Goal: Task Accomplishment & Management: Manage account settings

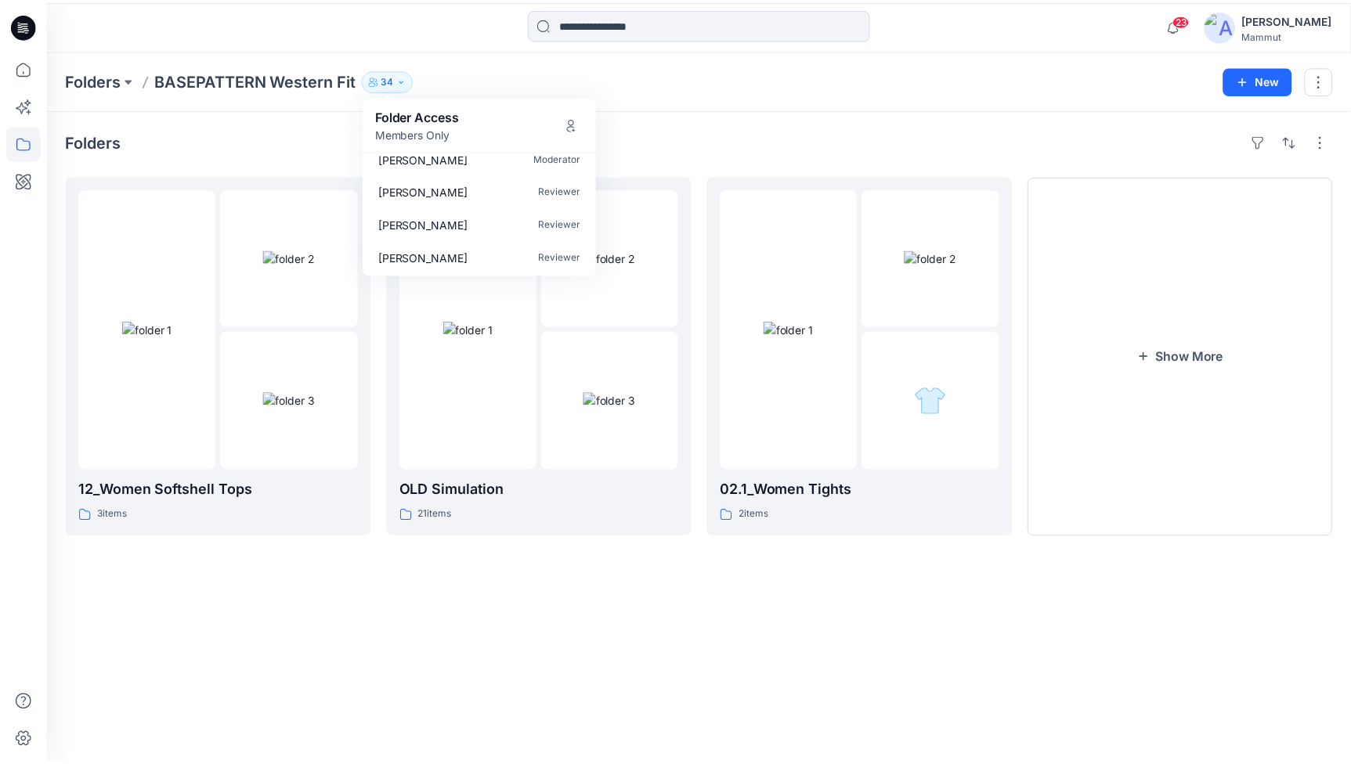
scroll to position [1000, 0]
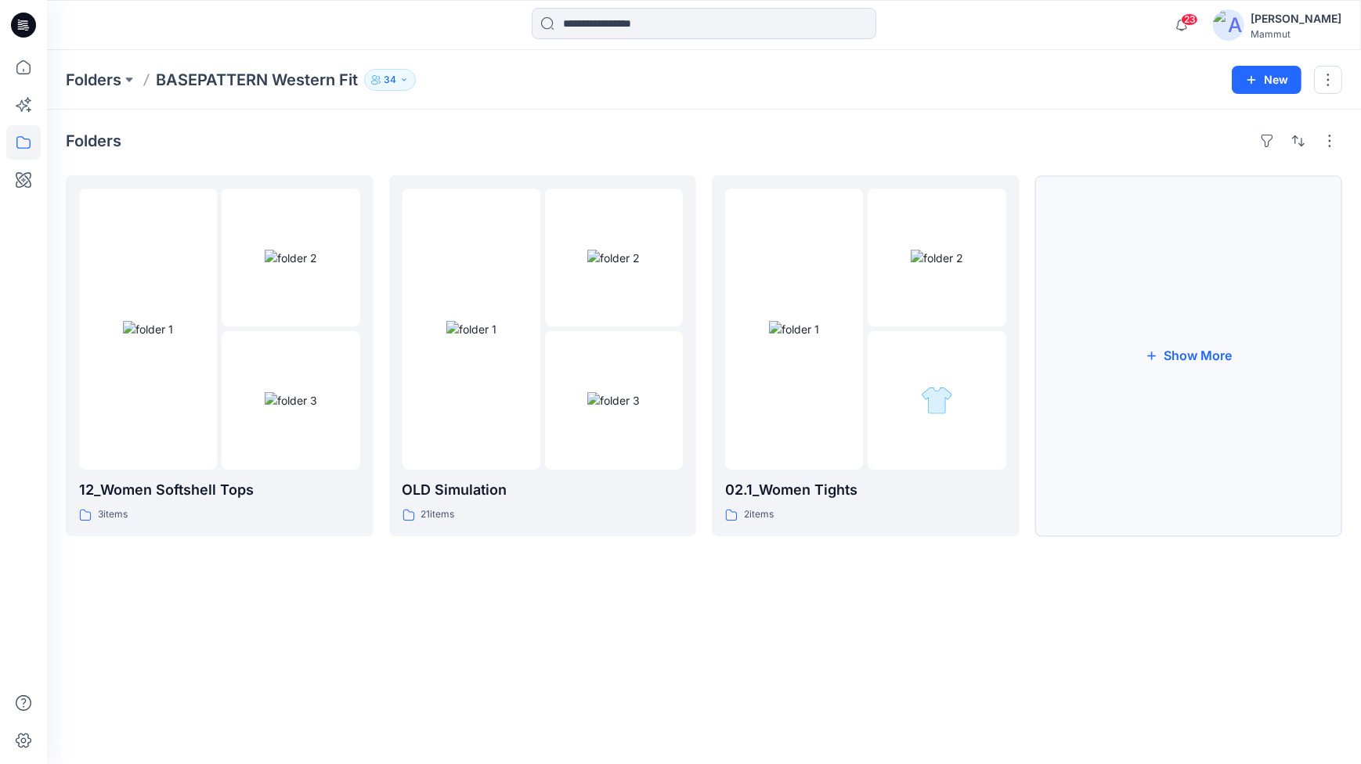
click at [1170, 391] on button "Show More" at bounding box center [1189, 355] width 308 height 361
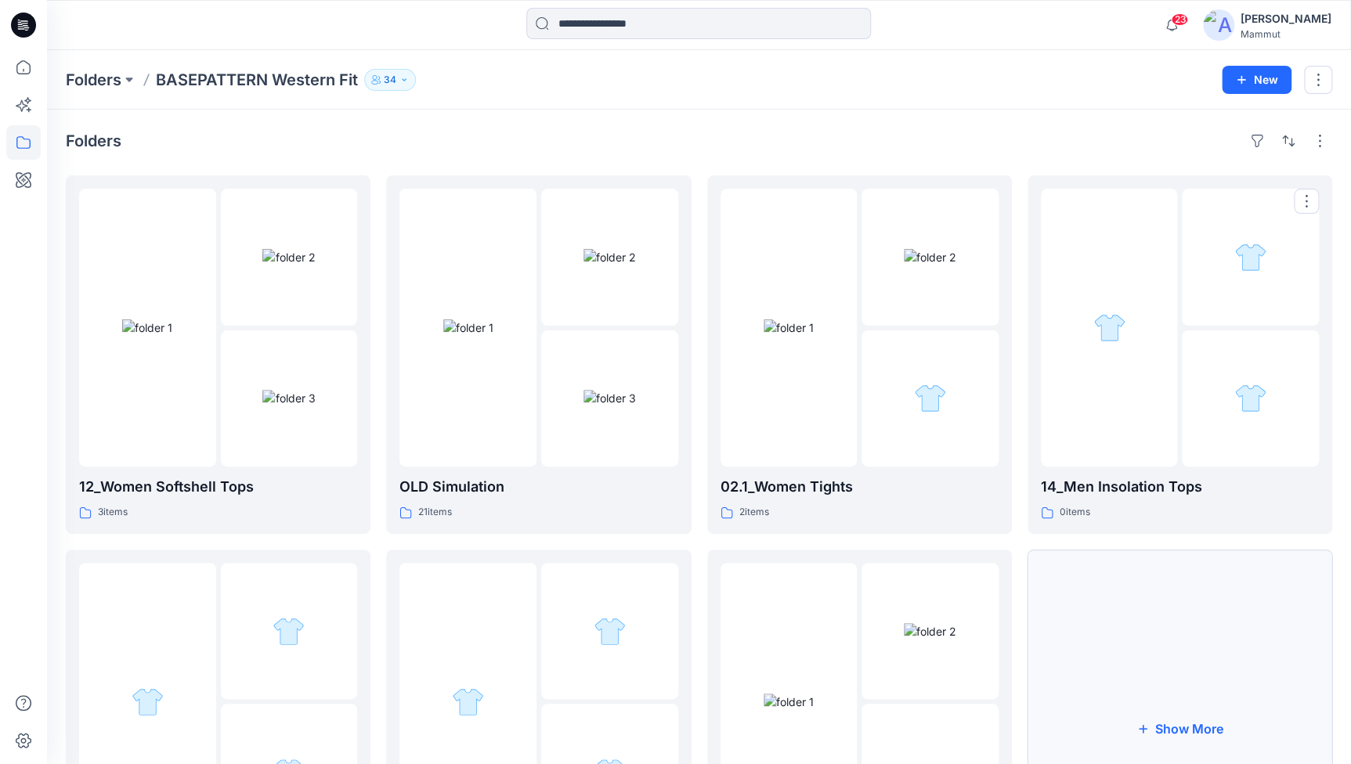
scroll to position [187, 0]
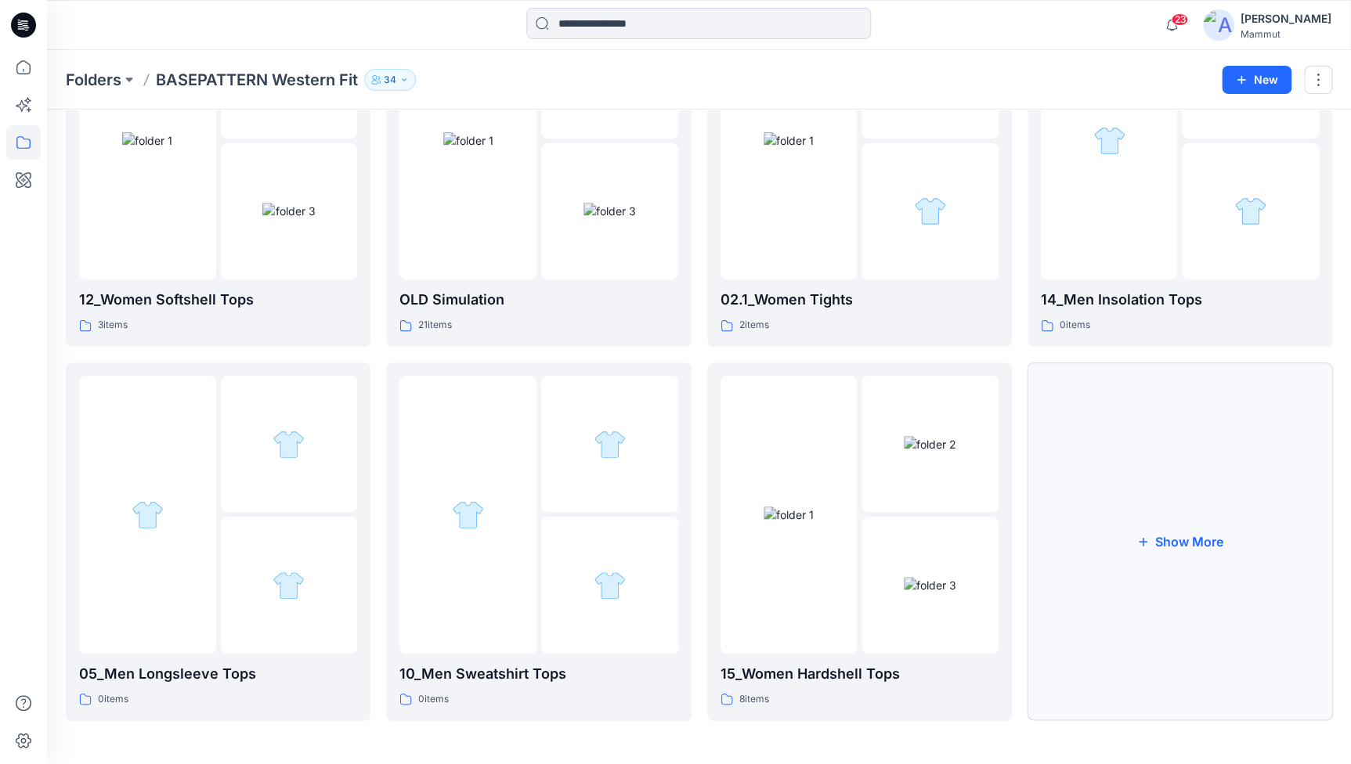
click at [1168, 509] on button "Show More" at bounding box center [1180, 542] width 305 height 359
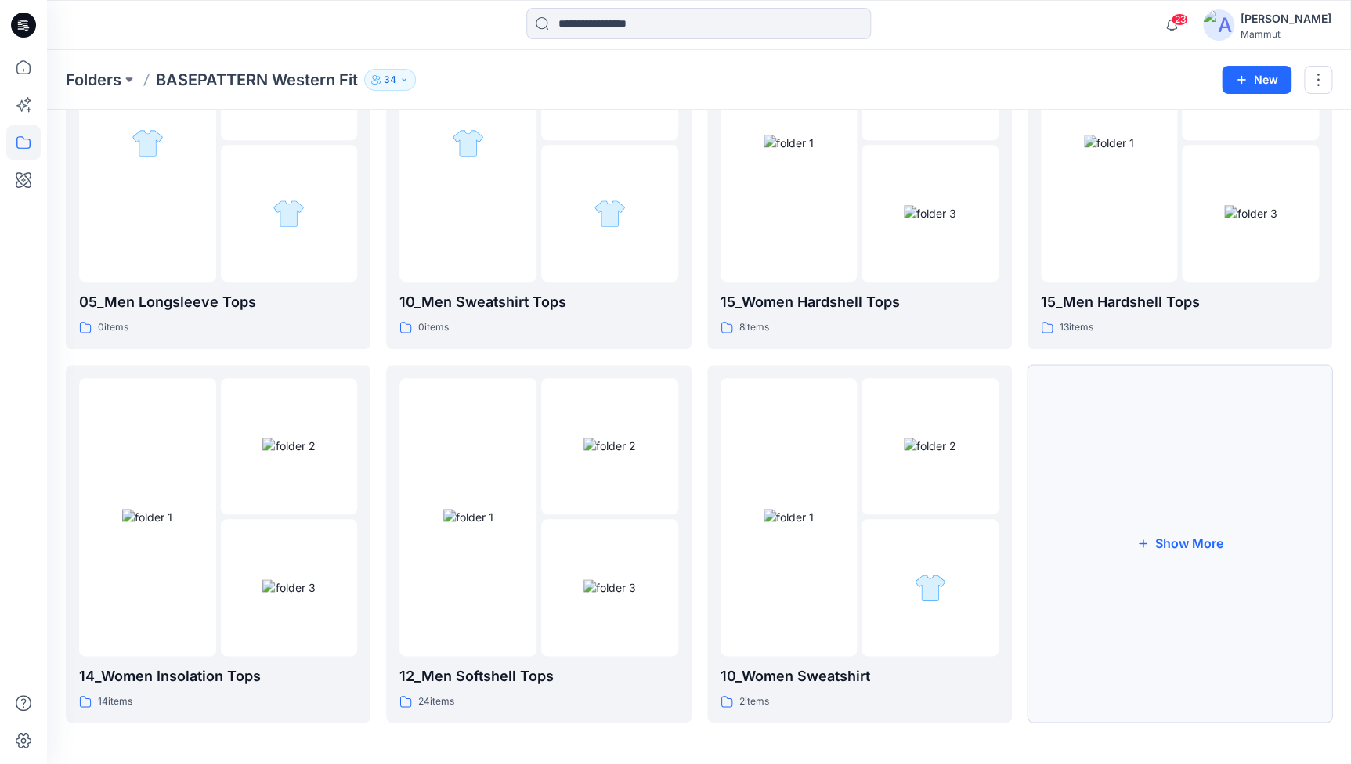
scroll to position [561, 0]
click at [1172, 536] on button "Show More" at bounding box center [1180, 542] width 305 height 359
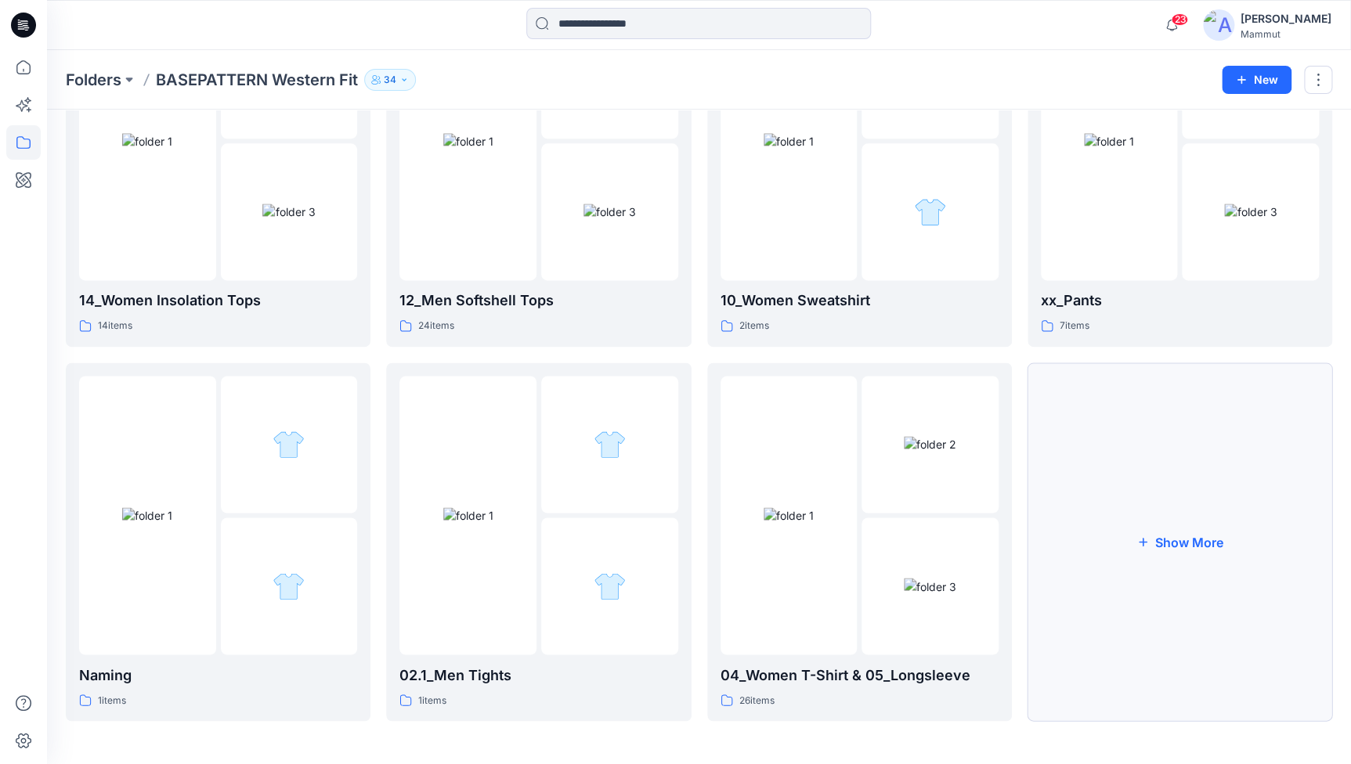
scroll to position [603, 0]
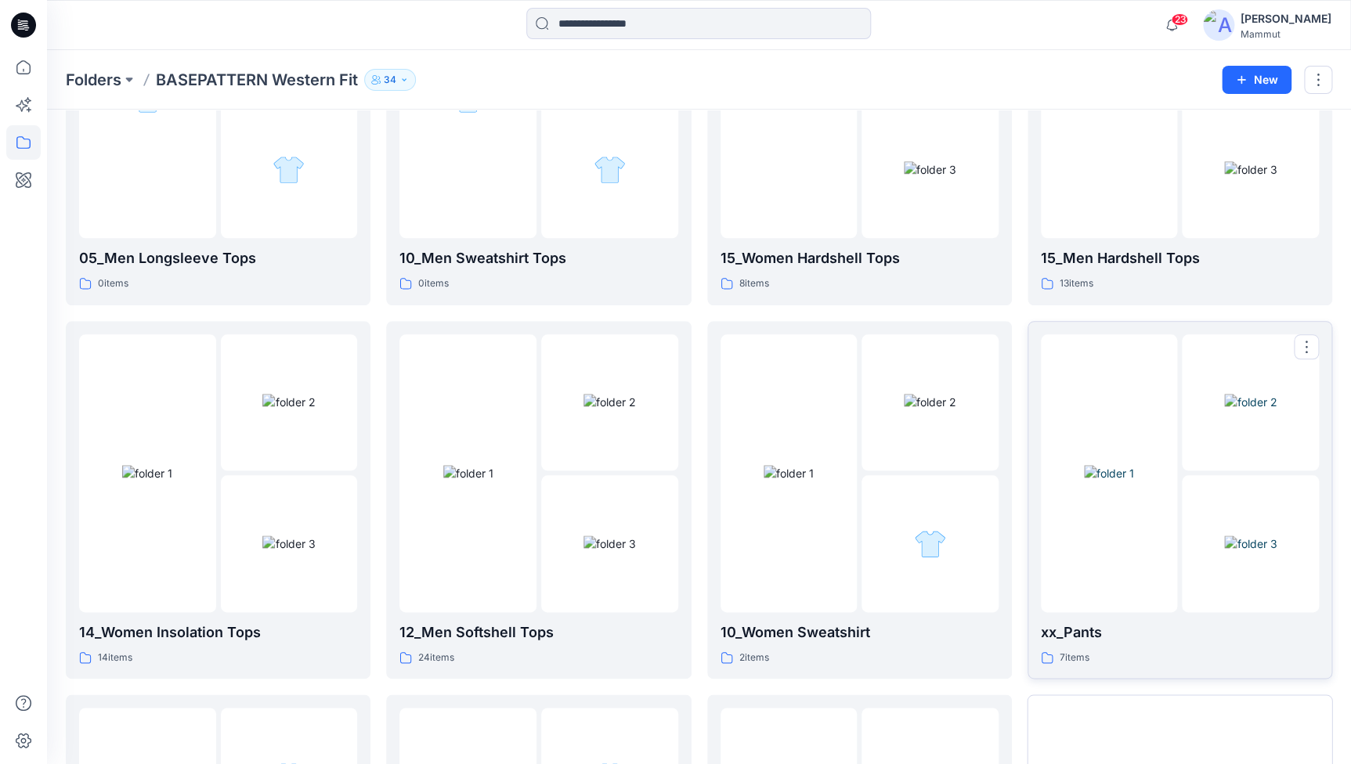
click at [1124, 482] on img at bounding box center [1109, 473] width 50 height 16
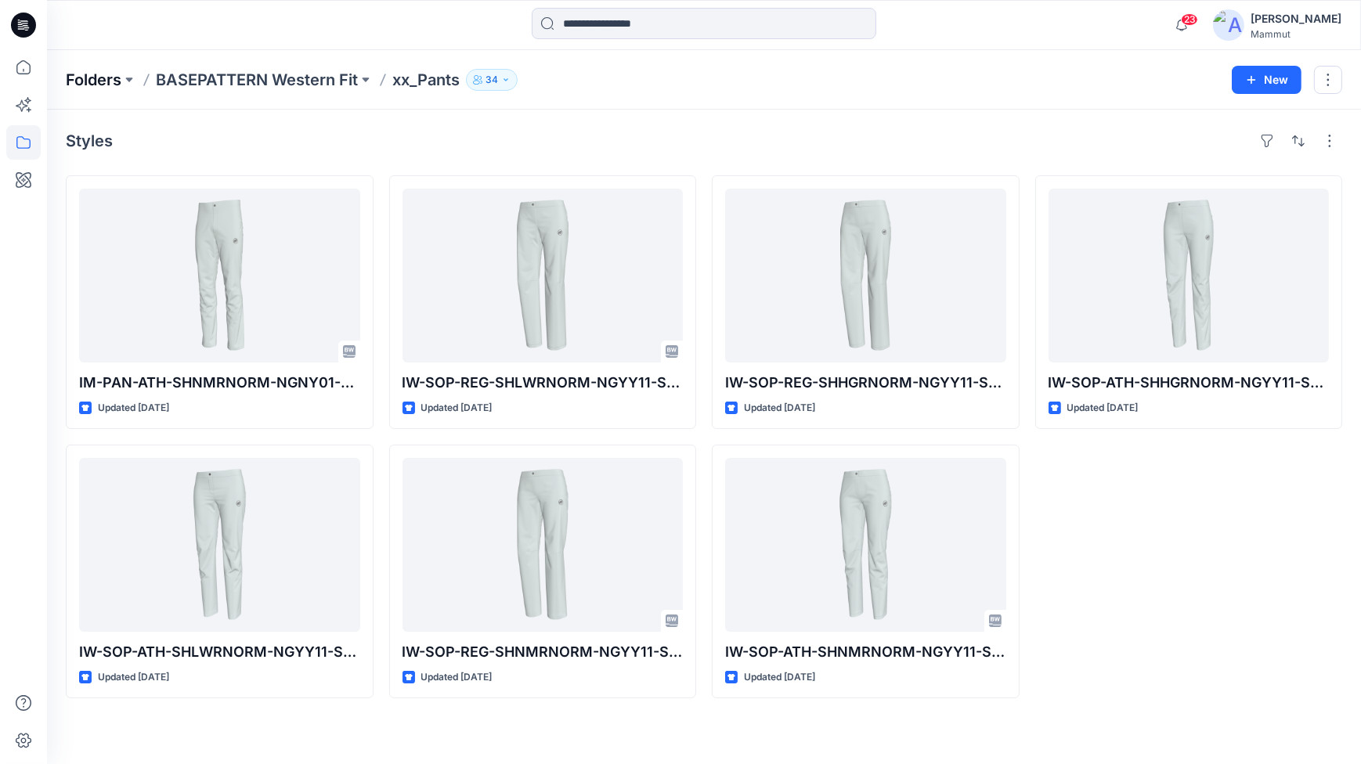
click at [110, 73] on p "Folders" at bounding box center [94, 80] width 56 height 22
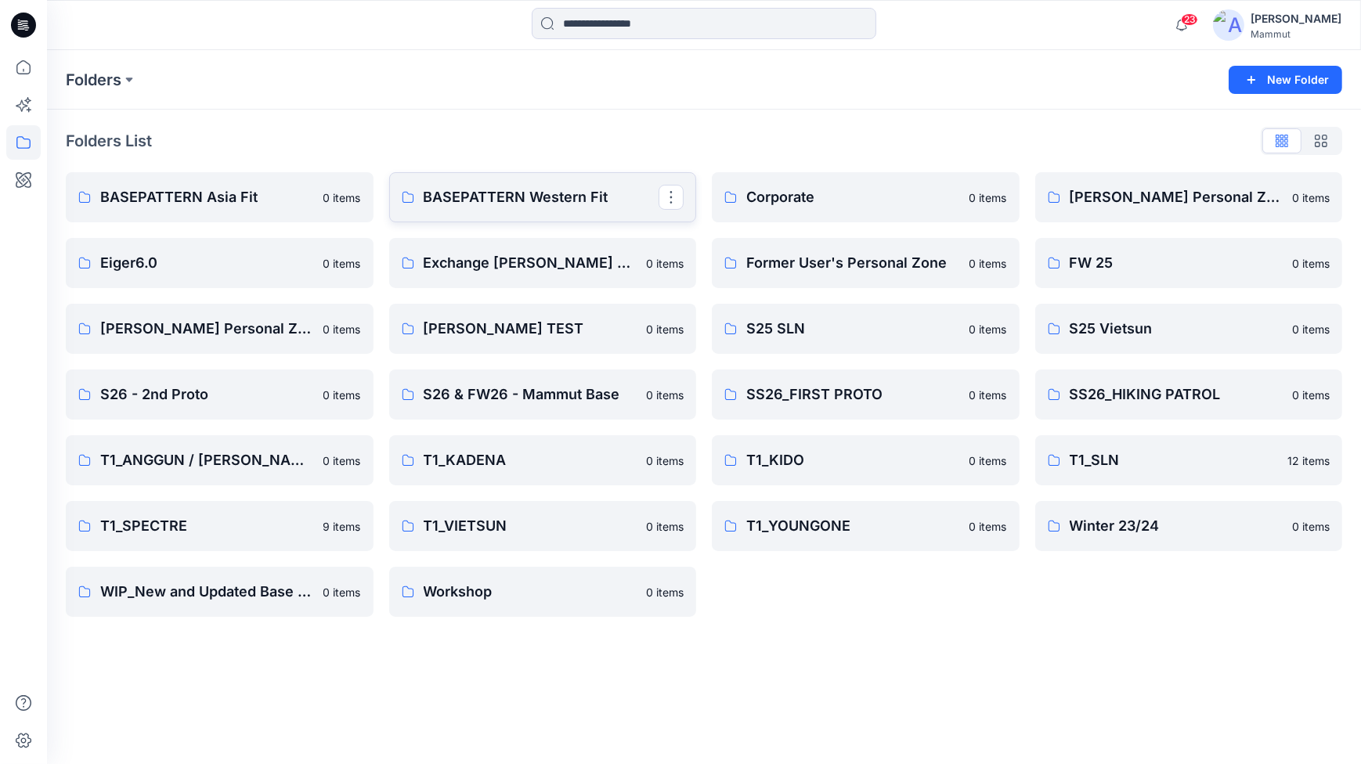
click at [489, 195] on p "BASEPATTERN Western Fit" at bounding box center [542, 197] width 236 height 22
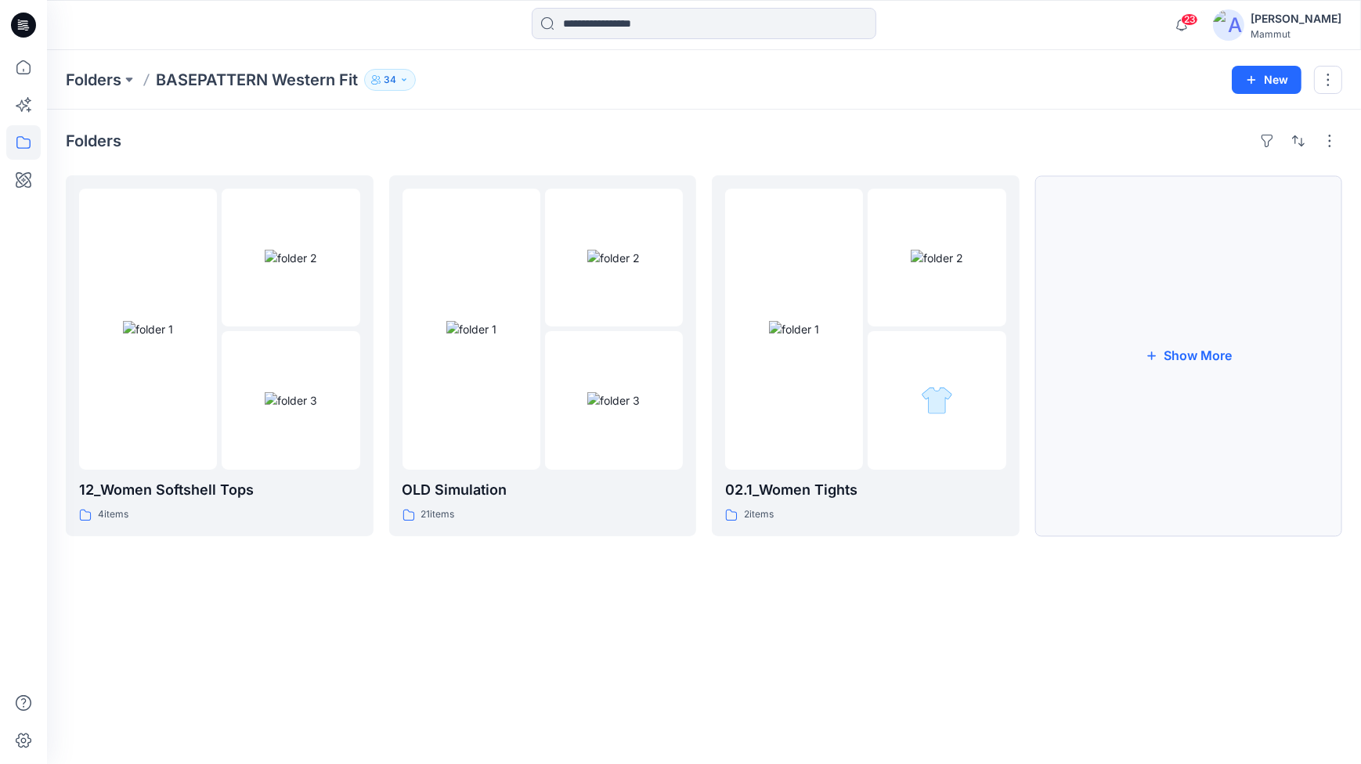
click at [1164, 376] on button "Show More" at bounding box center [1189, 355] width 308 height 361
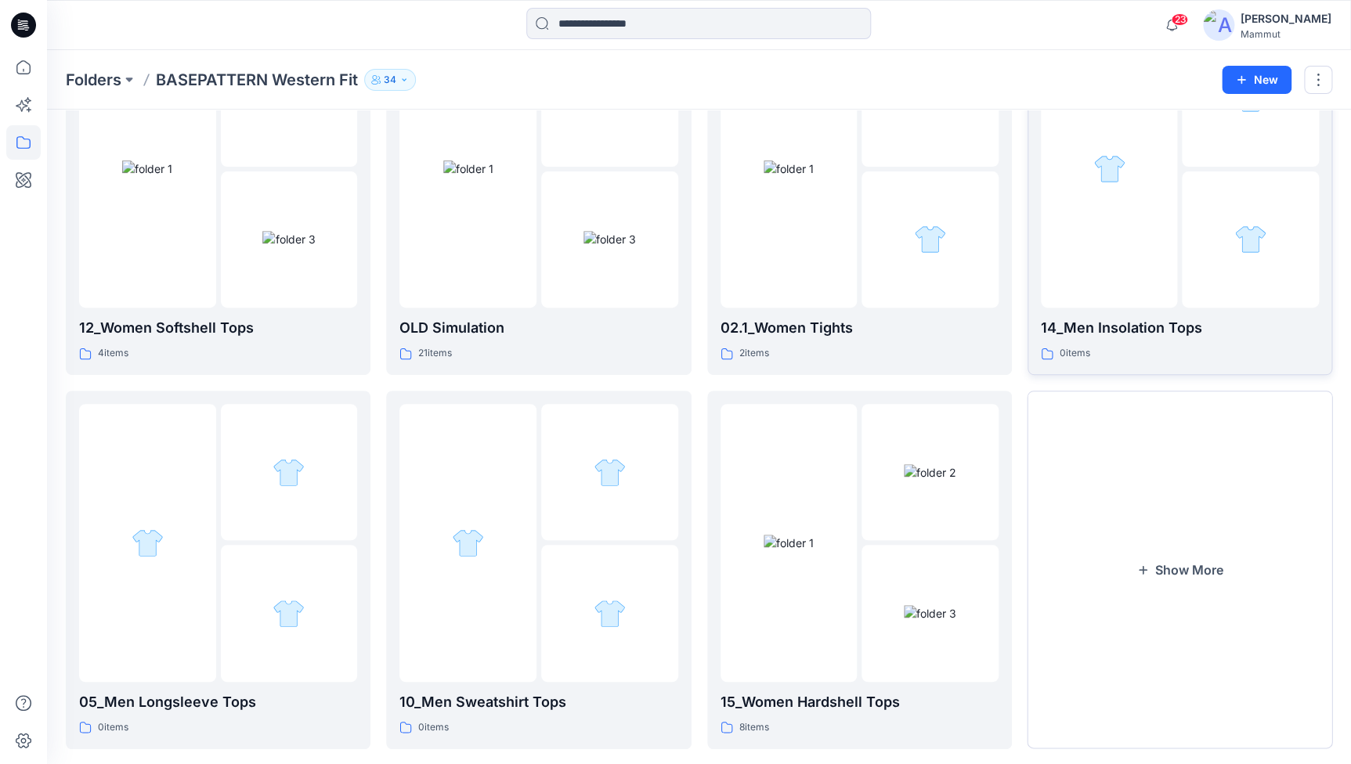
scroll to position [187, 0]
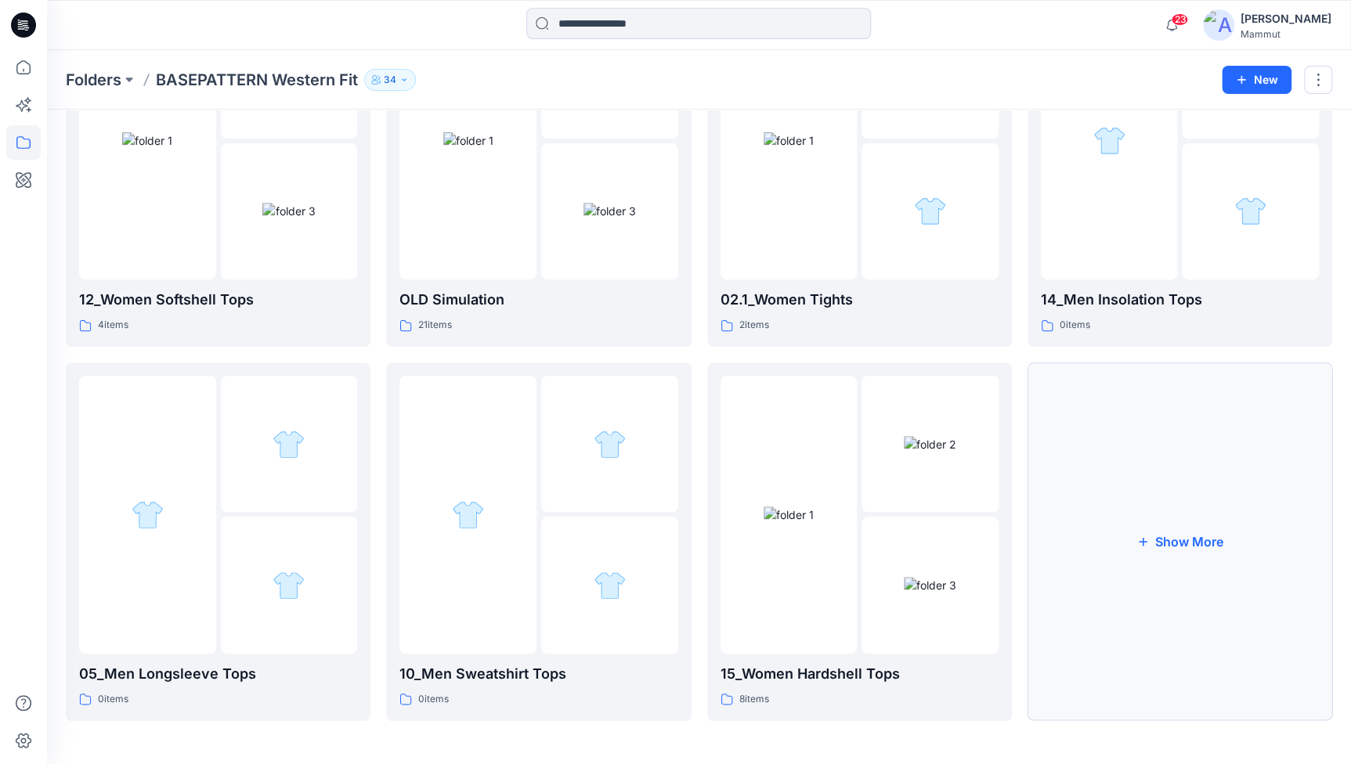
click at [1168, 462] on button "Show More" at bounding box center [1180, 542] width 305 height 359
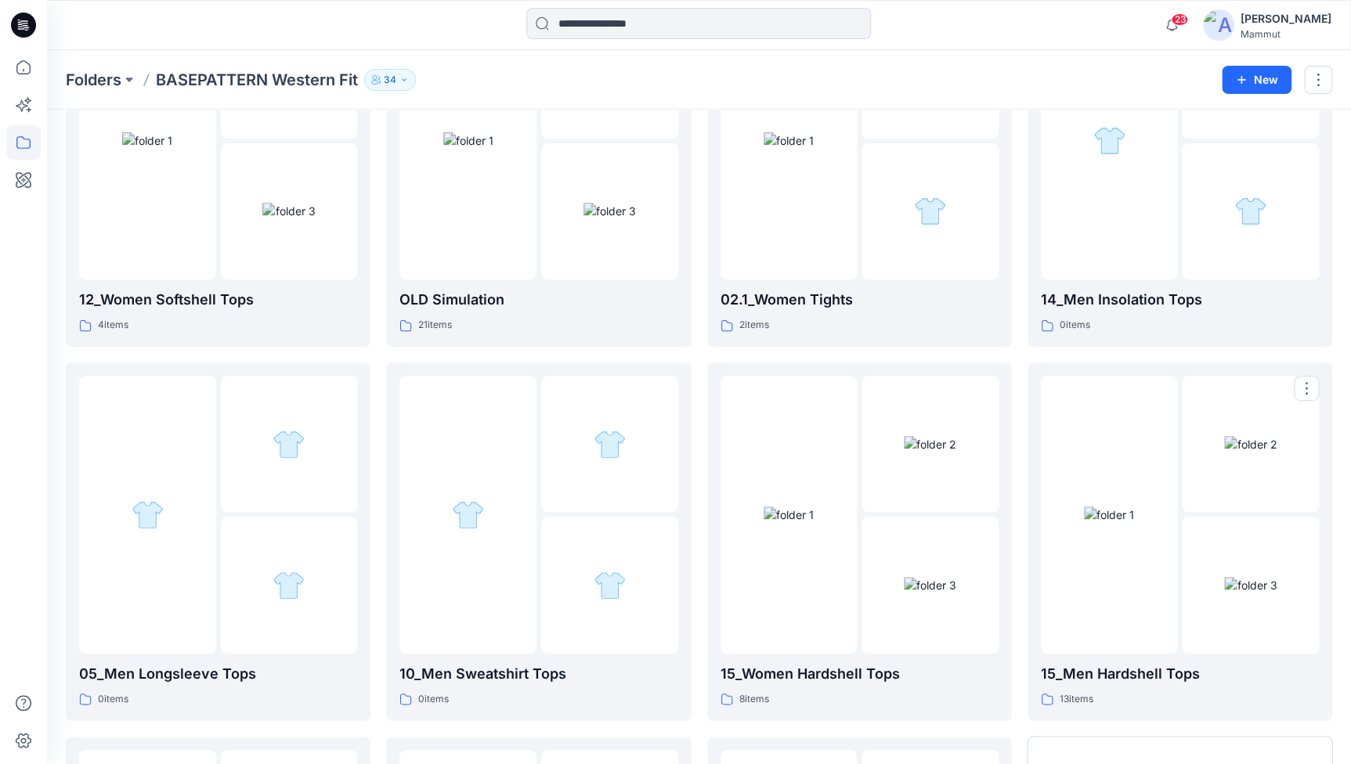
scroll to position [561, 0]
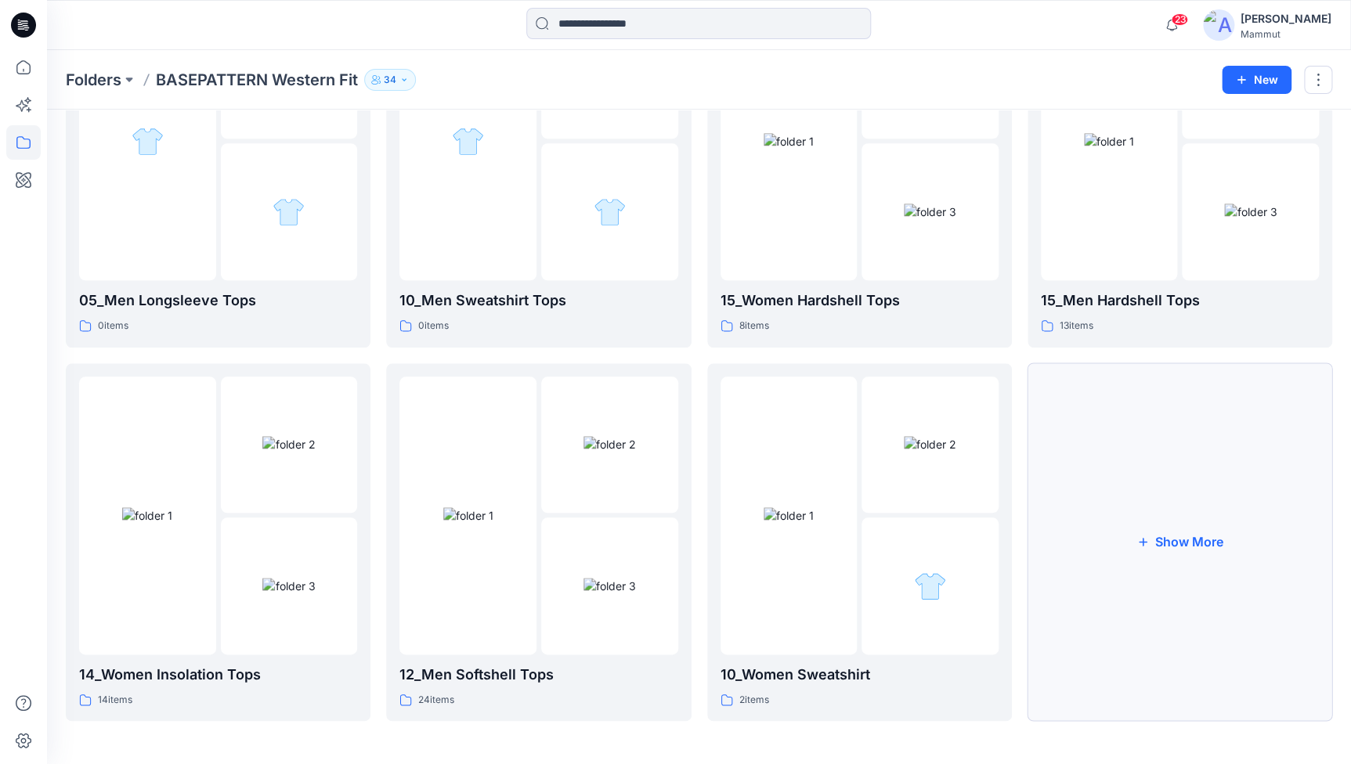
click at [1175, 509] on button "Show More" at bounding box center [1180, 542] width 305 height 359
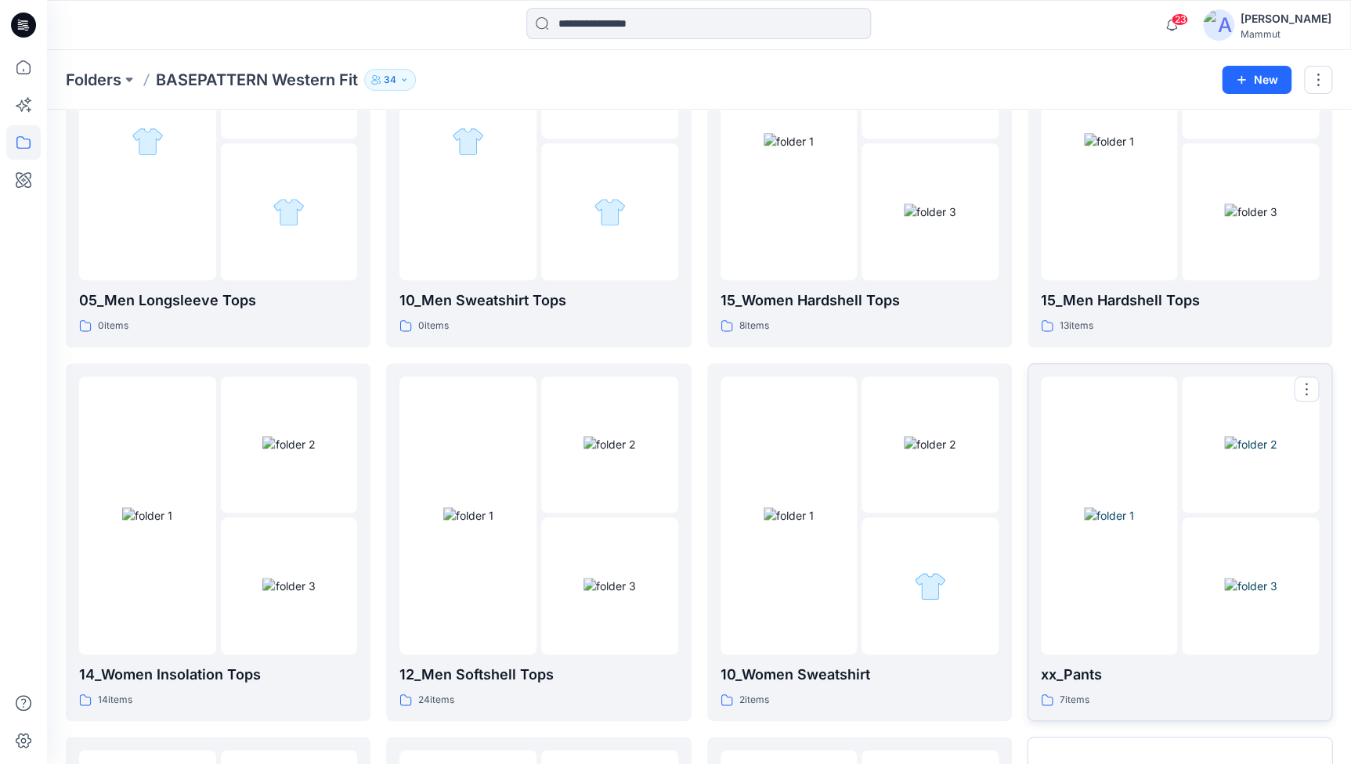
click at [1224, 436] on img at bounding box center [1250, 444] width 52 height 16
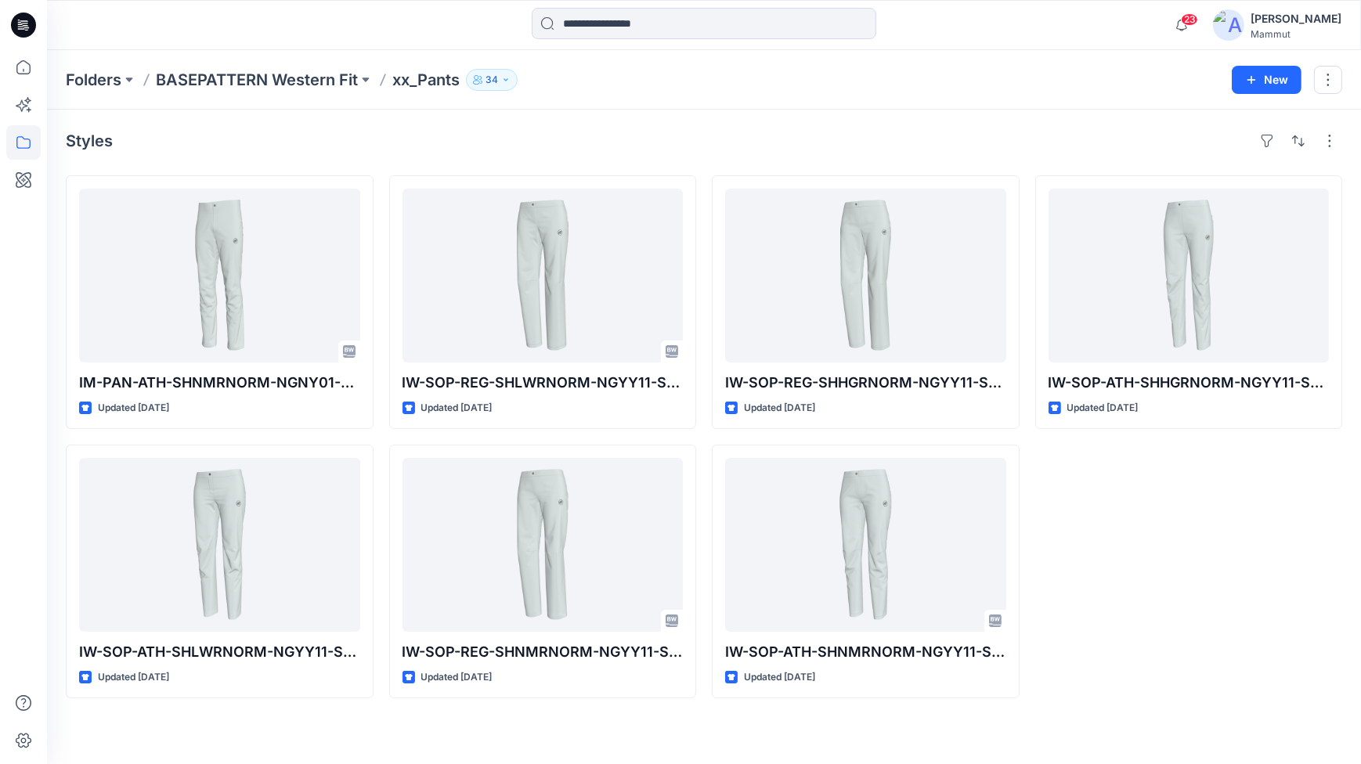
click at [433, 73] on p "xx_Pants" at bounding box center [425, 80] width 67 height 22
click at [1335, 73] on button "button" at bounding box center [1328, 80] width 28 height 28
click at [1198, 114] on p "Edit" at bounding box center [1208, 118] width 20 height 16
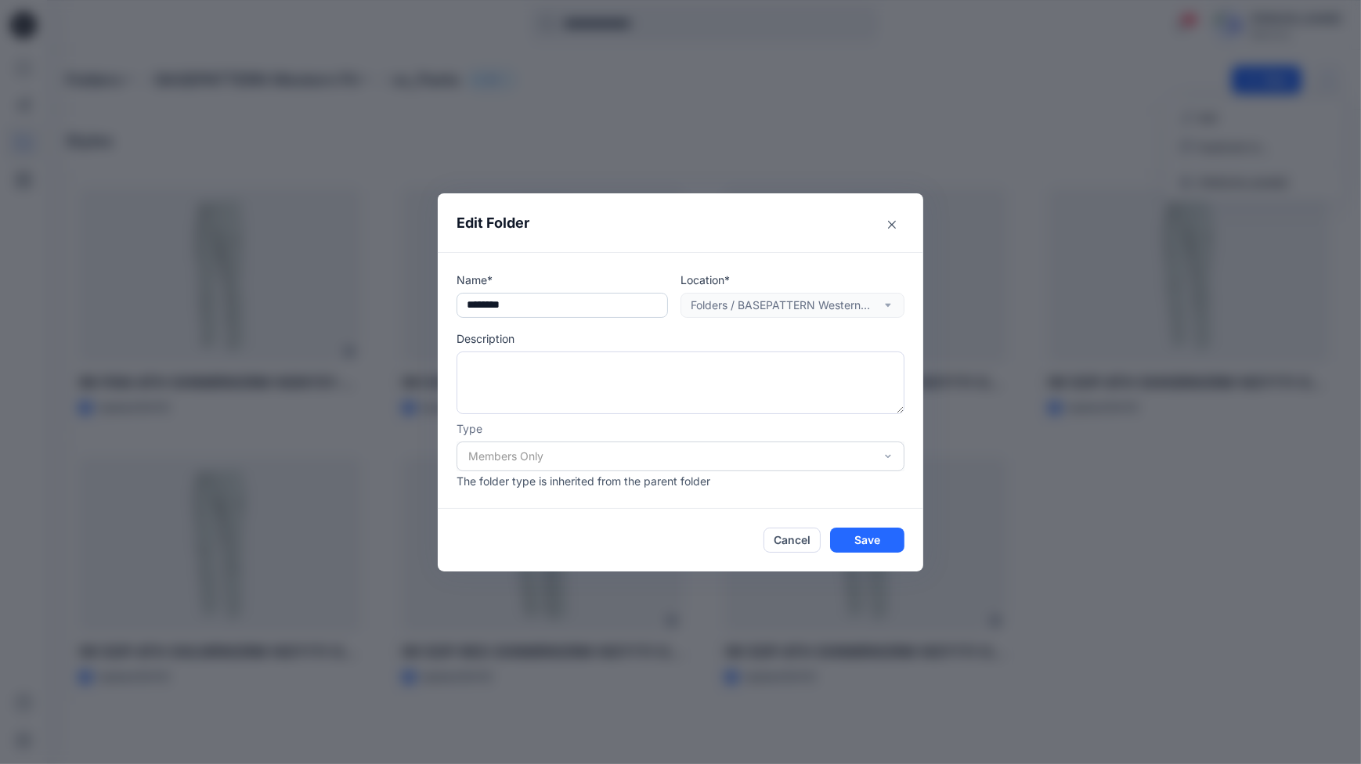
click at [478, 305] on input "********" at bounding box center [562, 305] width 211 height 25
click at [551, 309] on input "********" at bounding box center [562, 305] width 211 height 25
type input "**********"
click at [869, 540] on button "Save" at bounding box center [867, 540] width 74 height 25
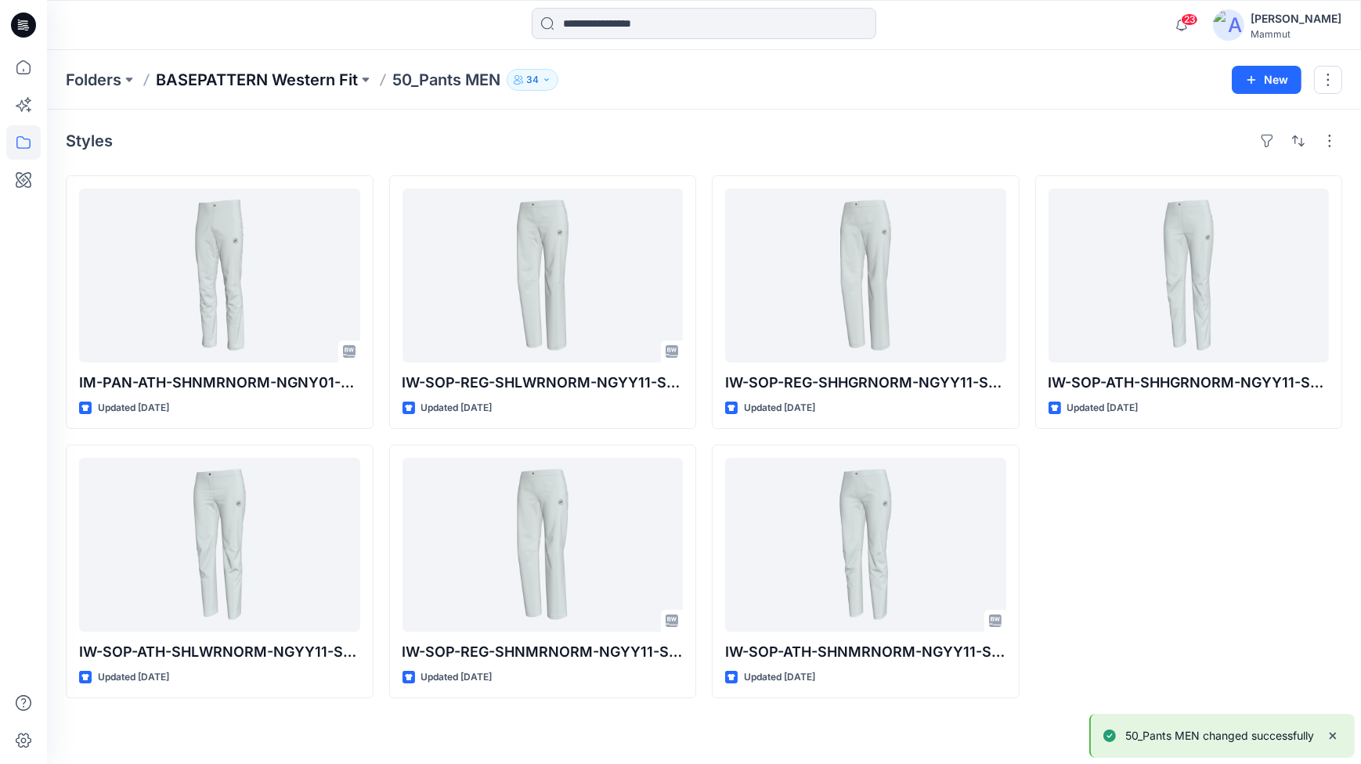
click at [327, 78] on p "BASEPATTERN Western Fit" at bounding box center [257, 80] width 202 height 22
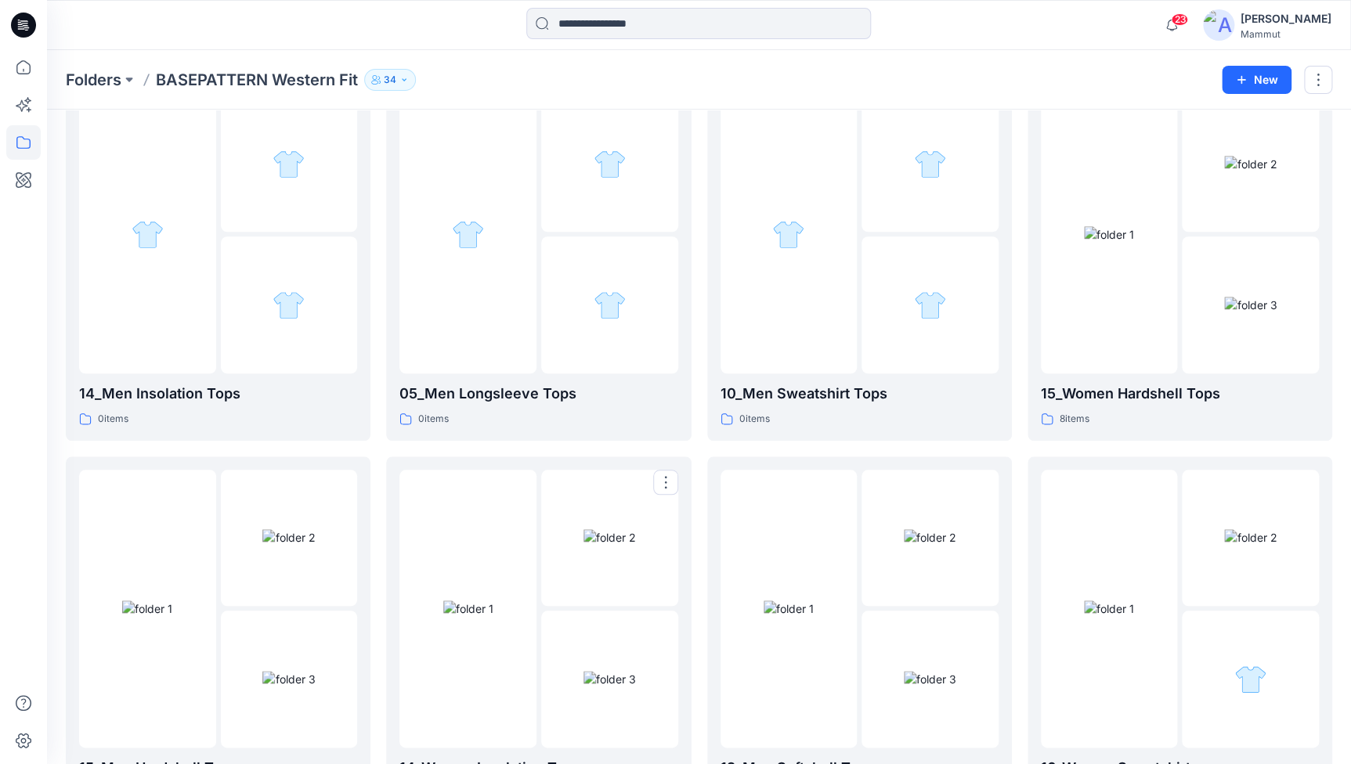
scroll to position [664, 0]
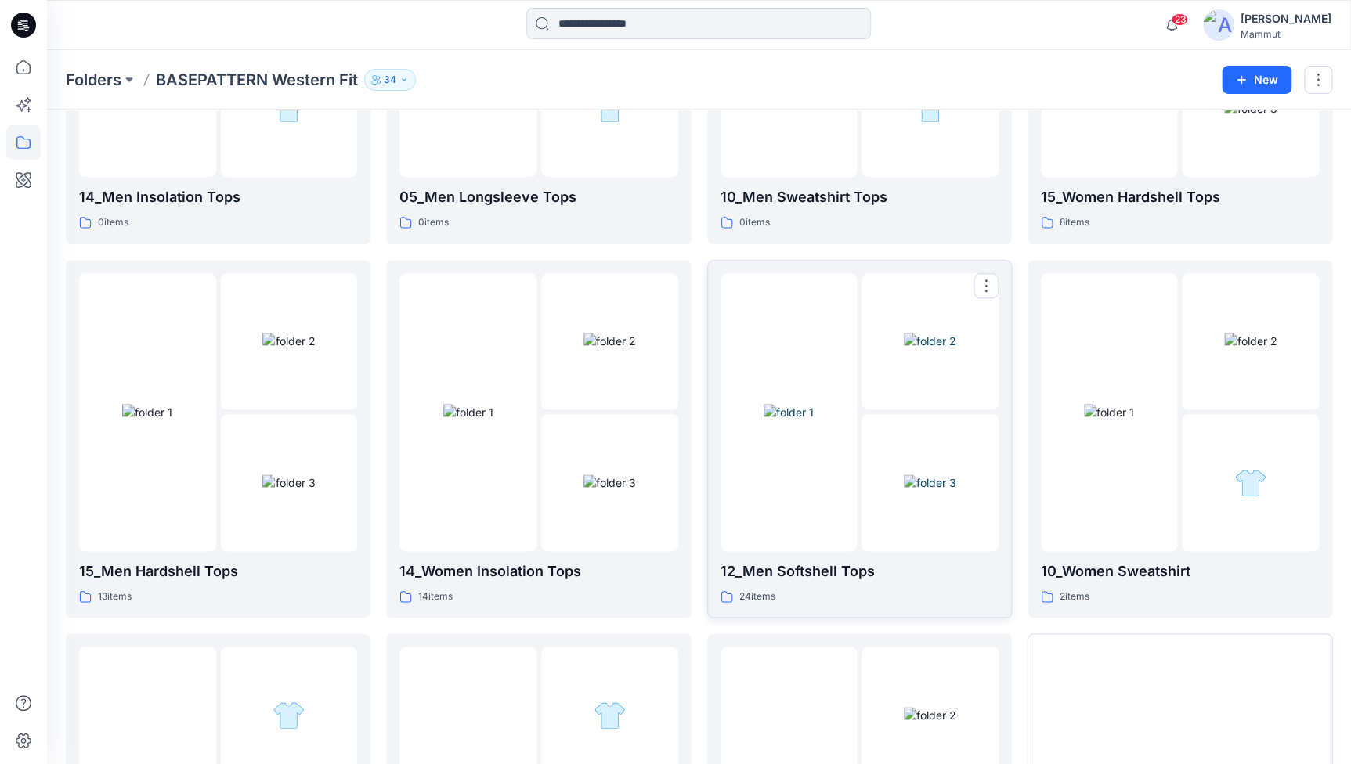
click at [956, 475] on img at bounding box center [930, 483] width 52 height 16
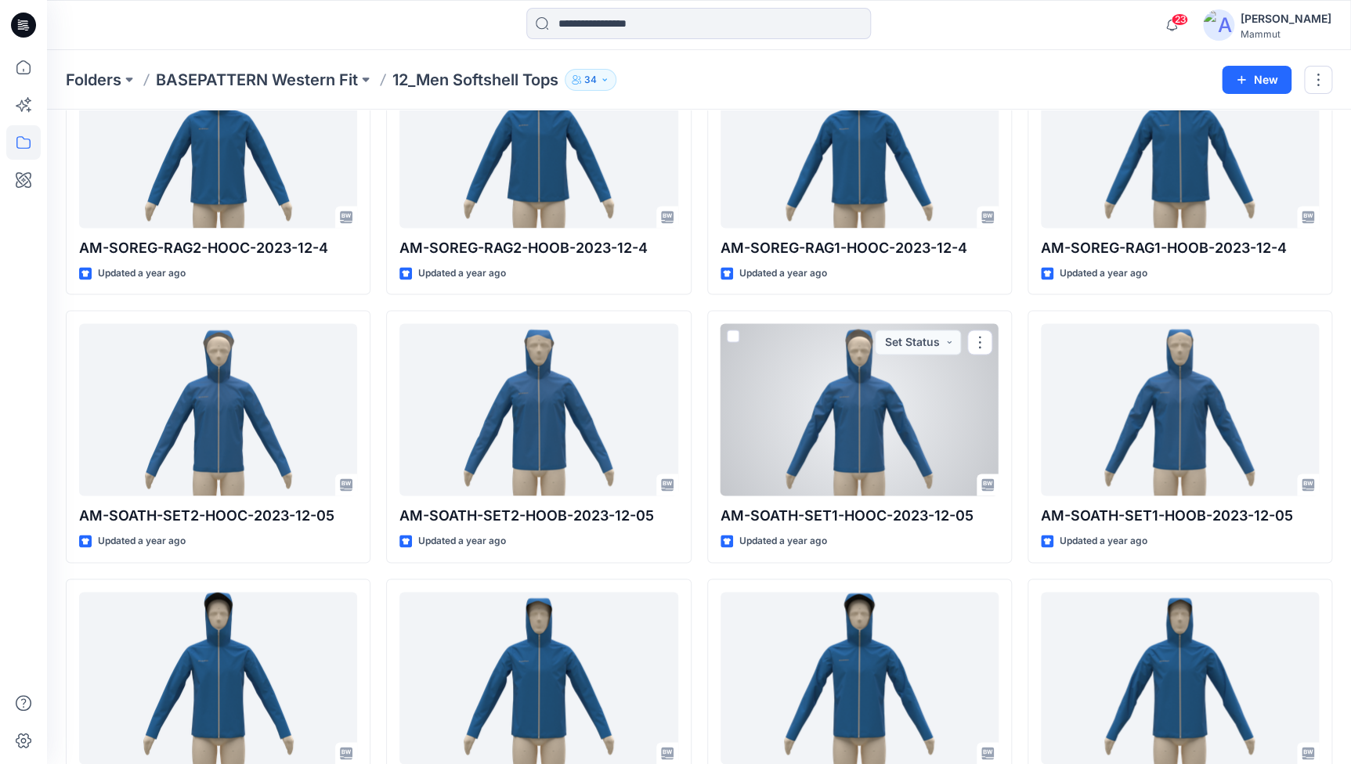
scroll to position [1022, 0]
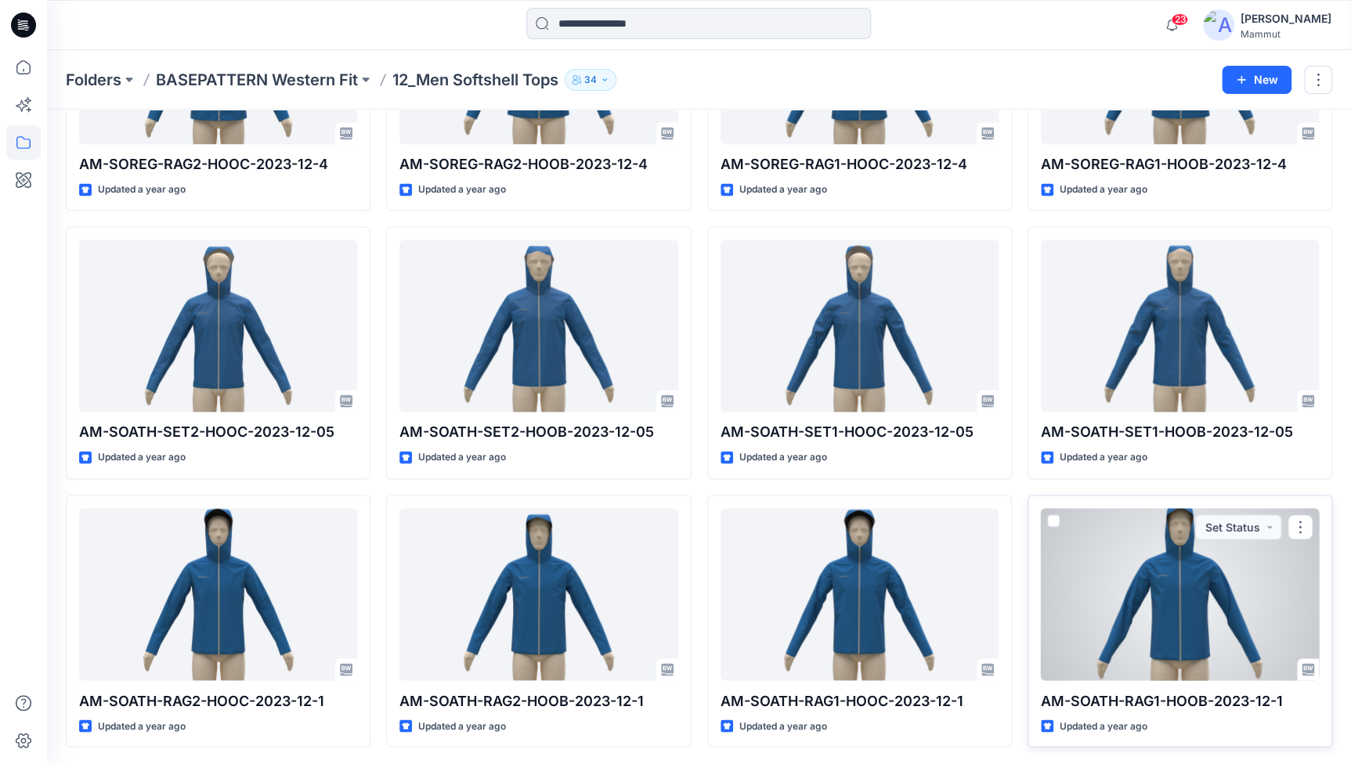
click at [1054, 521] on span at bounding box center [1053, 521] width 13 height 13
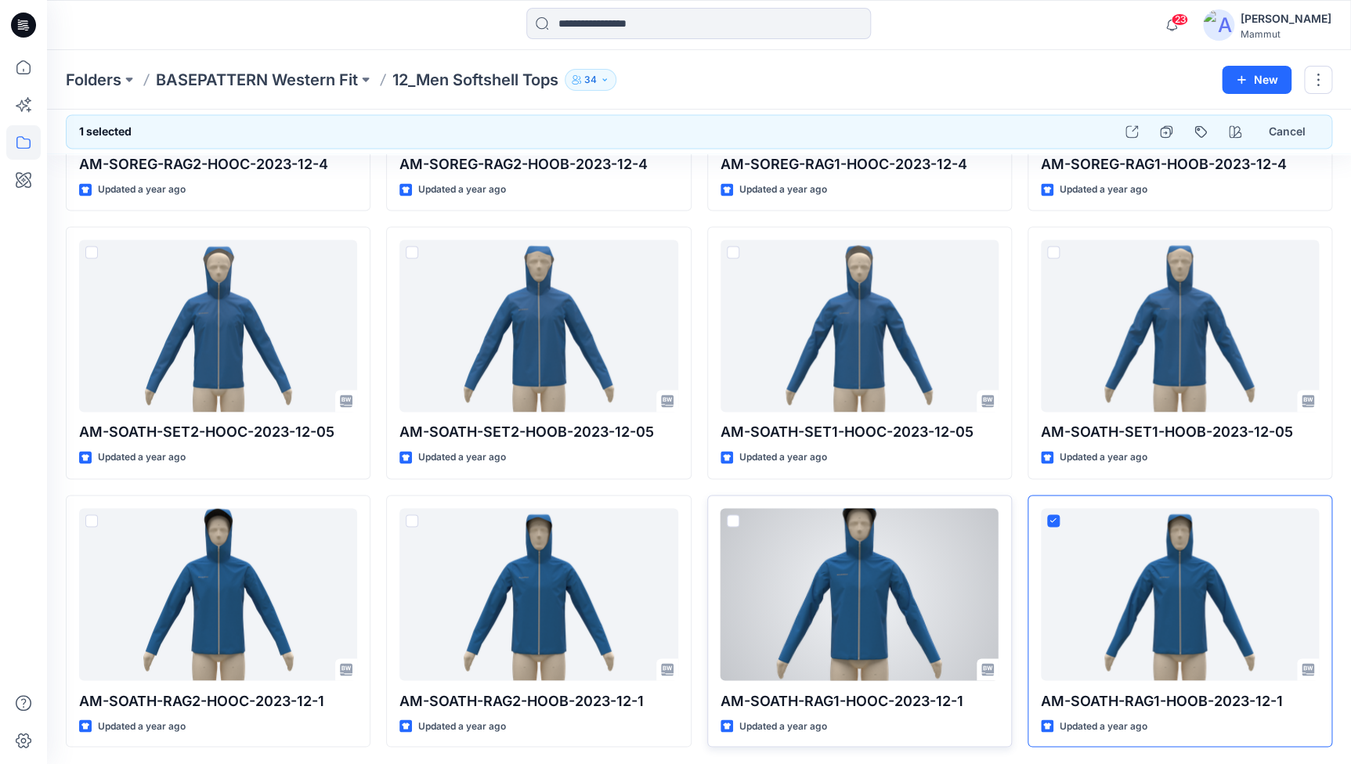
click at [731, 517] on span at bounding box center [733, 521] width 13 height 13
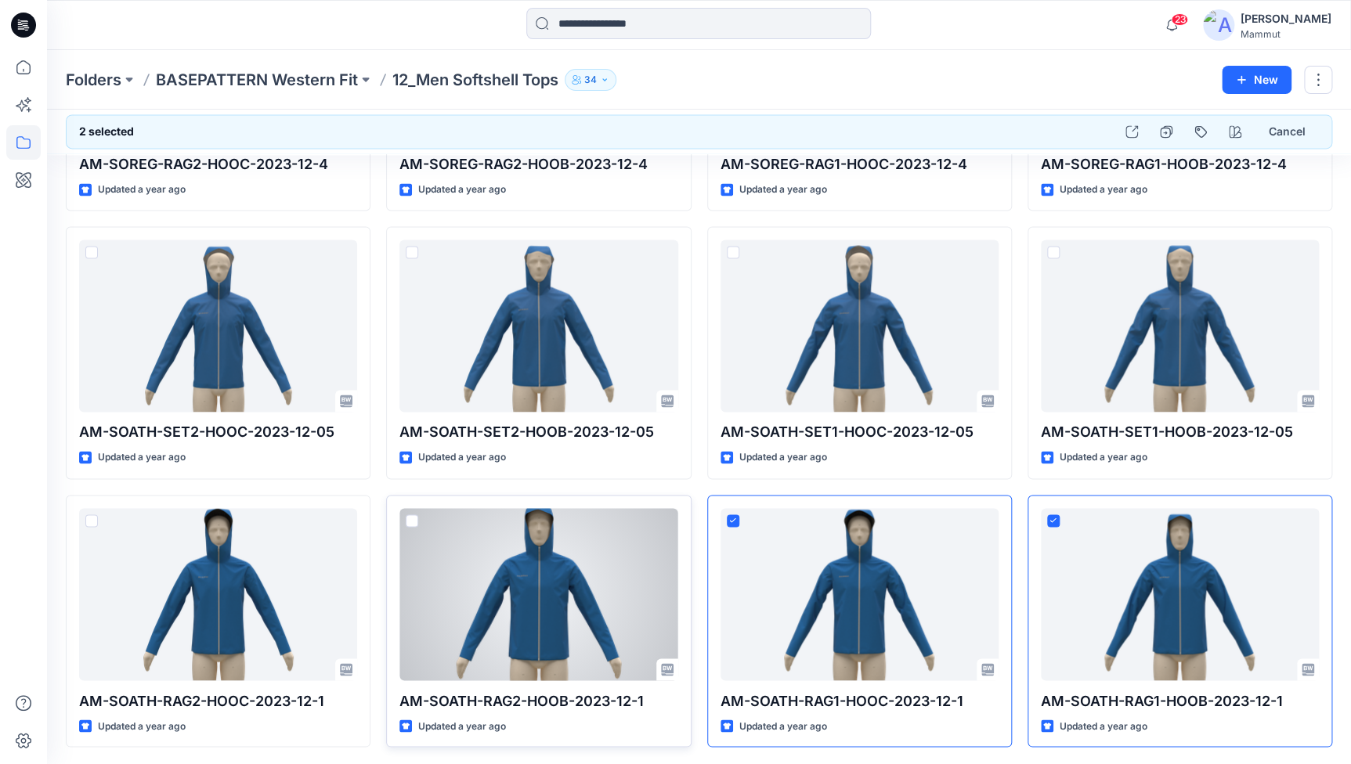
click at [409, 518] on span at bounding box center [412, 521] width 13 height 13
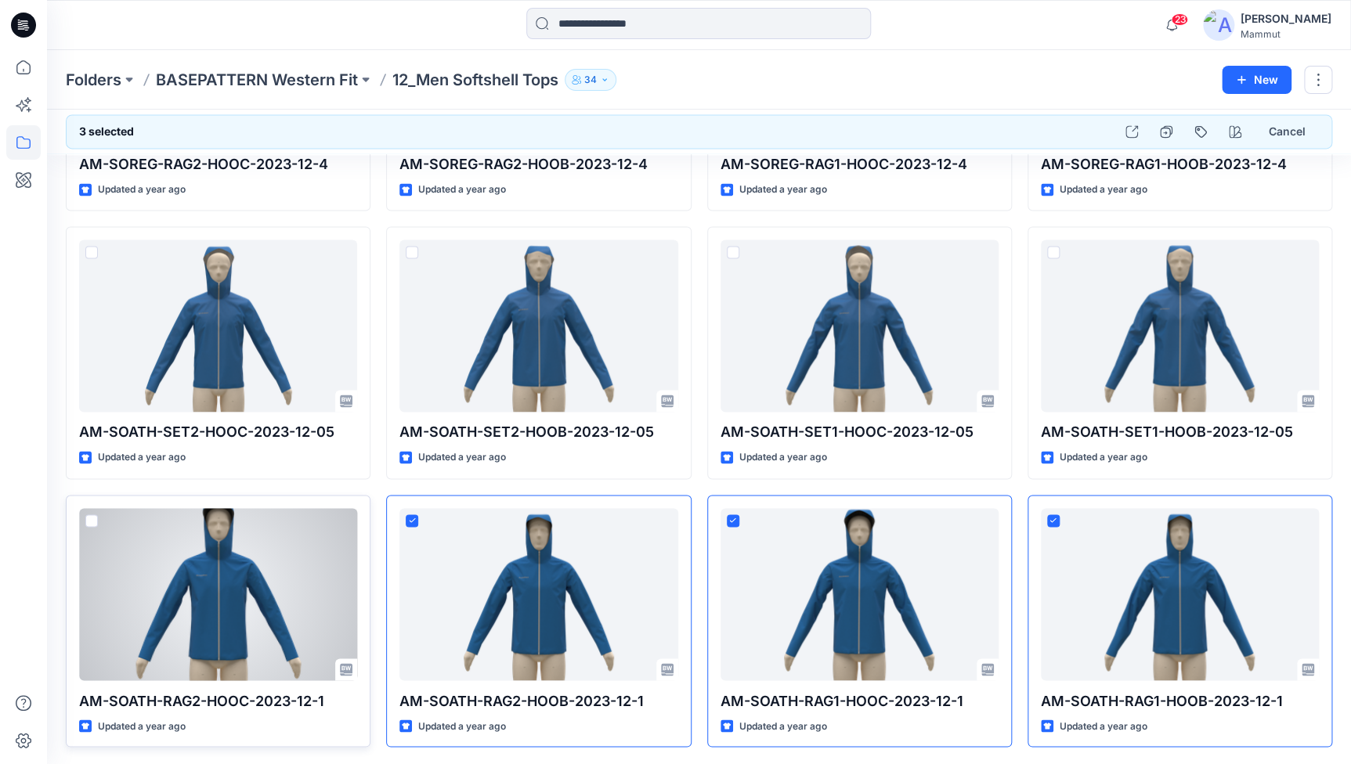
click at [96, 517] on span at bounding box center [91, 521] width 13 height 13
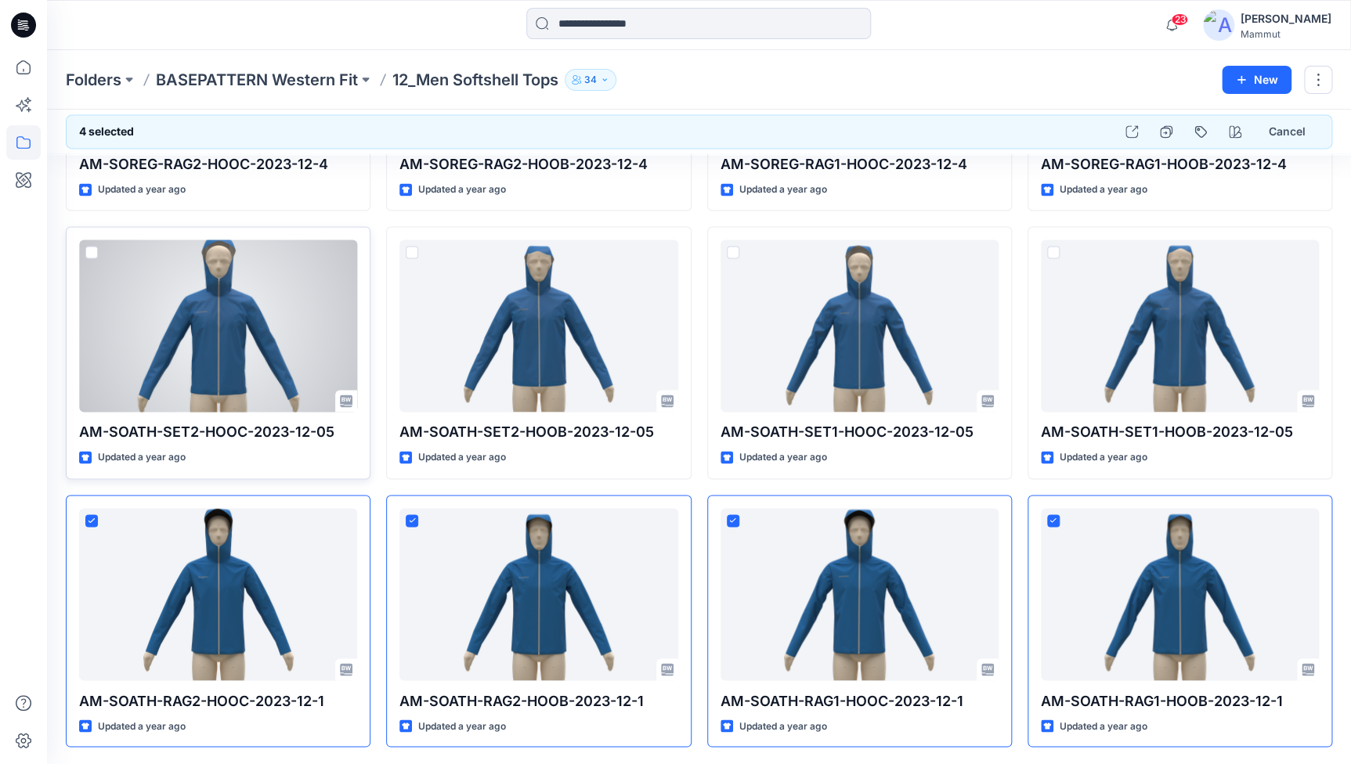
click at [91, 252] on span at bounding box center [91, 252] width 13 height 13
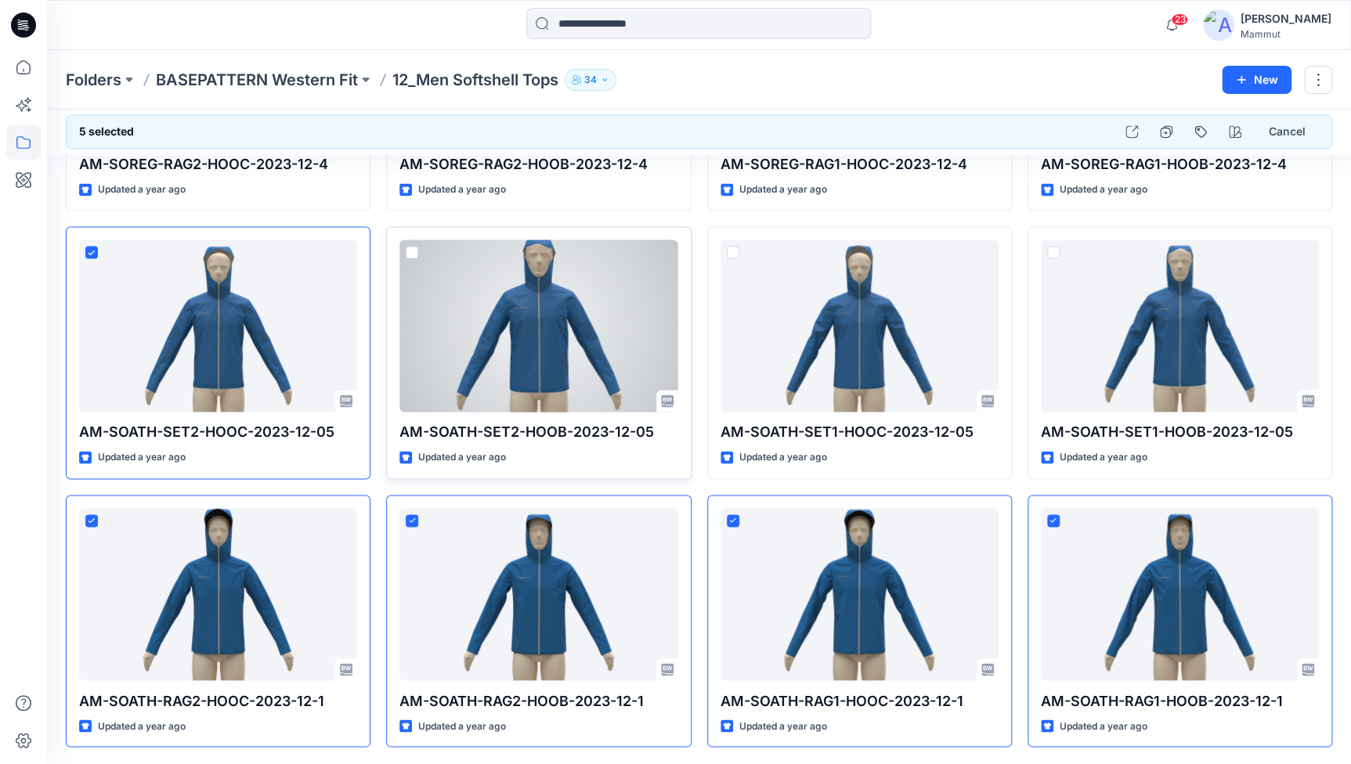
click at [414, 252] on span at bounding box center [412, 252] width 13 height 13
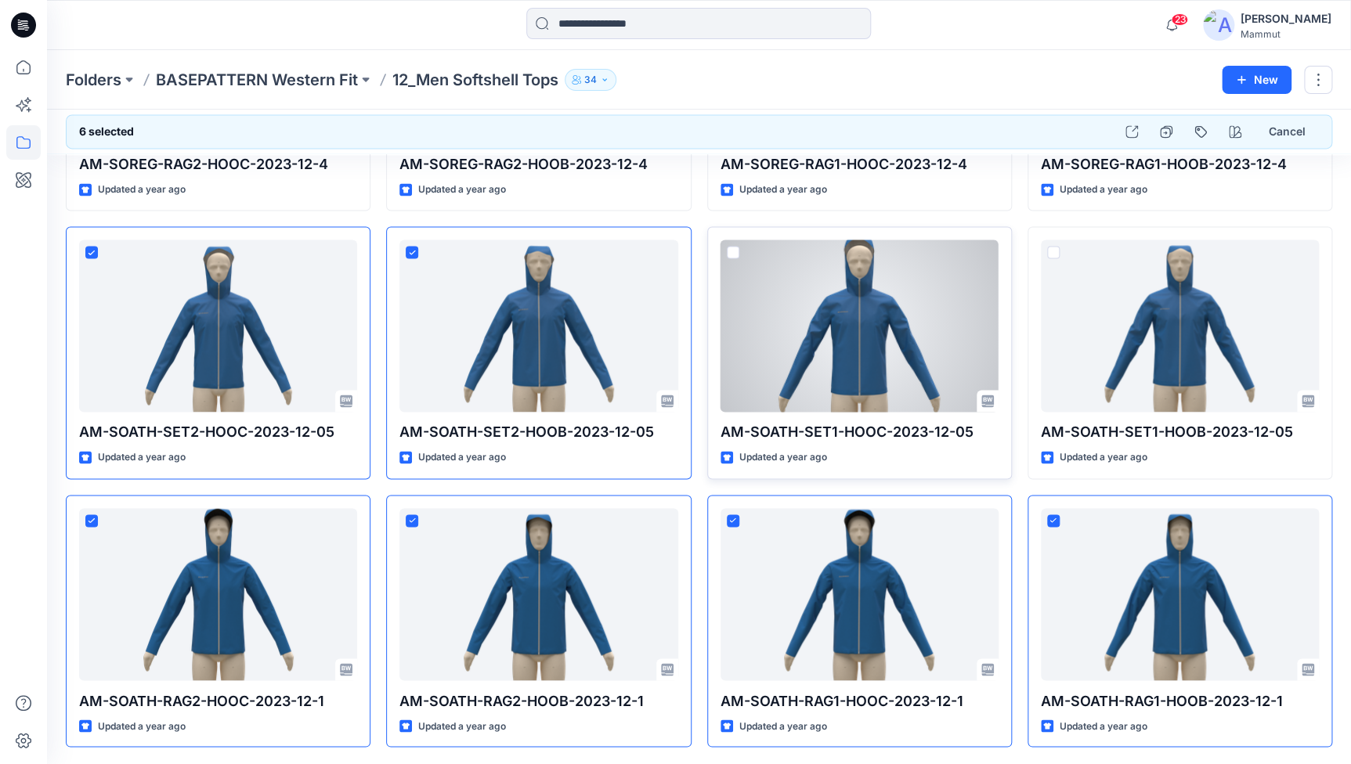
click at [728, 251] on span at bounding box center [733, 252] width 13 height 13
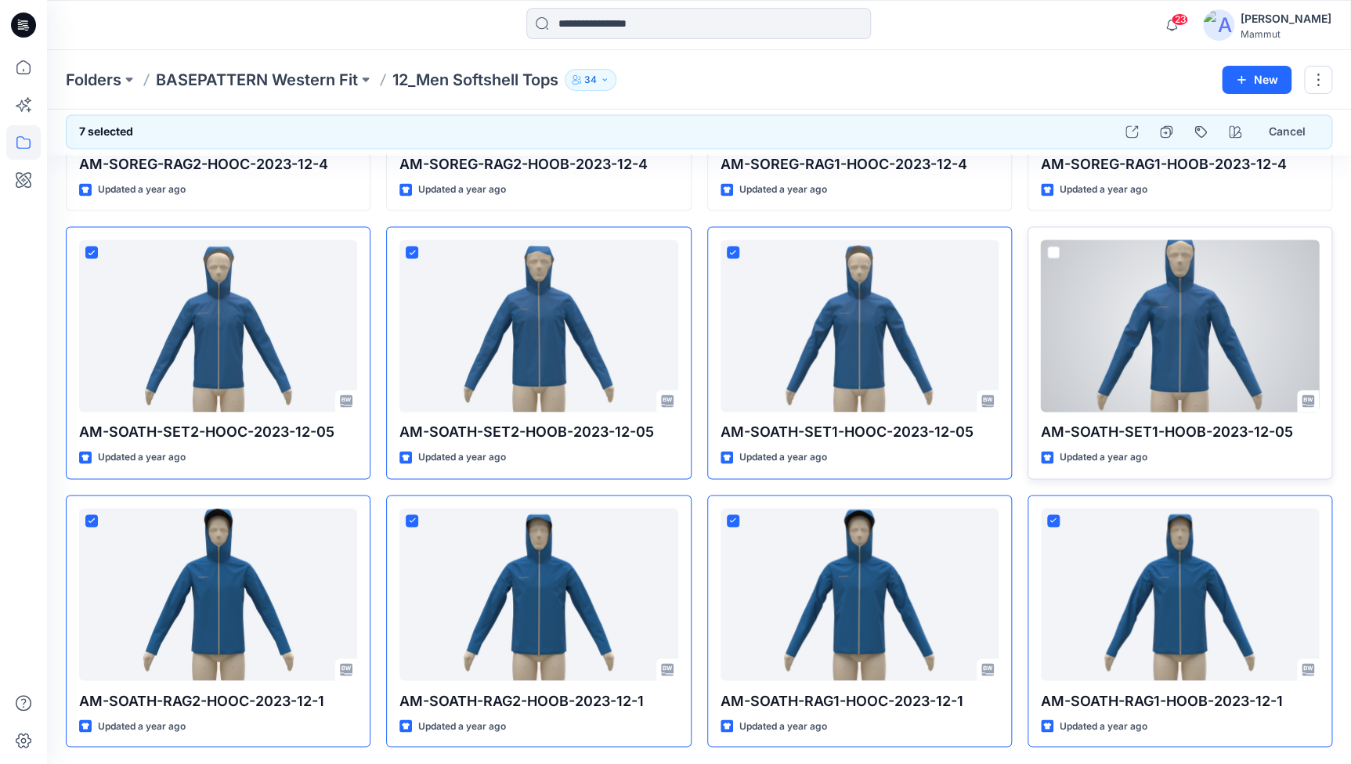
click at [1056, 252] on span at bounding box center [1053, 252] width 13 height 13
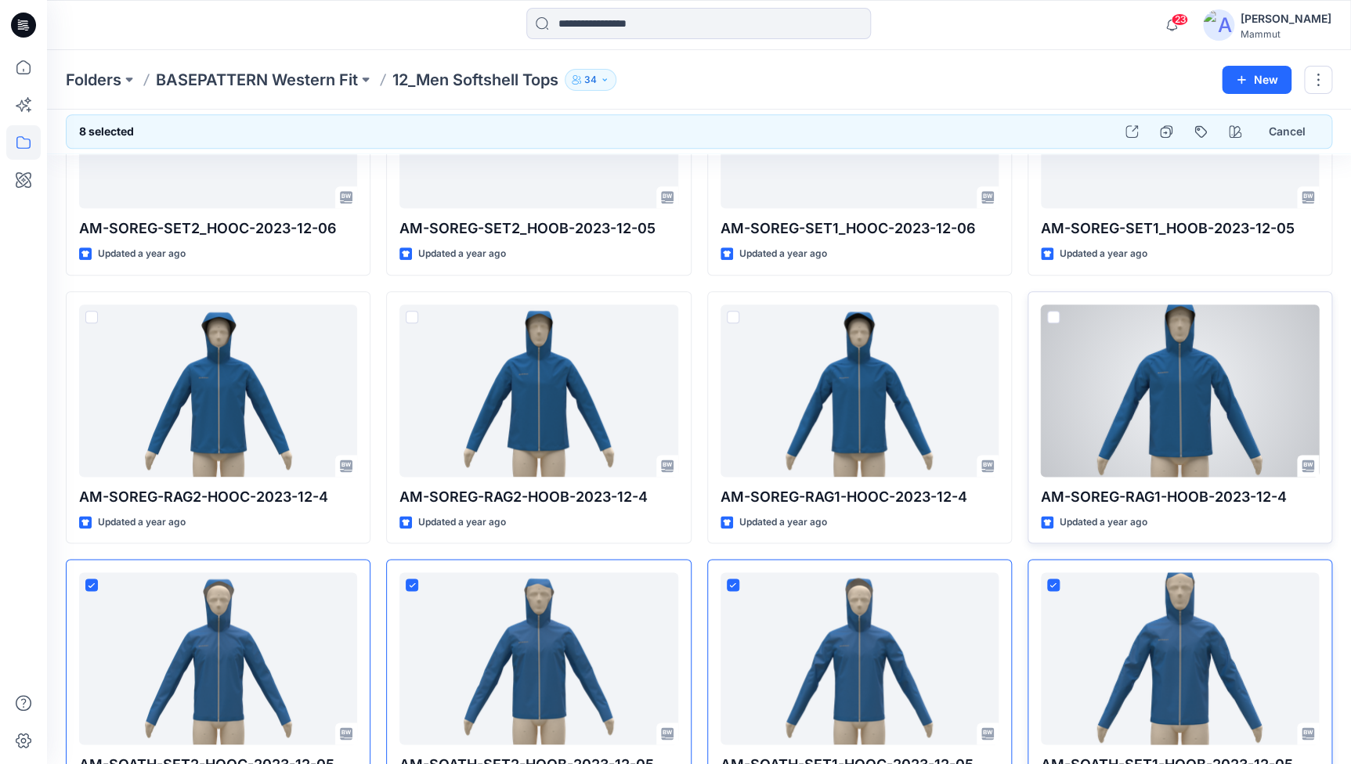
click at [1052, 316] on span at bounding box center [1053, 317] width 13 height 13
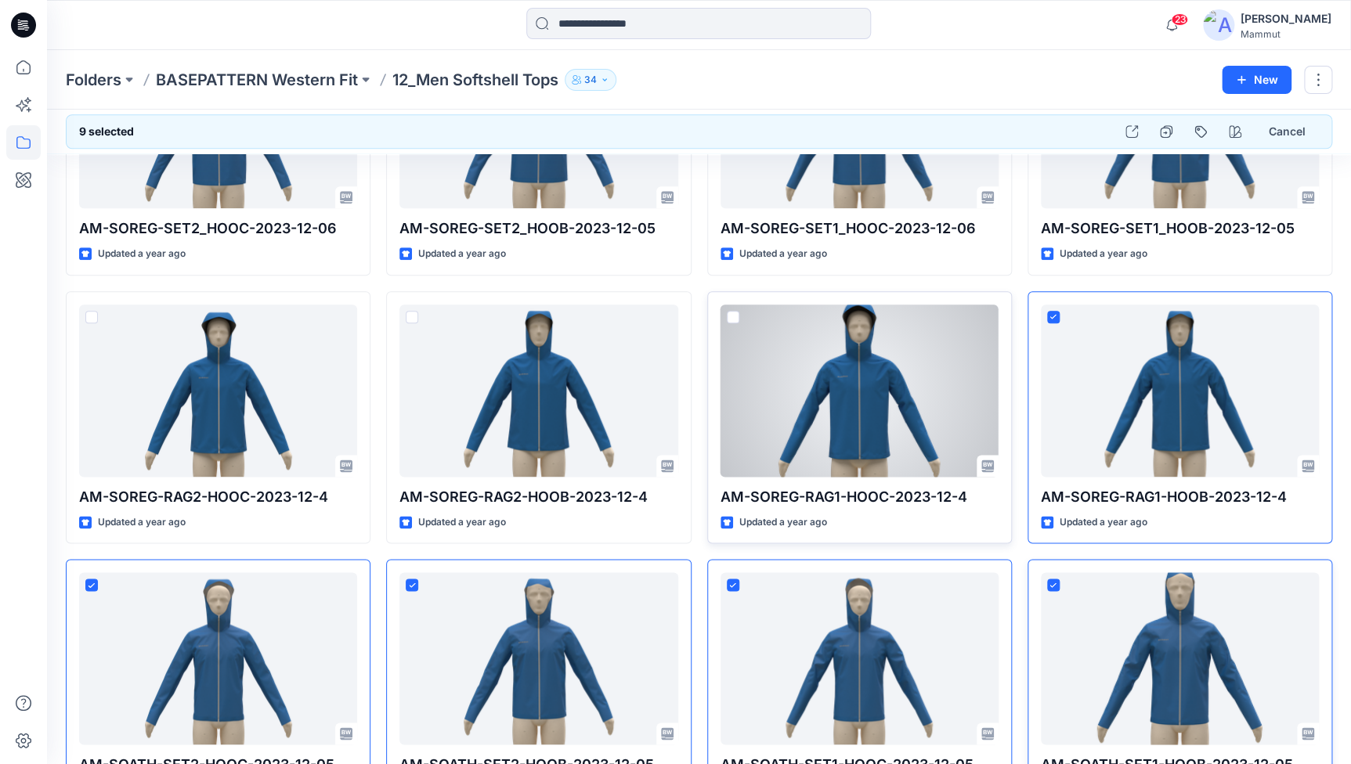
click at [731, 311] on span at bounding box center [733, 317] width 13 height 13
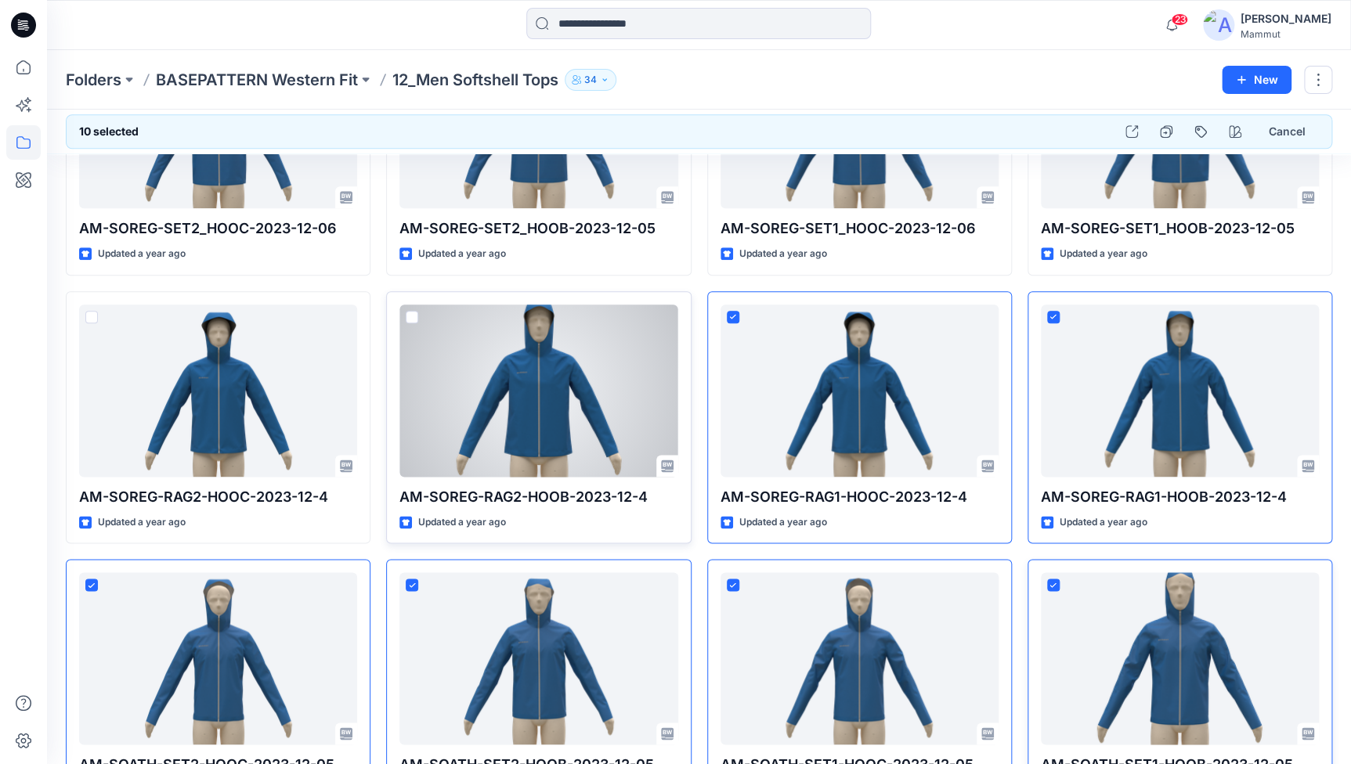
click at [410, 313] on span at bounding box center [412, 317] width 13 height 13
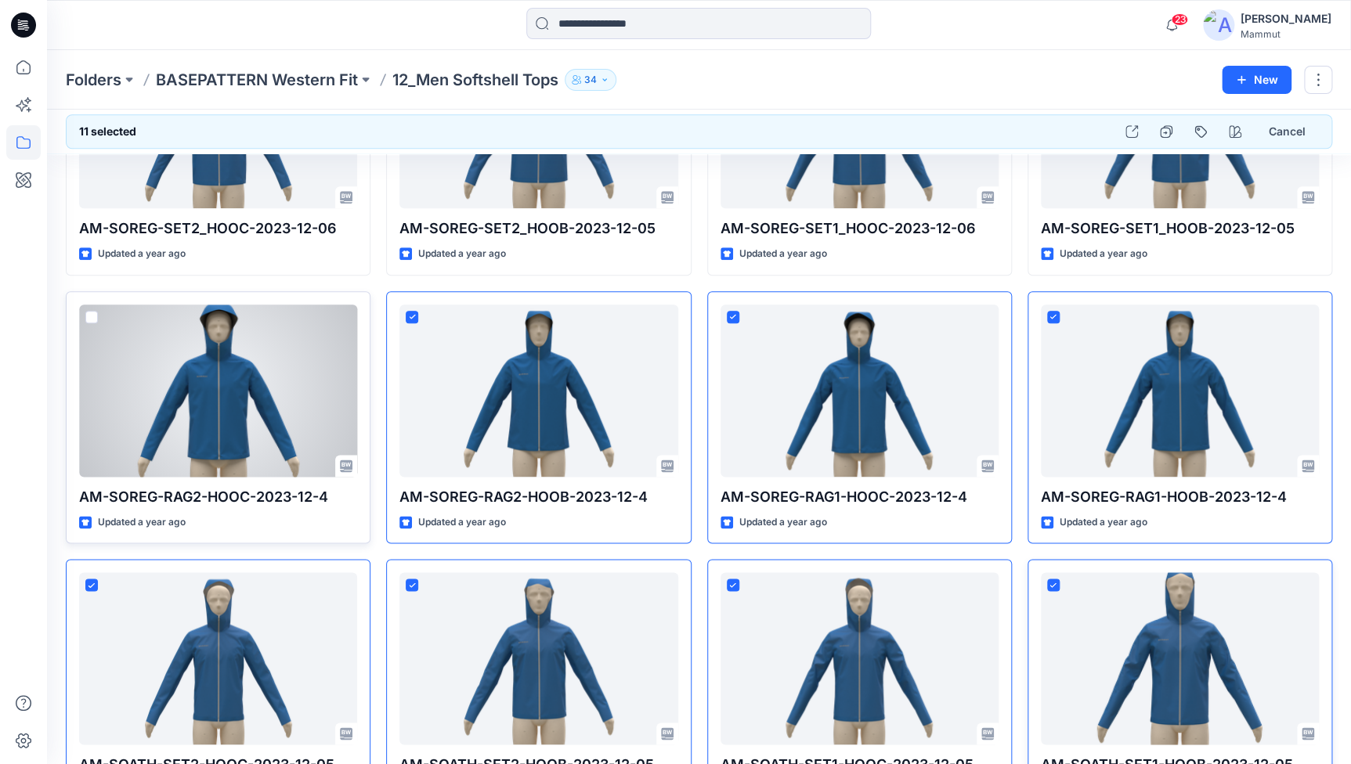
click at [92, 315] on span at bounding box center [91, 317] width 13 height 13
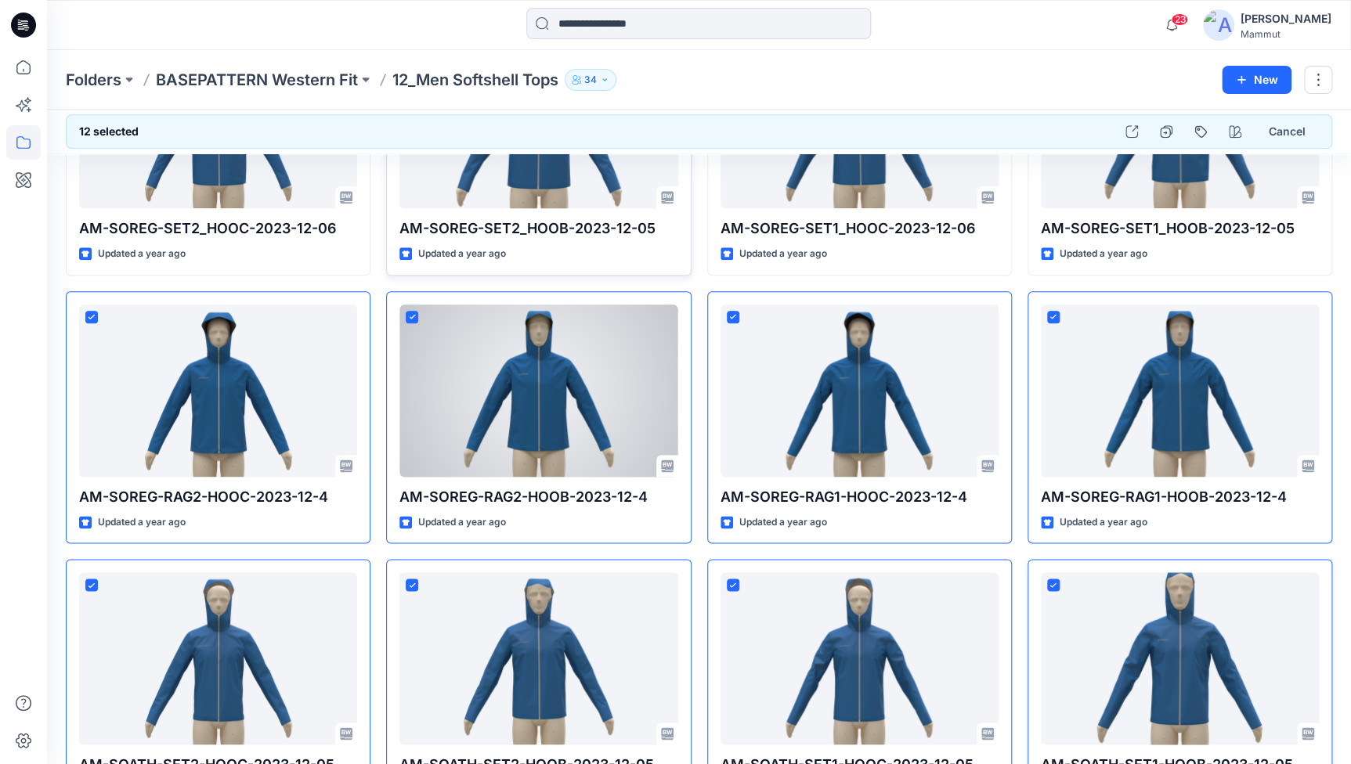
scroll to position [358, 0]
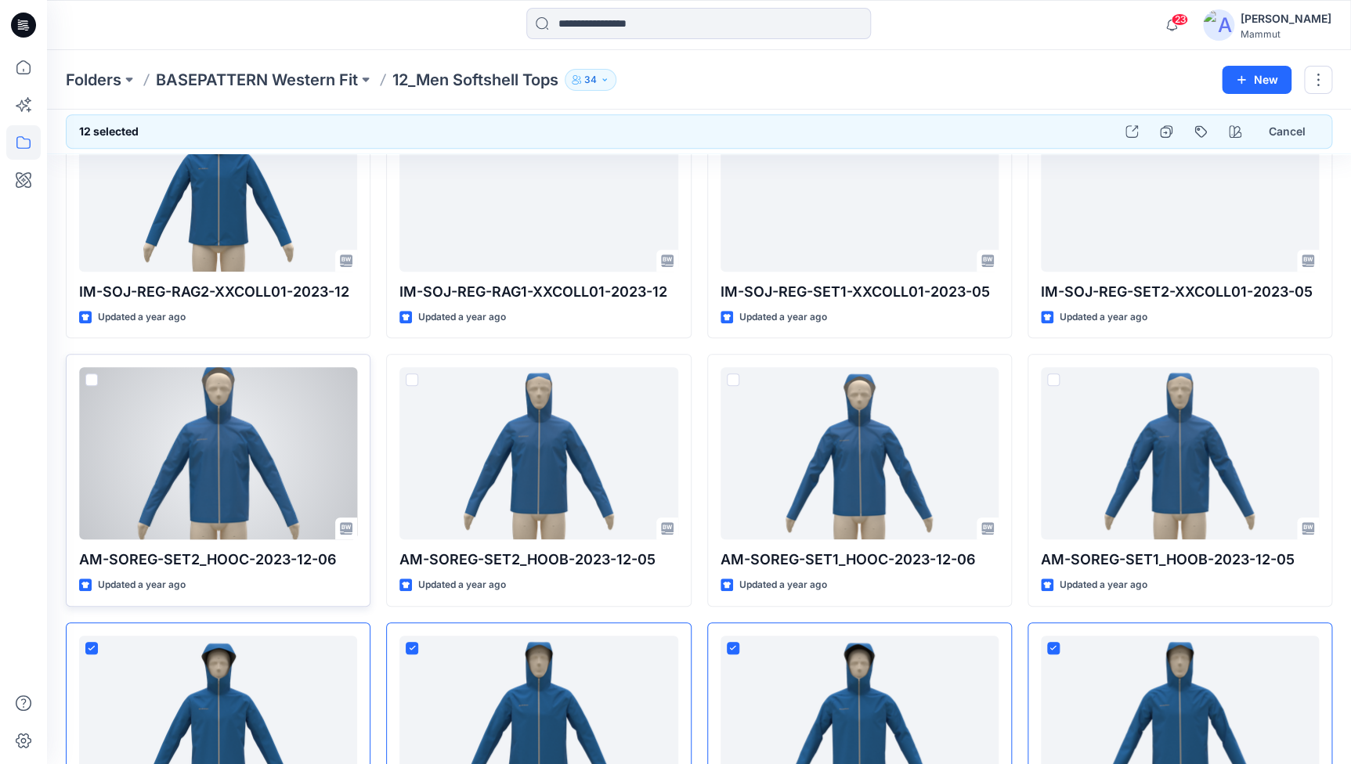
click at [89, 379] on span at bounding box center [91, 380] width 13 height 13
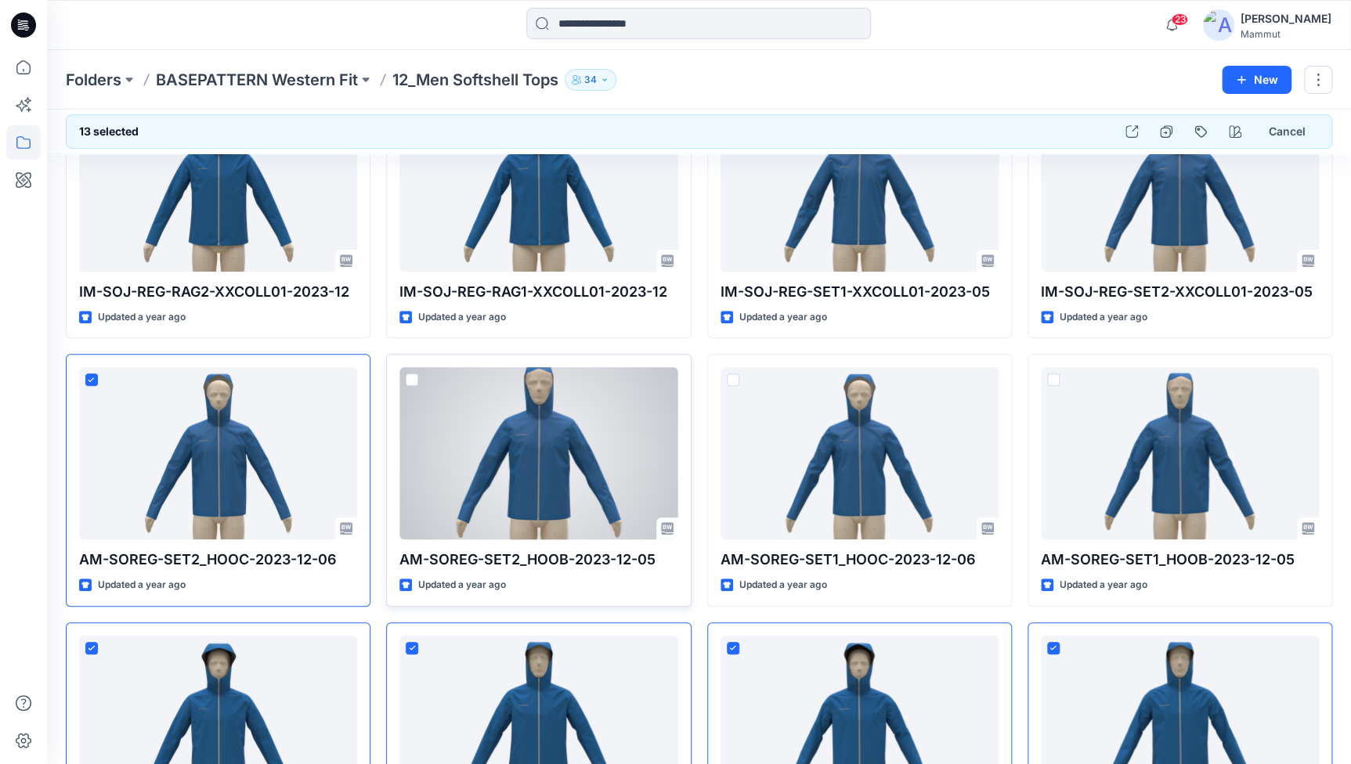
click at [411, 382] on span at bounding box center [412, 380] width 13 height 13
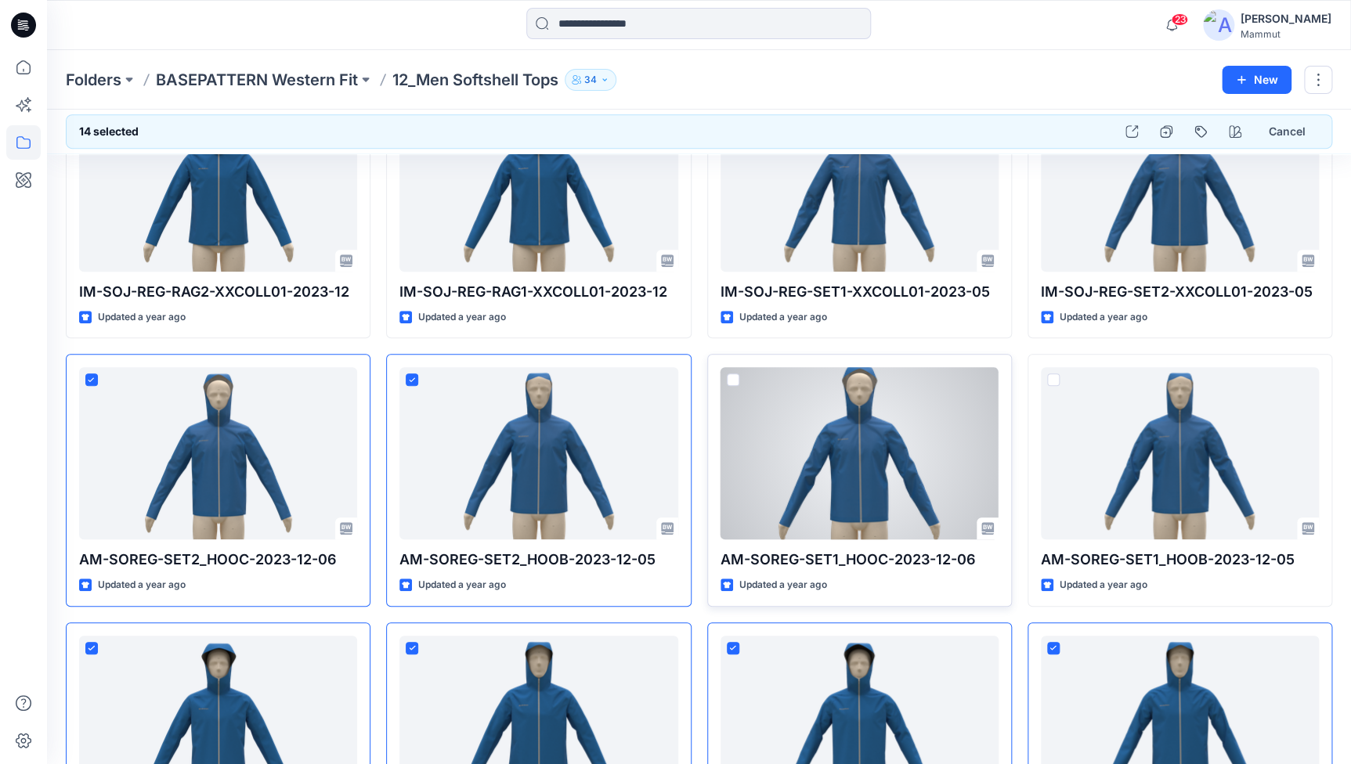
click at [733, 381] on span at bounding box center [733, 380] width 13 height 13
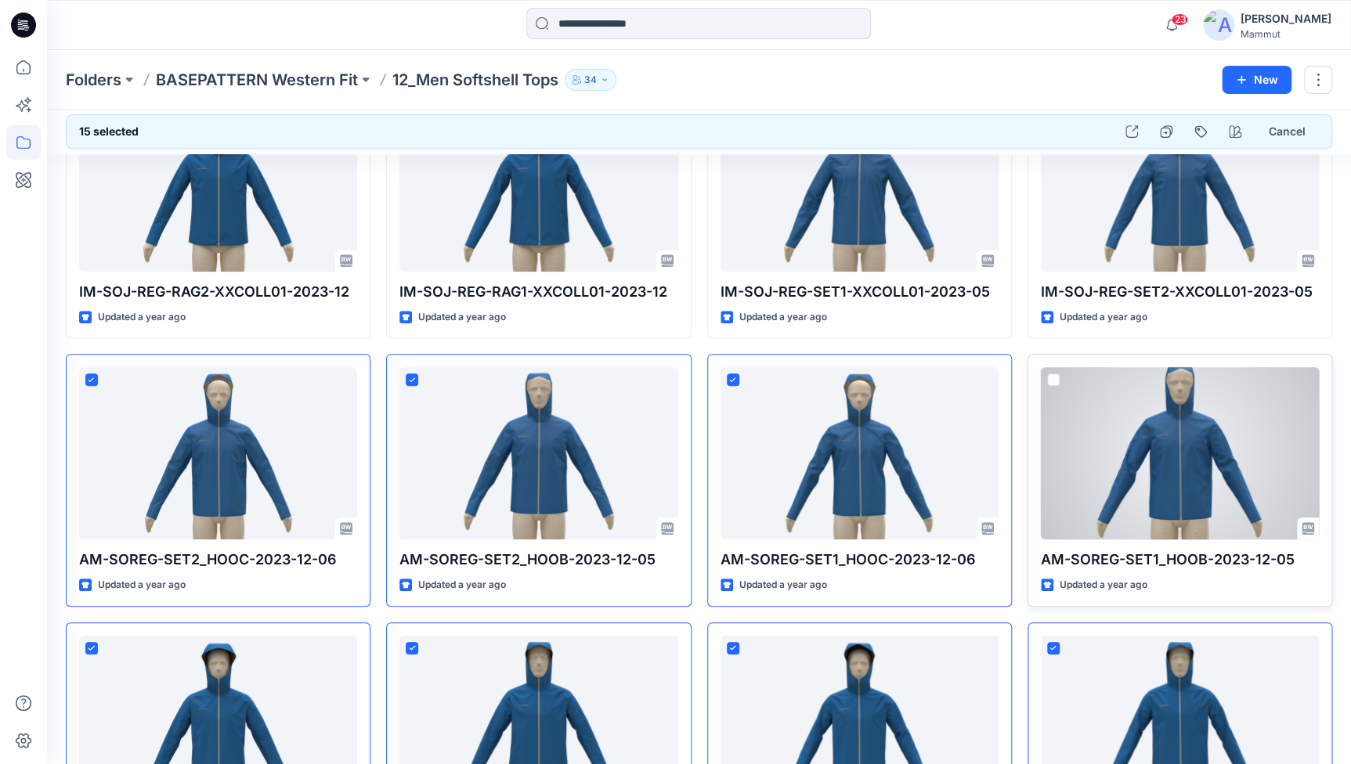
drag, startPoint x: 1054, startPoint y: 380, endPoint x: 1062, endPoint y: 396, distance: 18.2
click at [1054, 379] on span at bounding box center [1053, 380] width 13 height 13
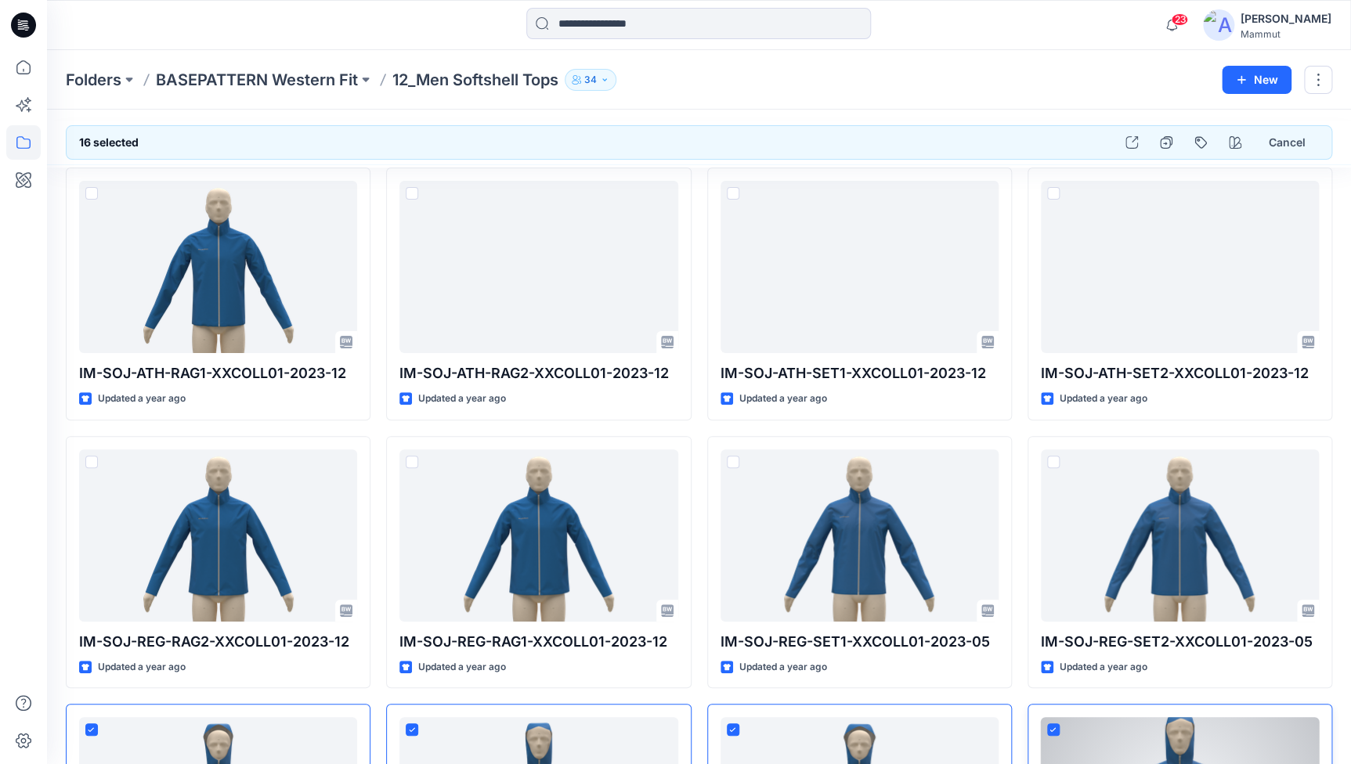
scroll to position [0, 0]
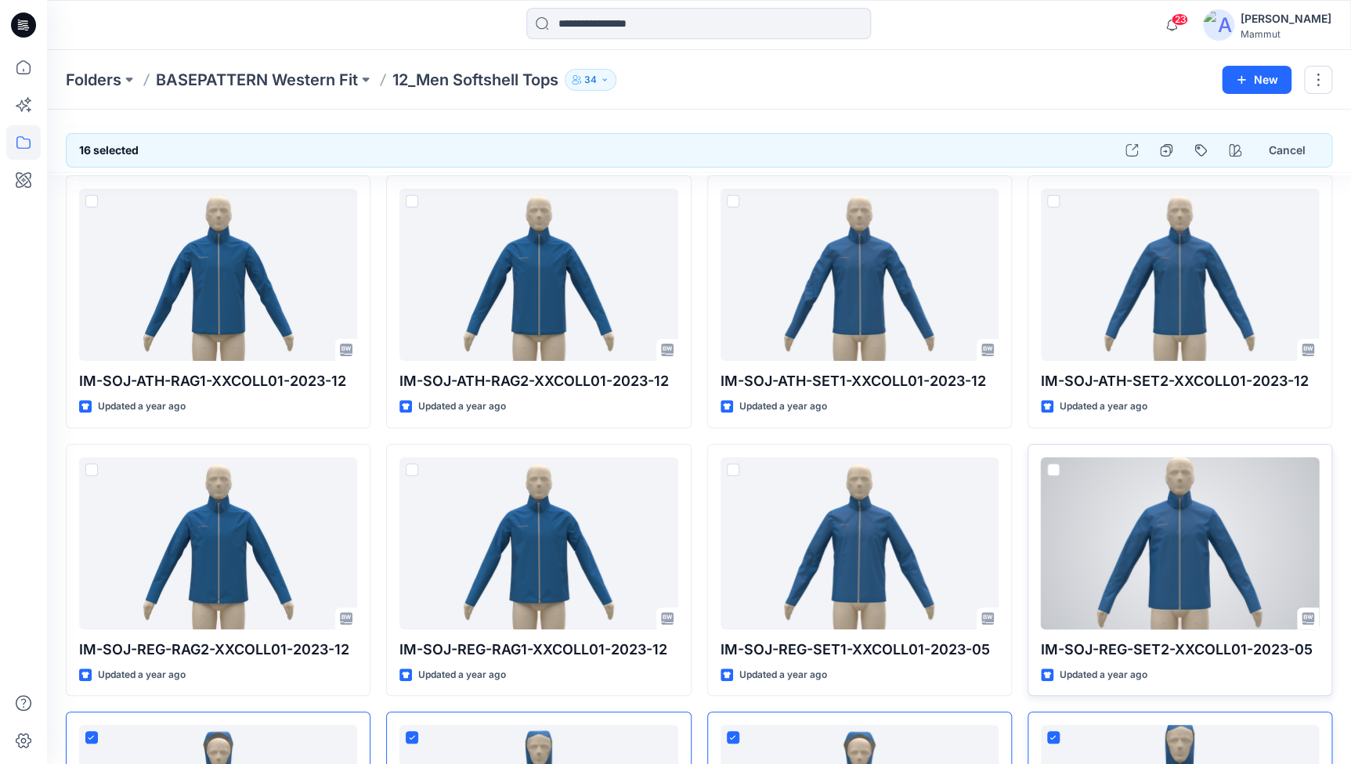
click at [1049, 469] on span at bounding box center [1053, 470] width 13 height 13
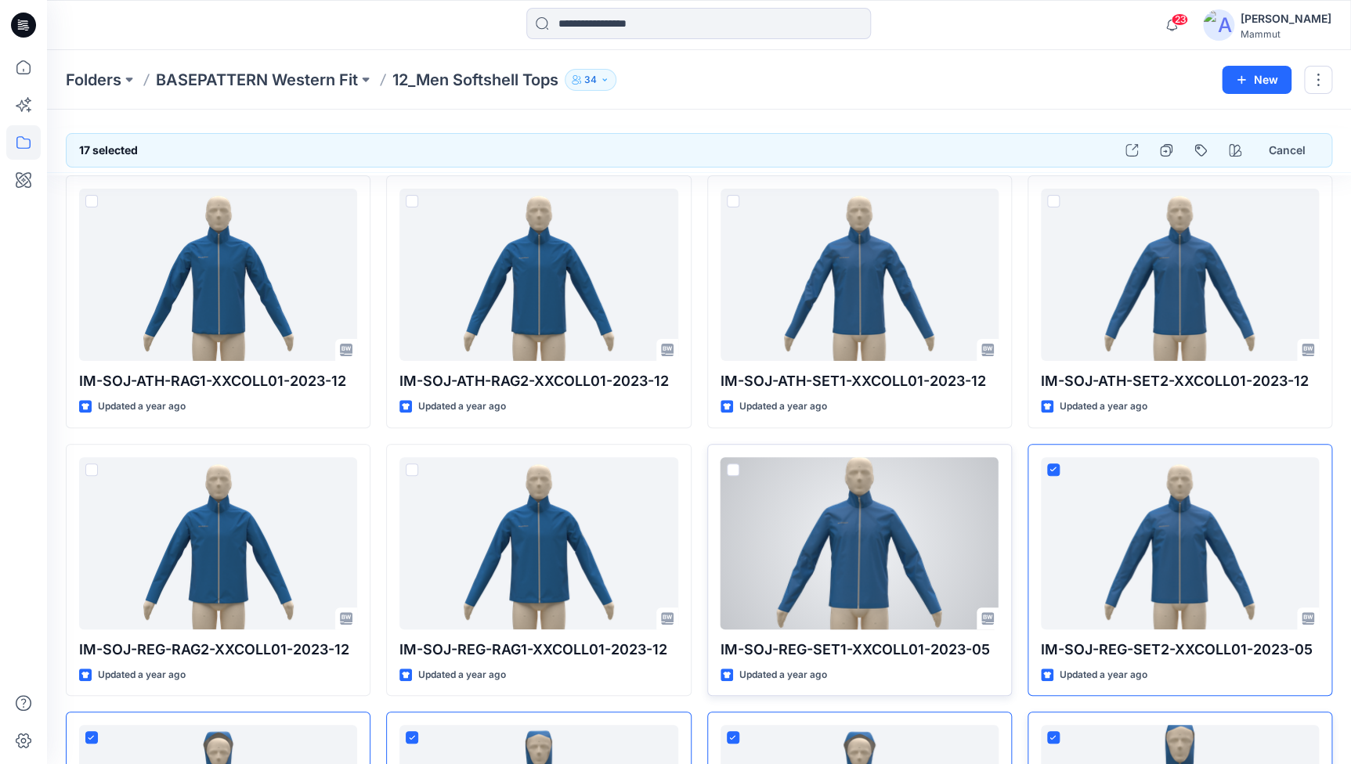
click at [730, 470] on span at bounding box center [733, 470] width 13 height 13
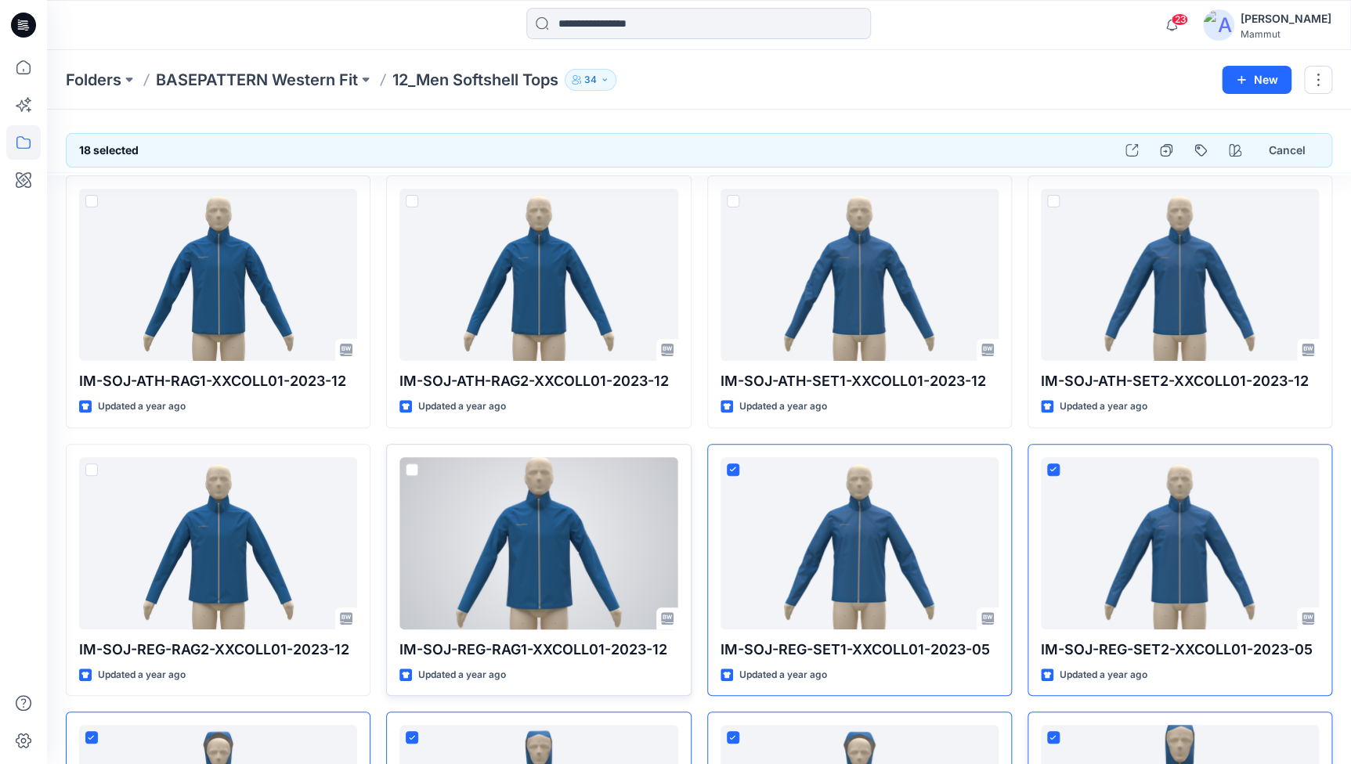
click at [406, 468] on span at bounding box center [412, 470] width 13 height 13
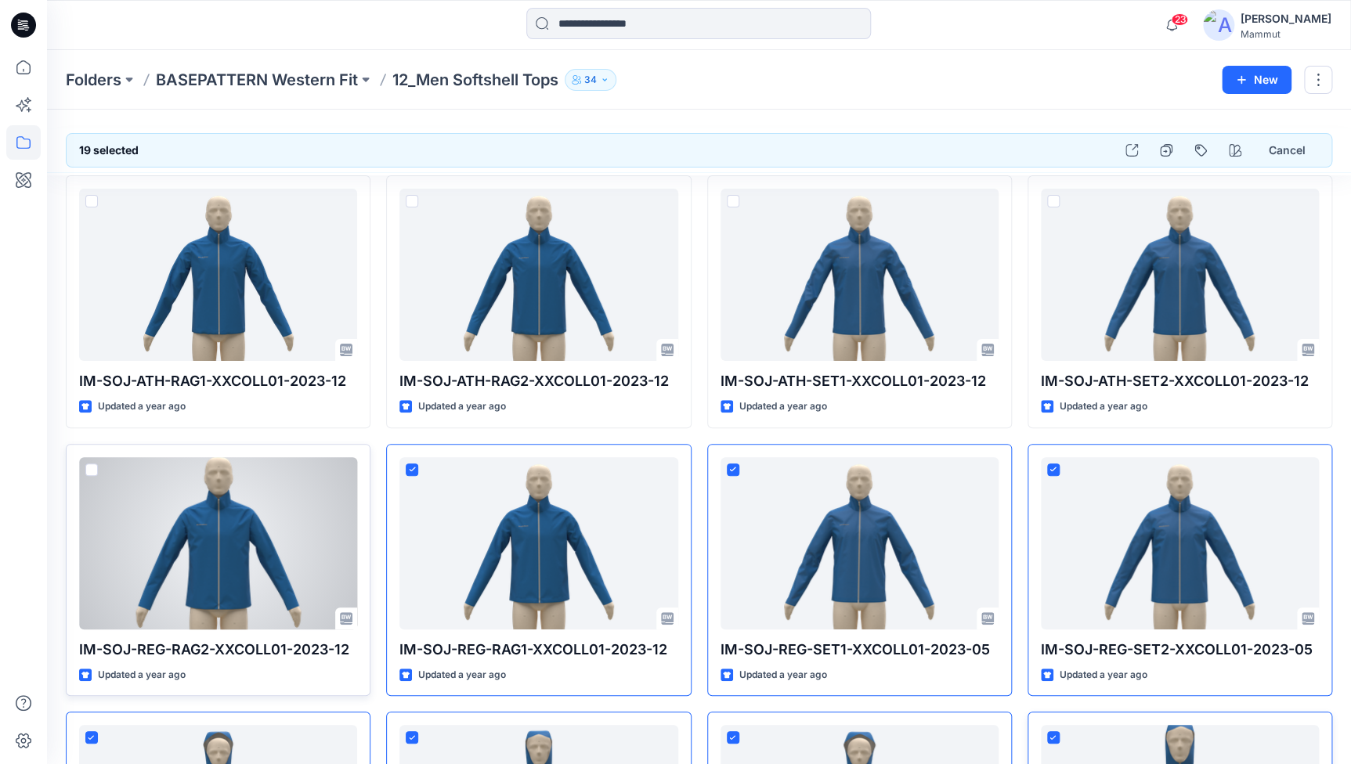
click at [88, 469] on span at bounding box center [91, 470] width 13 height 13
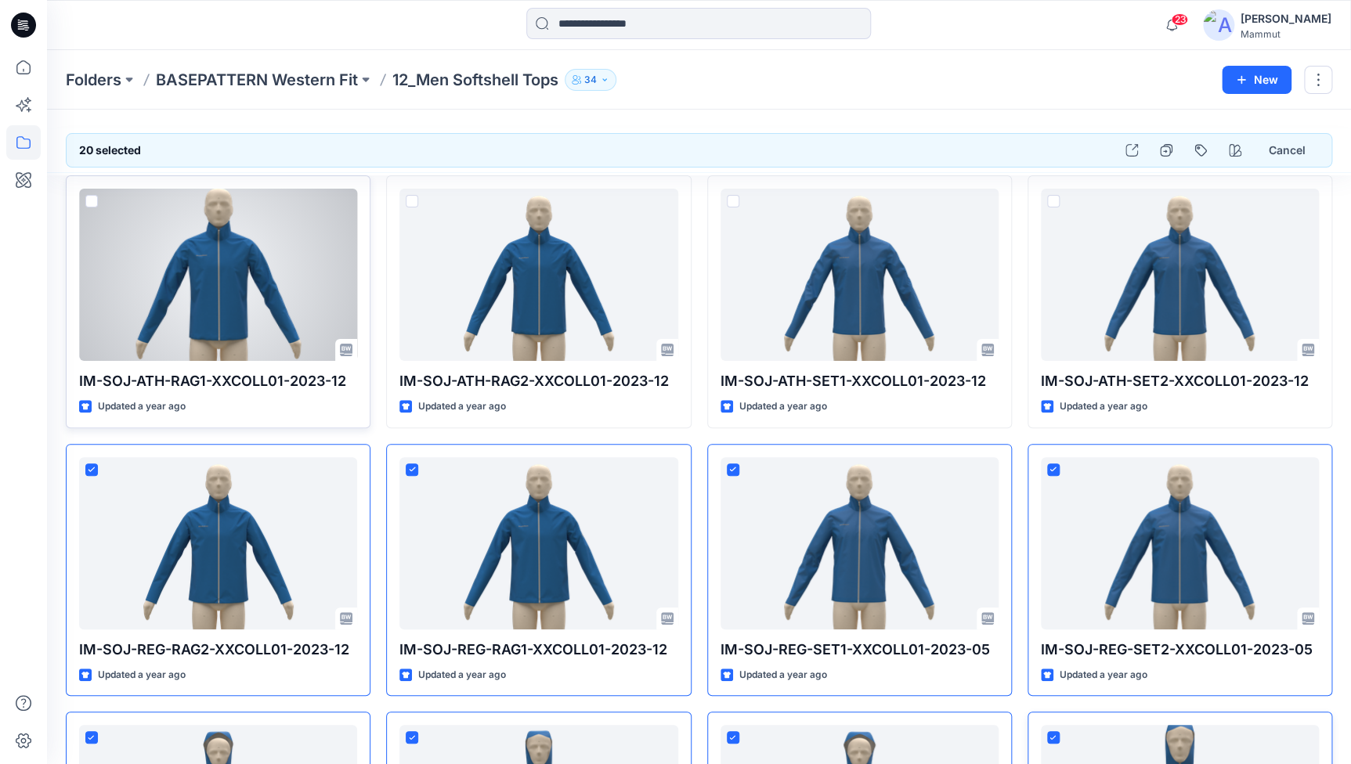
click at [93, 201] on span at bounding box center [91, 201] width 13 height 13
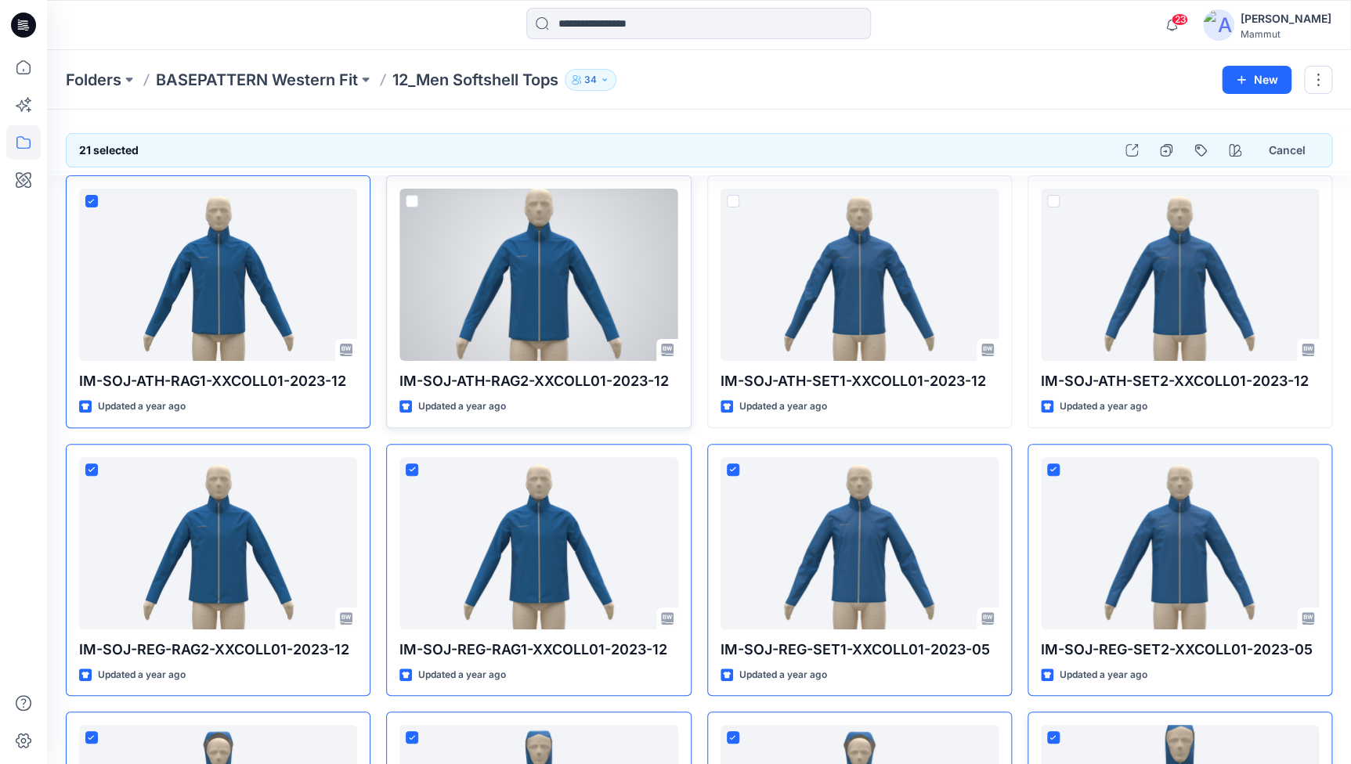
click at [411, 203] on span at bounding box center [412, 201] width 13 height 13
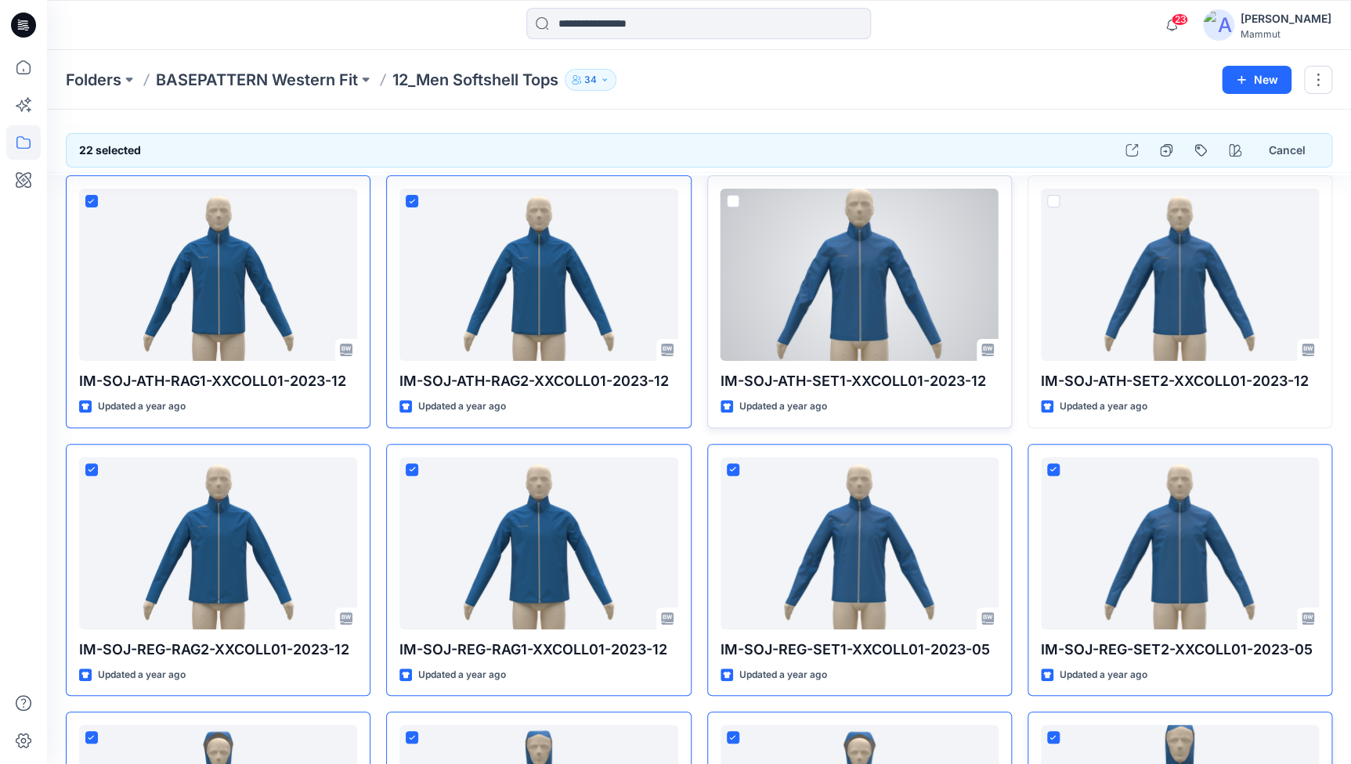
click at [734, 200] on span at bounding box center [733, 201] width 13 height 13
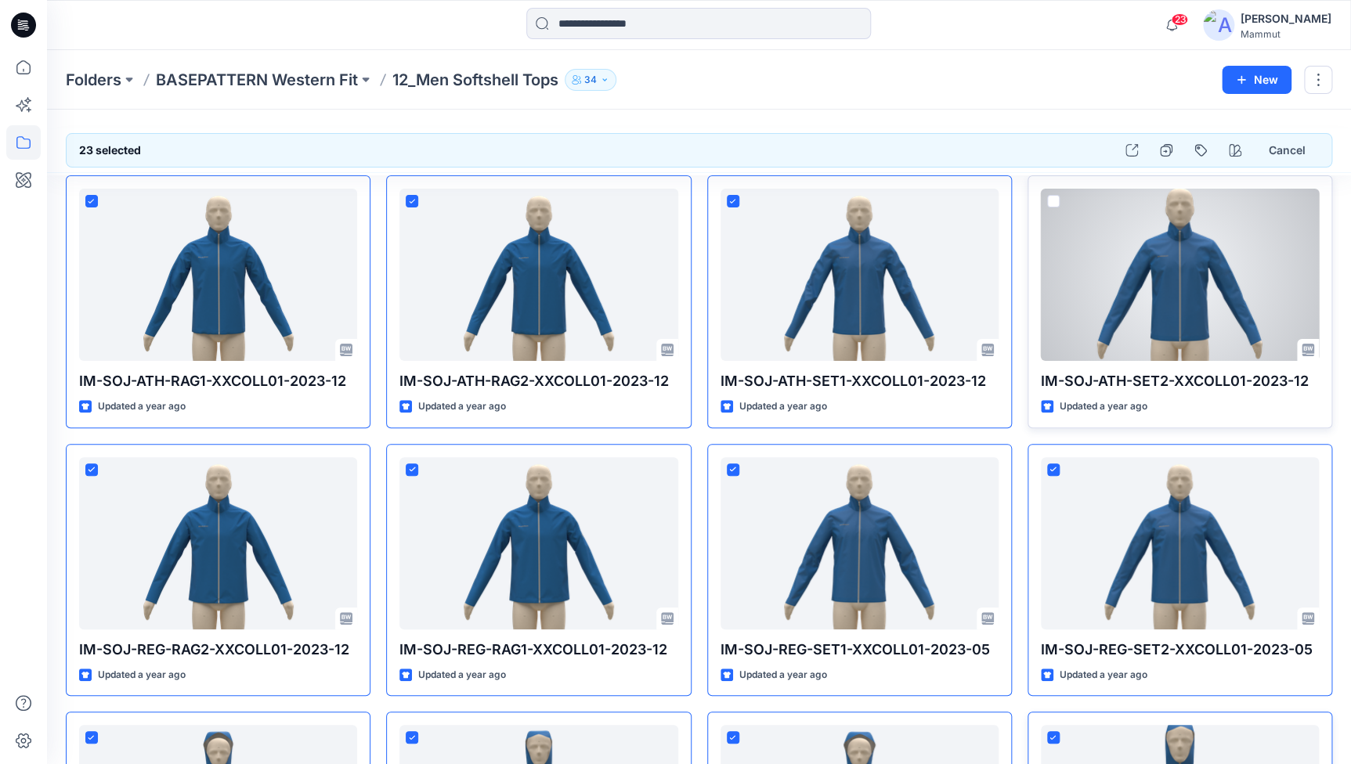
click at [1057, 201] on span at bounding box center [1053, 201] width 13 height 13
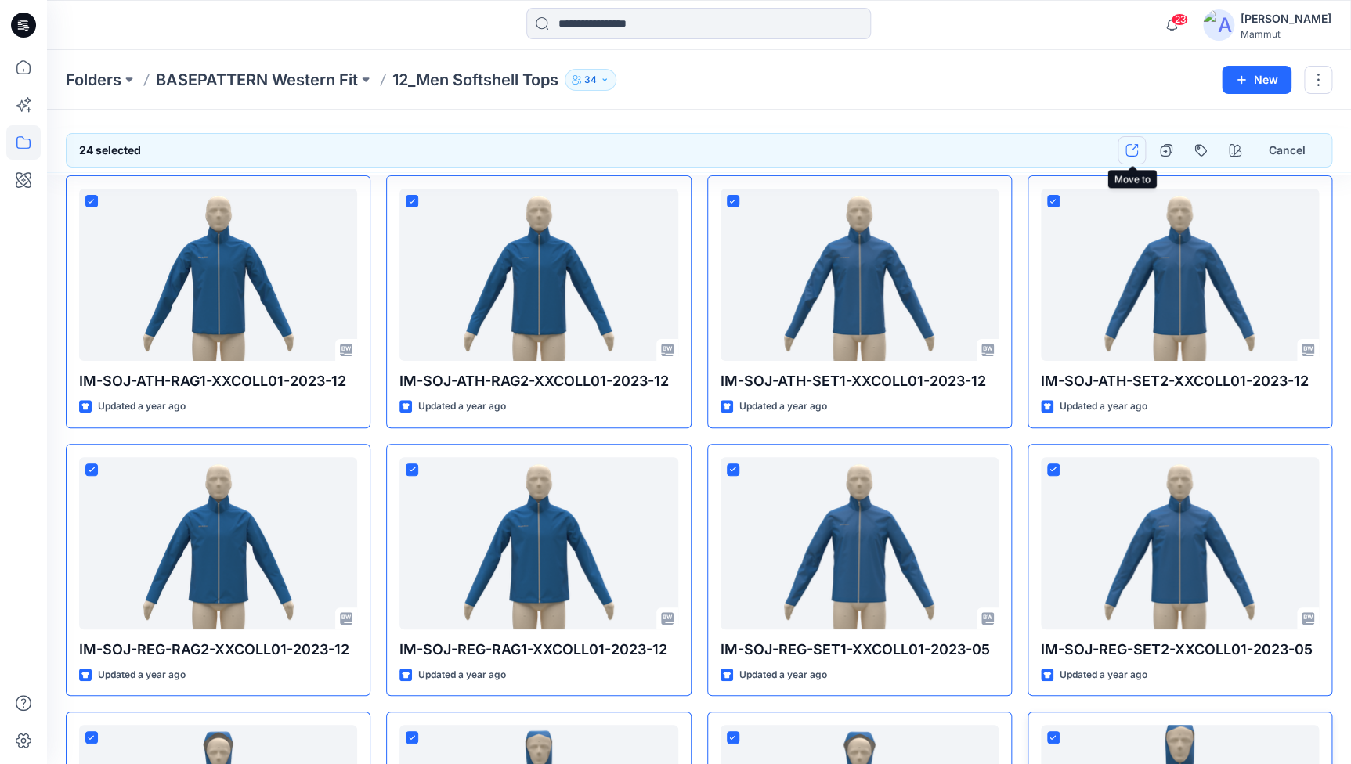
click at [1132, 149] on icon "button" at bounding box center [1131, 150] width 13 height 13
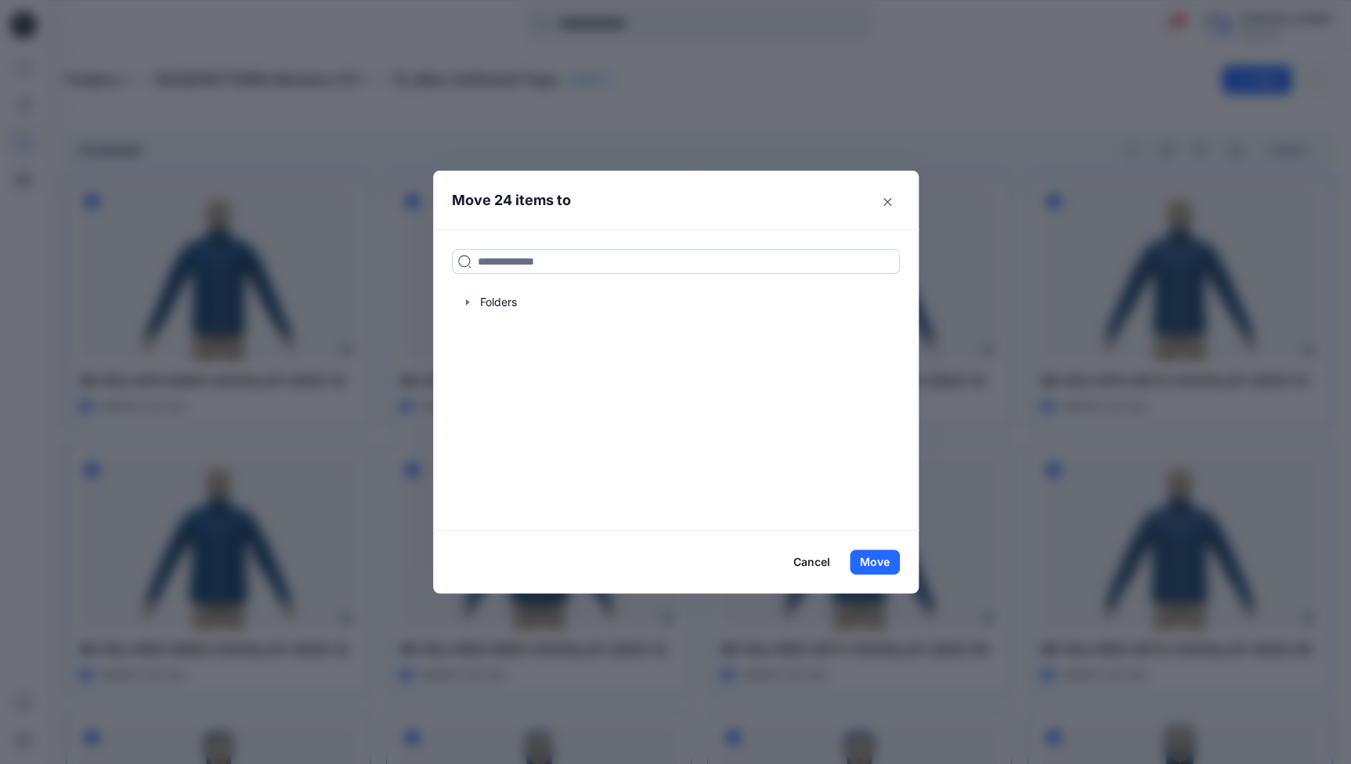
click at [517, 258] on input at bounding box center [676, 261] width 448 height 25
type input "***"
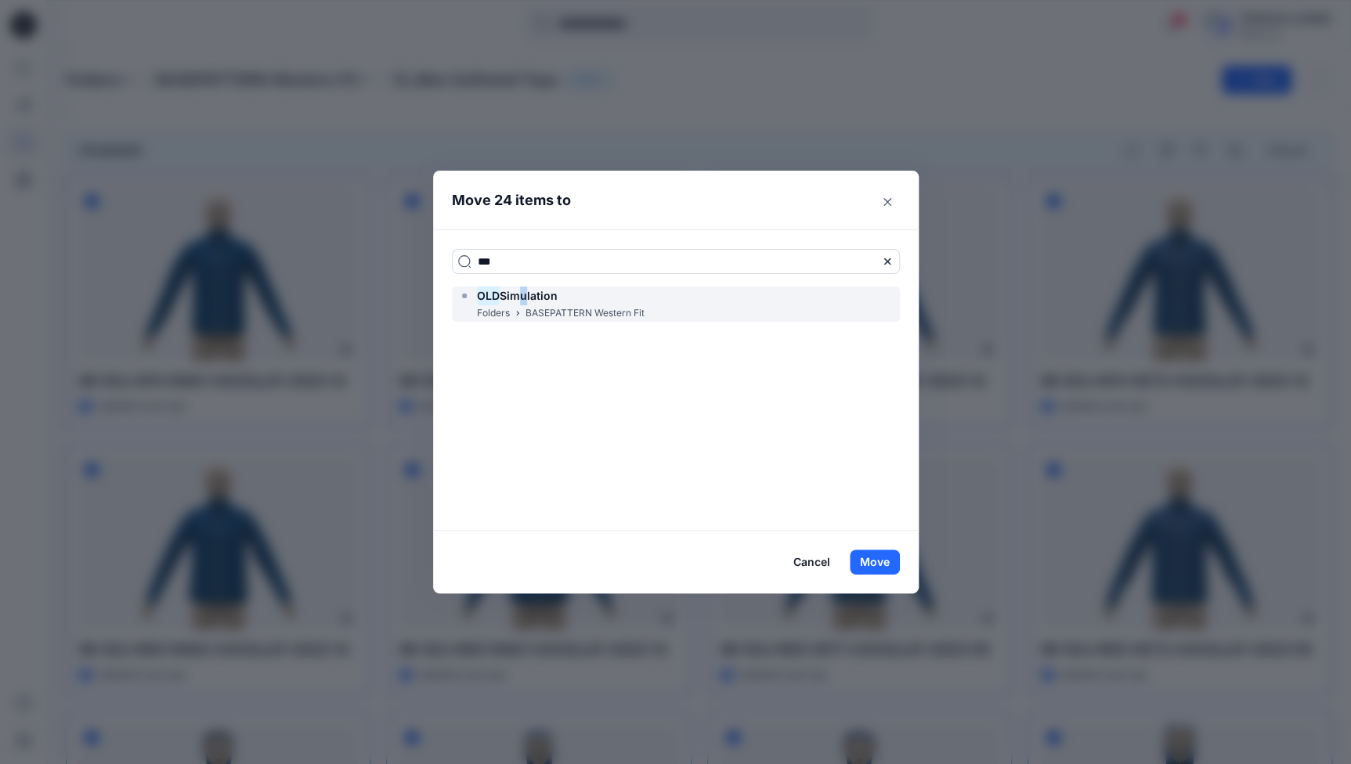
click at [522, 294] on span "Simulation" at bounding box center [529, 295] width 58 height 13
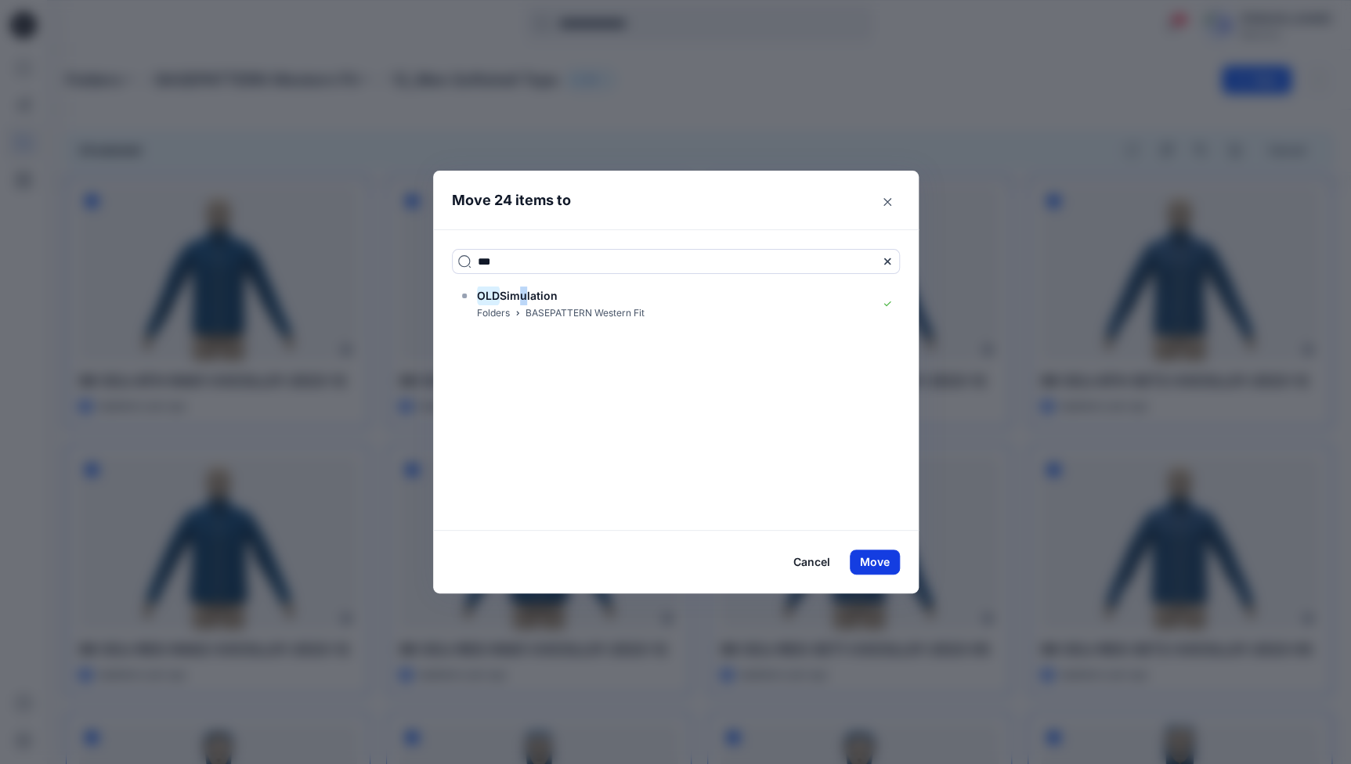
click at [879, 565] on button "Move" at bounding box center [875, 562] width 50 height 25
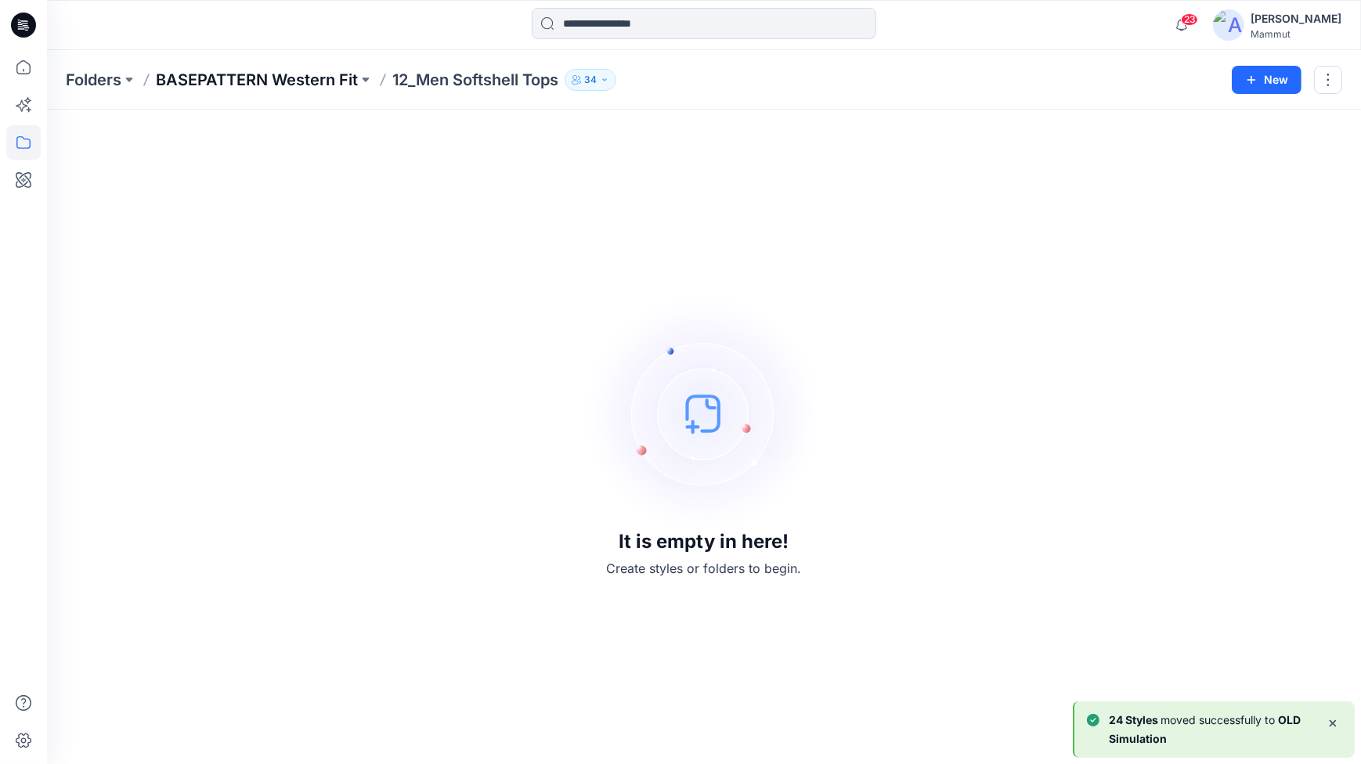
click at [300, 77] on p "BASEPATTERN Western Fit" at bounding box center [257, 80] width 202 height 22
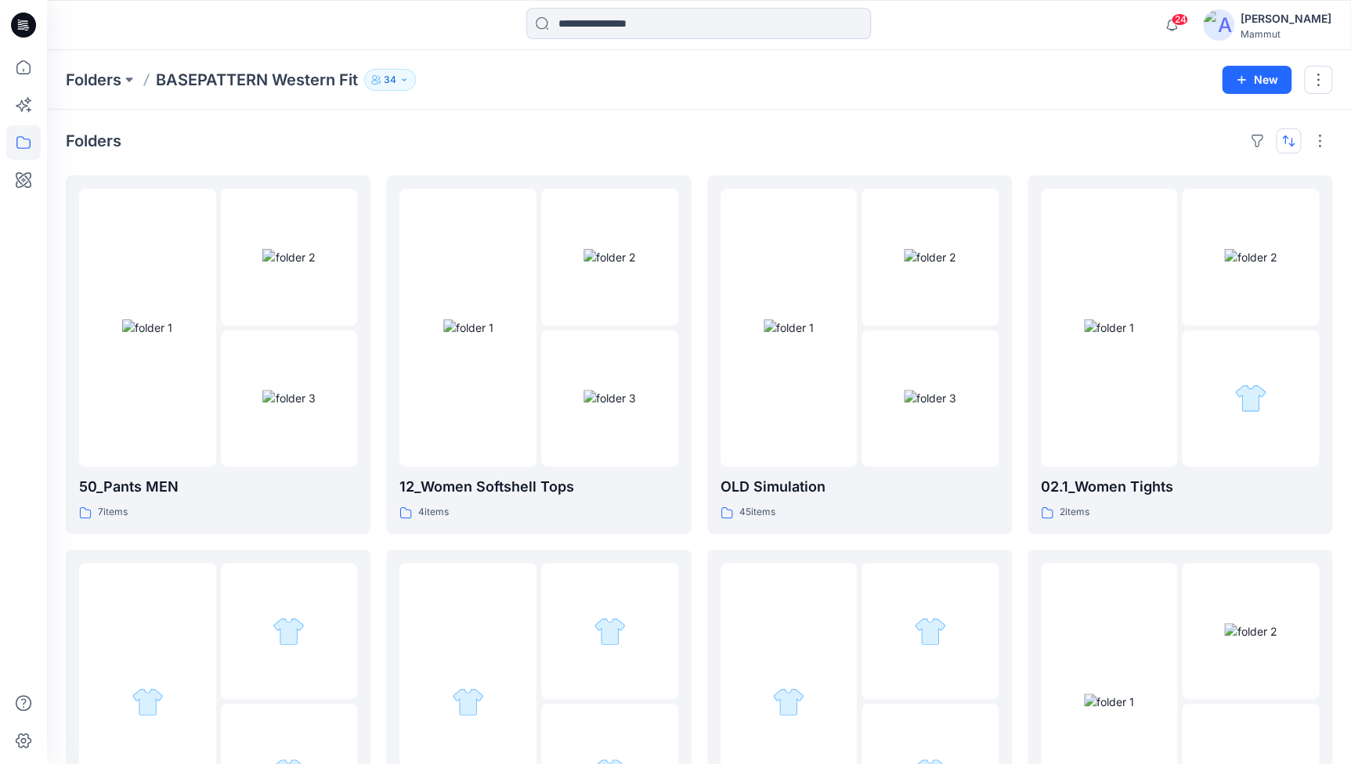
click at [1289, 141] on button "button" at bounding box center [1288, 140] width 25 height 25
click at [1215, 208] on p "A to Z" at bounding box center [1235, 216] width 99 height 16
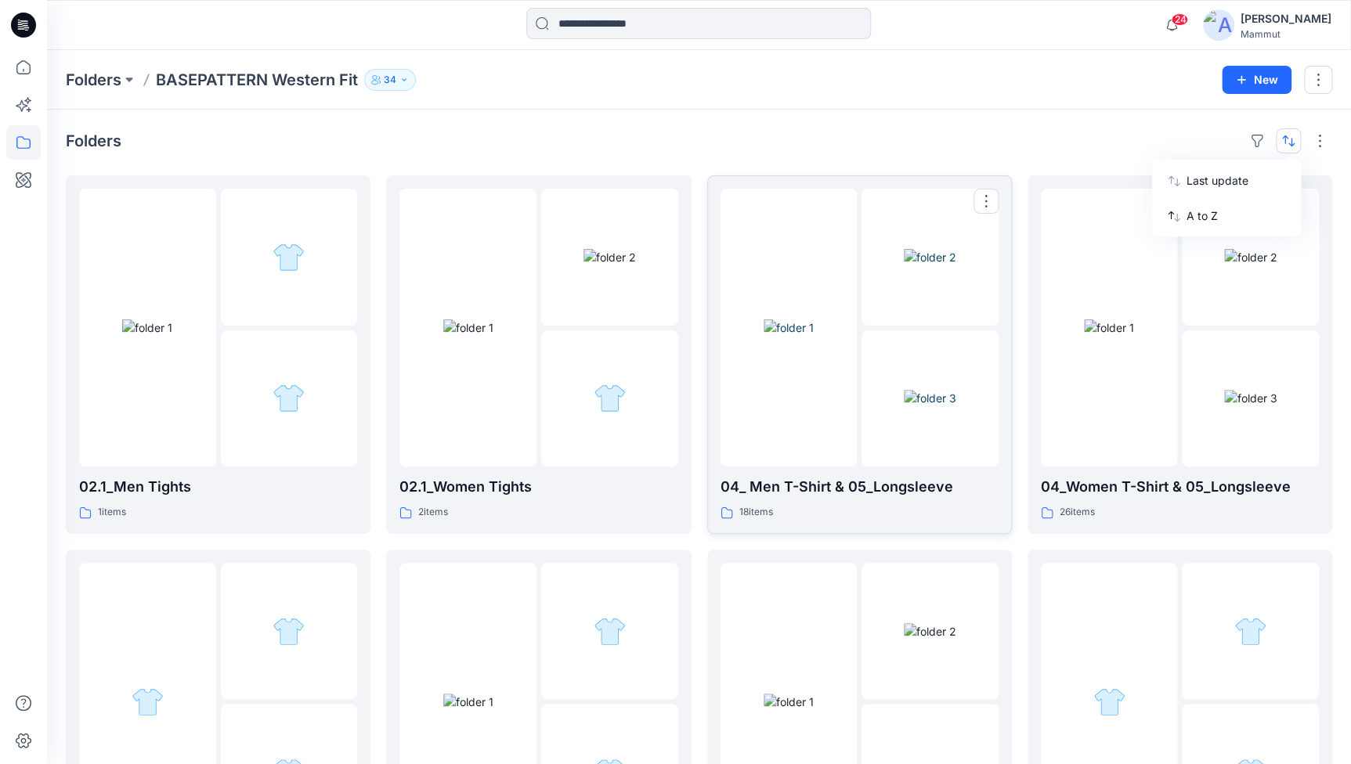
scroll to position [332, 0]
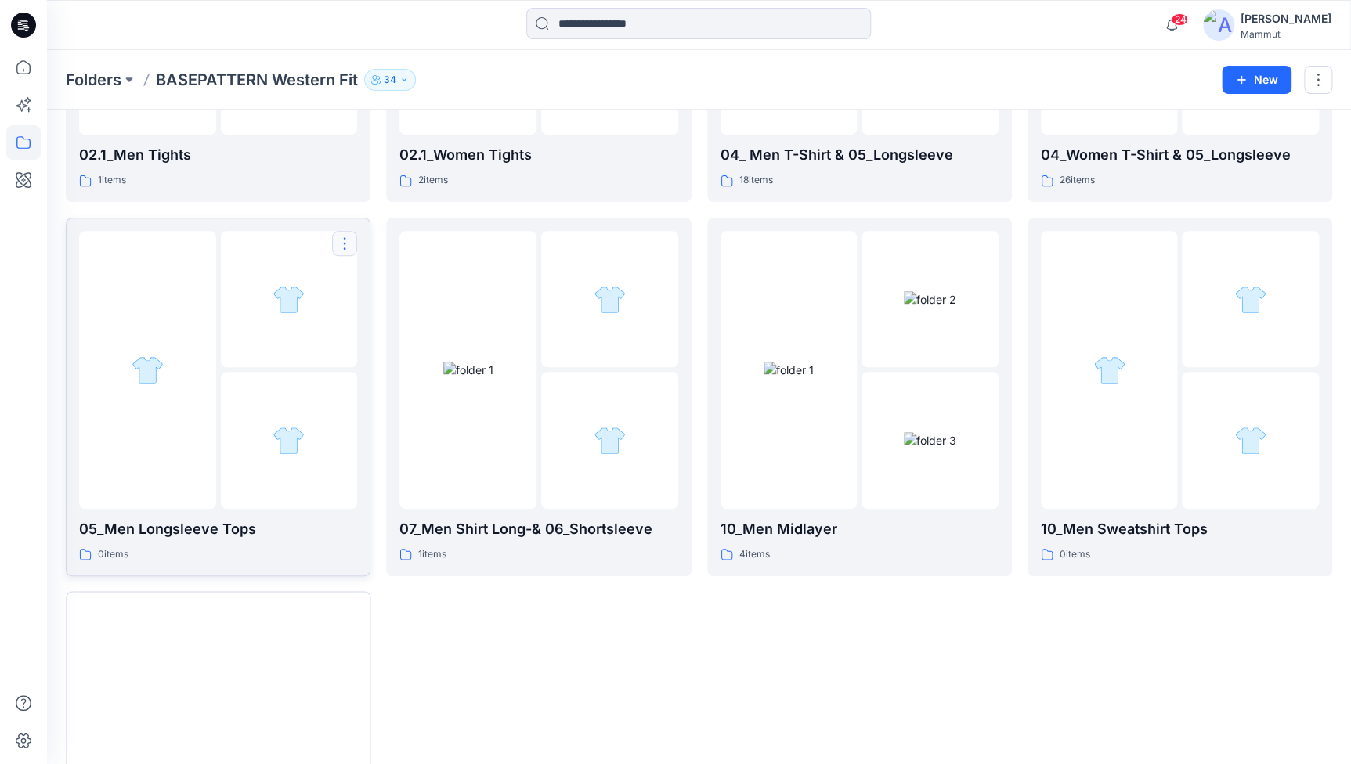
click at [349, 237] on button "button" at bounding box center [344, 243] width 25 height 25
click at [393, 341] on p "[PERSON_NAME]" at bounding box center [408, 345] width 90 height 16
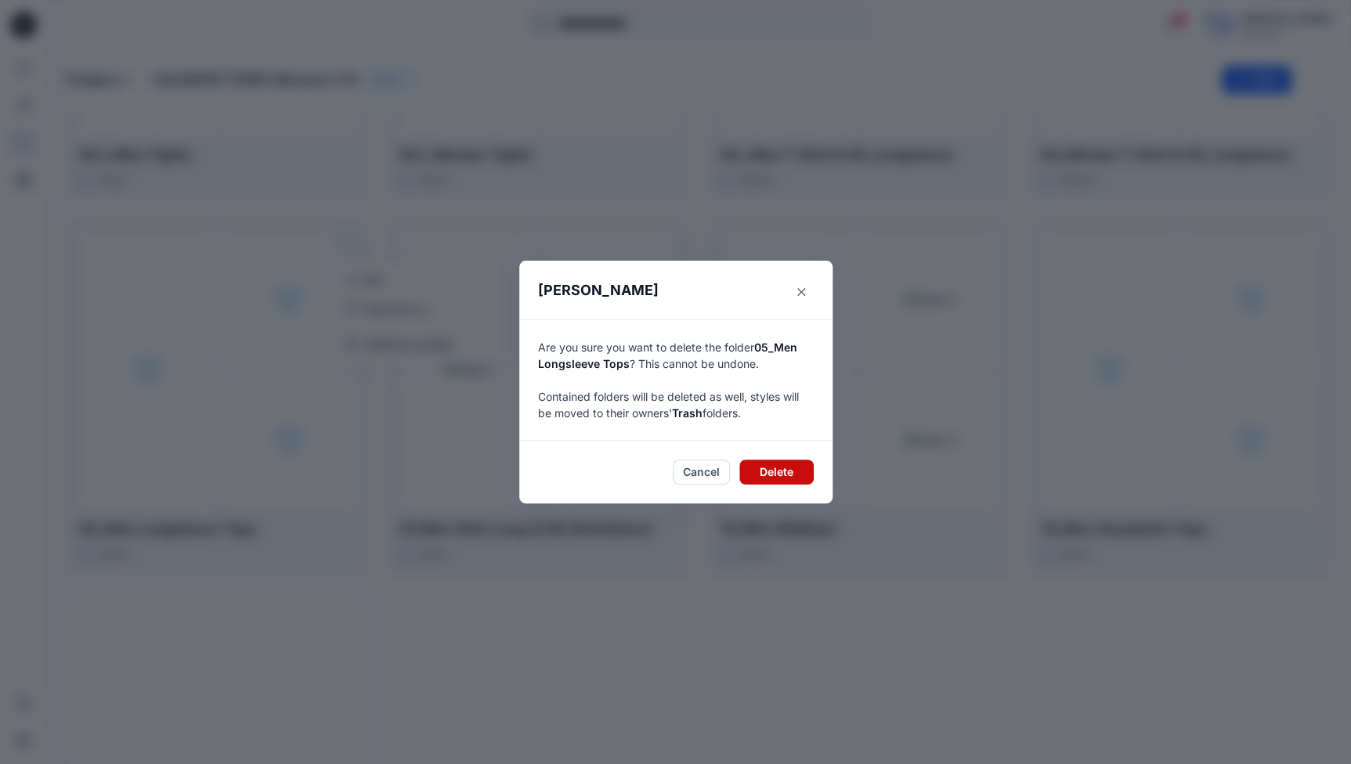
click at [765, 460] on button "Delete" at bounding box center [776, 472] width 74 height 25
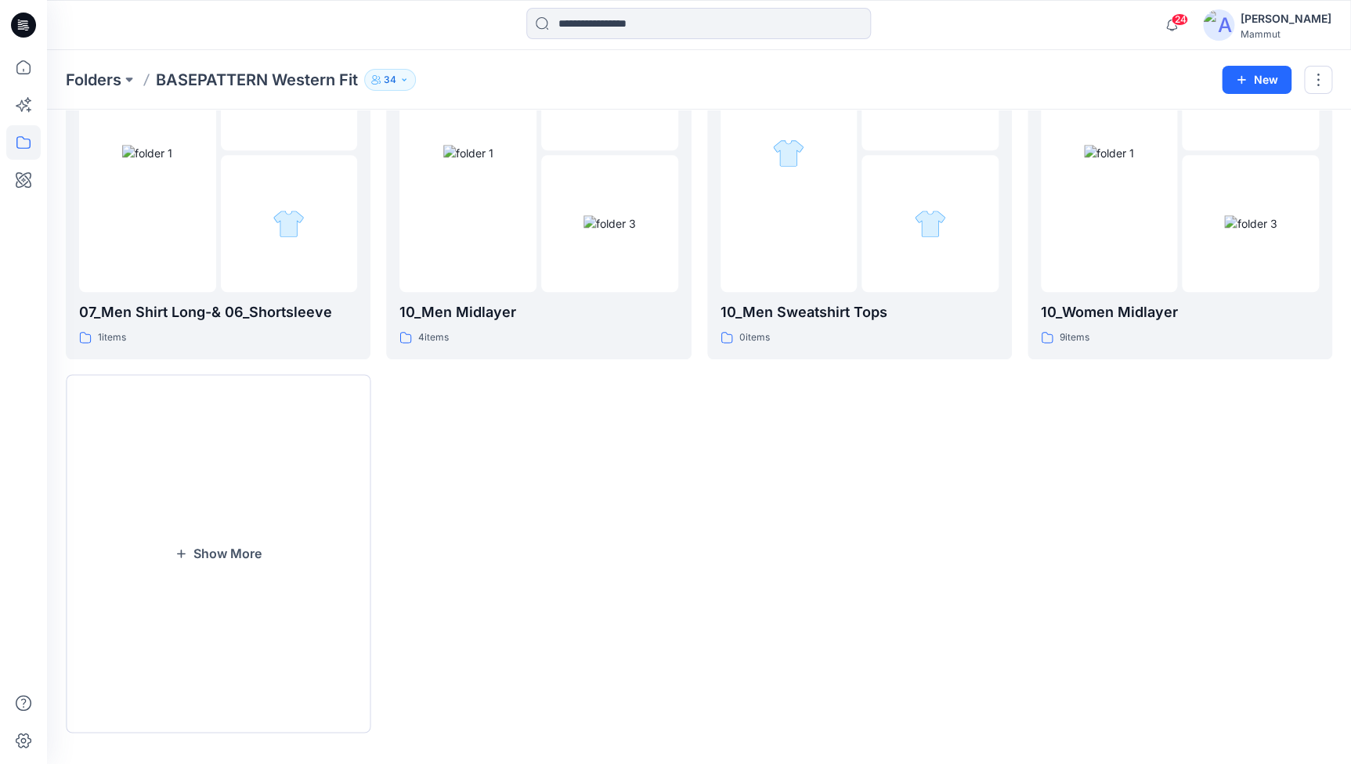
scroll to position [561, 0]
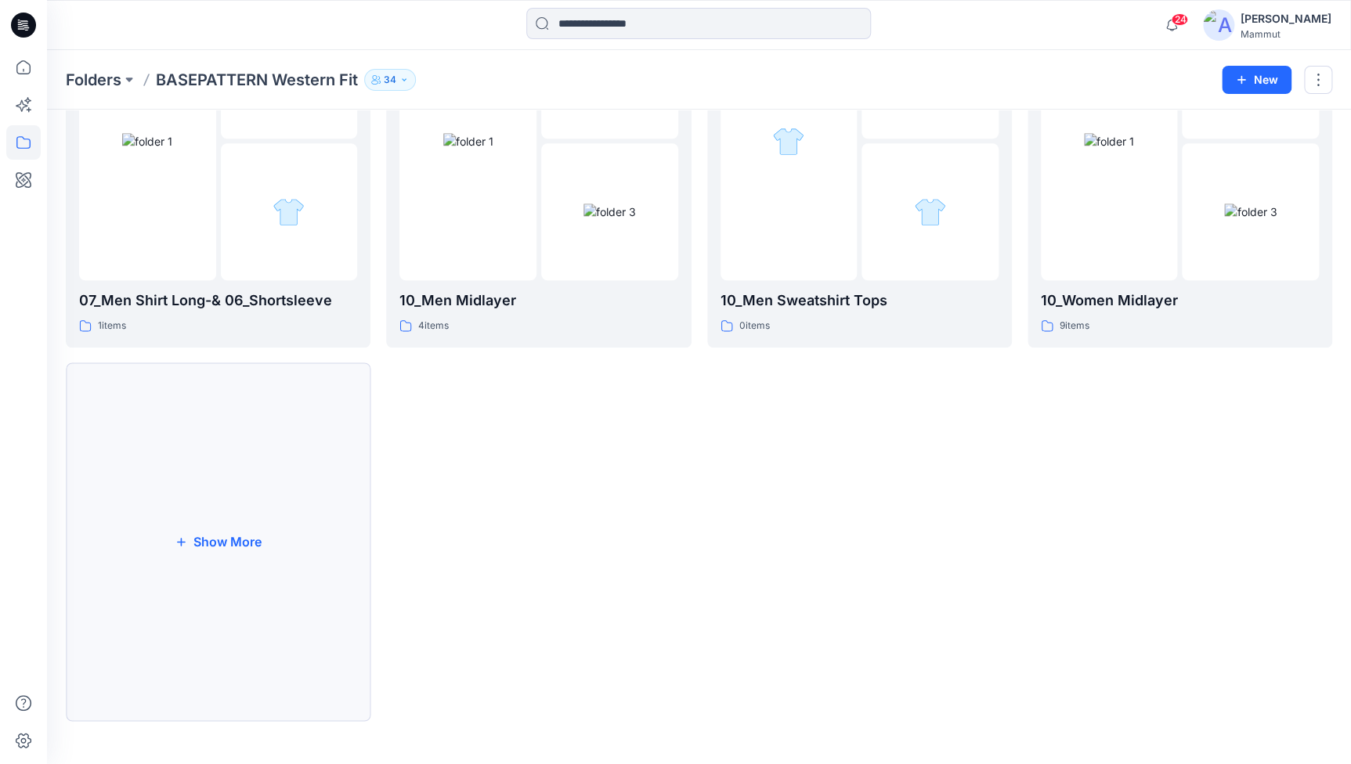
click at [266, 548] on button "Show More" at bounding box center [218, 542] width 305 height 359
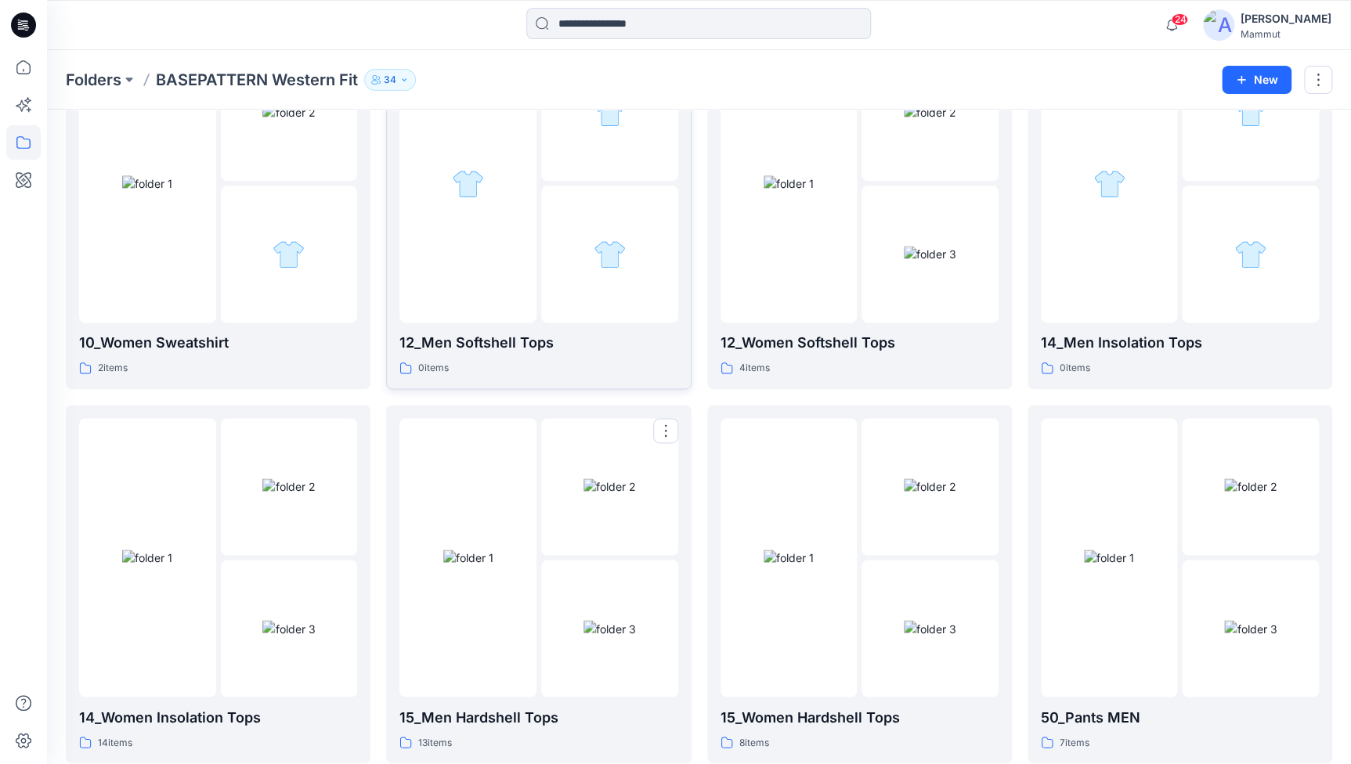
scroll to position [1225, 0]
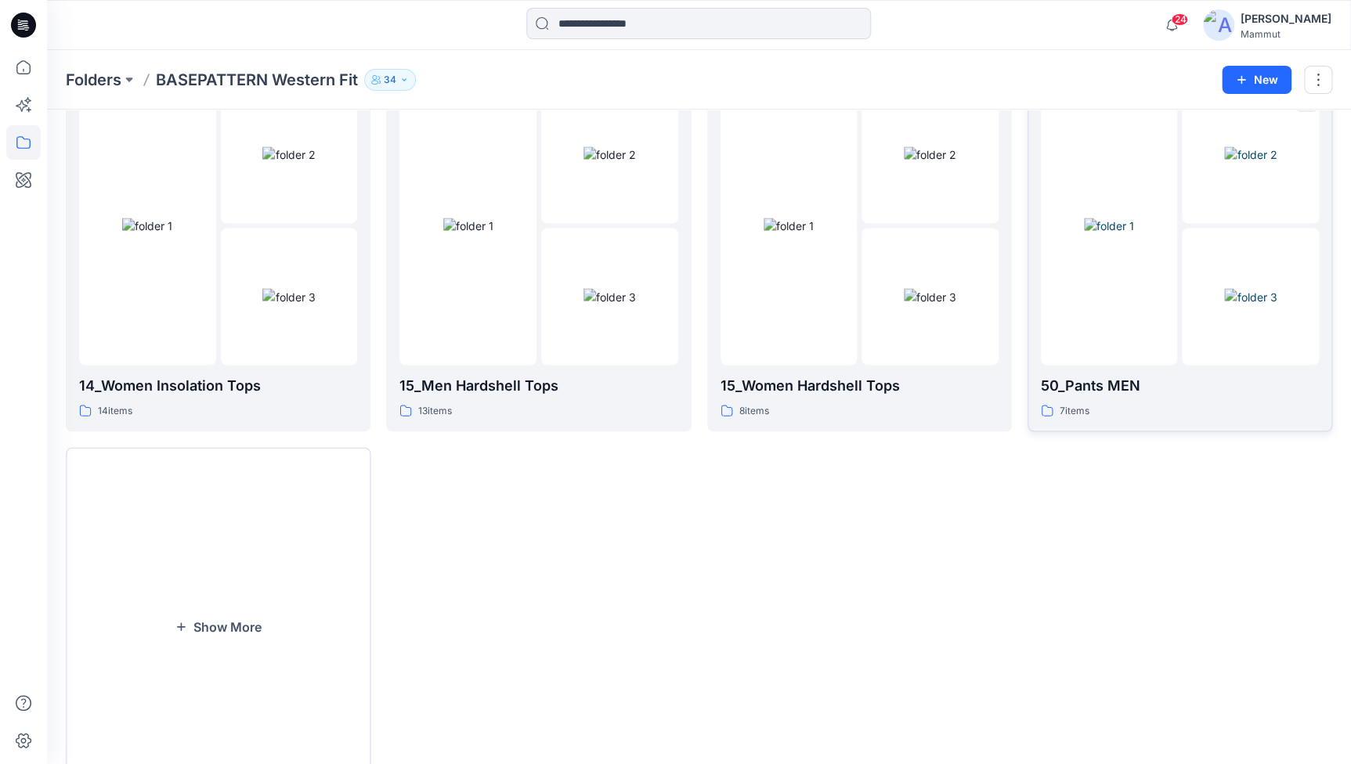
click at [1111, 380] on p "50_Pants MEN" at bounding box center [1180, 385] width 278 height 22
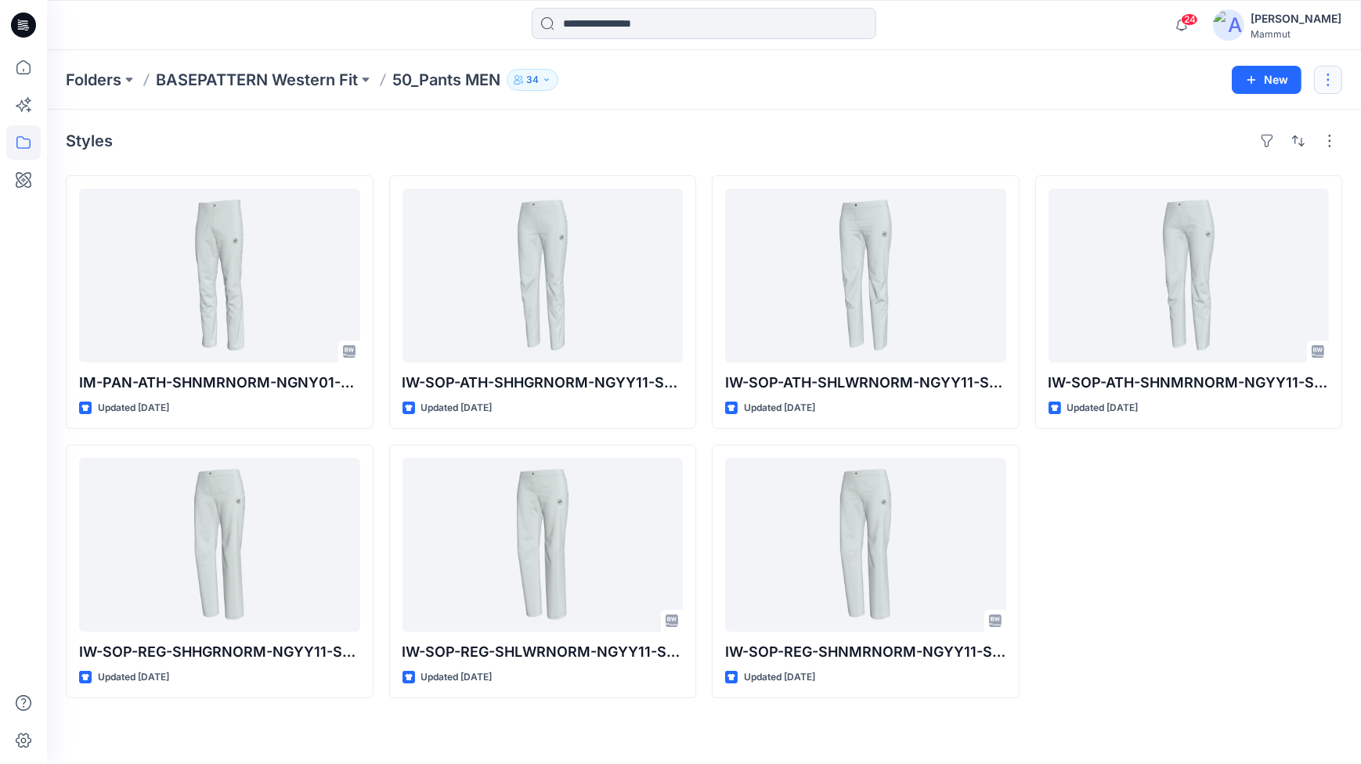
click at [1335, 81] on button "button" at bounding box center [1328, 80] width 28 height 28
click at [1219, 116] on button "Edit" at bounding box center [1254, 117] width 169 height 29
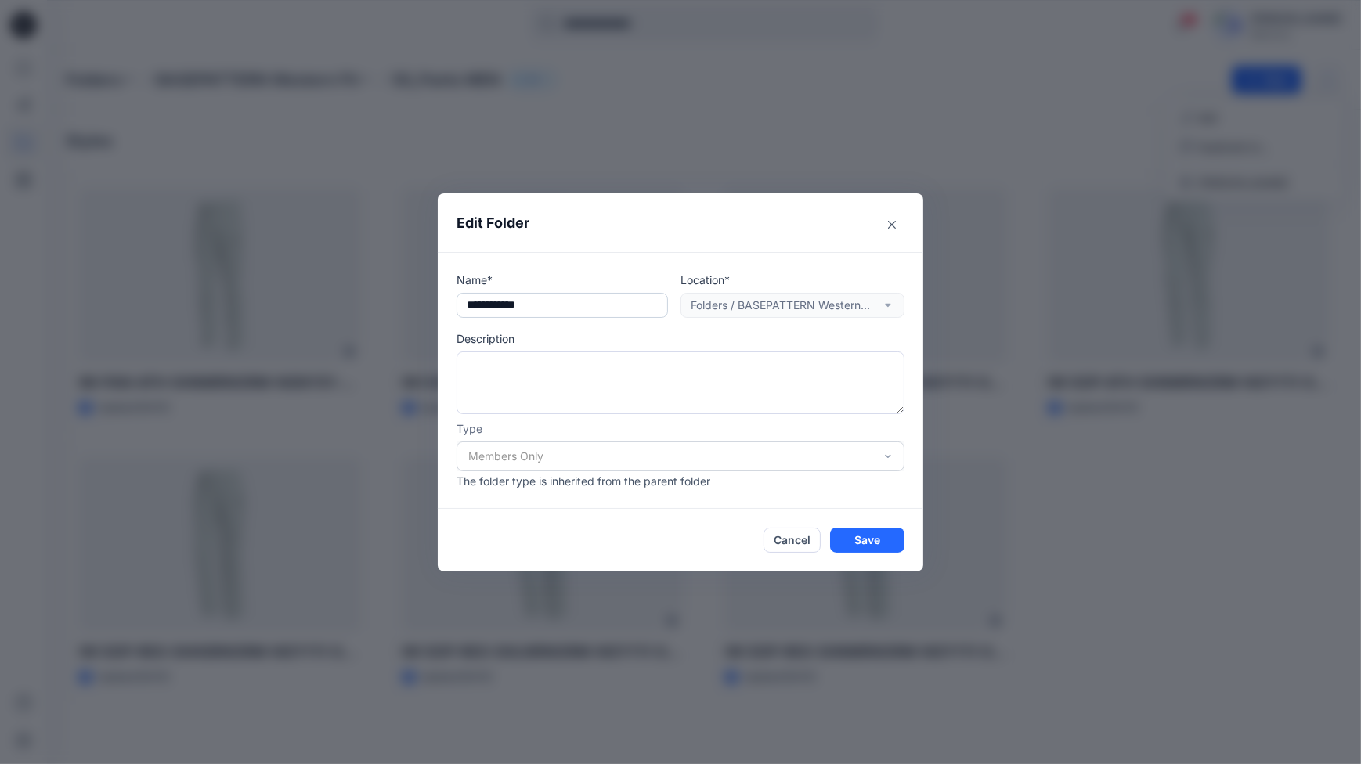
click at [556, 302] on input "**********" at bounding box center [562, 305] width 211 height 25
type input "**********"
click at [876, 537] on button "Save" at bounding box center [867, 540] width 74 height 25
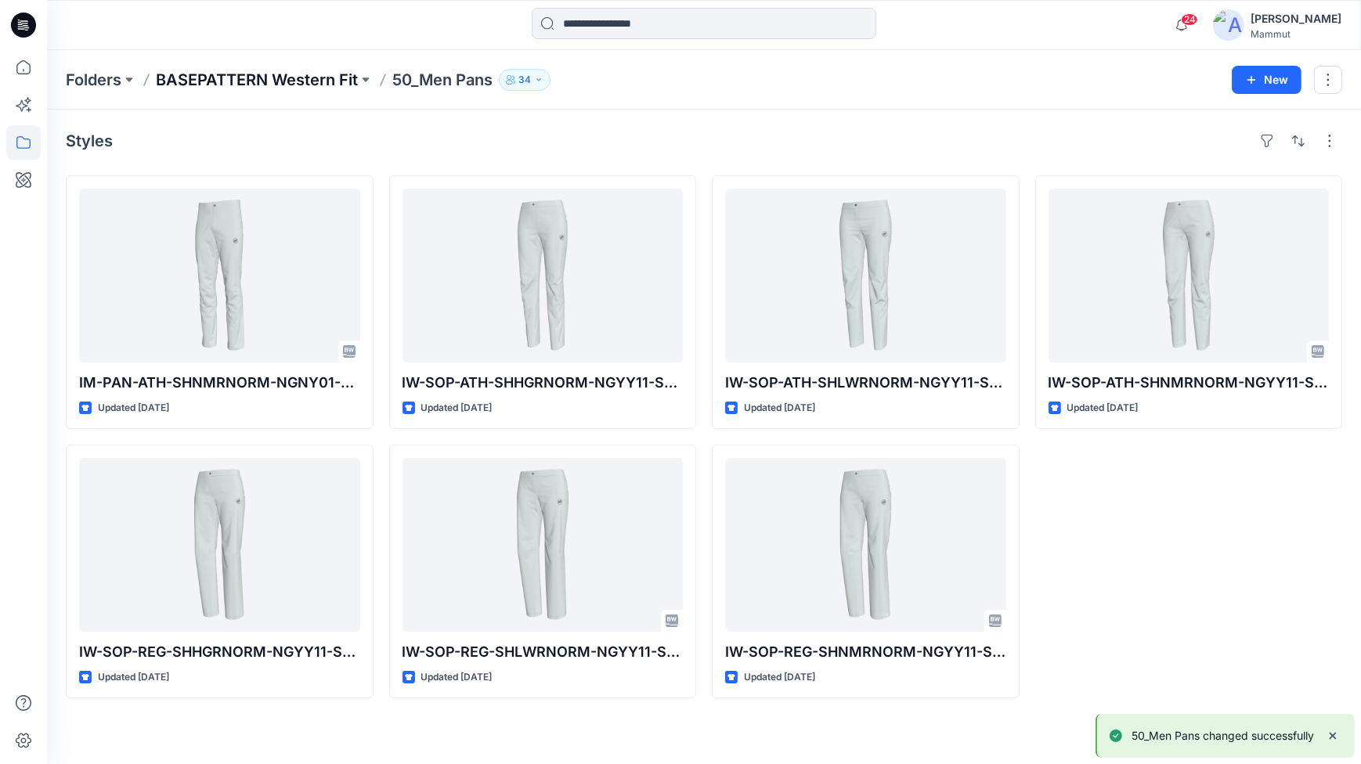
click at [273, 76] on p "BASEPATTERN Western Fit" at bounding box center [257, 80] width 202 height 22
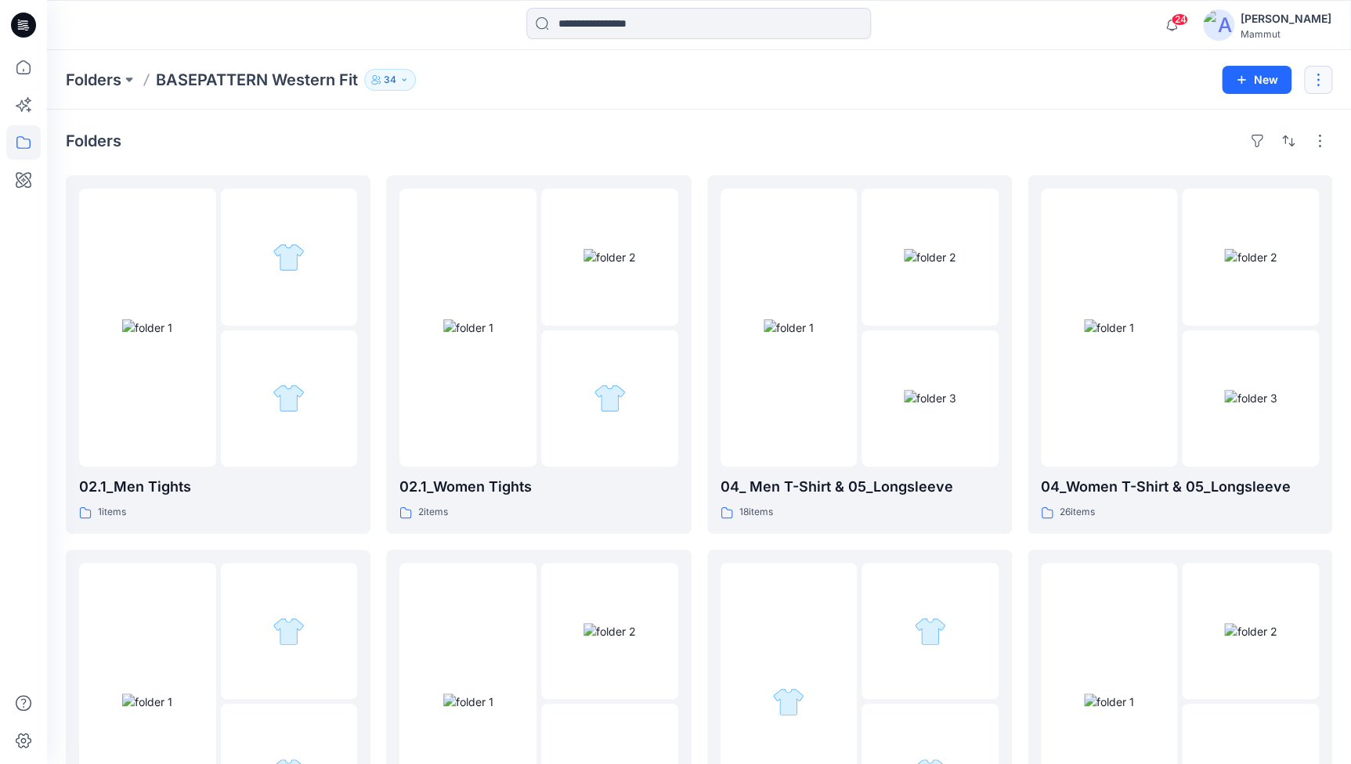
click at [1316, 80] on button "button" at bounding box center [1318, 80] width 28 height 28
click at [1266, 78] on button "New" at bounding box center [1257, 80] width 70 height 28
click at [1212, 122] on p "New Style" at bounding box center [1208, 119] width 52 height 19
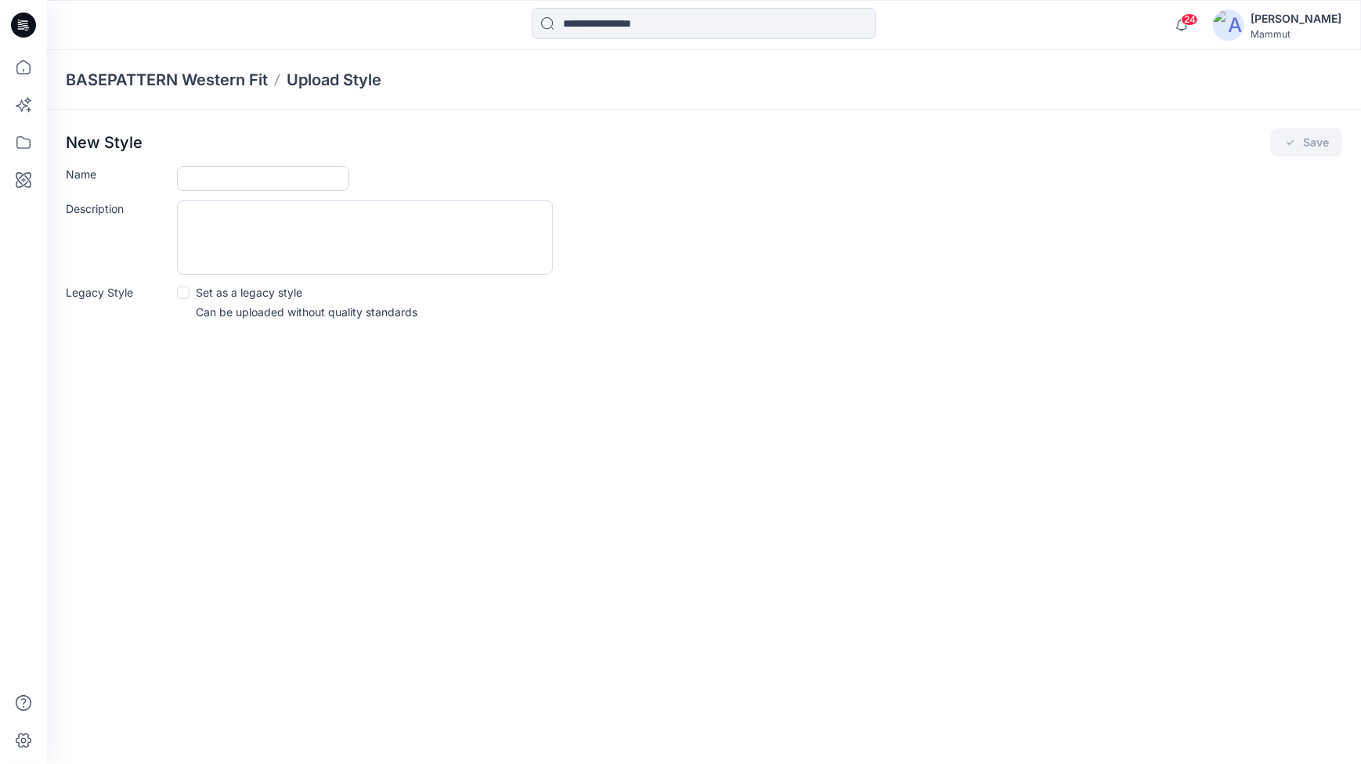
click at [226, 180] on input "Name" at bounding box center [263, 178] width 172 height 25
type input "**********"
click at [1292, 144] on icon "submit" at bounding box center [1290, 142] width 13 height 13
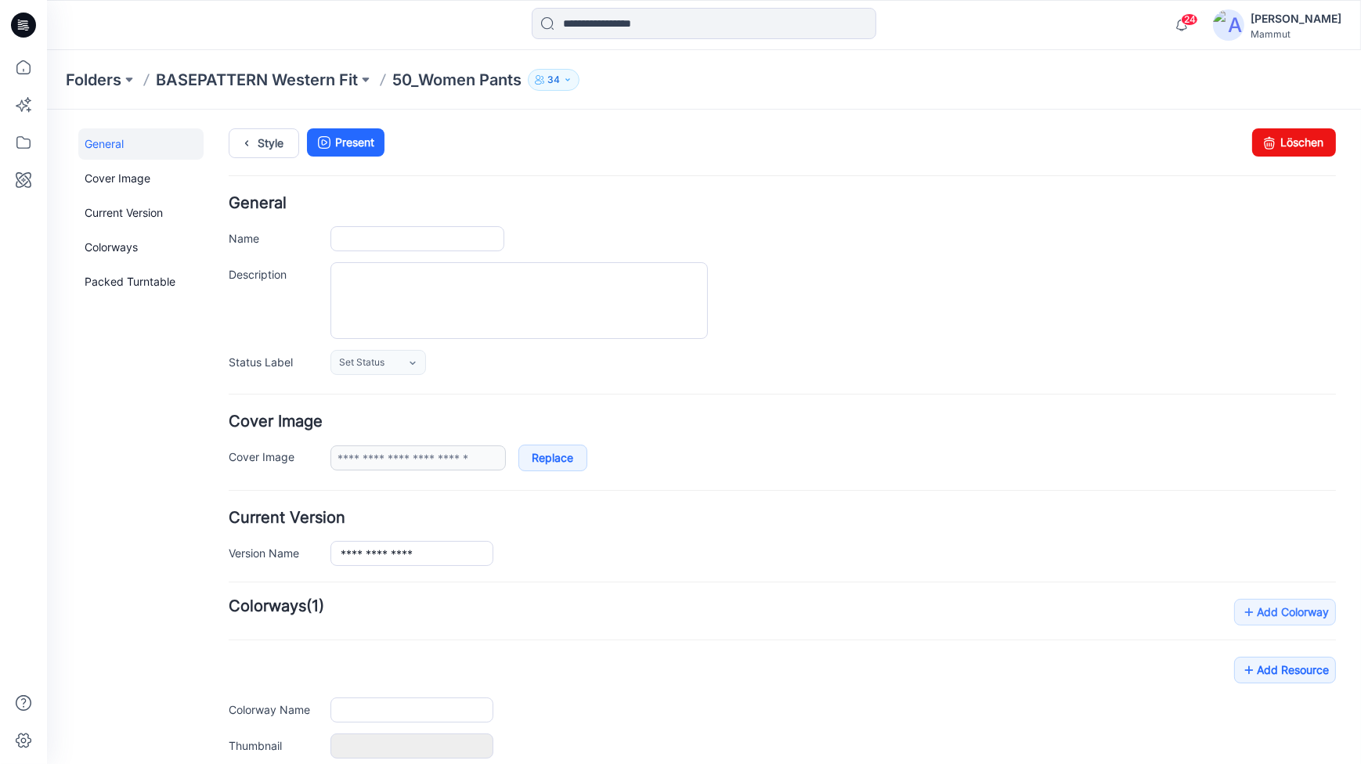
type input "**********"
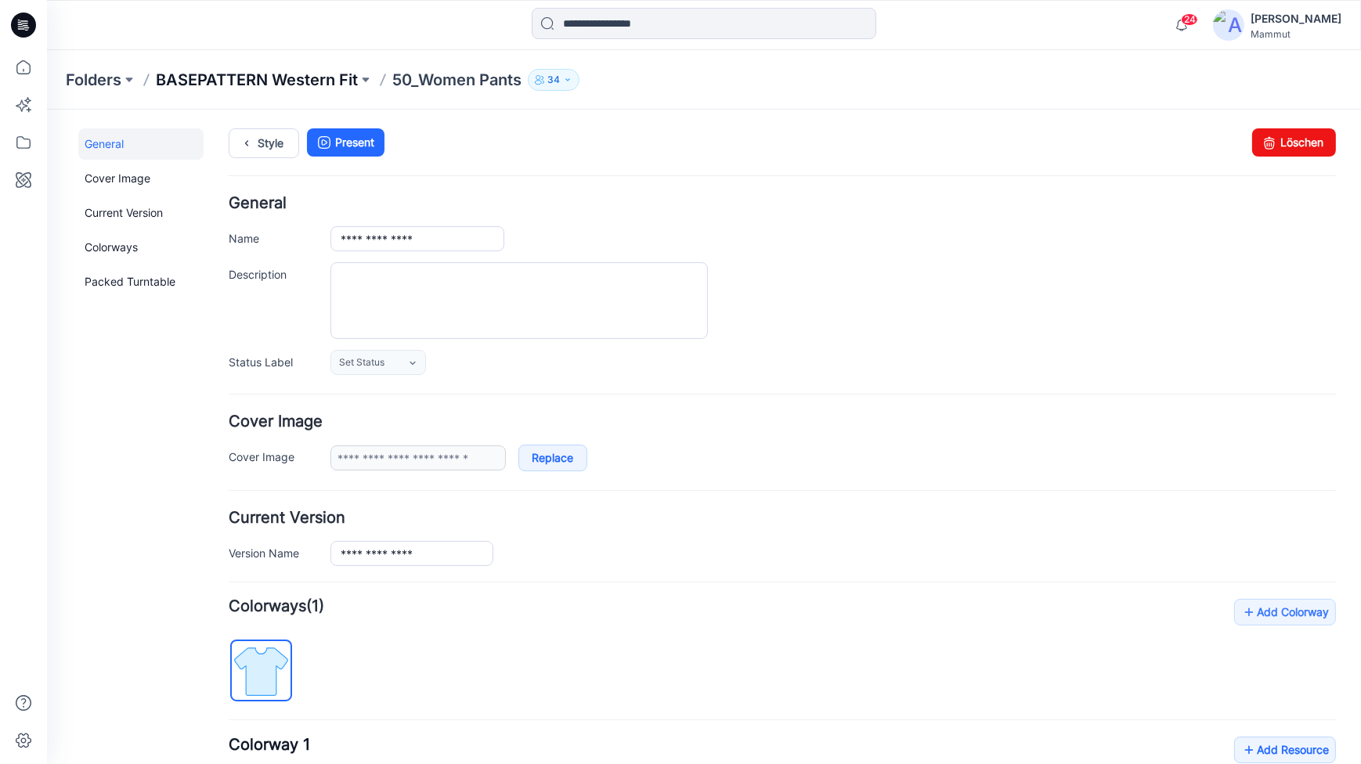
click at [233, 77] on p "BASEPATTERN Western Fit" at bounding box center [257, 80] width 202 height 22
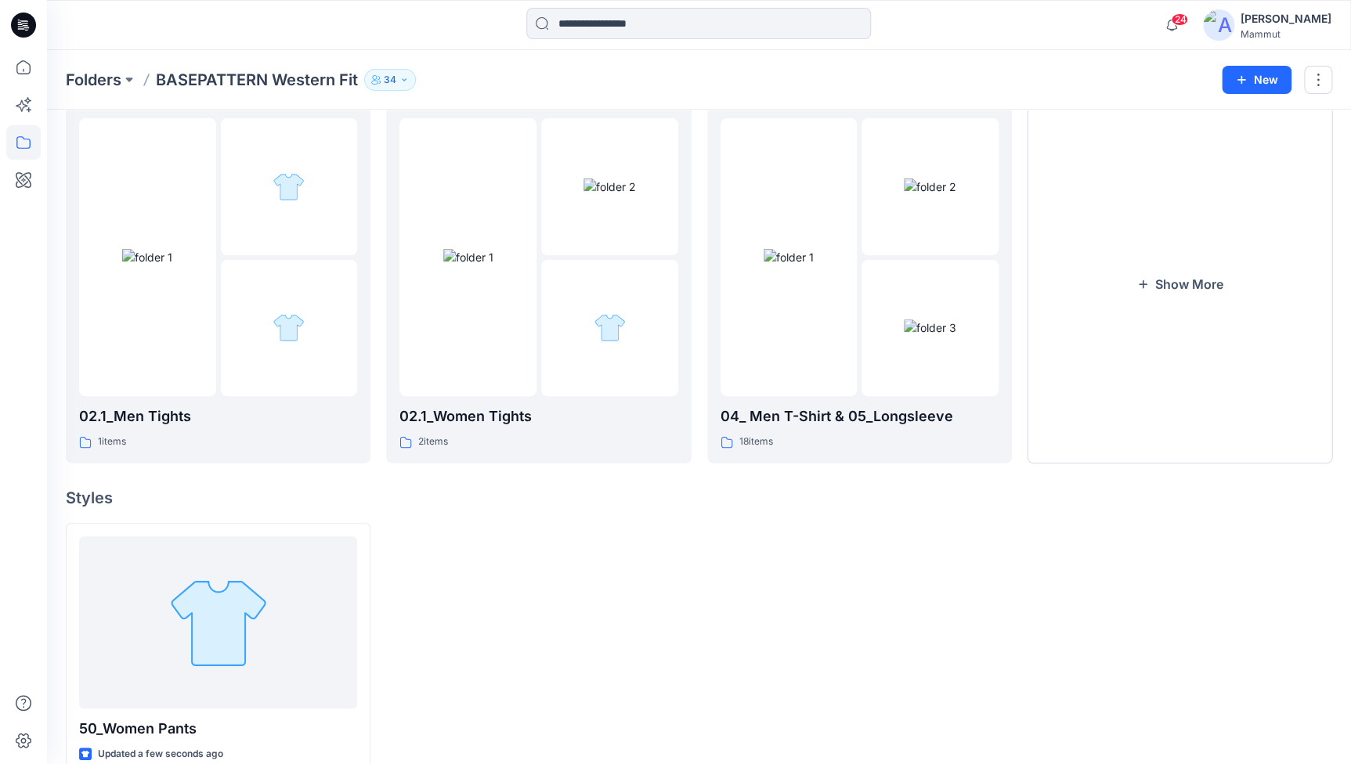
scroll to position [99, 0]
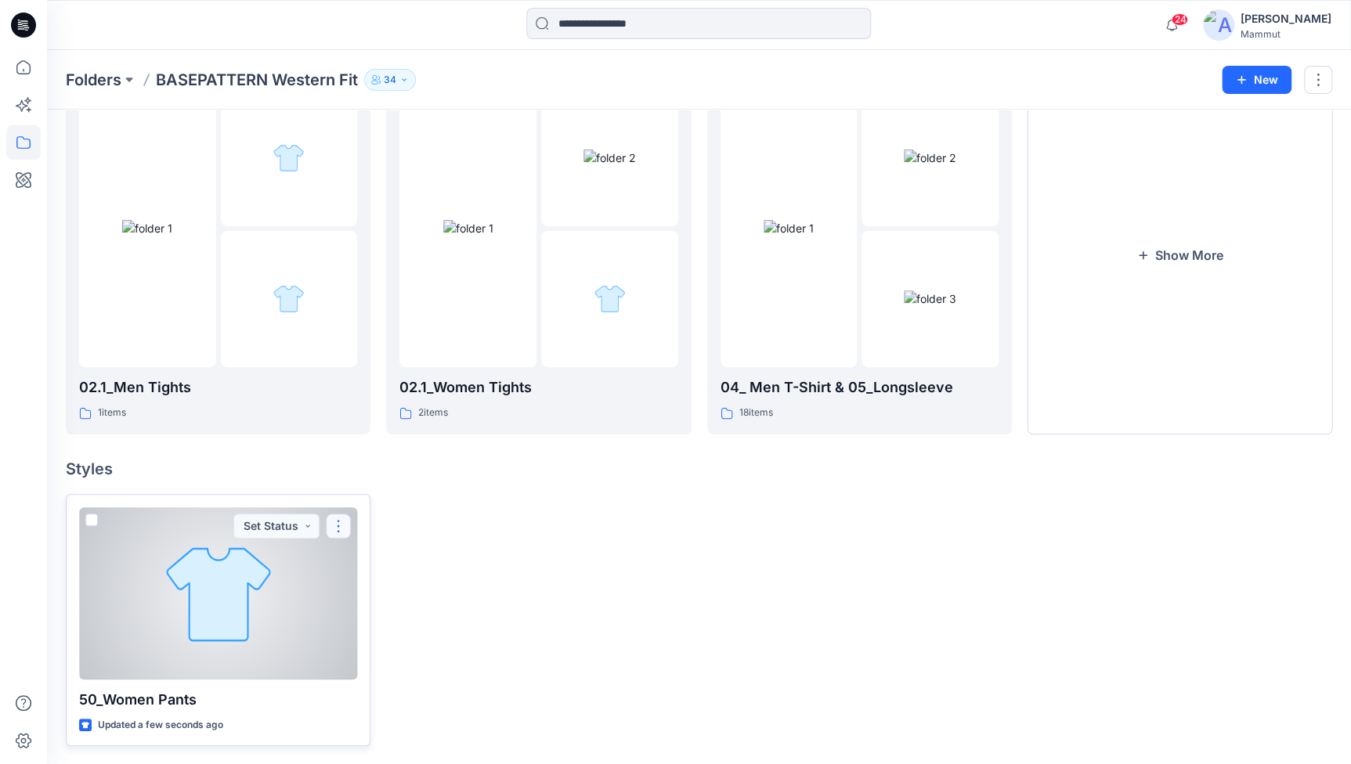
click at [347, 528] on button "button" at bounding box center [338, 526] width 25 height 25
click at [89, 524] on span at bounding box center [91, 520] width 13 height 13
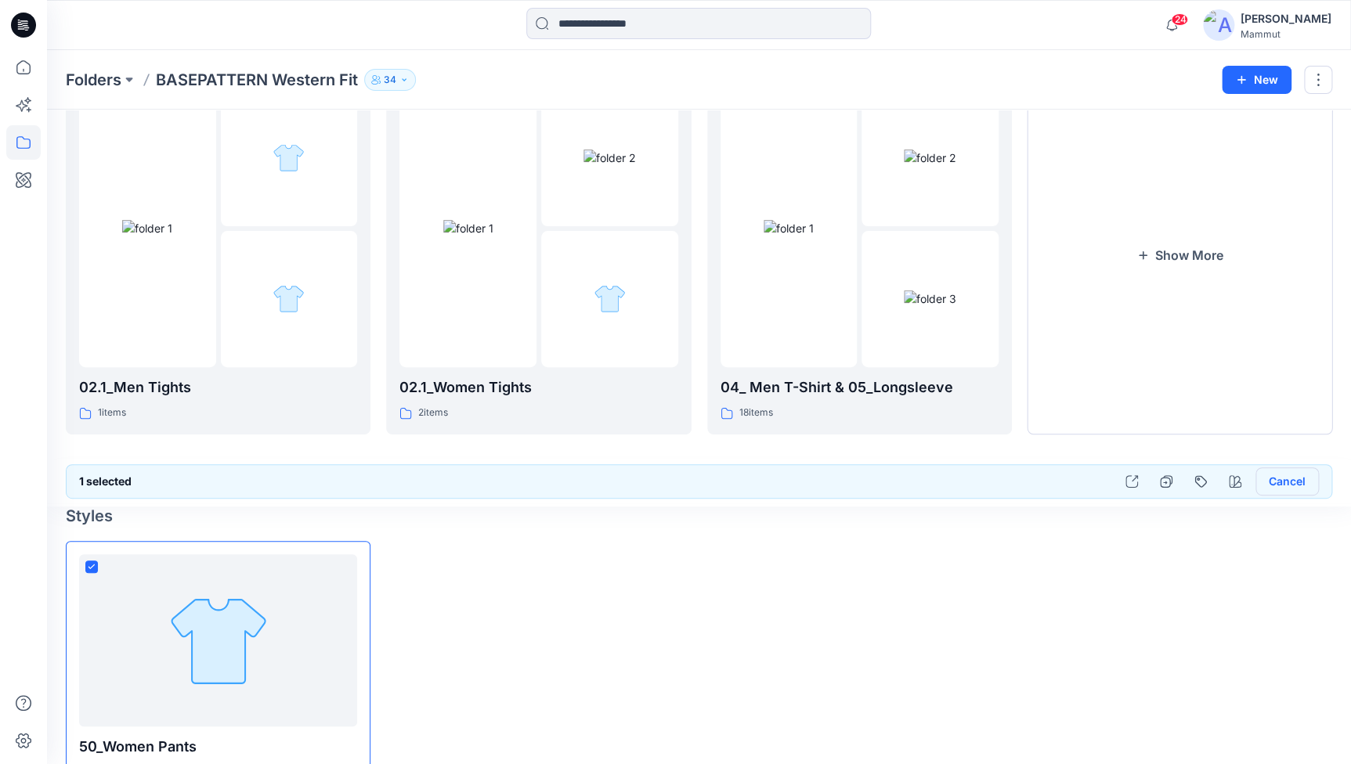
click at [1289, 483] on button "Cancel" at bounding box center [1286, 482] width 63 height 28
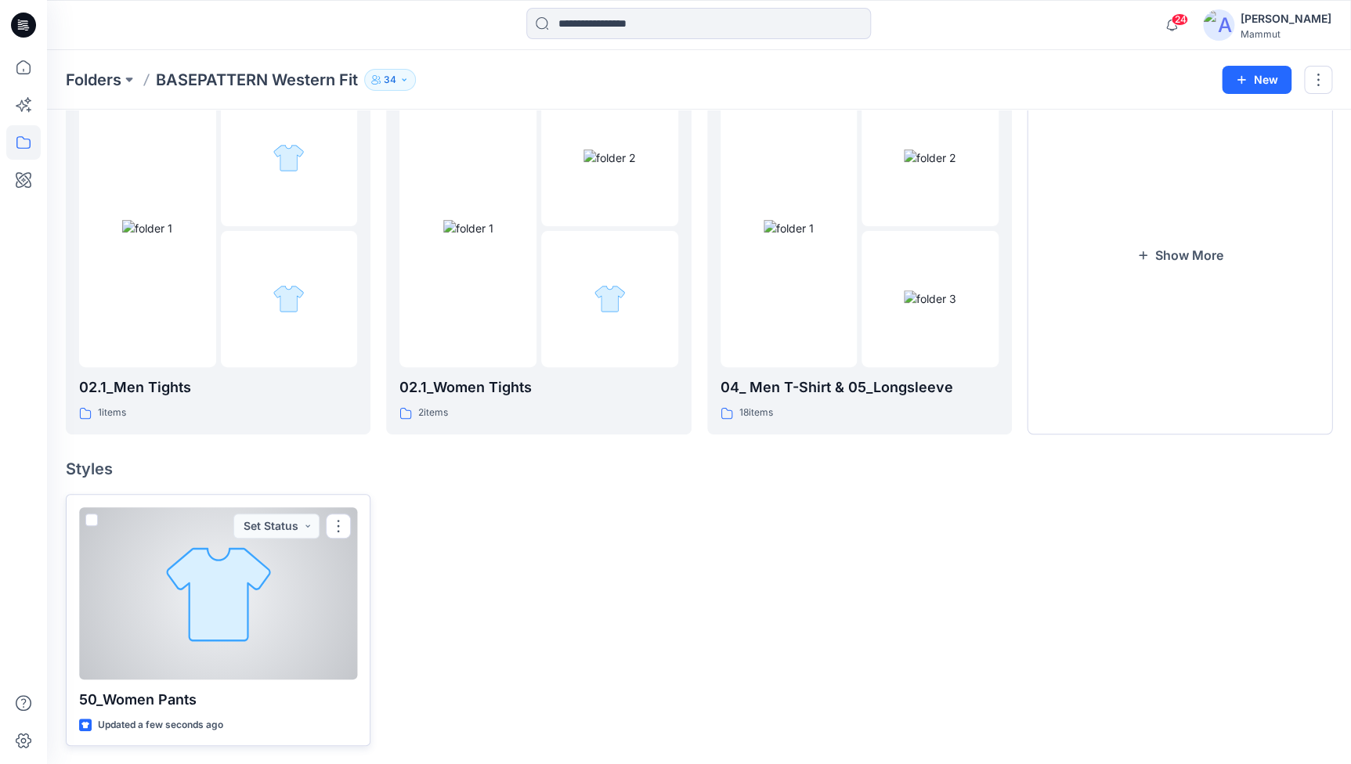
click at [88, 526] on div at bounding box center [91, 523] width 13 height 19
click at [87, 521] on span at bounding box center [91, 520] width 13 height 13
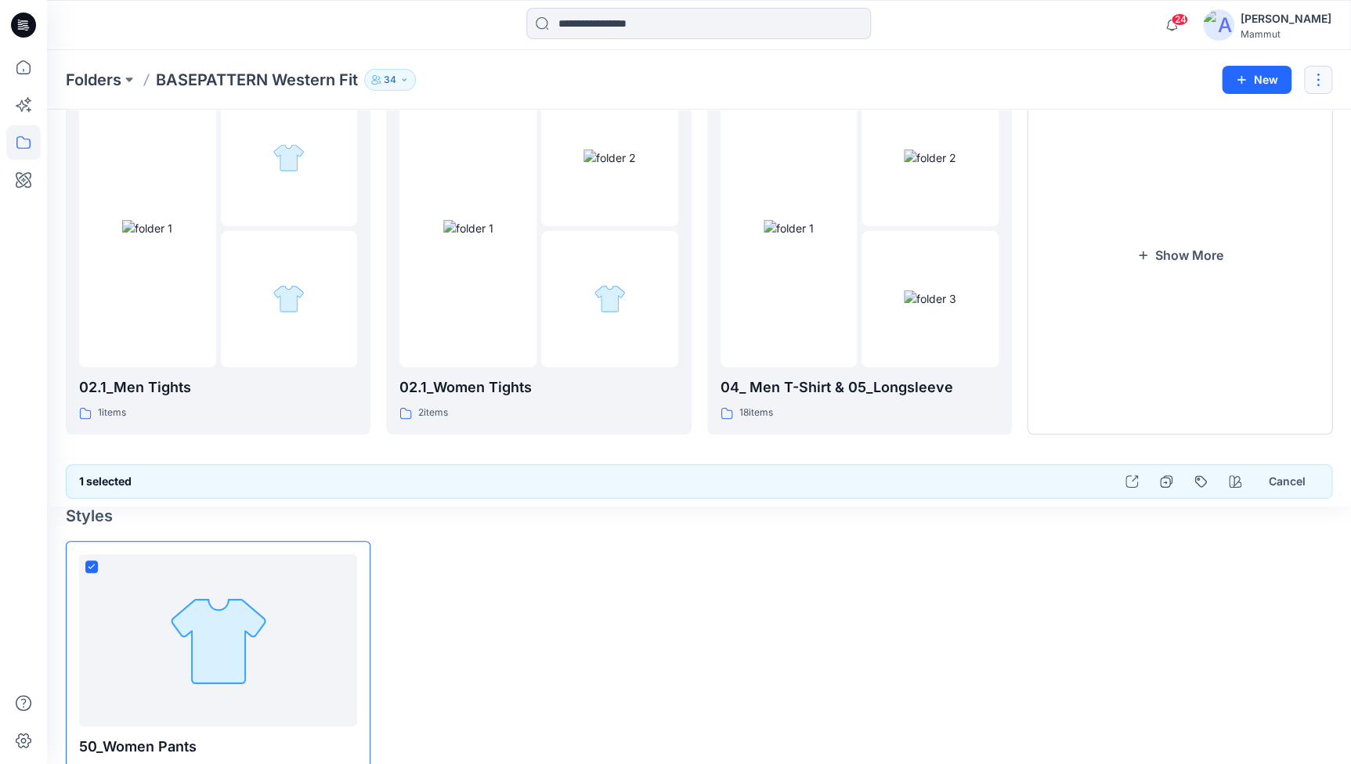
click at [1316, 74] on button "button" at bounding box center [1318, 80] width 28 height 28
click at [1220, 205] on p "[PERSON_NAME]" at bounding box center [1232, 212] width 90 height 16
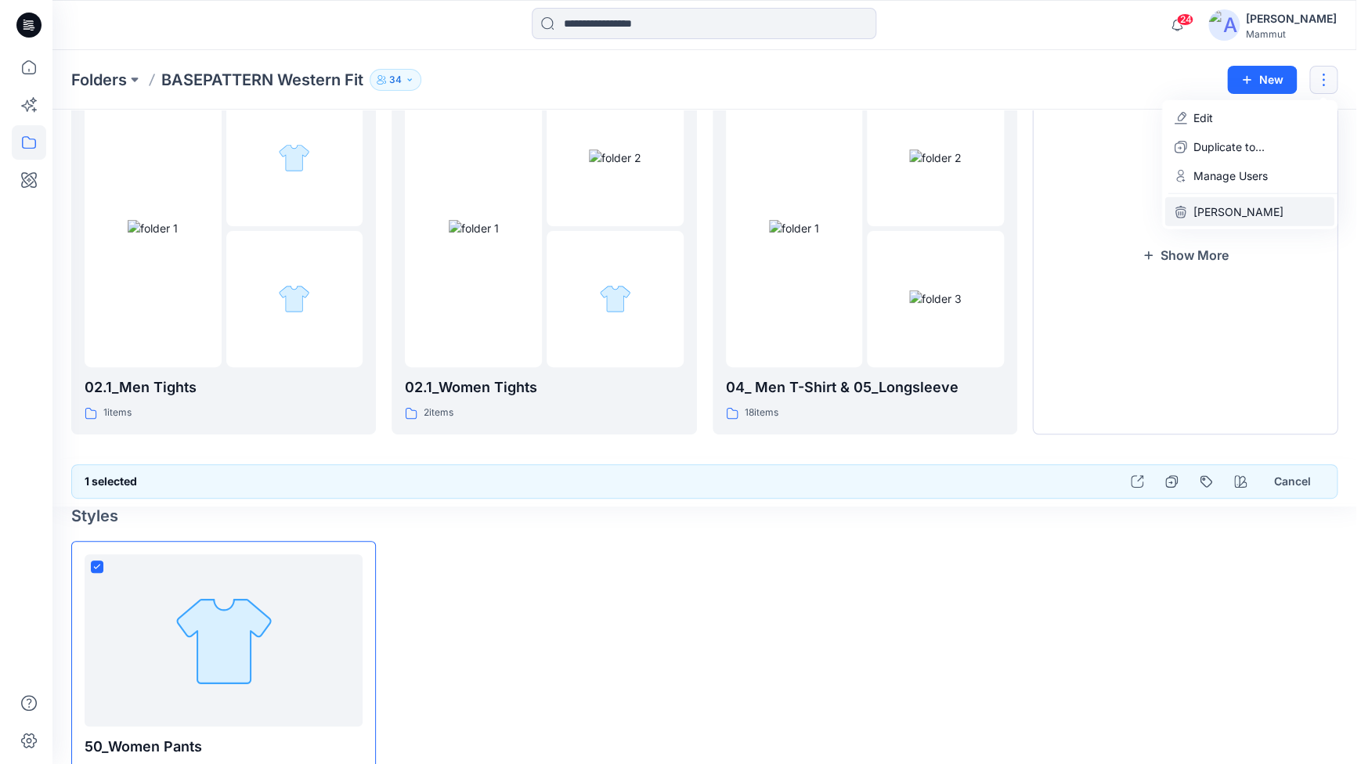
scroll to position [0, 0]
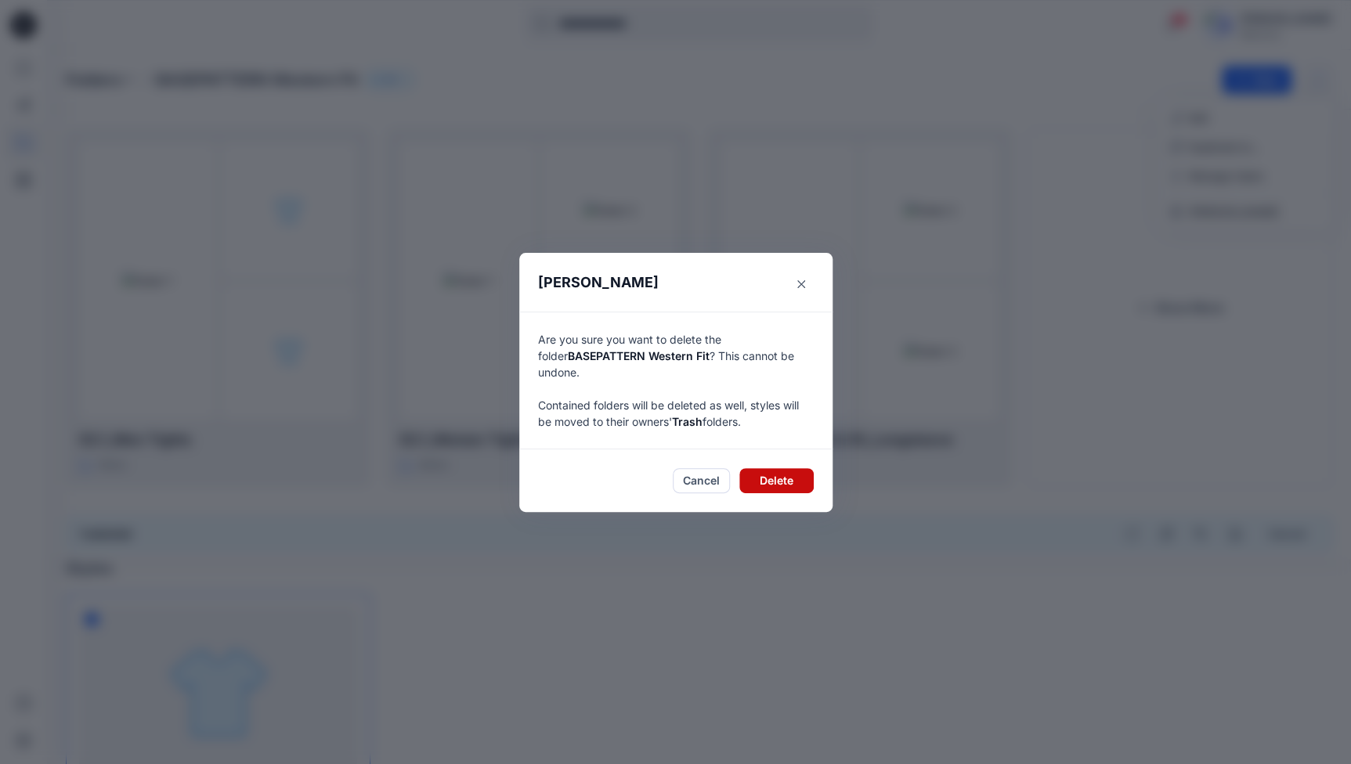
click at [777, 471] on button "Delete" at bounding box center [776, 480] width 74 height 25
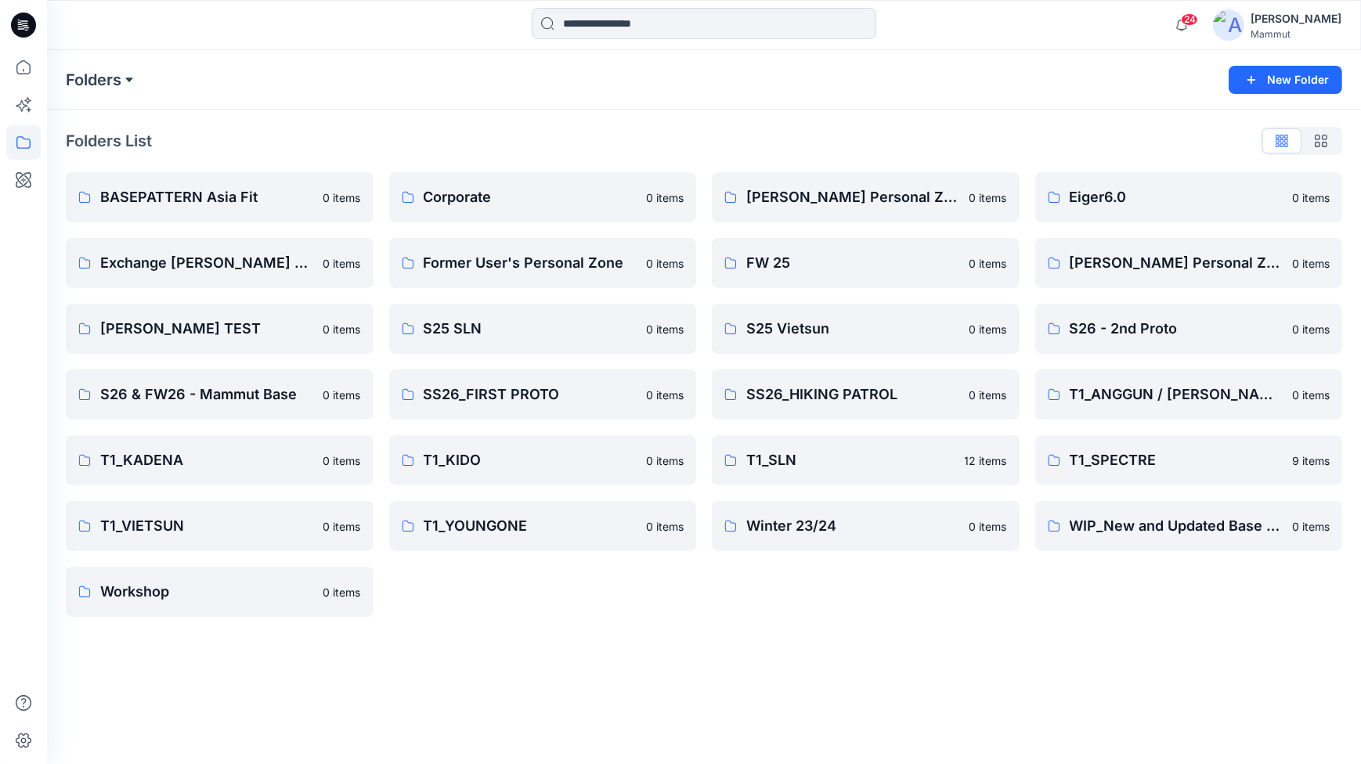
click at [129, 81] on button at bounding box center [129, 80] width 16 height 22
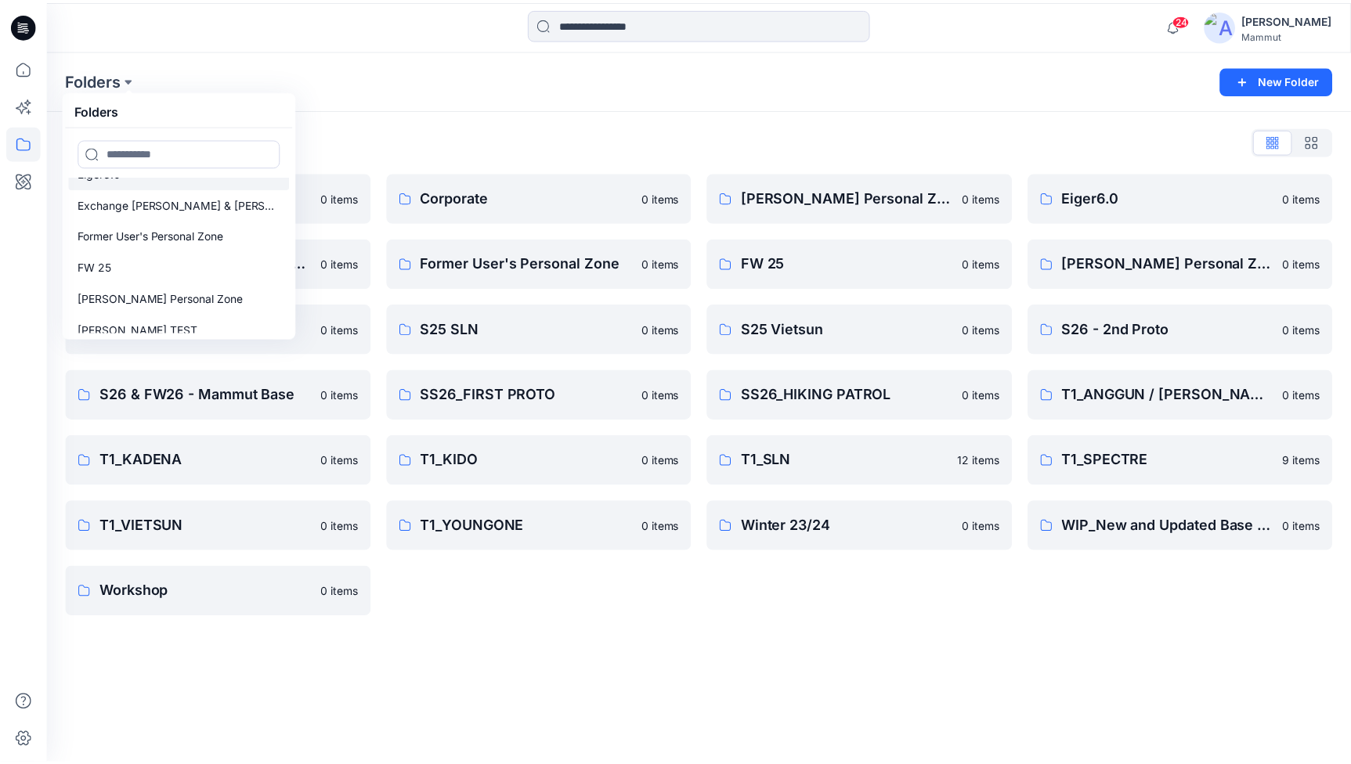
scroll to position [117, 0]
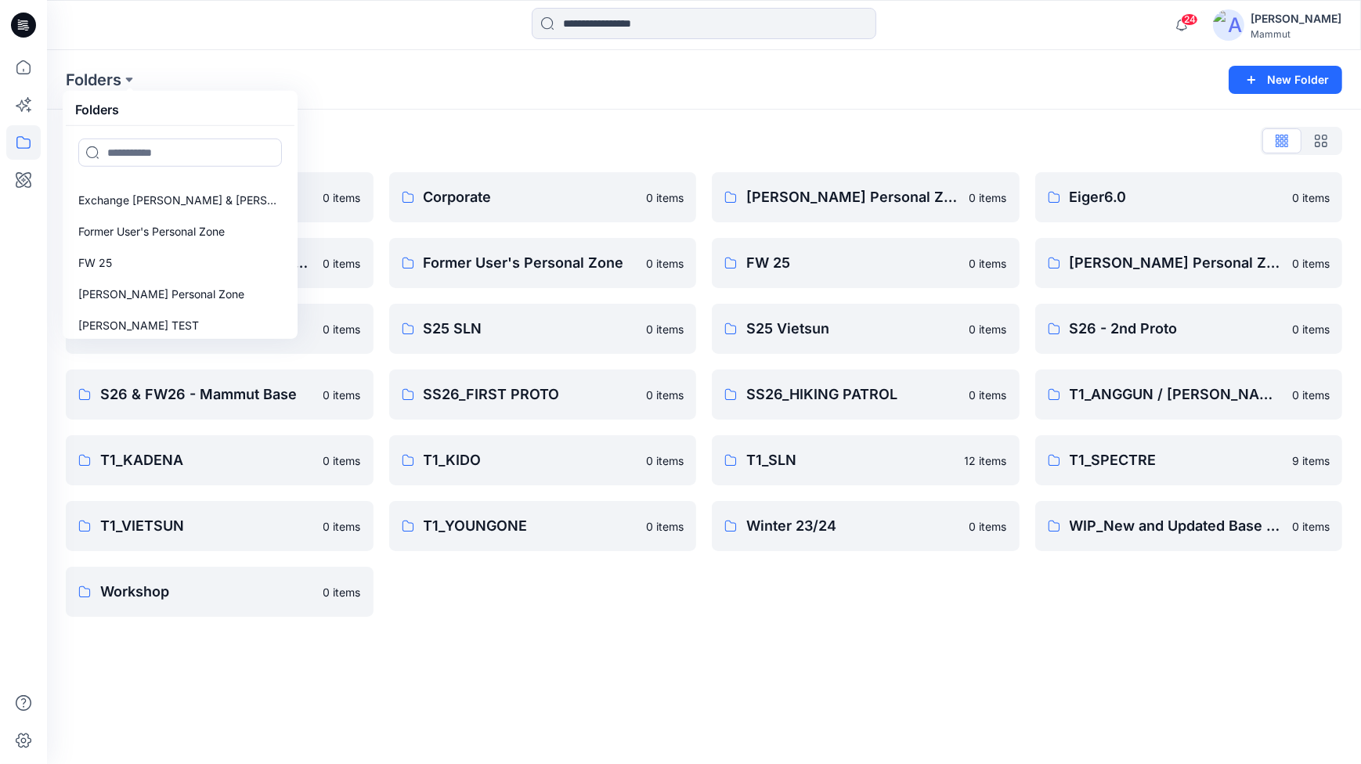
click at [533, 85] on div "Folders Folders BASEPATTERN Asia Fit Corporate [PERSON_NAME] Personal Zone Eige…" at bounding box center [643, 80] width 1154 height 22
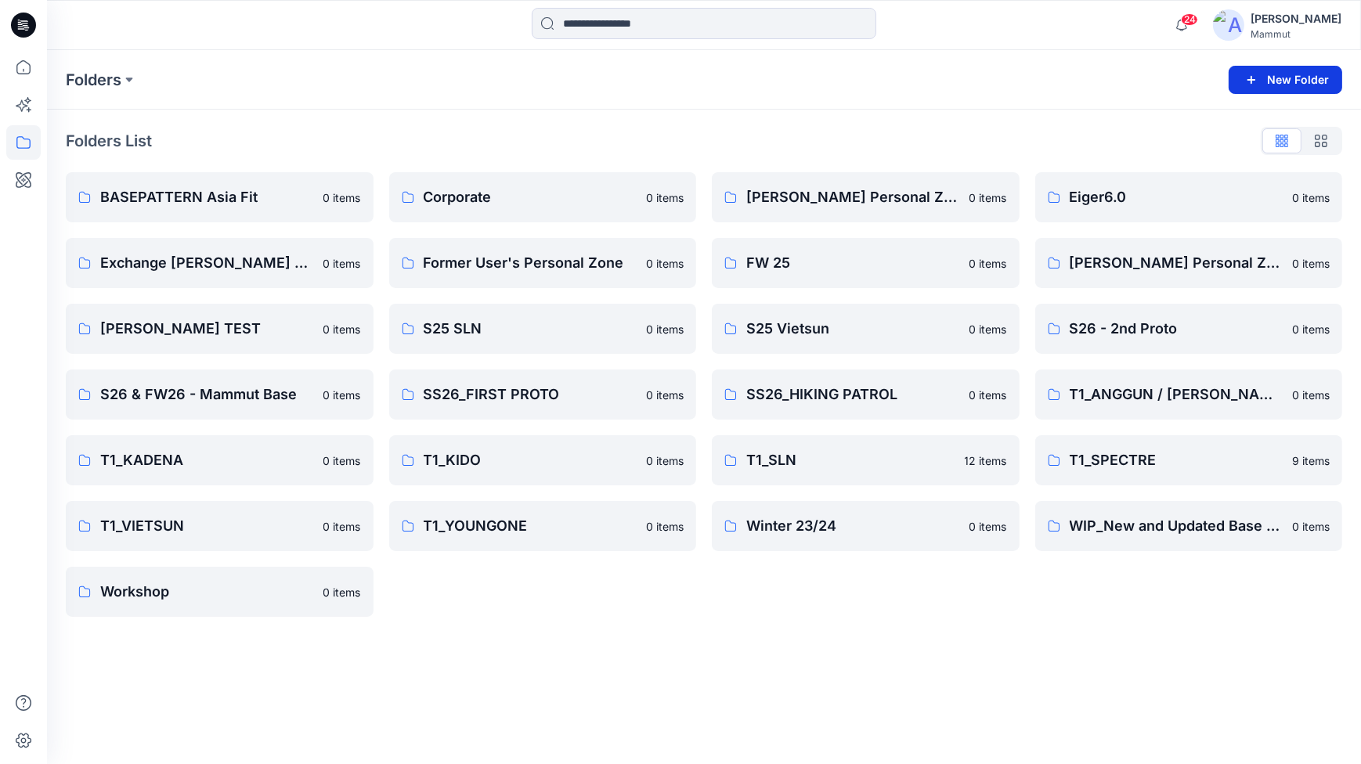
click at [1297, 81] on button "New Folder" at bounding box center [1286, 80] width 114 height 28
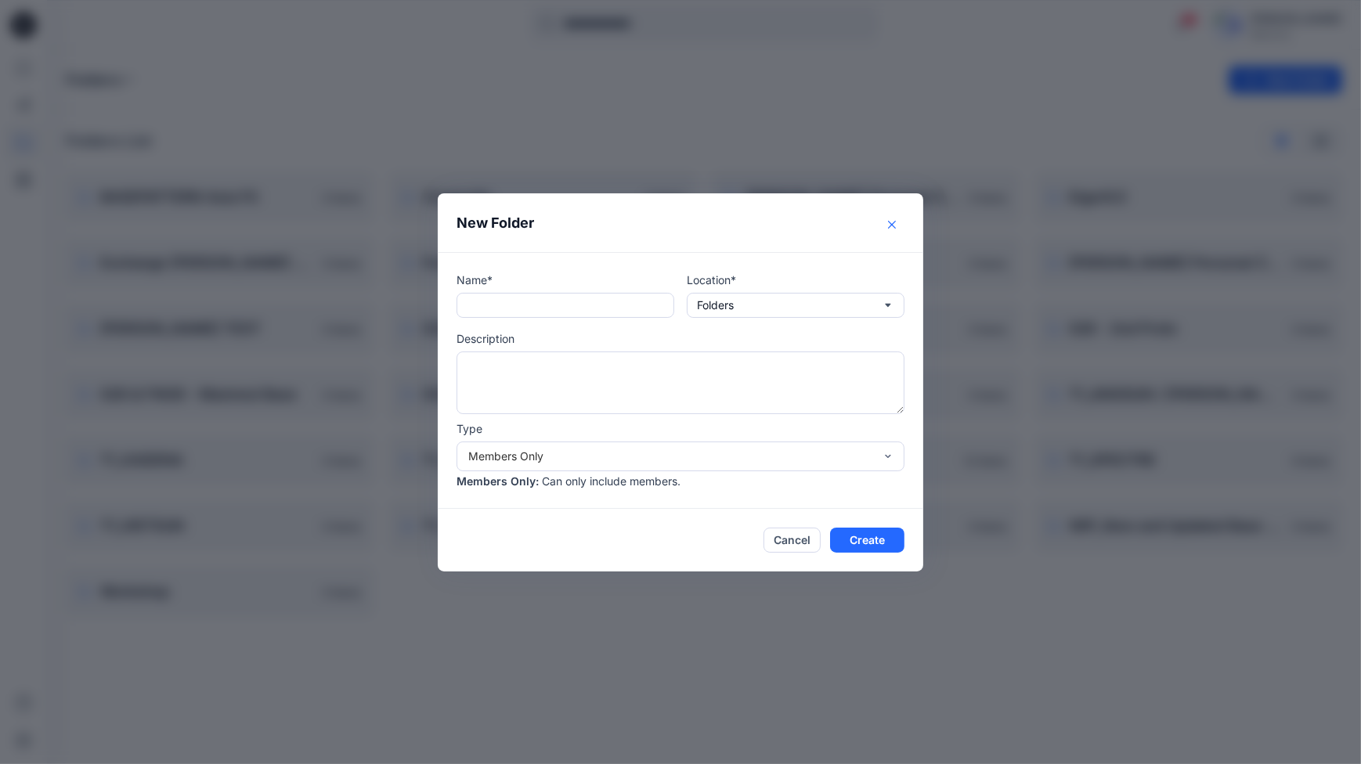
click at [894, 226] on icon "Close" at bounding box center [892, 225] width 8 height 8
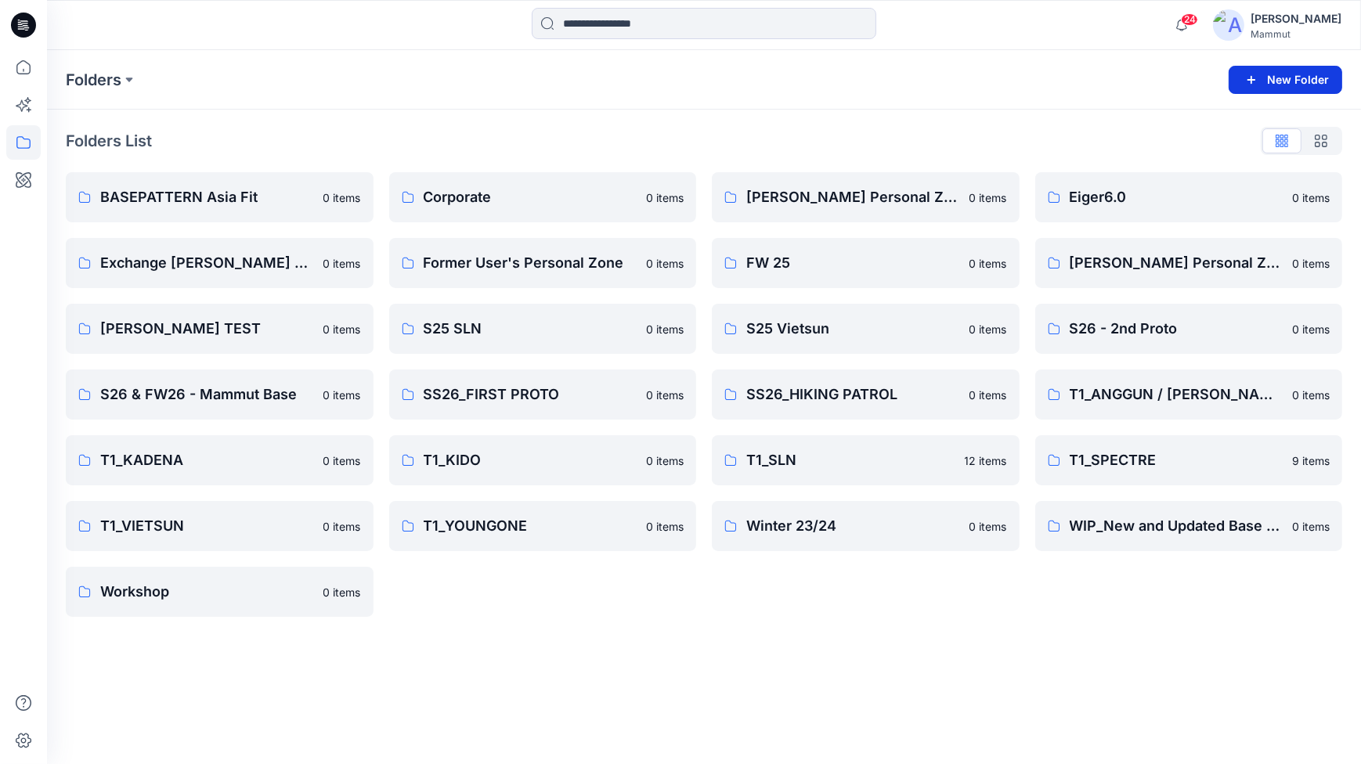
click at [1280, 69] on button "New Folder" at bounding box center [1286, 80] width 114 height 28
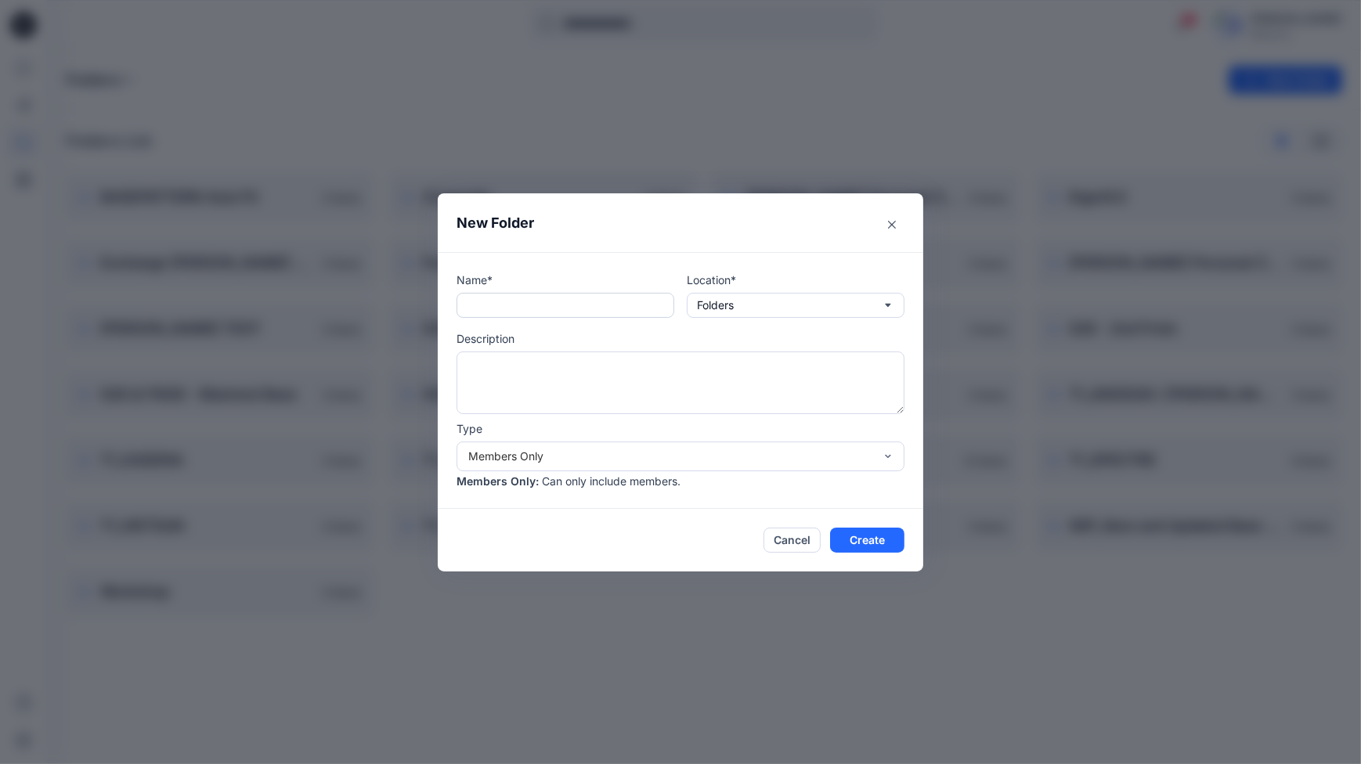
click at [485, 298] on input "text" at bounding box center [566, 305] width 218 height 25
type input "**********"
click at [896, 304] on button "Folders" at bounding box center [796, 305] width 218 height 25
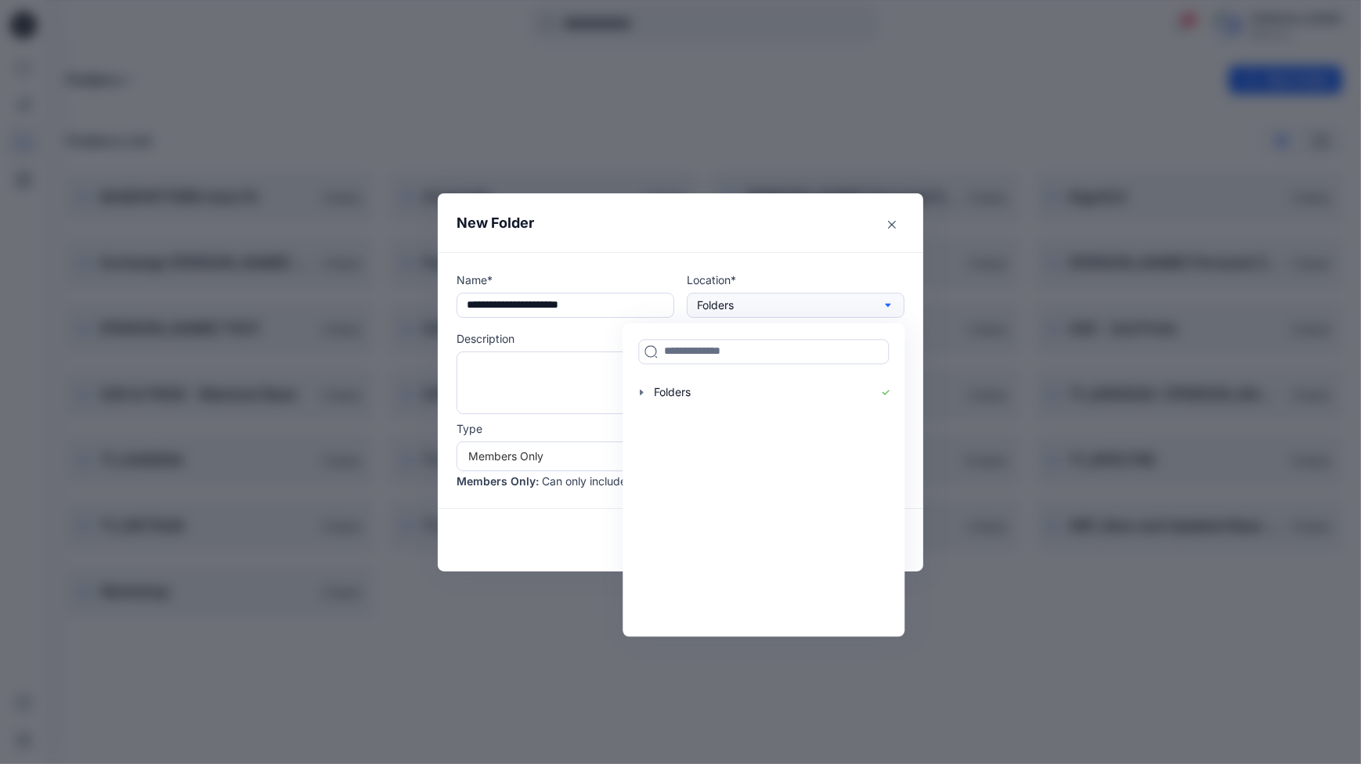
click at [893, 306] on icon "button" at bounding box center [888, 305] width 13 height 13
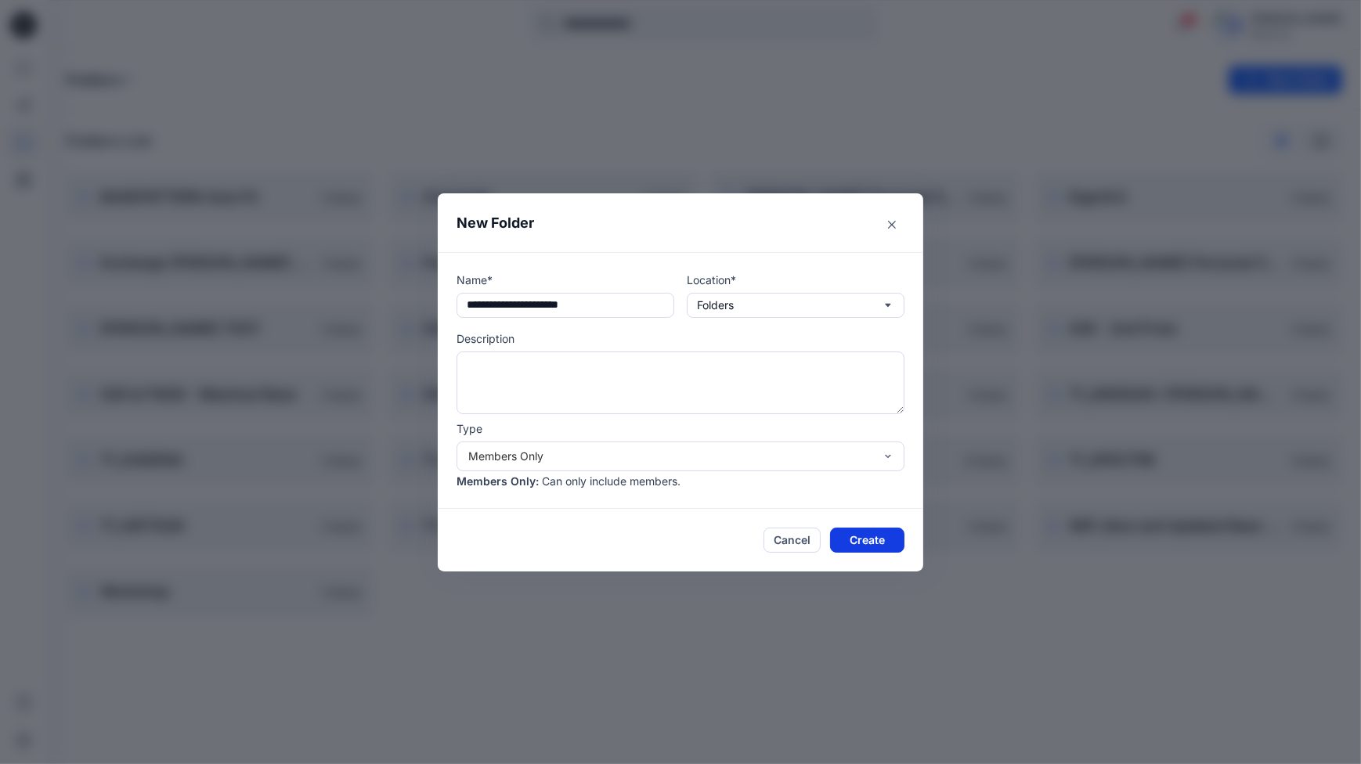
click at [876, 536] on button "Create" at bounding box center [867, 540] width 74 height 25
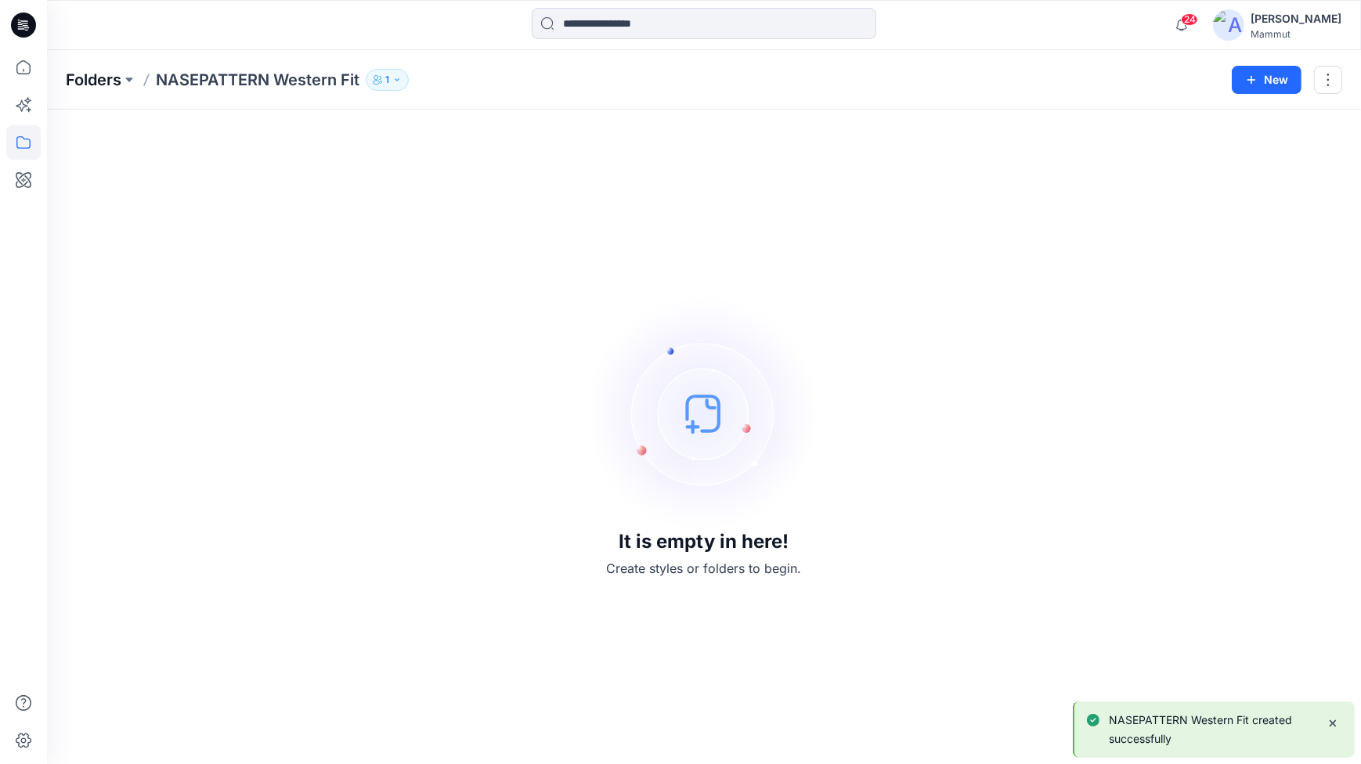
click at [86, 89] on p "Folders" at bounding box center [94, 80] width 56 height 22
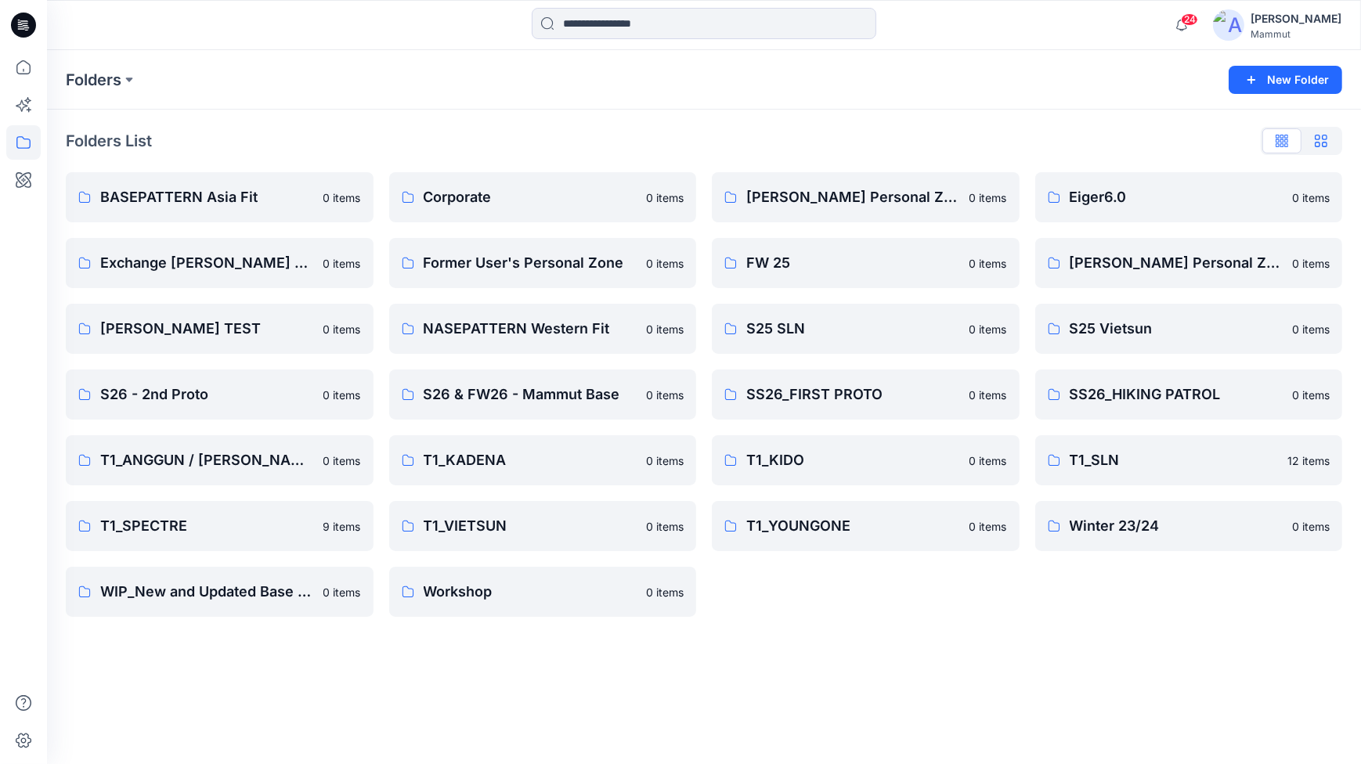
click at [1324, 142] on icon "button" at bounding box center [1321, 141] width 13 height 13
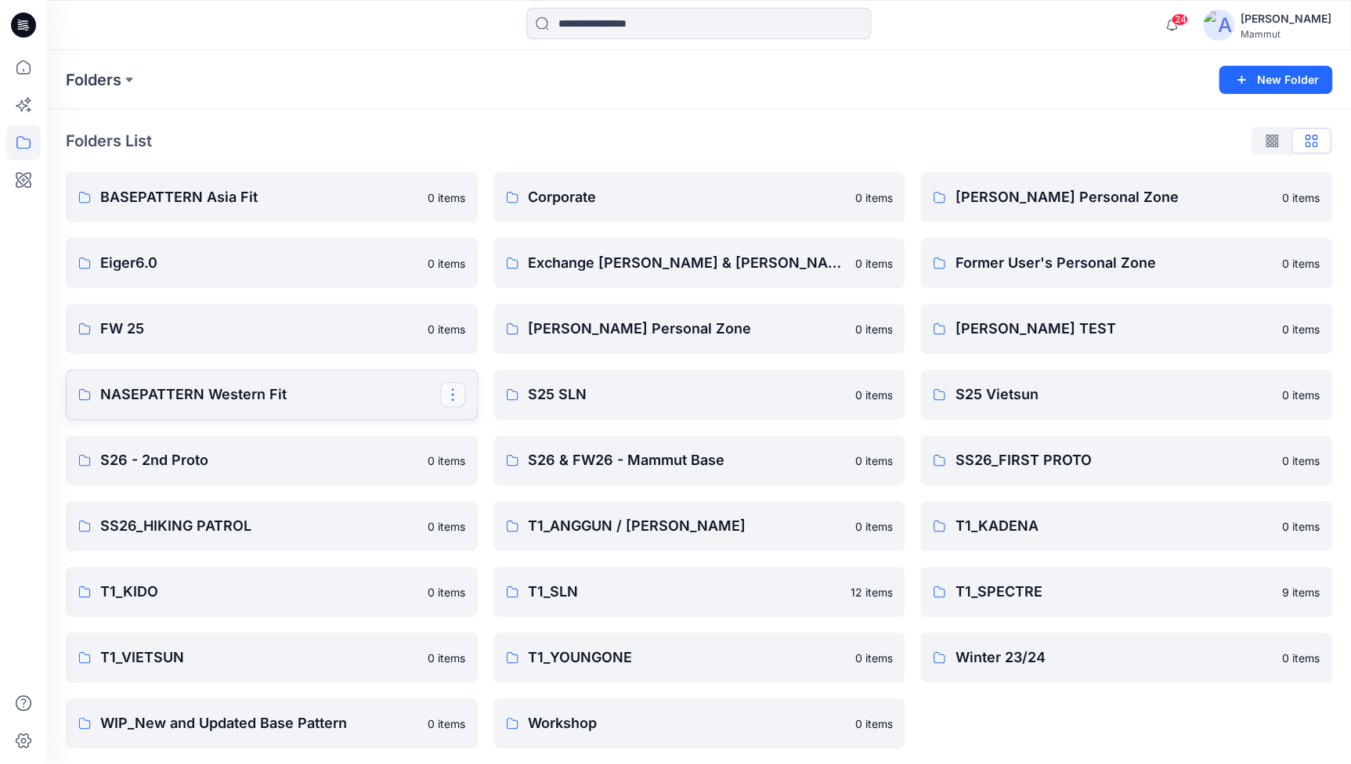
click at [449, 394] on button "button" at bounding box center [452, 394] width 25 height 25
click at [503, 424] on button "Edit" at bounding box center [527, 431] width 169 height 29
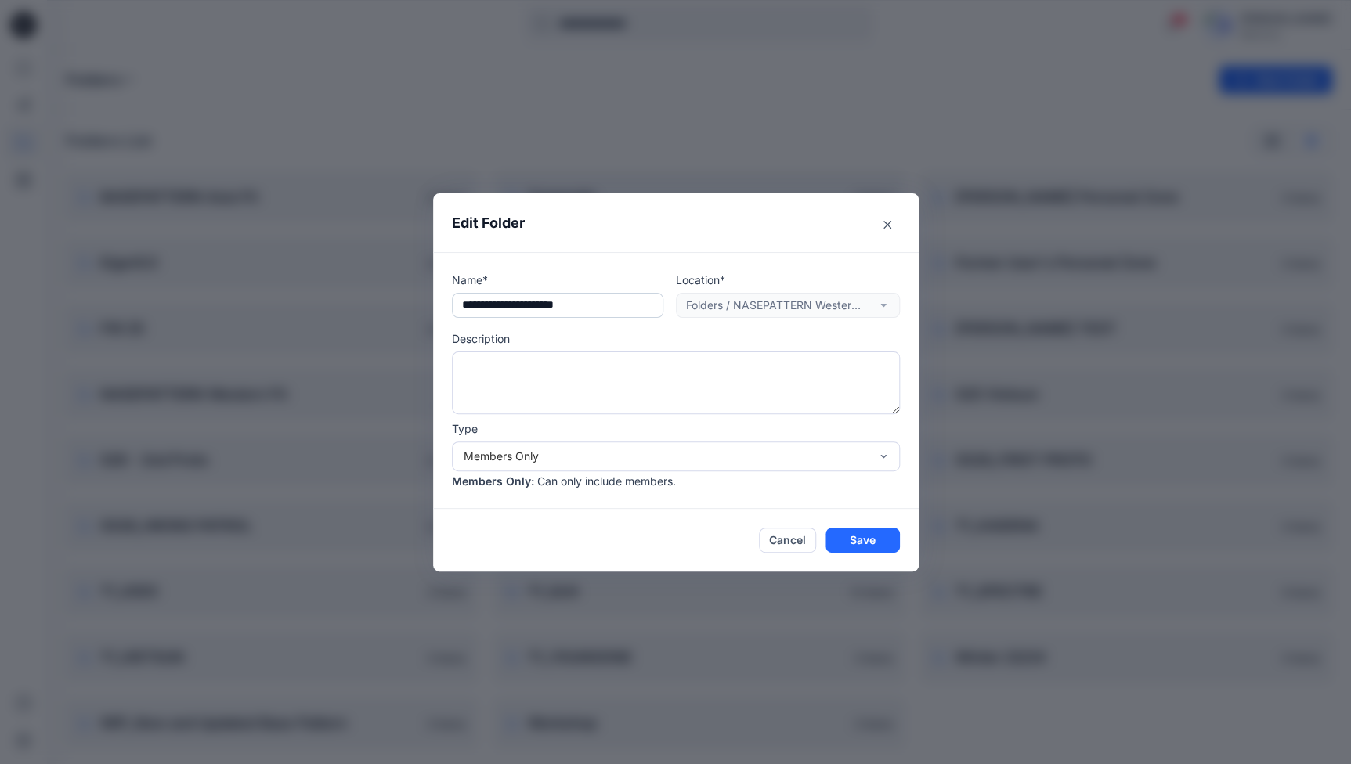
click at [476, 302] on input "**********" at bounding box center [557, 305] width 211 height 25
click at [465, 305] on input "**********" at bounding box center [557, 305] width 211 height 25
click at [616, 302] on input "**********" at bounding box center [557, 305] width 211 height 25
type input "**********"
click at [871, 542] on button "Save" at bounding box center [862, 540] width 74 height 25
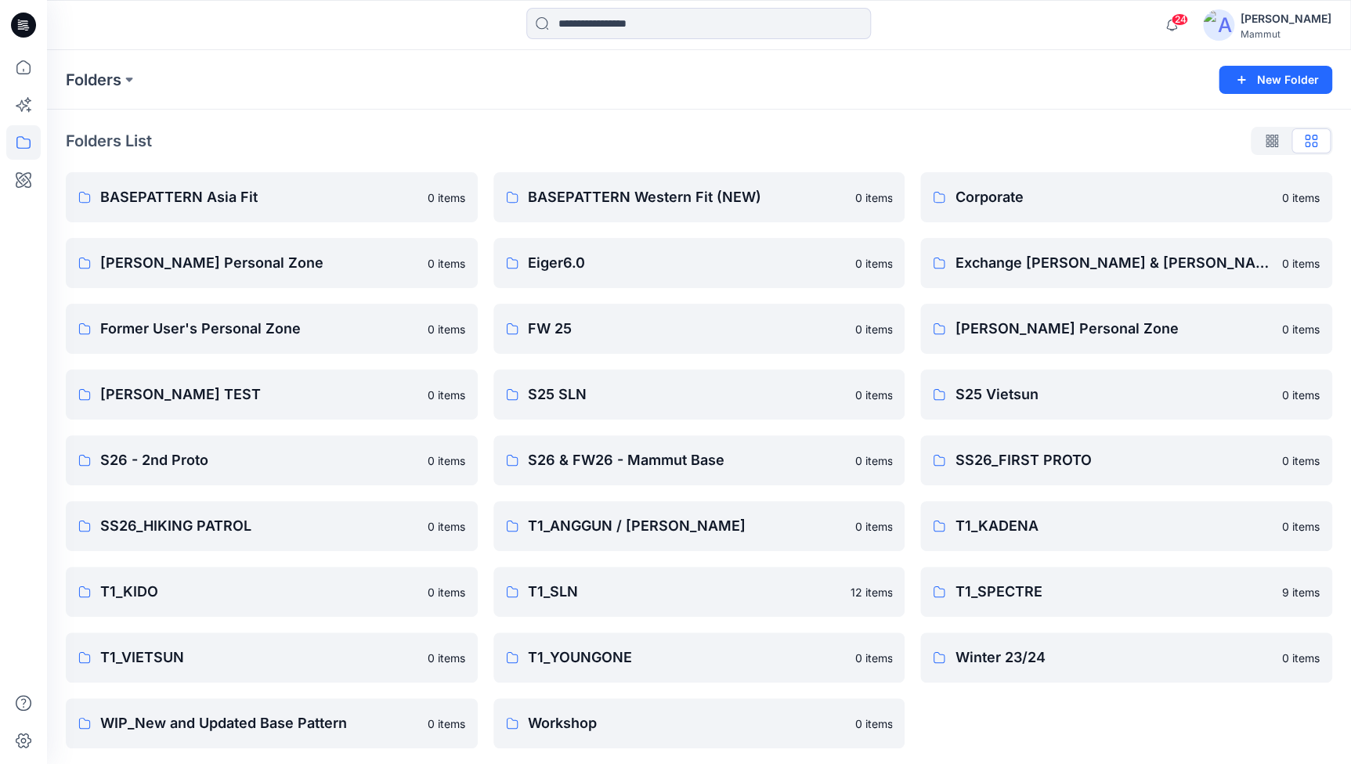
click at [1234, 28] on img at bounding box center [1218, 24] width 31 height 31
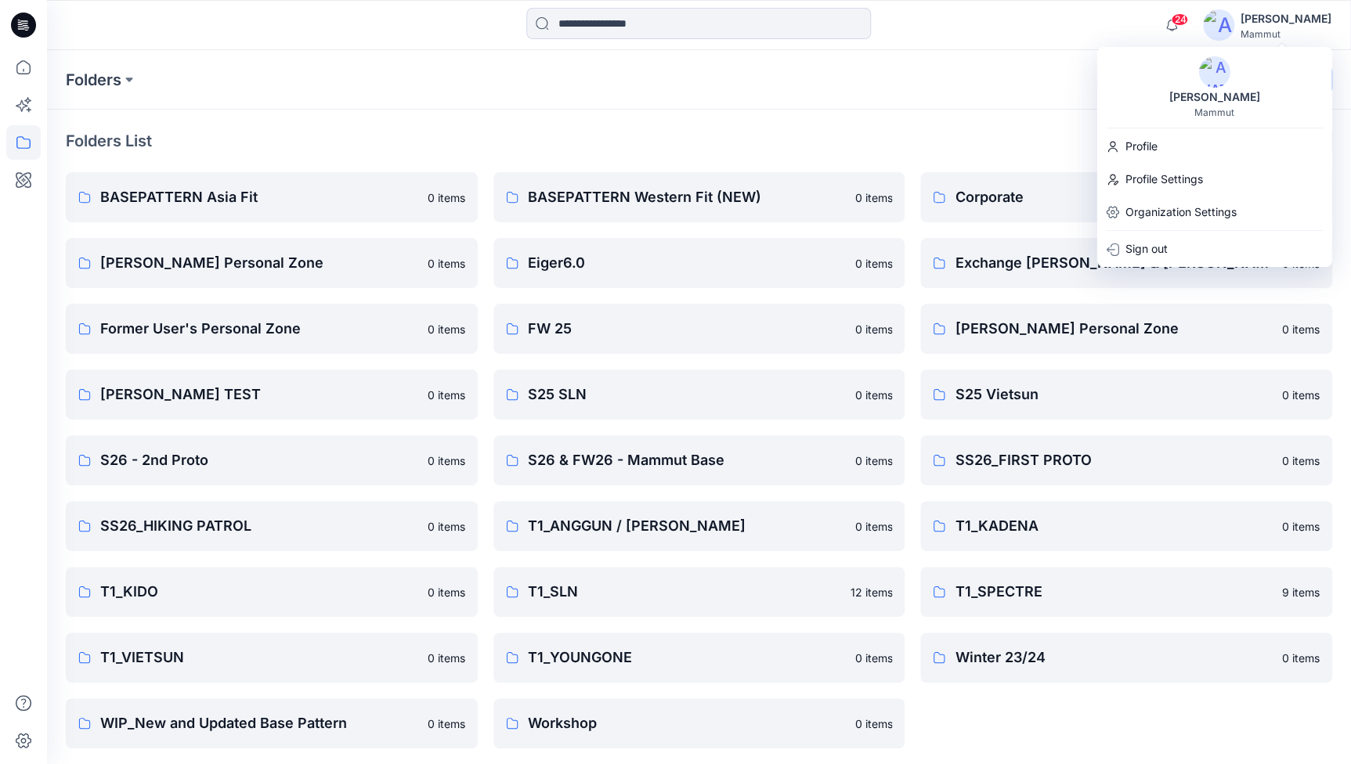
click at [31, 26] on icon at bounding box center [23, 25] width 25 height 25
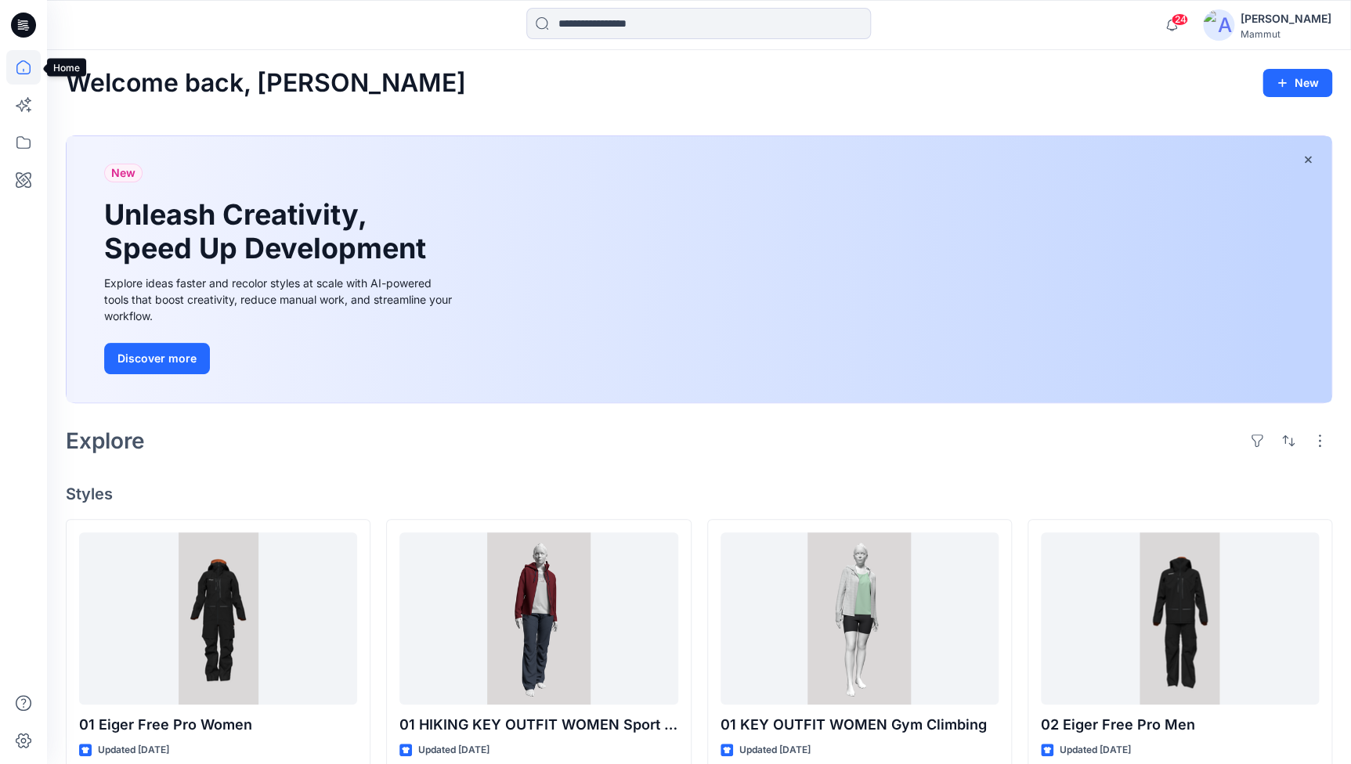
click at [15, 67] on icon at bounding box center [23, 67] width 34 height 34
click at [20, 739] on icon at bounding box center [23, 741] width 34 height 34
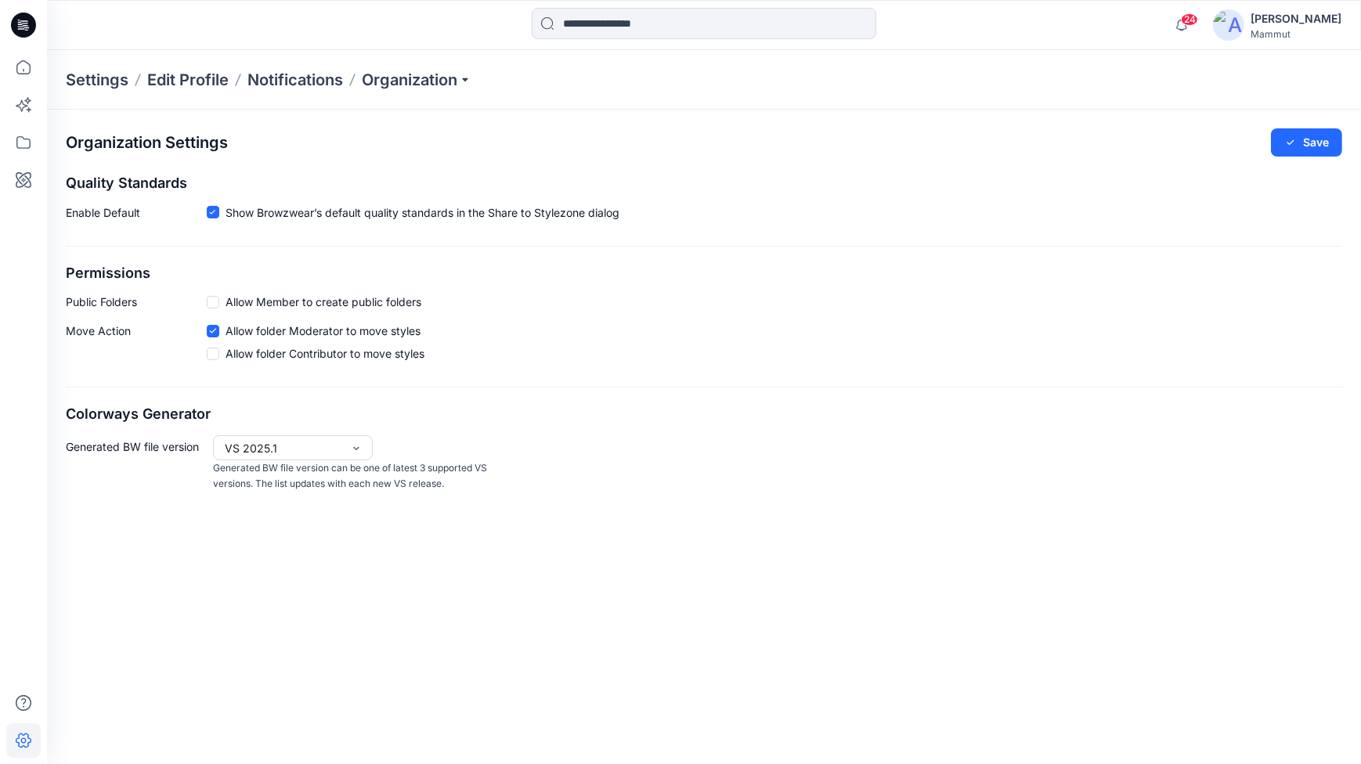
click at [21, 740] on icon at bounding box center [23, 741] width 5 height 5
click at [24, 703] on icon at bounding box center [23, 703] width 34 height 34
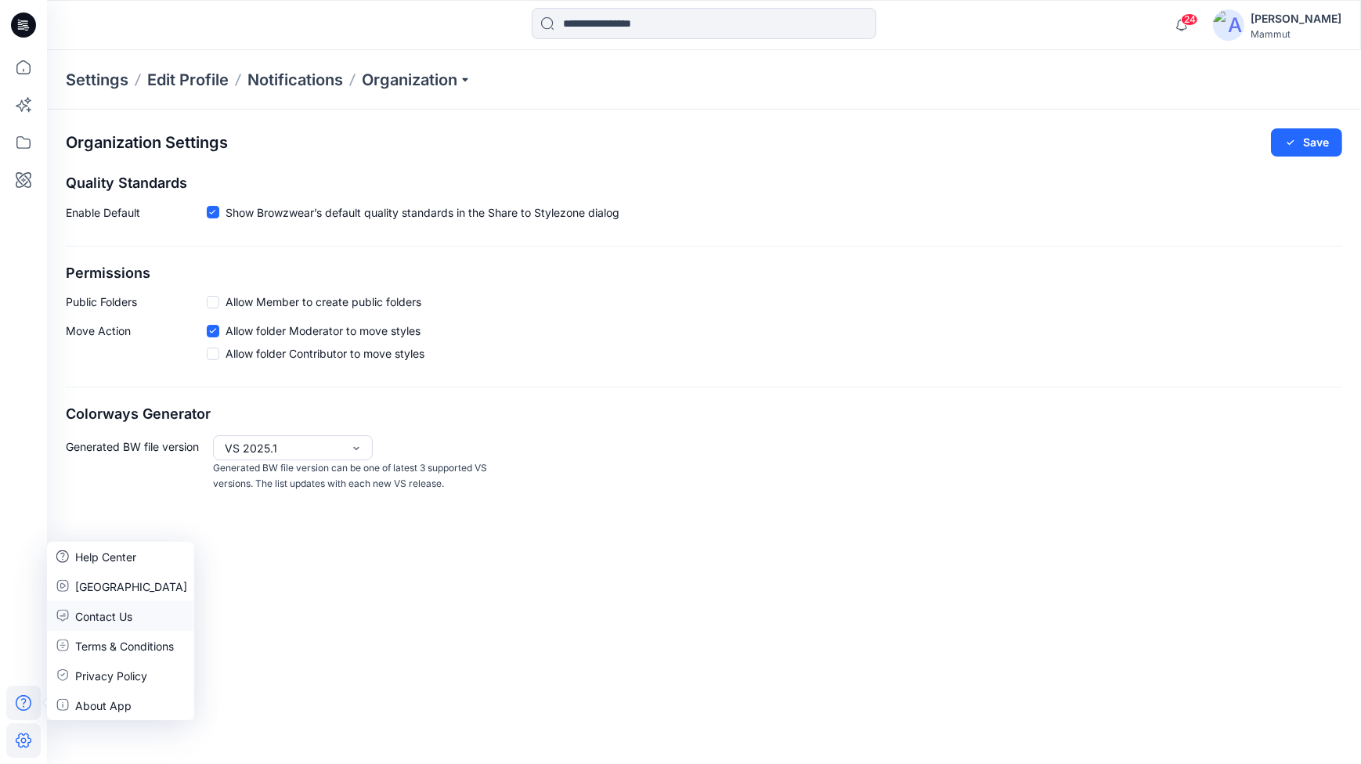
click at [113, 616] on p "Contact Us" at bounding box center [103, 616] width 57 height 16
click at [20, 69] on icon at bounding box center [23, 67] width 34 height 34
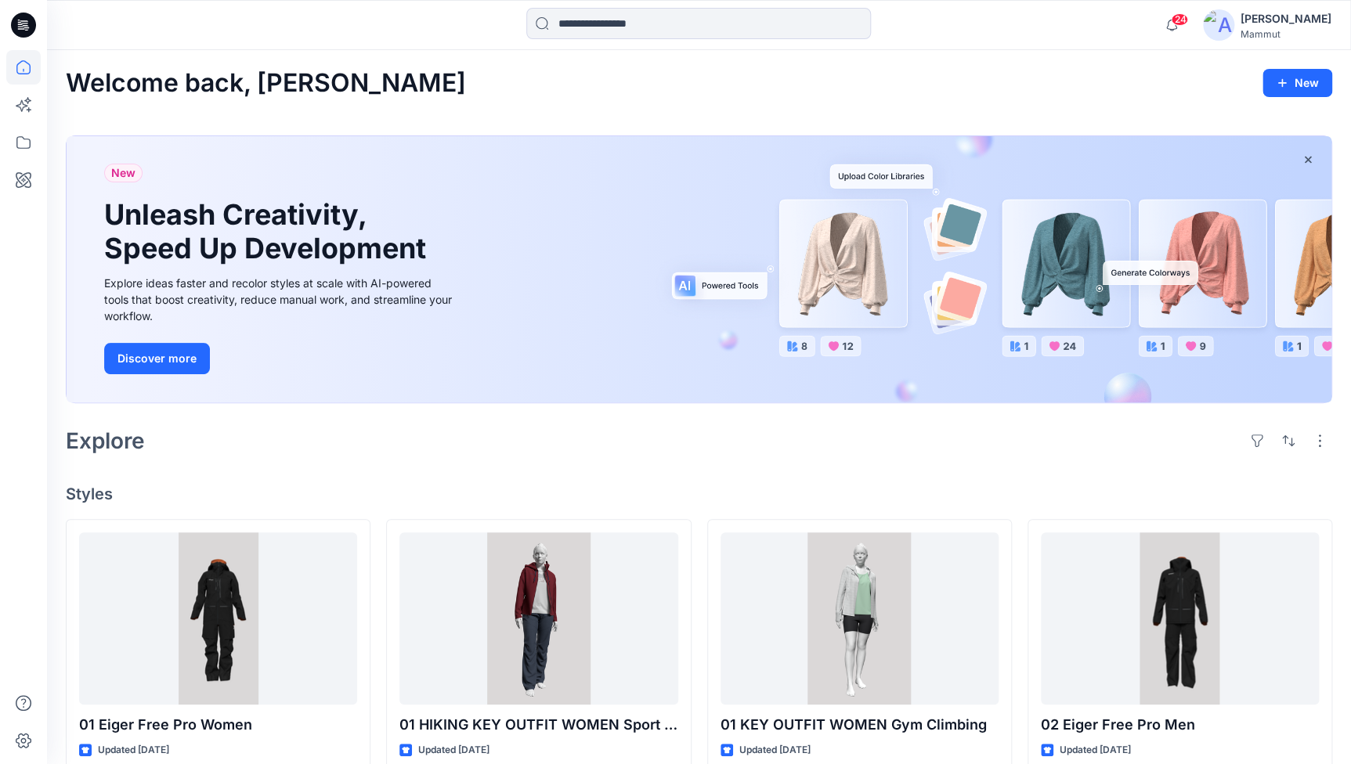
click at [1277, 22] on div "[PERSON_NAME]" at bounding box center [1286, 18] width 91 height 19
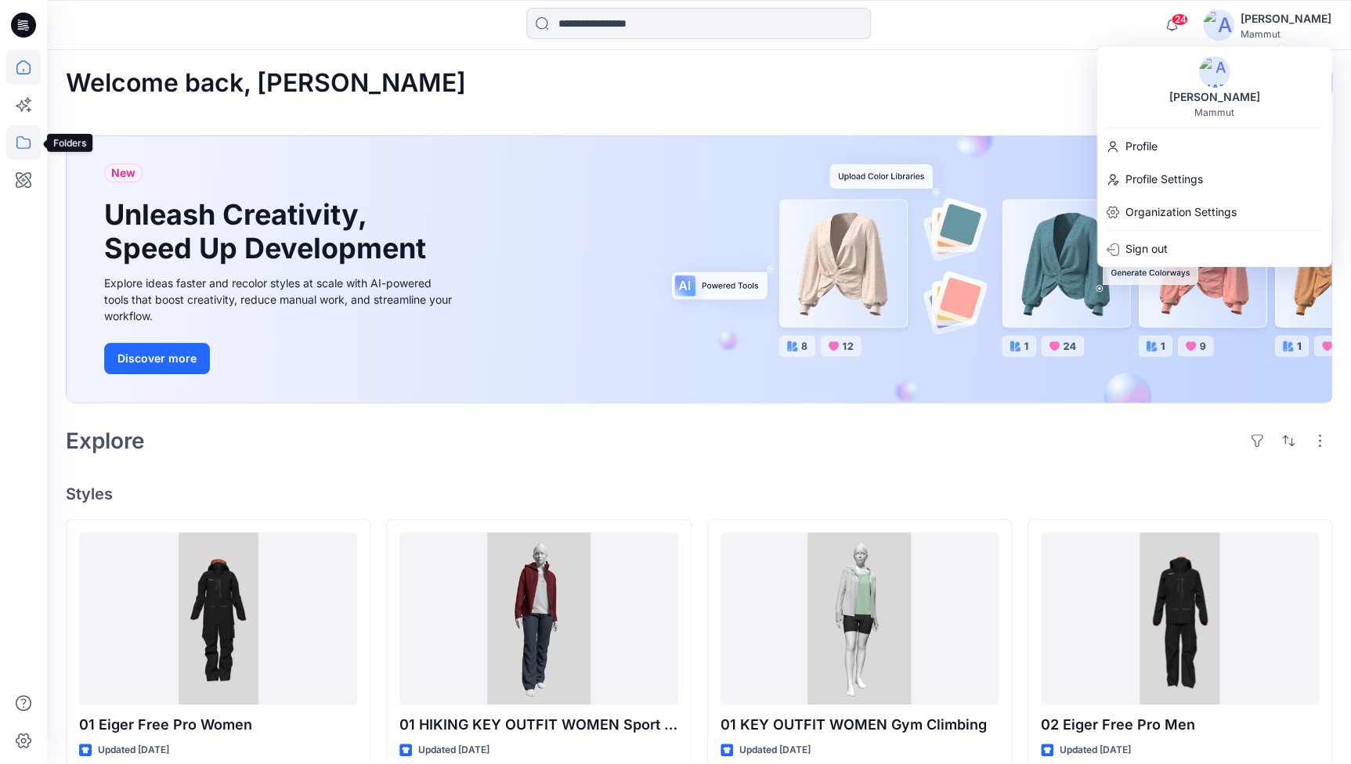
click at [29, 146] on icon at bounding box center [23, 142] width 34 height 34
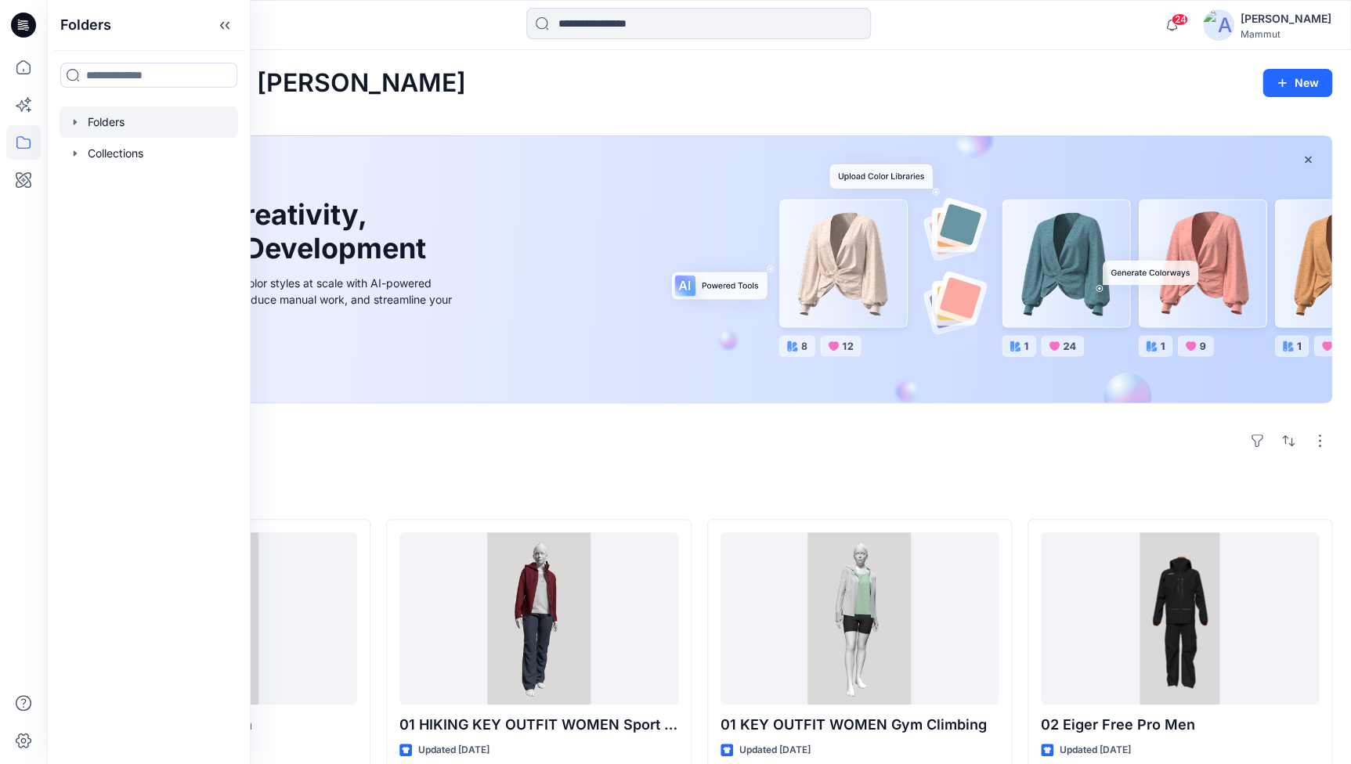
click at [115, 118] on div at bounding box center [149, 122] width 179 height 31
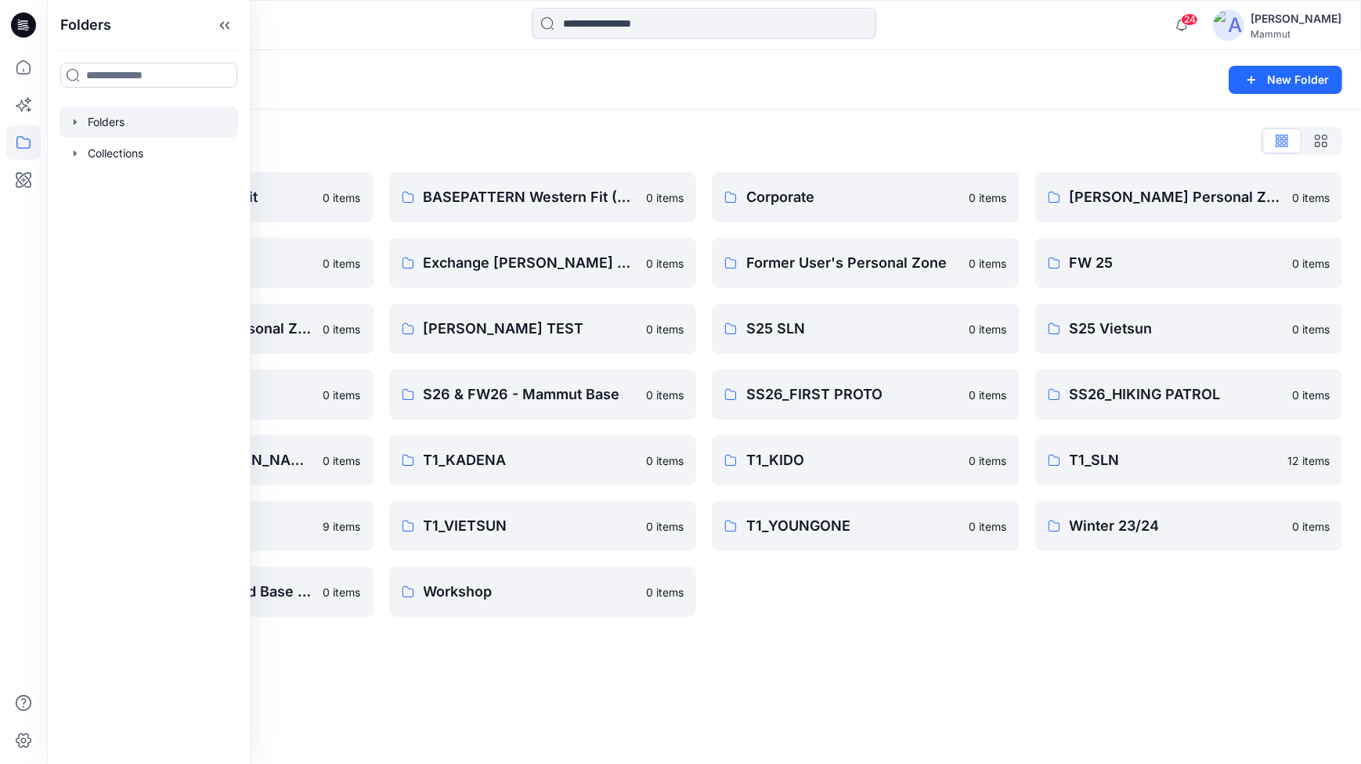
click at [814, 657] on div "Folders New Folder Folders List BASEPATTERN Asia Fit 0 items Eiger6.0 0 items […" at bounding box center [704, 407] width 1314 height 714
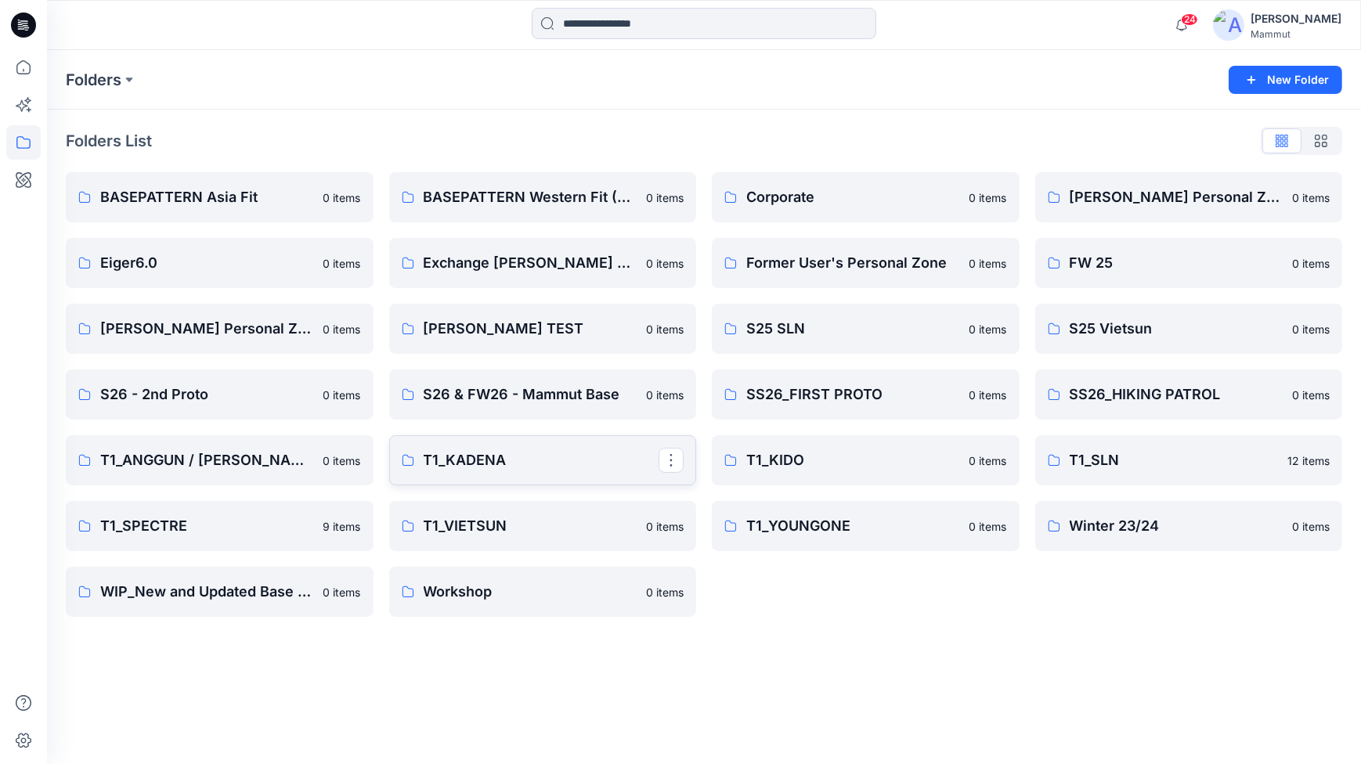
click at [620, 454] on p "T1_KADENA" at bounding box center [542, 461] width 236 height 22
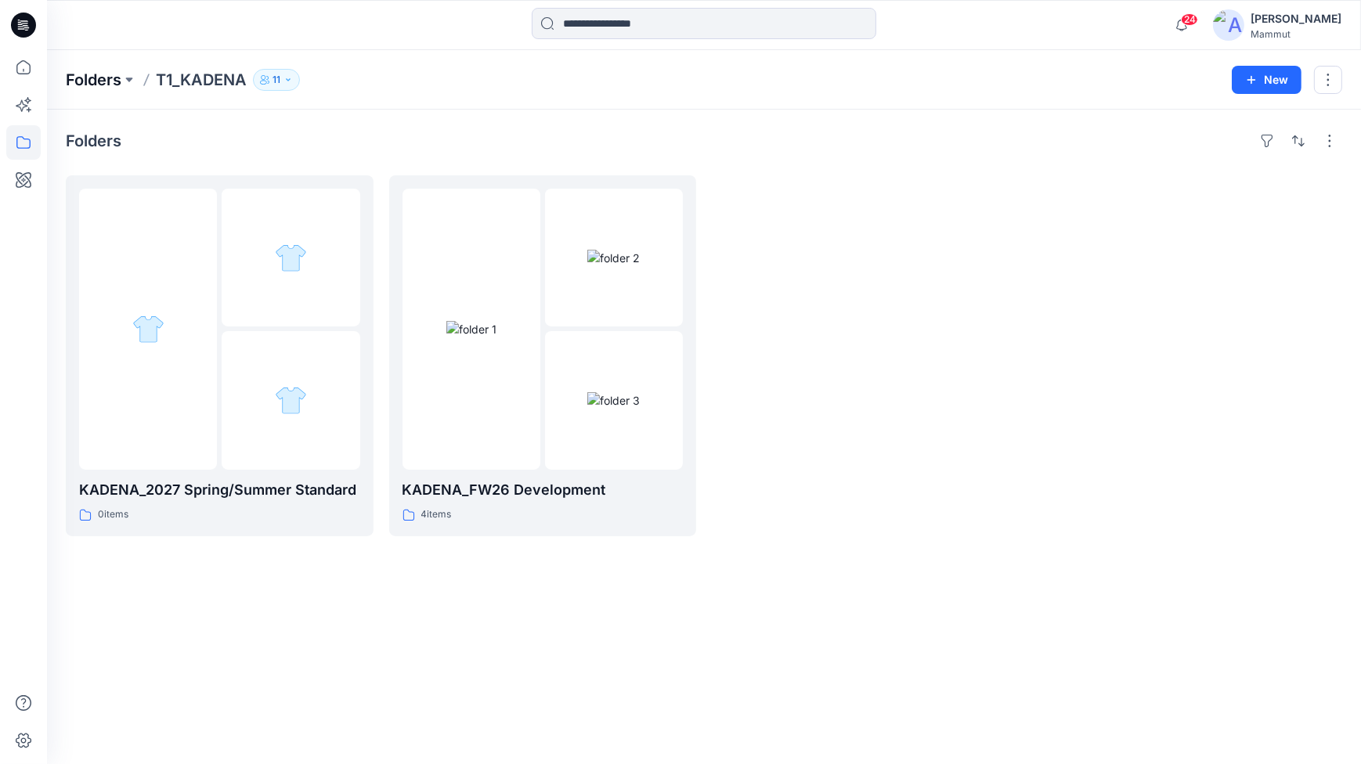
click at [79, 75] on p "Folders" at bounding box center [94, 80] width 56 height 22
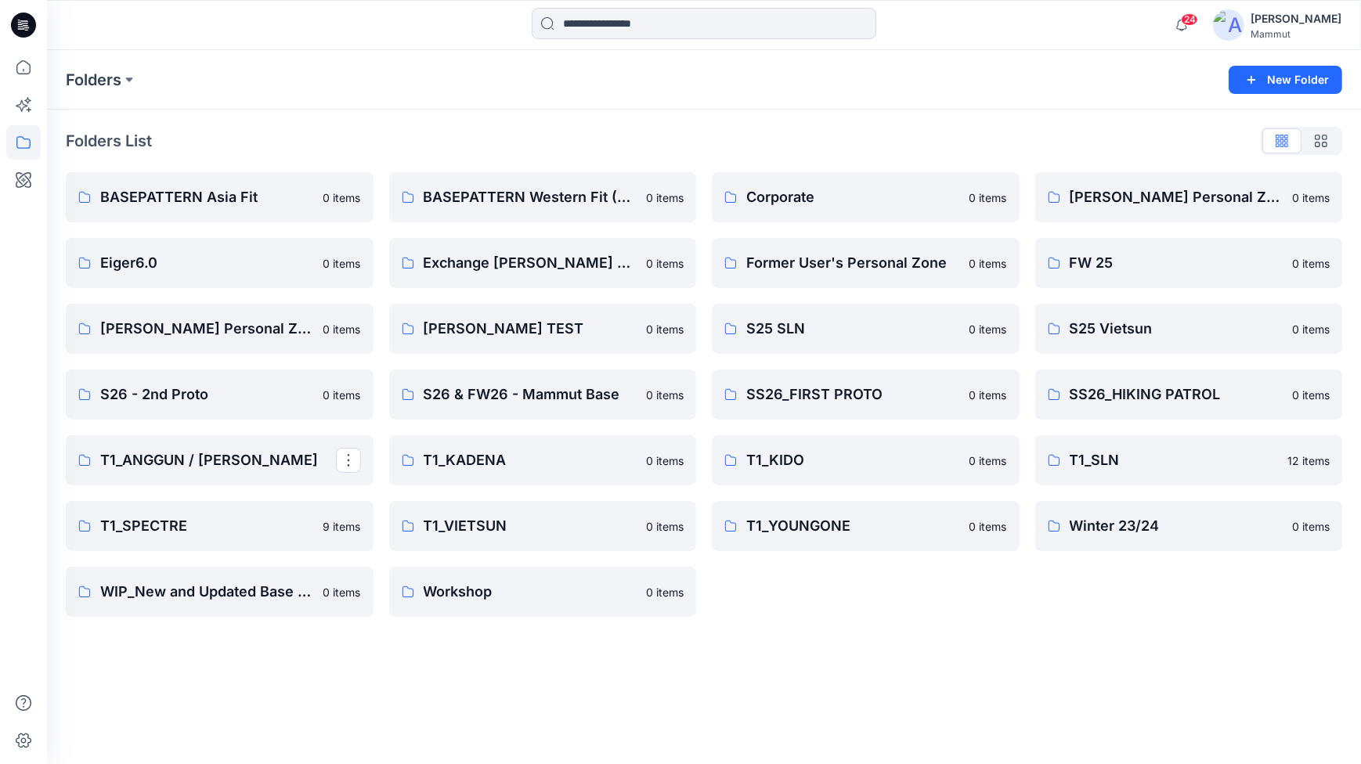
click at [851, 619] on div "Folders List BASEPATTERN Asia Fit 0 items Eiger6.0 0 items [PERSON_NAME] Person…" at bounding box center [704, 373] width 1314 height 526
click at [243, 532] on p "T1_SPECTRE" at bounding box center [218, 526] width 236 height 22
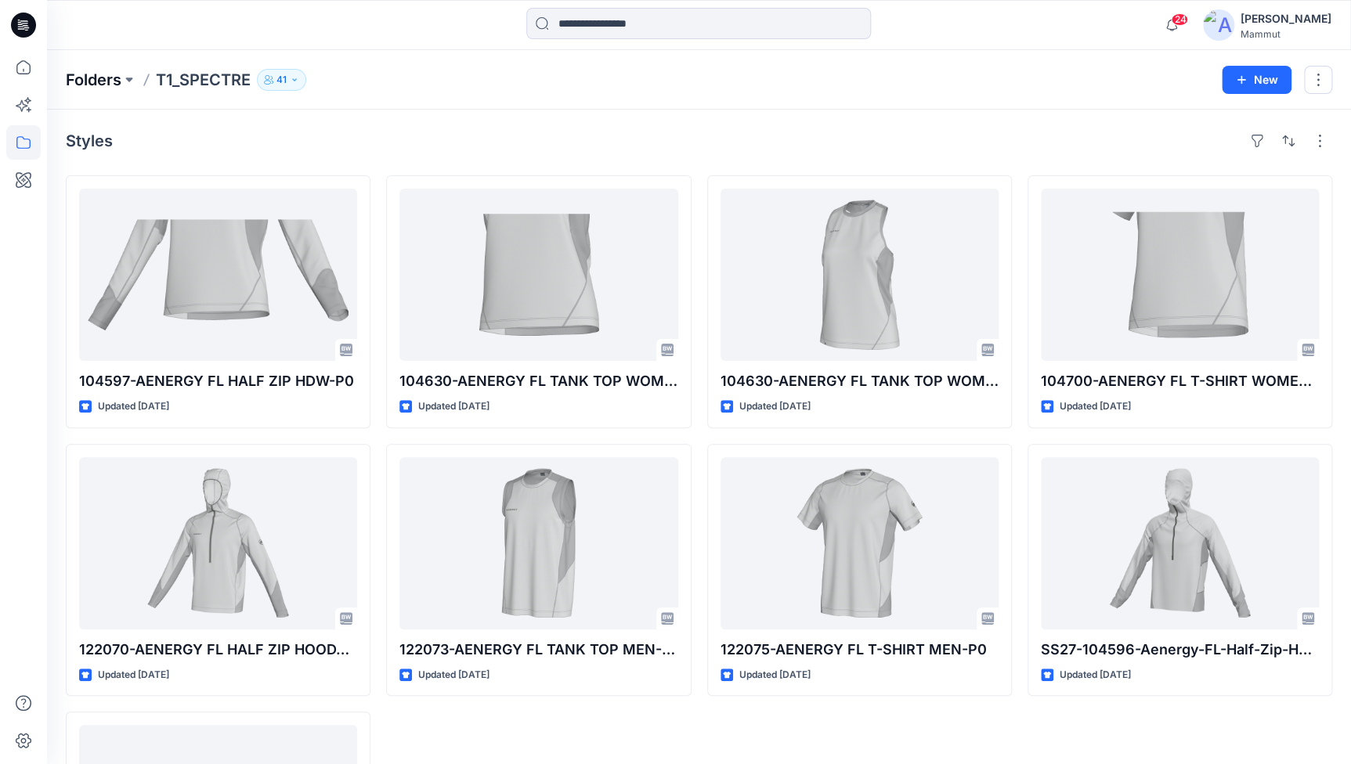
click at [103, 80] on p "Folders" at bounding box center [94, 80] width 56 height 22
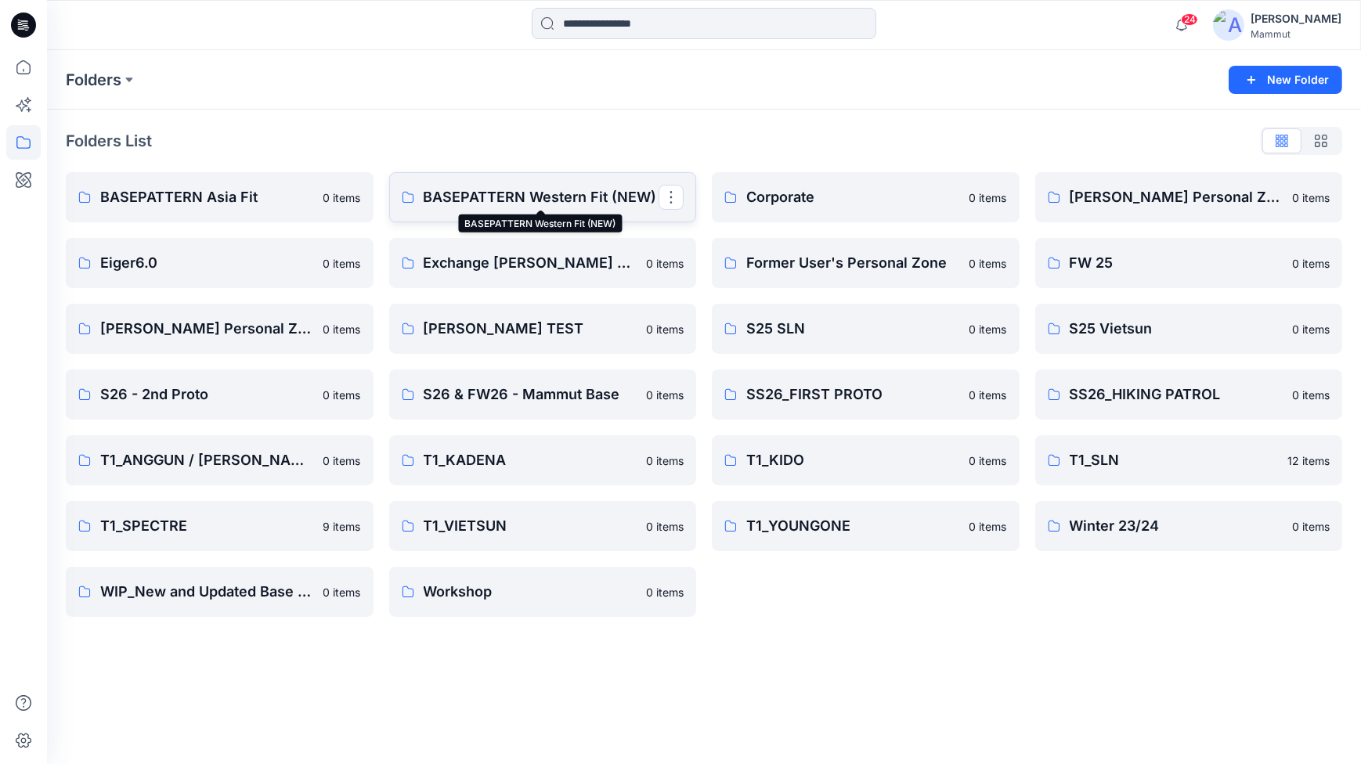
click at [489, 194] on p "BASEPATTERN Western Fit (NEW)" at bounding box center [542, 197] width 236 height 22
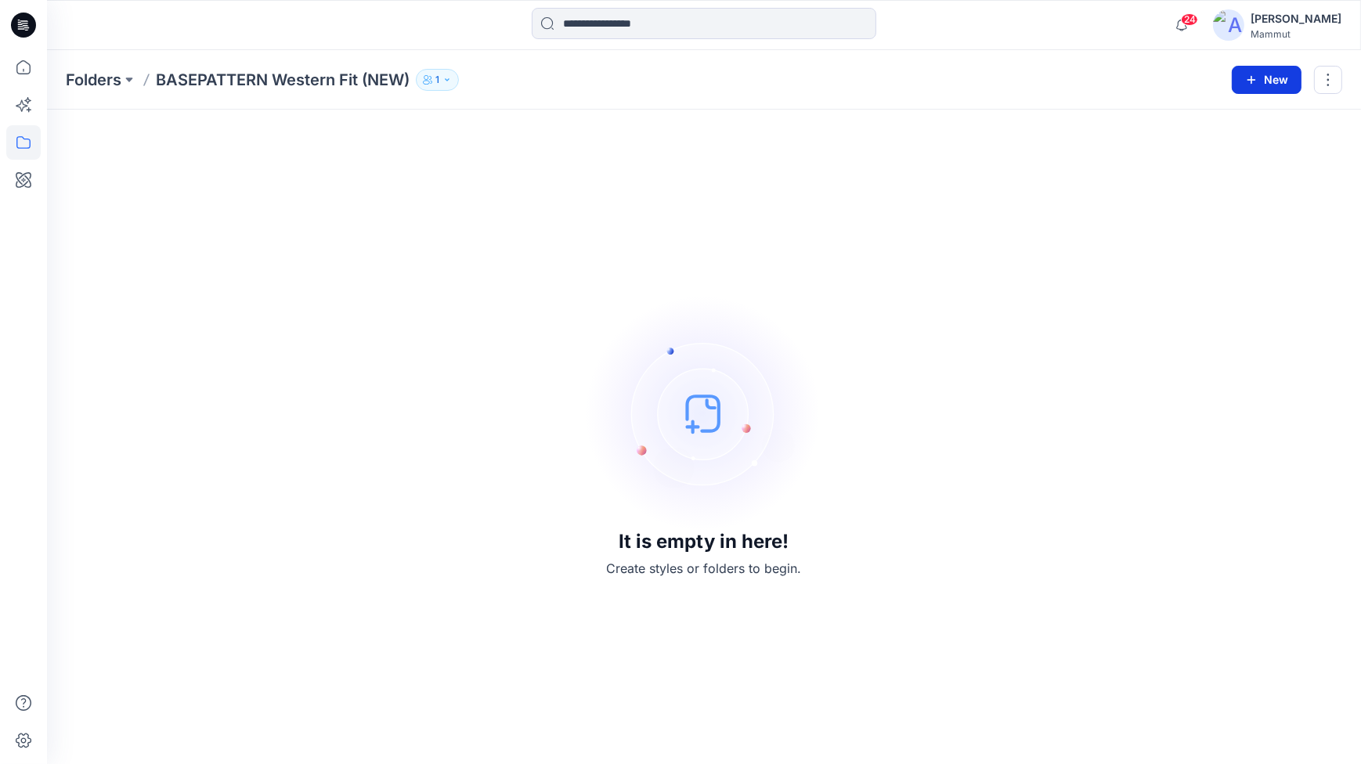
click at [1262, 75] on button "New" at bounding box center [1267, 80] width 70 height 28
click at [1223, 147] on p "New Folder" at bounding box center [1222, 149] width 58 height 16
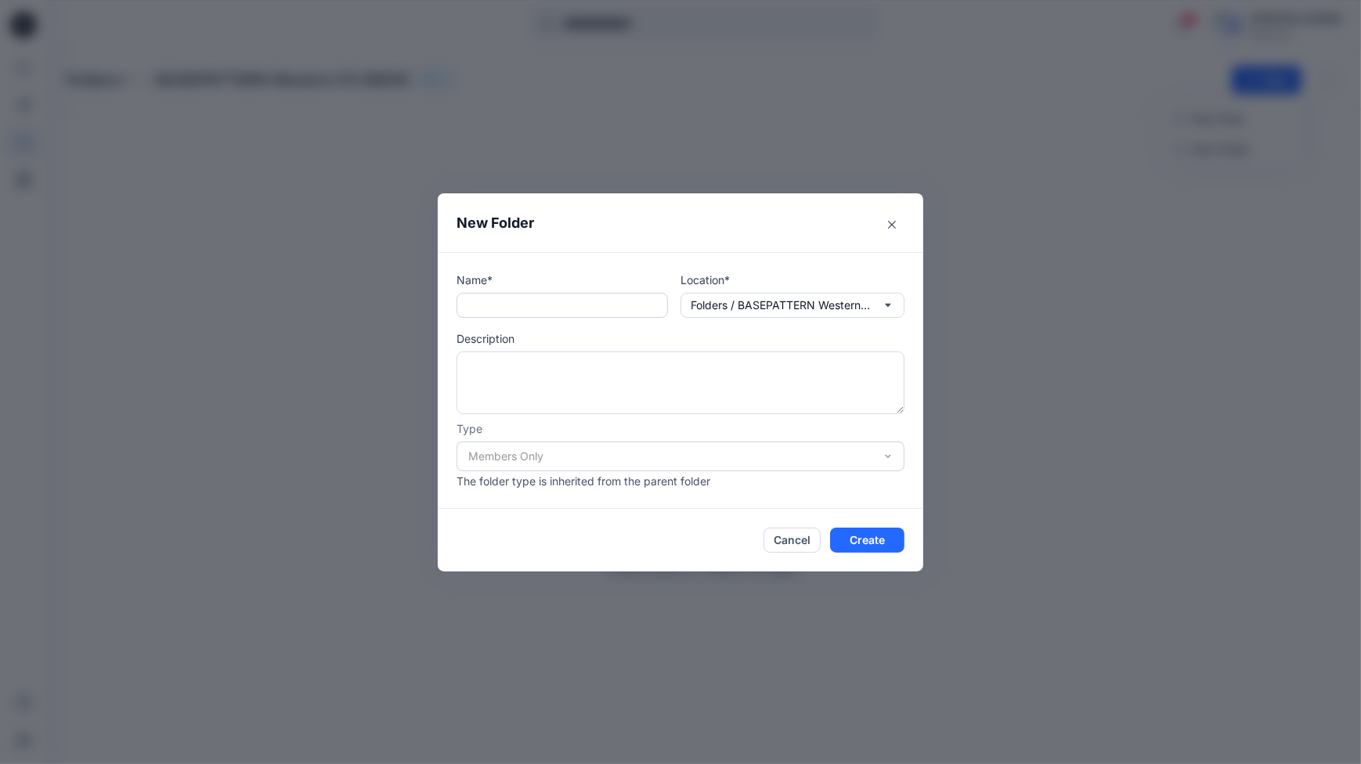
click at [513, 309] on input "text" at bounding box center [562, 305] width 211 height 25
type input "**********"
click at [851, 538] on button "Create" at bounding box center [867, 540] width 74 height 25
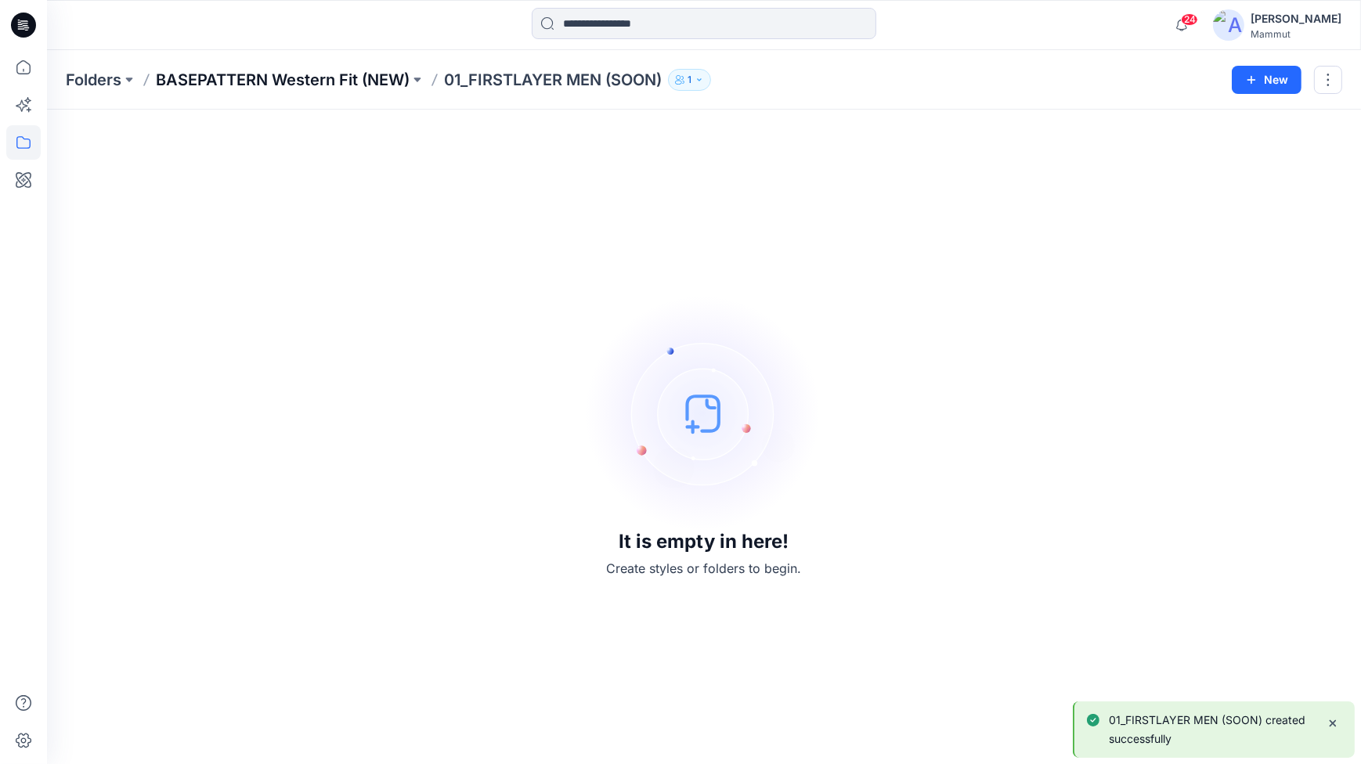
click at [333, 80] on p "BASEPATTERN Western Fit (NEW)" at bounding box center [283, 80] width 254 height 22
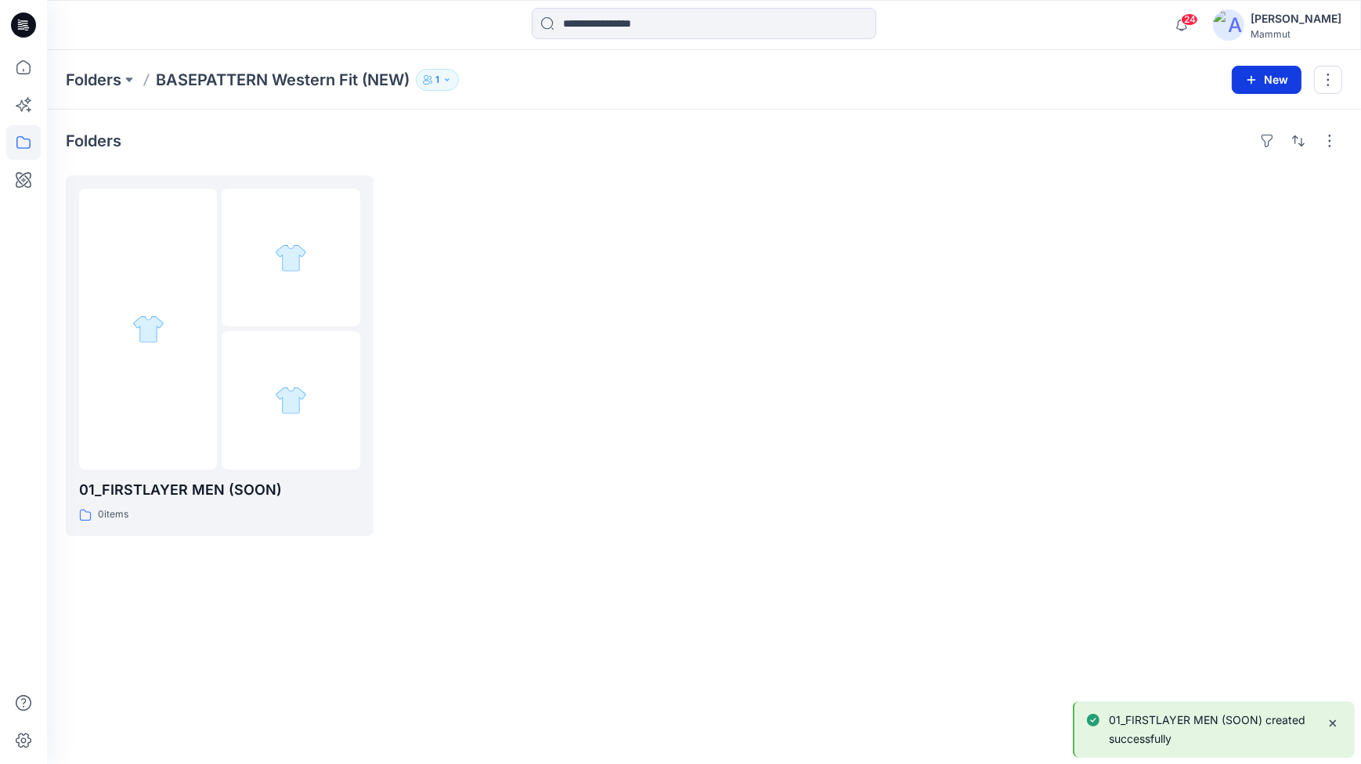
click at [1273, 82] on button "New" at bounding box center [1267, 80] width 70 height 28
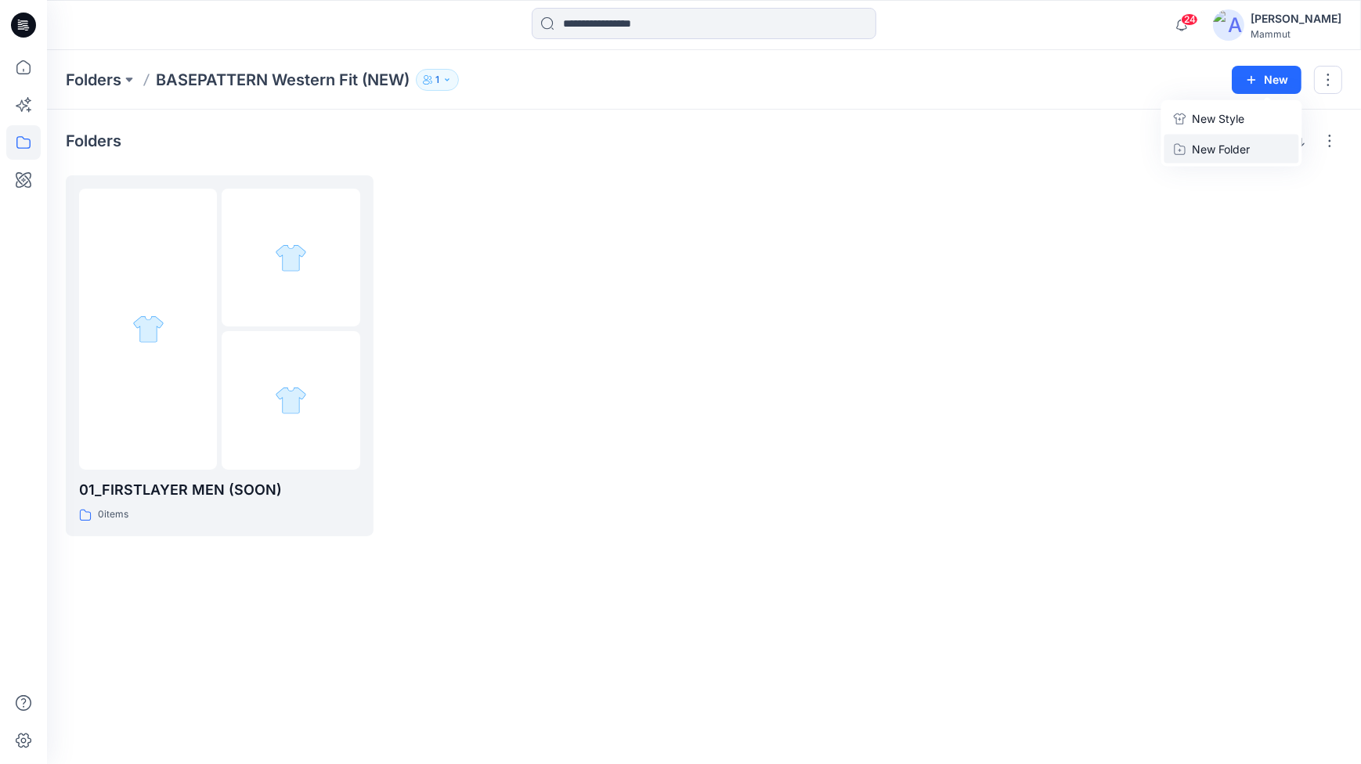
click at [1220, 151] on p "New Folder" at bounding box center [1222, 149] width 58 height 16
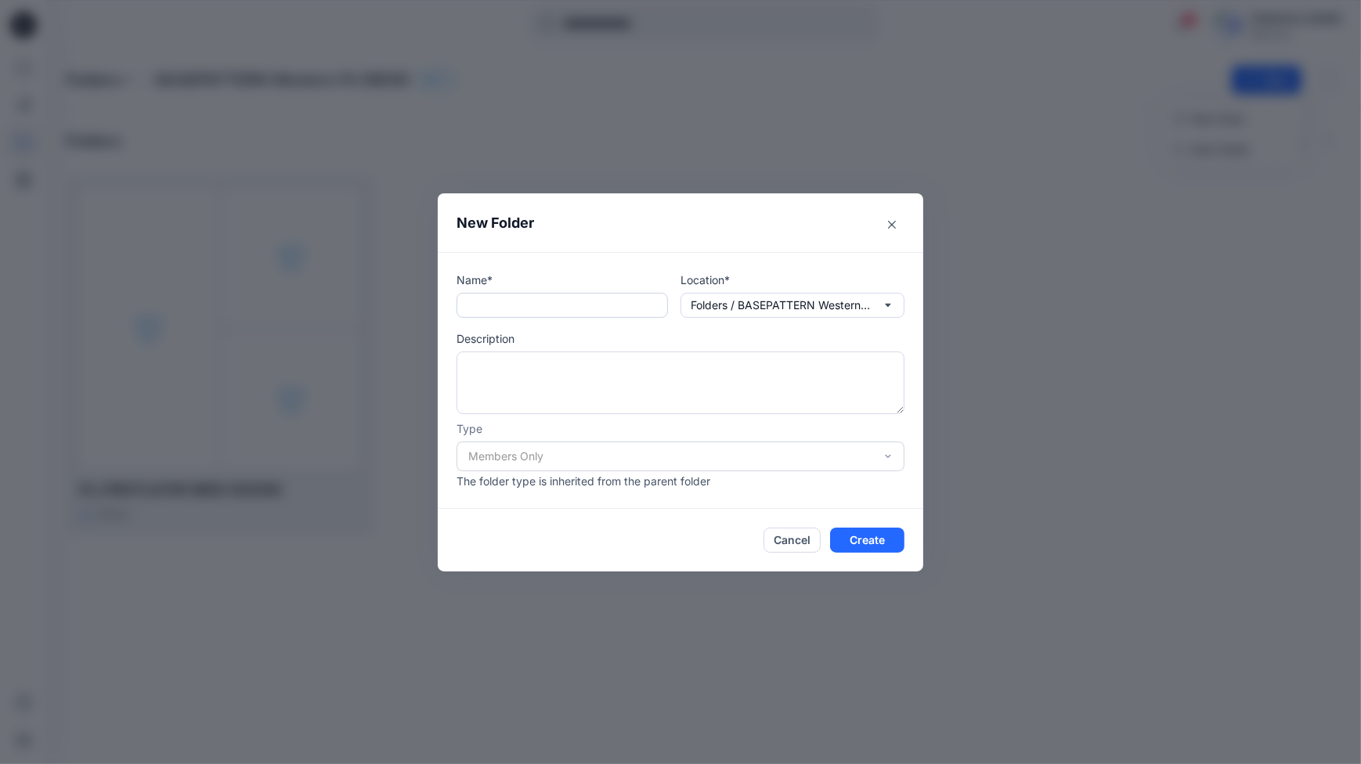
click at [522, 305] on input "text" at bounding box center [562, 305] width 211 height 25
type input "***"
click at [886, 222] on button "Close" at bounding box center [891, 224] width 25 height 25
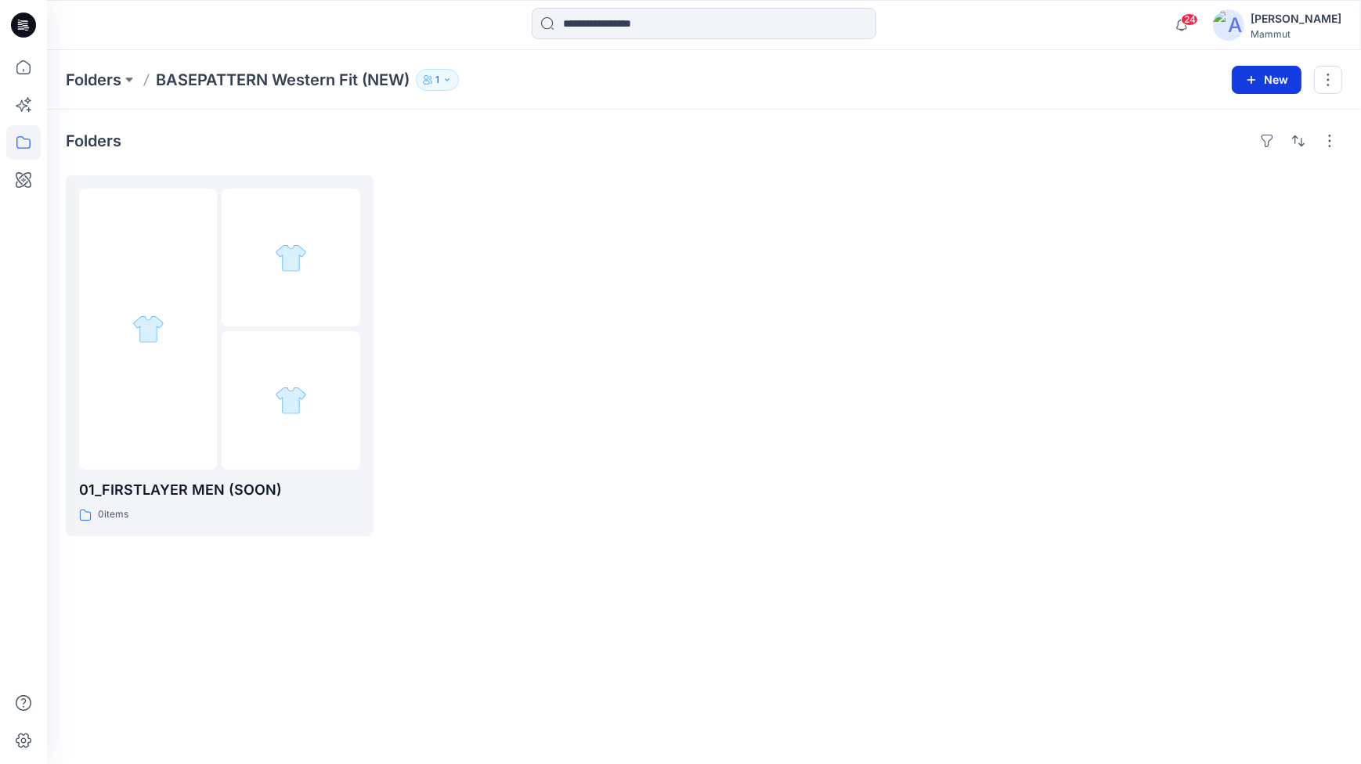
click at [1255, 78] on icon "button" at bounding box center [1251, 80] width 13 height 13
click at [1216, 151] on p "New Folder" at bounding box center [1222, 149] width 58 height 16
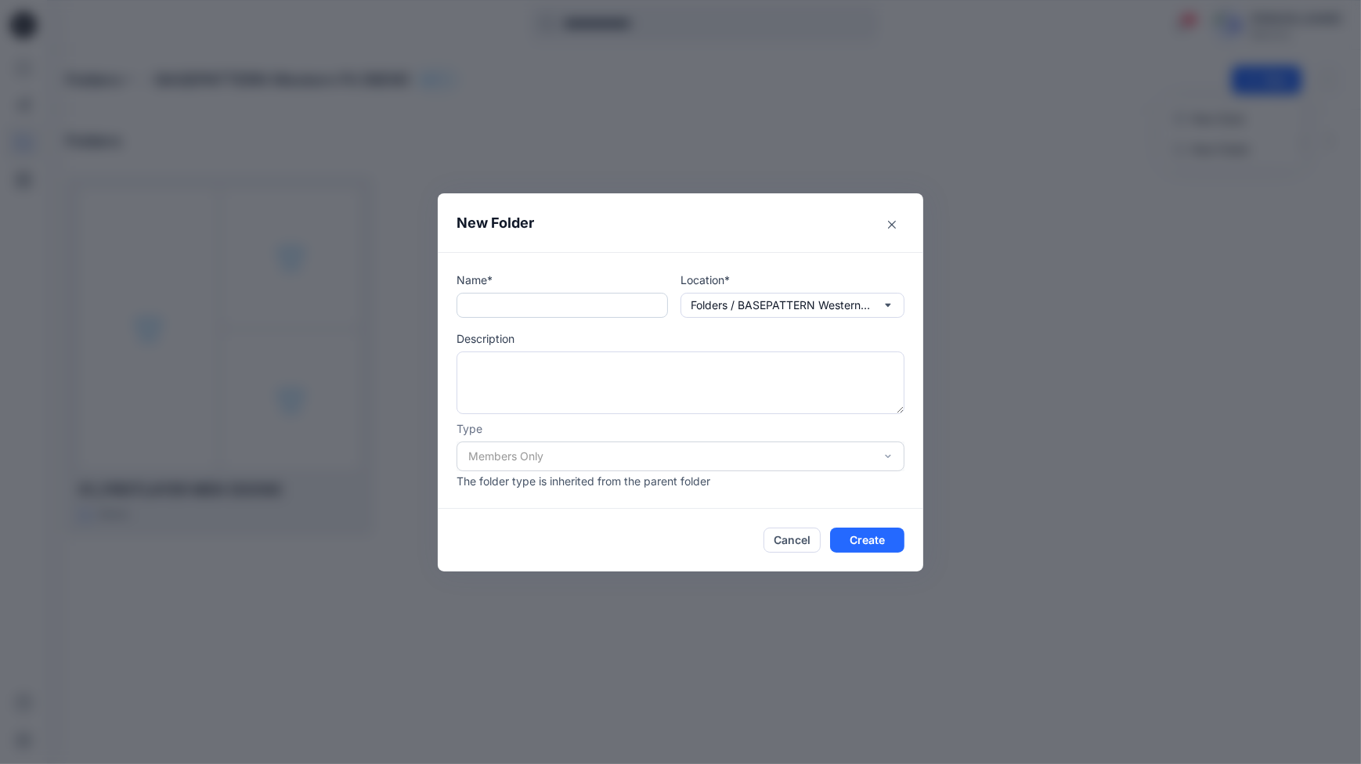
click at [522, 305] on input "text" at bounding box center [562, 305] width 211 height 25
click at [480, 304] on input "text" at bounding box center [562, 305] width 211 height 25
paste input "**********"
type input "**********"
click at [869, 540] on button "Create" at bounding box center [867, 540] width 74 height 25
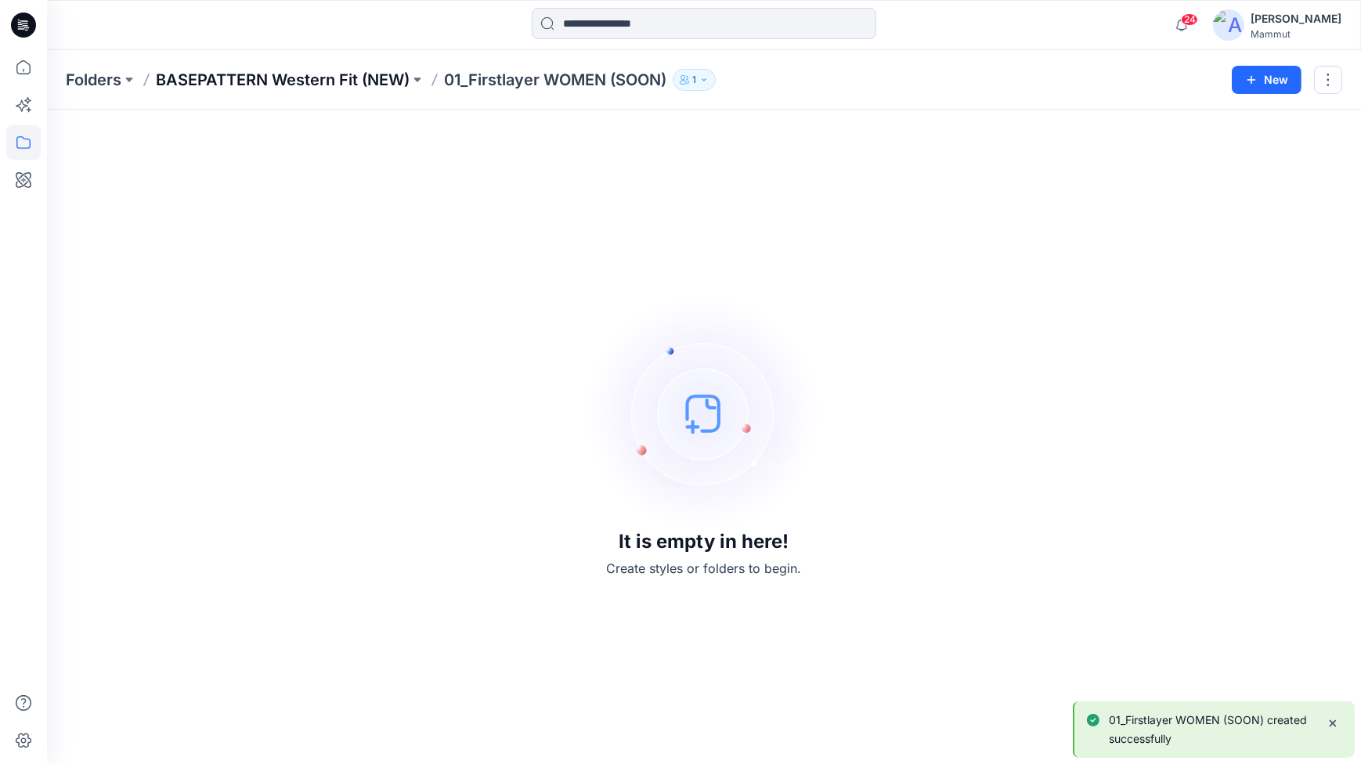
click at [327, 70] on p "BASEPATTERN Western Fit (NEW)" at bounding box center [283, 80] width 254 height 22
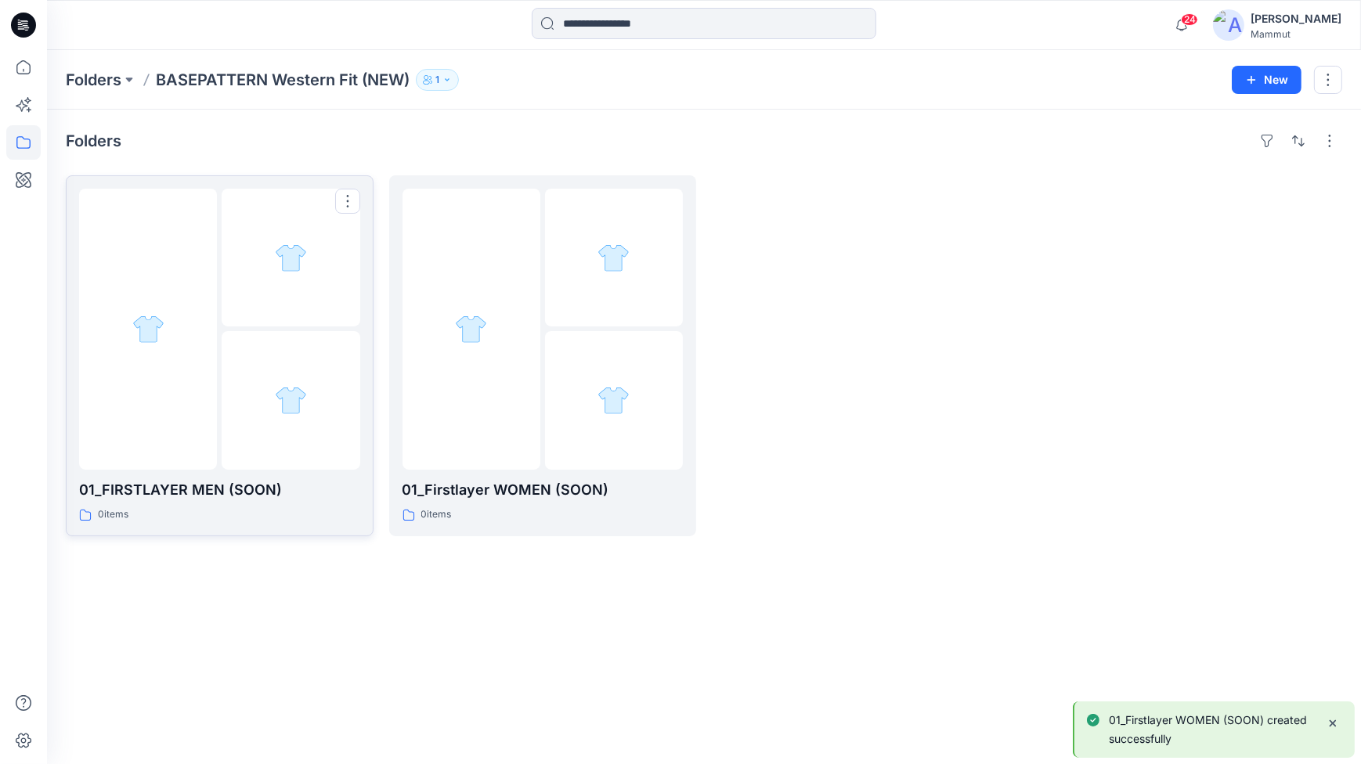
click at [253, 507] on div "0 items" at bounding box center [219, 515] width 281 height 16
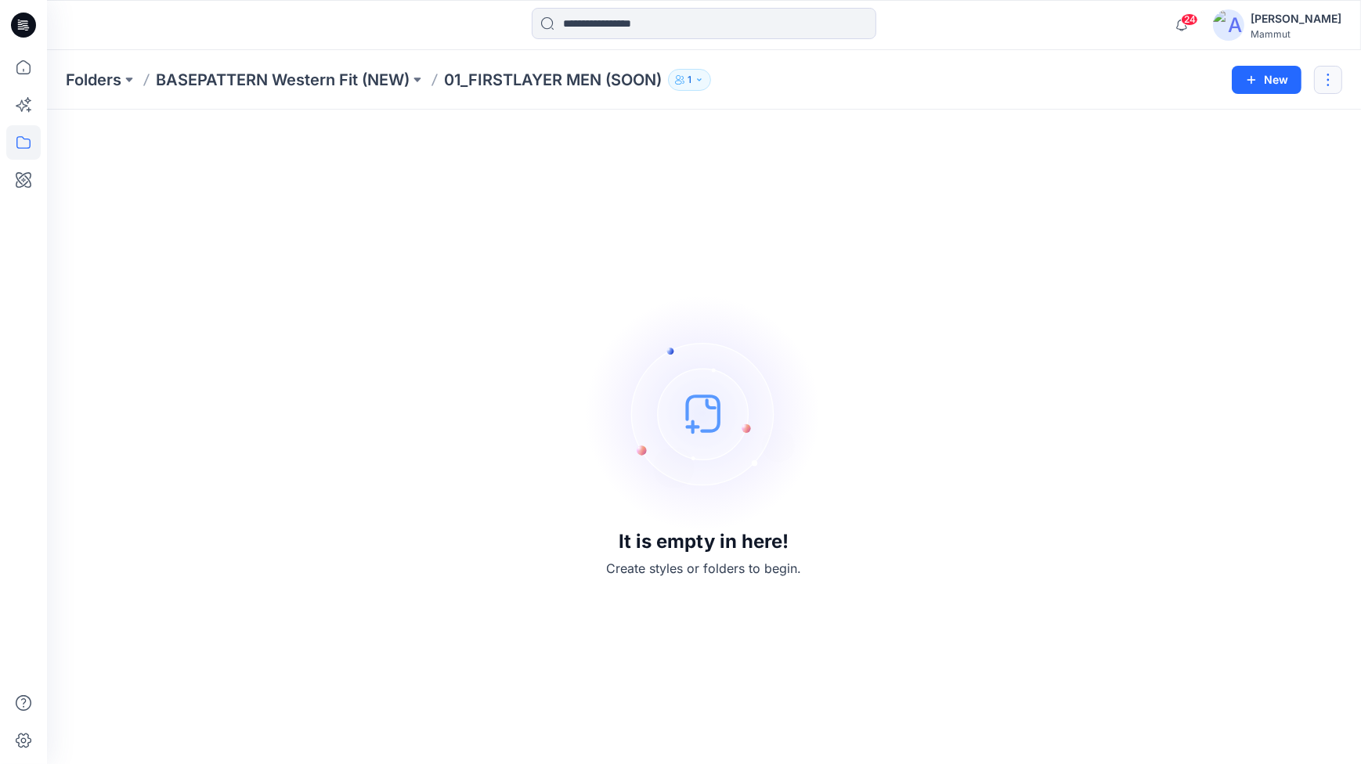
click at [1331, 77] on button "button" at bounding box center [1328, 80] width 28 height 28
click at [1227, 118] on button "Edit" at bounding box center [1254, 117] width 169 height 29
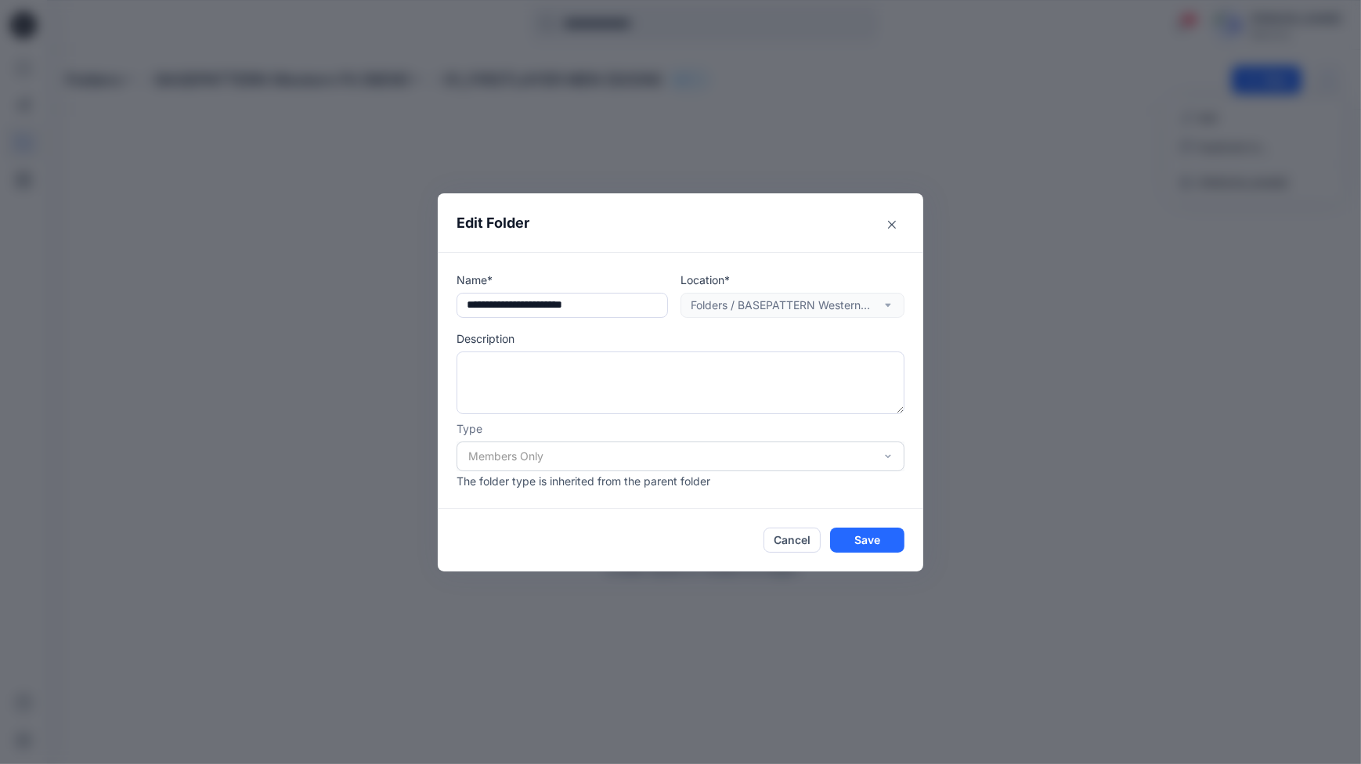
drag, startPoint x: 548, startPoint y: 305, endPoint x: 444, endPoint y: 301, distance: 104.3
click at [444, 301] on div "**********" at bounding box center [681, 380] width 486 height 257
paste input "text"
type input "**********"
click at [876, 537] on button "Save" at bounding box center [867, 540] width 74 height 25
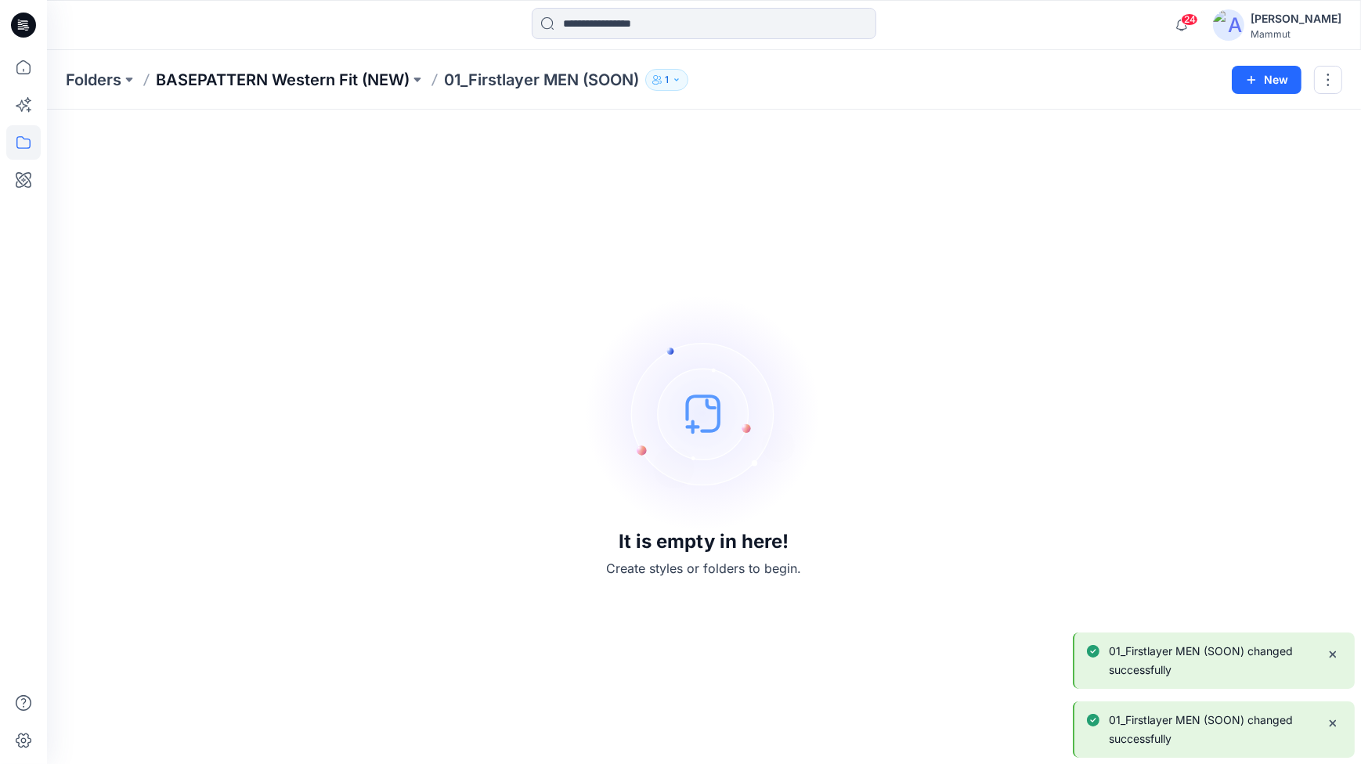
click at [206, 82] on p "BASEPATTERN Western Fit (NEW)" at bounding box center [283, 80] width 254 height 22
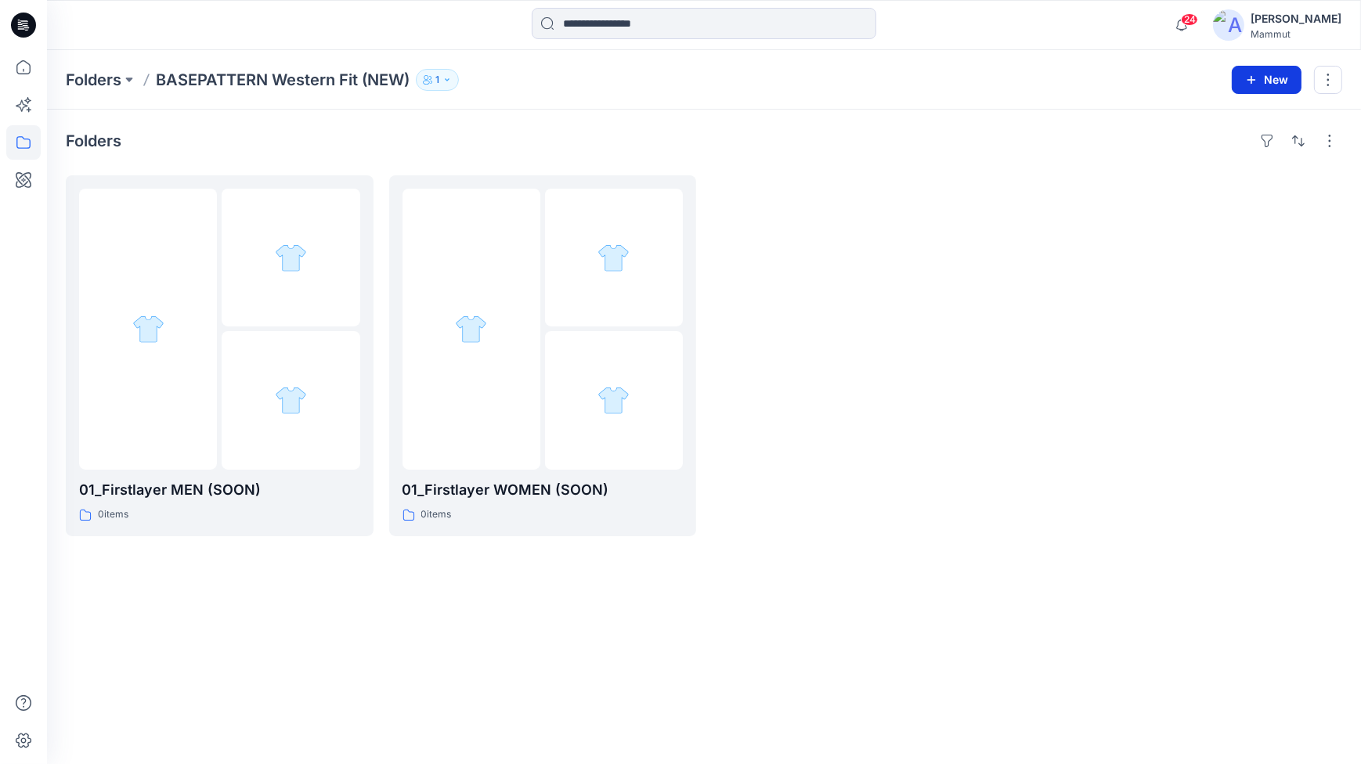
click at [1268, 74] on button "New" at bounding box center [1267, 80] width 70 height 28
click at [1237, 146] on p "New Folder" at bounding box center [1222, 149] width 58 height 16
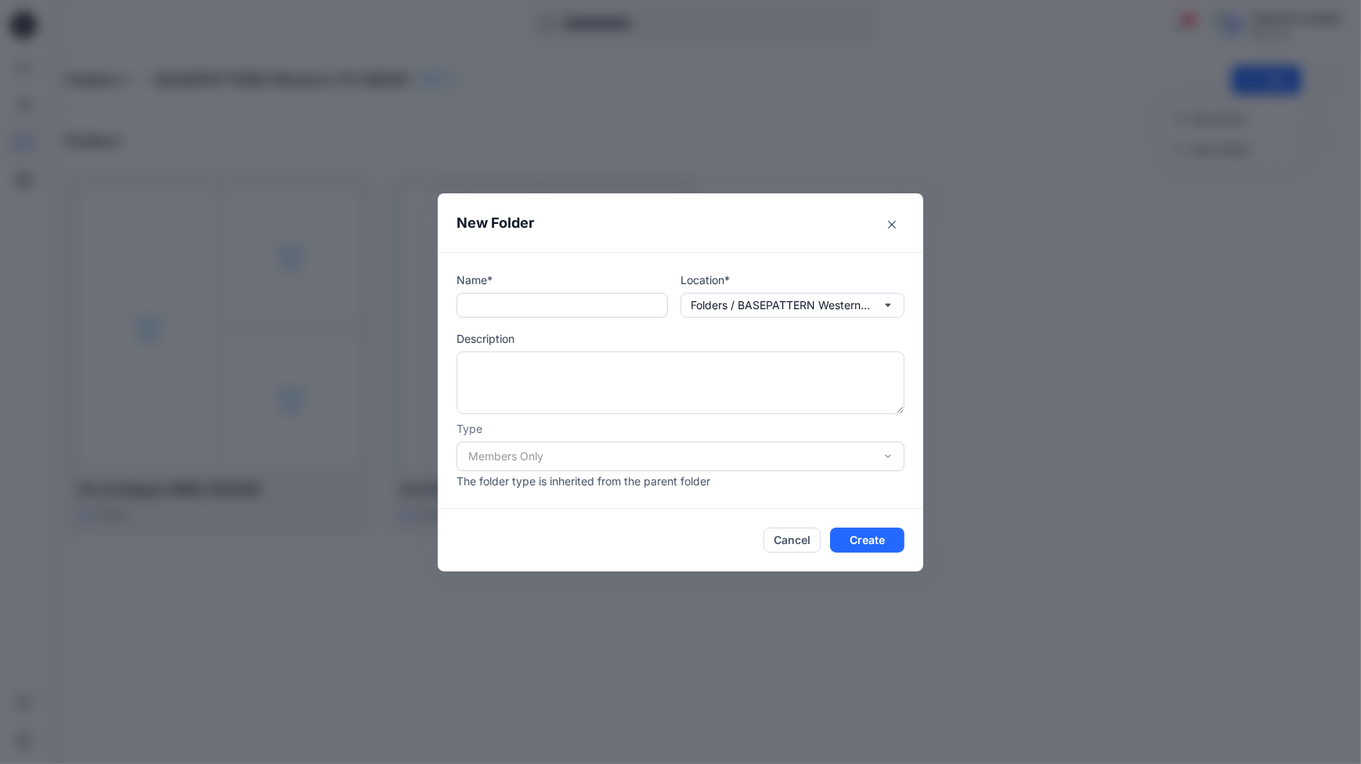
click at [504, 305] on input "text" at bounding box center [562, 305] width 211 height 25
paste input "*********"
type input "**********"
click at [864, 540] on button "Create" at bounding box center [867, 540] width 74 height 25
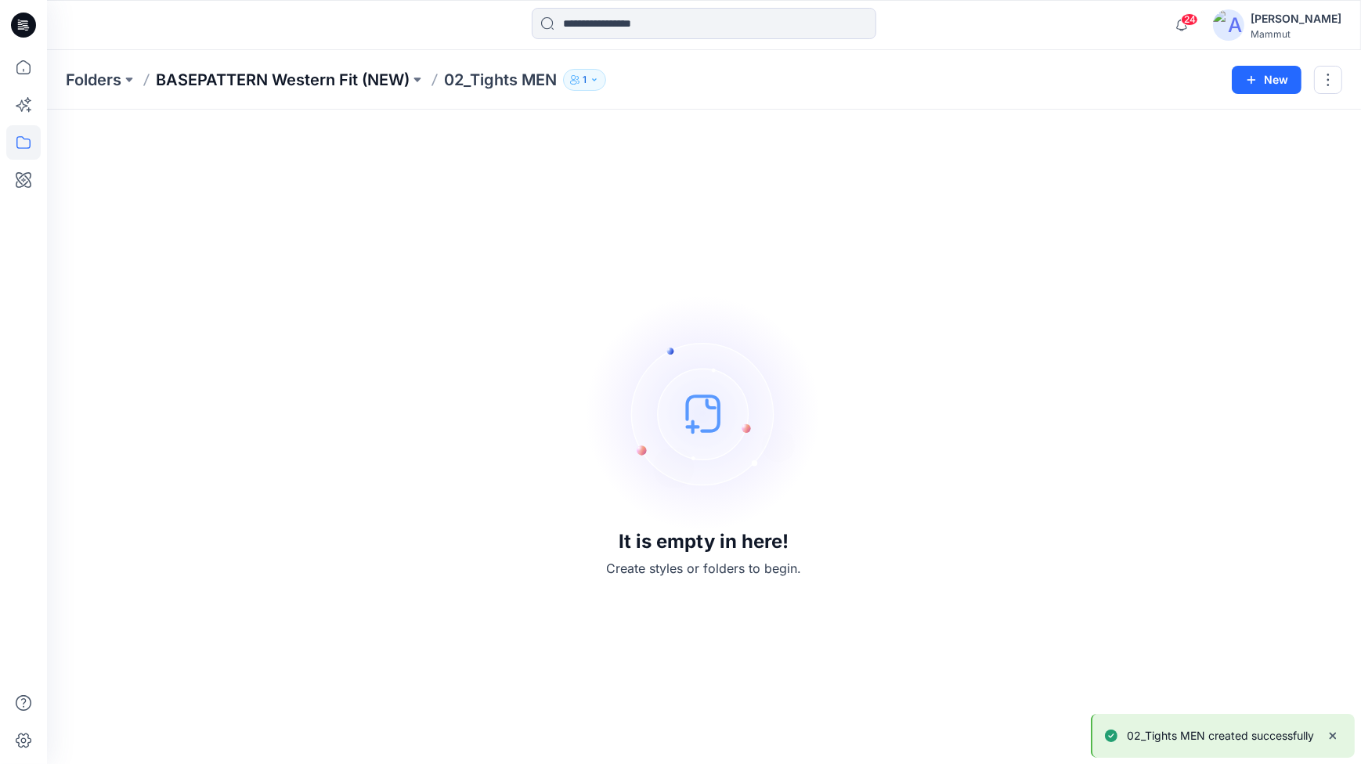
click at [340, 74] on p "BASEPATTERN Western Fit (NEW)" at bounding box center [283, 80] width 254 height 22
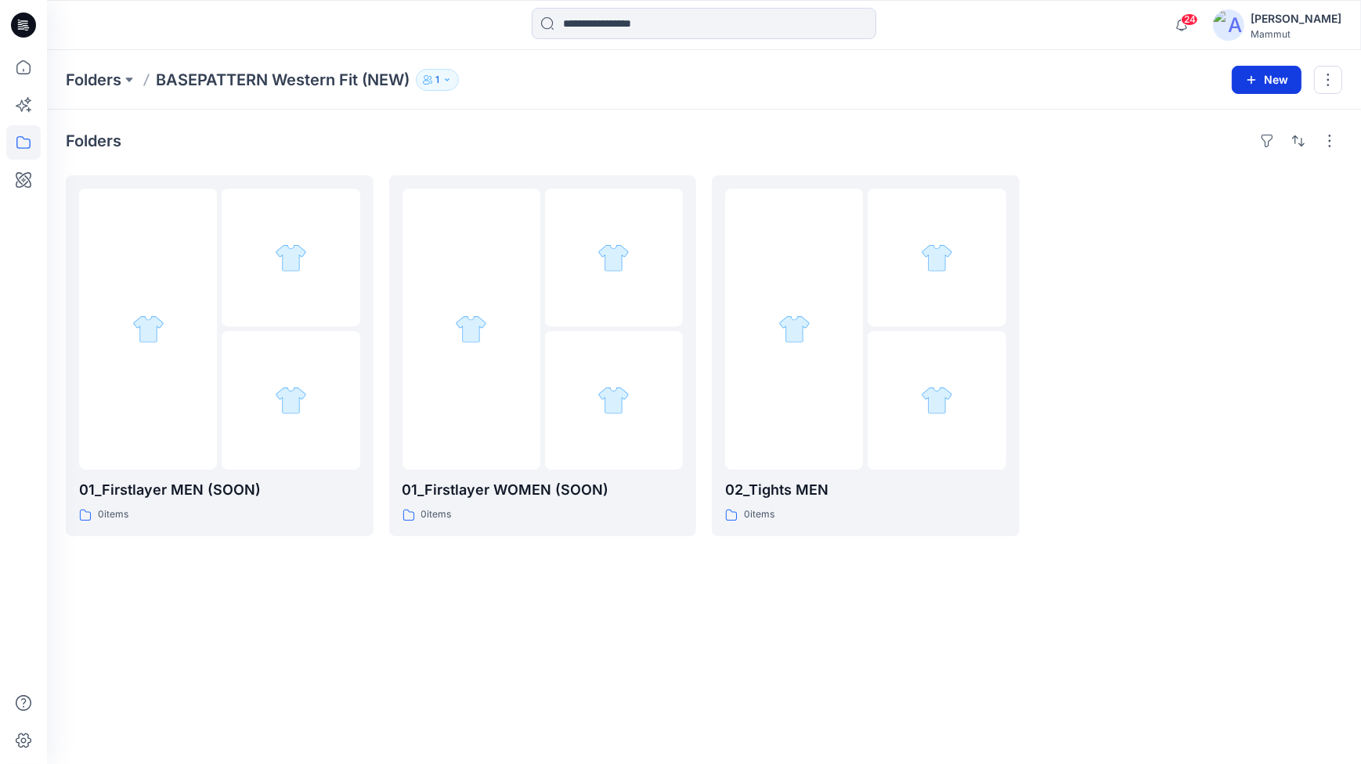
click at [1264, 74] on button "New" at bounding box center [1267, 80] width 70 height 28
click at [1235, 149] on p "New Folder" at bounding box center [1222, 149] width 58 height 16
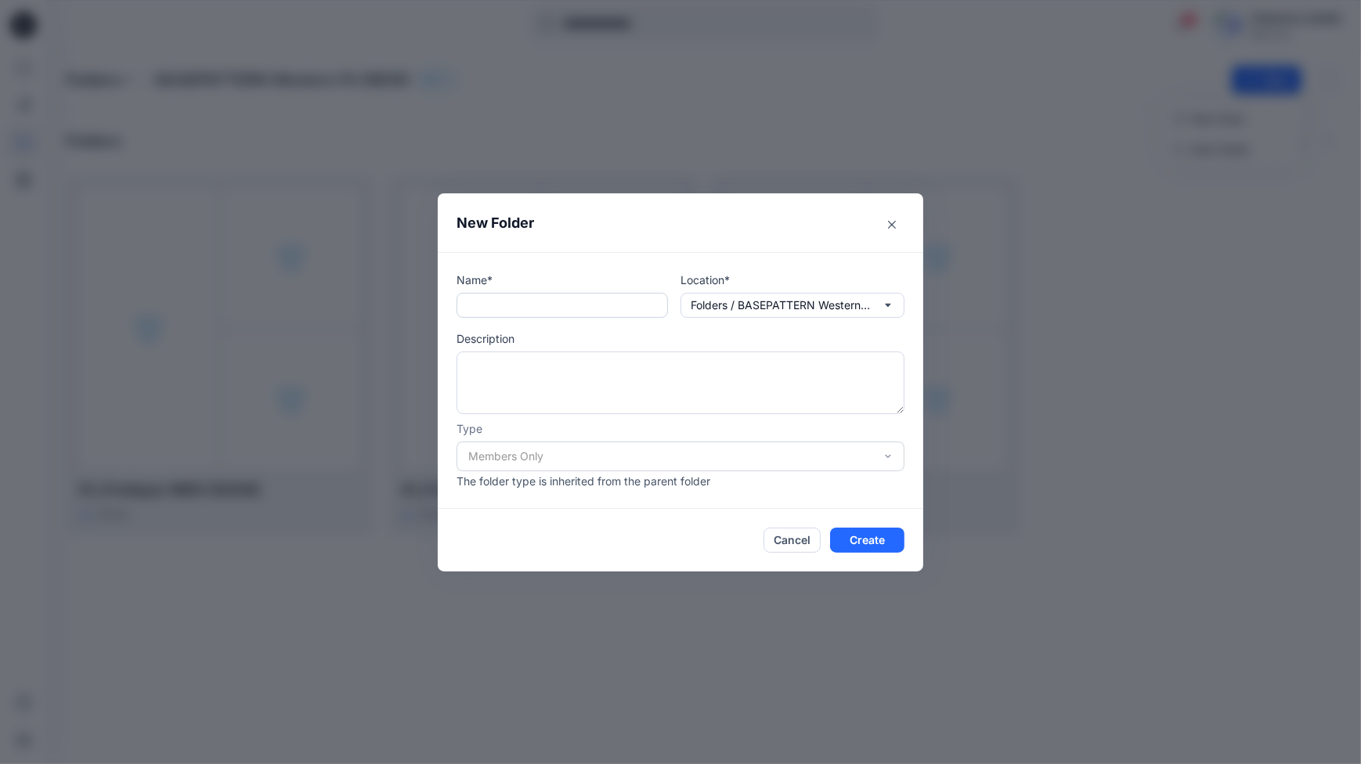
click at [476, 309] on input "text" at bounding box center [562, 305] width 211 height 25
paste input "*********"
type input "**********"
click at [871, 538] on button "Create" at bounding box center [867, 540] width 74 height 25
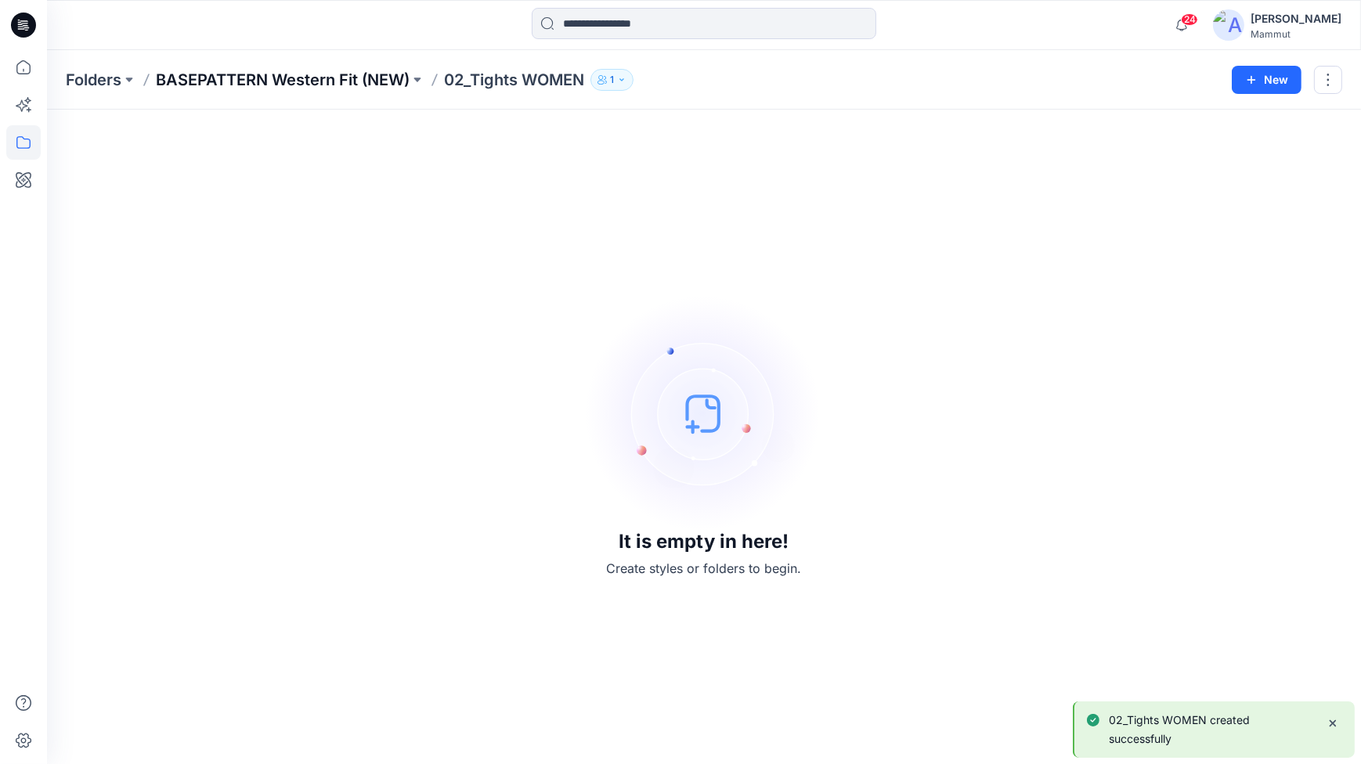
click at [247, 67] on div "Folders BASEPATTERN Western Fit (NEW) 02_Tights WOMEN 1 New" at bounding box center [704, 80] width 1314 height 60
click at [251, 78] on p "BASEPATTERN Western Fit (NEW)" at bounding box center [283, 80] width 254 height 22
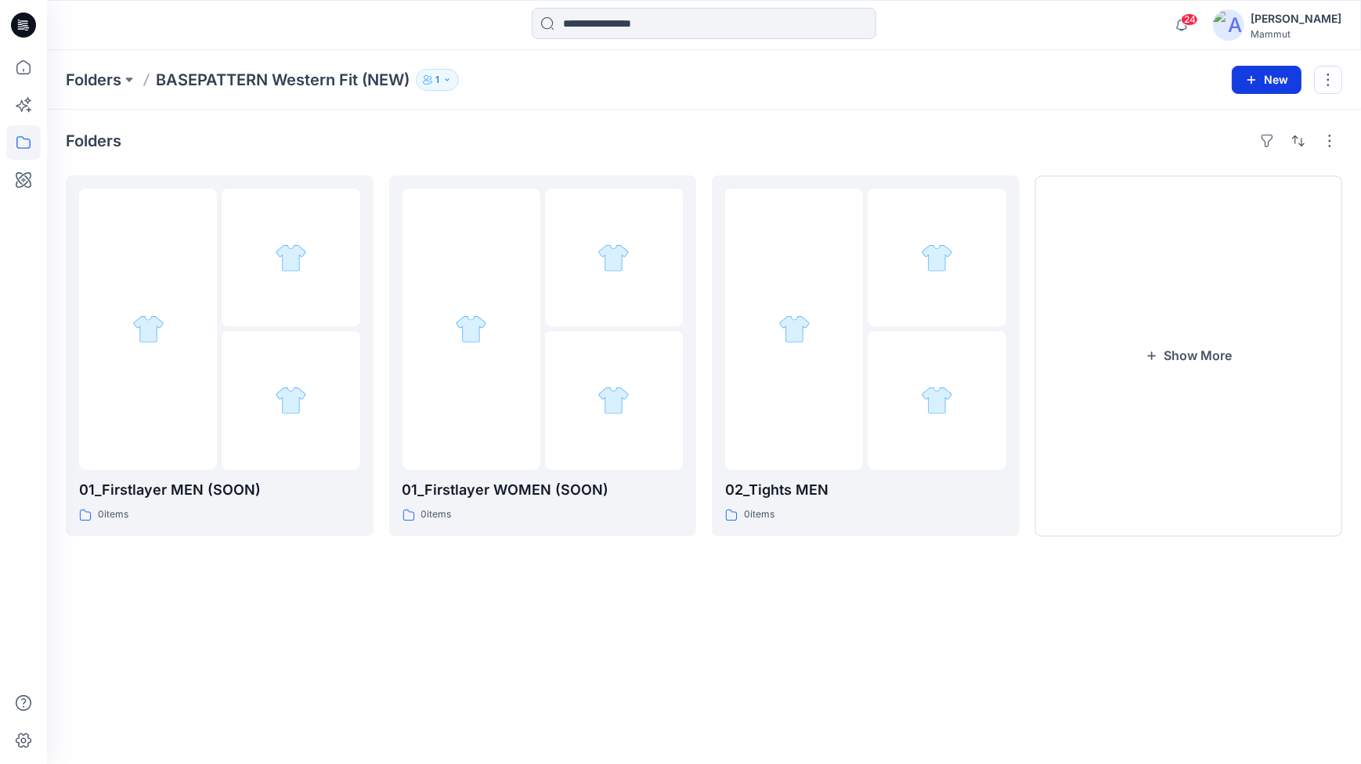
click at [1269, 78] on button "New" at bounding box center [1267, 80] width 70 height 28
click at [1216, 149] on p "New Folder" at bounding box center [1222, 149] width 58 height 16
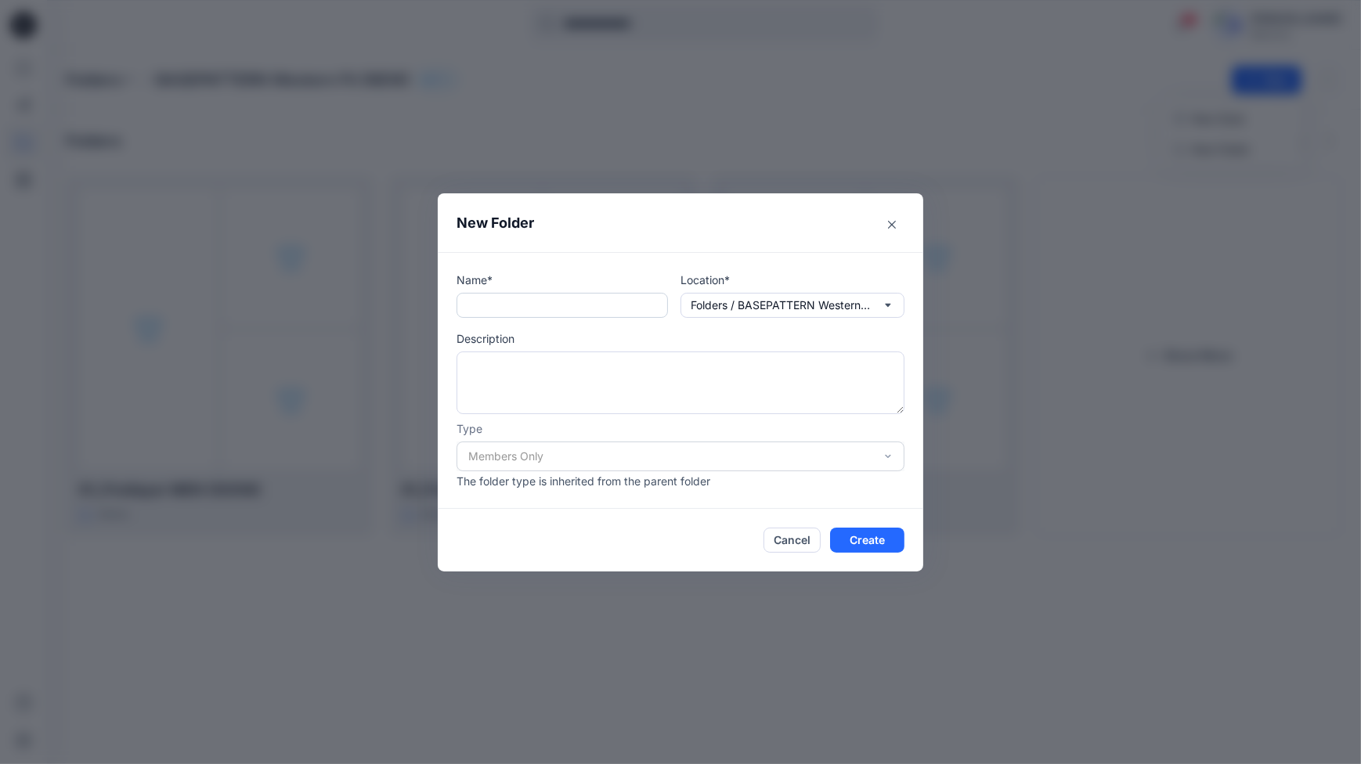
click at [526, 312] on input "text" at bounding box center [562, 305] width 211 height 25
paste input "*********"
drag, startPoint x: 567, startPoint y: 303, endPoint x: 435, endPoint y: 302, distance: 131.6
click at [435, 302] on div "New Folder Name* ********* Location* Folders / BASEPATTERN Western Fit (NEW) De…" at bounding box center [680, 382] width 1361 height 764
paste input "**"
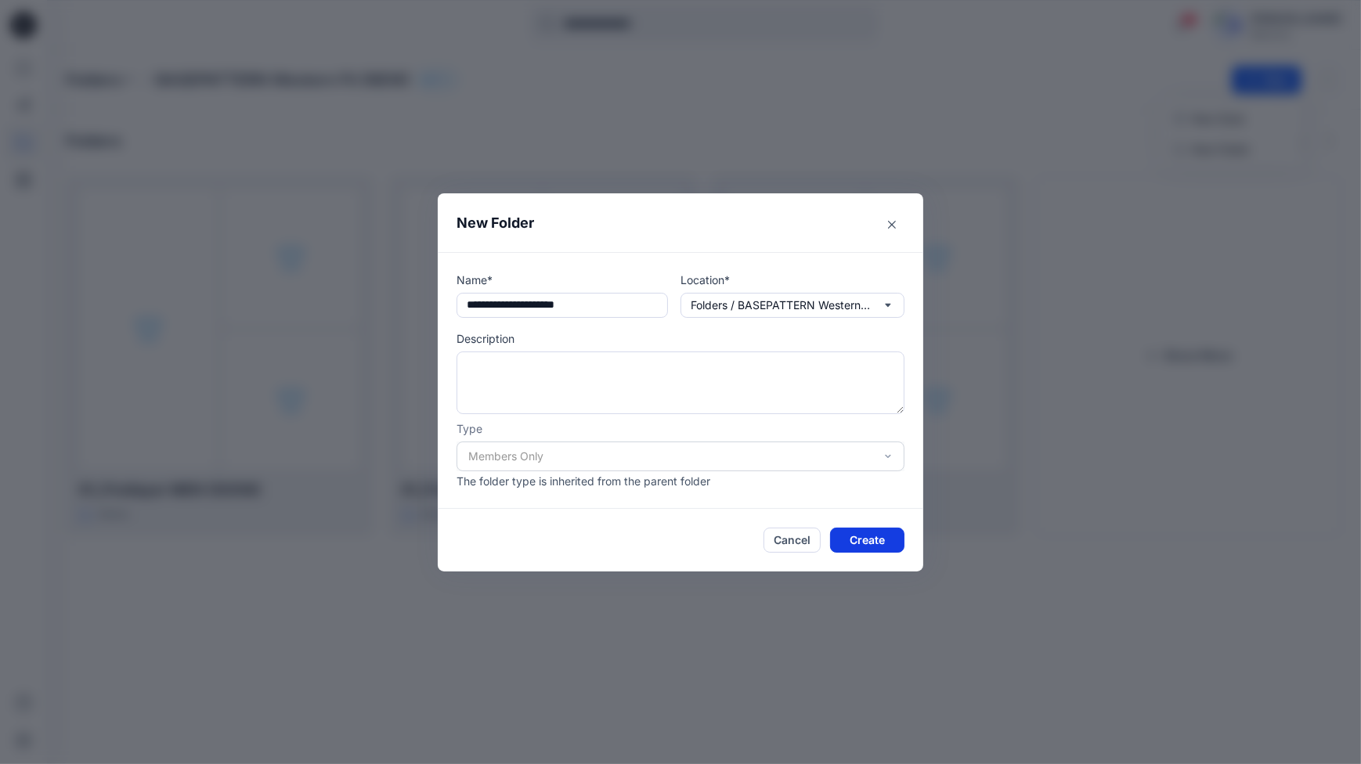
type input "**********"
click at [862, 540] on button "Create" at bounding box center [867, 540] width 74 height 25
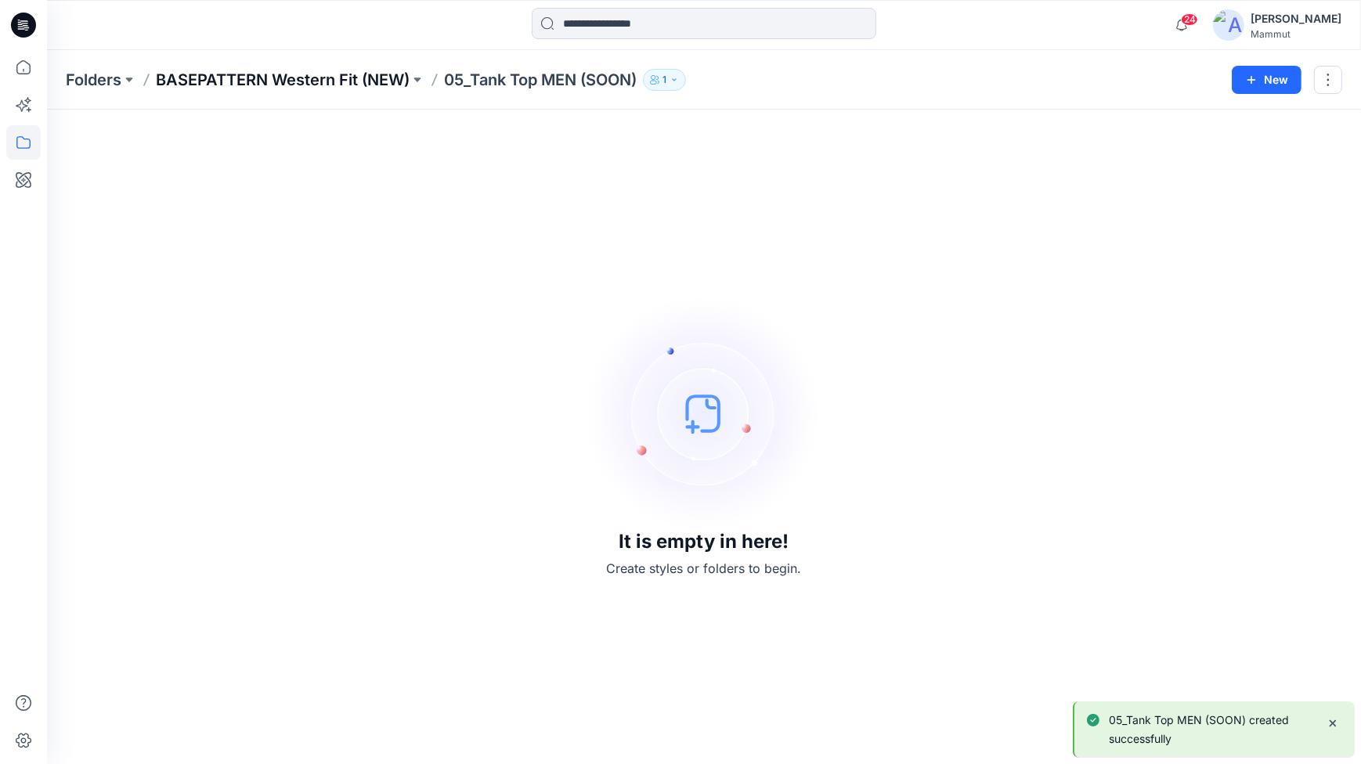
click at [344, 75] on p "BASEPATTERN Western Fit (NEW)" at bounding box center [283, 80] width 254 height 22
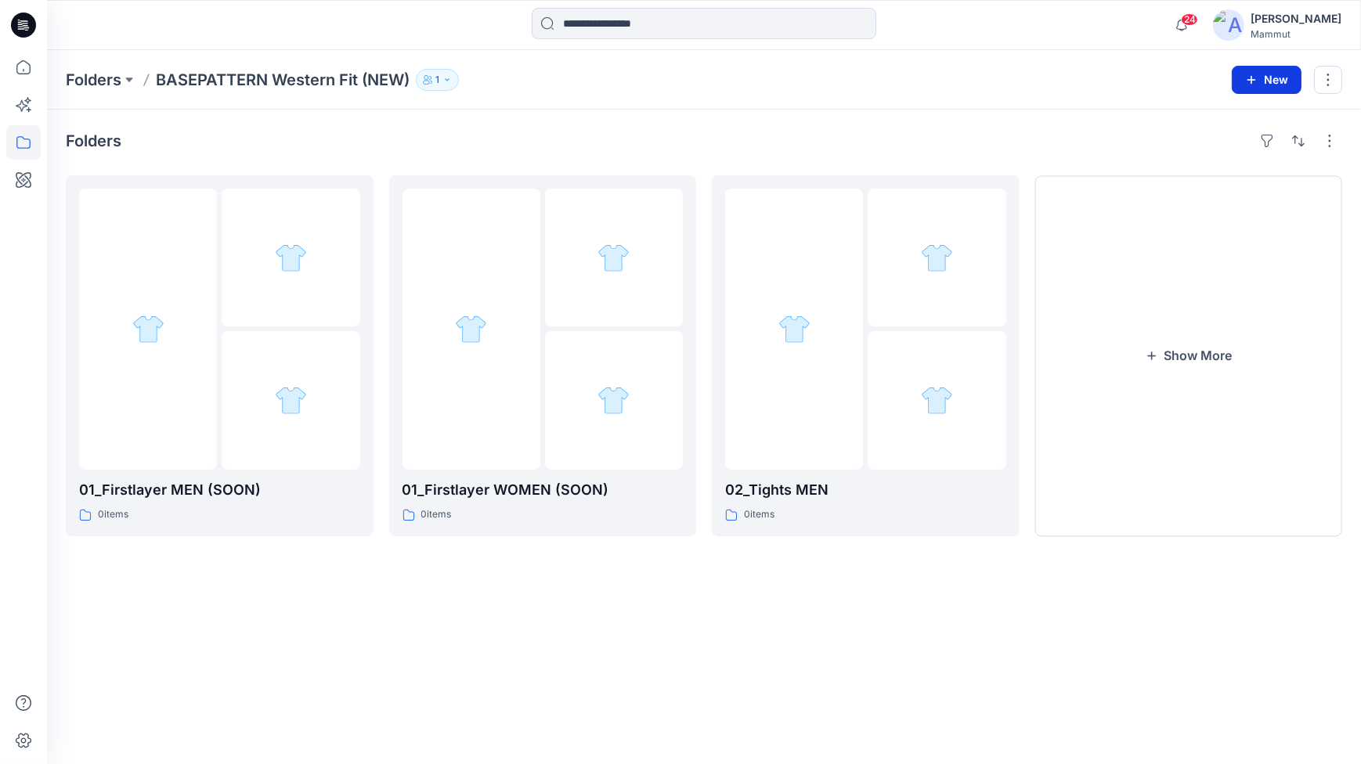
click at [1272, 80] on button "New" at bounding box center [1267, 80] width 70 height 28
click at [1230, 146] on p "New Folder" at bounding box center [1222, 149] width 58 height 16
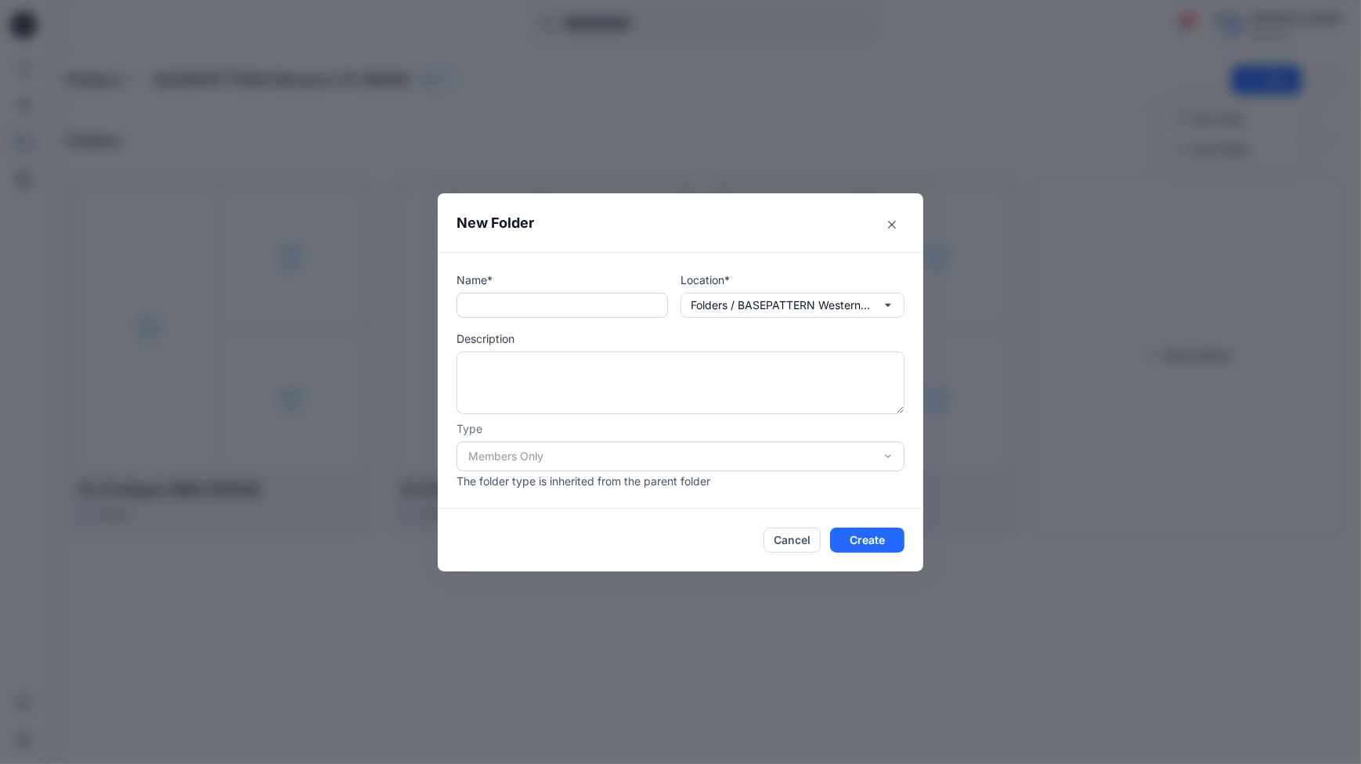
click at [497, 298] on input "text" at bounding box center [562, 305] width 211 height 25
paste input "**********"
type input "**********"
click at [868, 544] on button "Create" at bounding box center [867, 540] width 74 height 25
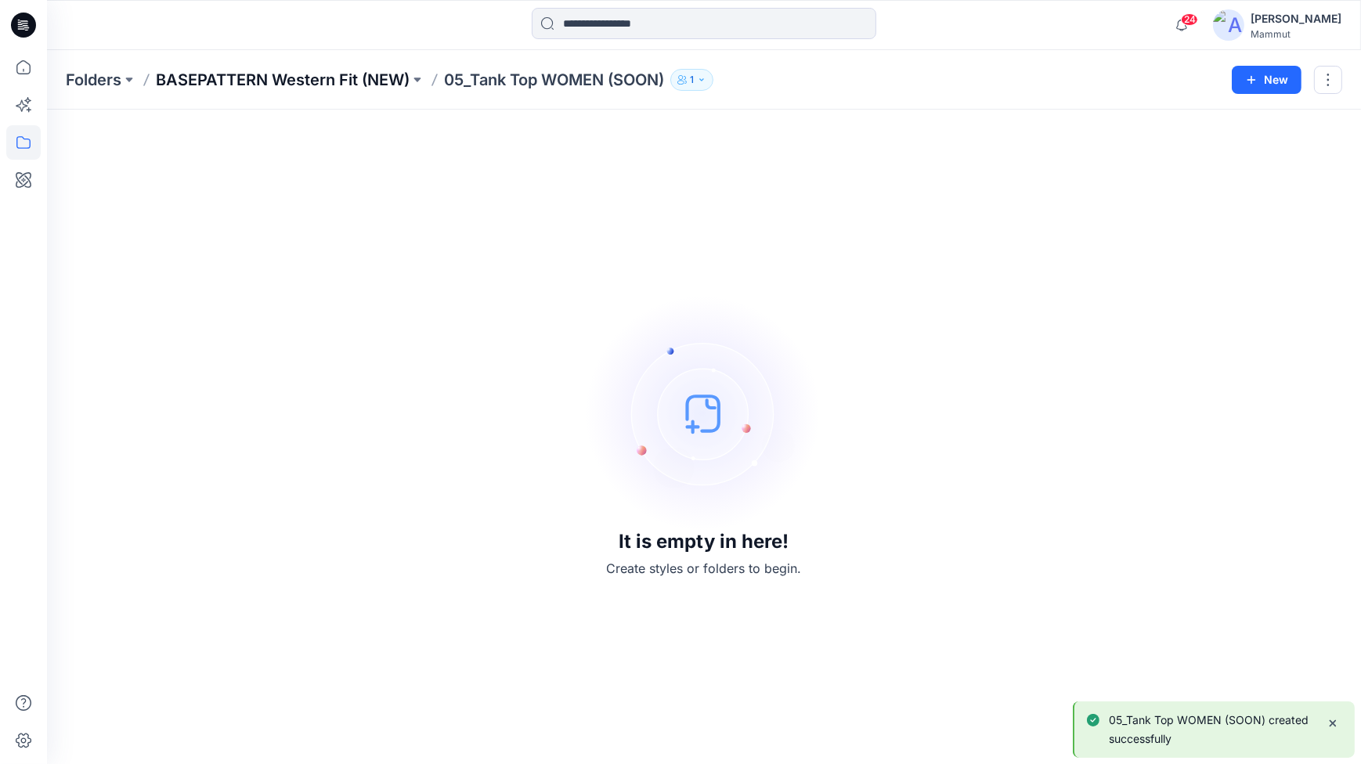
click at [313, 81] on p "BASEPATTERN Western Fit (NEW)" at bounding box center [283, 80] width 254 height 22
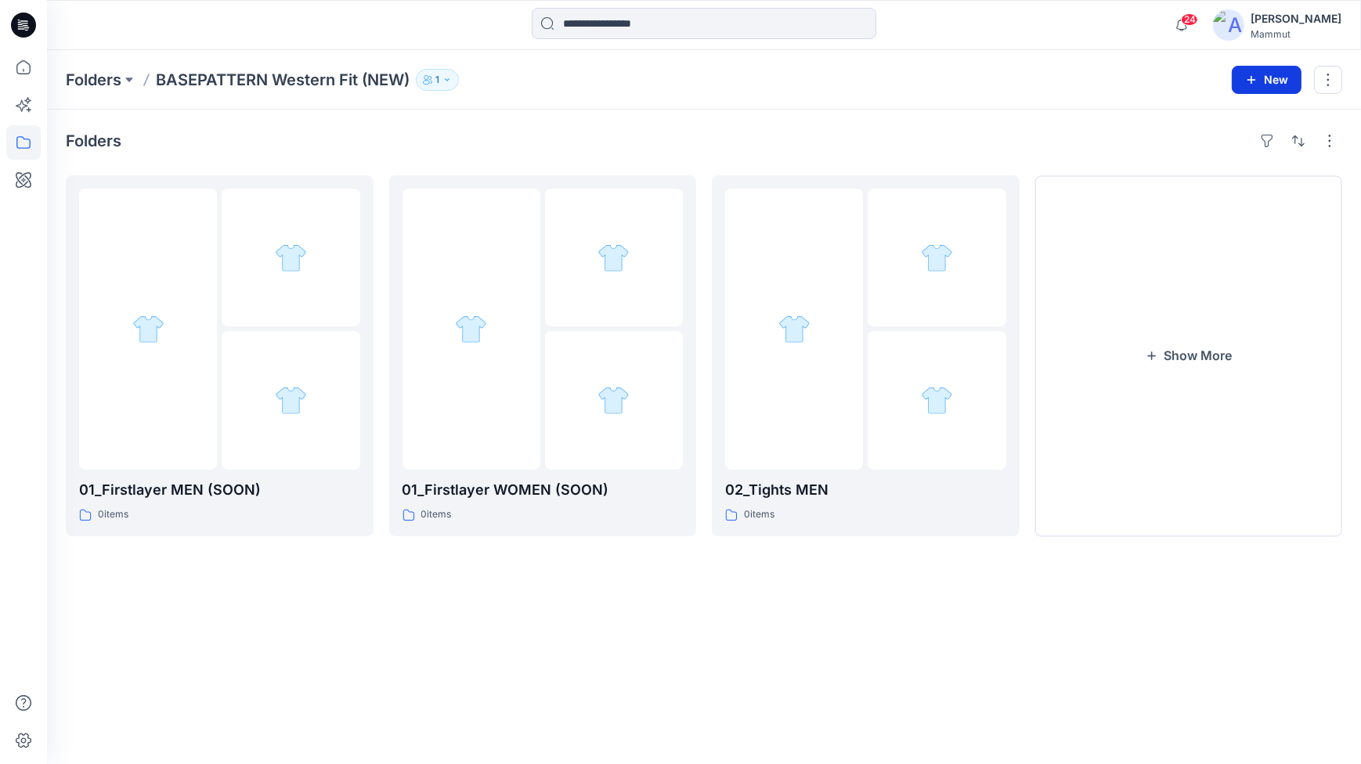
click at [1277, 78] on button "New" at bounding box center [1267, 80] width 70 height 28
click at [1207, 141] on p "New Folder" at bounding box center [1222, 149] width 58 height 16
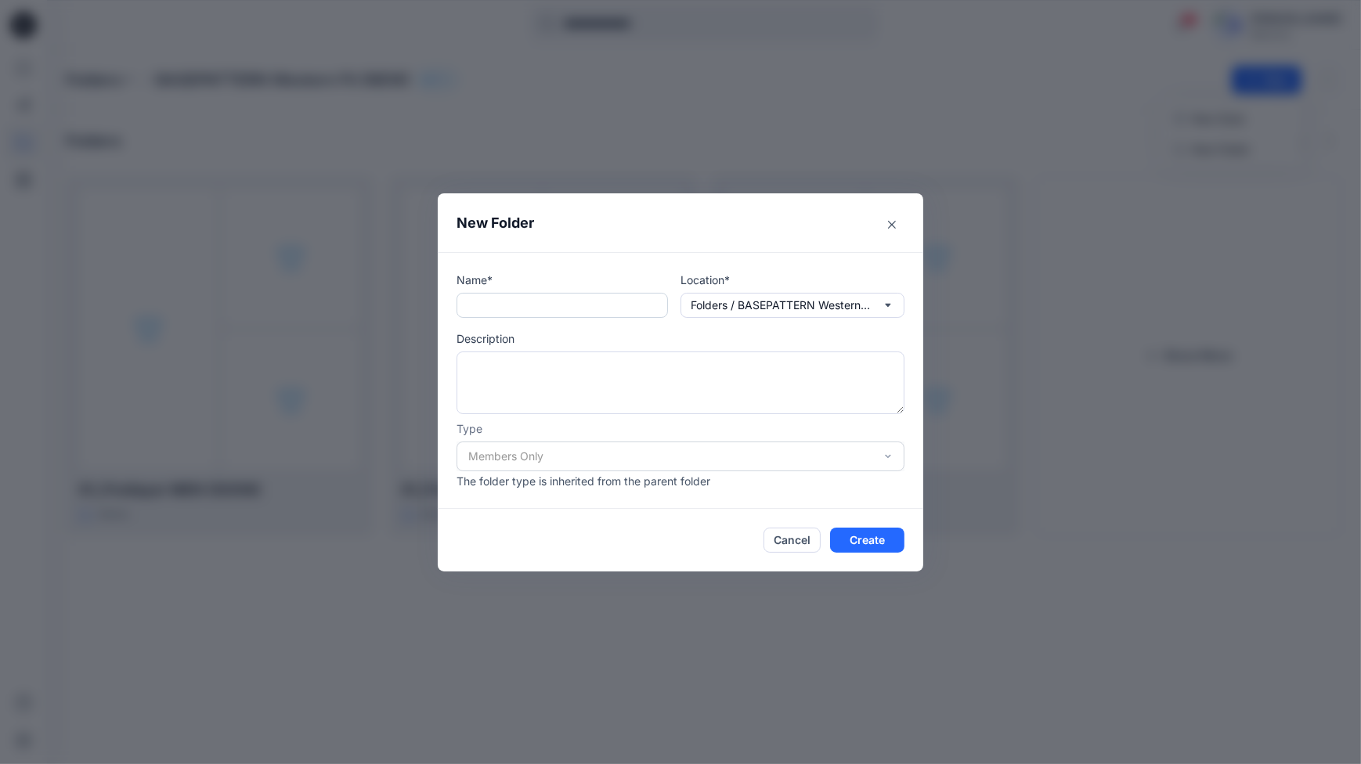
click at [489, 297] on input "text" at bounding box center [562, 305] width 211 height 25
paste input "**********"
type input "**********"
click at [865, 537] on button "Create" at bounding box center [867, 540] width 74 height 25
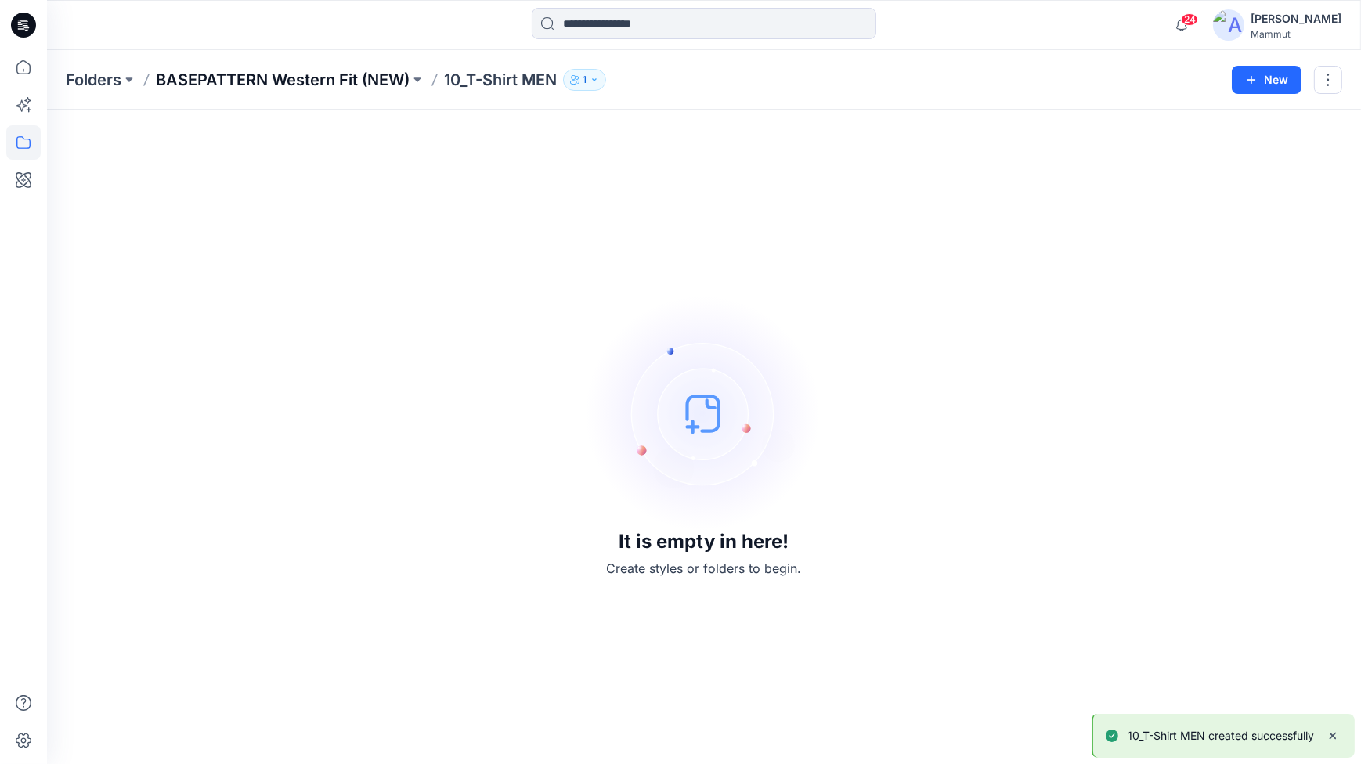
click at [241, 78] on p "BASEPATTERN Western Fit (NEW)" at bounding box center [283, 80] width 254 height 22
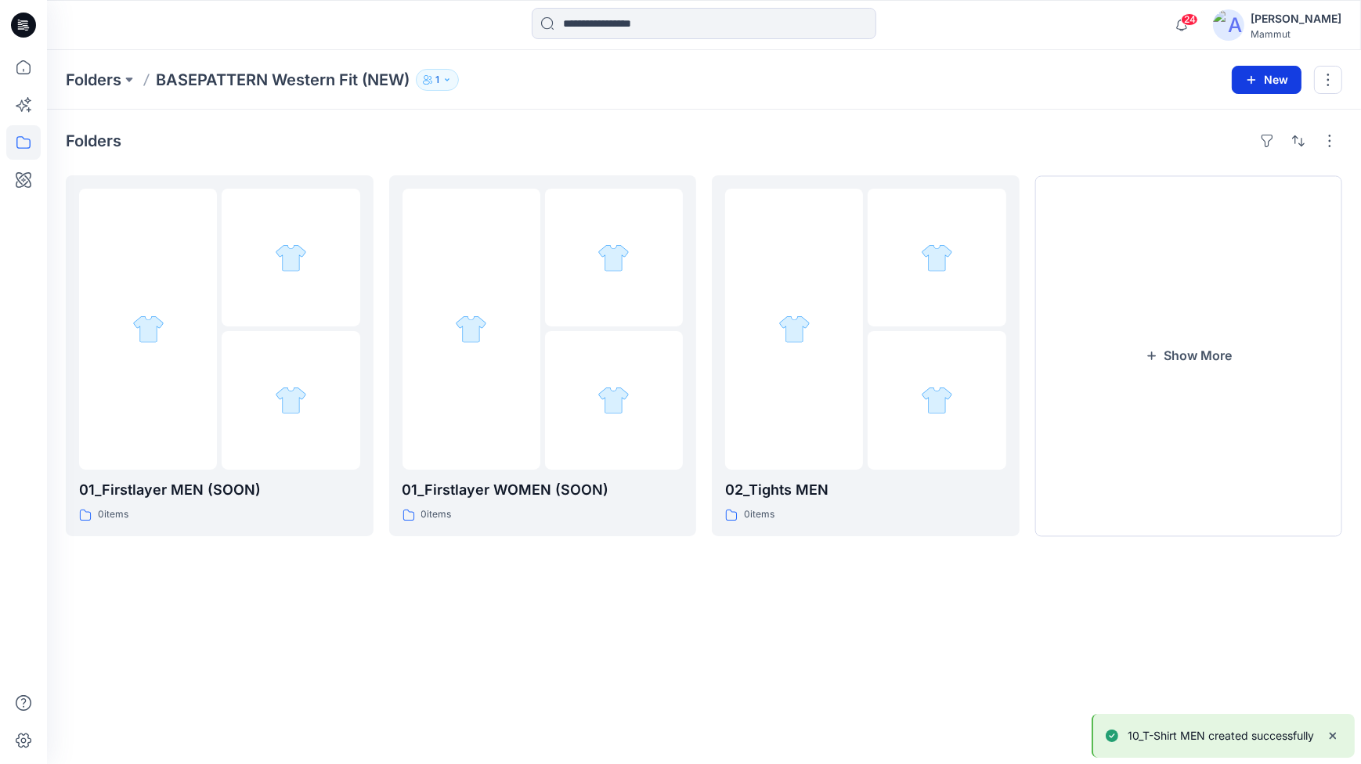
click at [1250, 83] on icon "button" at bounding box center [1251, 80] width 13 height 13
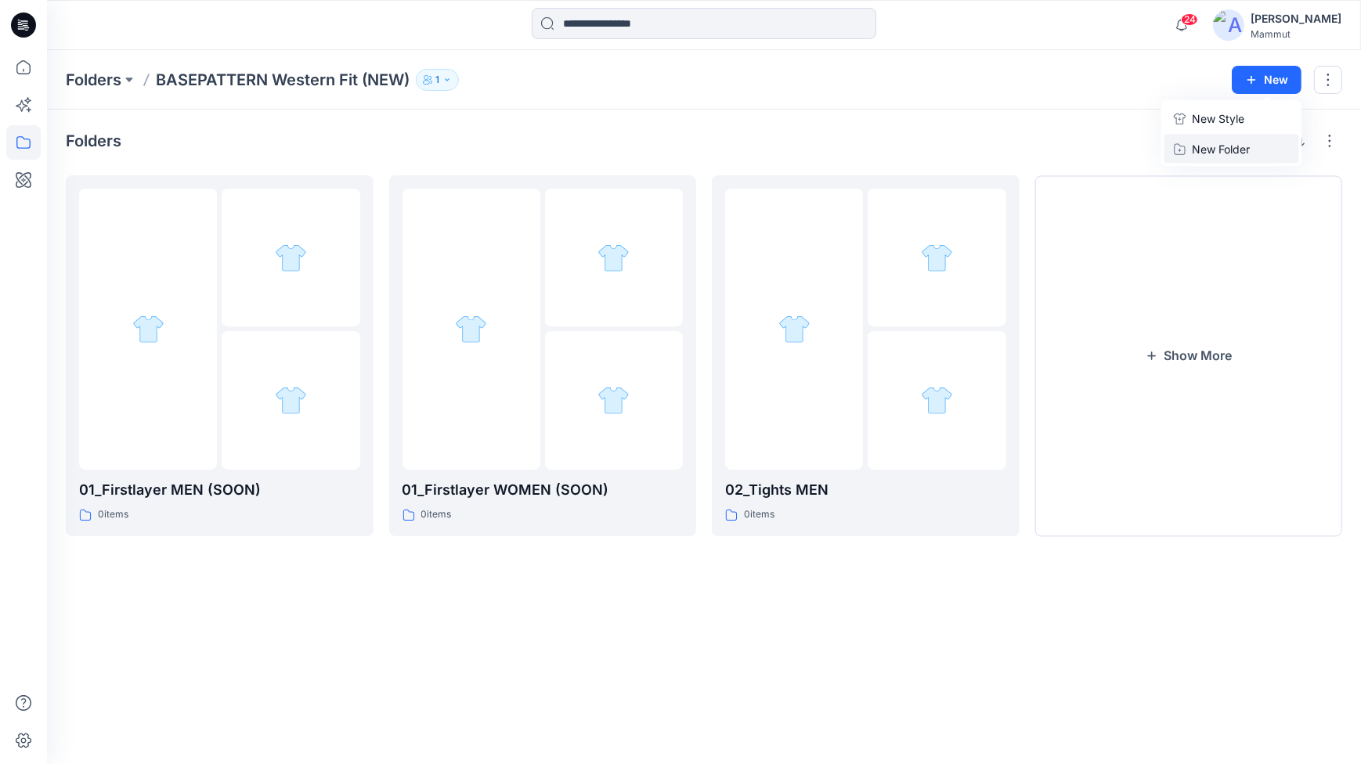
click at [1215, 141] on p "New Folder" at bounding box center [1222, 149] width 58 height 16
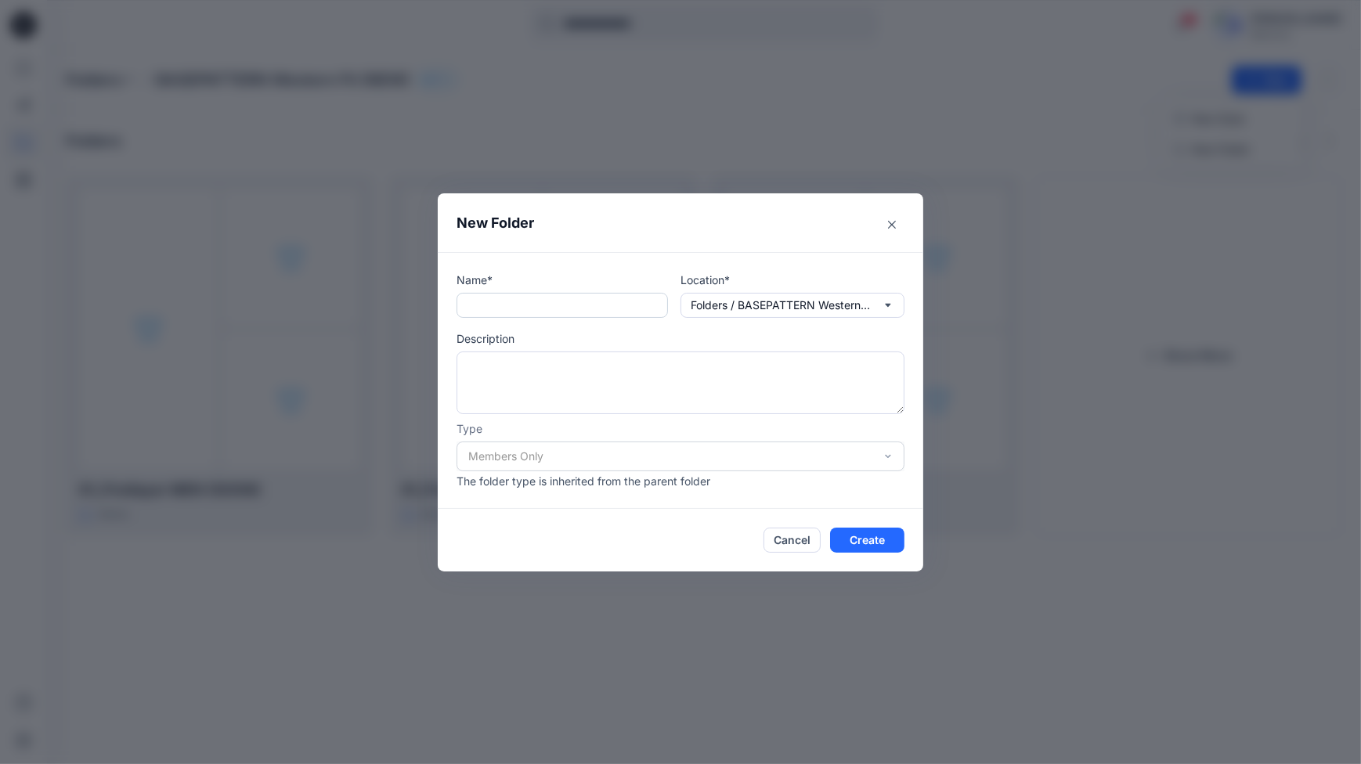
click at [492, 298] on input "text" at bounding box center [562, 305] width 211 height 25
paste input "**********"
type input "**********"
click at [887, 536] on button "Create" at bounding box center [867, 540] width 74 height 25
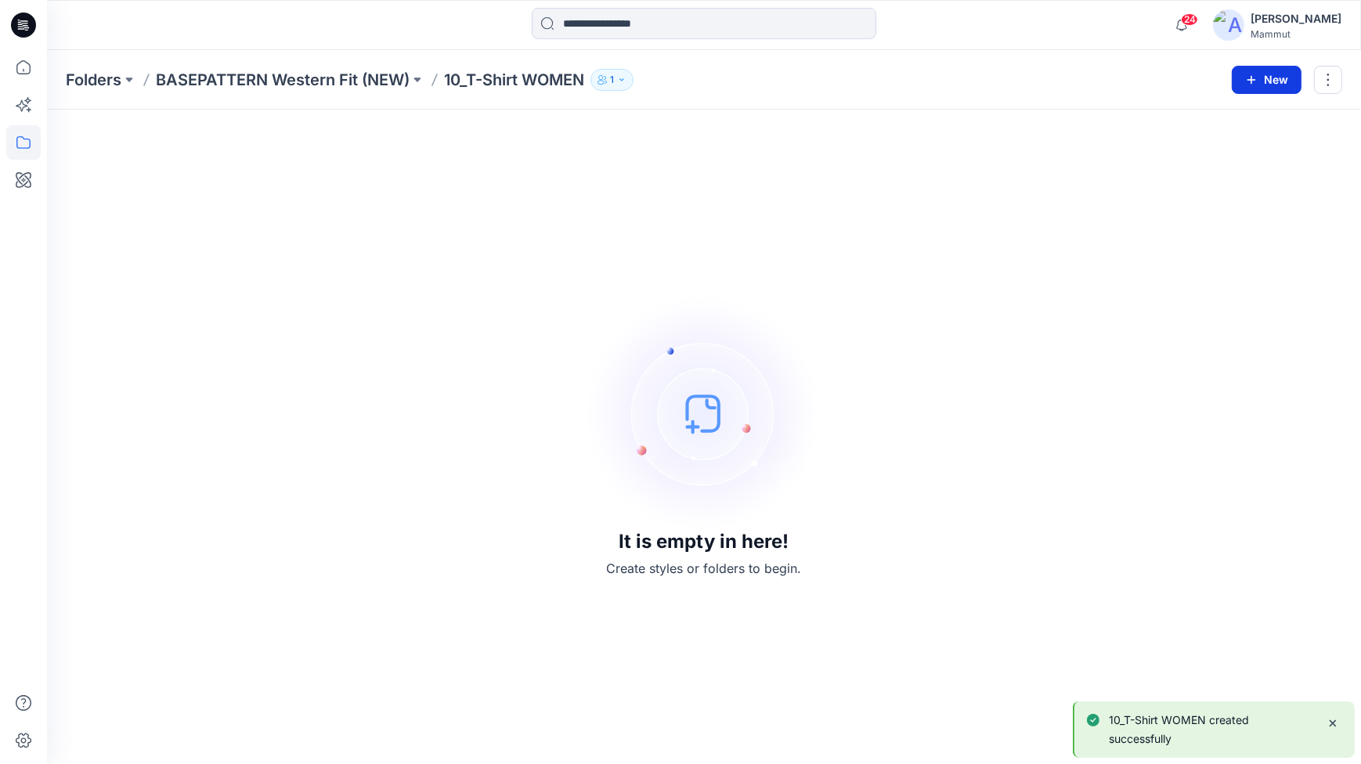
click at [1280, 82] on button "New" at bounding box center [1267, 80] width 70 height 28
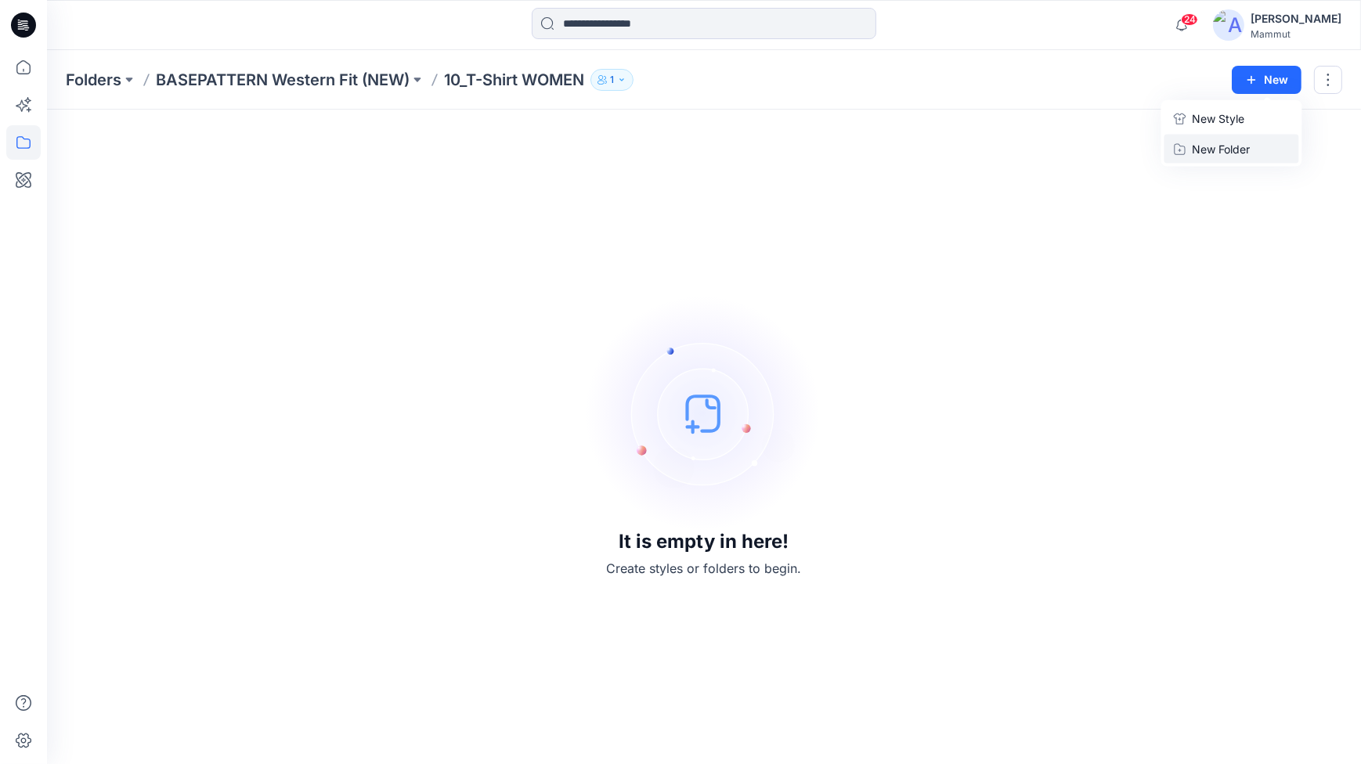
click at [1226, 150] on p "New Folder" at bounding box center [1222, 149] width 58 height 16
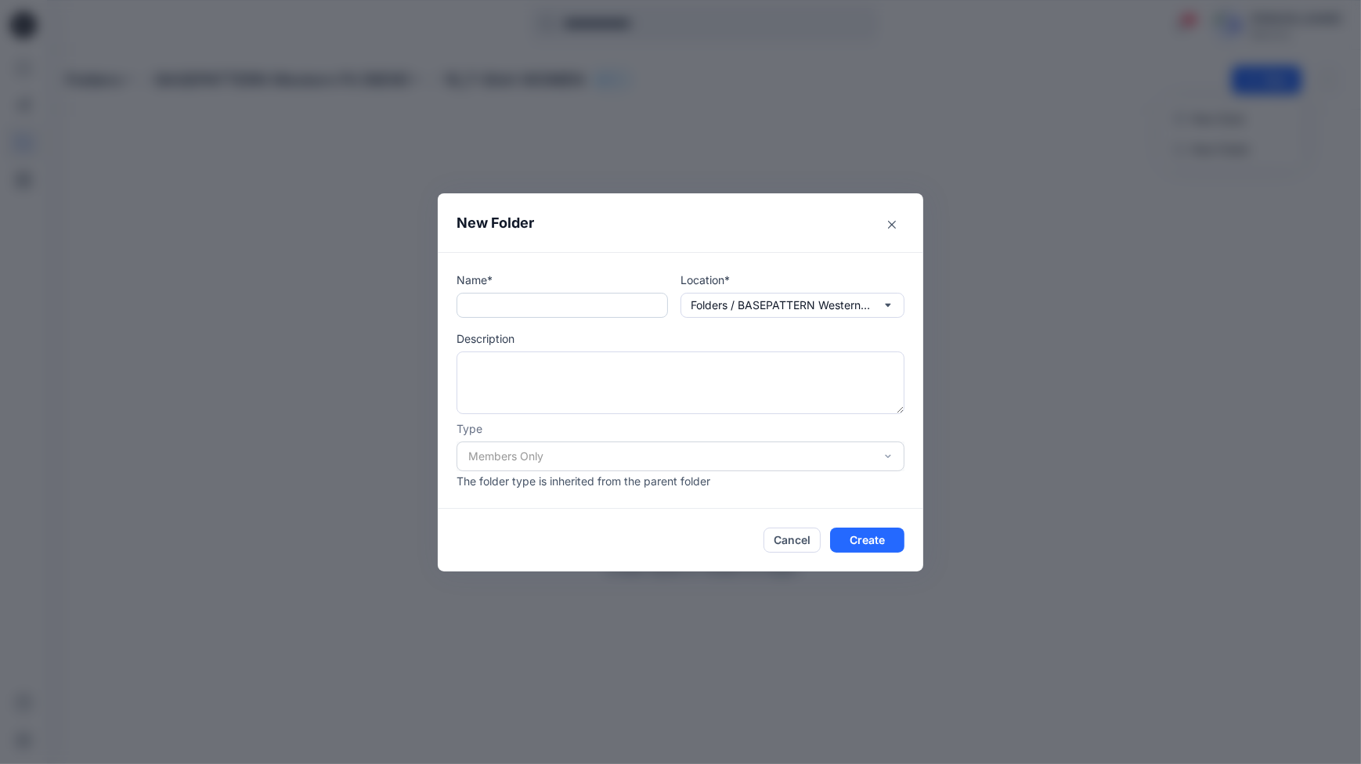
click at [474, 305] on input "text" at bounding box center [562, 305] width 211 height 25
click at [901, 228] on button "Close" at bounding box center [891, 224] width 25 height 25
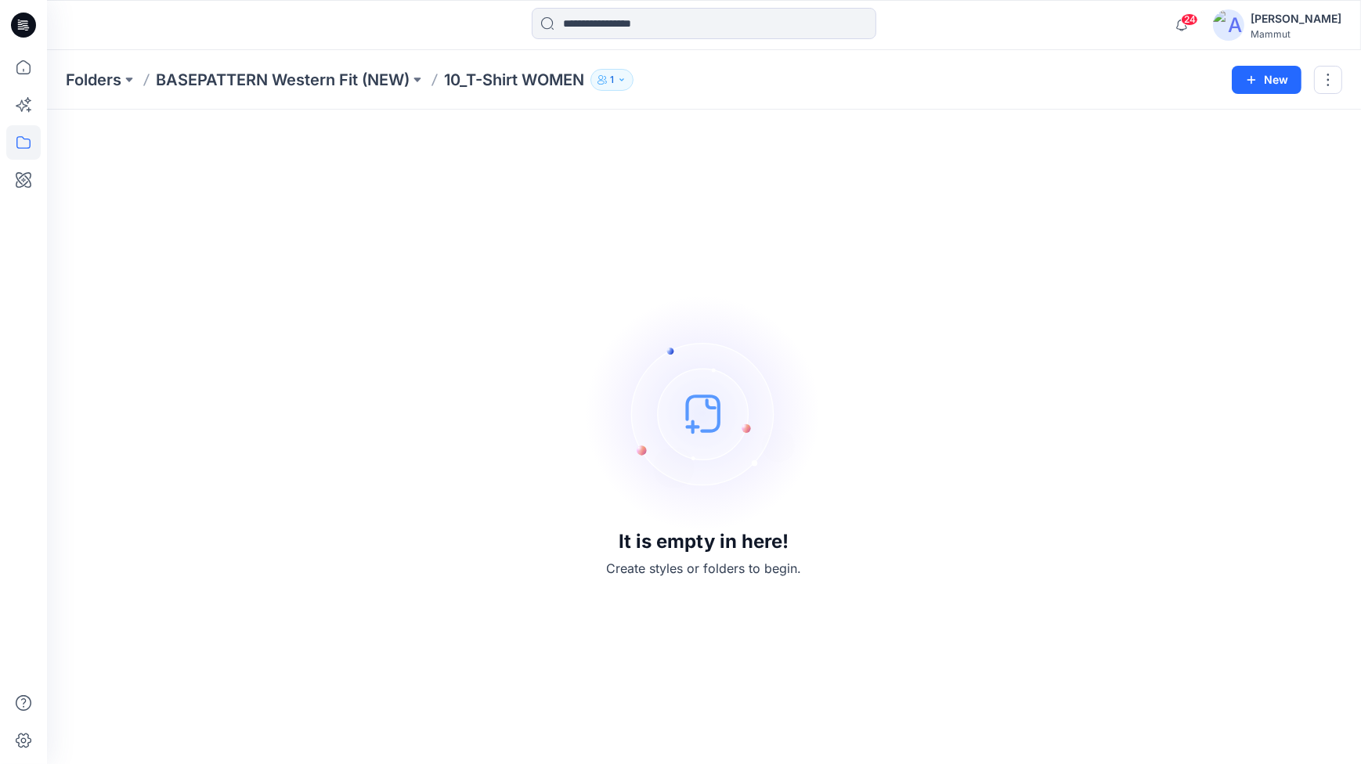
click at [312, 60] on div "Folders BASEPATTERN Western Fit (NEW) 10_T-Shirt WOMEN 1 New" at bounding box center [704, 80] width 1314 height 60
click at [316, 70] on p "BASEPATTERN Western Fit (NEW)" at bounding box center [283, 80] width 254 height 22
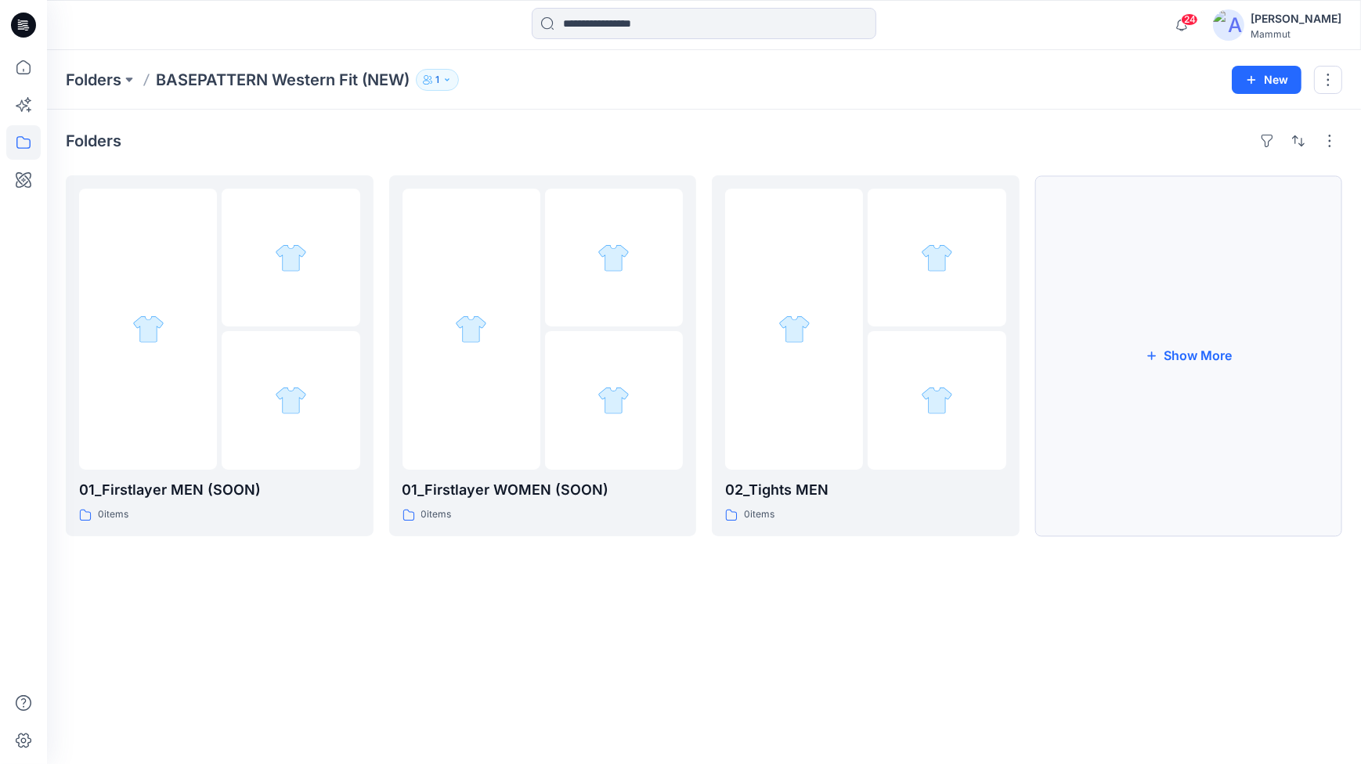
click at [1212, 312] on button "Show More" at bounding box center [1189, 355] width 308 height 361
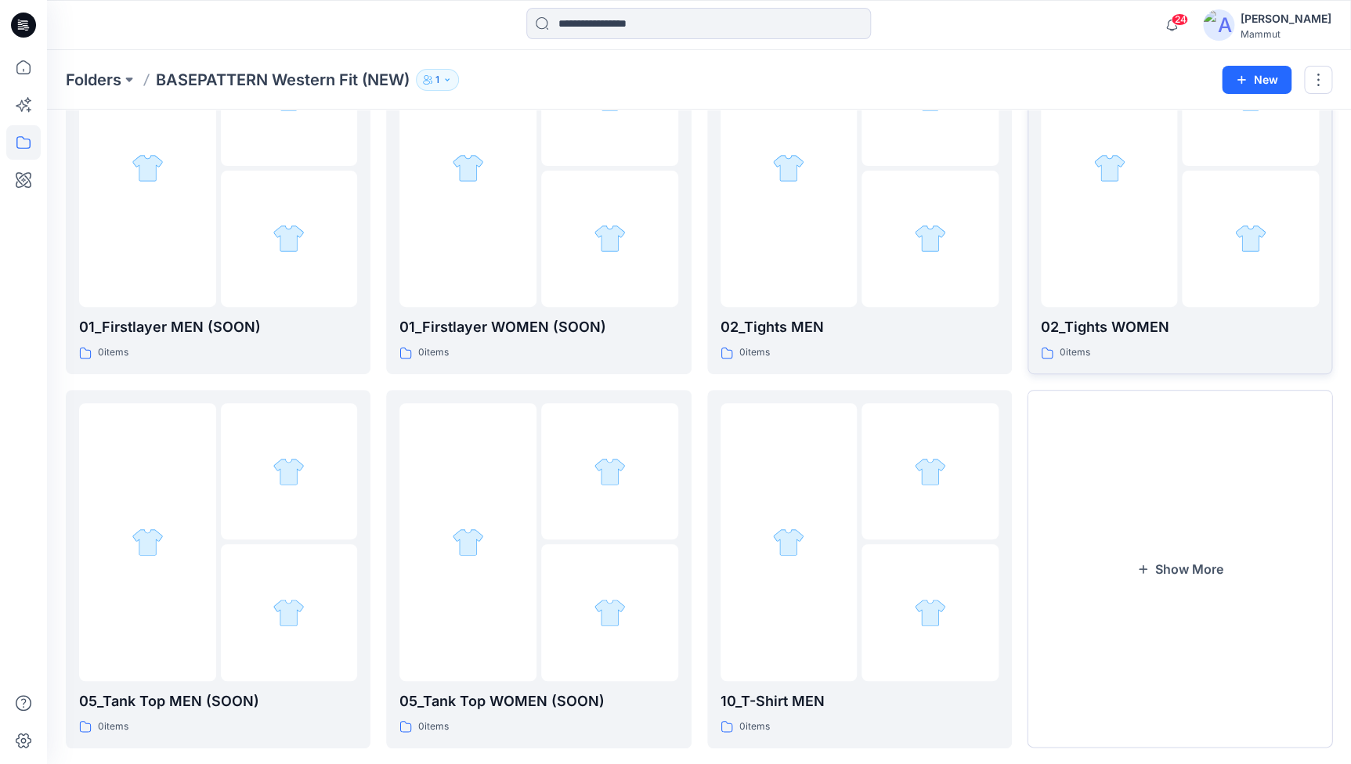
scroll to position [187, 0]
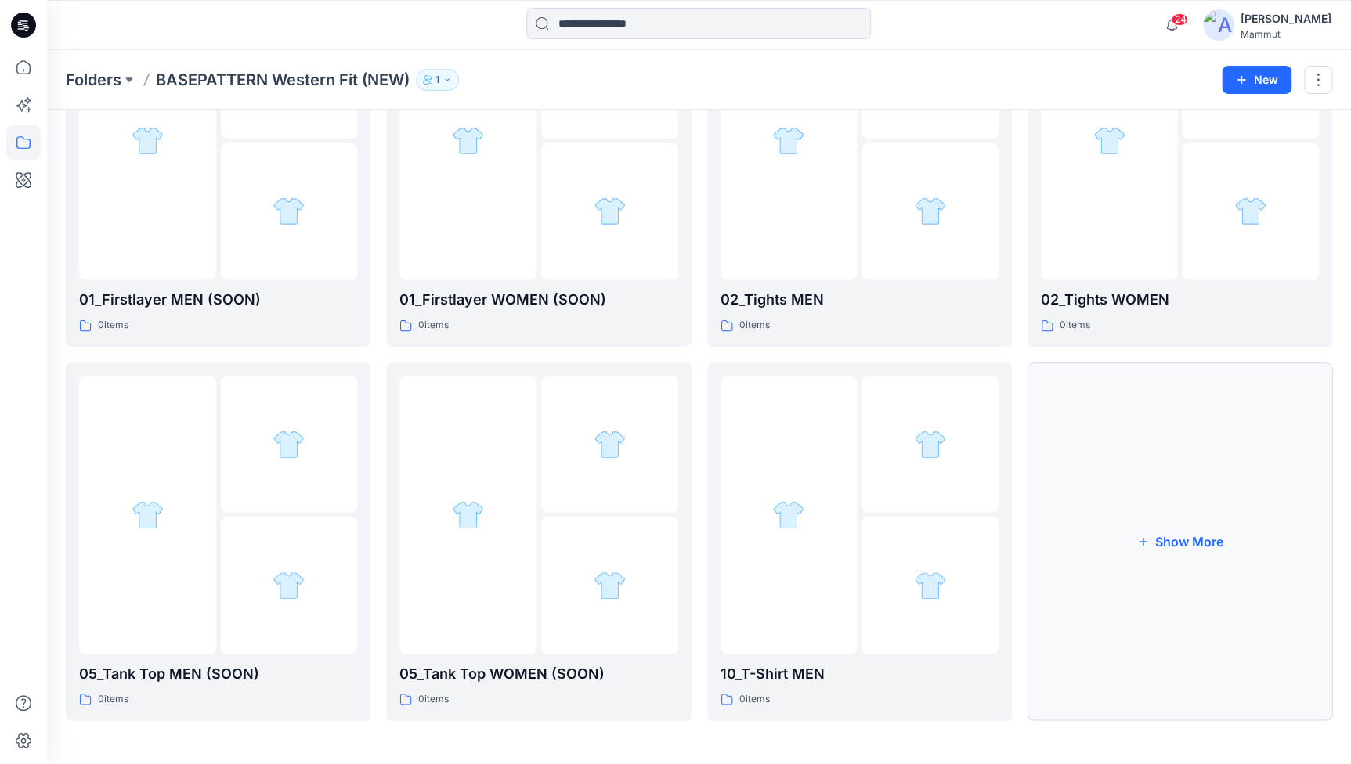
click at [1222, 509] on button "Show More" at bounding box center [1180, 542] width 305 height 359
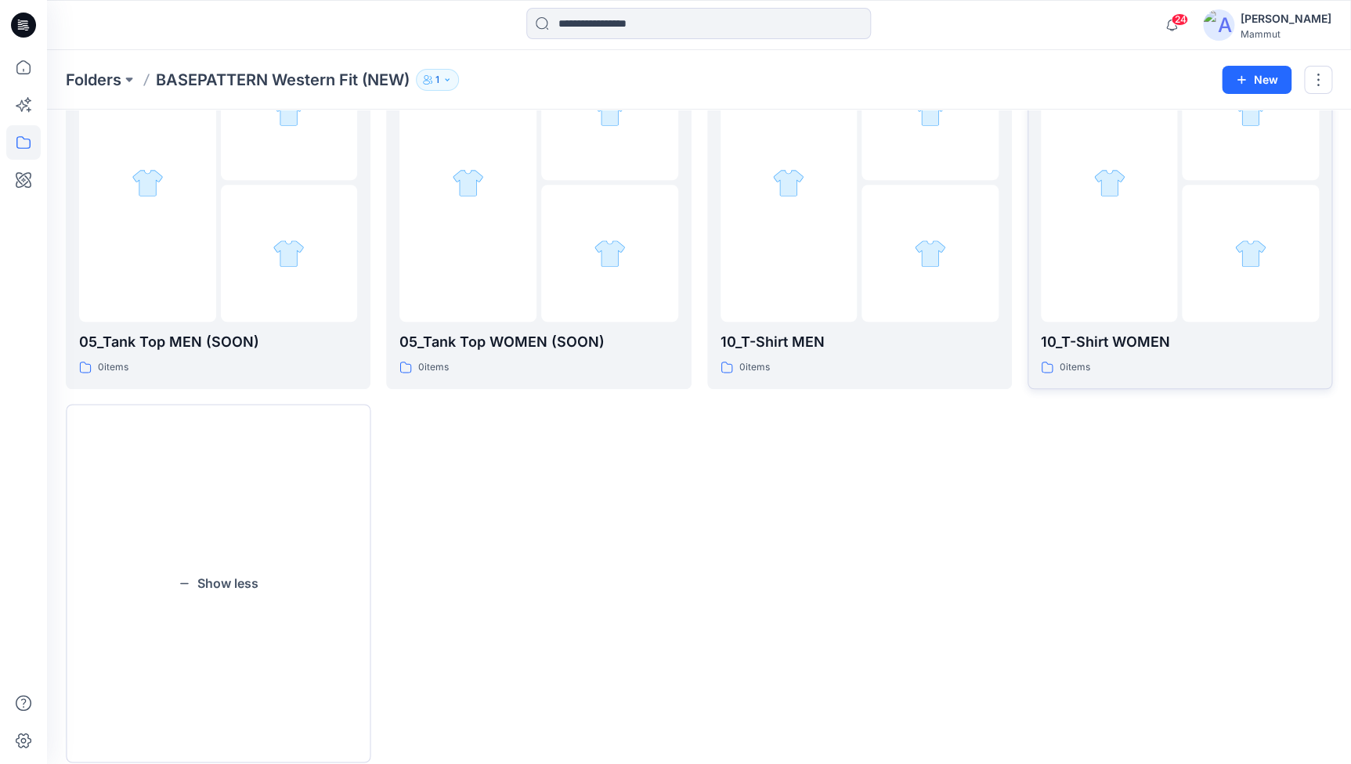
scroll to position [561, 0]
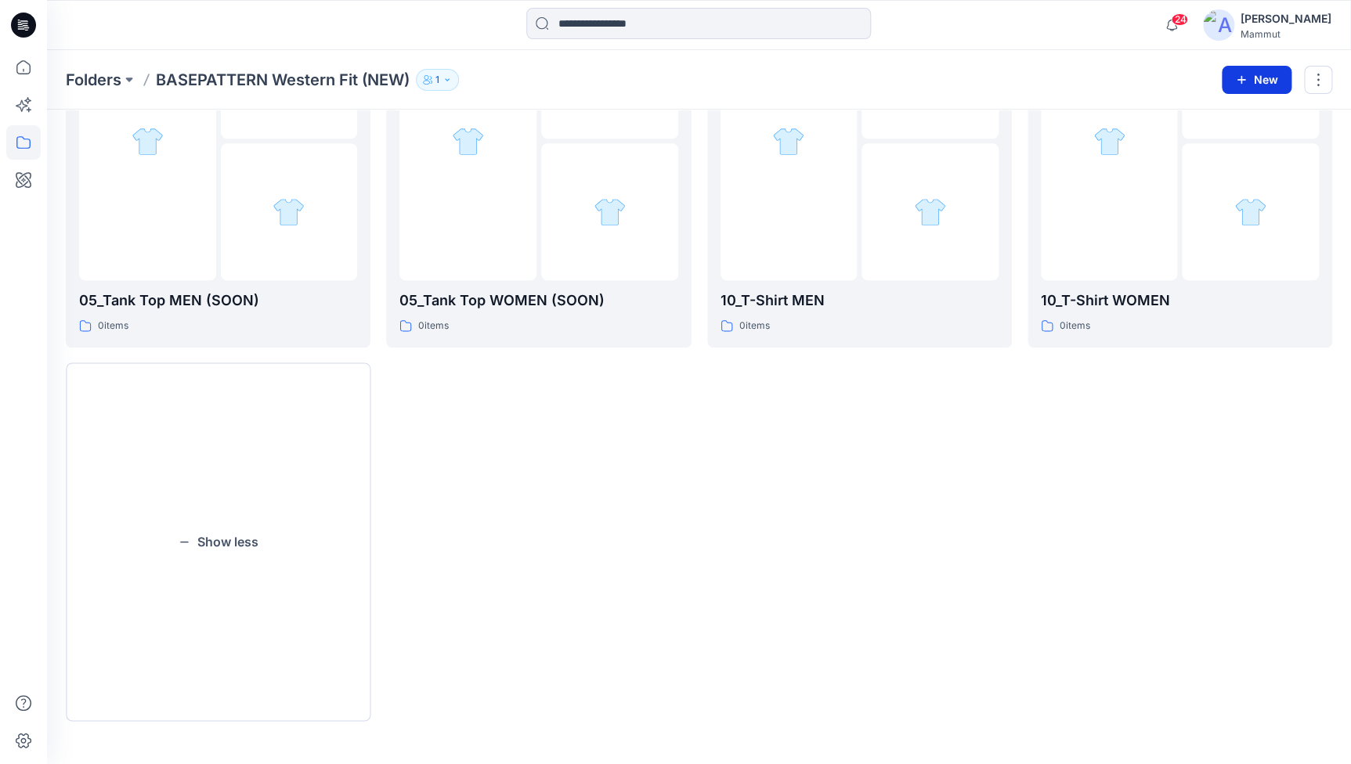
click at [1235, 74] on icon "button" at bounding box center [1241, 80] width 13 height 13
click at [1250, 79] on button "New" at bounding box center [1257, 80] width 70 height 28
click at [1220, 146] on p "New Folder" at bounding box center [1211, 149] width 58 height 16
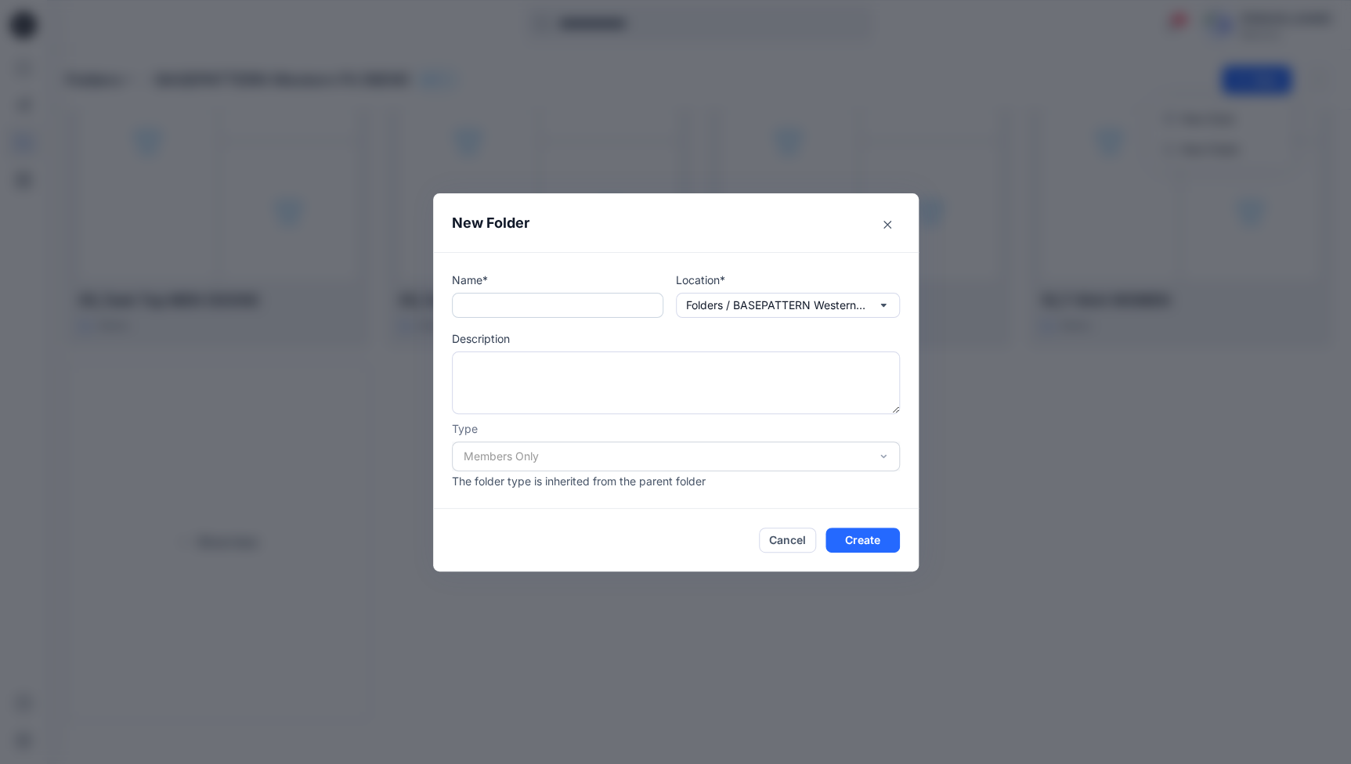
click at [499, 310] on input "text" at bounding box center [557, 305] width 211 height 25
paste input "**********"
type input "**********"
drag, startPoint x: 561, startPoint y: 305, endPoint x: 446, endPoint y: 301, distance: 114.4
click at [446, 301] on div "**********" at bounding box center [676, 380] width 486 height 257
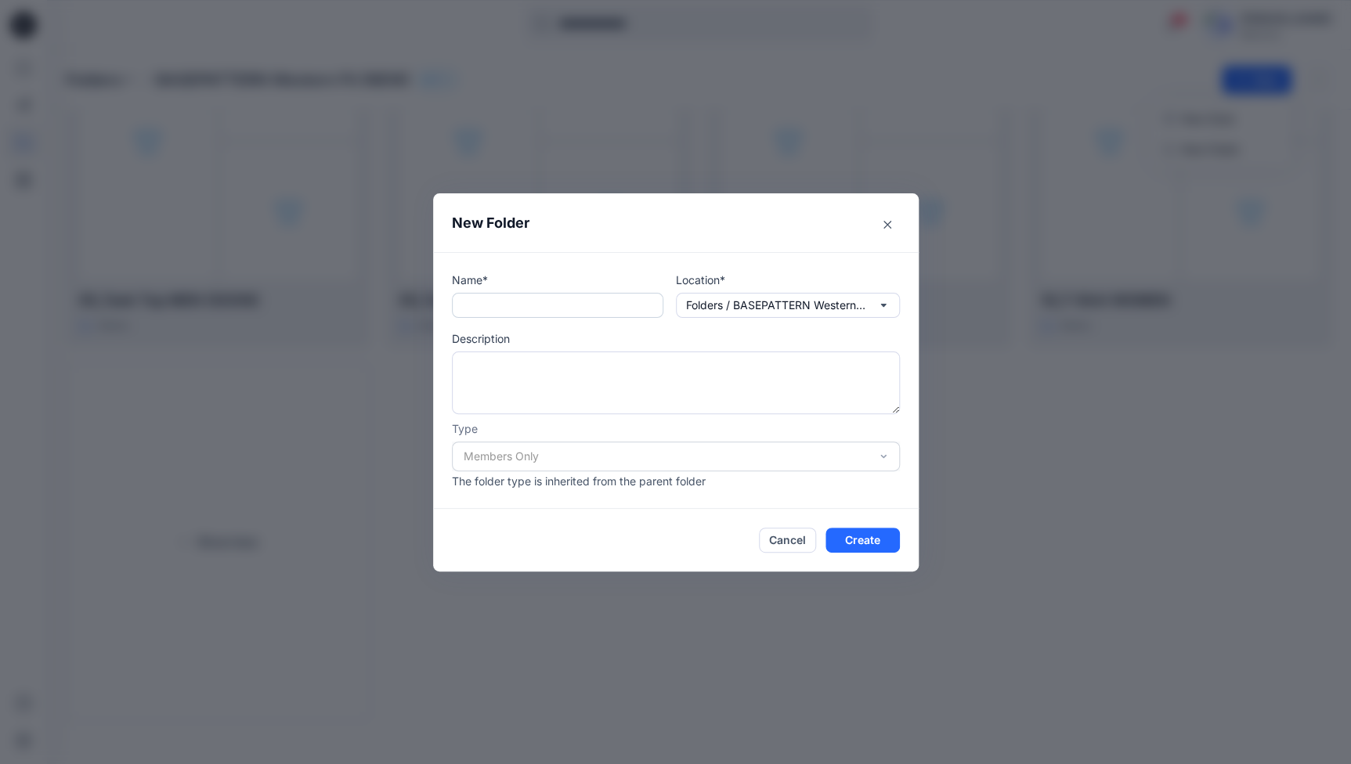
click at [484, 313] on input "text" at bounding box center [557, 305] width 211 height 25
paste input "**********"
type input "**********"
click at [866, 536] on button "Create" at bounding box center [862, 540] width 74 height 25
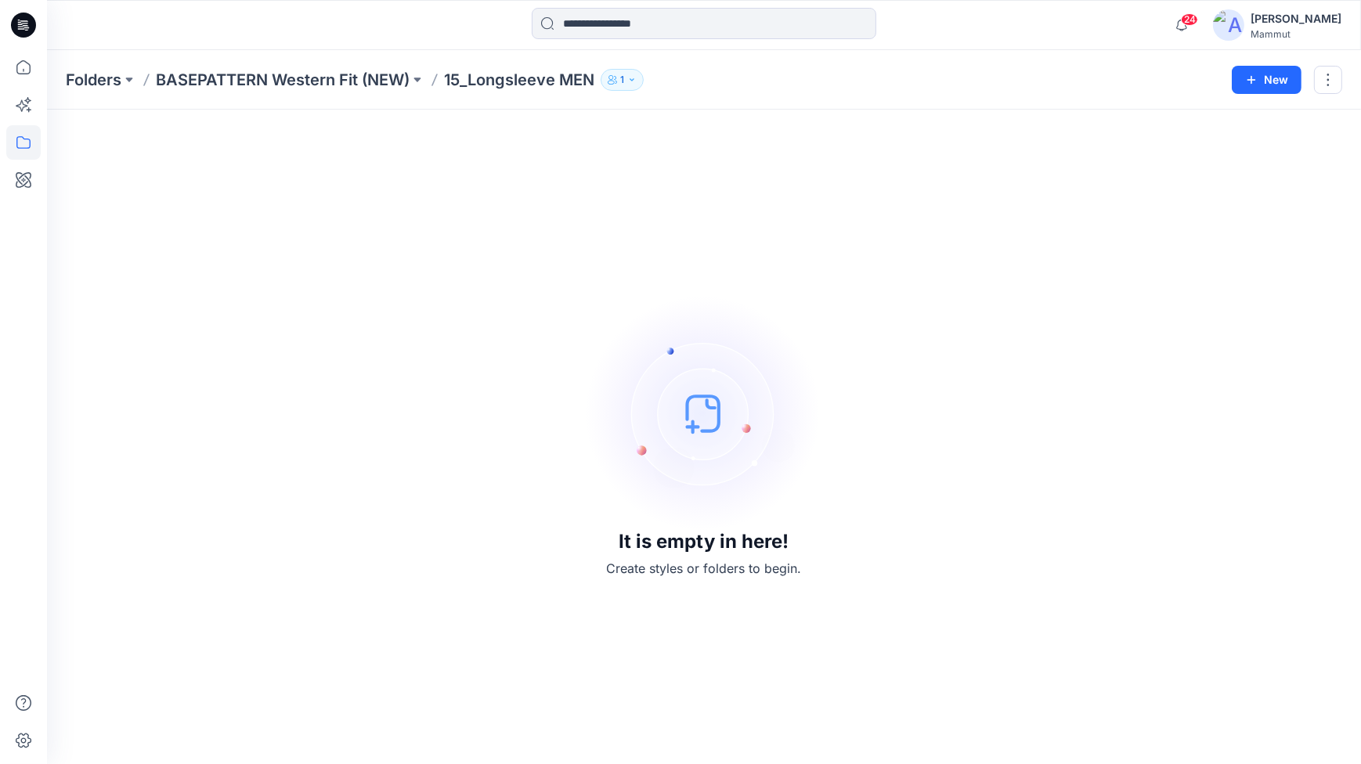
click at [357, 77] on p "BASEPATTERN Western Fit (NEW)" at bounding box center [283, 80] width 254 height 22
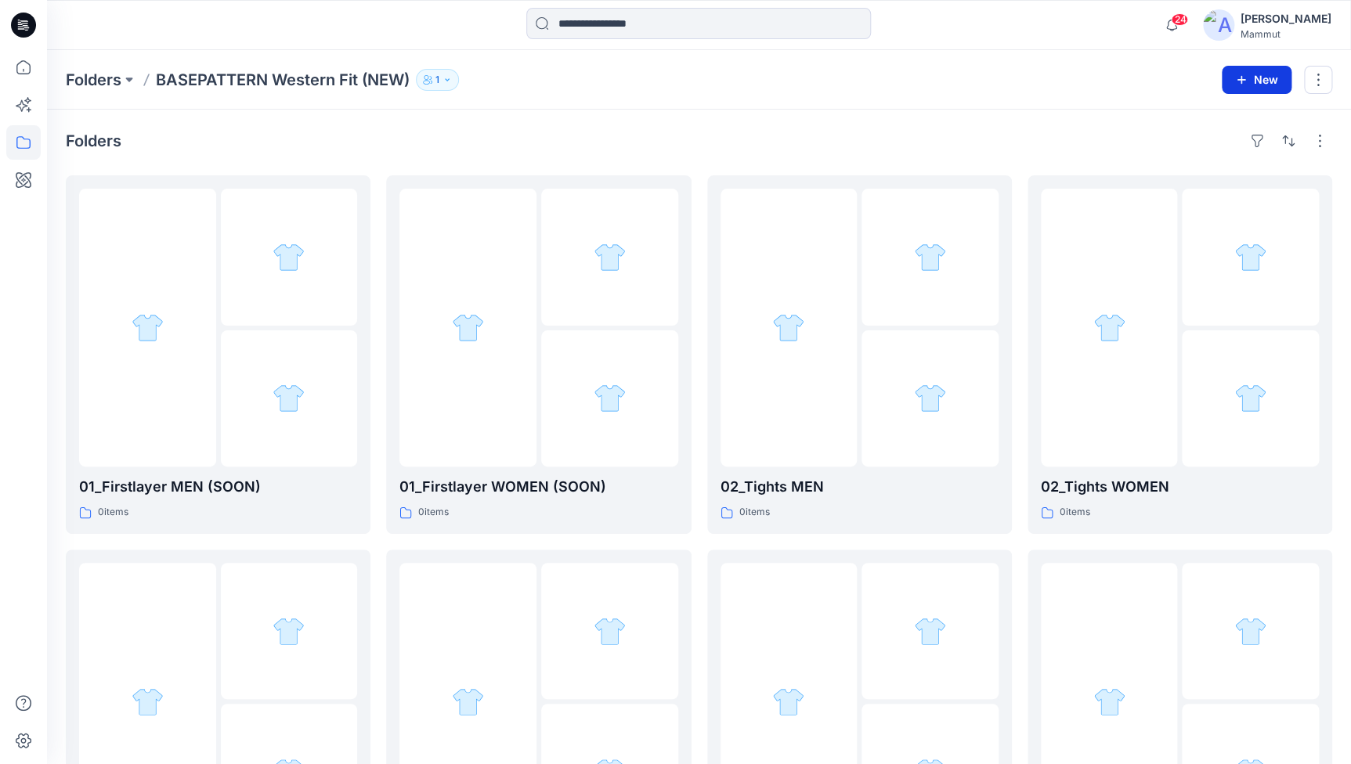
click at [1255, 79] on button "New" at bounding box center [1257, 80] width 70 height 28
click at [1201, 149] on p "New Folder" at bounding box center [1211, 149] width 58 height 16
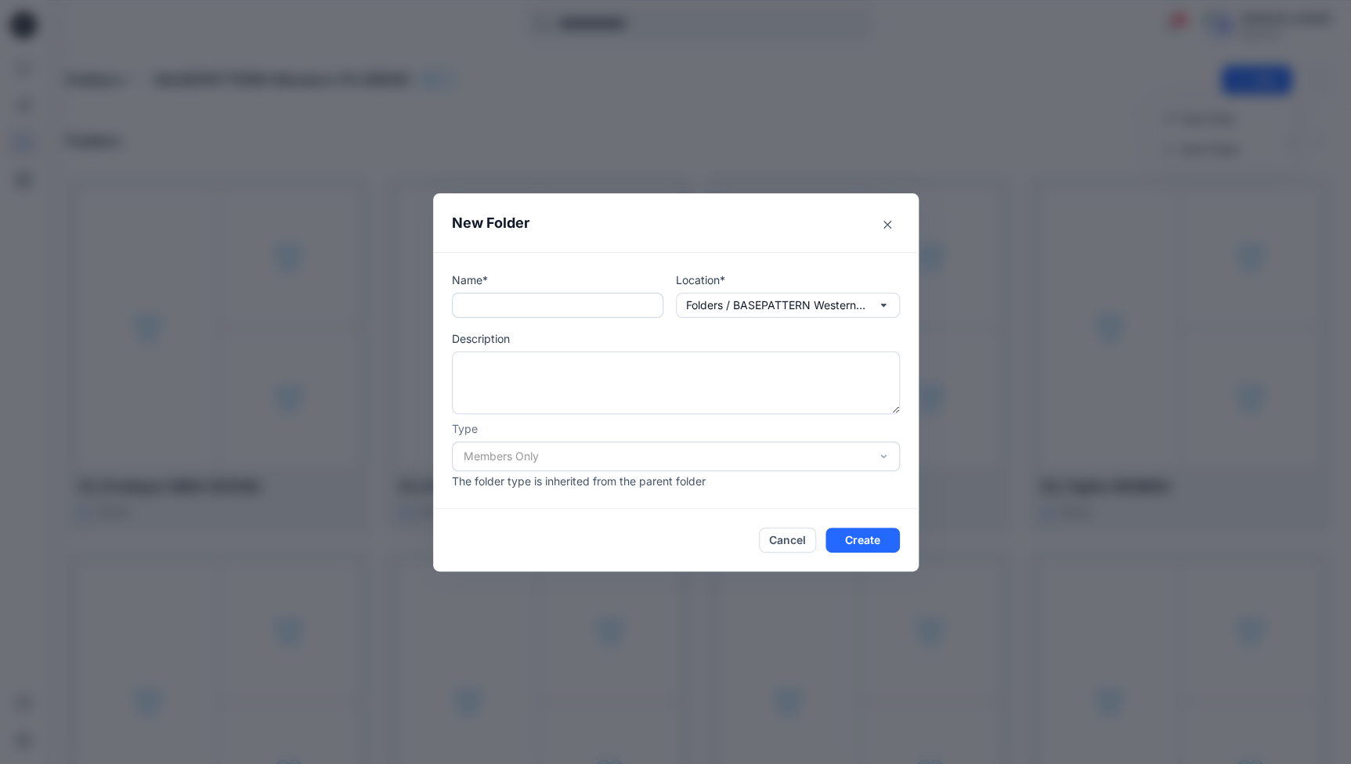
click at [465, 298] on input "text" at bounding box center [557, 305] width 211 height 25
paste input "**********"
type input "**********"
click at [854, 536] on button "Create" at bounding box center [862, 540] width 74 height 25
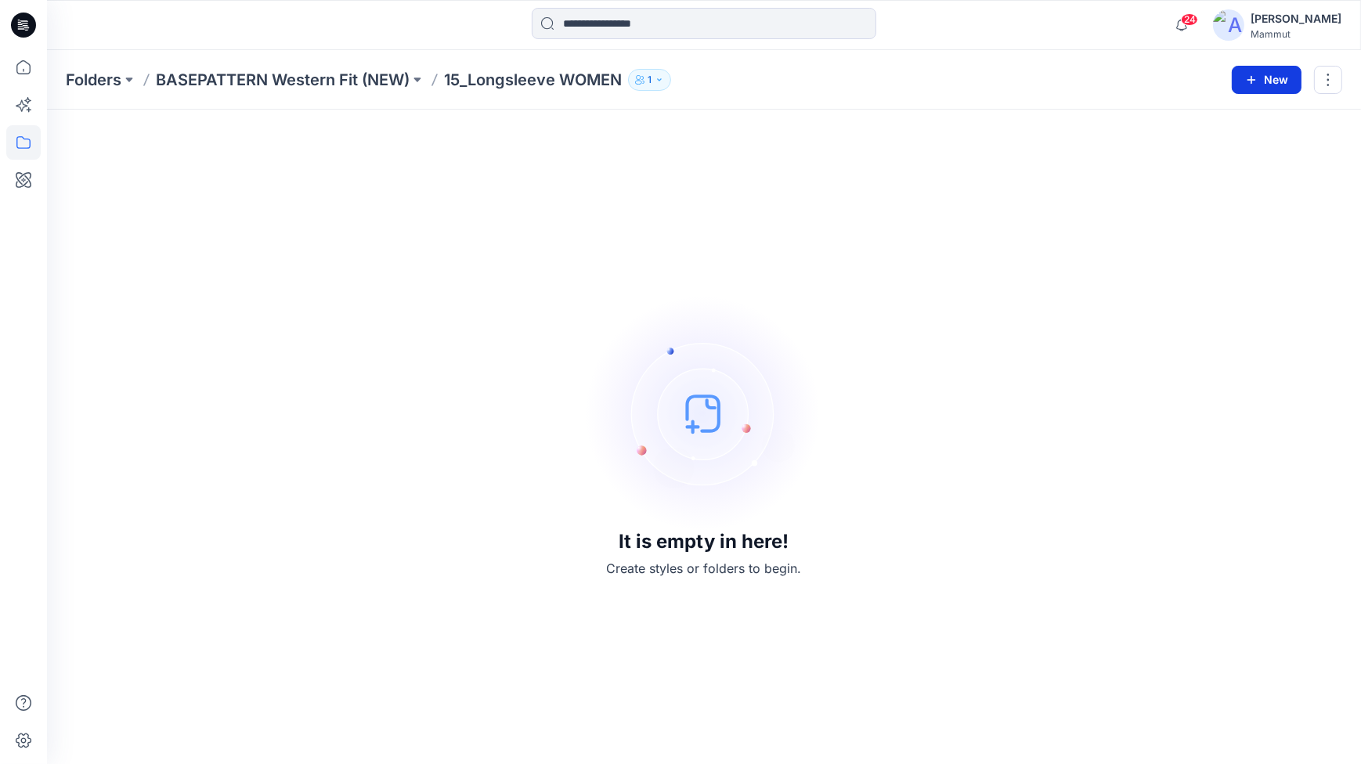
click at [1268, 74] on button "New" at bounding box center [1267, 80] width 70 height 28
click at [1224, 148] on p "New Folder" at bounding box center [1222, 149] width 58 height 16
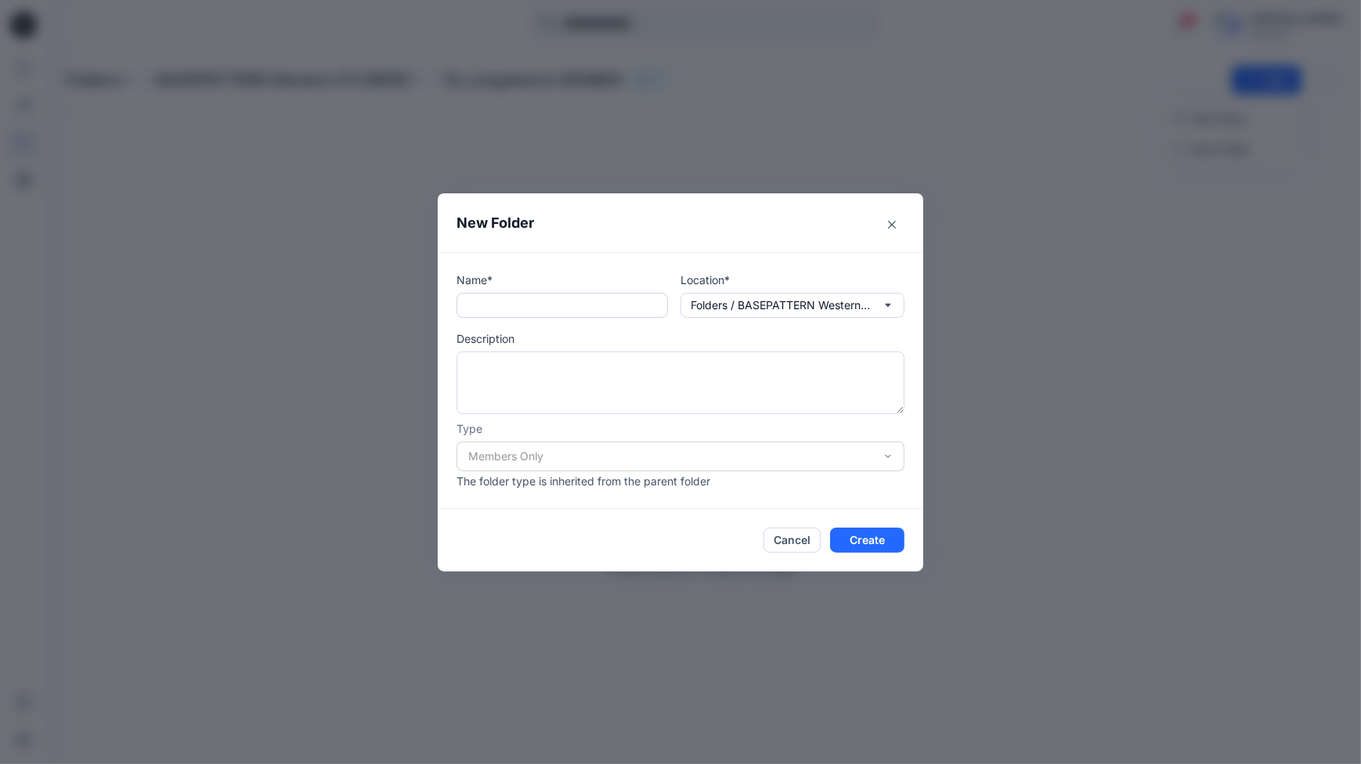
click at [481, 309] on input "text" at bounding box center [562, 305] width 211 height 25
click at [485, 302] on input "text" at bounding box center [562, 305] width 211 height 25
paste input "**********"
drag, startPoint x: 468, startPoint y: 302, endPoint x: 422, endPoint y: 302, distance: 46.2
click at [422, 302] on div "**********" at bounding box center [680, 382] width 1361 height 764
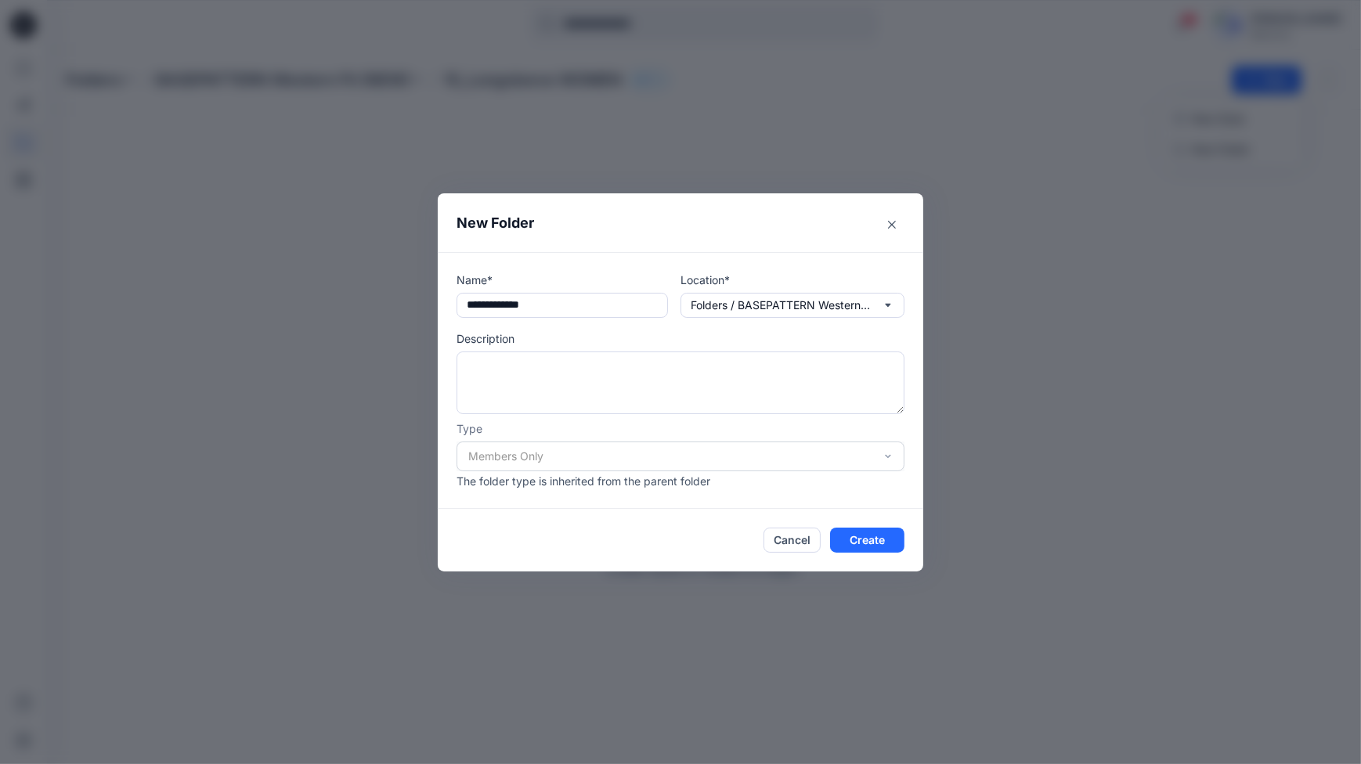
paste input "text"
type input "**********"
click at [861, 536] on button "Create" at bounding box center [867, 540] width 74 height 25
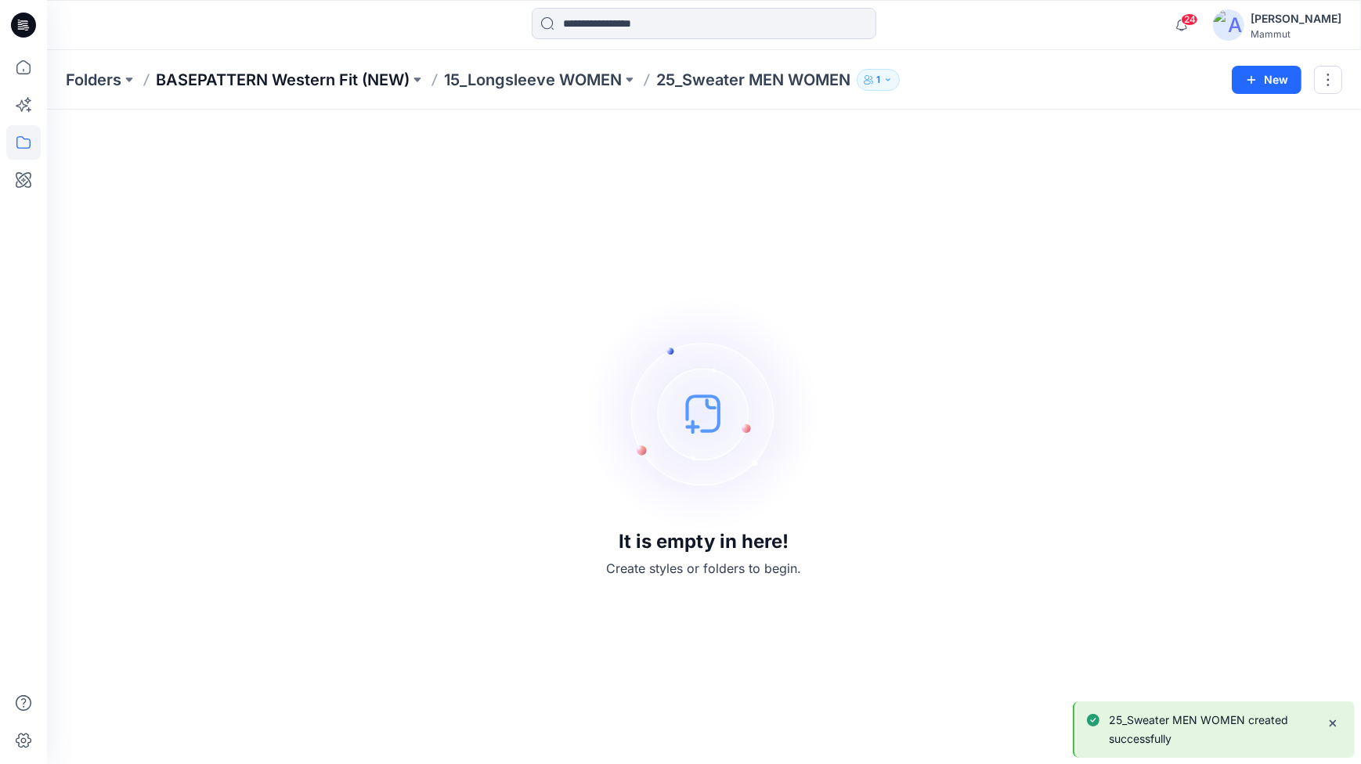
click at [311, 78] on p "BASEPATTERN Western Fit (NEW)" at bounding box center [283, 80] width 254 height 22
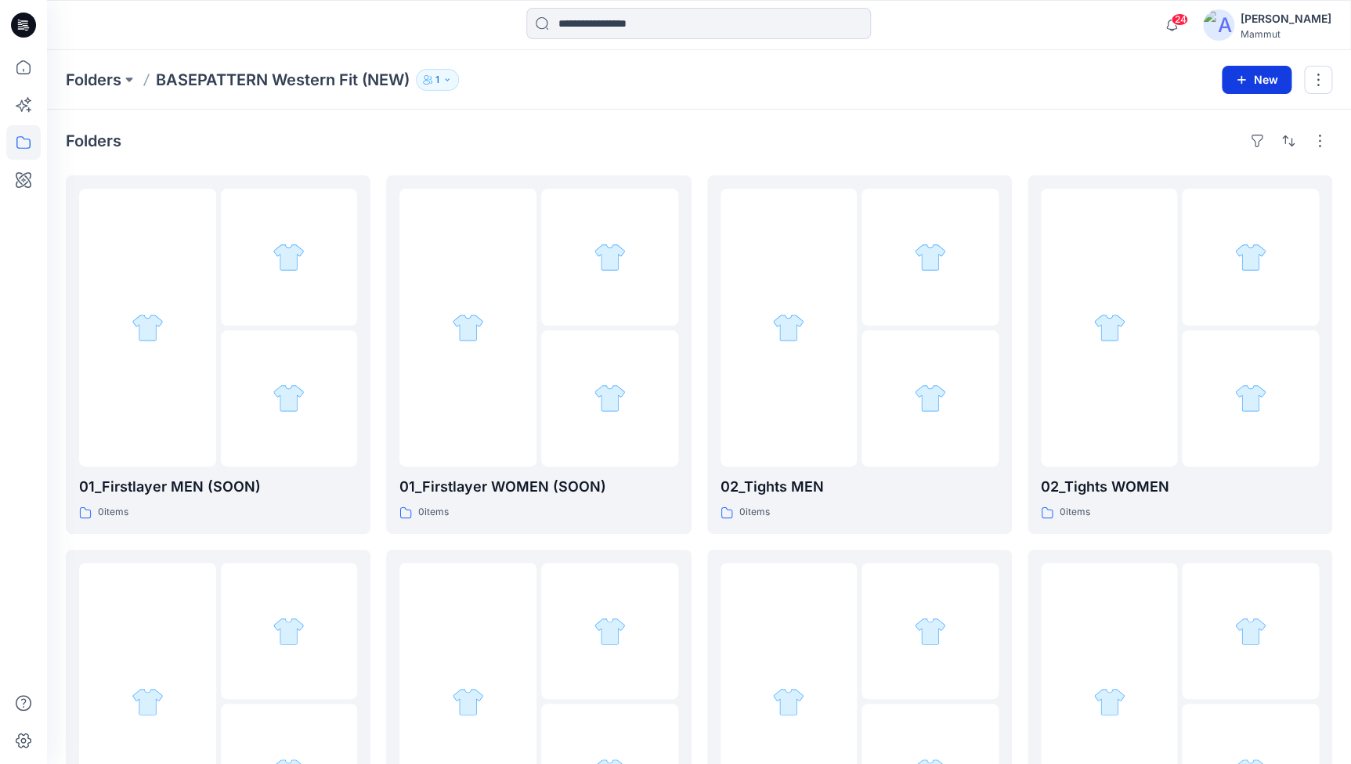
click at [1269, 85] on button "New" at bounding box center [1257, 80] width 70 height 28
click at [1230, 141] on p "New Folder" at bounding box center [1211, 149] width 58 height 16
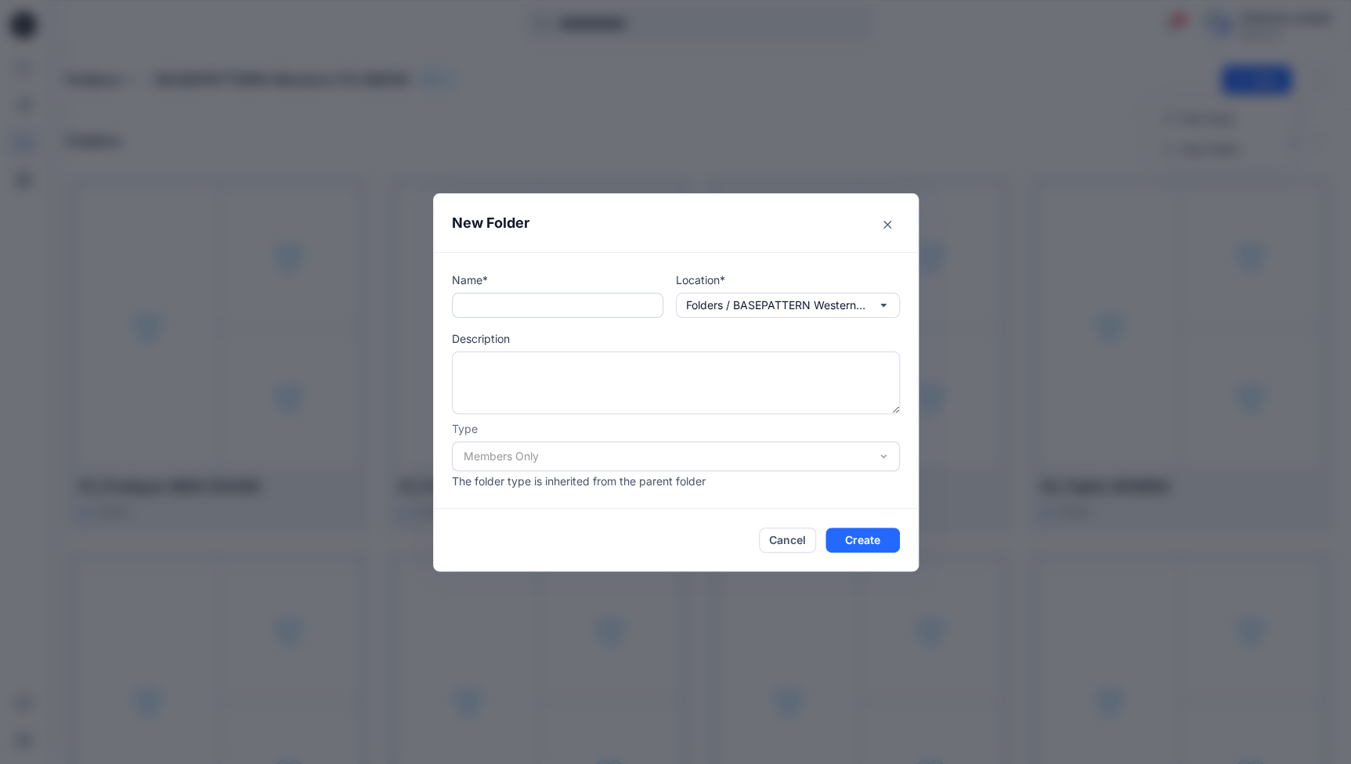
click at [476, 305] on input "text" at bounding box center [557, 305] width 211 height 25
paste input "**********"
type input "**********"
click at [870, 542] on button "Create" at bounding box center [862, 540] width 74 height 25
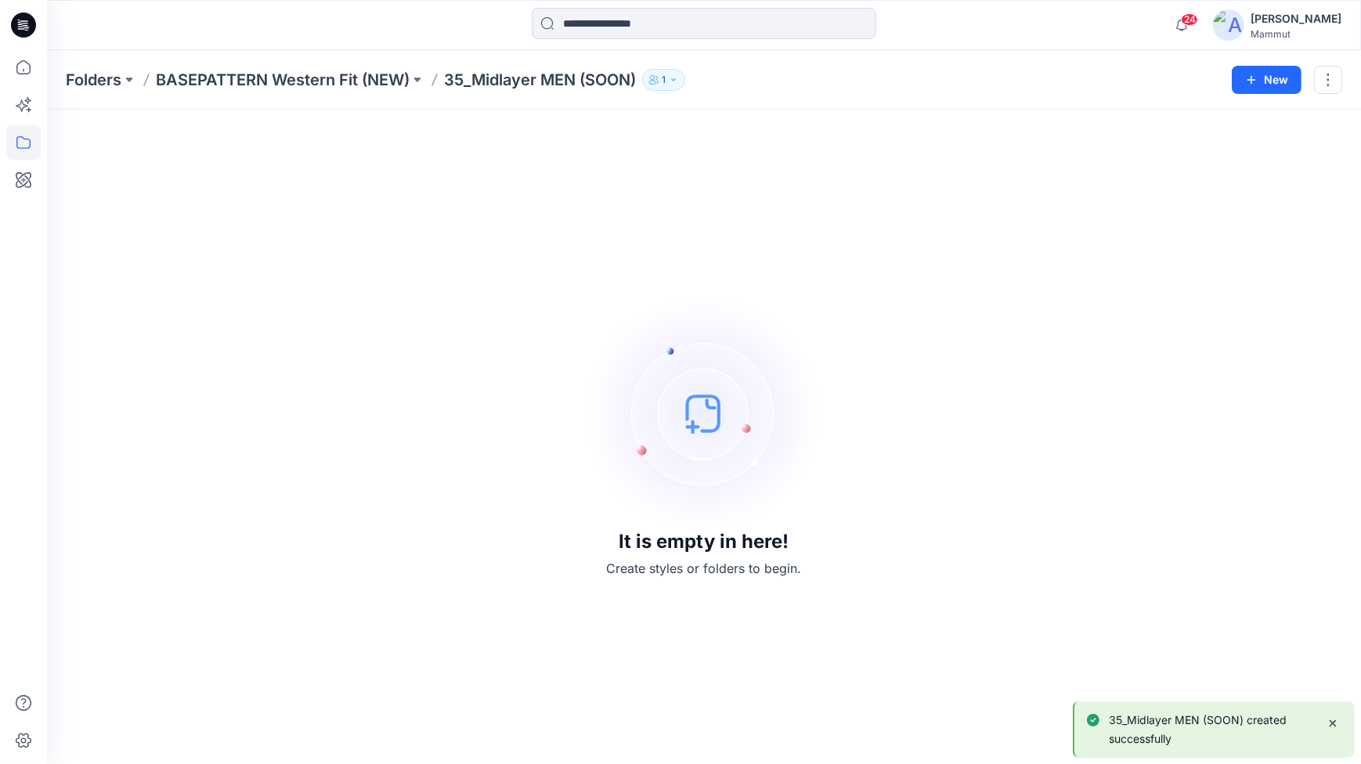
click at [327, 81] on p "BASEPATTERN Western Fit (NEW)" at bounding box center [283, 80] width 254 height 22
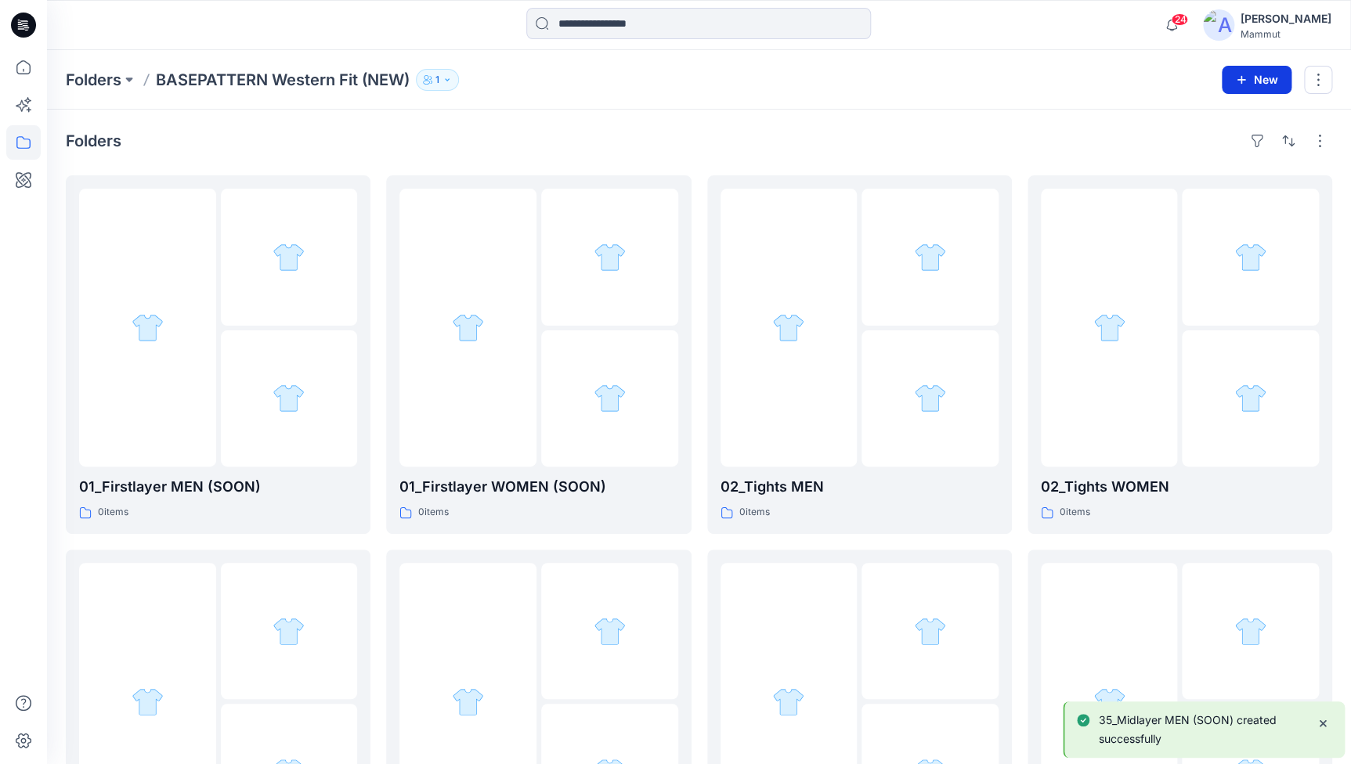
click at [1262, 78] on button "New" at bounding box center [1257, 80] width 70 height 28
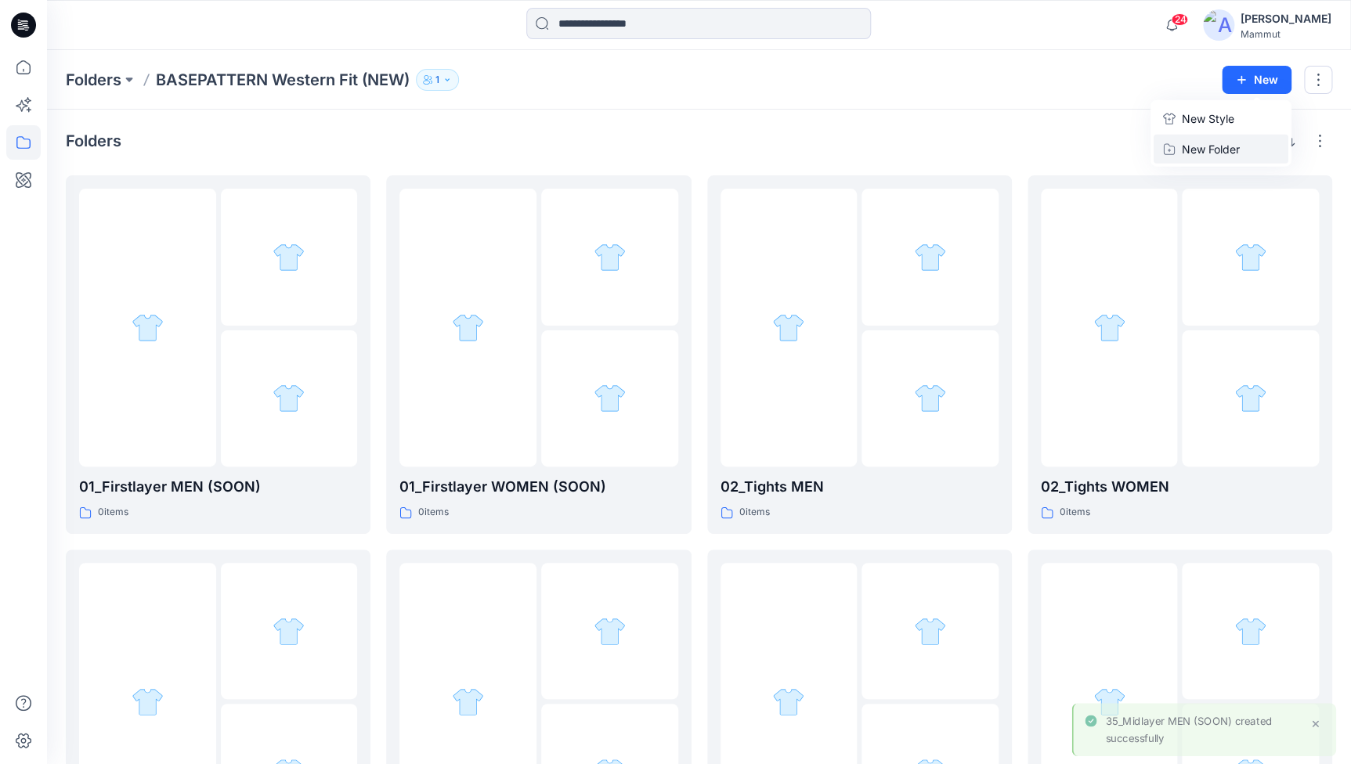
click at [1234, 149] on p "New Folder" at bounding box center [1211, 149] width 58 height 16
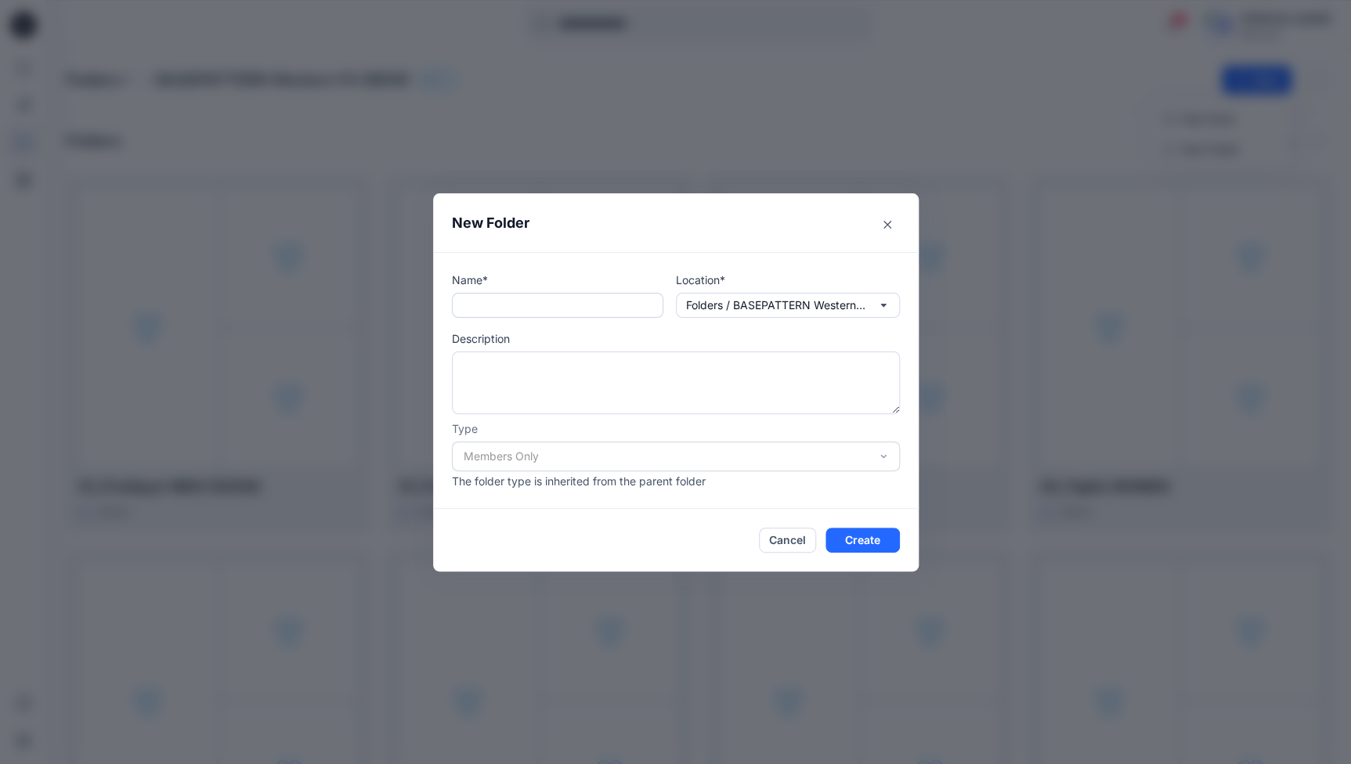
click at [562, 304] on input "text" at bounding box center [557, 305] width 211 height 25
paste input "**********"
type input "**********"
click at [854, 541] on button "Create" at bounding box center [862, 540] width 74 height 25
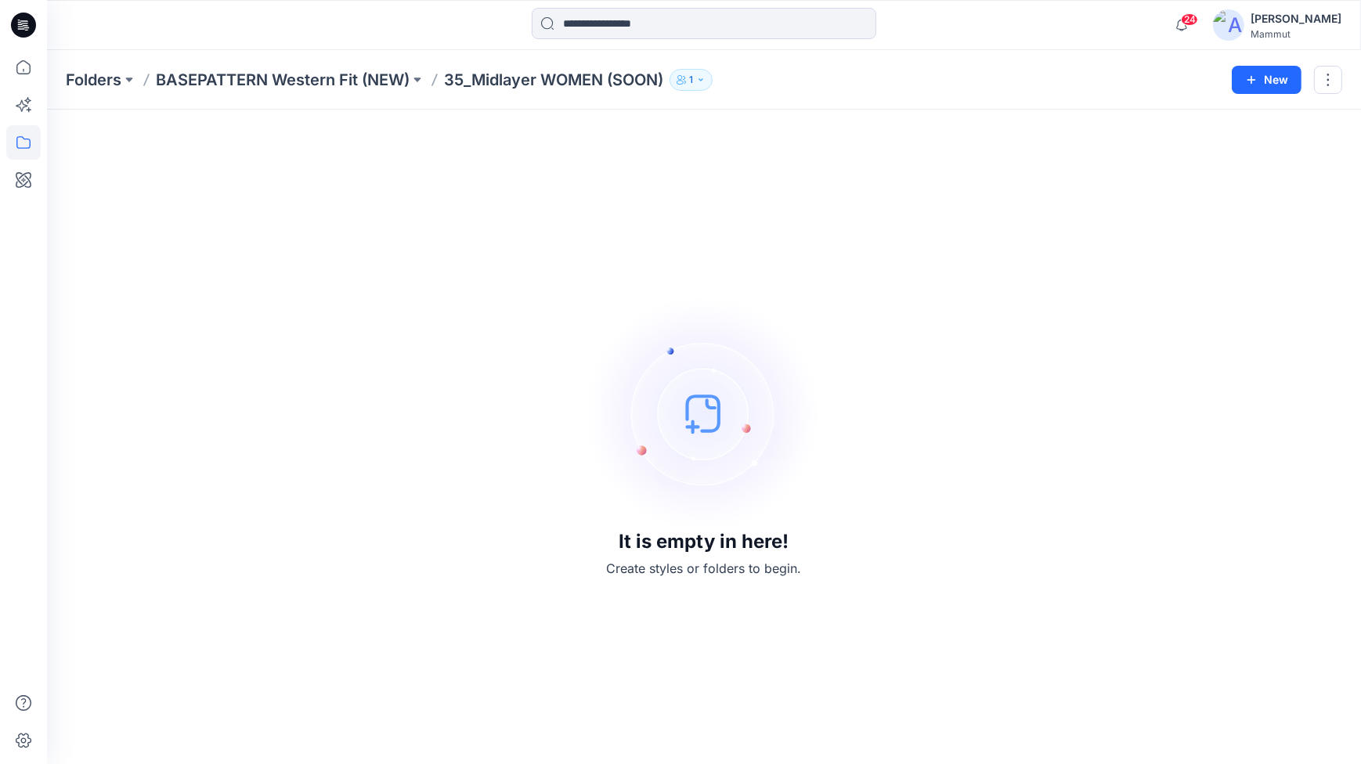
click at [332, 78] on p "BASEPATTERN Western Fit (NEW)" at bounding box center [283, 80] width 254 height 22
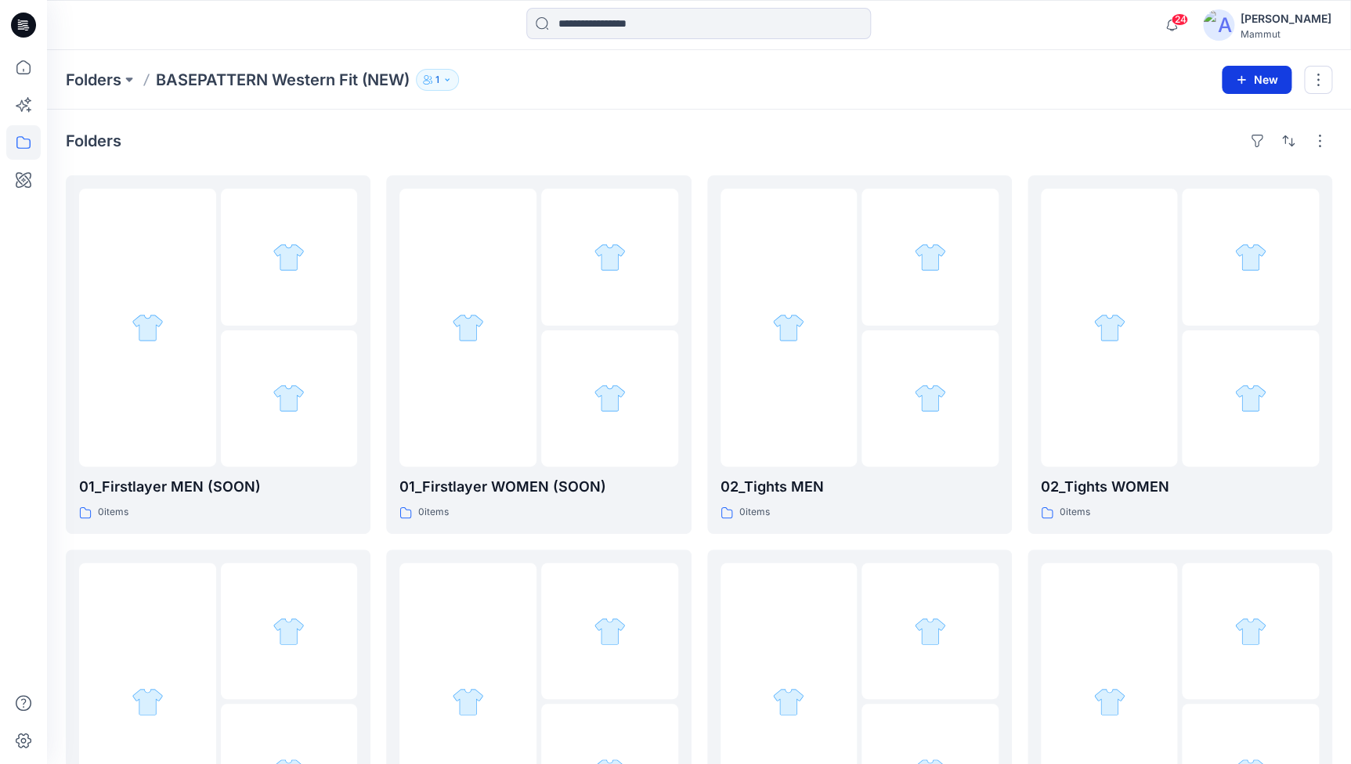
click at [1253, 80] on button "New" at bounding box center [1257, 80] width 70 height 28
click at [1214, 141] on p "New Folder" at bounding box center [1211, 149] width 58 height 16
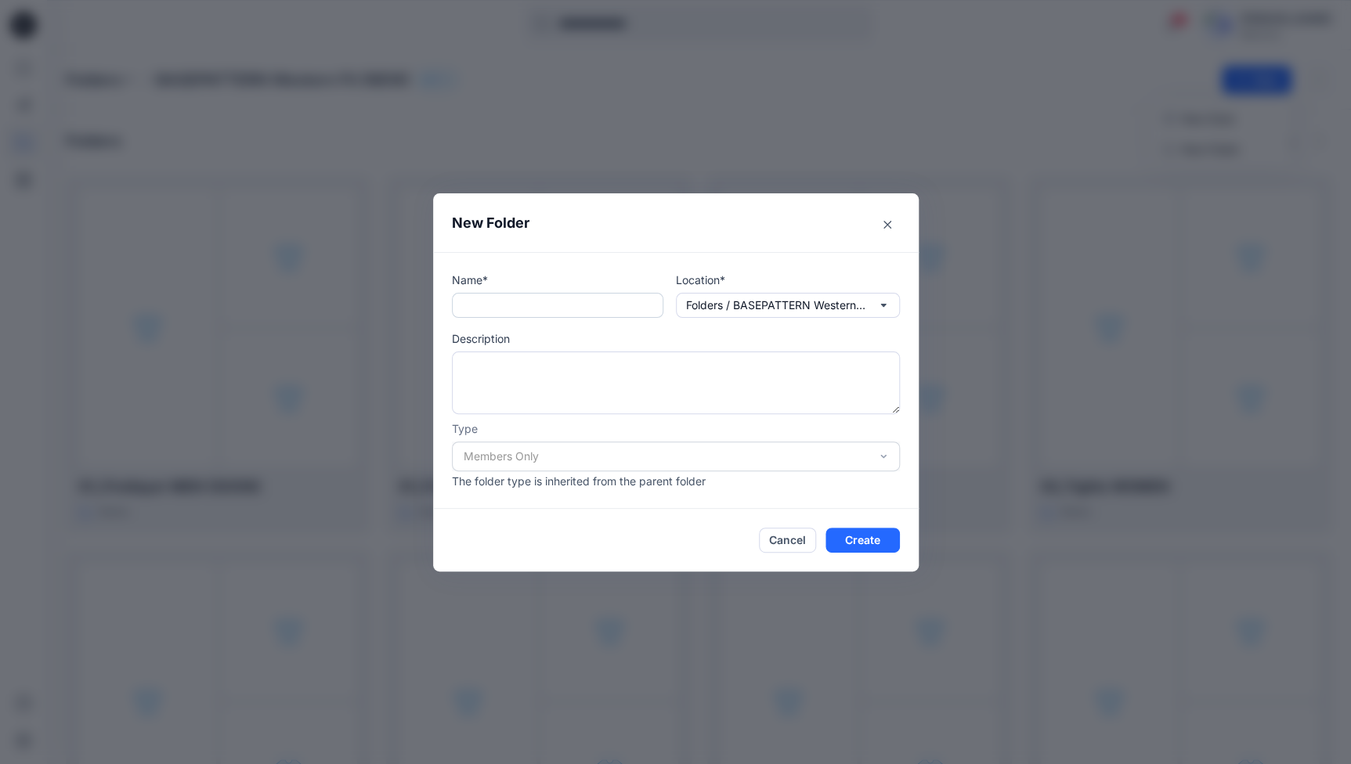
click at [462, 305] on input "text" at bounding box center [557, 305] width 211 height 25
paste input "********"
type input "**********"
click at [866, 540] on button "Create" at bounding box center [862, 540] width 74 height 25
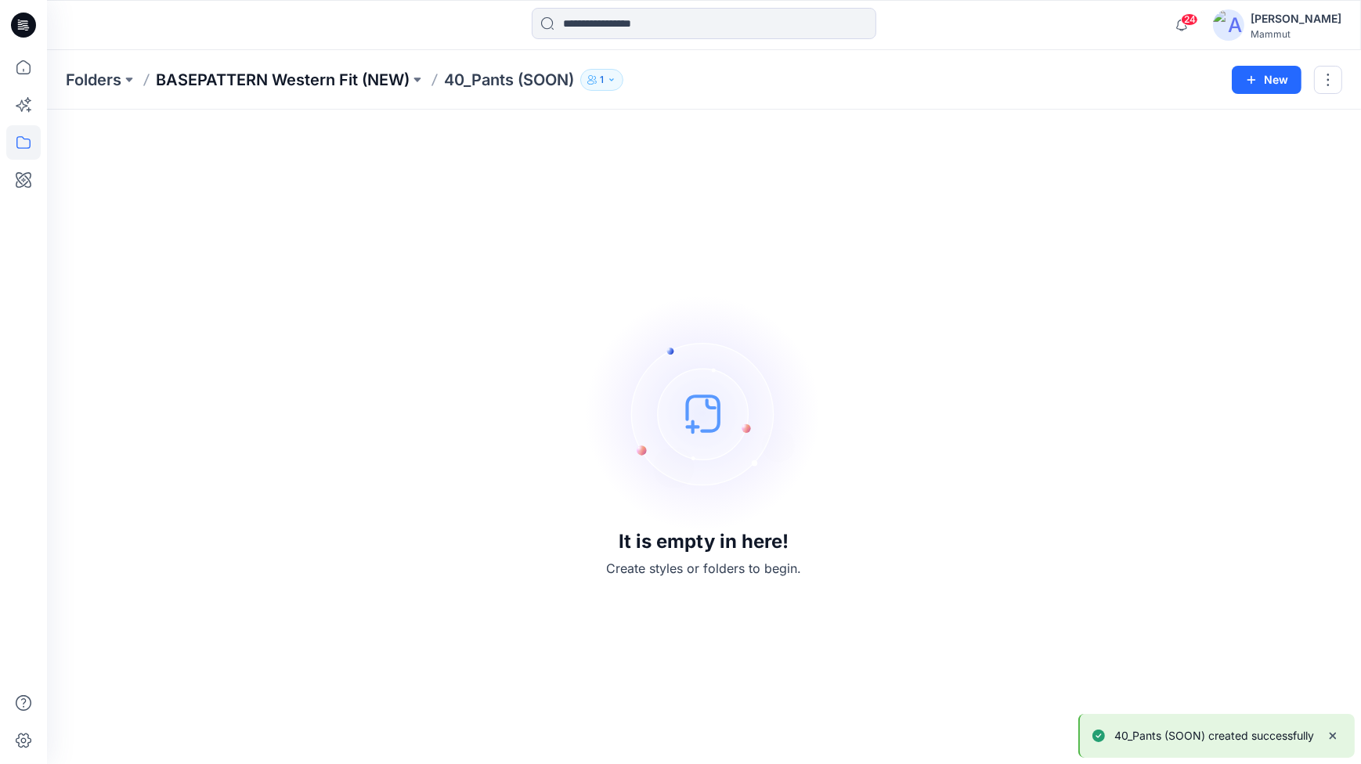
click at [327, 75] on p "BASEPATTERN Western Fit (NEW)" at bounding box center [283, 80] width 254 height 22
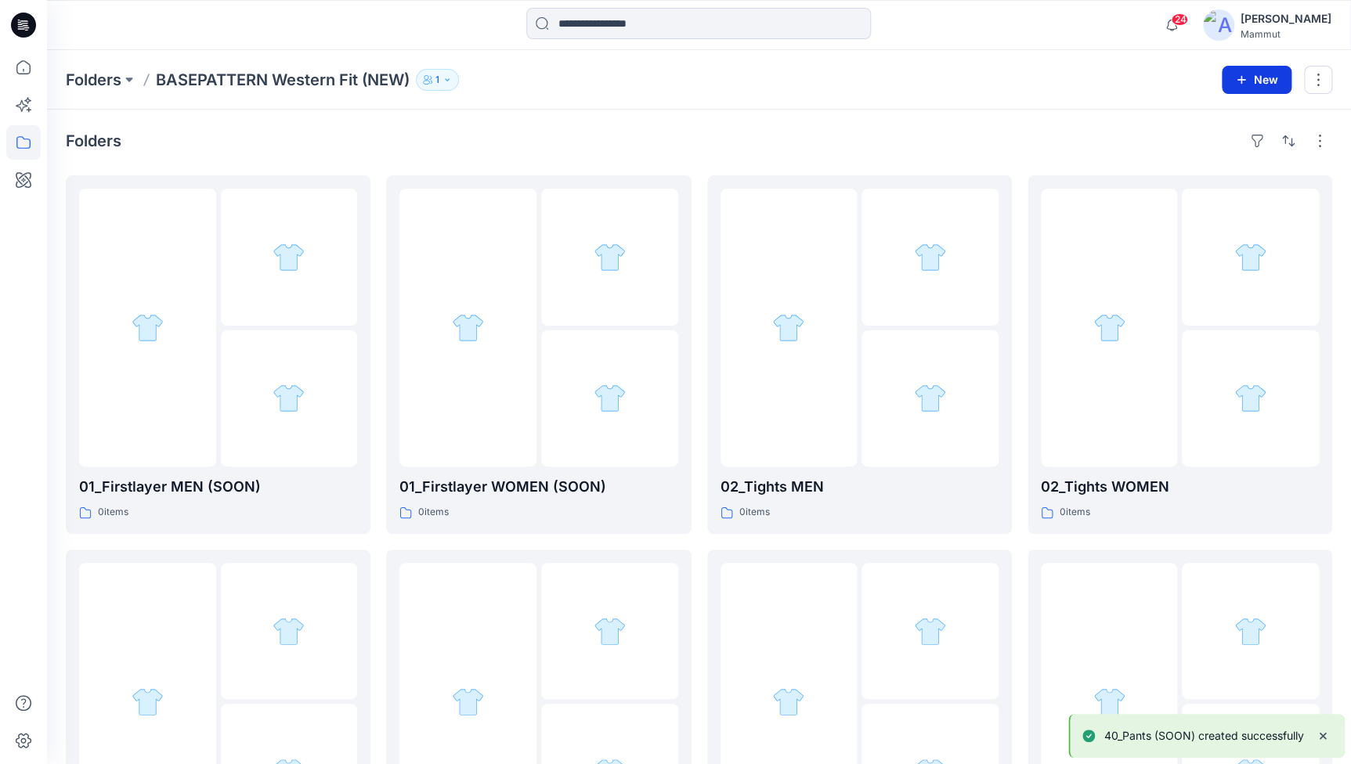
click at [1254, 81] on button "New" at bounding box center [1257, 80] width 70 height 28
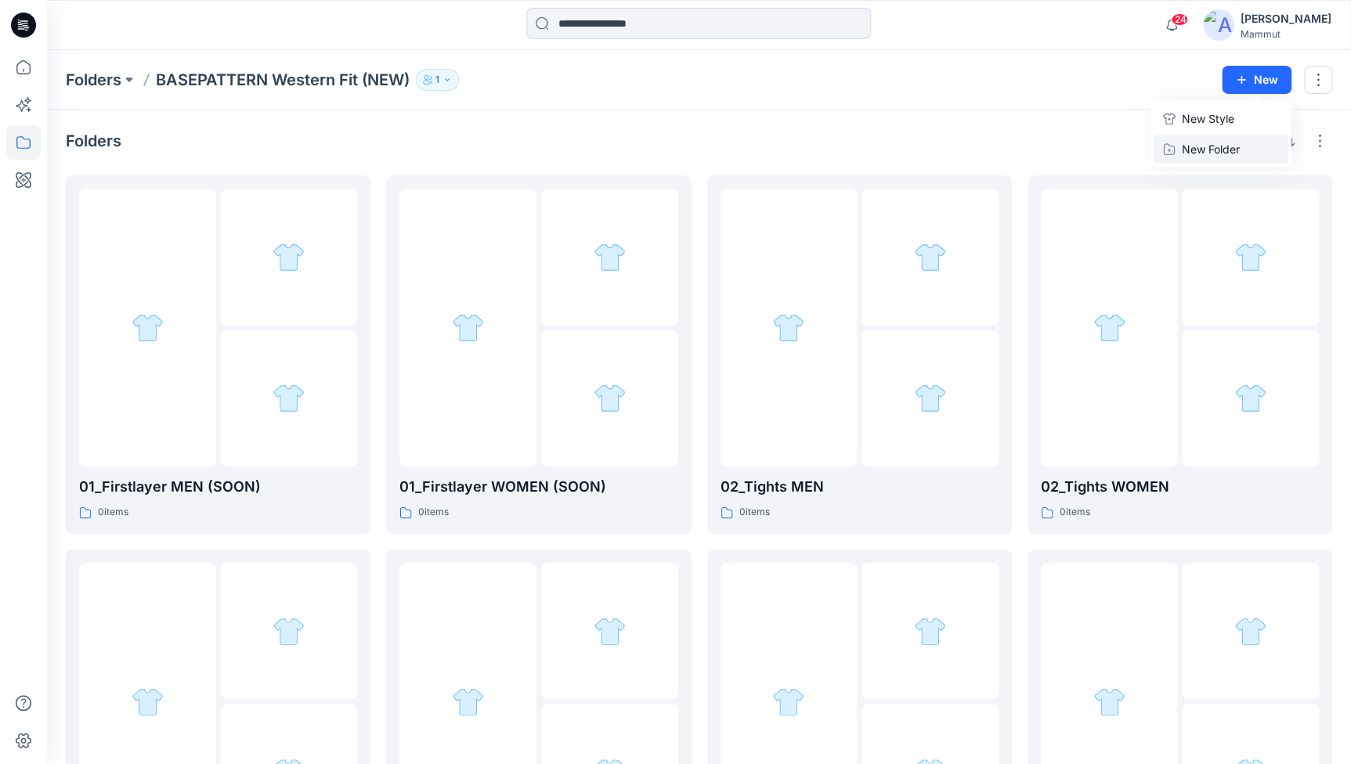
click at [1212, 149] on p "New Folder" at bounding box center [1211, 149] width 58 height 16
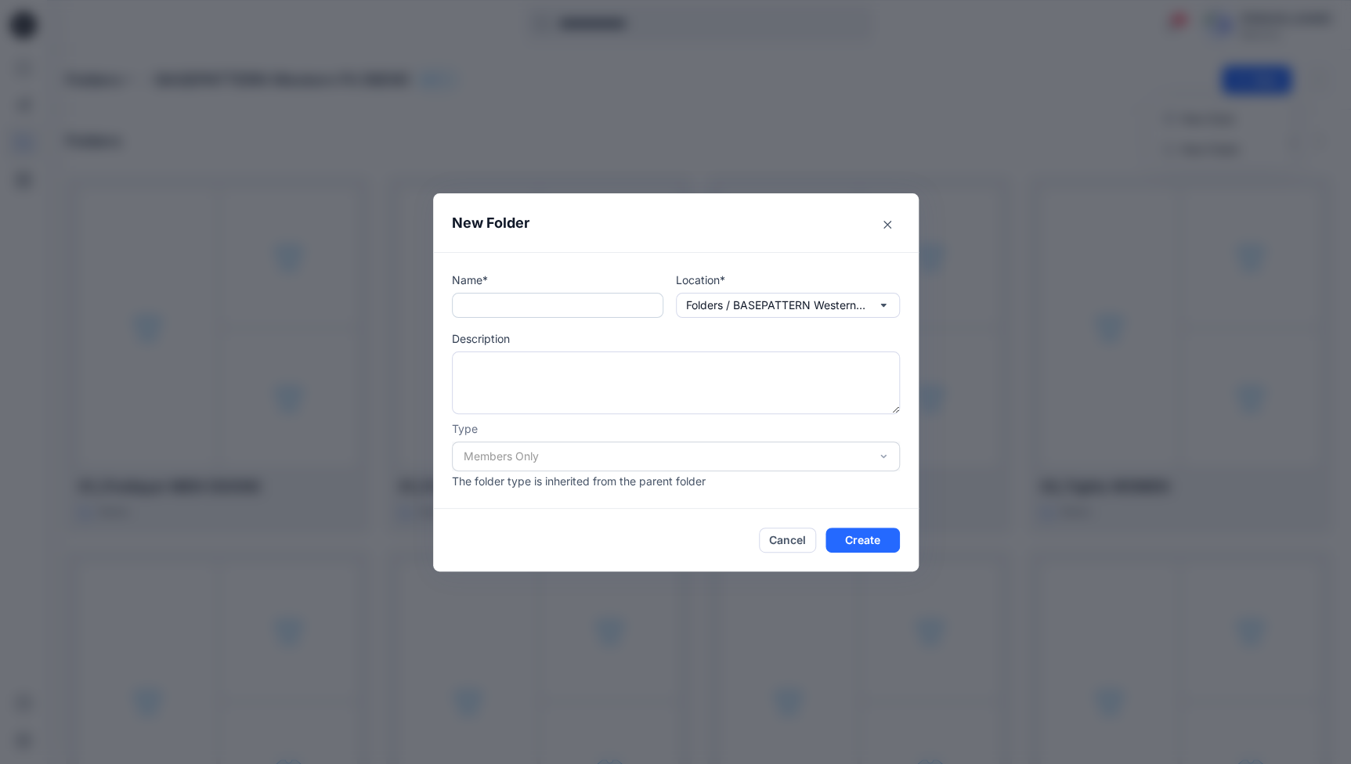
click at [515, 302] on input "text" at bounding box center [557, 305] width 211 height 25
paste input "********"
type input "**********"
click at [871, 540] on button "Create" at bounding box center [862, 540] width 74 height 25
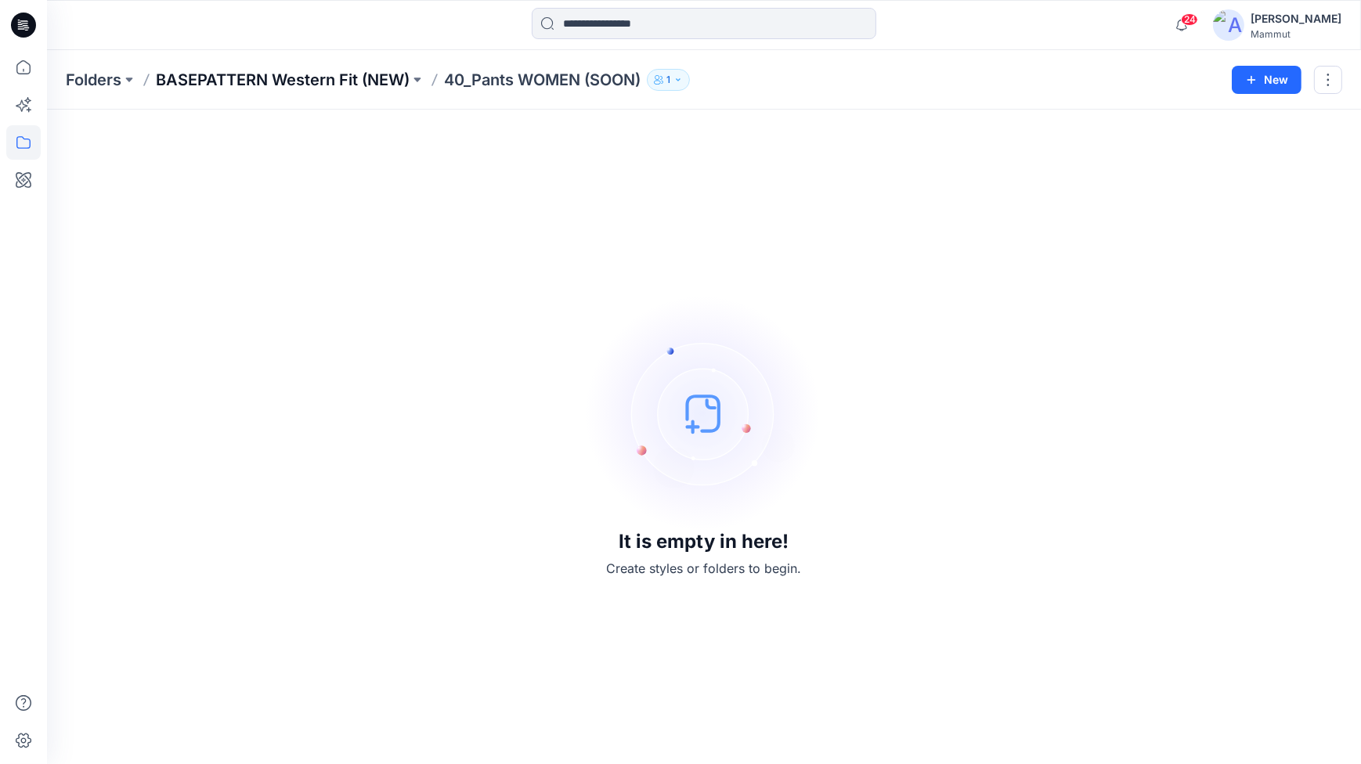
click at [339, 78] on p "BASEPATTERN Western Fit (NEW)" at bounding box center [283, 80] width 254 height 22
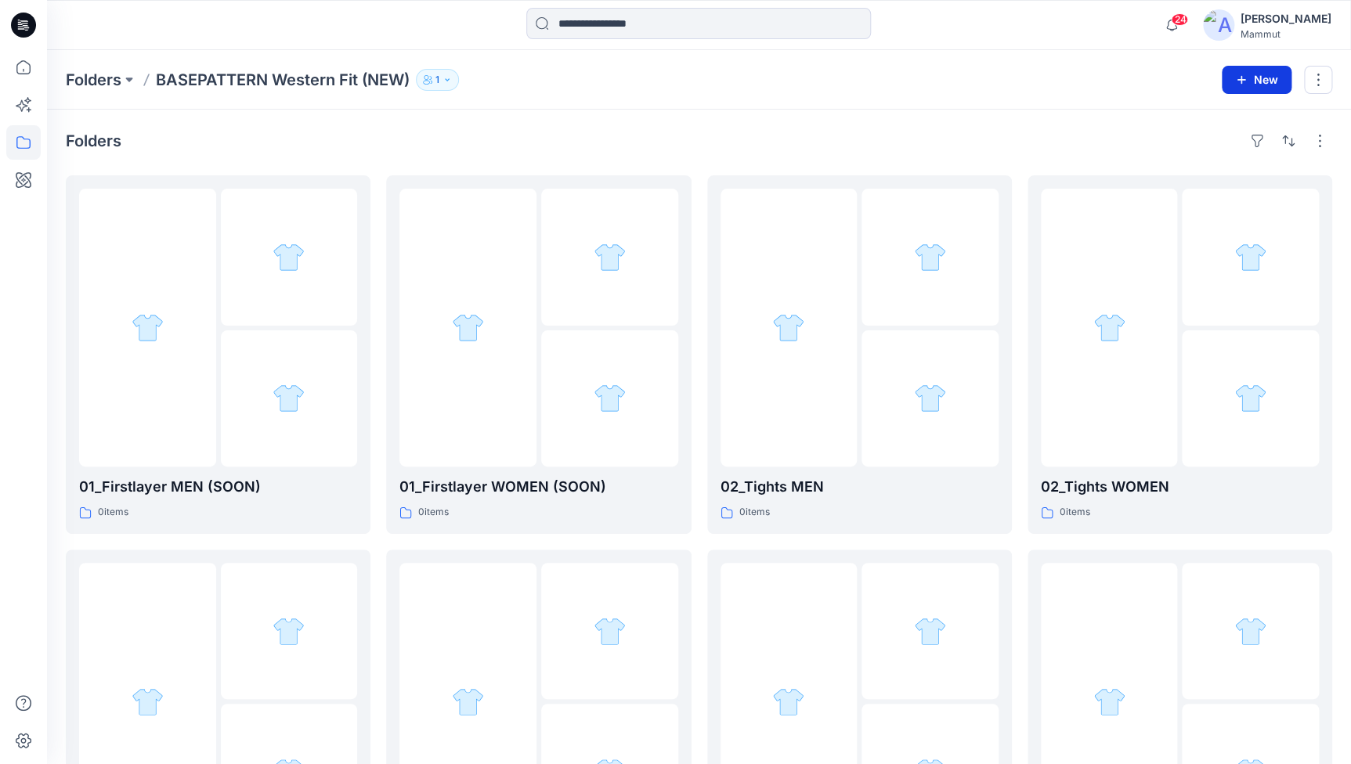
click at [1248, 78] on button "New" at bounding box center [1257, 80] width 70 height 28
click at [1205, 117] on p "New Style" at bounding box center [1208, 119] width 52 height 19
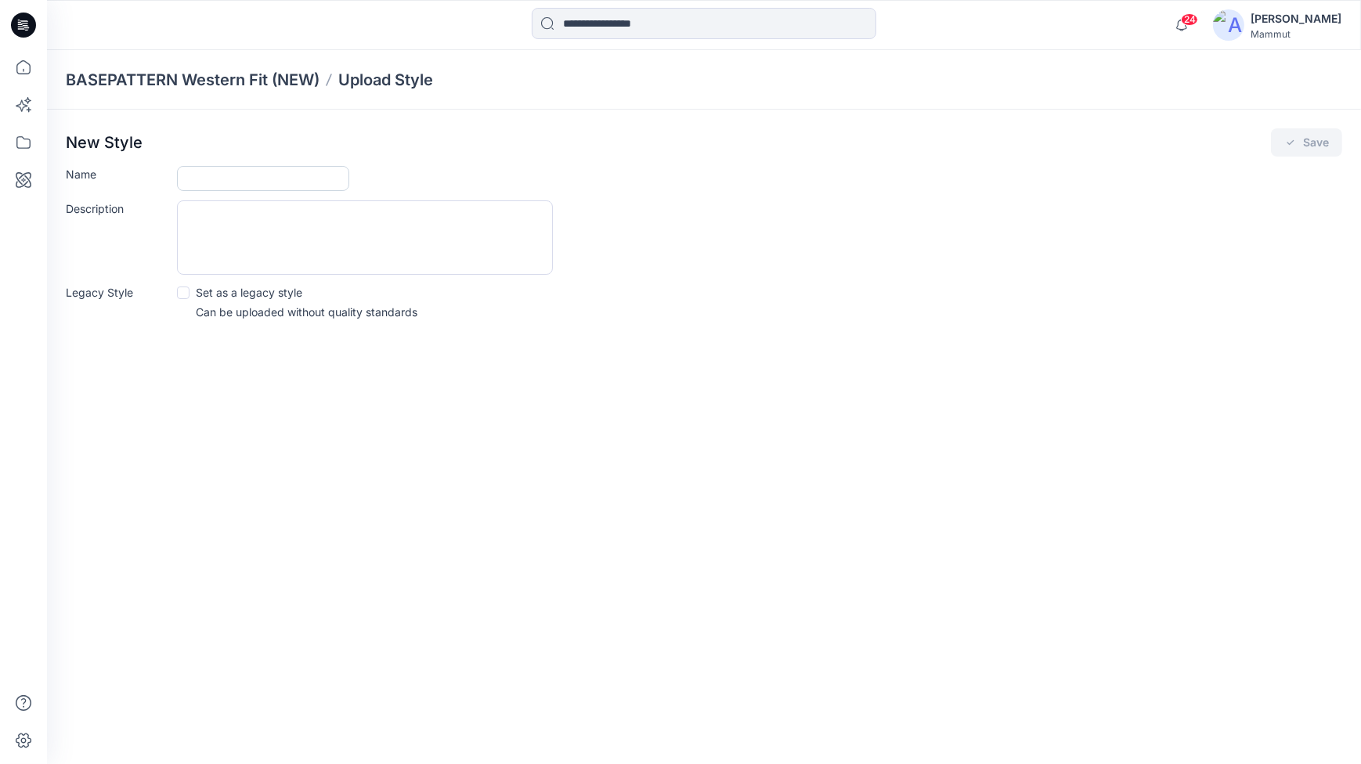
click at [238, 178] on input "Name" at bounding box center [263, 178] width 172 height 25
click at [230, 77] on p "BASEPATTERN Western Fit (NEW)" at bounding box center [193, 80] width 254 height 22
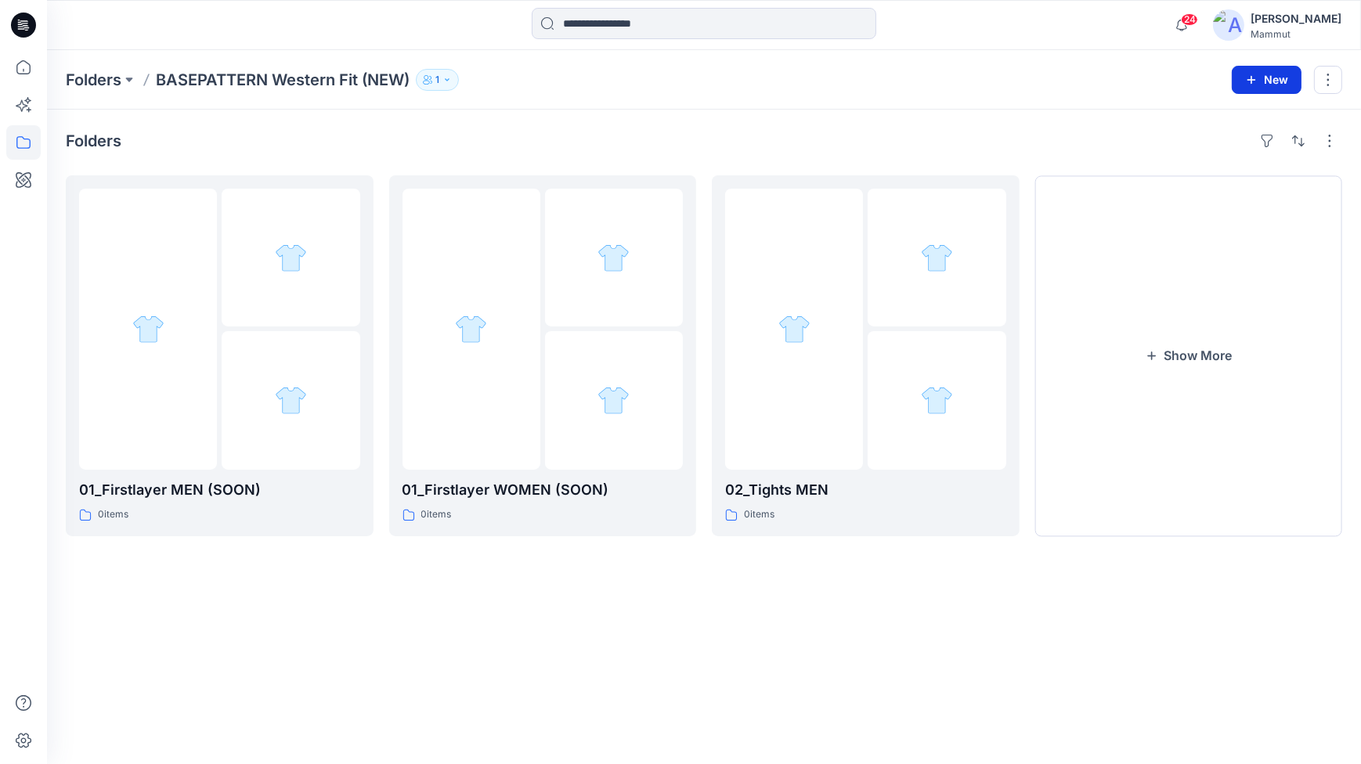
click at [1248, 78] on icon "button" at bounding box center [1251, 80] width 13 height 13
click at [1223, 145] on p "New Folder" at bounding box center [1222, 149] width 58 height 16
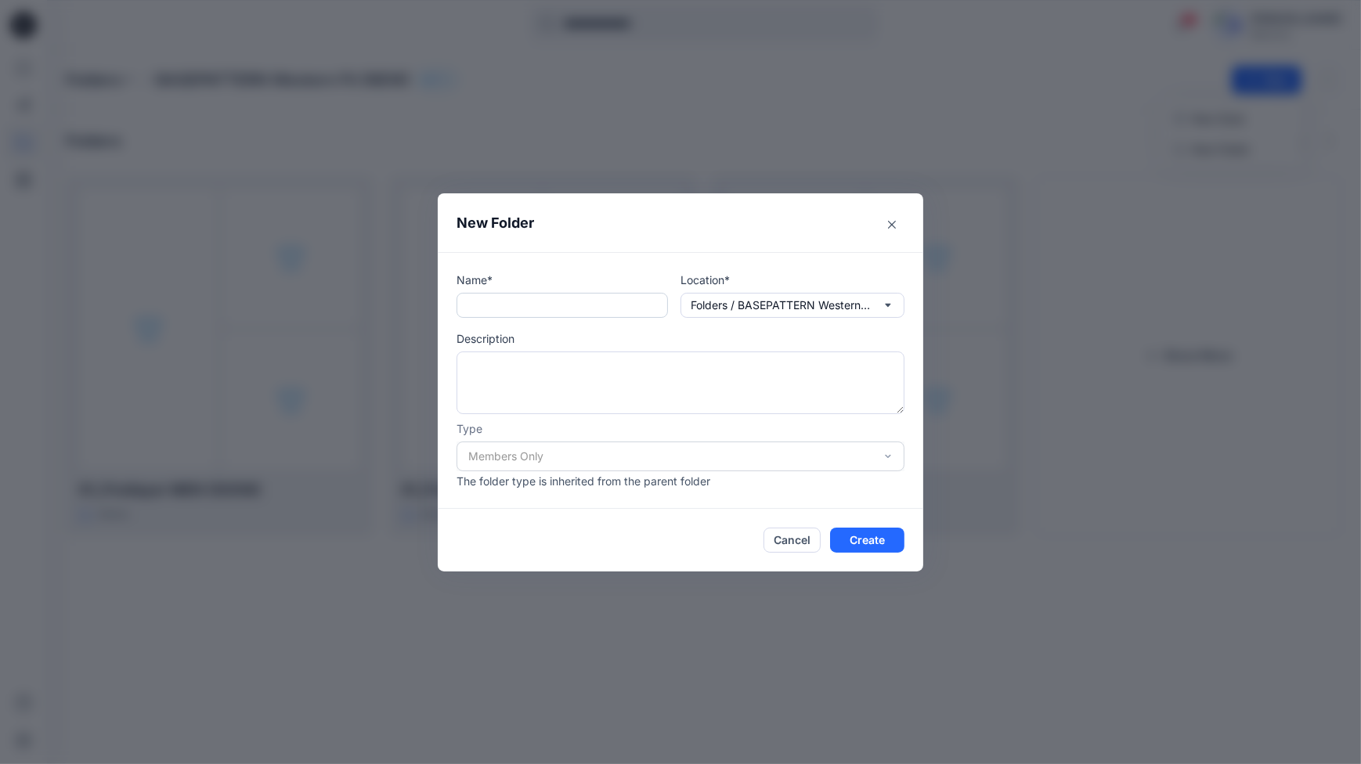
click at [493, 303] on input "text" at bounding box center [562, 305] width 211 height 25
paste input "********"
type input "********"
drag, startPoint x: 558, startPoint y: 305, endPoint x: 429, endPoint y: 304, distance: 129.2
click at [429, 304] on div "New Folder Name* ******** Location* Folders / BASEPATTERN Western Fit (NEW) Des…" at bounding box center [680, 382] width 1361 height 764
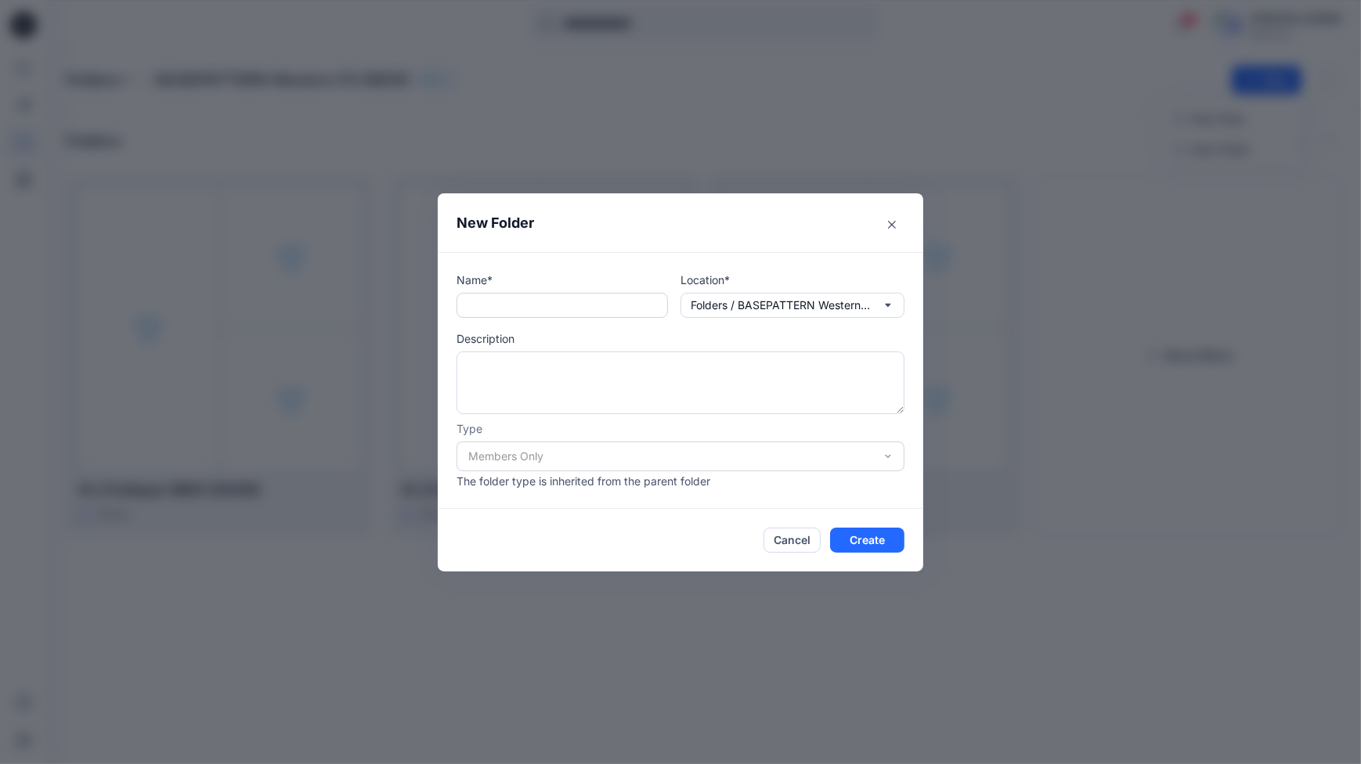
click at [472, 304] on input "text" at bounding box center [562, 305] width 211 height 25
paste input "**********"
click at [508, 360] on textarea at bounding box center [681, 383] width 448 height 63
click at [632, 294] on input "**********" at bounding box center [562, 305] width 211 height 25
type input "**********"
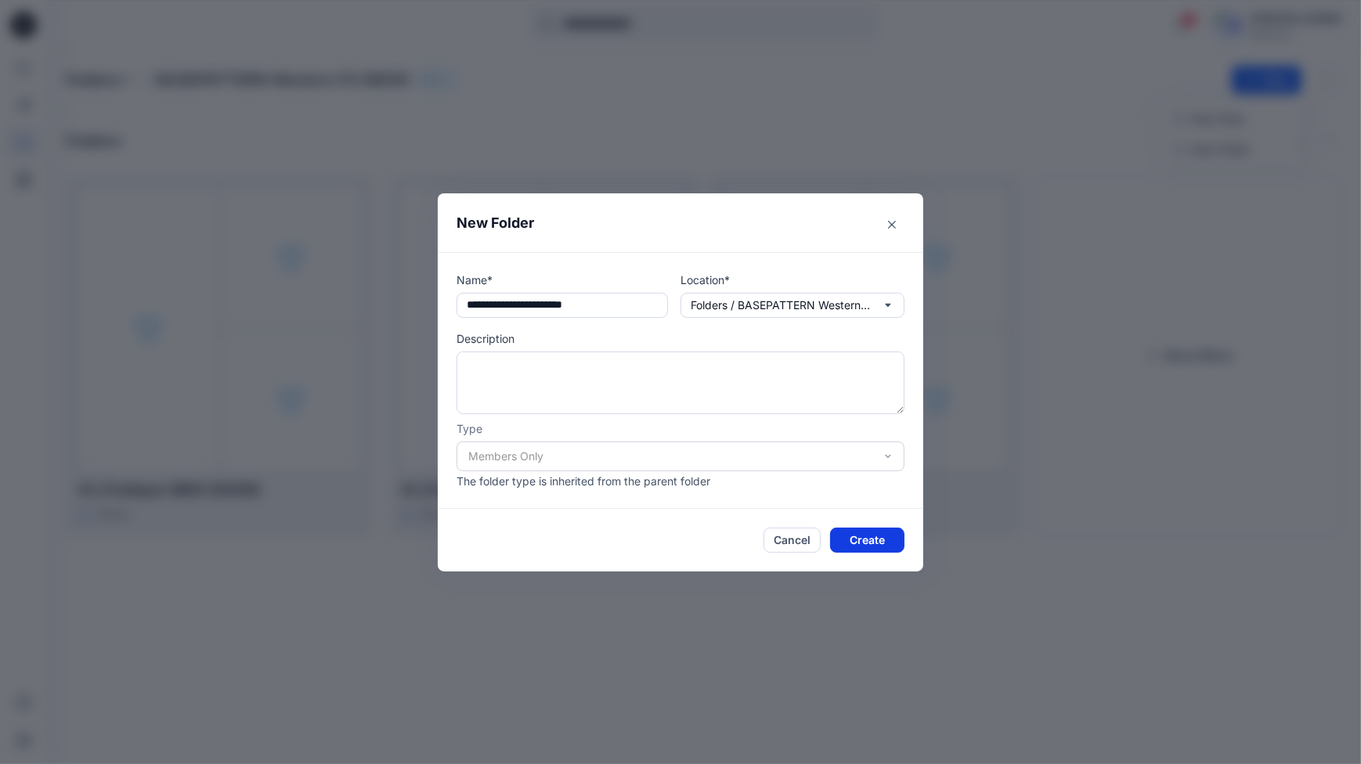
click at [872, 536] on button "Create" at bounding box center [867, 540] width 74 height 25
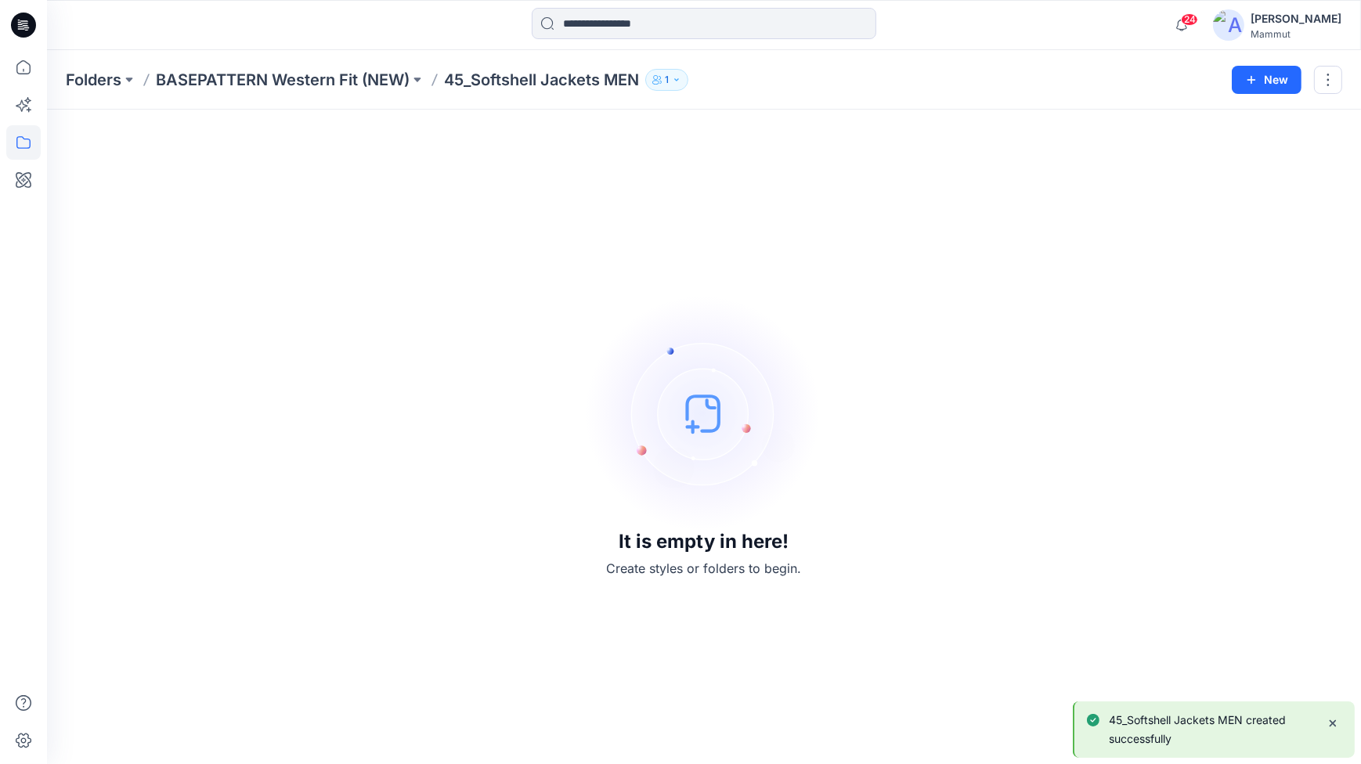
click at [354, 79] on p "BASEPATTERN Western Fit (NEW)" at bounding box center [283, 80] width 254 height 22
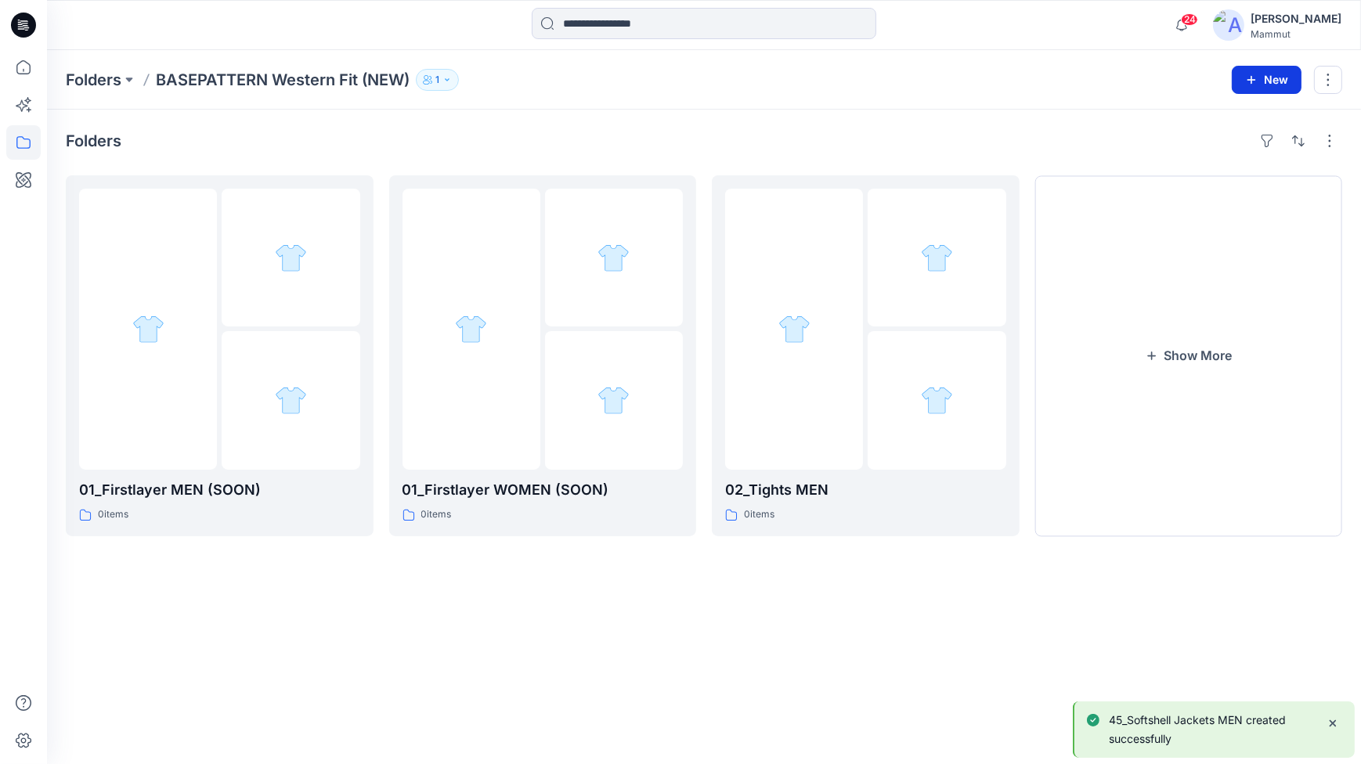
click at [1268, 79] on button "New" at bounding box center [1267, 80] width 70 height 28
click at [1240, 145] on p "New Folder" at bounding box center [1222, 149] width 58 height 16
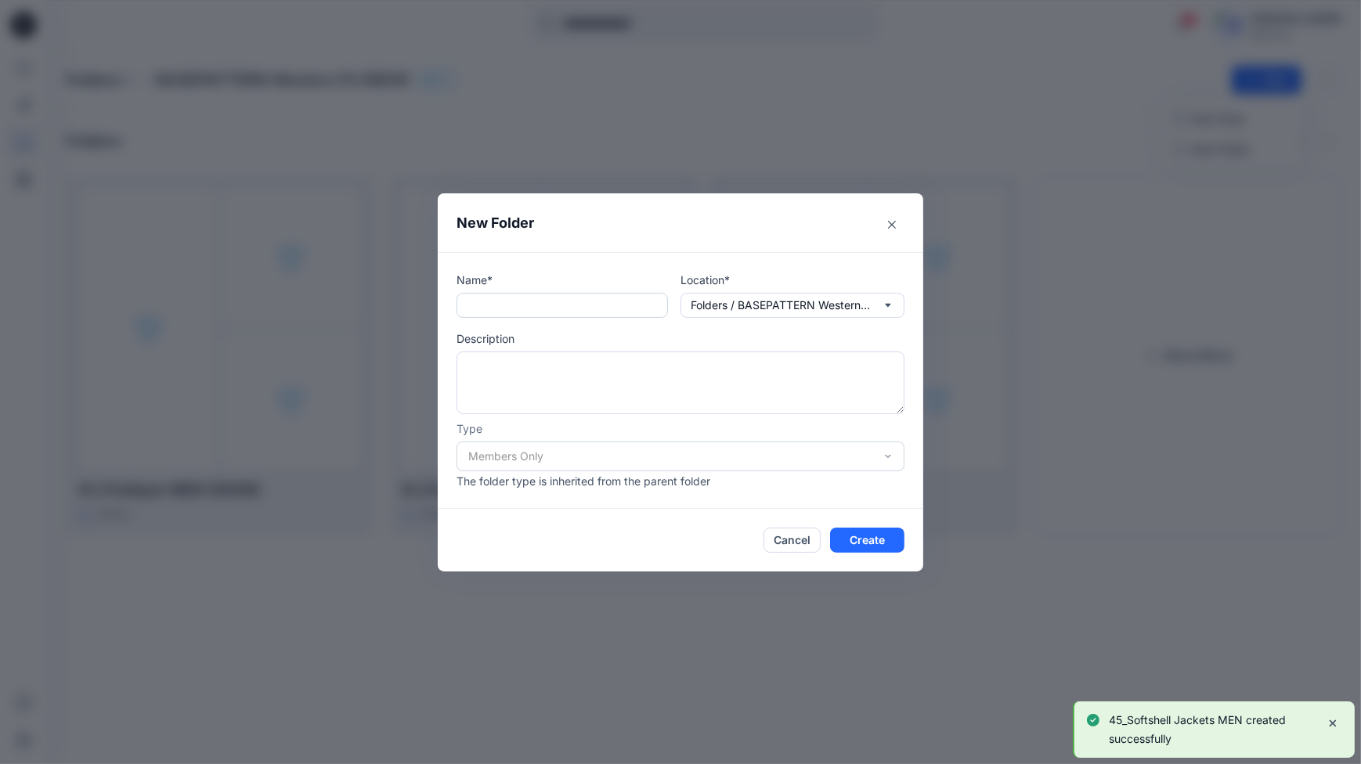
click at [490, 299] on input "text" at bounding box center [562, 305] width 211 height 25
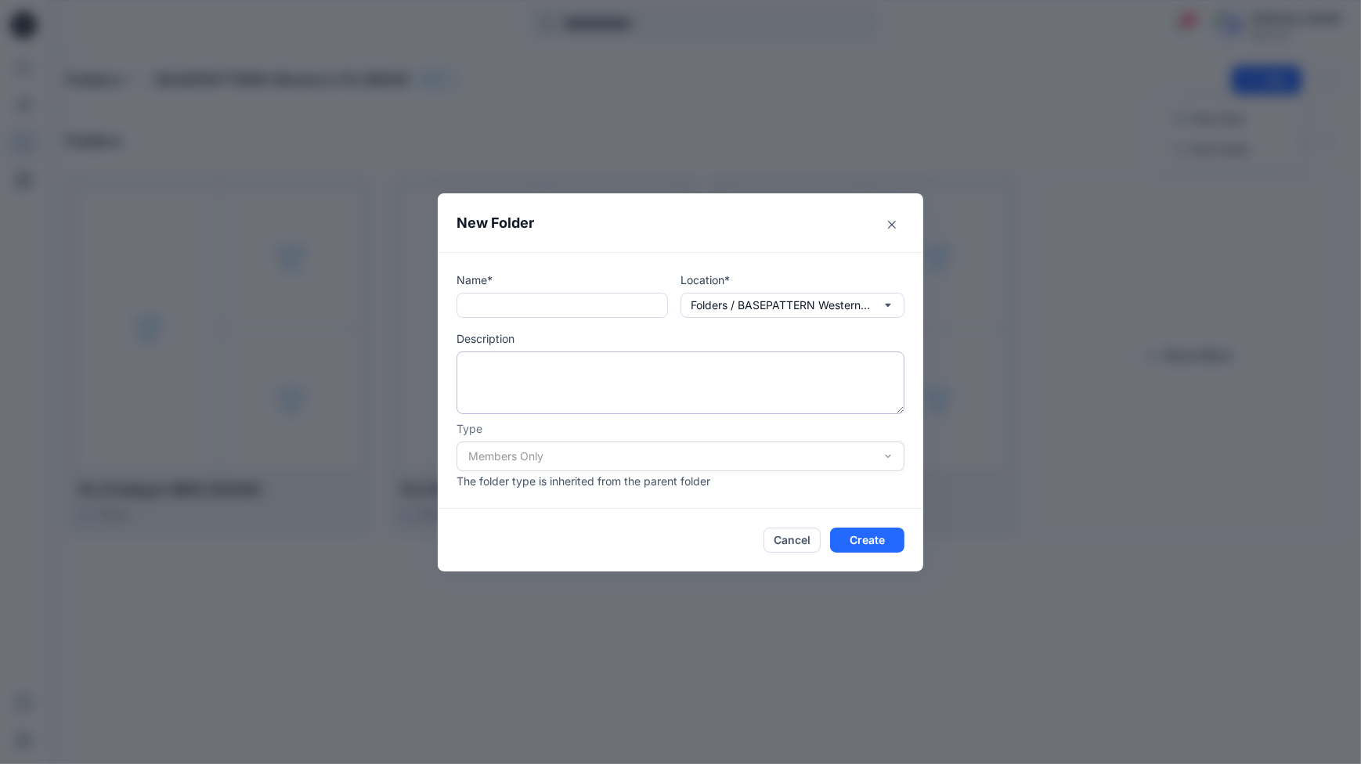
paste input "**********"
type input "**********"
click at [872, 538] on button "Create" at bounding box center [867, 540] width 74 height 25
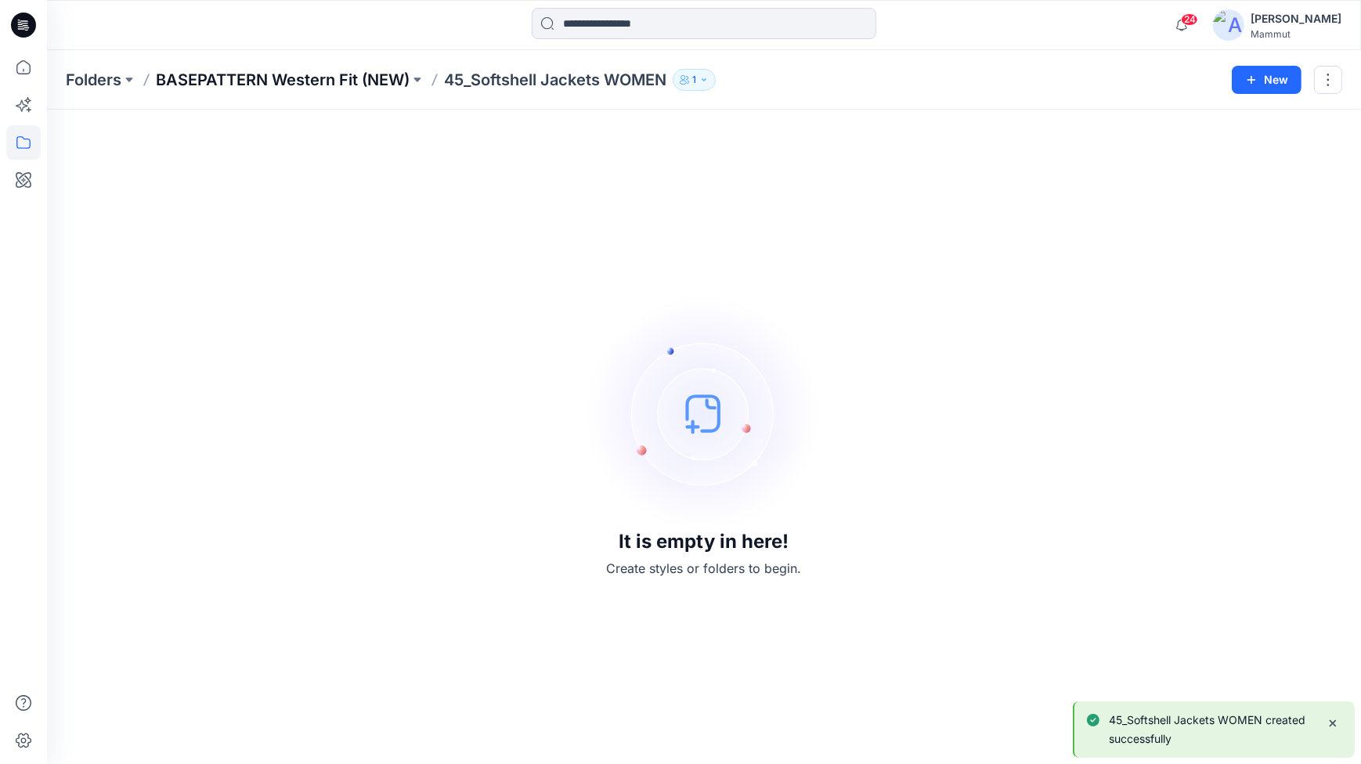
click at [274, 79] on p "BASEPATTERN Western Fit (NEW)" at bounding box center [283, 80] width 254 height 22
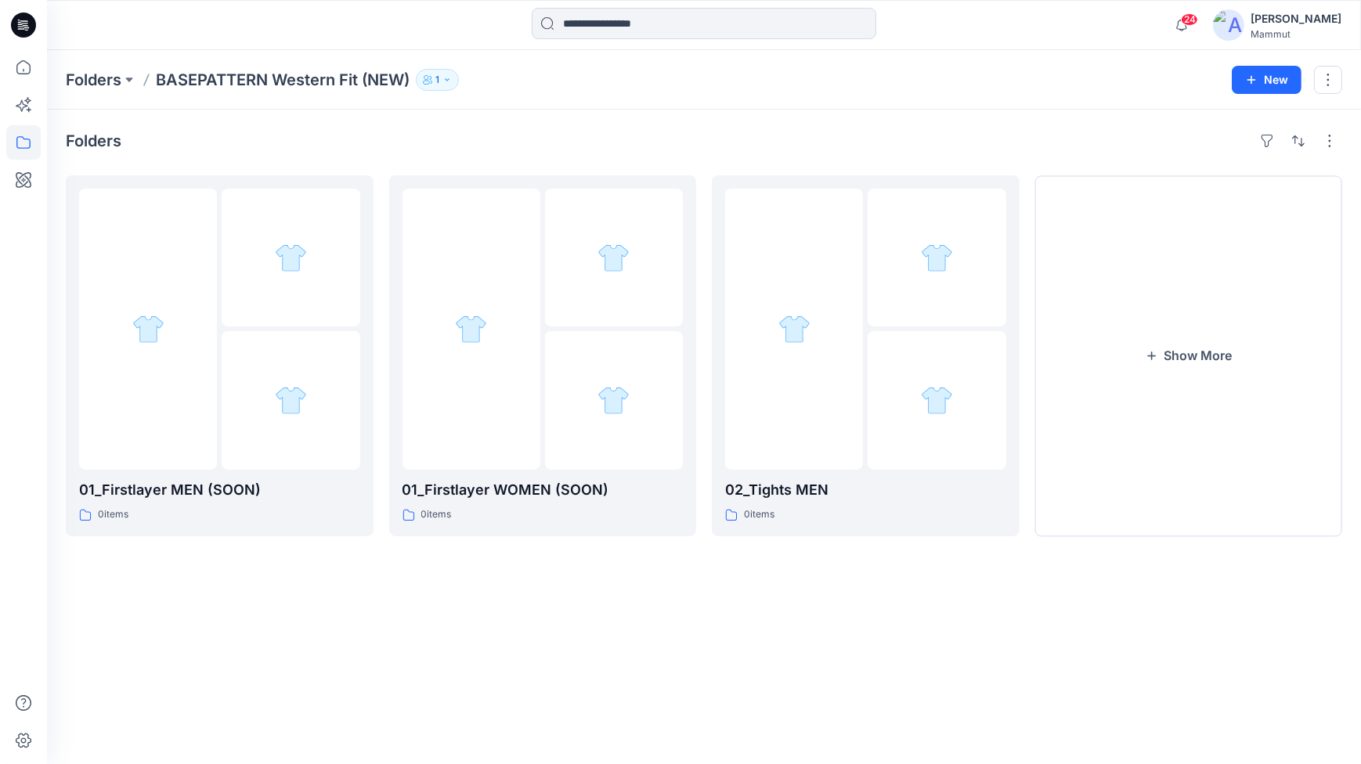
click at [242, 74] on p "BASEPATTERN Western Fit (NEW)" at bounding box center [283, 80] width 254 height 22
click at [1259, 75] on button "New" at bounding box center [1267, 80] width 70 height 28
click at [1225, 143] on p "New Folder" at bounding box center [1222, 149] width 58 height 16
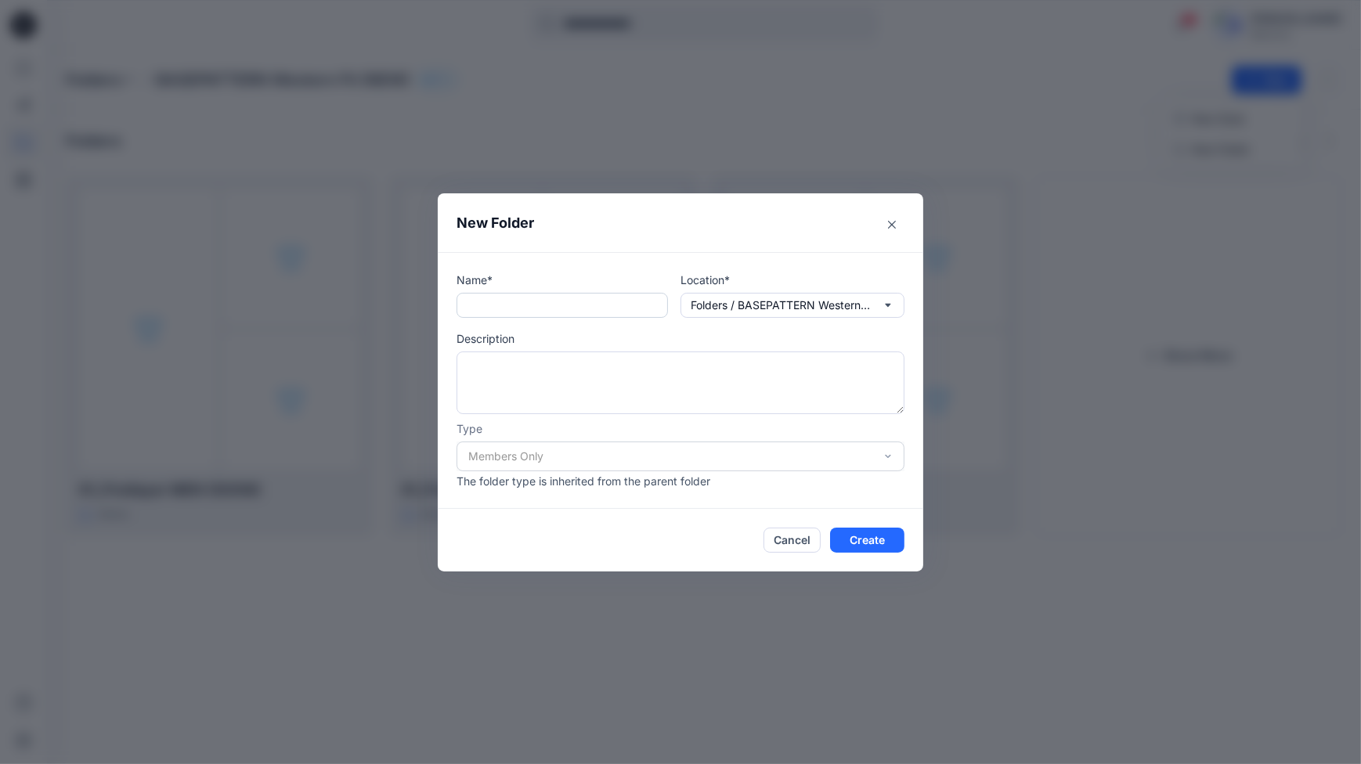
click at [520, 300] on input "text" at bounding box center [562, 305] width 211 height 25
paste input "**********"
type input "**********"
click at [877, 537] on button "Create" at bounding box center [867, 540] width 74 height 25
click at [869, 540] on button "Create" at bounding box center [867, 540] width 74 height 25
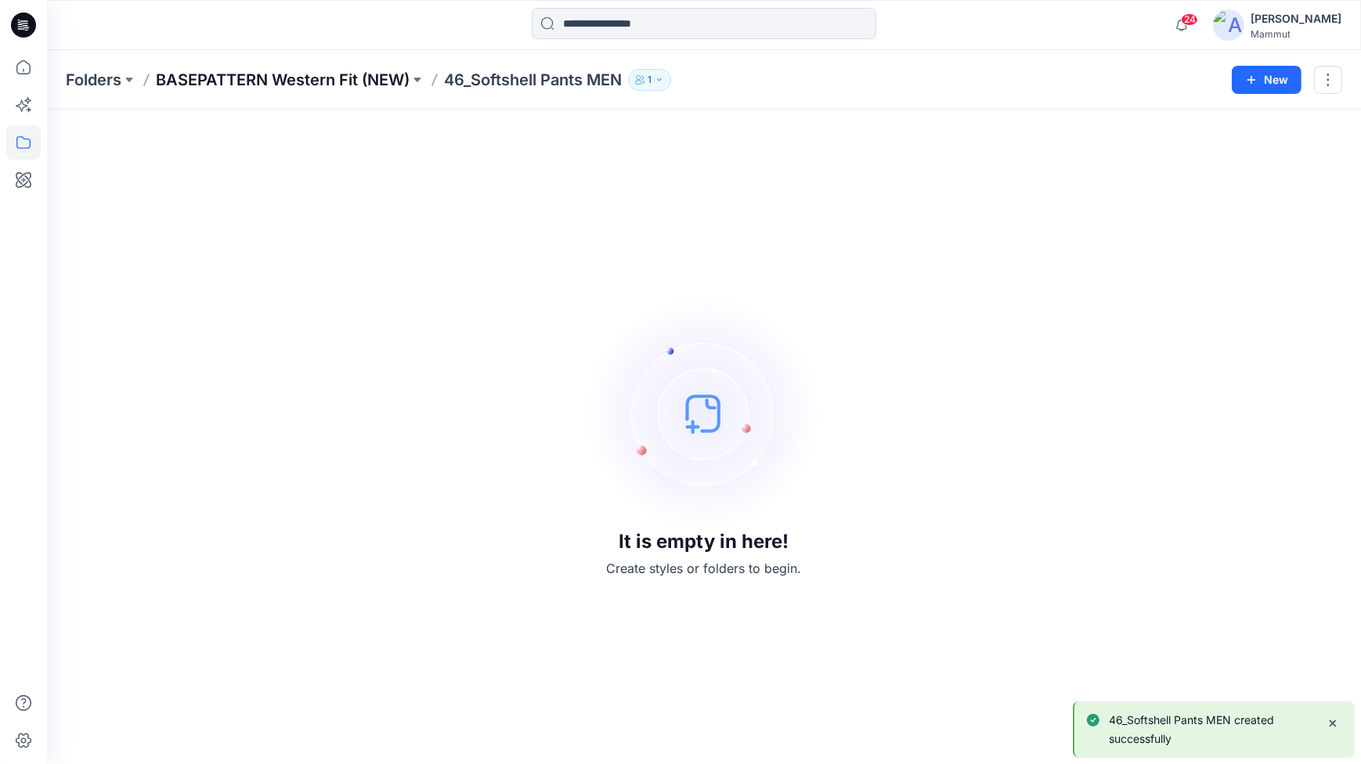
click at [307, 81] on p "BASEPATTERN Western Fit (NEW)" at bounding box center [283, 80] width 254 height 22
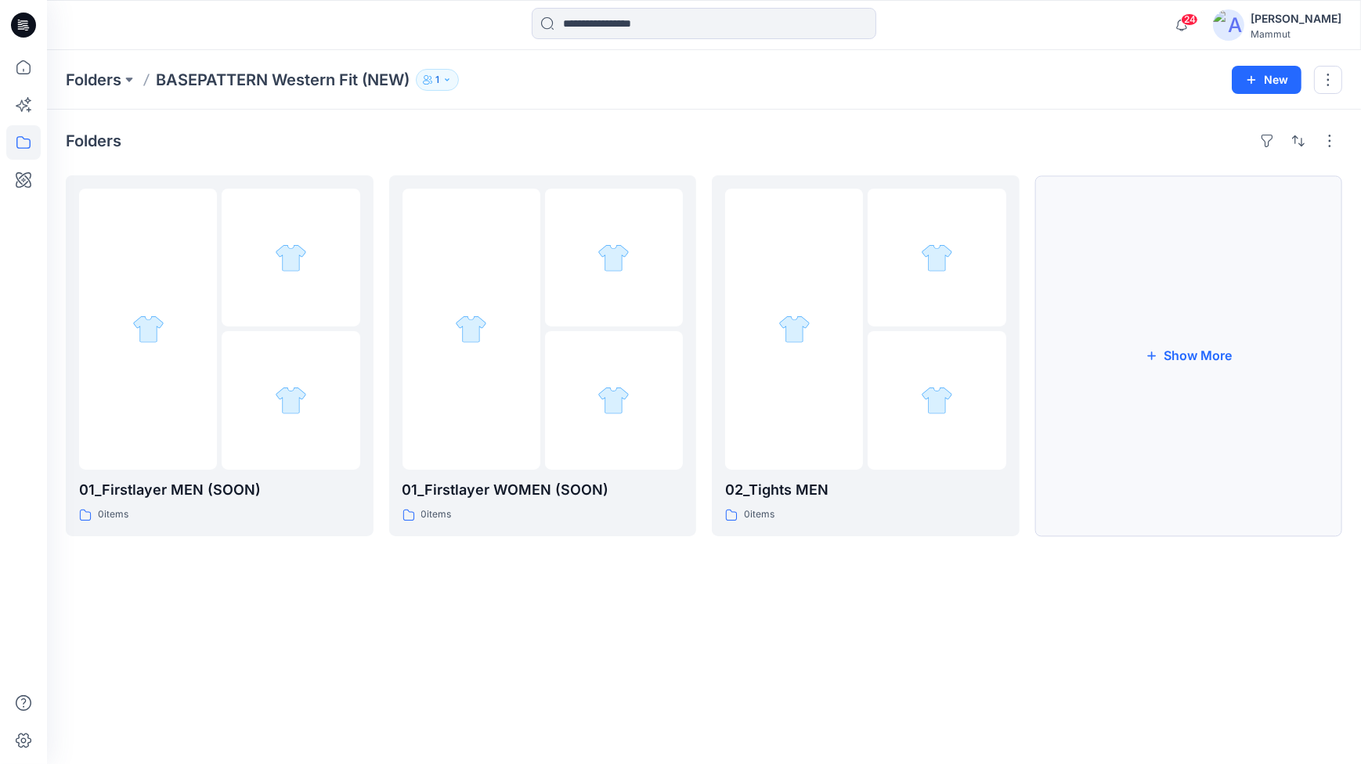
click at [1244, 344] on button "Show More" at bounding box center [1189, 355] width 308 height 361
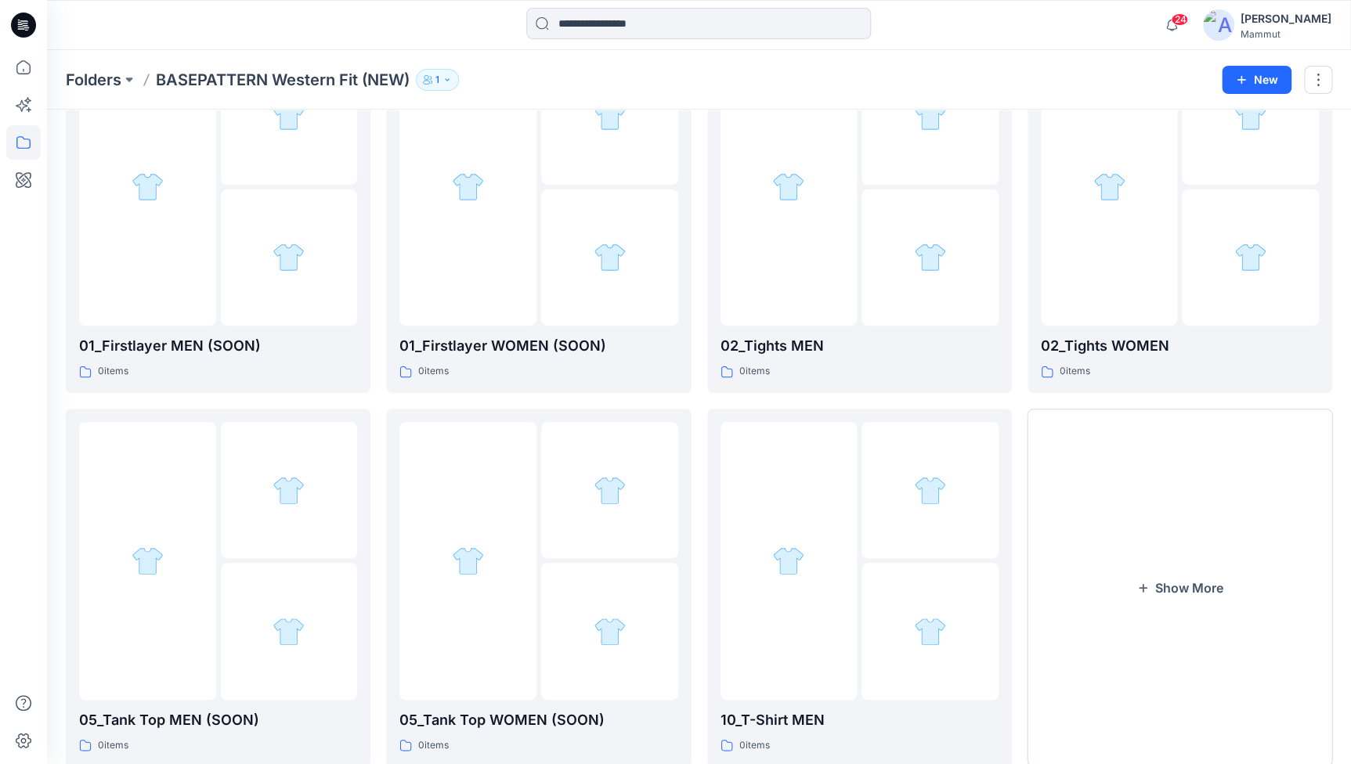
scroll to position [187, 0]
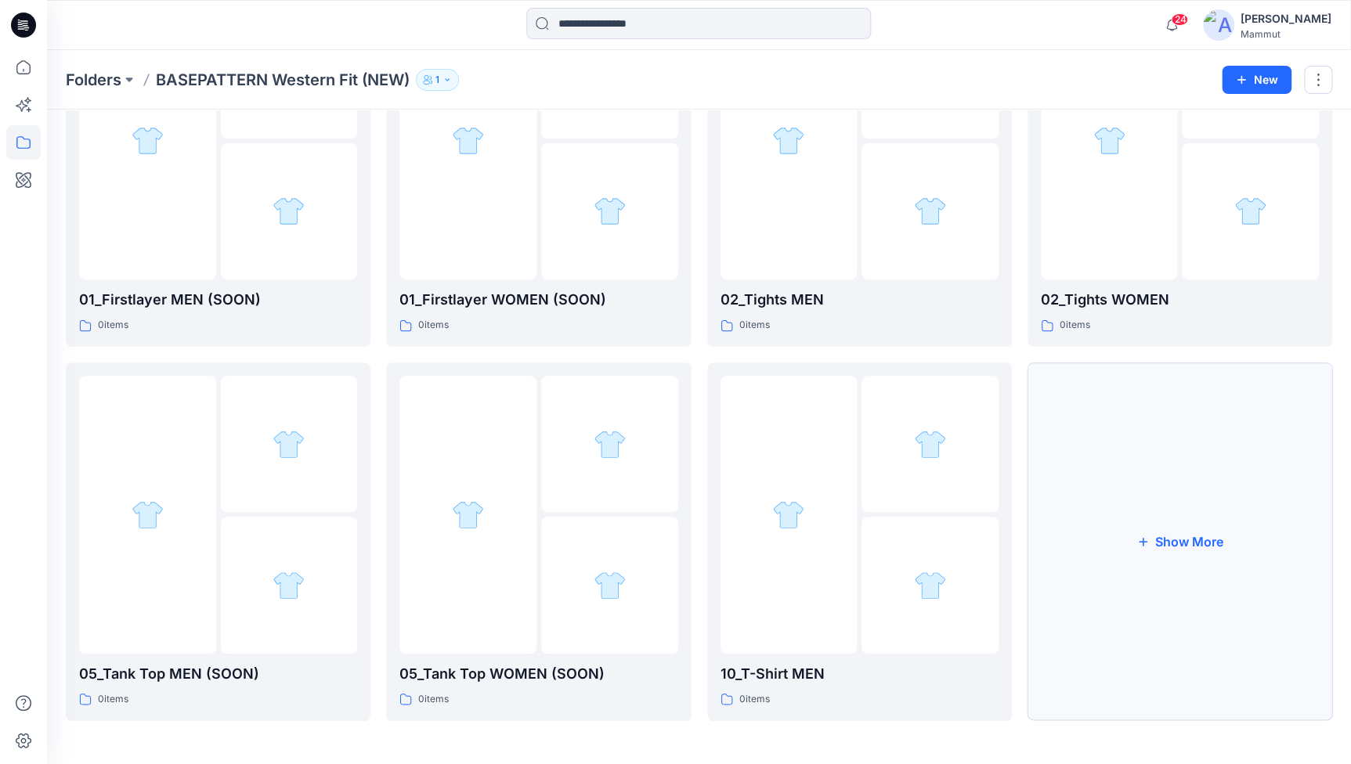
click at [1198, 553] on button "Show More" at bounding box center [1180, 542] width 305 height 359
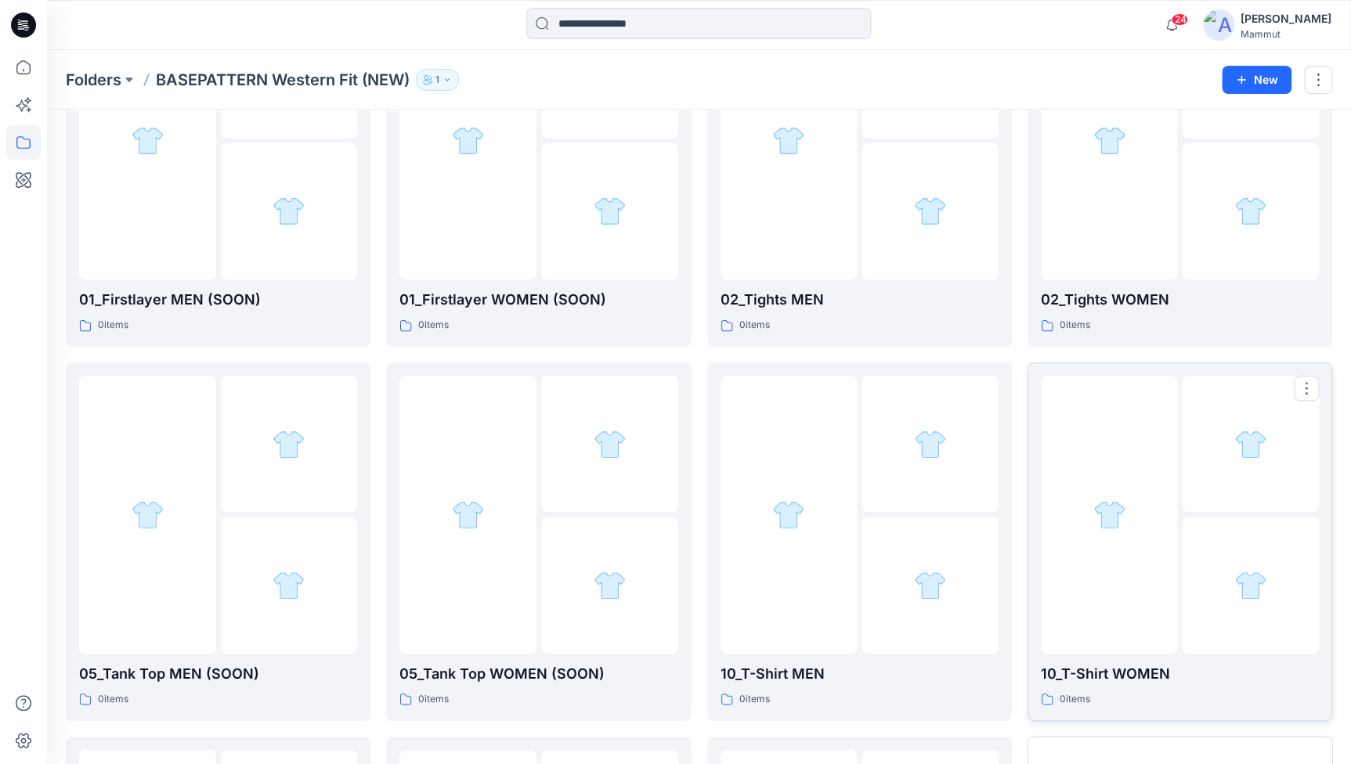
scroll to position [561, 0]
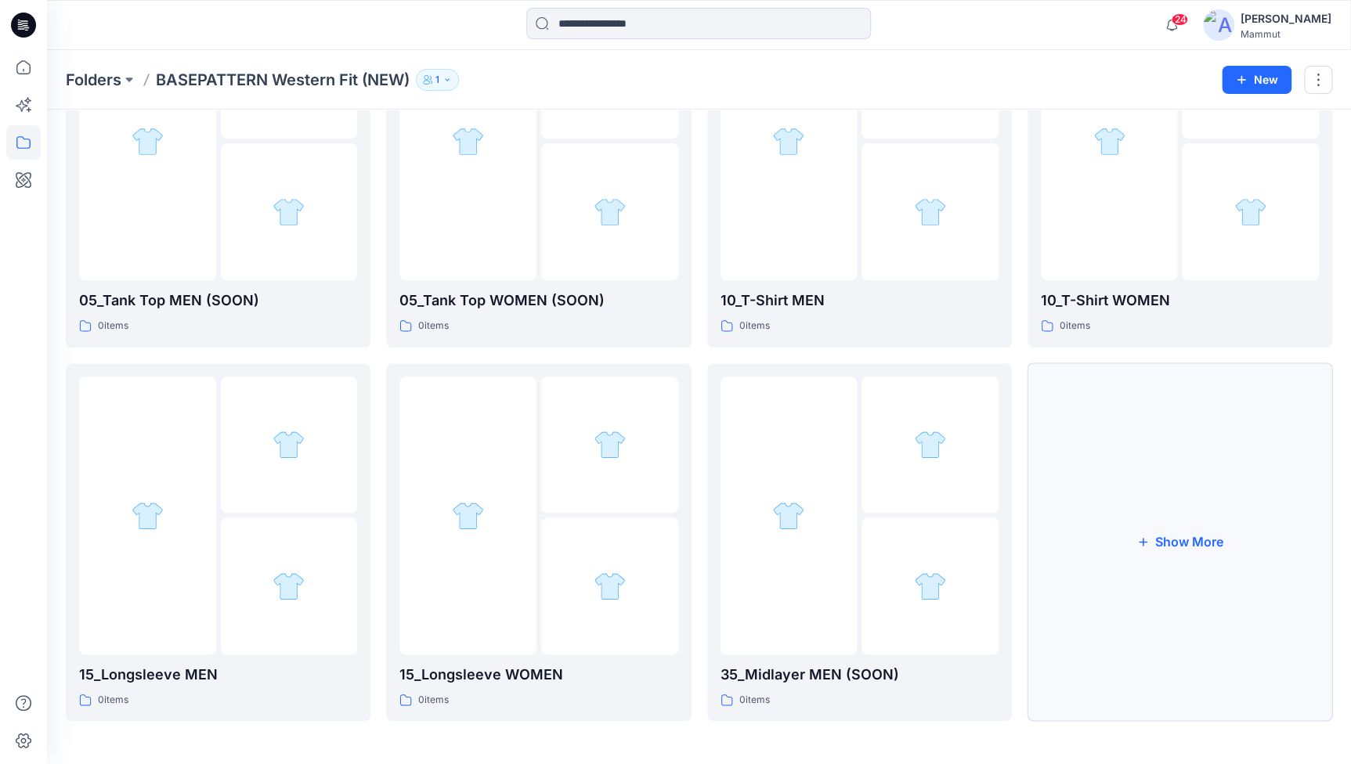
click at [1198, 544] on button "Show More" at bounding box center [1180, 542] width 305 height 359
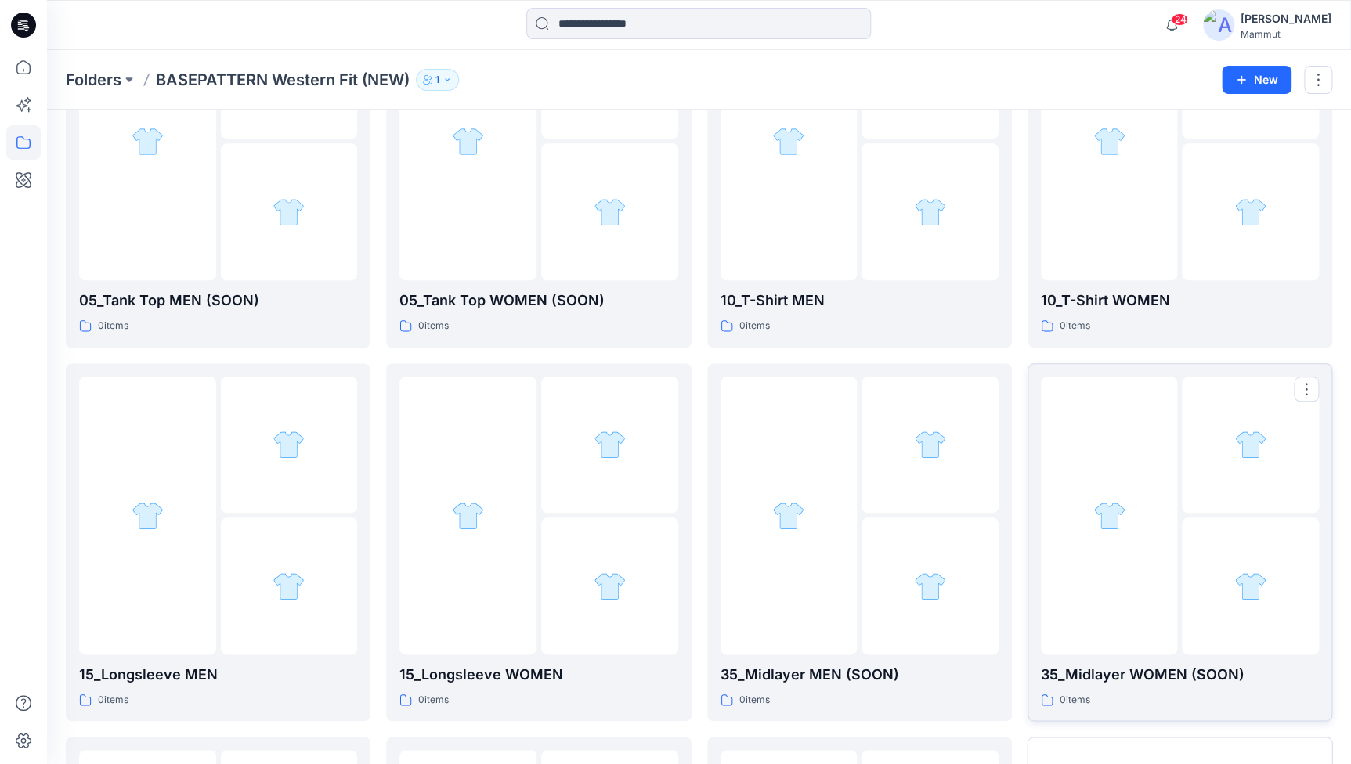
scroll to position [935, 0]
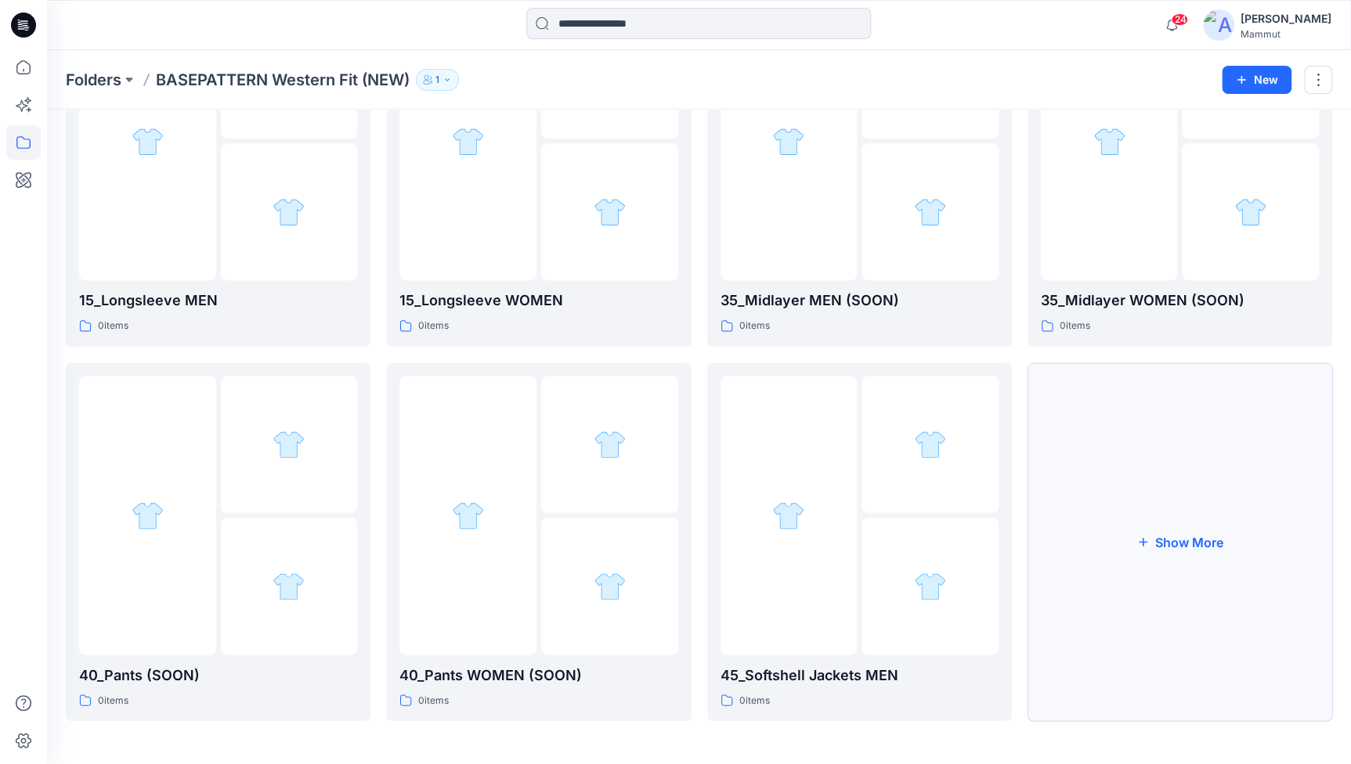
click at [1191, 536] on button "Show More" at bounding box center [1180, 542] width 305 height 359
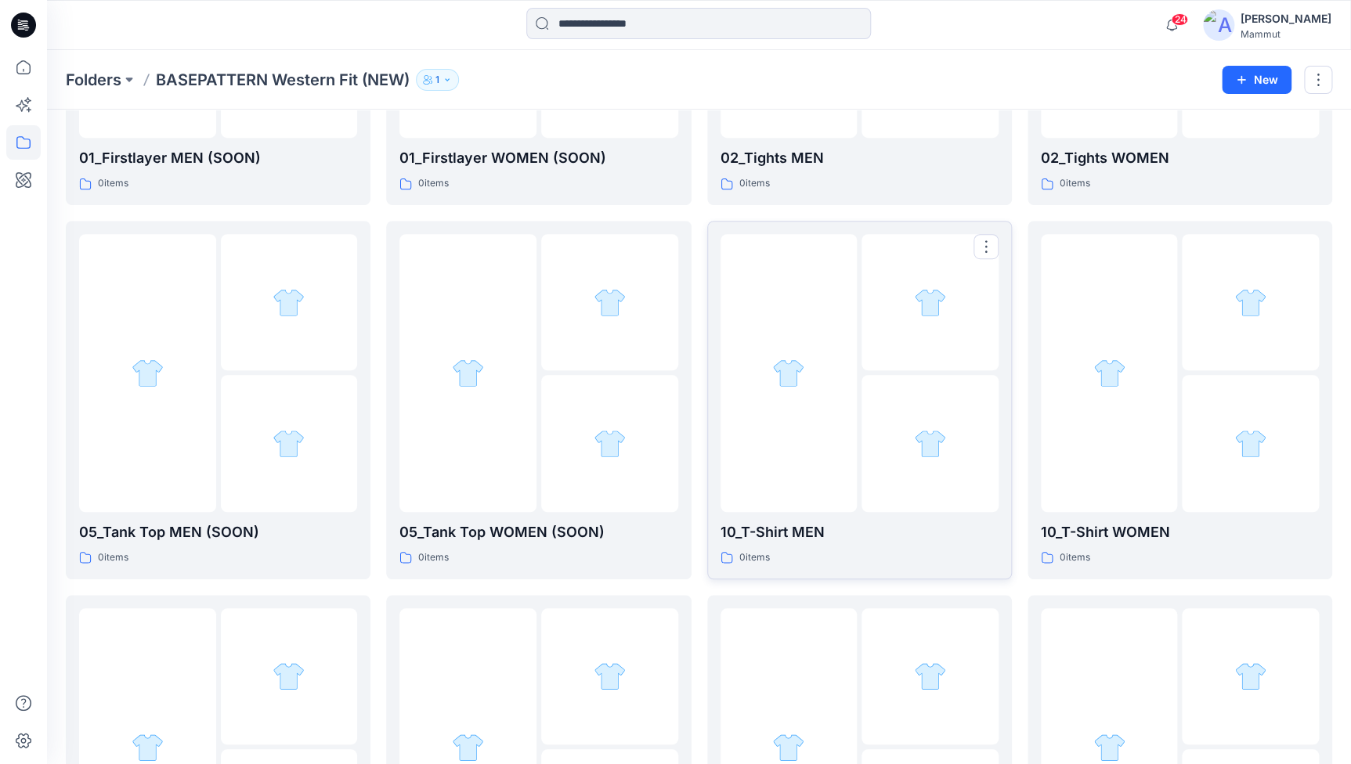
scroll to position [0, 0]
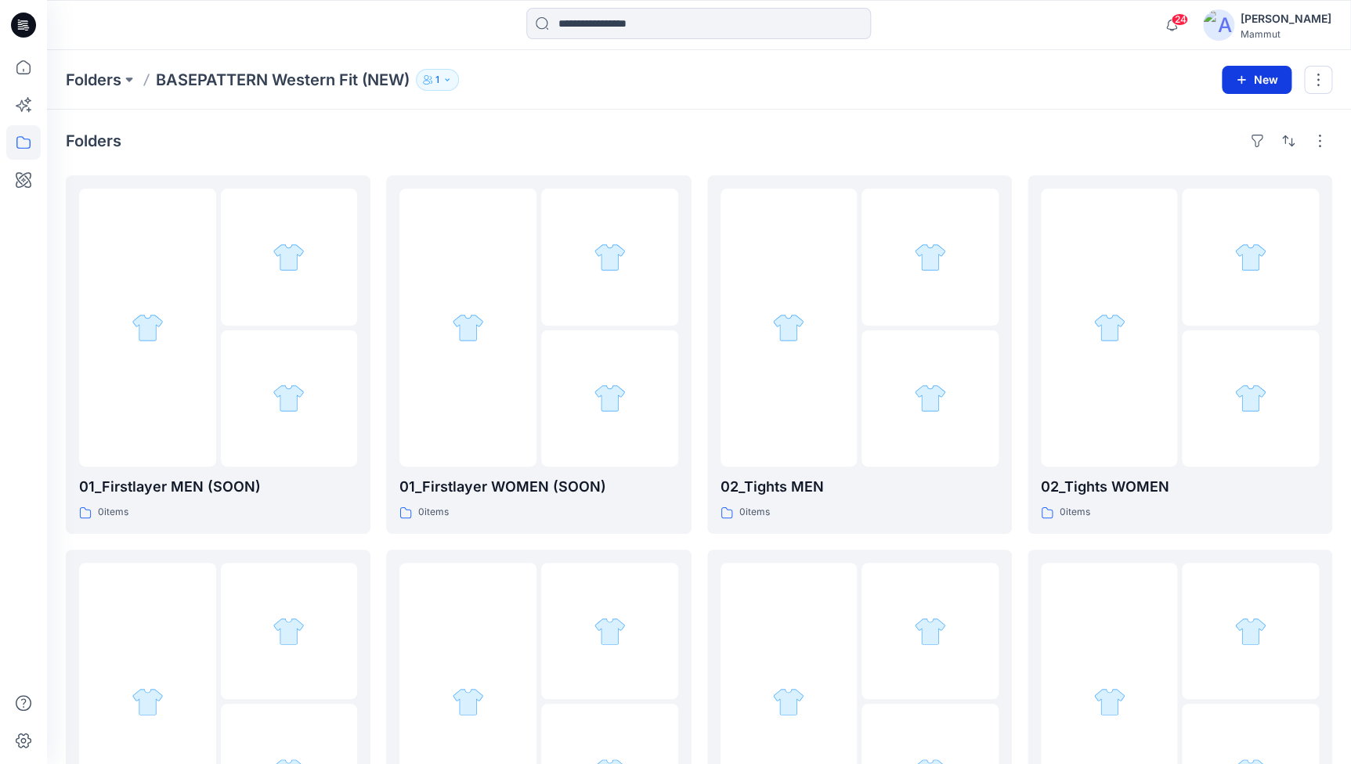
click at [1238, 77] on icon "button" at bounding box center [1241, 80] width 13 height 13
click at [1206, 147] on p "New Folder" at bounding box center [1211, 149] width 58 height 16
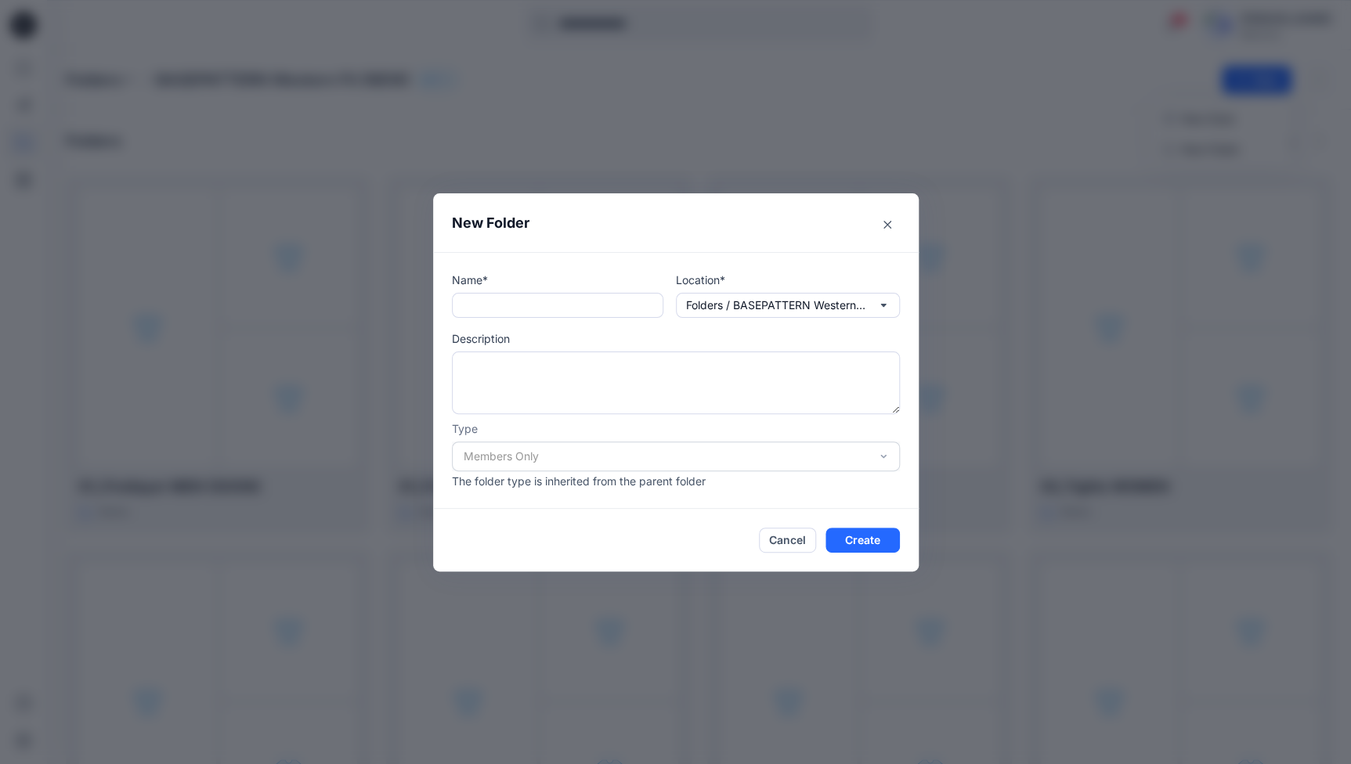
click at [486, 319] on div "Name* Location* Folders / BASEPATTERN Western Fit (NEW) Description Type Member…" at bounding box center [676, 381] width 448 height 218
click at [489, 298] on input "text" at bounding box center [557, 305] width 211 height 25
paste input "**********"
type input "**********"
click at [869, 536] on button "Create" at bounding box center [862, 540] width 74 height 25
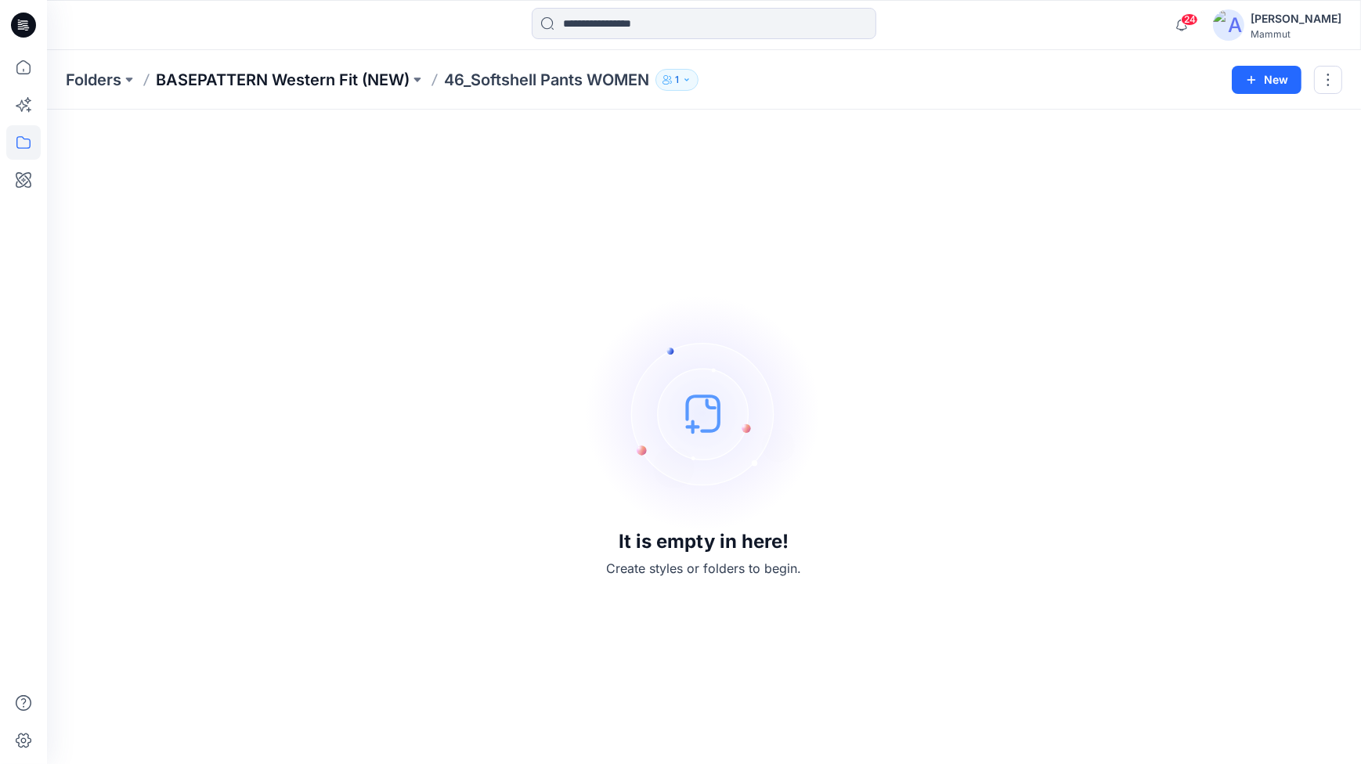
click at [336, 78] on p "BASEPATTERN Western Fit (NEW)" at bounding box center [283, 80] width 254 height 22
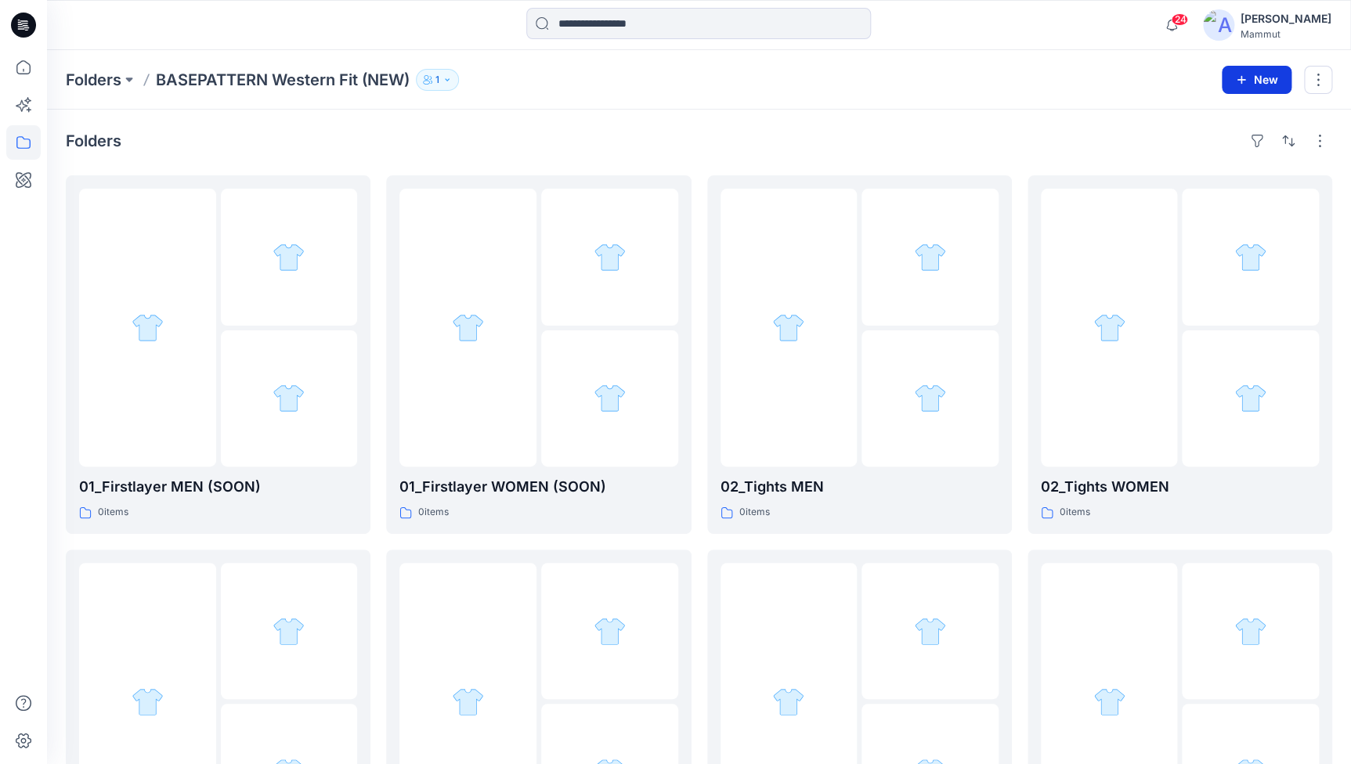
click at [1261, 78] on button "New" at bounding box center [1257, 80] width 70 height 28
click at [1205, 149] on p "New Folder" at bounding box center [1211, 149] width 58 height 16
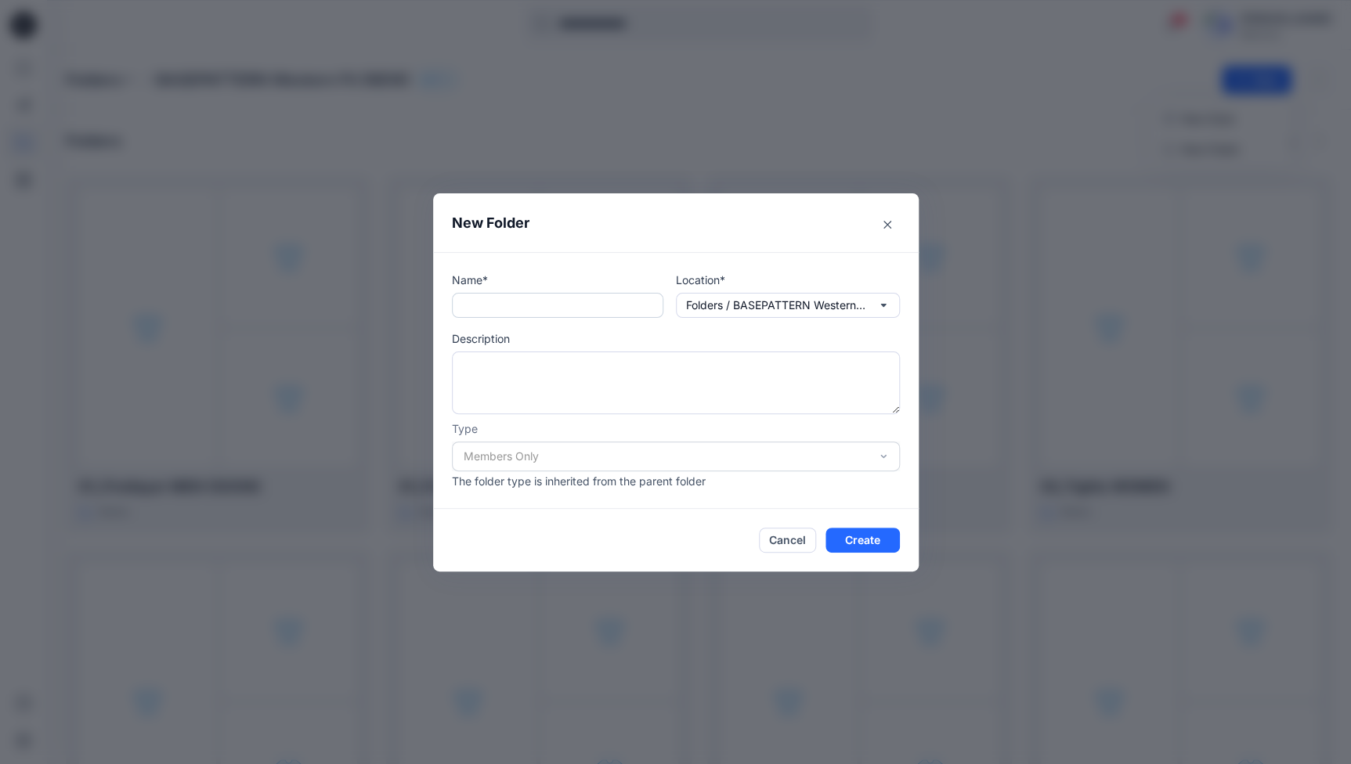
click at [478, 312] on input "text" at bounding box center [557, 305] width 211 height 25
paste input "**********"
type input "**********"
click at [869, 537] on button "Create" at bounding box center [862, 540] width 74 height 25
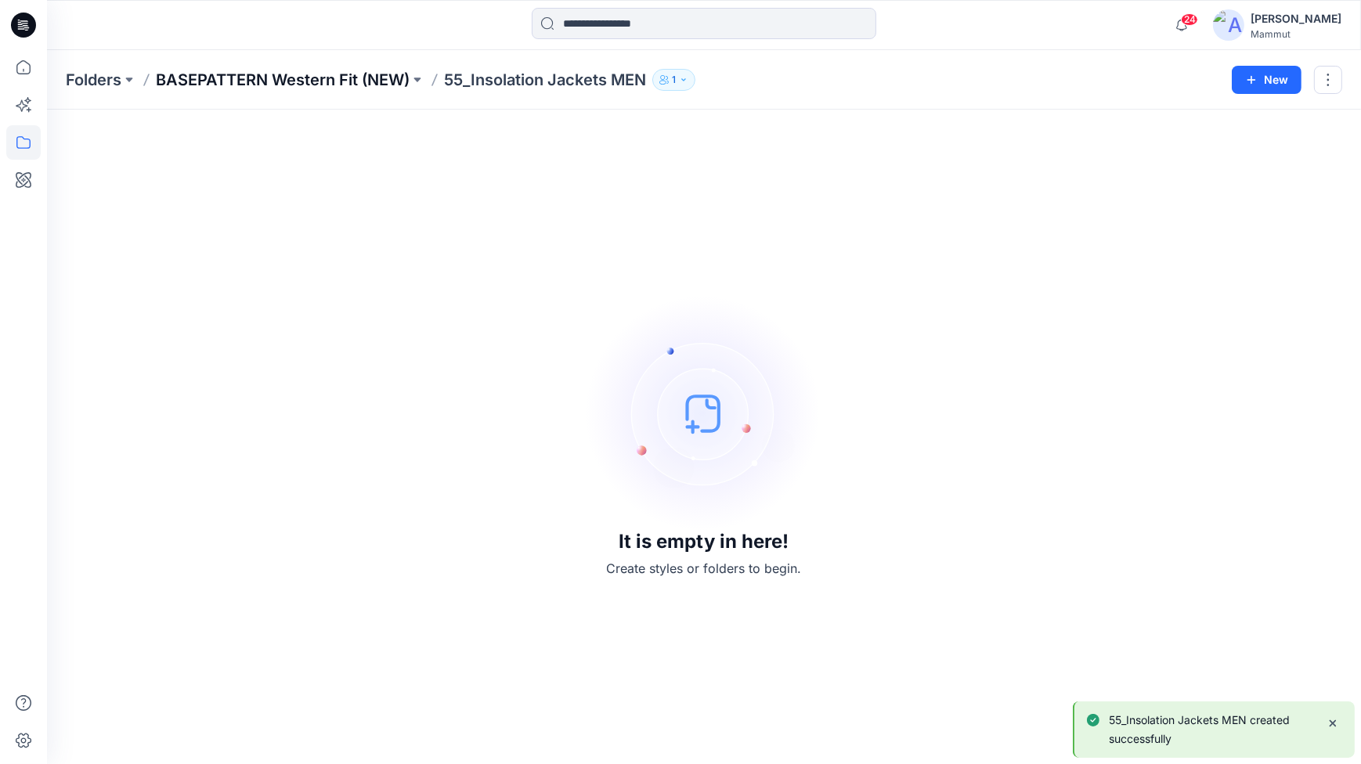
click at [337, 70] on p "BASEPATTERN Western Fit (NEW)" at bounding box center [283, 80] width 254 height 22
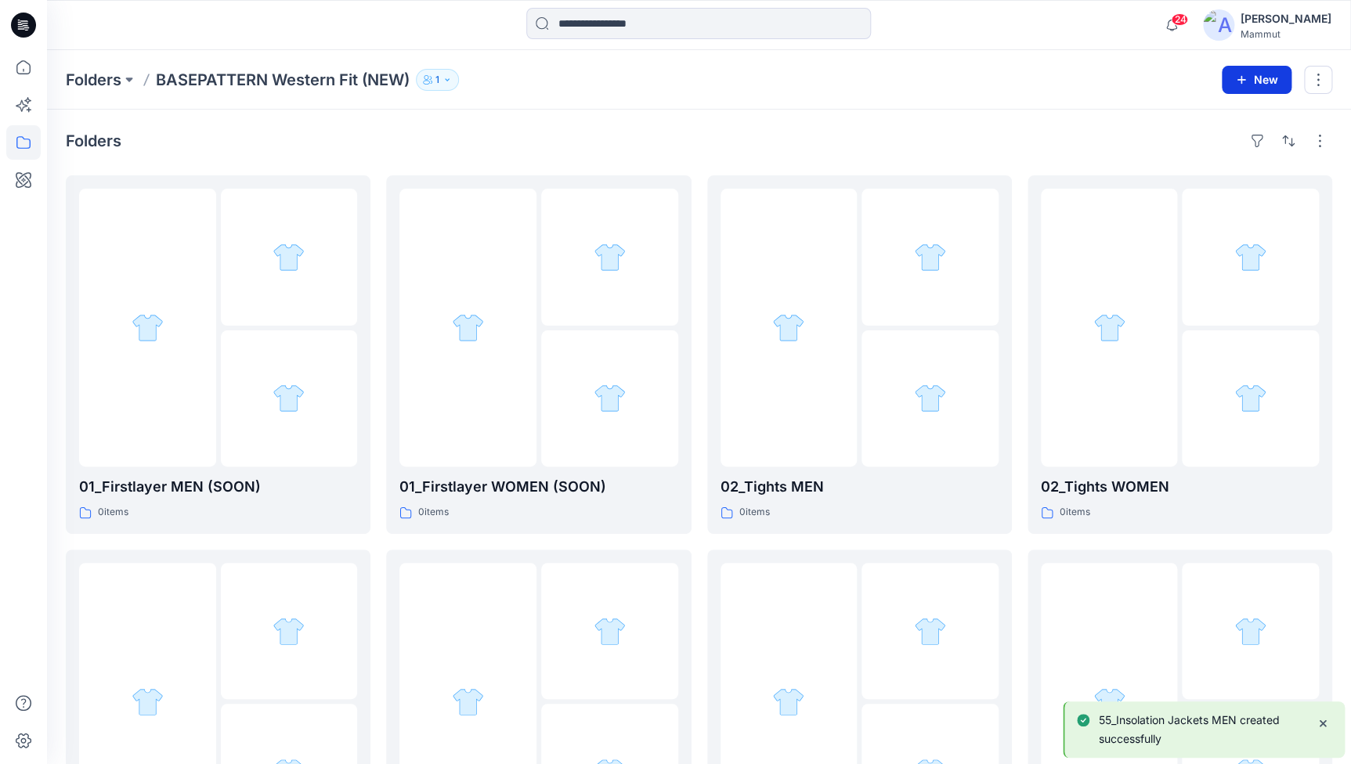
click at [1262, 77] on button "New" at bounding box center [1257, 80] width 70 height 28
click at [1208, 143] on p "New Folder" at bounding box center [1211, 149] width 58 height 16
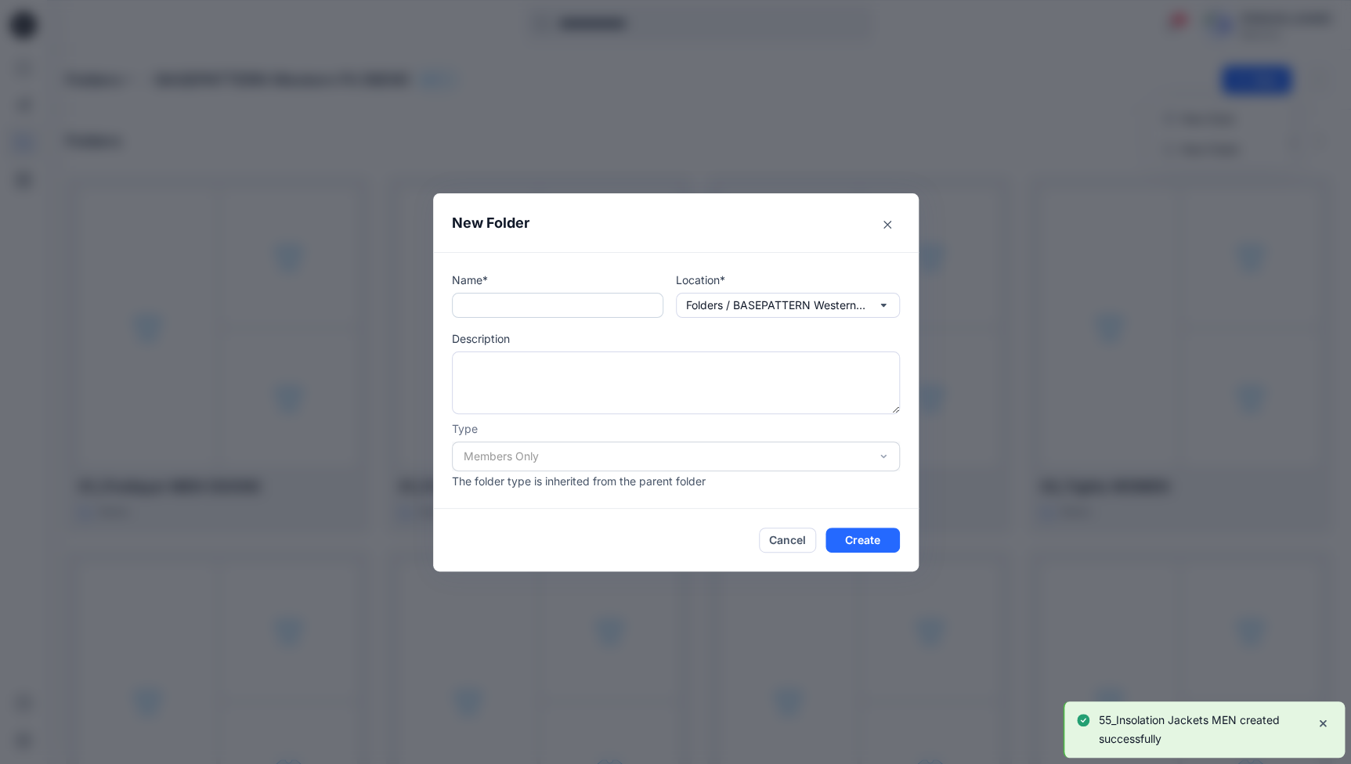
click at [534, 305] on input "text" at bounding box center [557, 305] width 211 height 25
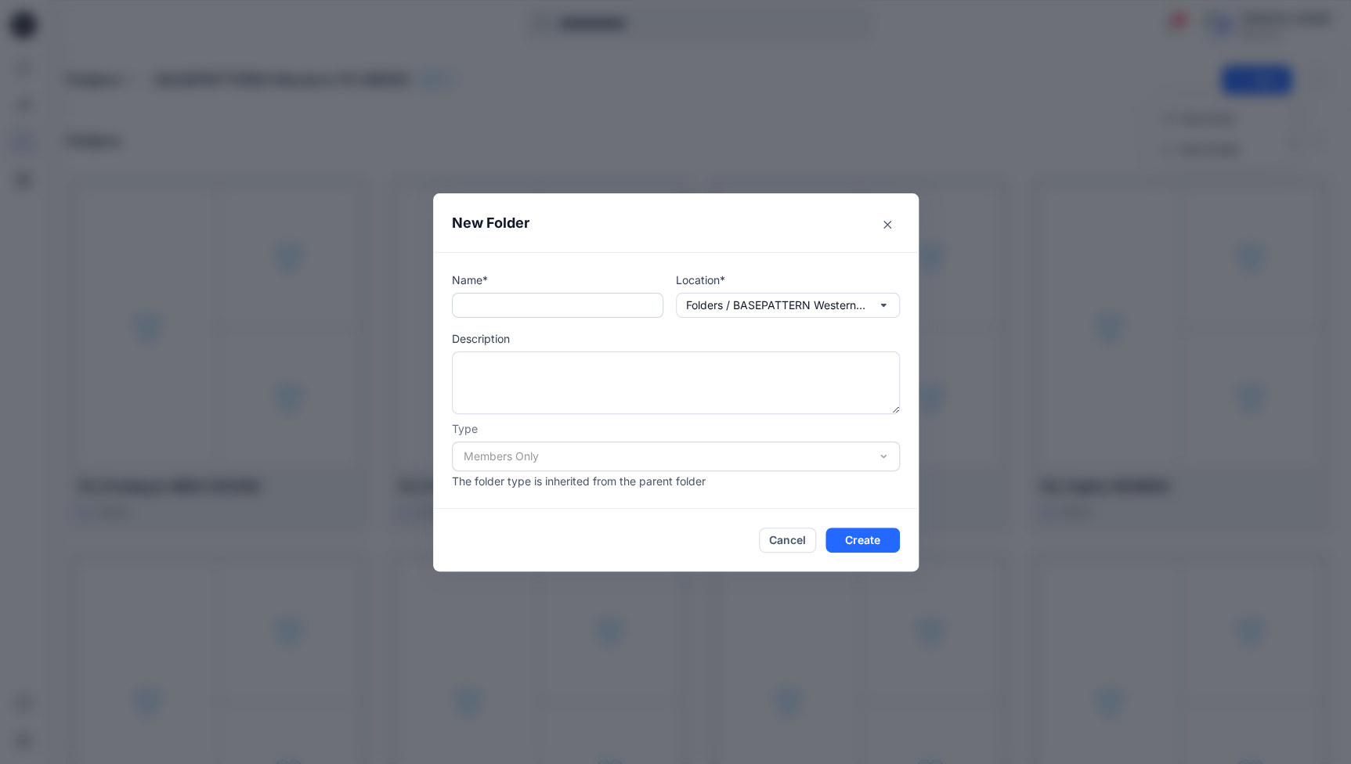
paste input "**********"
type input "**********"
click at [871, 545] on button "Create" at bounding box center [862, 540] width 74 height 25
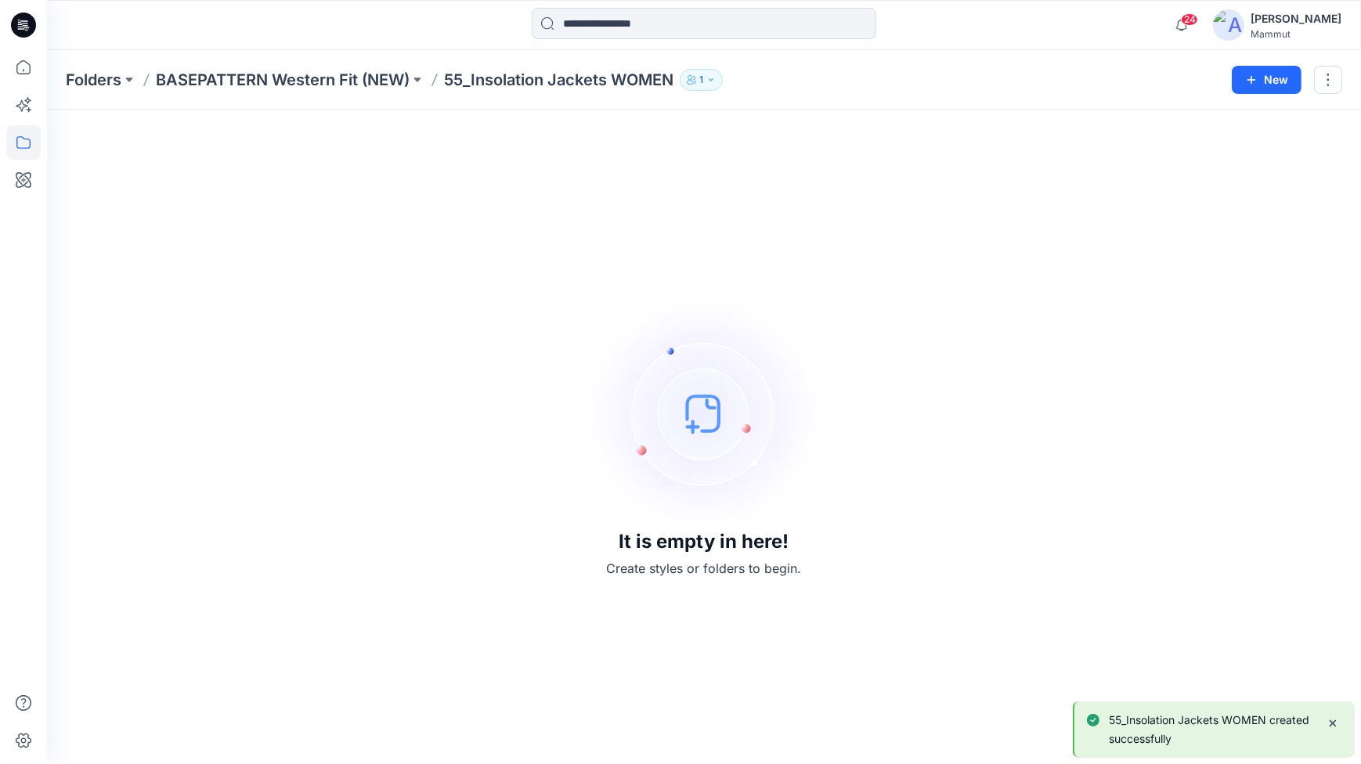
click at [303, 76] on p "BASEPATTERN Western Fit (NEW)" at bounding box center [283, 80] width 254 height 22
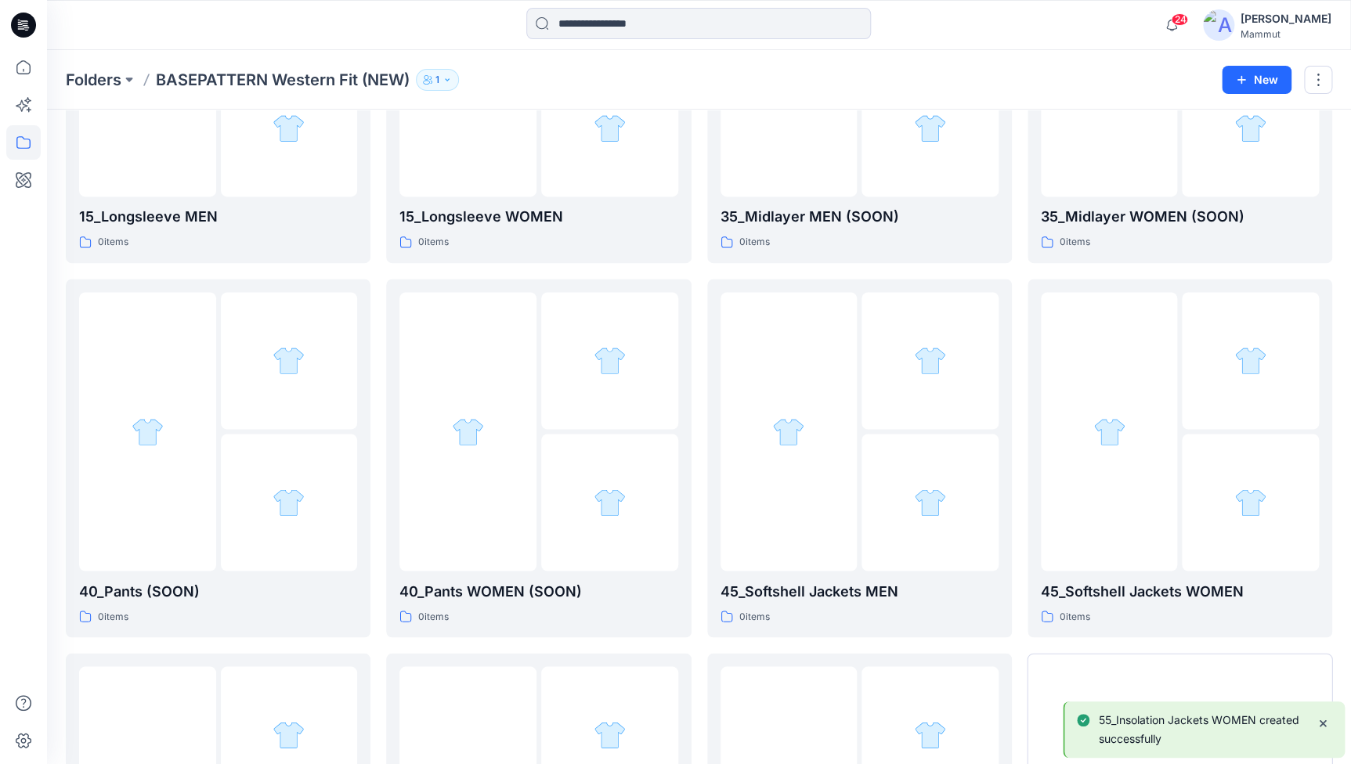
scroll to position [1309, 0]
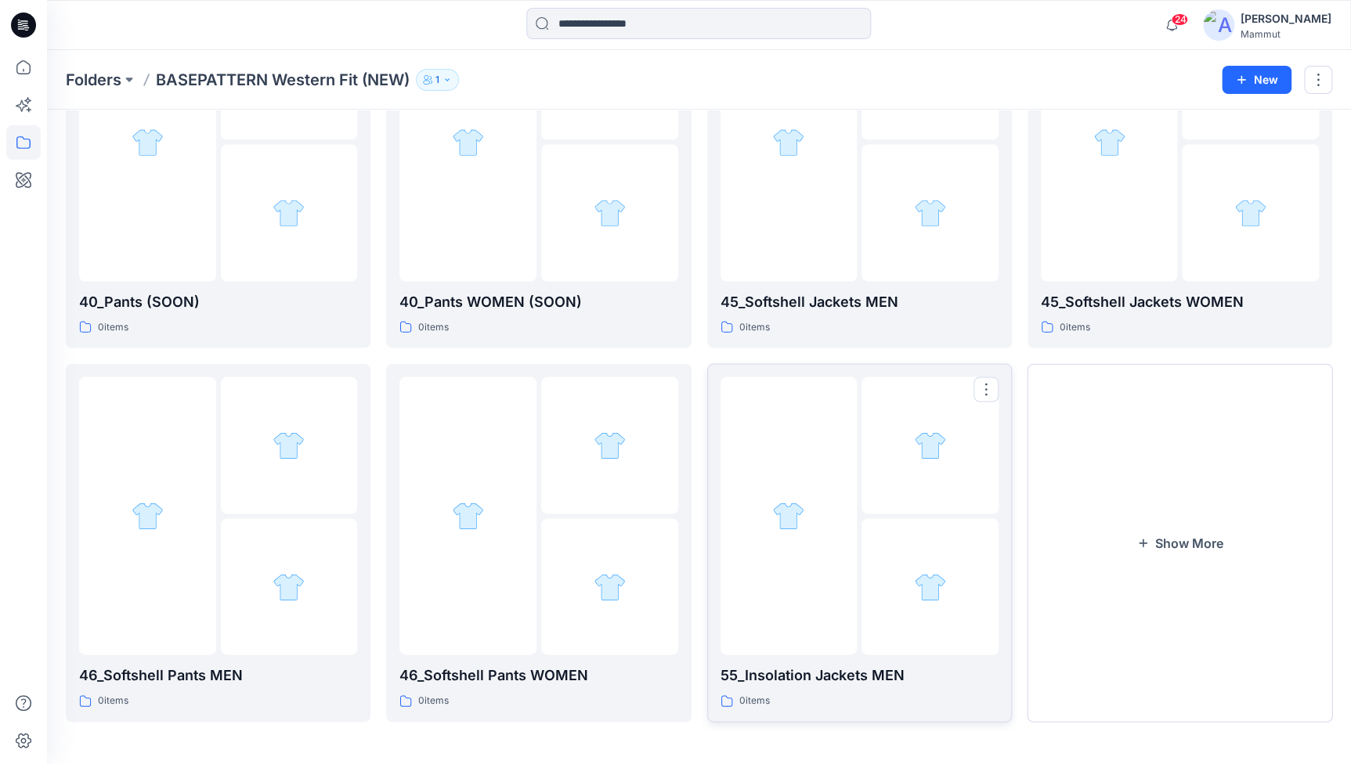
click at [927, 453] on img at bounding box center [930, 445] width 32 height 32
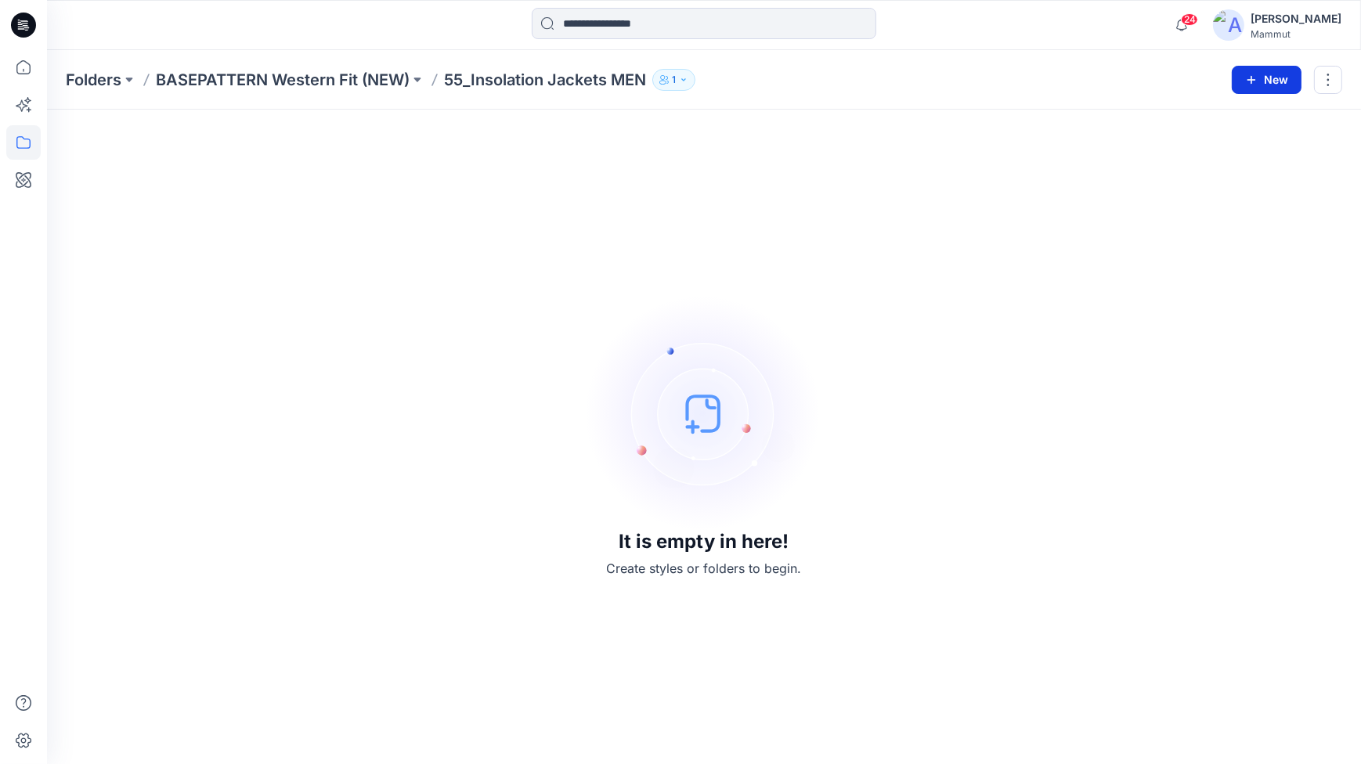
click at [1247, 78] on icon "button" at bounding box center [1251, 80] width 13 height 13
click at [304, 74] on p "BASEPATTERN Western Fit (NEW)" at bounding box center [283, 80] width 254 height 22
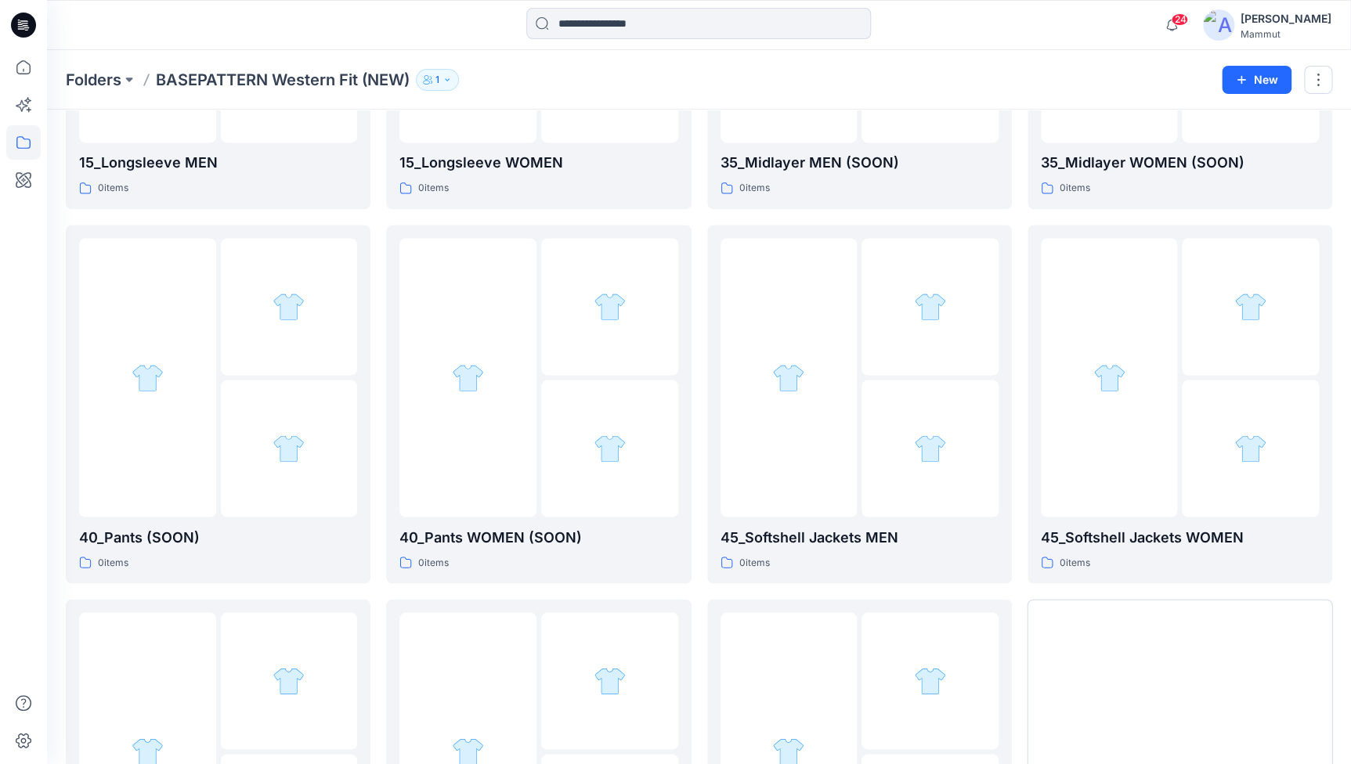
scroll to position [1309, 0]
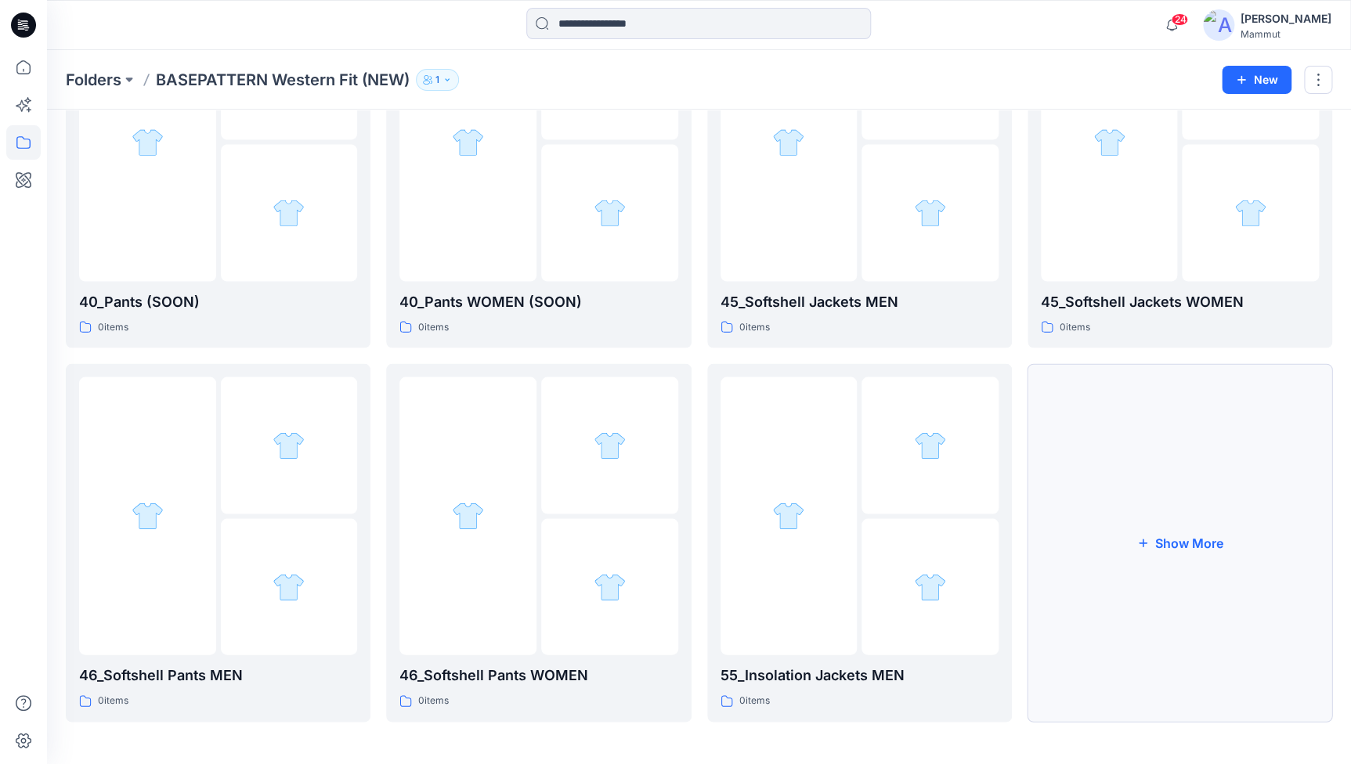
click at [1154, 464] on button "Show More" at bounding box center [1180, 542] width 305 height 359
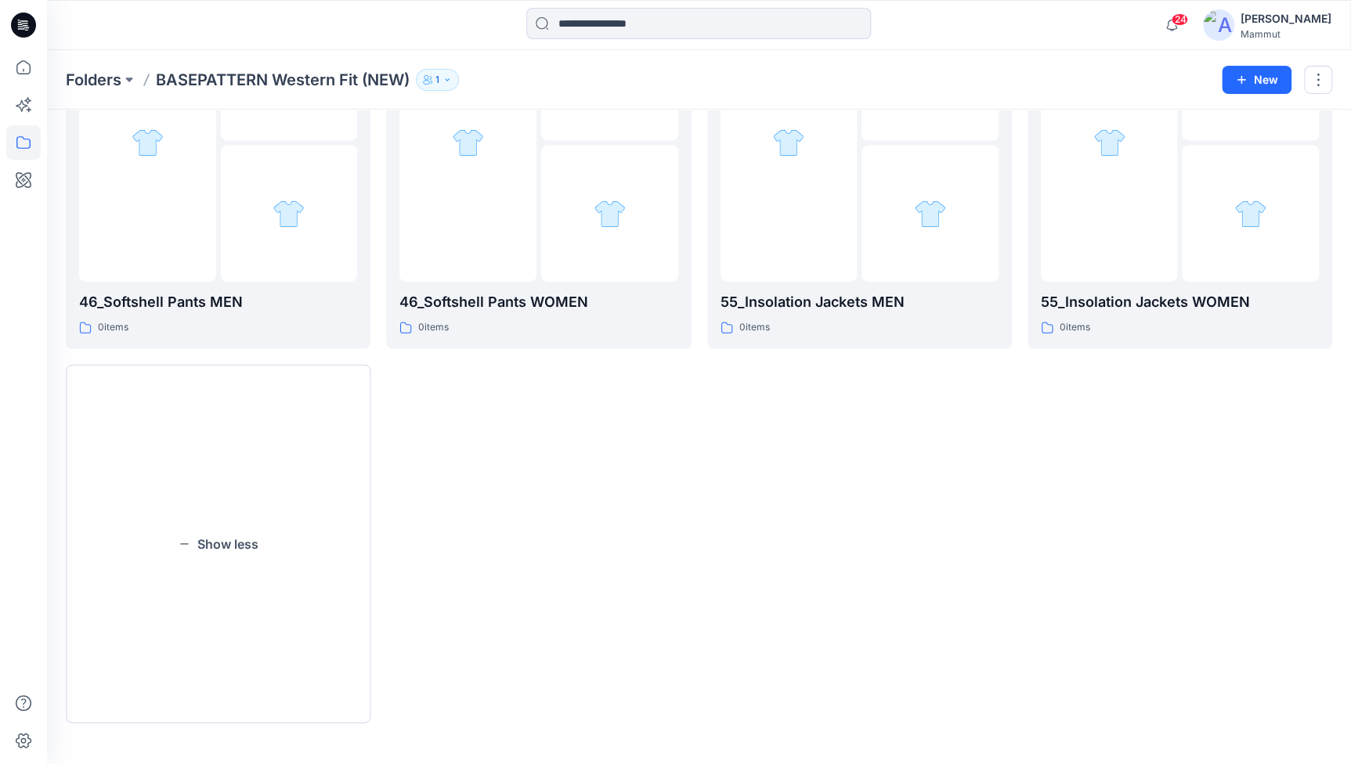
scroll to position [1683, 0]
click at [1259, 75] on button "New" at bounding box center [1257, 80] width 70 height 28
click at [1211, 145] on p "New Folder" at bounding box center [1211, 149] width 58 height 16
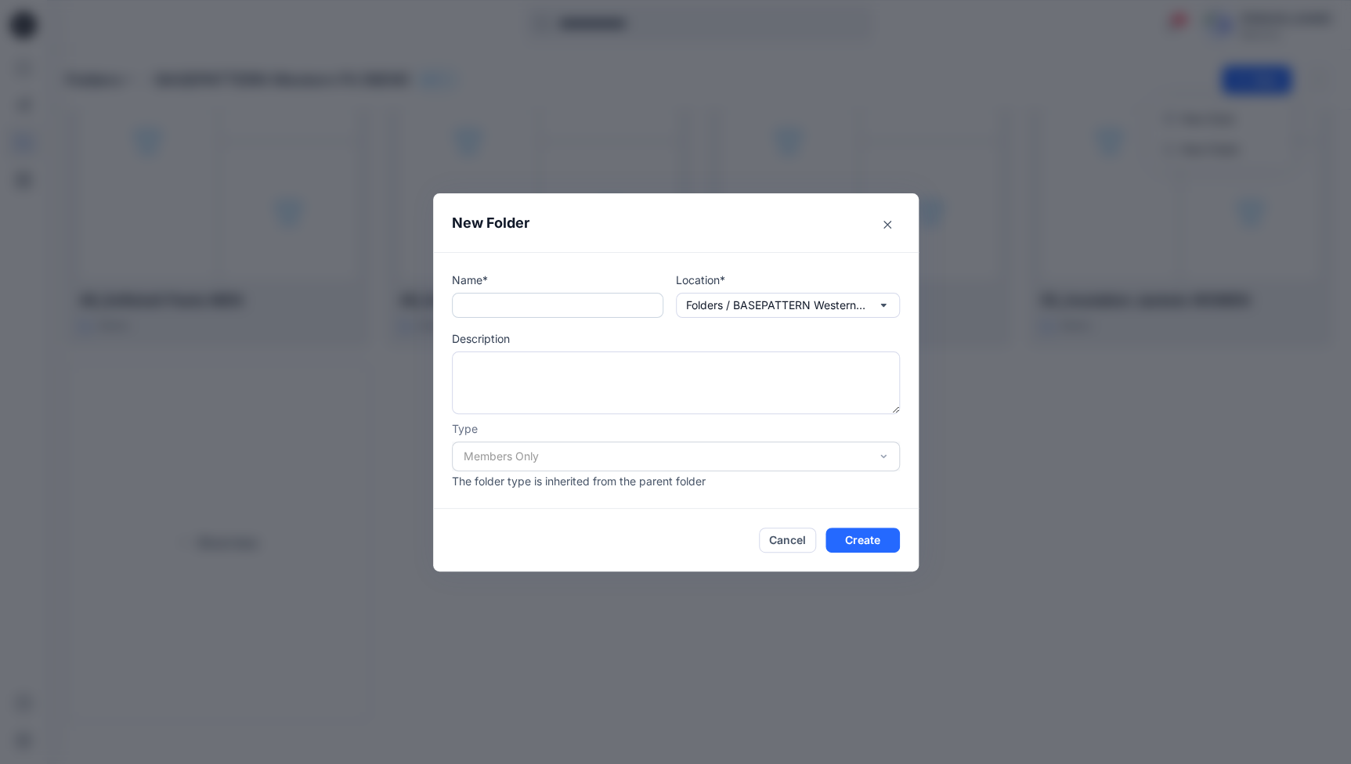
click at [485, 309] on input "text" at bounding box center [557, 305] width 211 height 25
paste input "**********"
type input "**********"
click at [875, 537] on button "Create" at bounding box center [862, 540] width 74 height 25
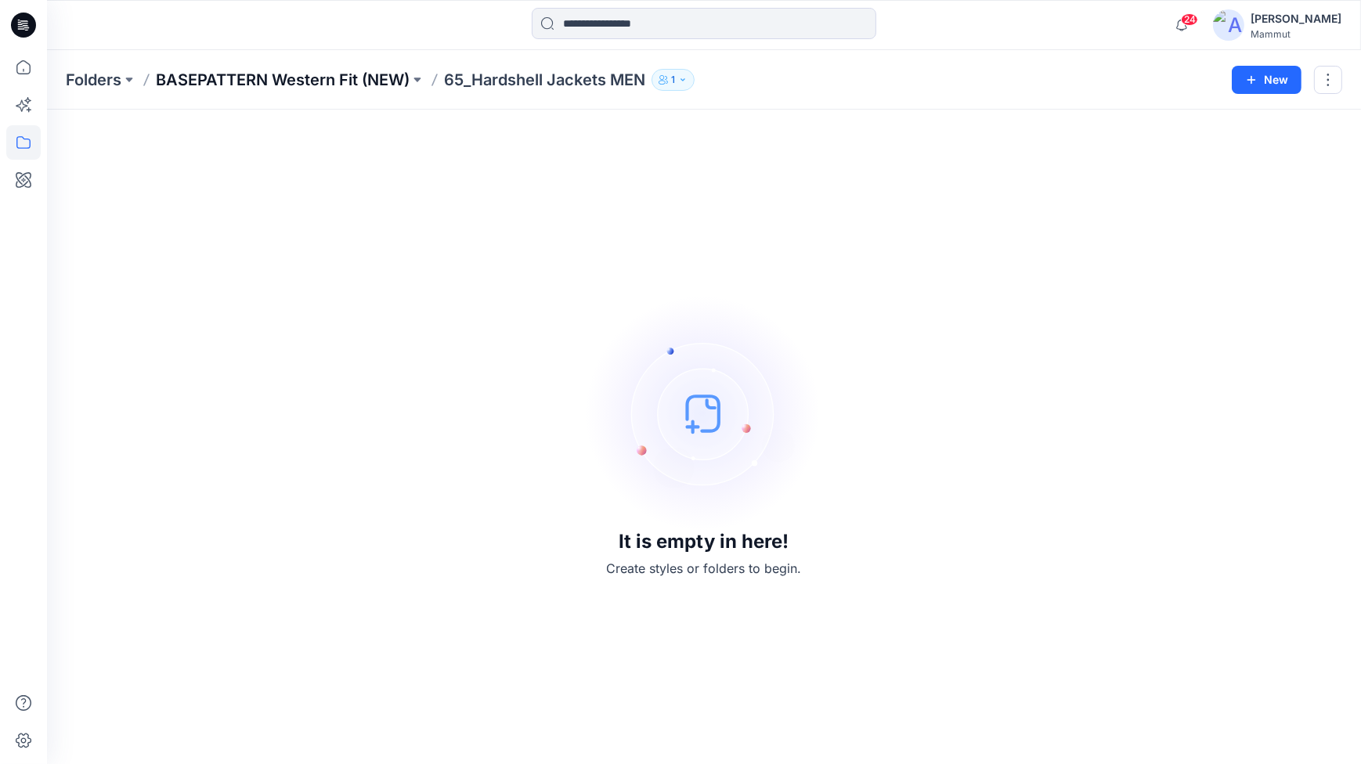
click at [336, 76] on p "BASEPATTERN Western Fit (NEW)" at bounding box center [283, 80] width 254 height 22
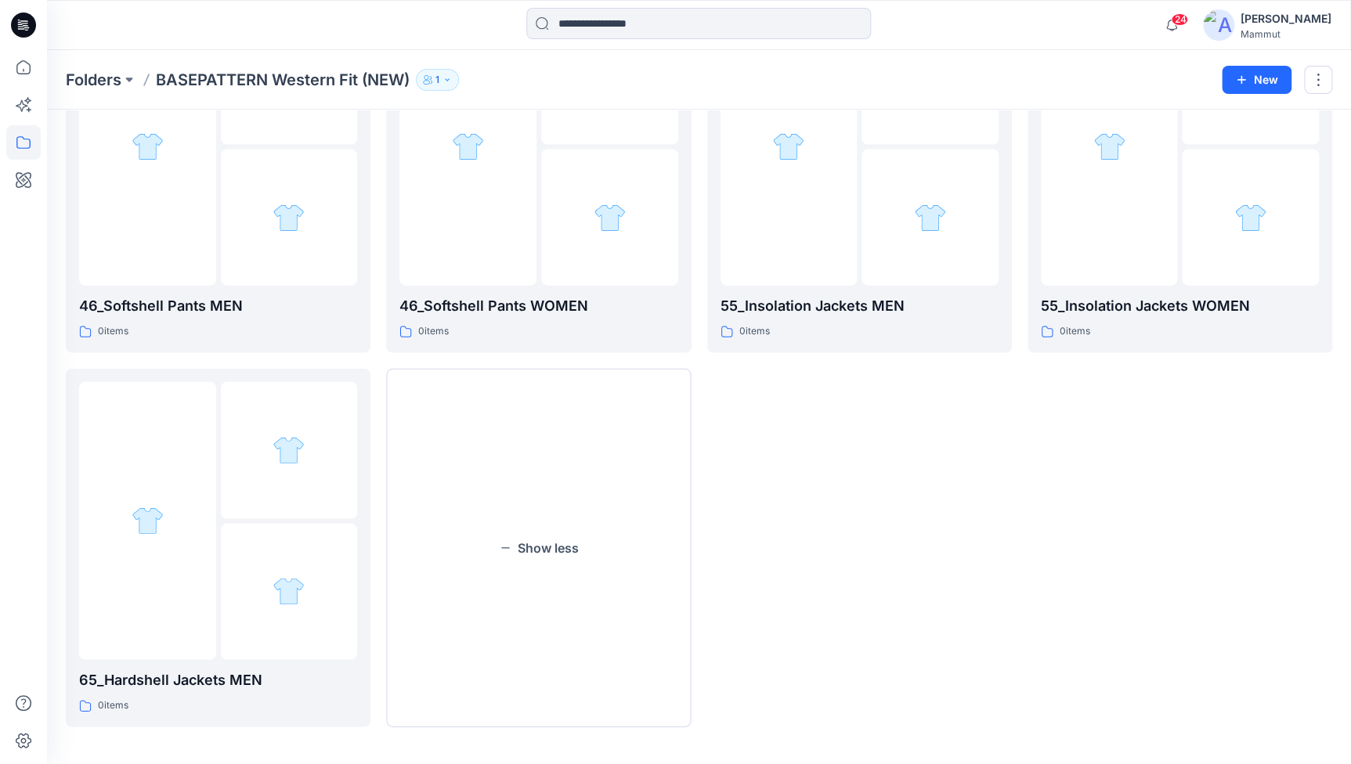
scroll to position [1683, 0]
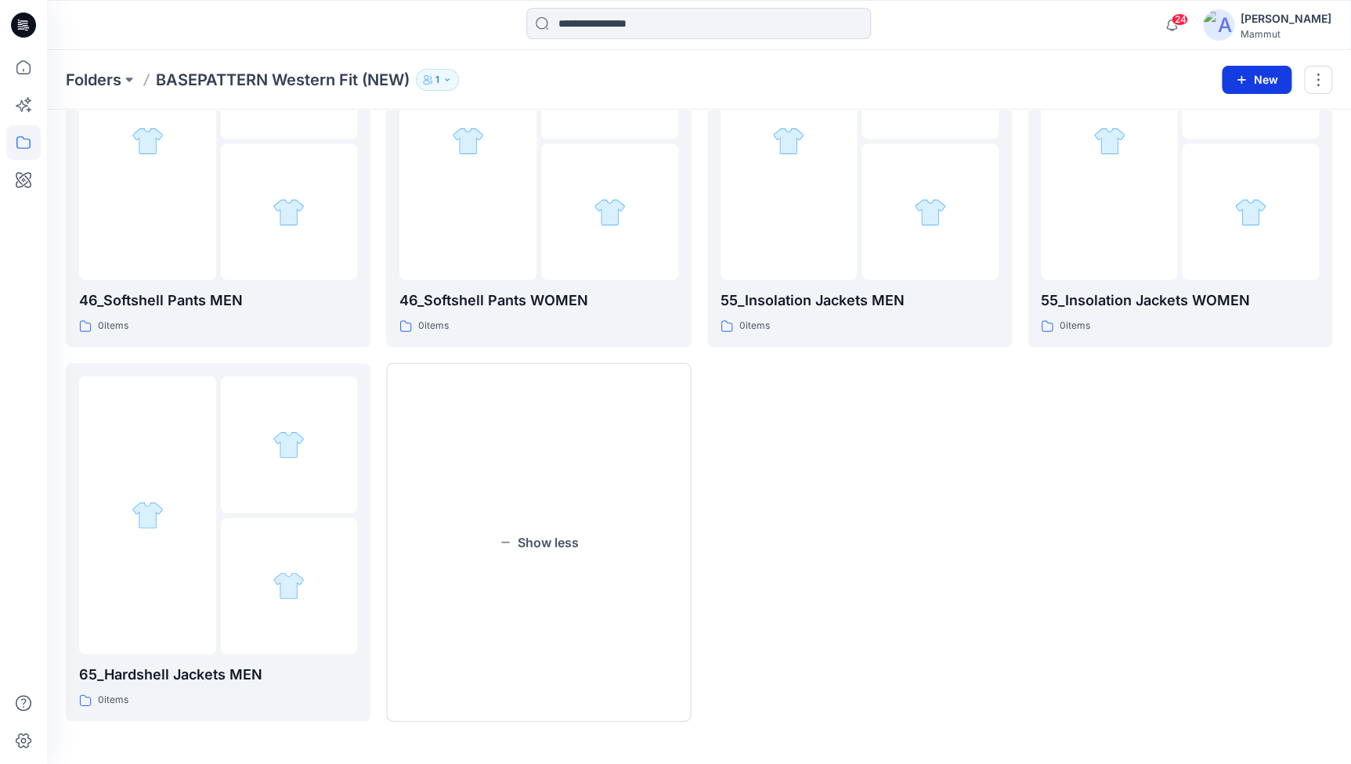
click at [1246, 85] on button "New" at bounding box center [1257, 80] width 70 height 28
click at [1212, 153] on p "New Folder" at bounding box center [1211, 149] width 58 height 16
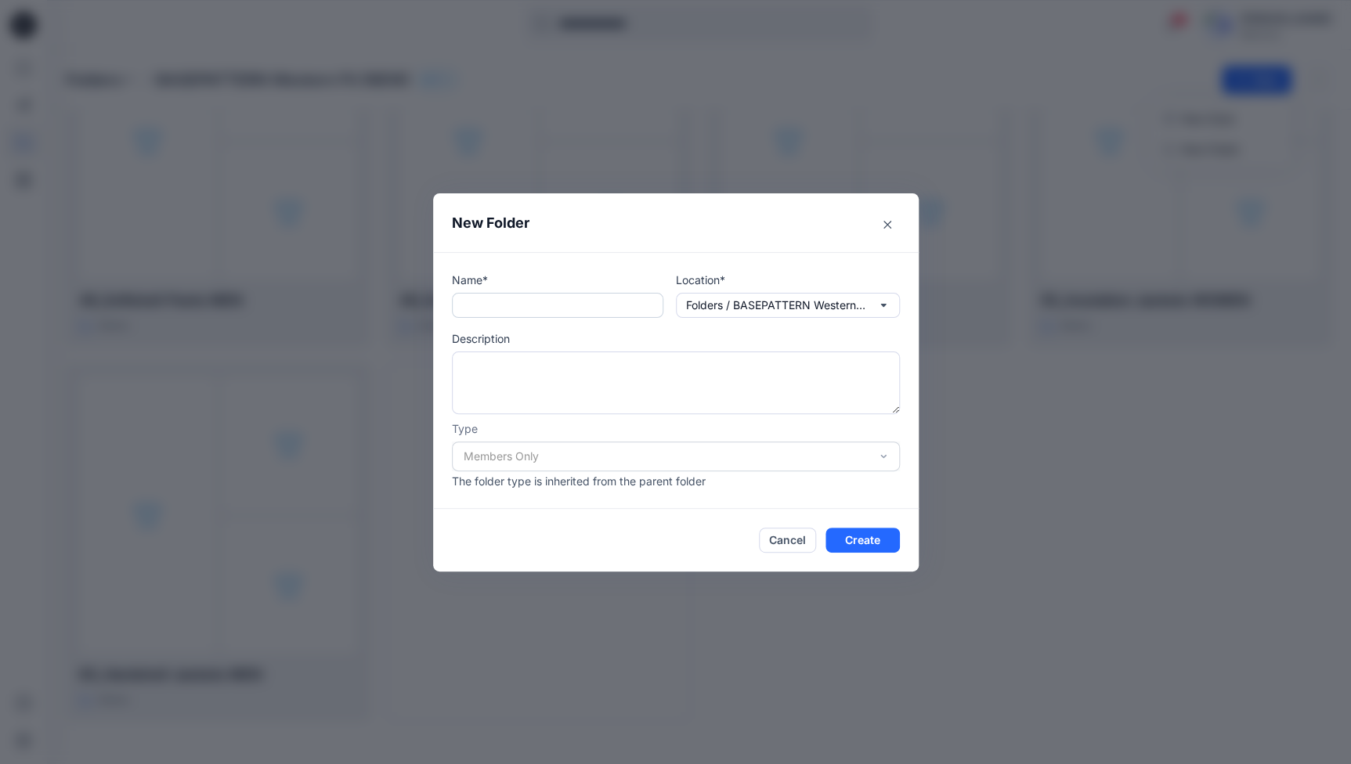
click at [472, 307] on input "text" at bounding box center [557, 305] width 211 height 25
paste input "**********"
type input "**********"
click at [855, 540] on button "Create" at bounding box center [862, 540] width 74 height 25
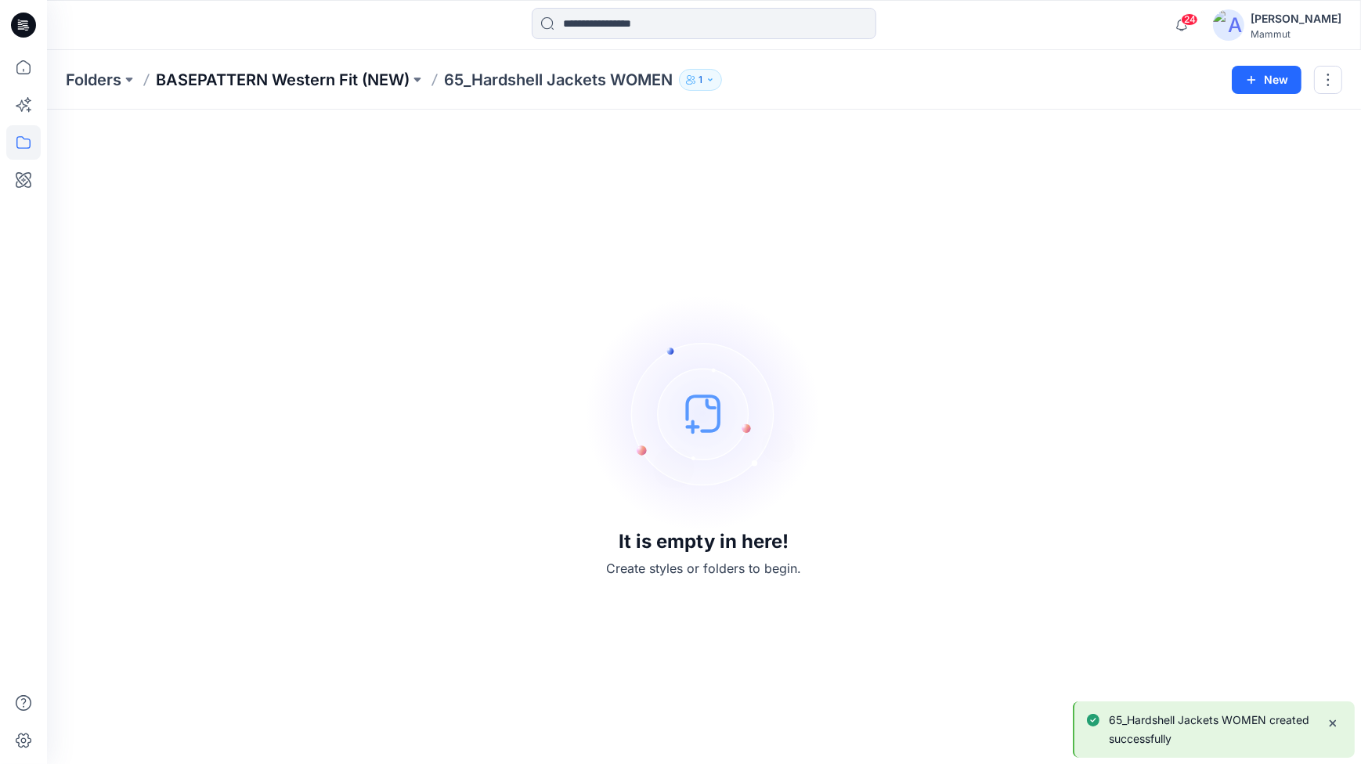
click at [303, 76] on p "BASEPATTERN Western Fit (NEW)" at bounding box center [283, 80] width 254 height 22
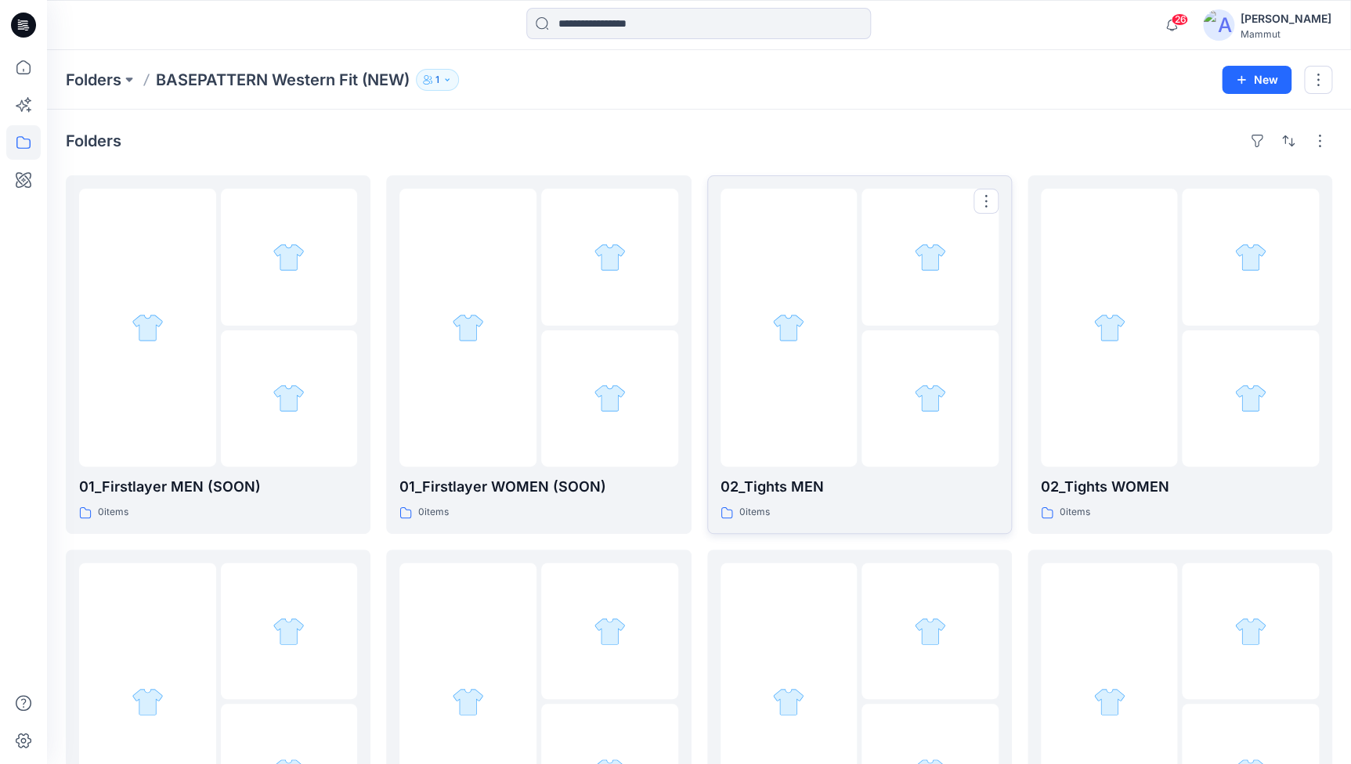
click at [805, 369] on div at bounding box center [789, 328] width 137 height 278
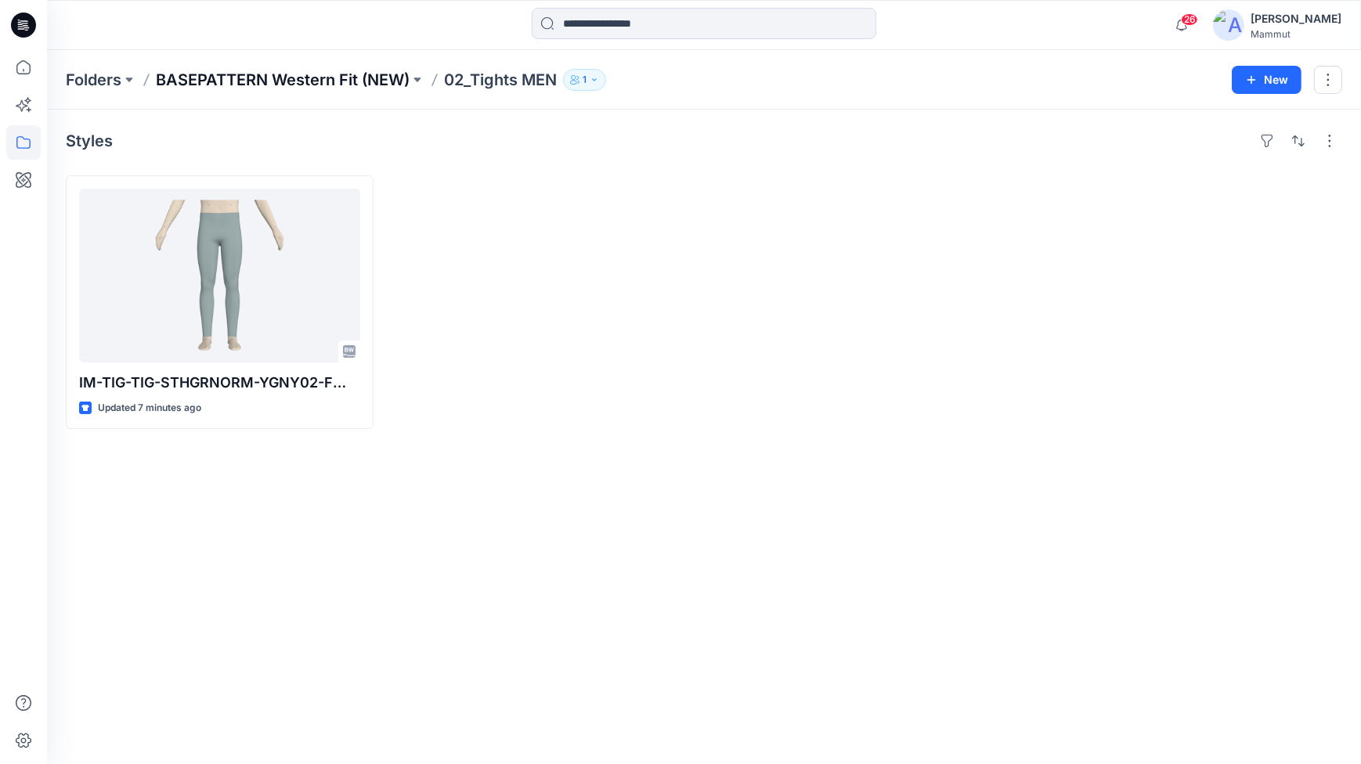
click at [342, 70] on p "BASEPATTERN Western Fit (NEW)" at bounding box center [283, 80] width 254 height 22
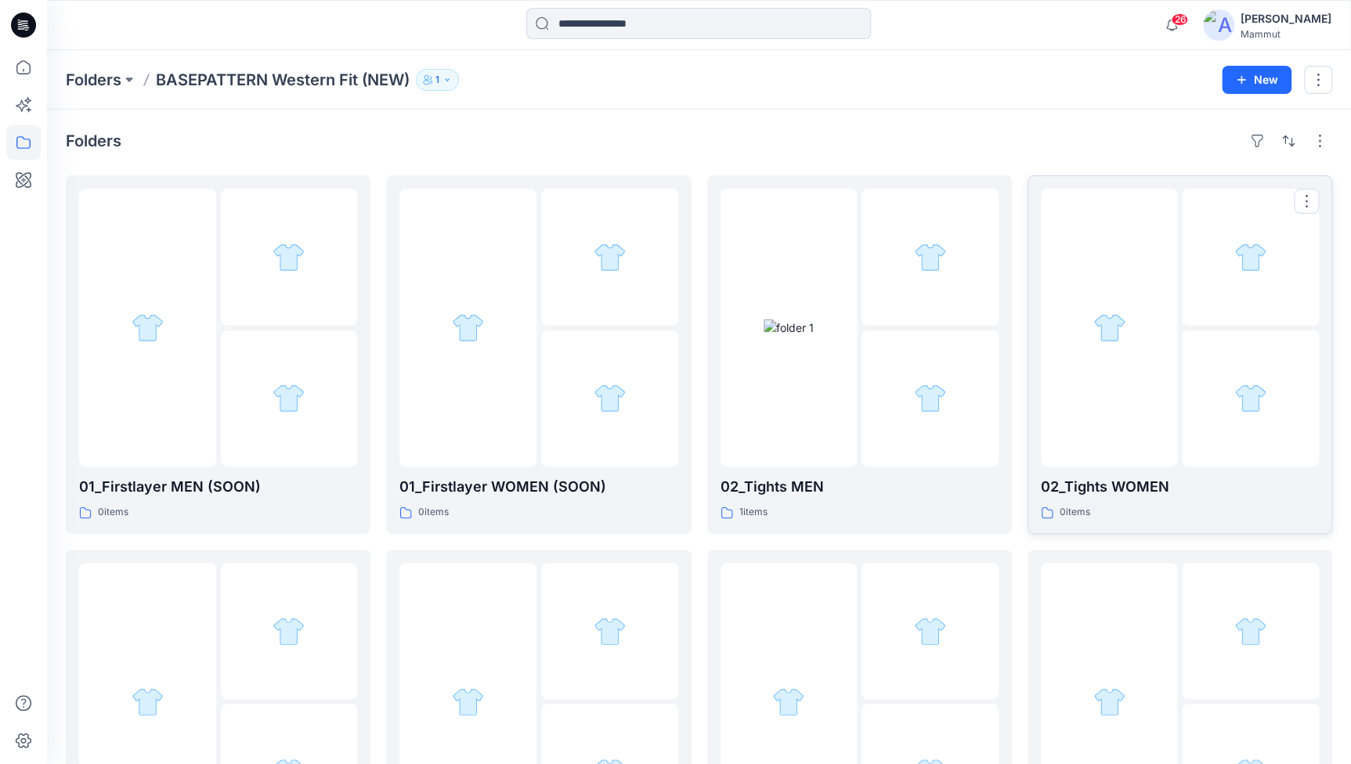
click at [1114, 357] on div at bounding box center [1109, 328] width 137 height 278
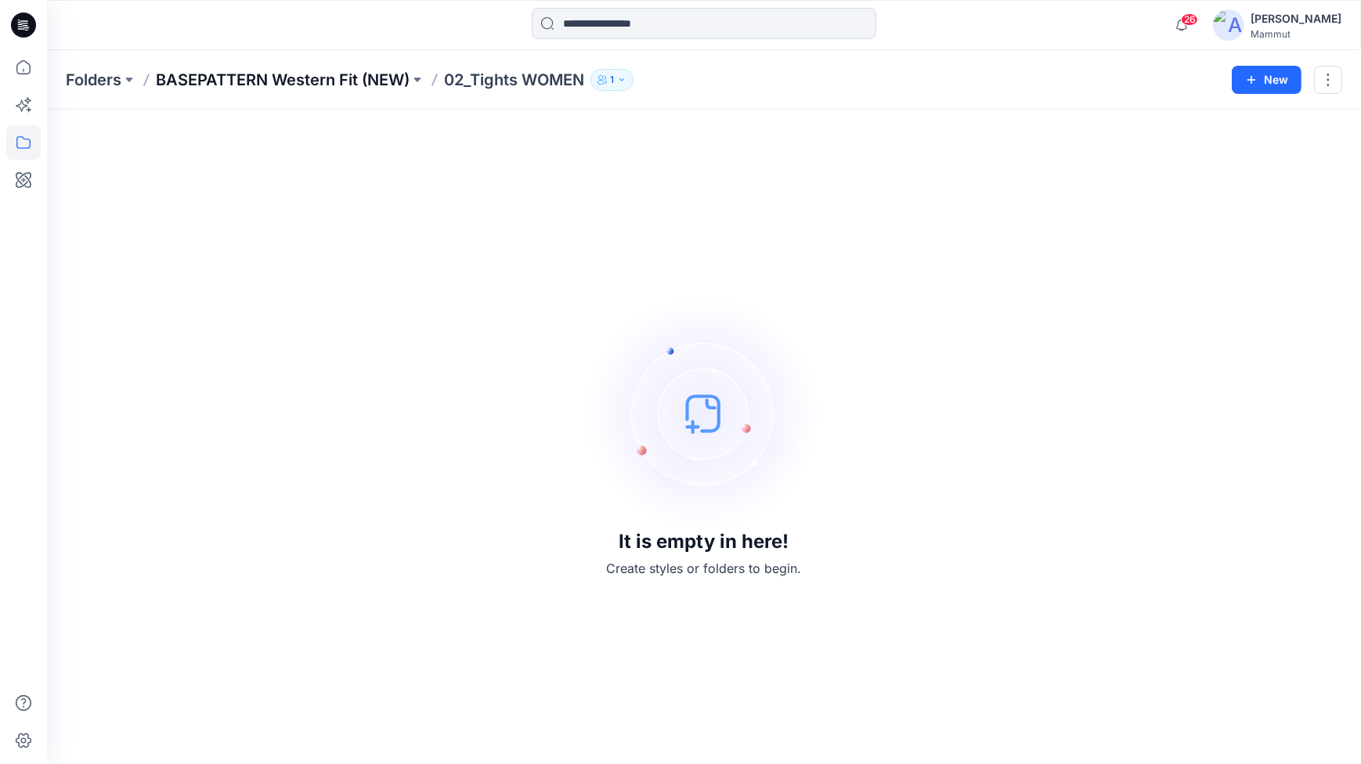
click at [327, 70] on p "BASEPATTERN Western Fit (NEW)" at bounding box center [283, 80] width 254 height 22
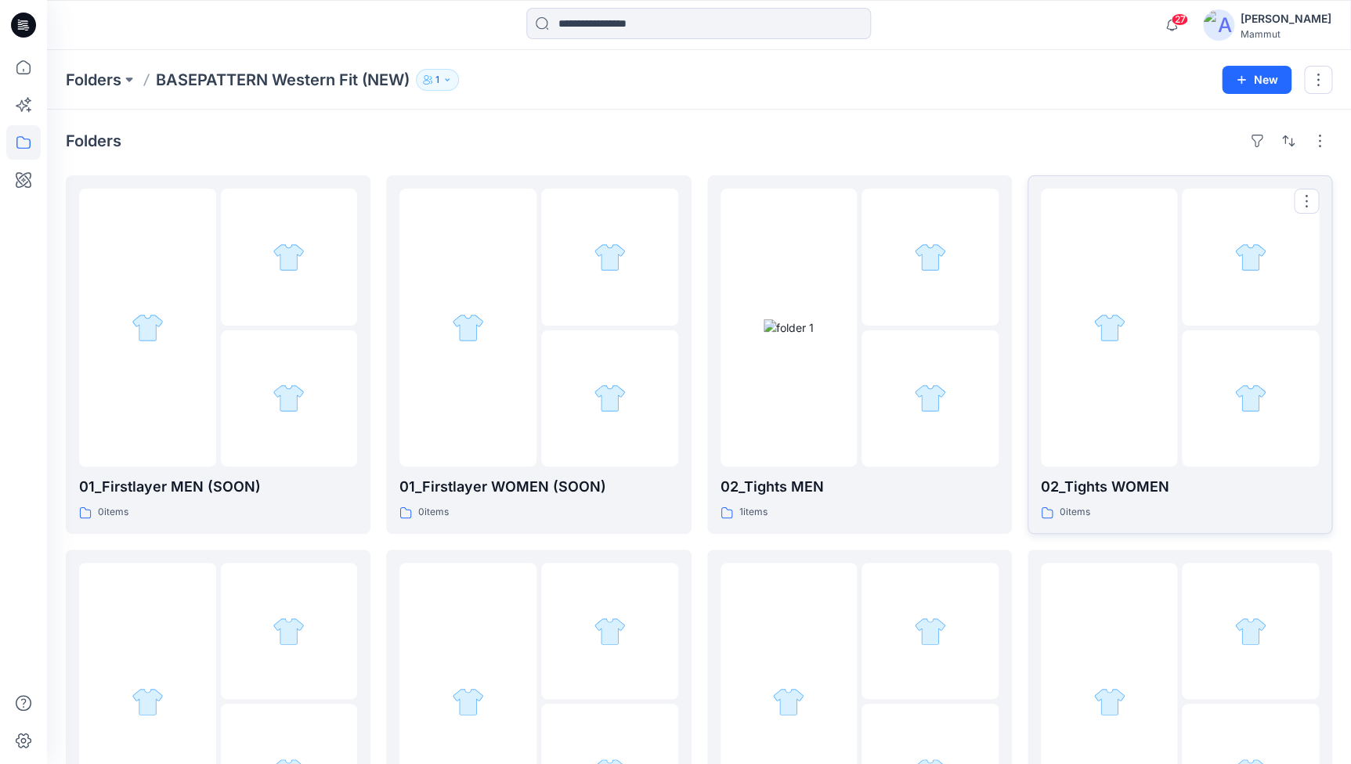
click at [1122, 366] on div at bounding box center [1109, 328] width 137 height 278
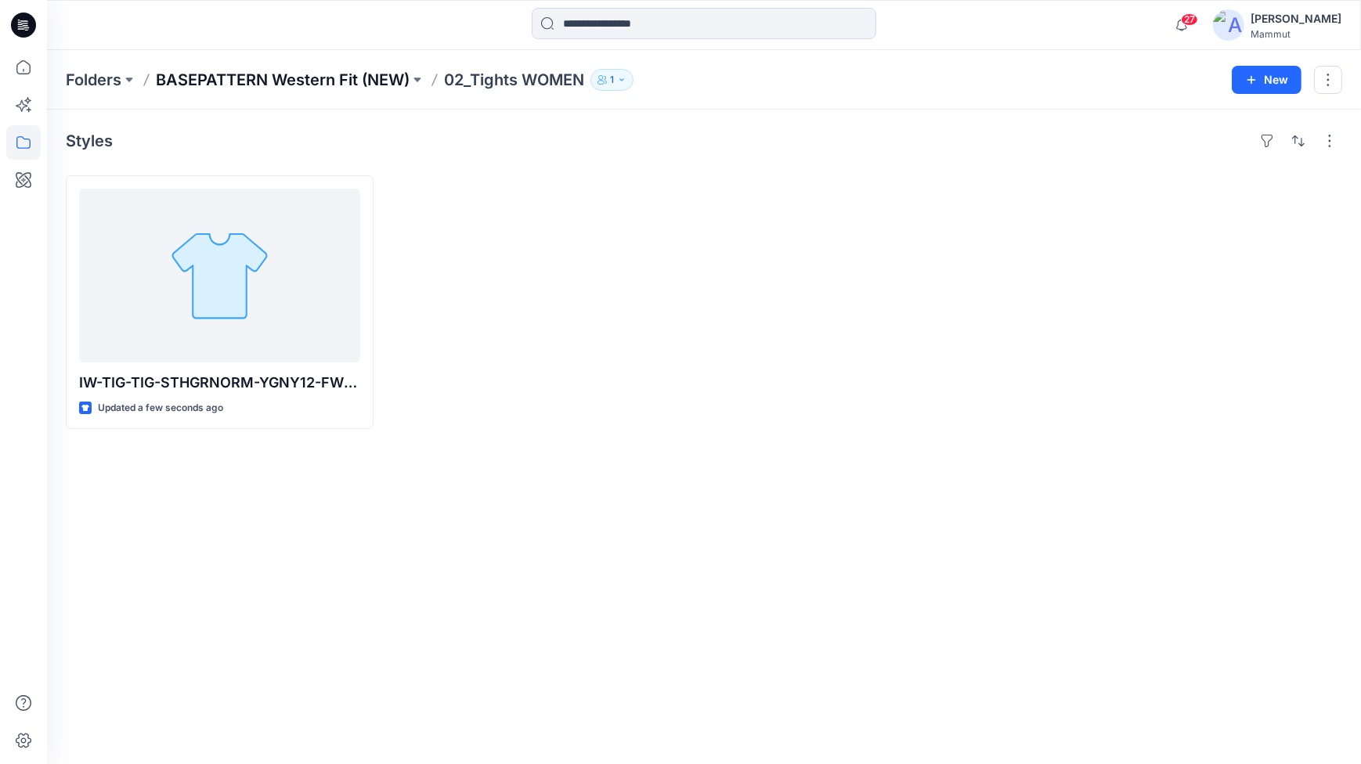
click at [337, 78] on p "BASEPATTERN Western Fit (NEW)" at bounding box center [283, 80] width 254 height 22
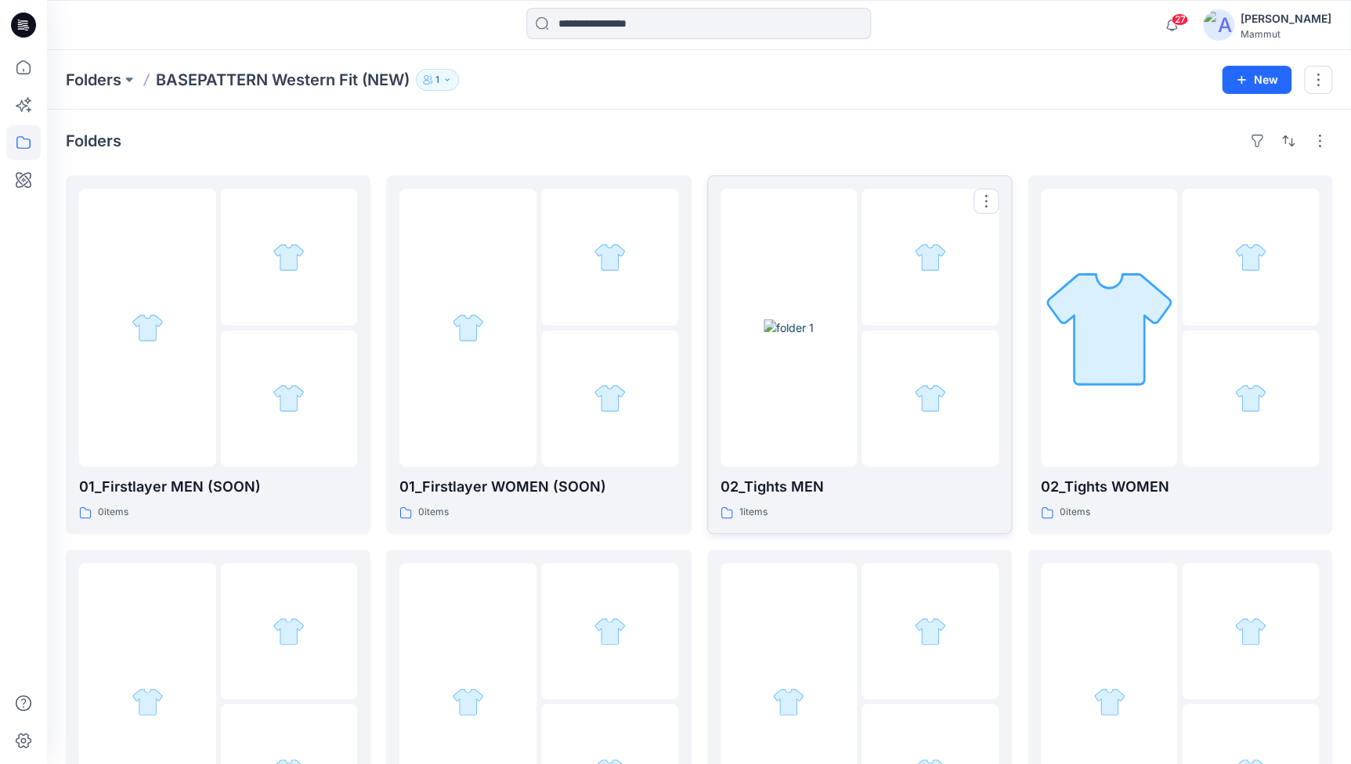
click at [775, 336] on img at bounding box center [789, 328] width 50 height 16
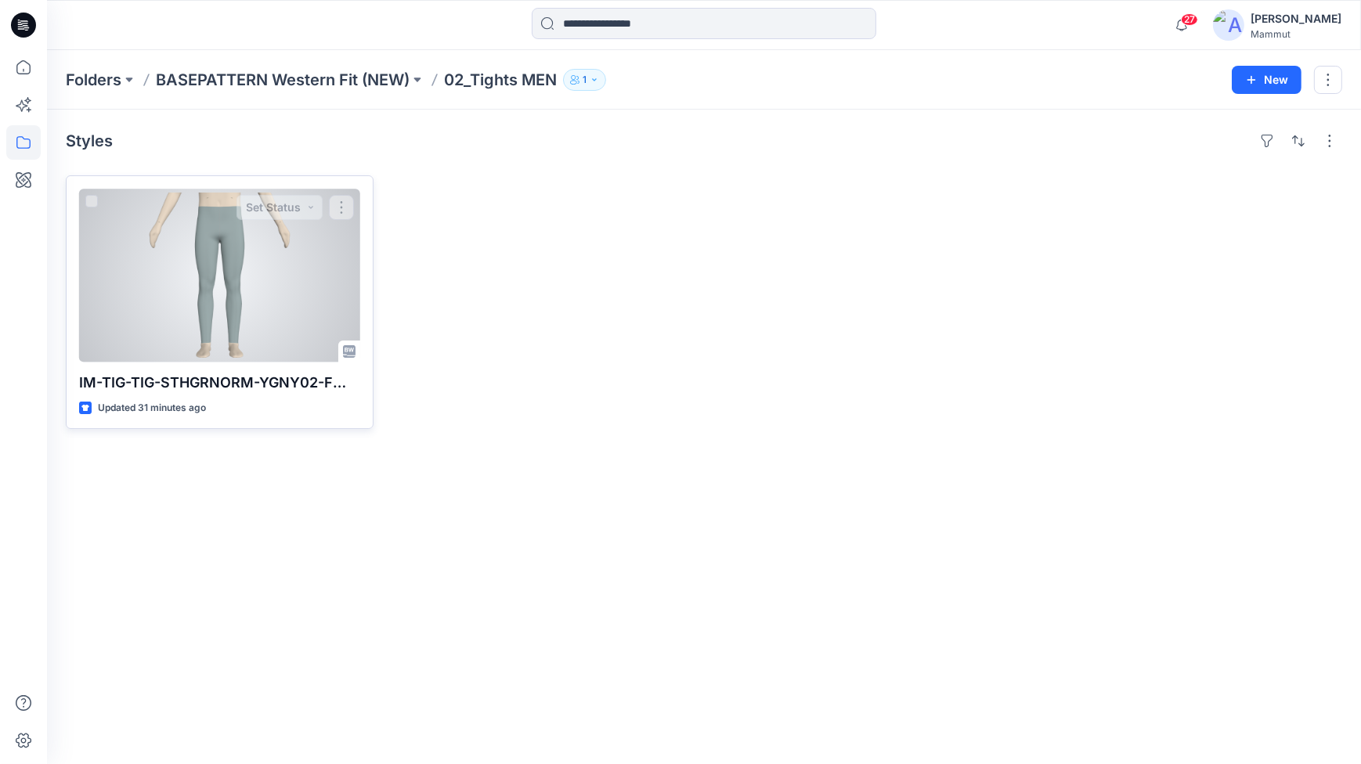
click at [321, 326] on div at bounding box center [219, 276] width 281 height 174
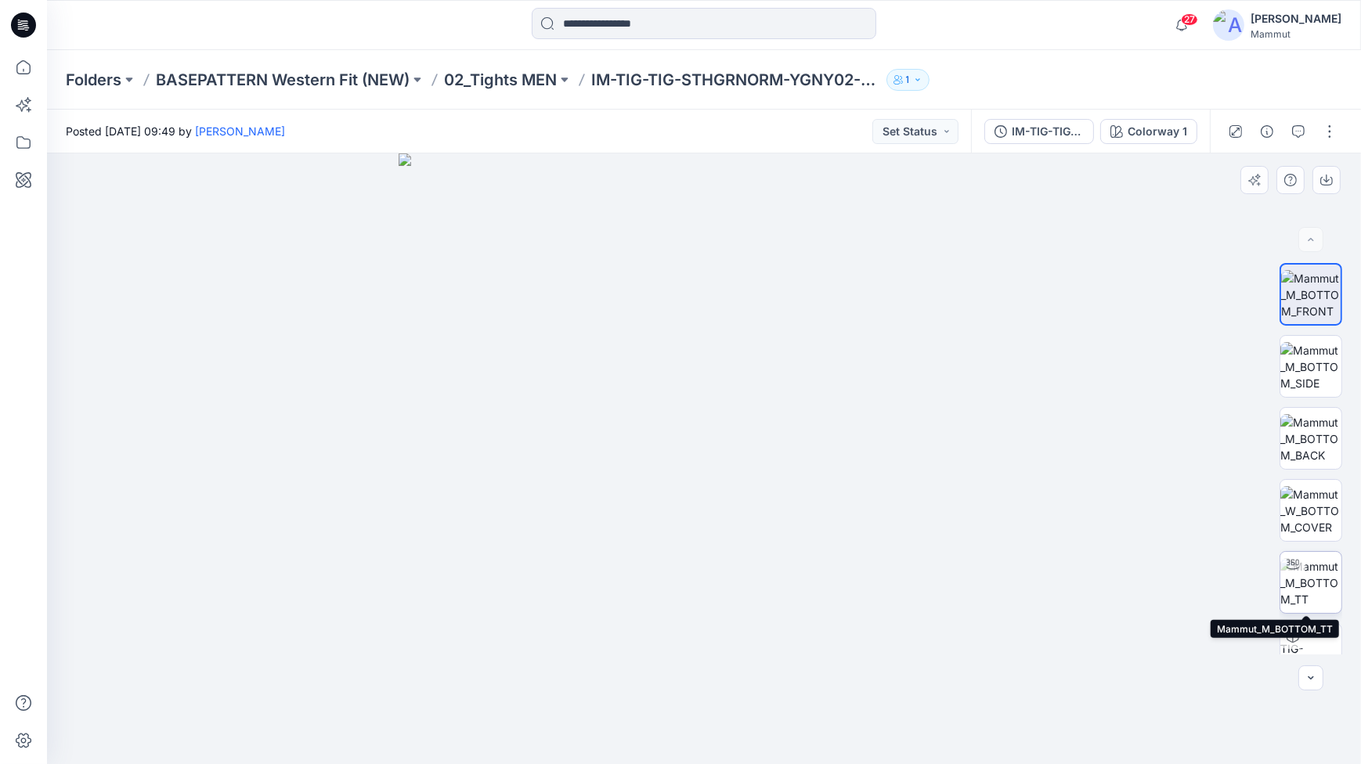
click at [1302, 588] on img at bounding box center [1310, 582] width 61 height 49
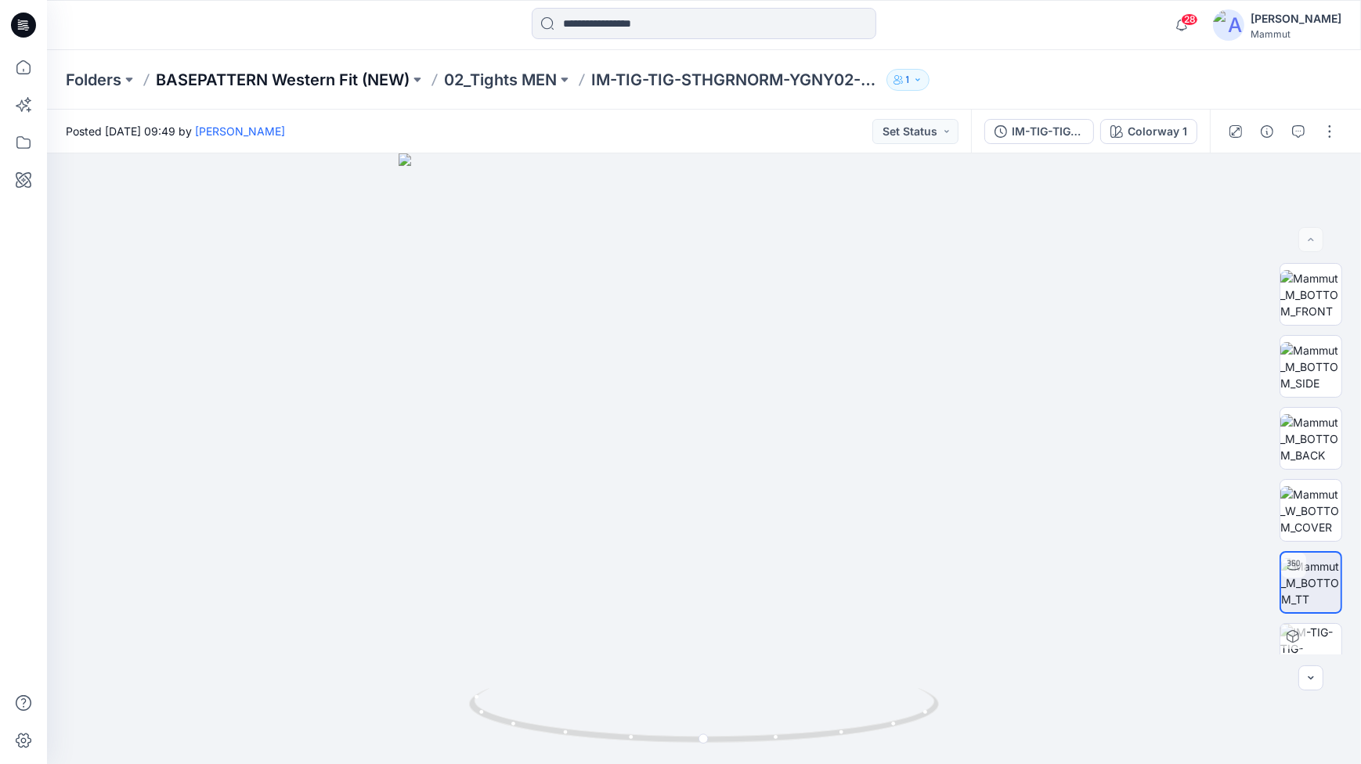
click at [284, 75] on p "BASEPATTERN Western Fit (NEW)" at bounding box center [283, 80] width 254 height 22
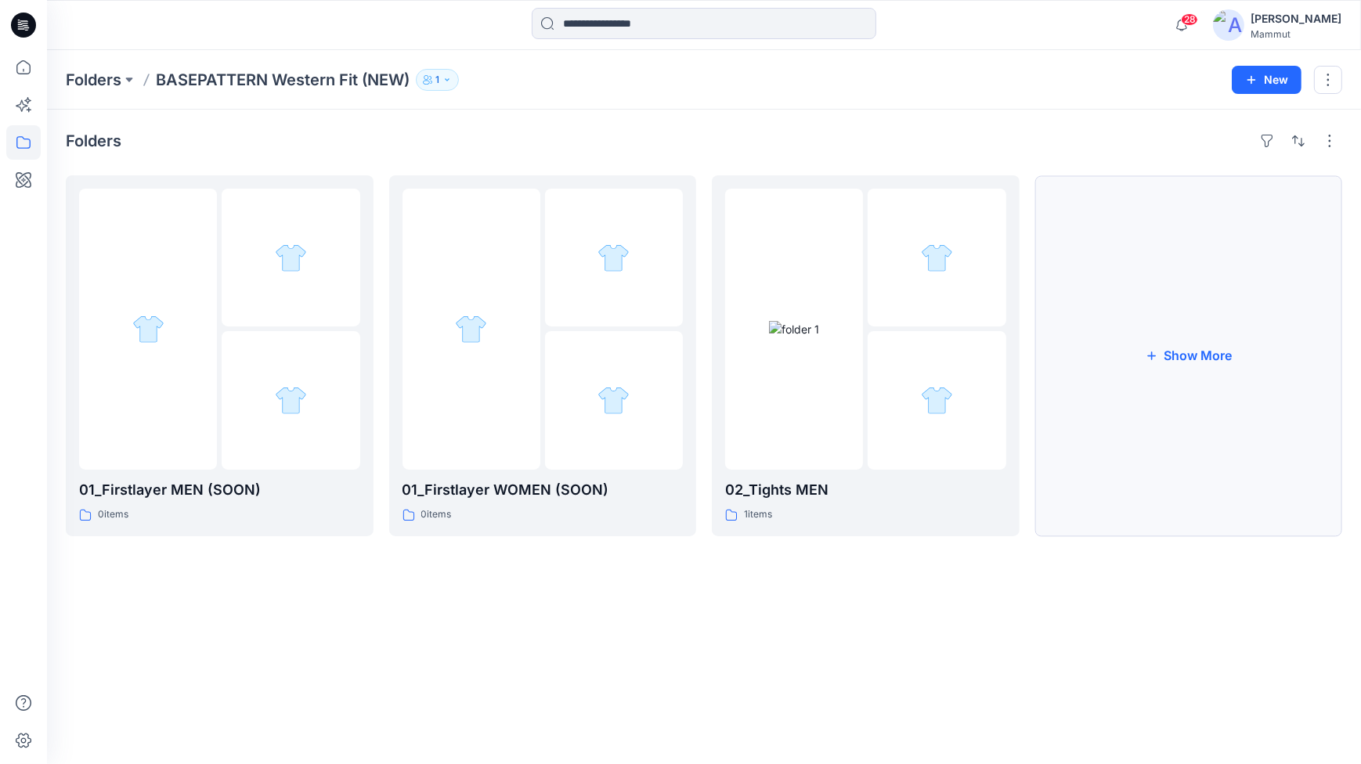
click at [1194, 367] on button "Show More" at bounding box center [1189, 355] width 308 height 361
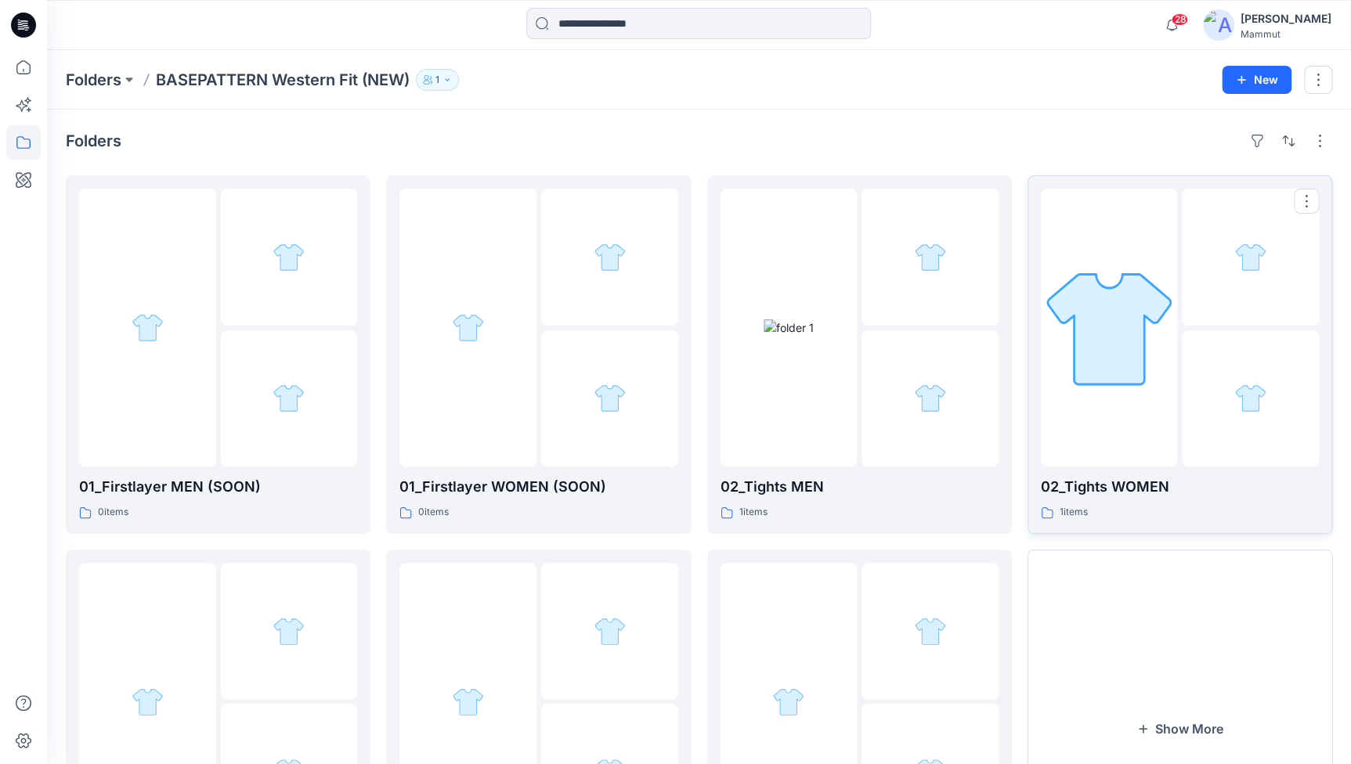
click at [1130, 448] on div at bounding box center [1109, 328] width 137 height 278
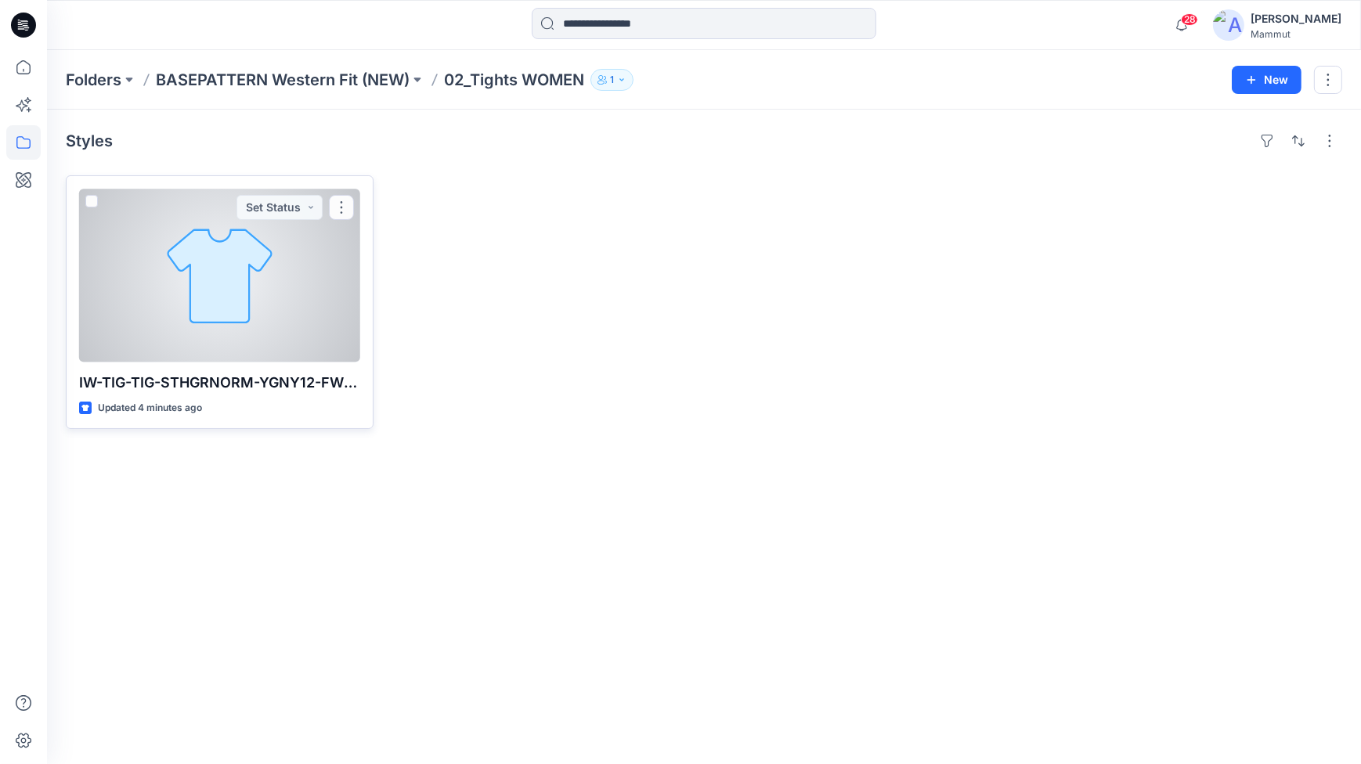
click at [241, 337] on div at bounding box center [219, 276] width 281 height 174
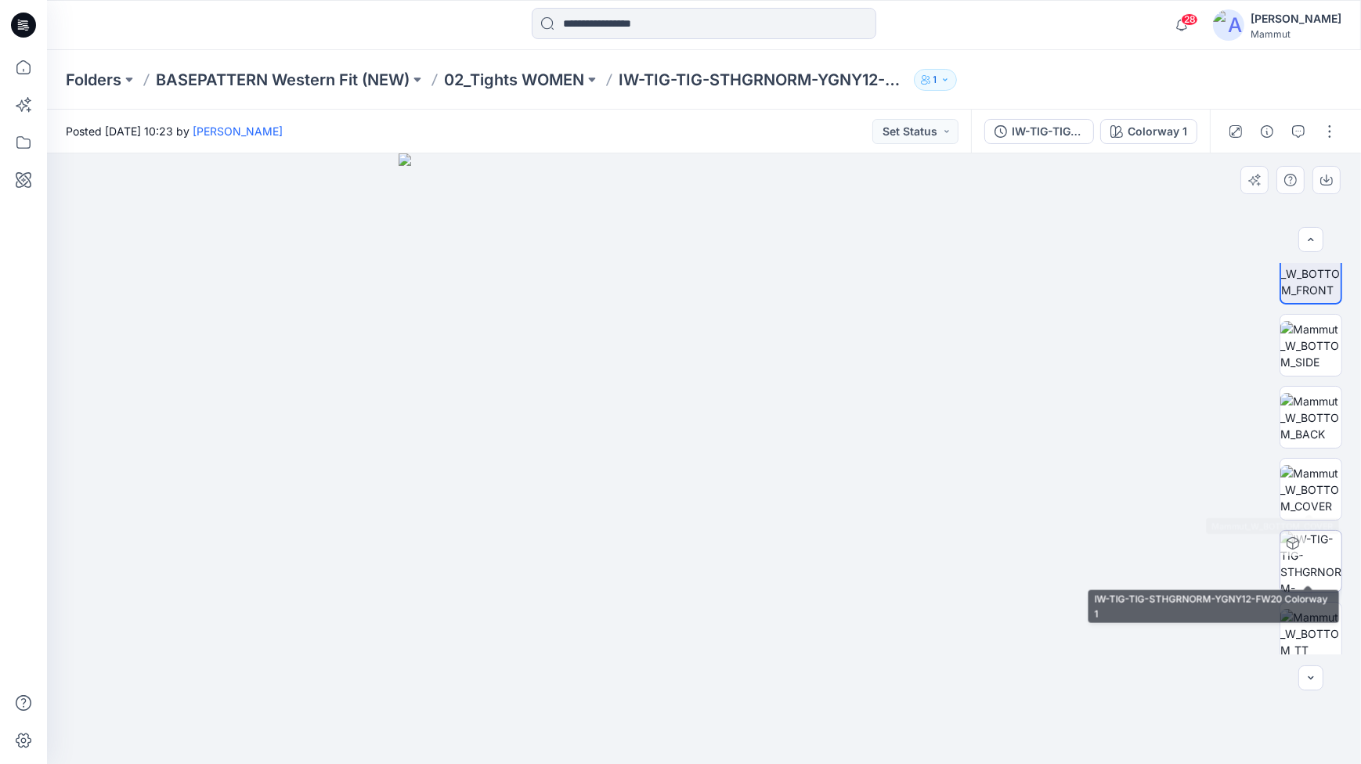
scroll to position [31, 0]
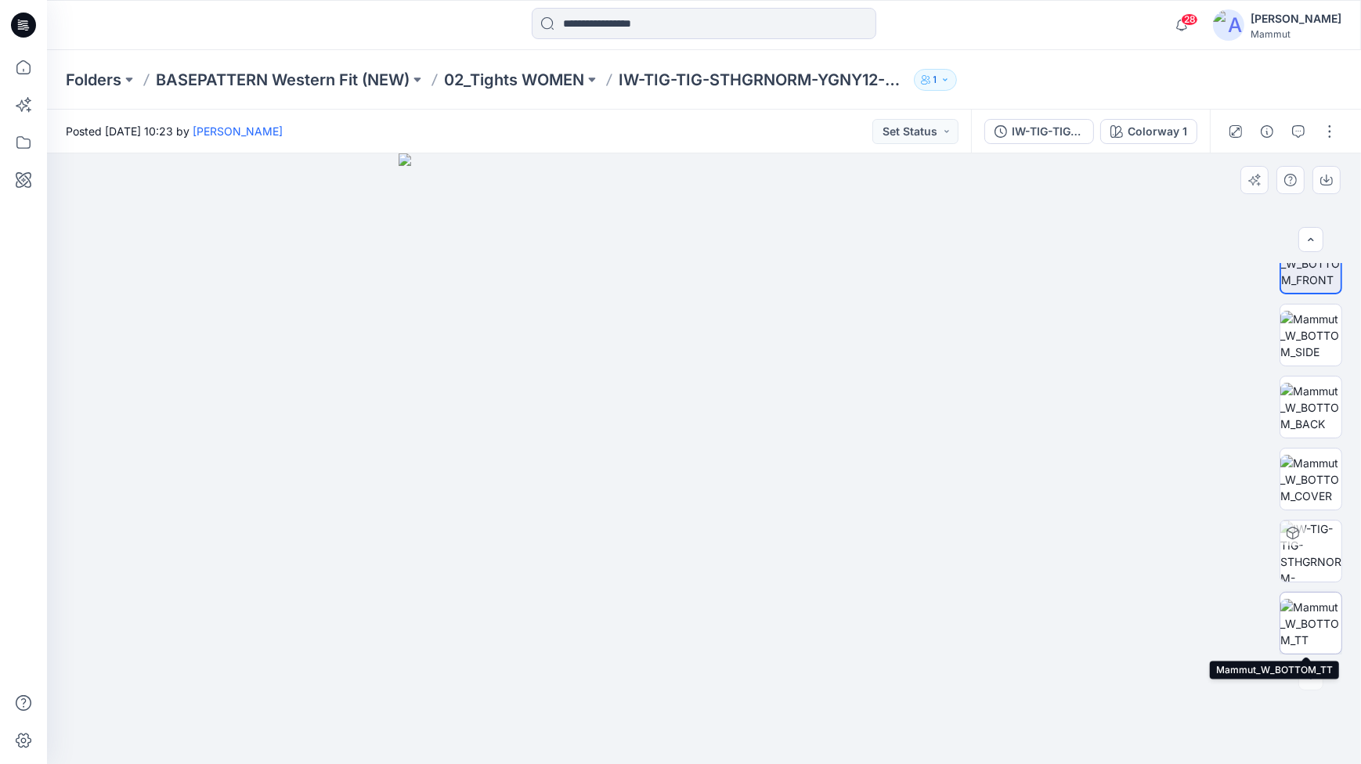
click at [1316, 620] on img at bounding box center [1310, 623] width 61 height 49
drag, startPoint x: 826, startPoint y: 586, endPoint x: 582, endPoint y: 588, distance: 244.4
click at [582, 588] on img at bounding box center [704, 489] width 302 height 549
click at [525, 75] on p "02_Tights WOMEN" at bounding box center [514, 80] width 140 height 22
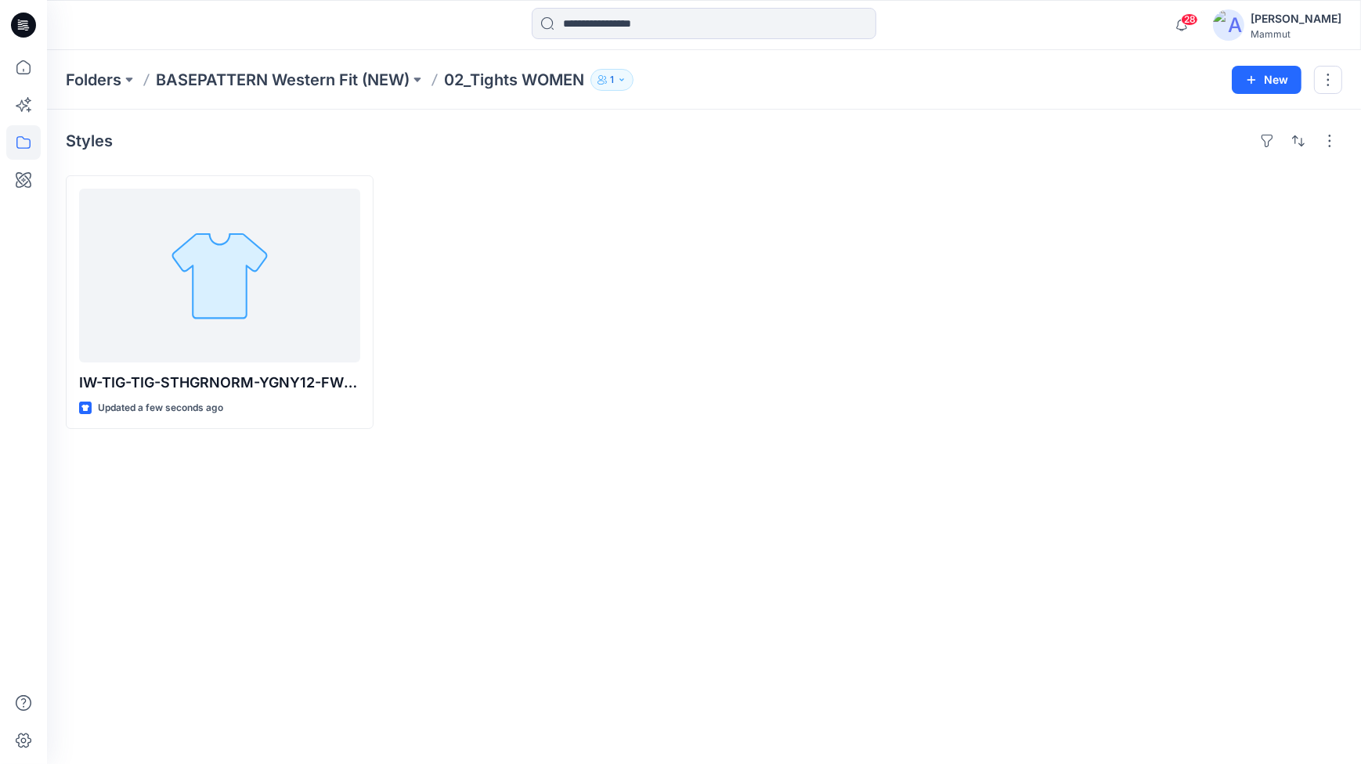
click at [322, 79] on p "BASEPATTERN Western Fit (NEW)" at bounding box center [283, 80] width 254 height 22
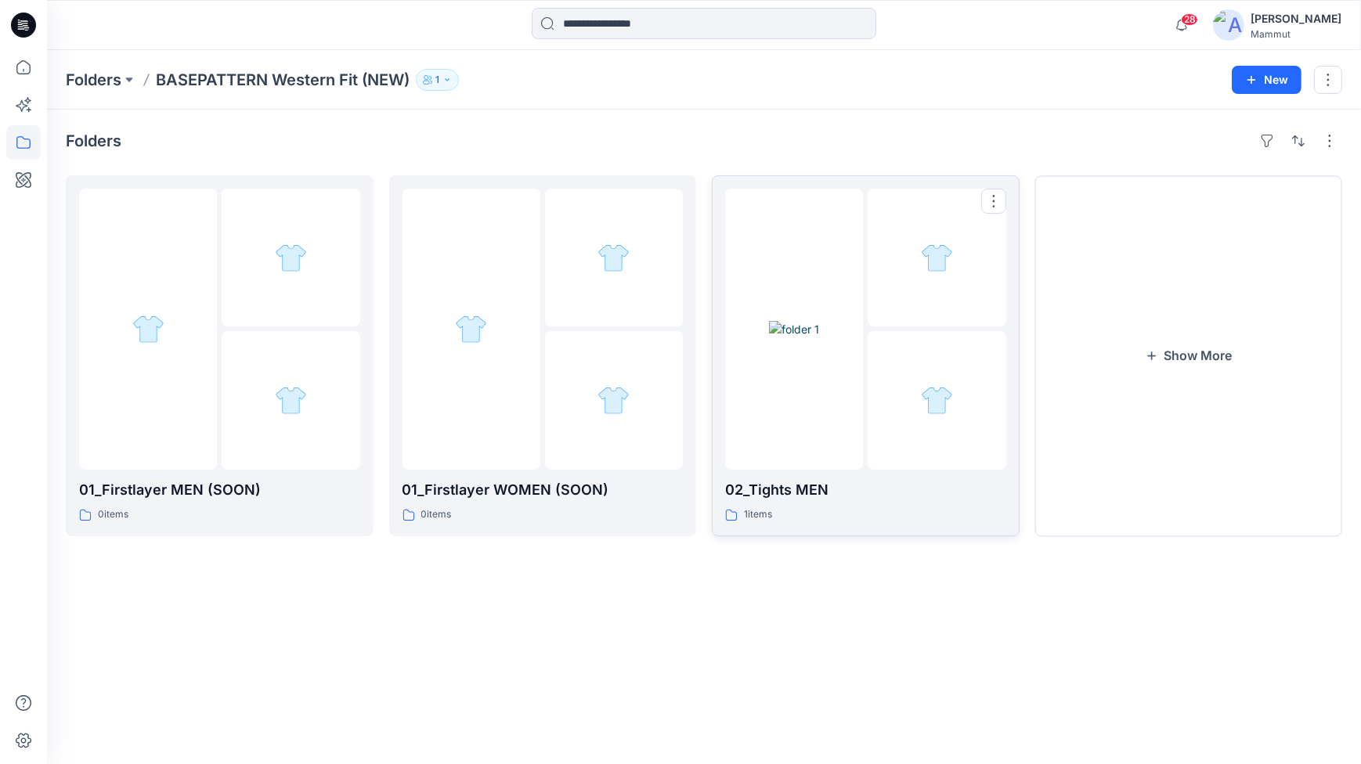
click at [819, 338] on img at bounding box center [794, 329] width 50 height 16
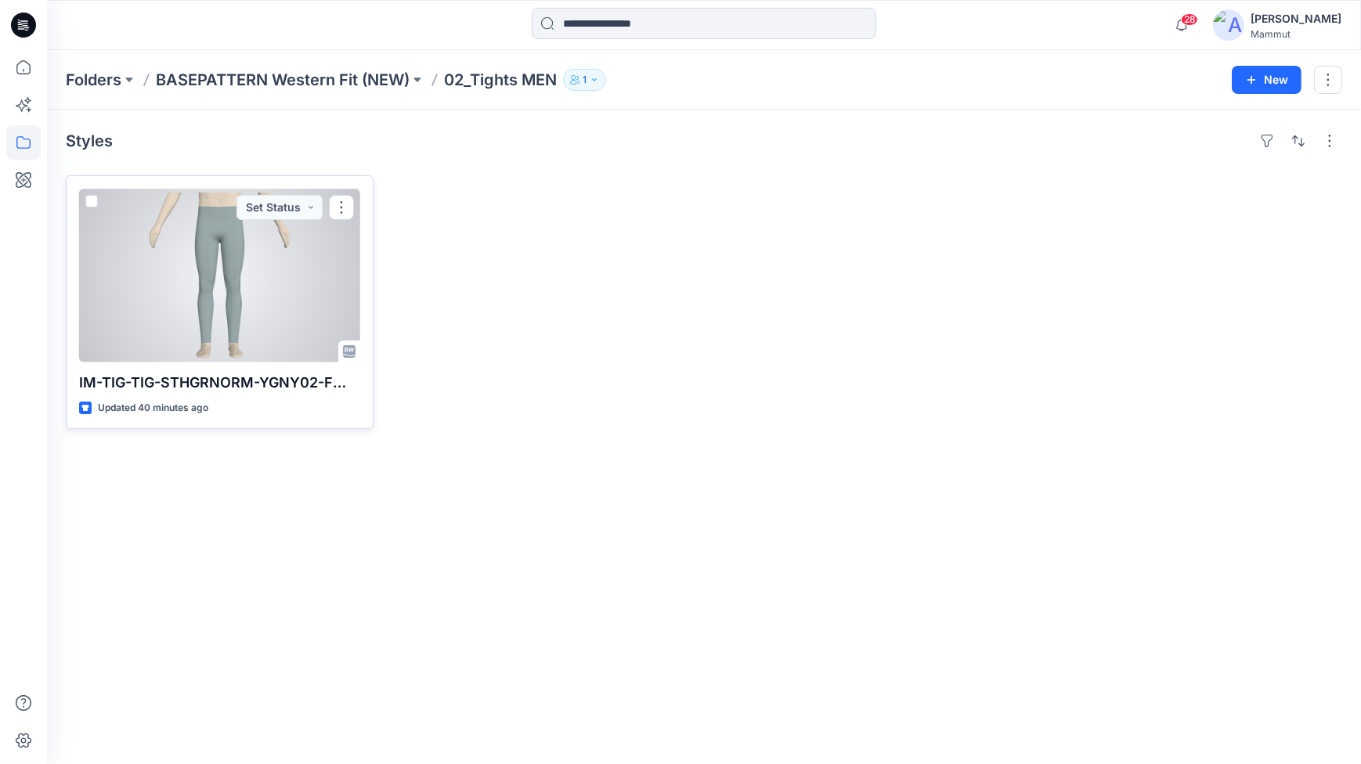
click at [258, 320] on div at bounding box center [219, 276] width 281 height 174
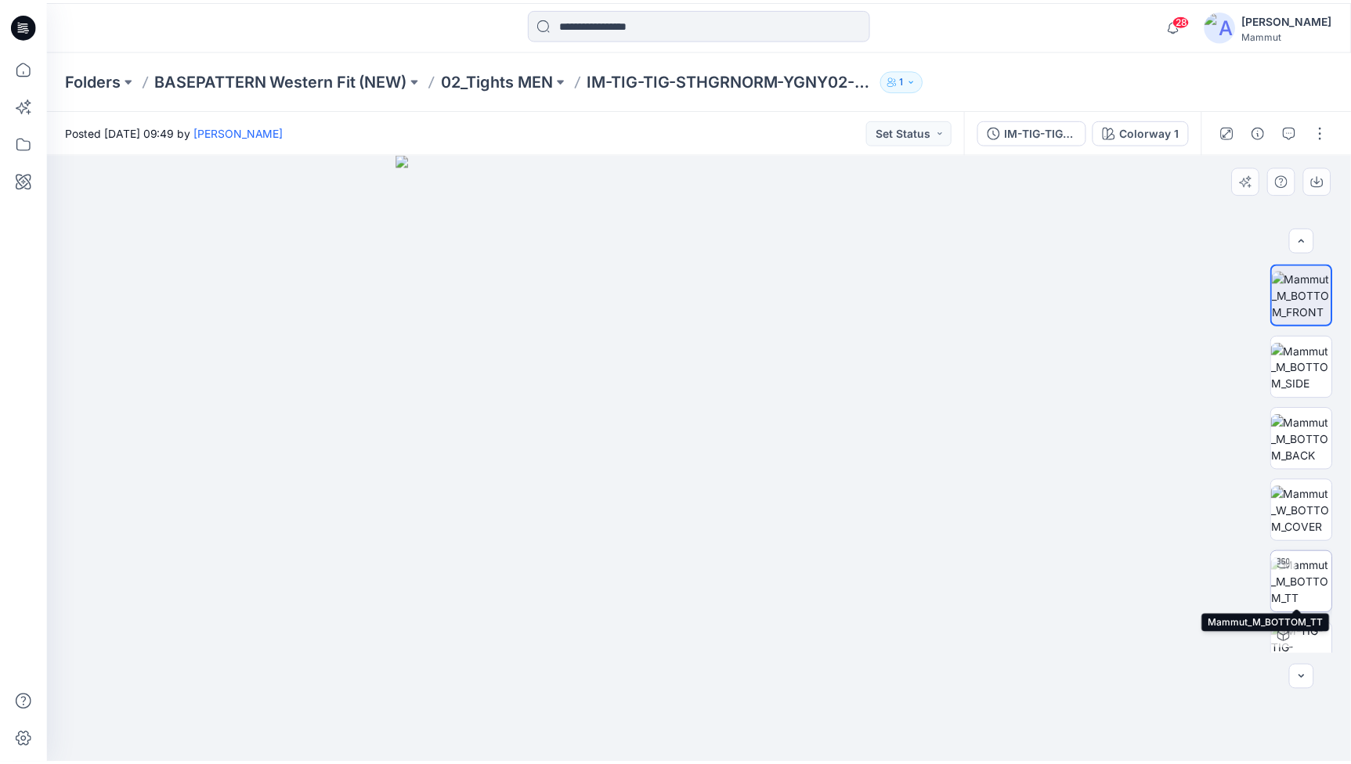
scroll to position [31, 0]
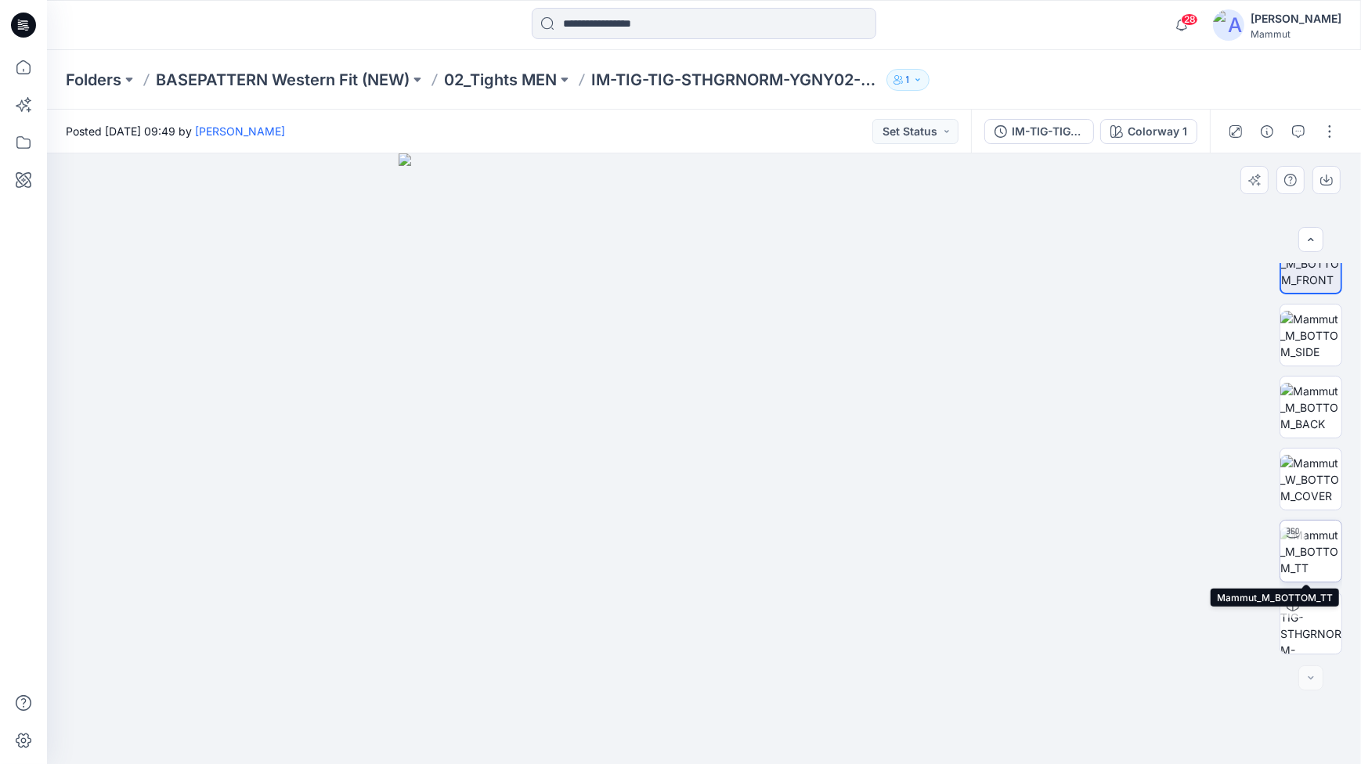
click at [1317, 540] on img at bounding box center [1310, 551] width 61 height 49
click at [515, 77] on p "02_Tights MEN" at bounding box center [500, 80] width 113 height 22
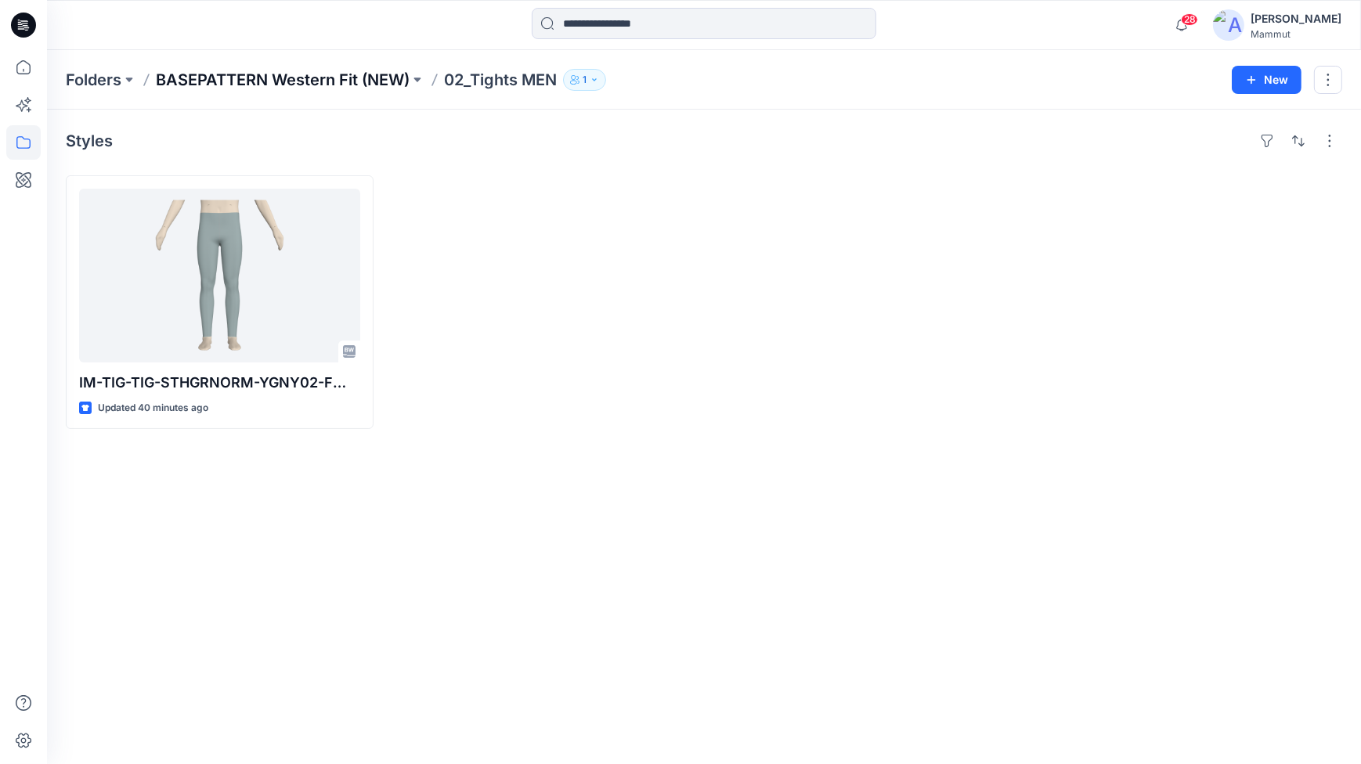
click at [384, 77] on p "BASEPATTERN Western Fit (NEW)" at bounding box center [283, 80] width 254 height 22
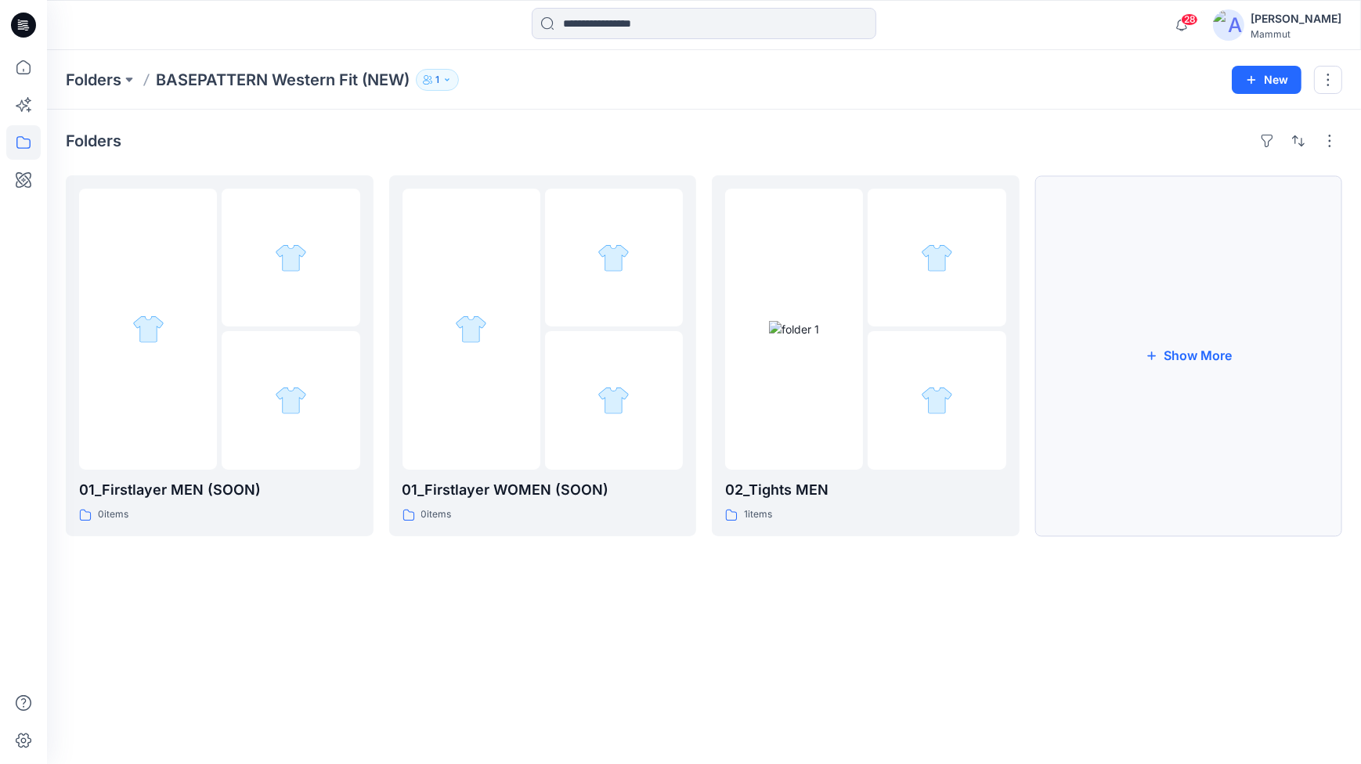
click at [1143, 369] on button "Show More" at bounding box center [1189, 355] width 308 height 361
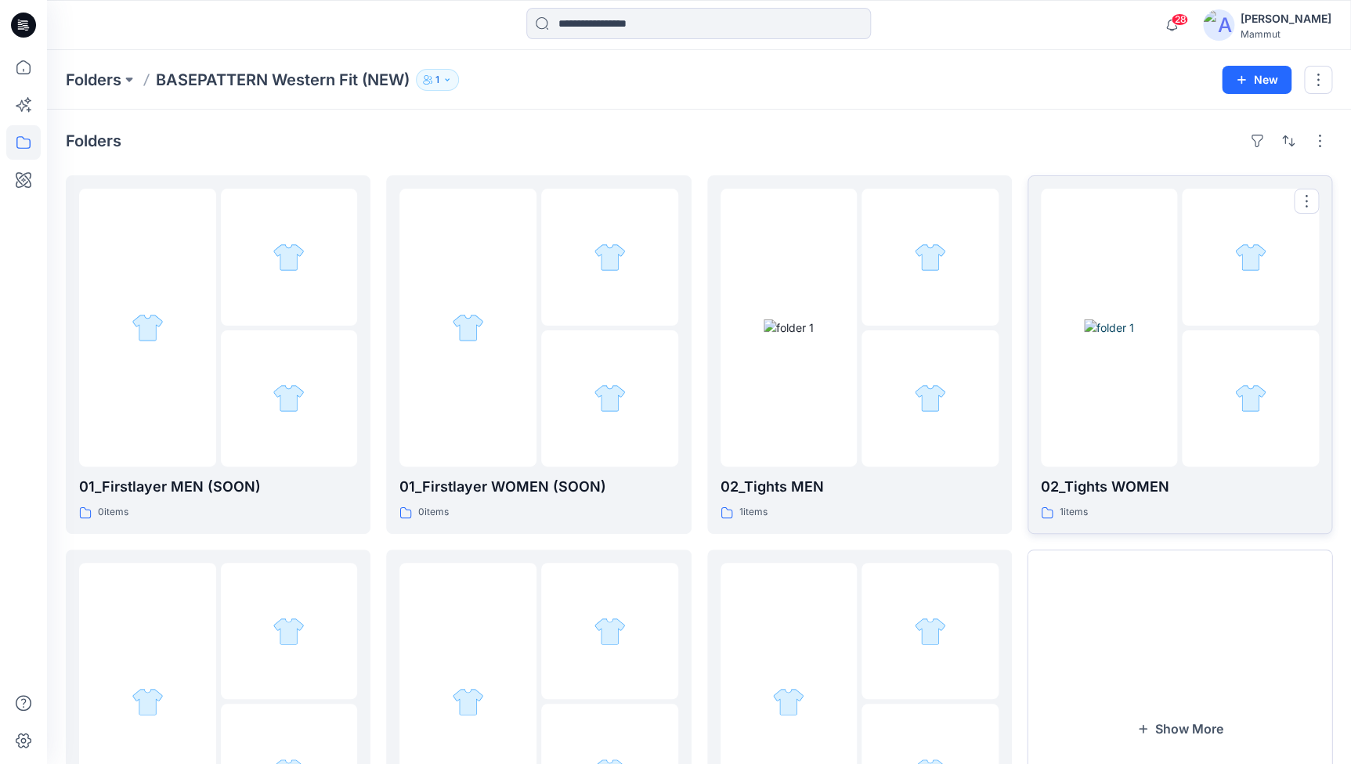
click at [1140, 399] on div at bounding box center [1109, 328] width 137 height 278
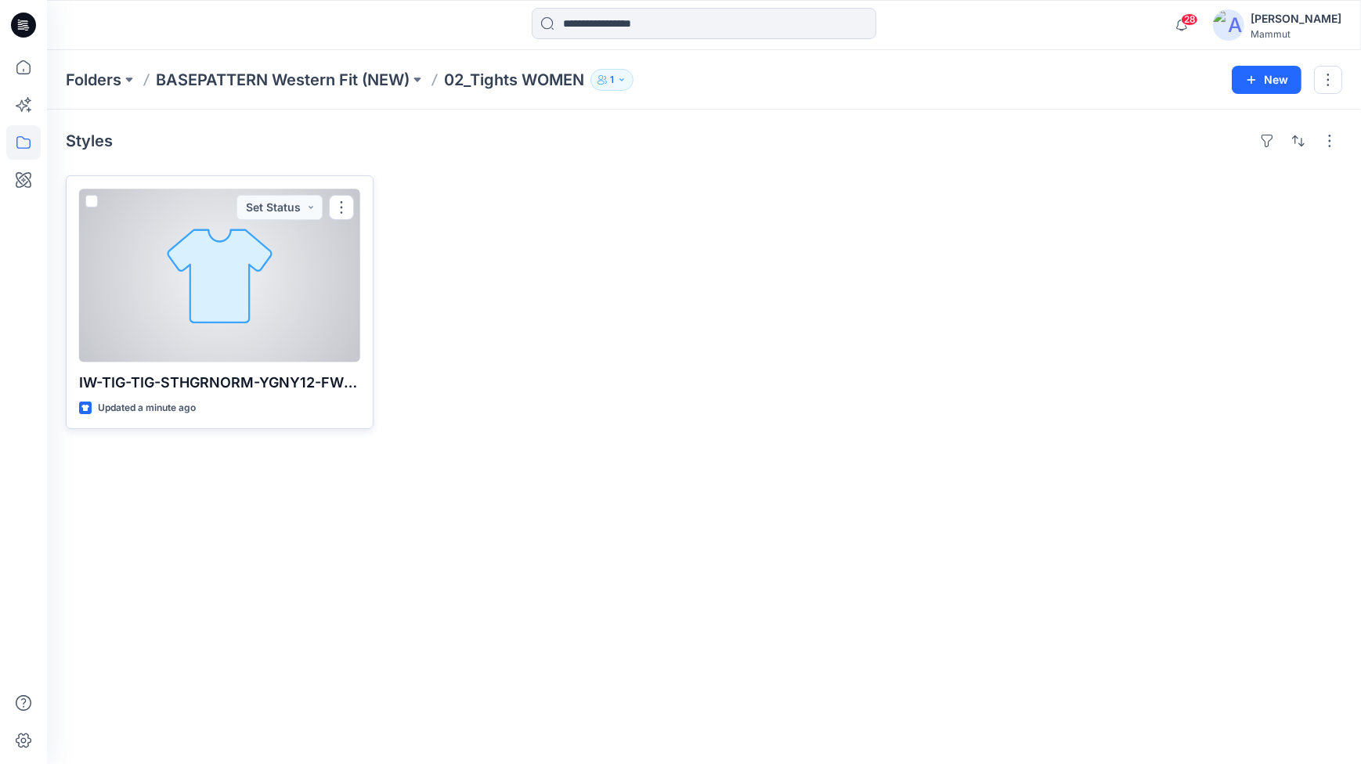
click at [271, 337] on div at bounding box center [219, 276] width 281 height 174
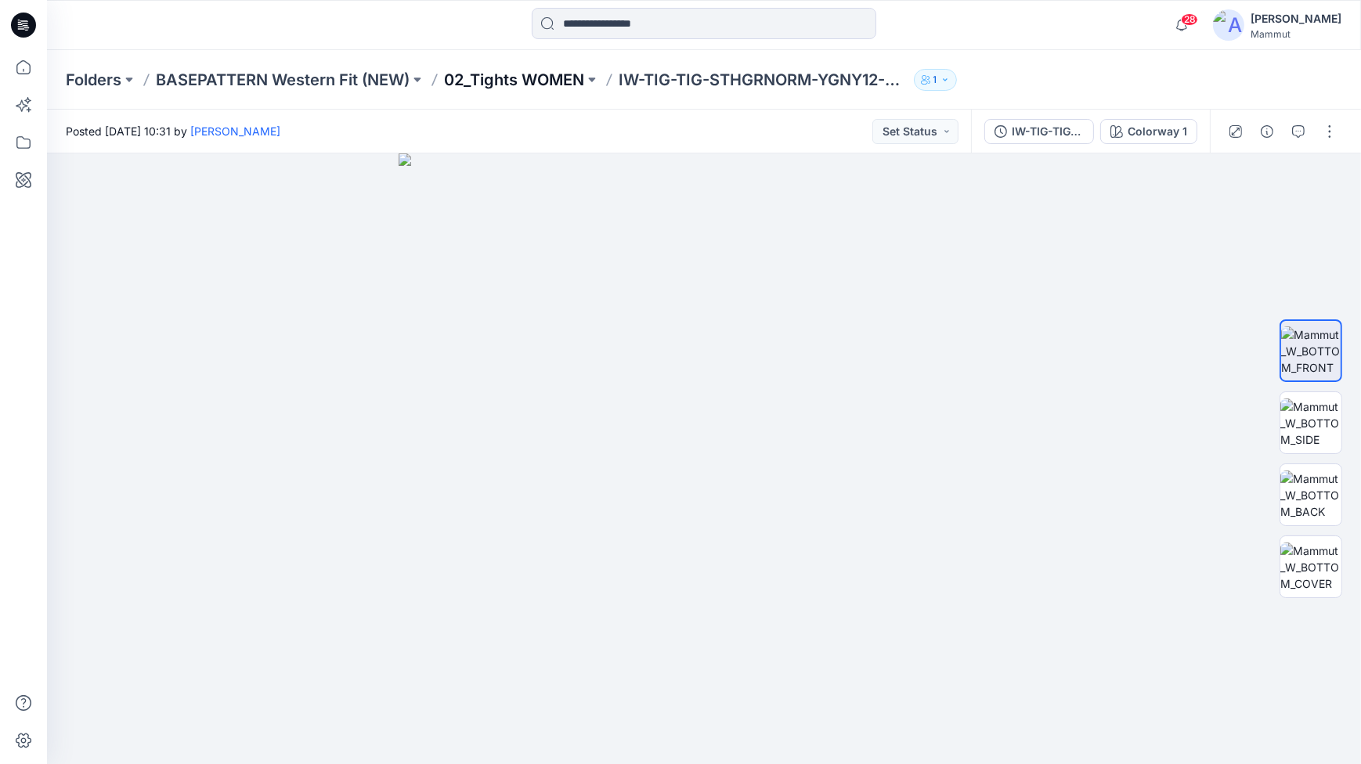
click at [541, 74] on p "02_Tights WOMEN" at bounding box center [514, 80] width 140 height 22
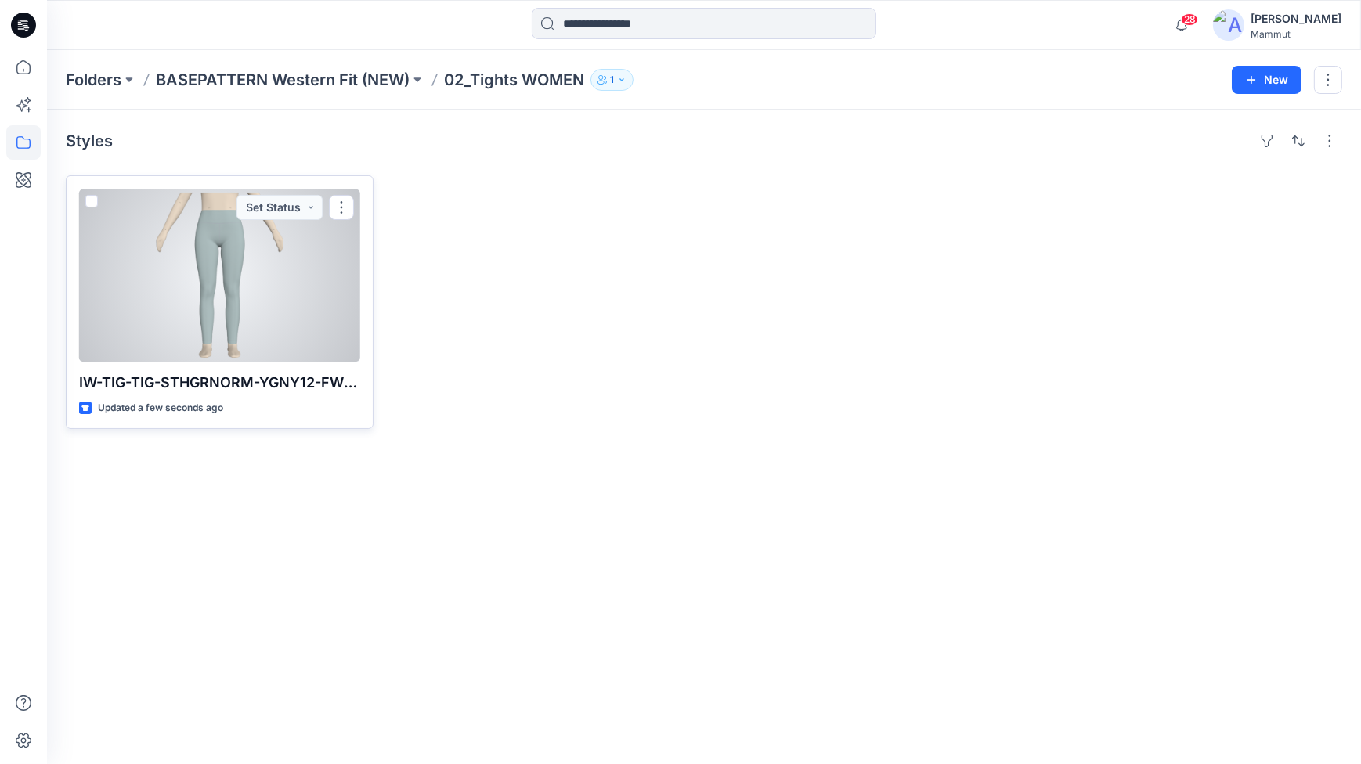
click at [274, 291] on div at bounding box center [219, 276] width 281 height 174
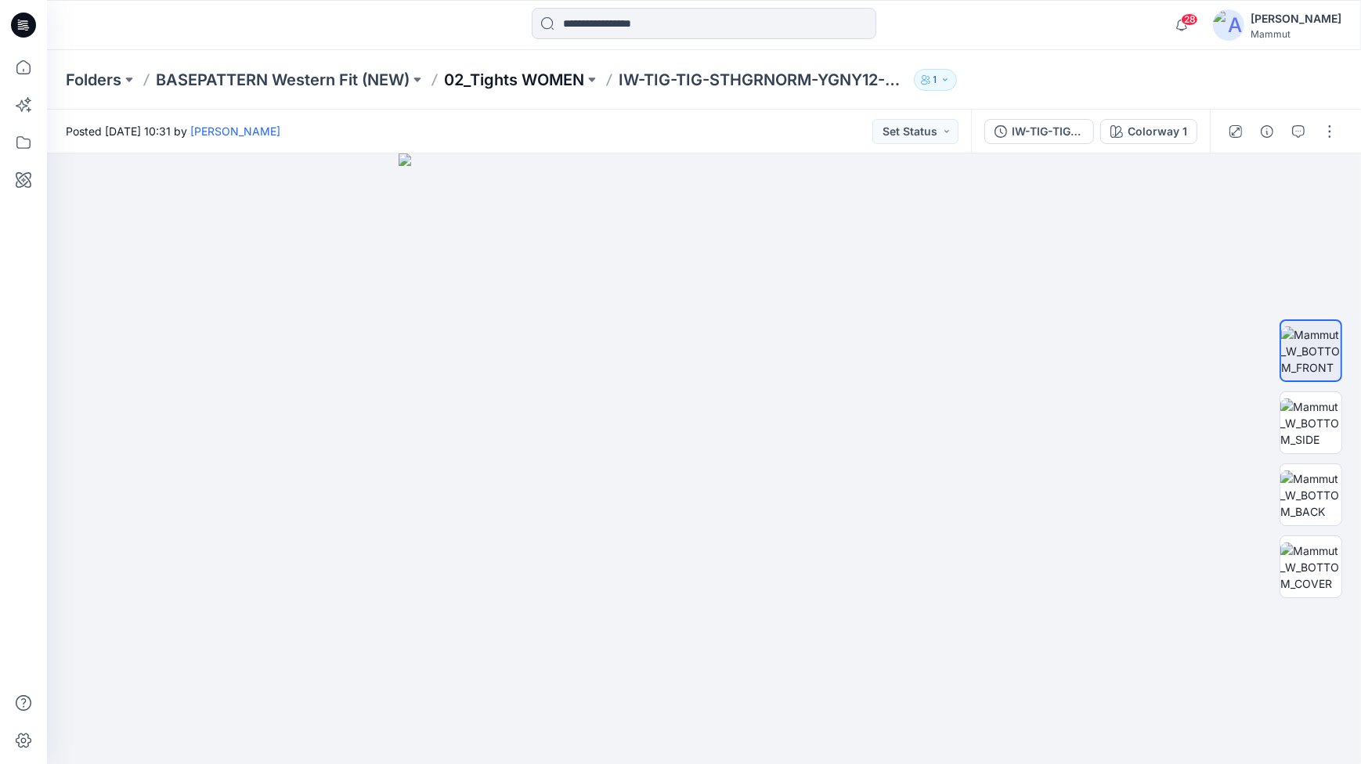
click at [485, 74] on p "02_Tights WOMEN" at bounding box center [514, 80] width 140 height 22
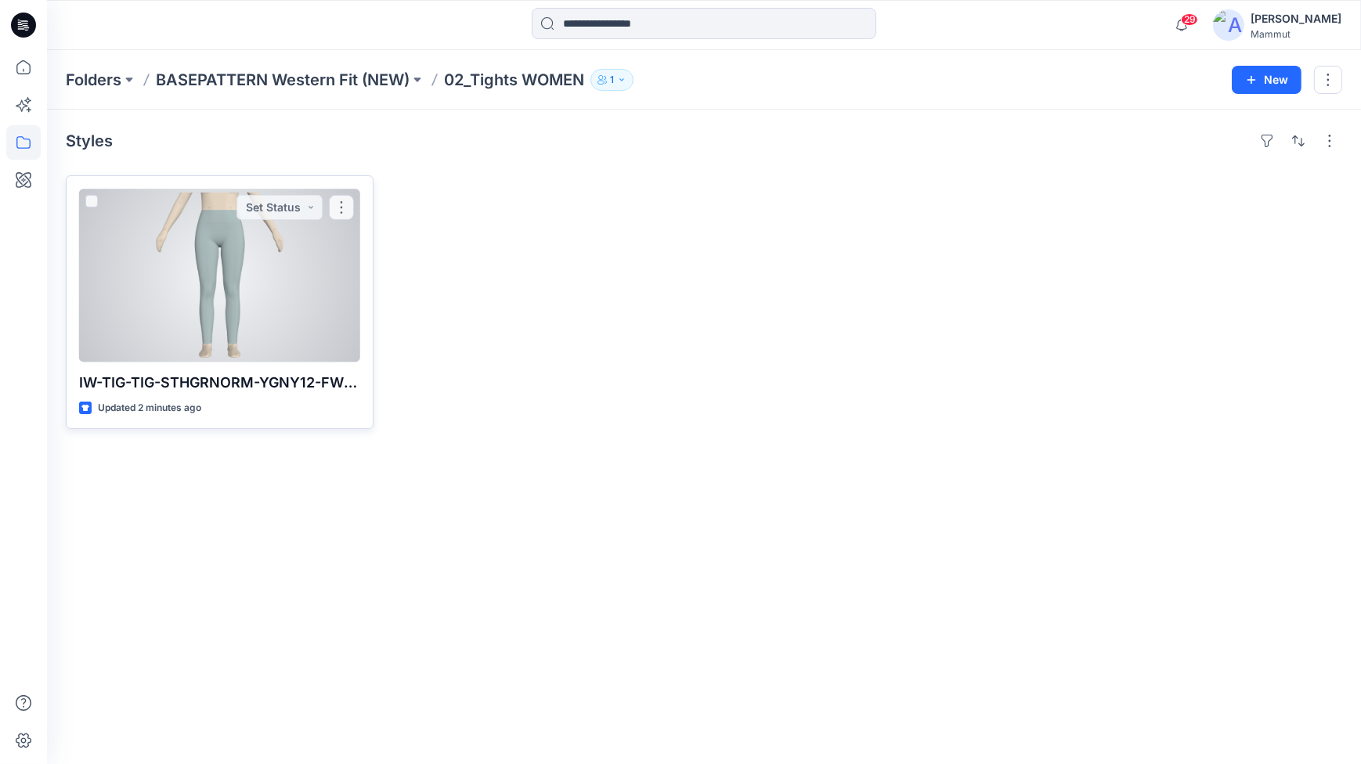
click at [309, 233] on div at bounding box center [219, 276] width 281 height 174
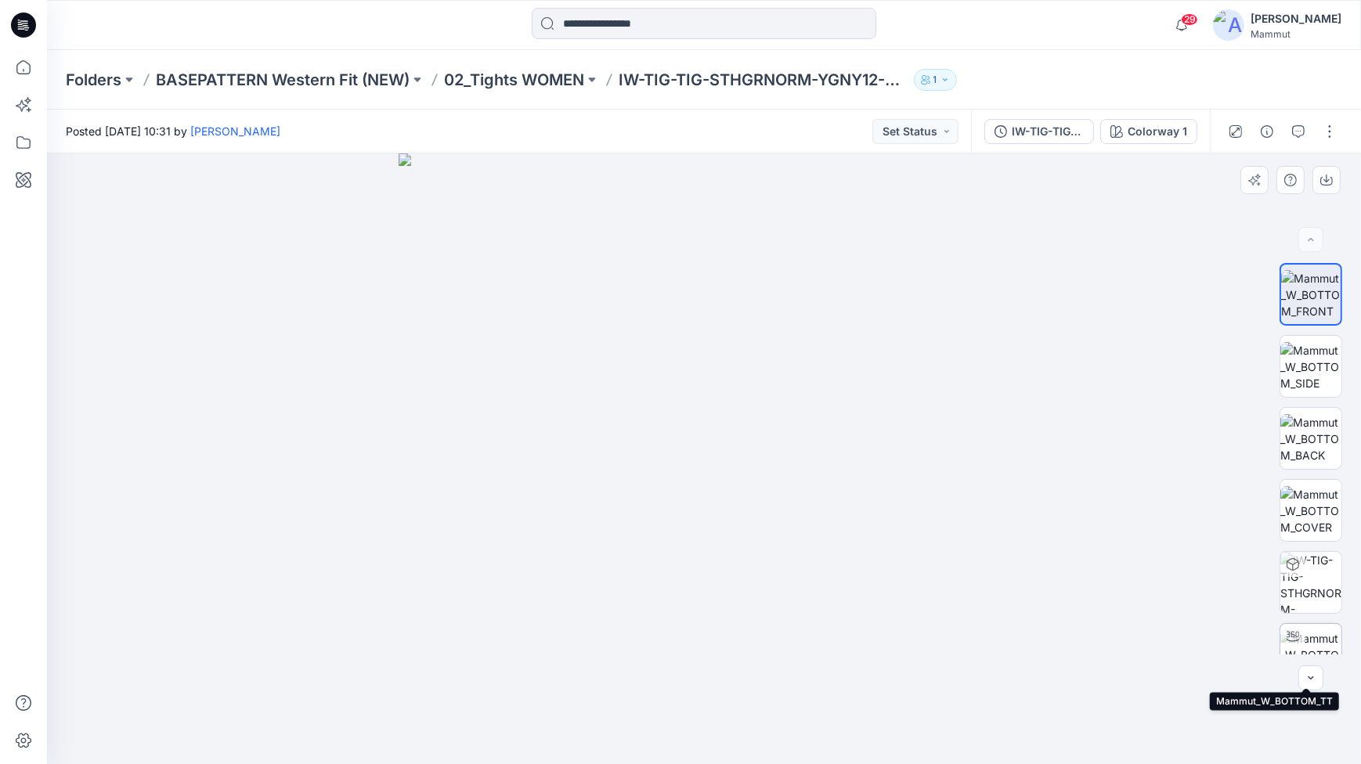
click at [1319, 639] on img at bounding box center [1310, 654] width 61 height 49
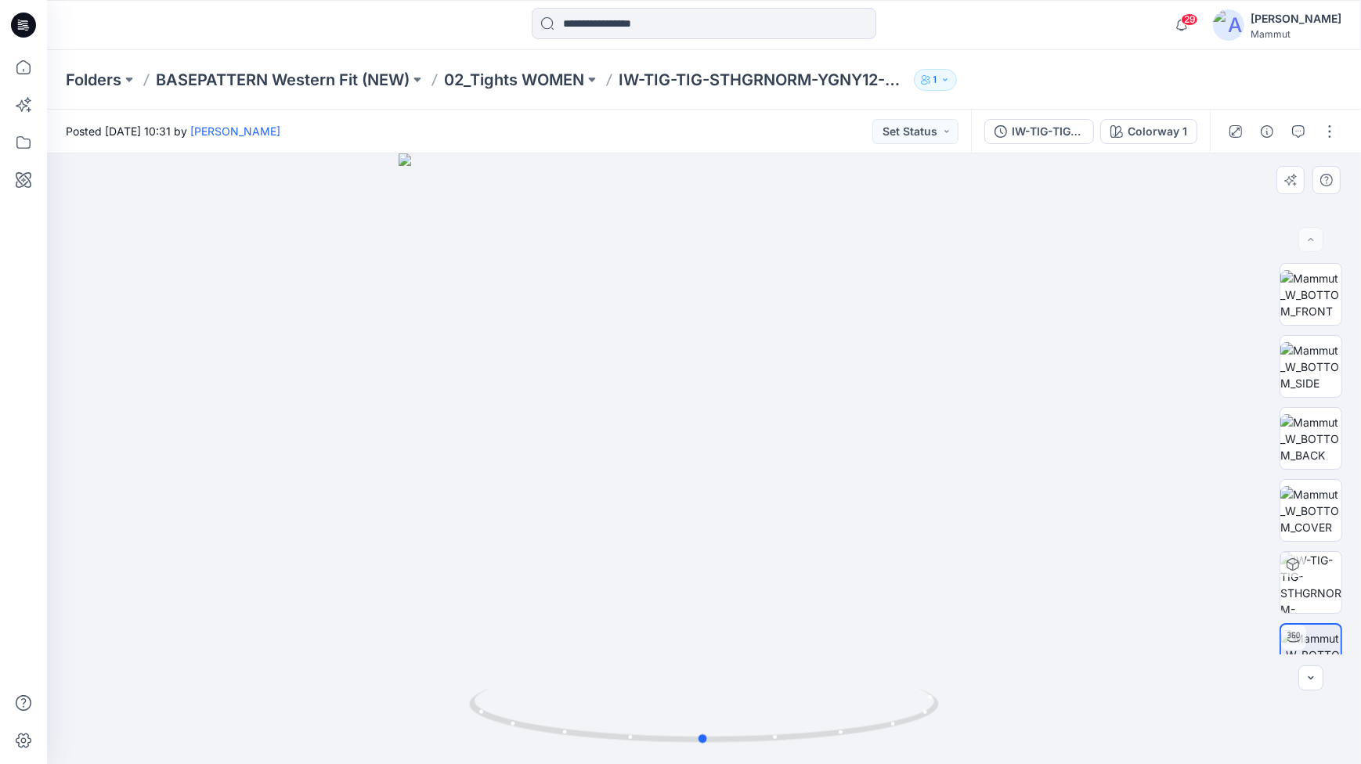
drag, startPoint x: 804, startPoint y: 489, endPoint x: 807, endPoint y: 522, distance: 32.2
click at [807, 522] on div at bounding box center [704, 458] width 1314 height 611
click at [383, 71] on p "BASEPATTERN Western Fit (NEW)" at bounding box center [283, 80] width 254 height 22
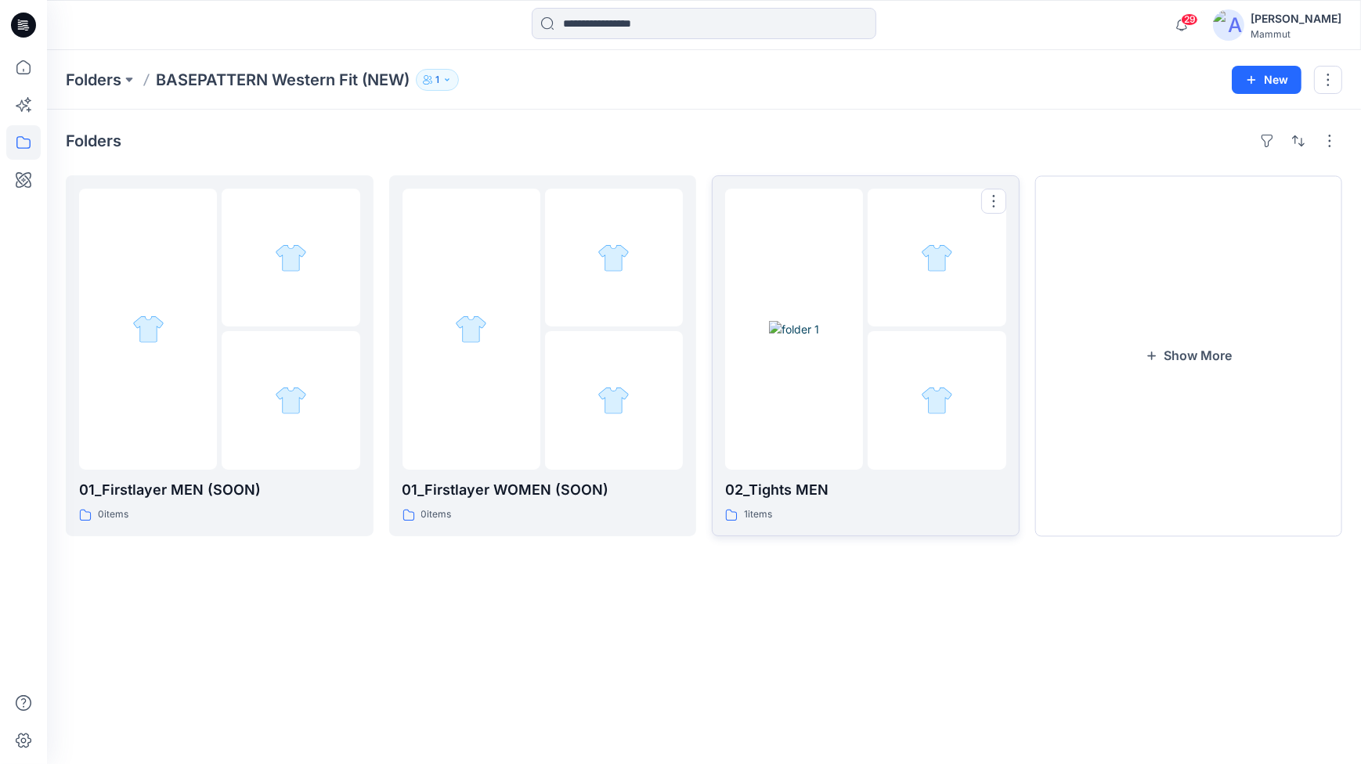
click at [819, 338] on img at bounding box center [794, 329] width 50 height 16
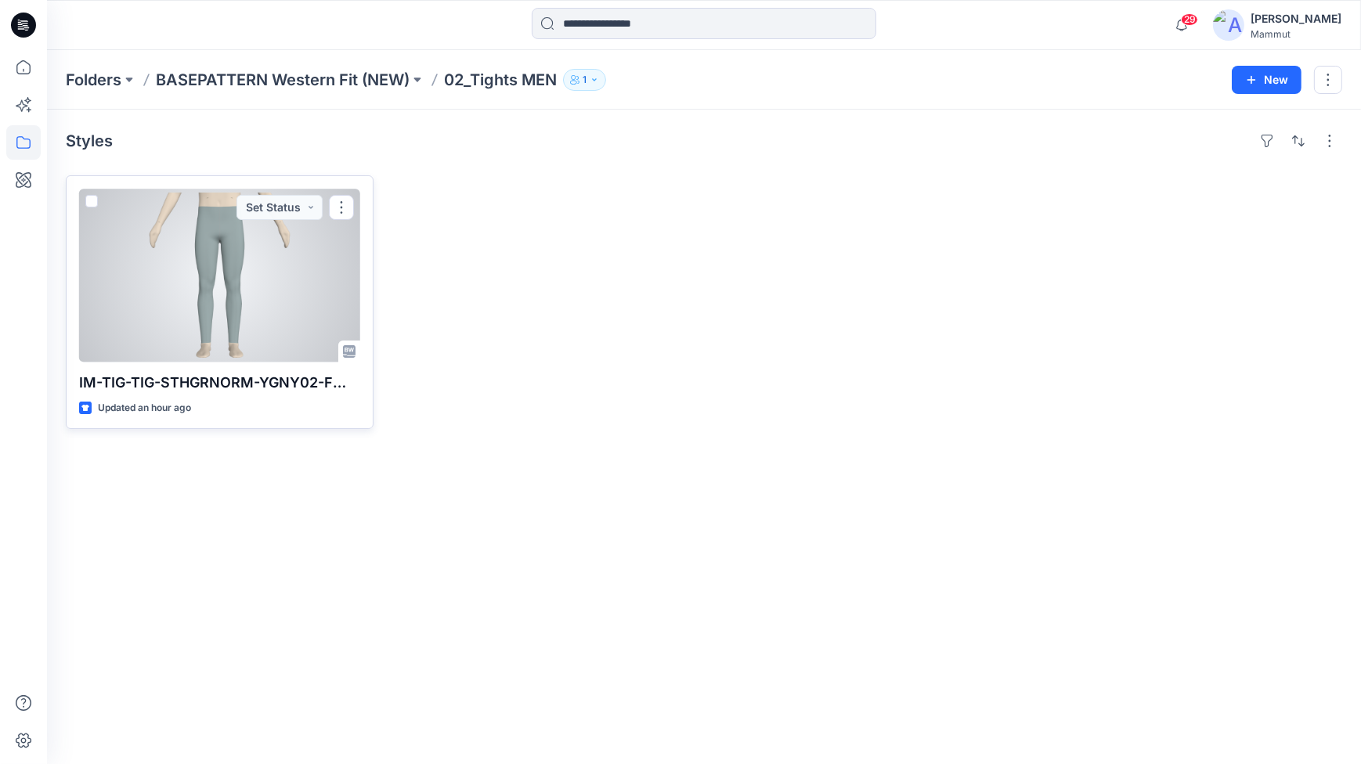
click at [305, 298] on div at bounding box center [219, 276] width 281 height 174
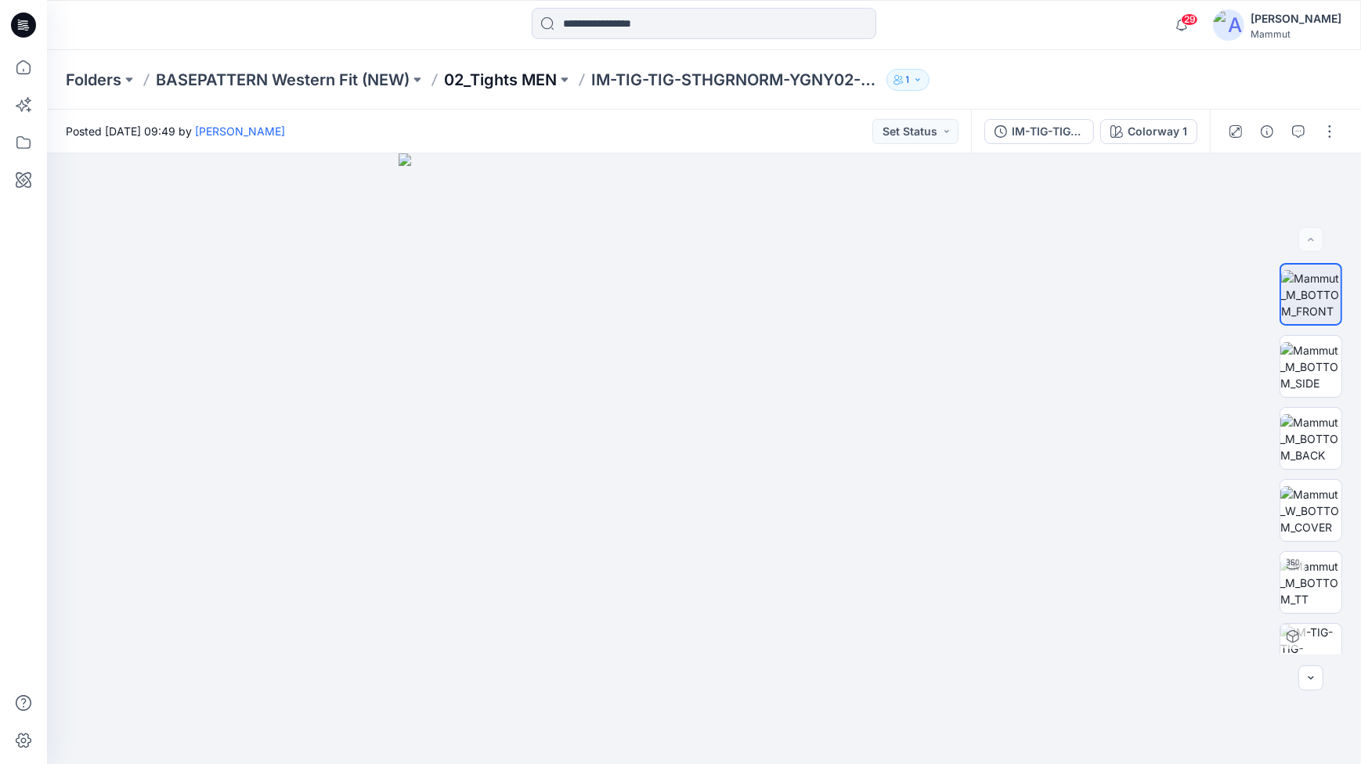
click at [460, 85] on p "02_Tights MEN" at bounding box center [500, 80] width 113 height 22
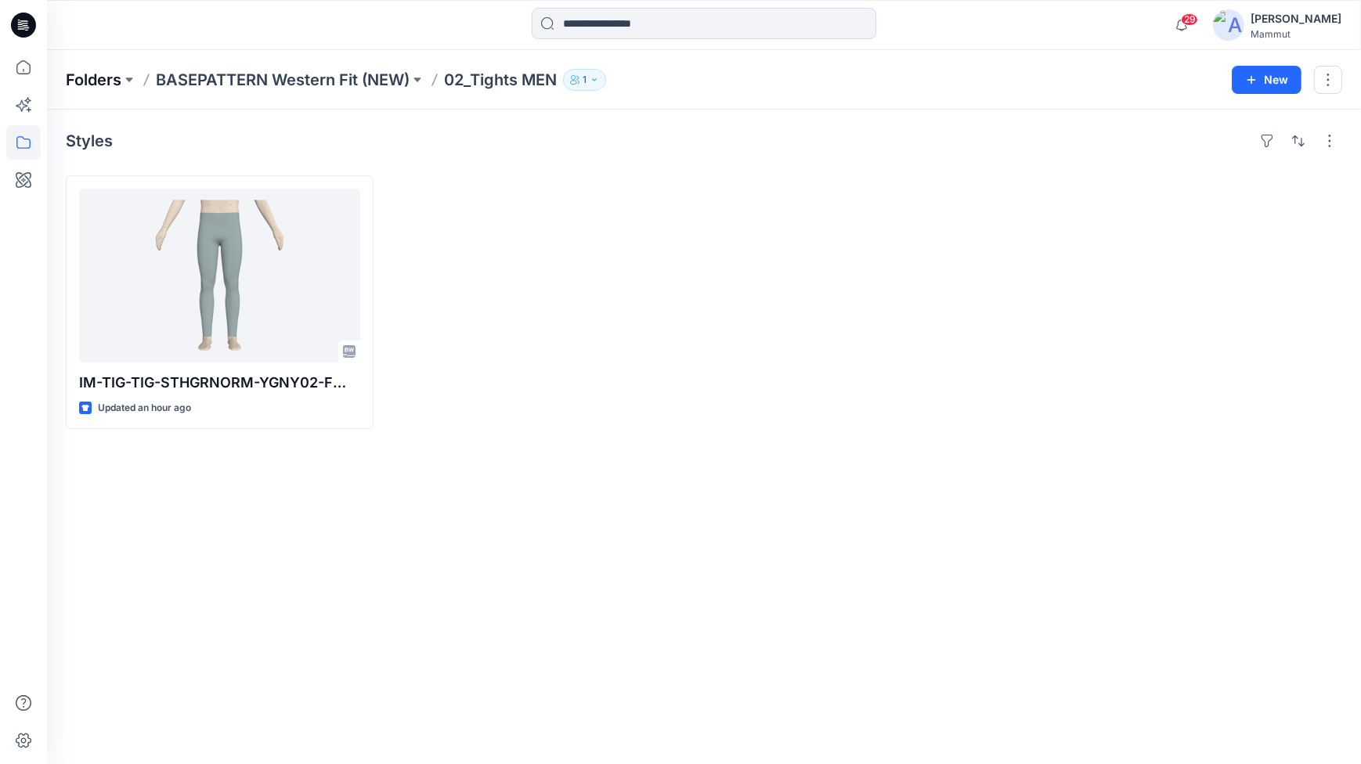
click at [78, 78] on p "Folders" at bounding box center [94, 80] width 56 height 22
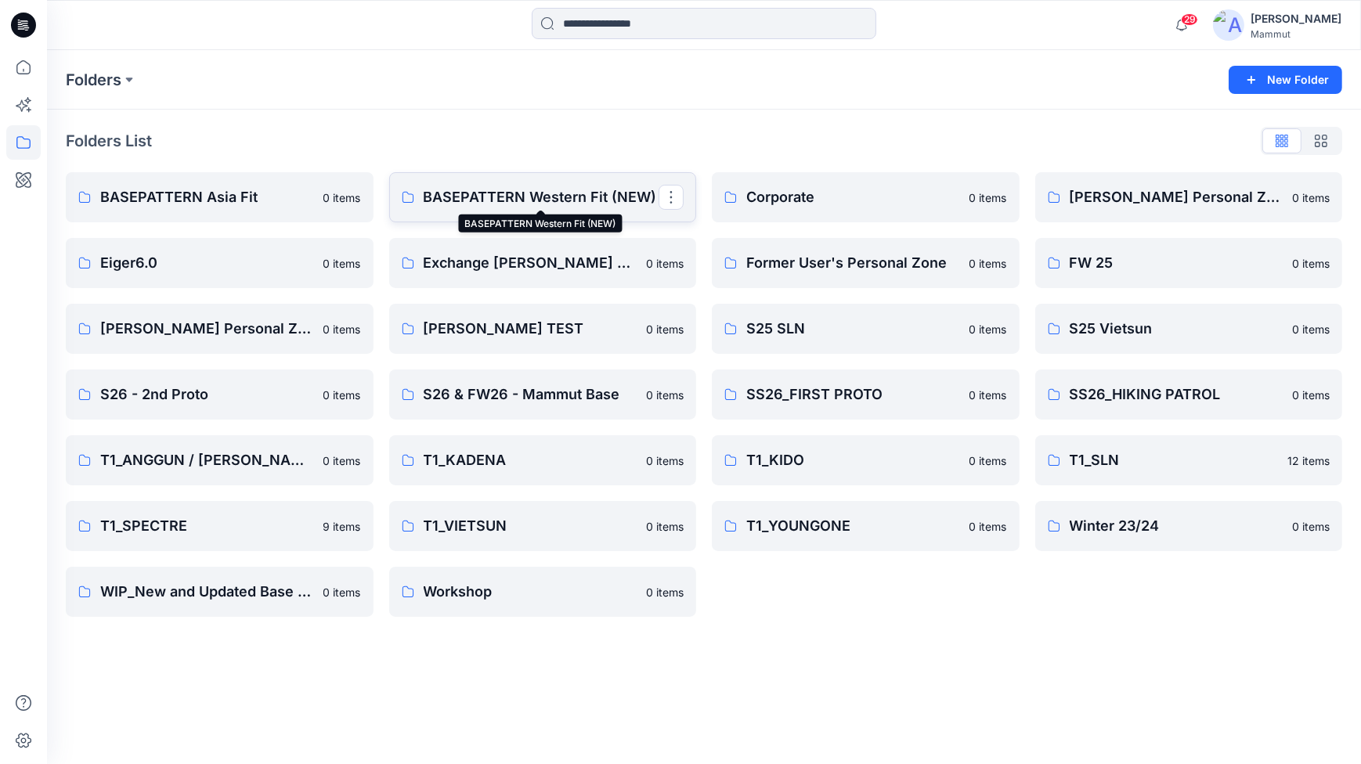
click at [584, 193] on p "BASEPATTERN Western Fit (NEW)" at bounding box center [542, 197] width 236 height 22
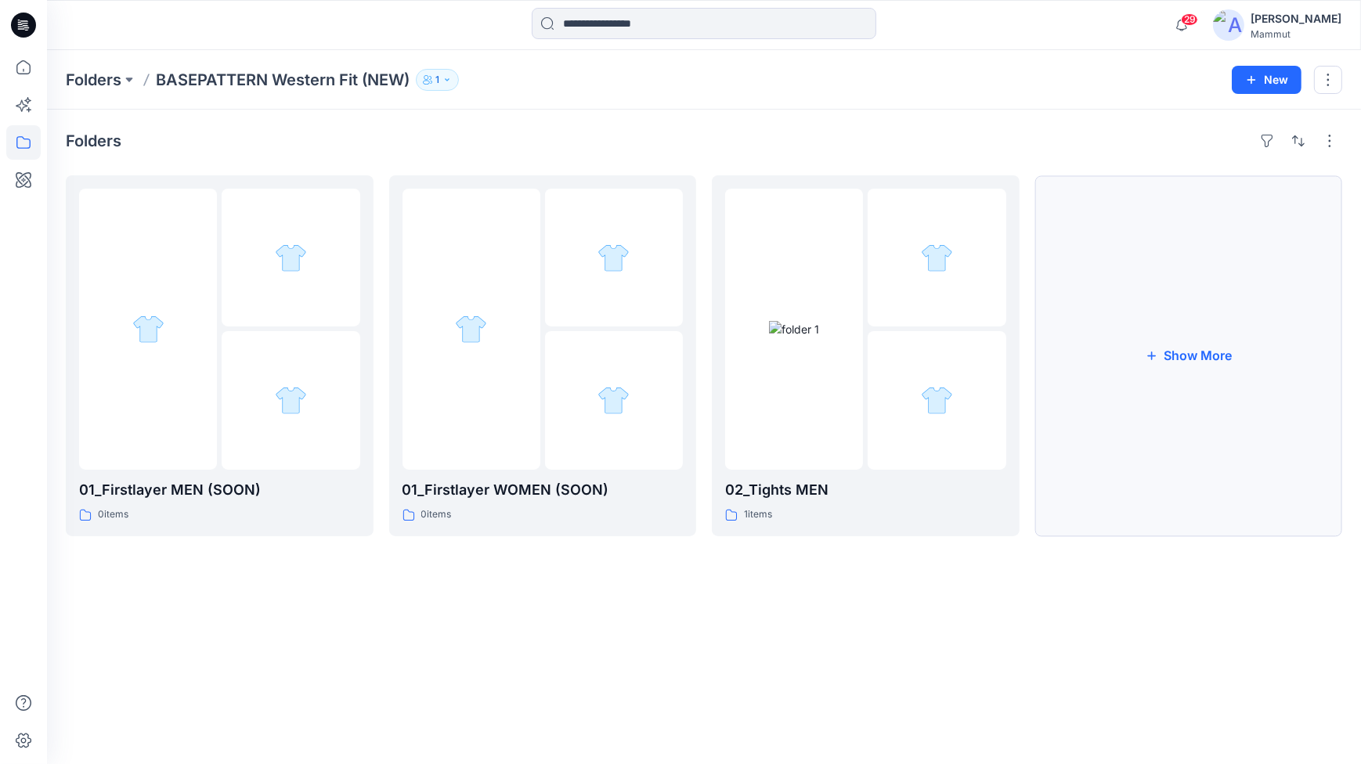
click at [1159, 431] on button "Show More" at bounding box center [1189, 355] width 308 height 361
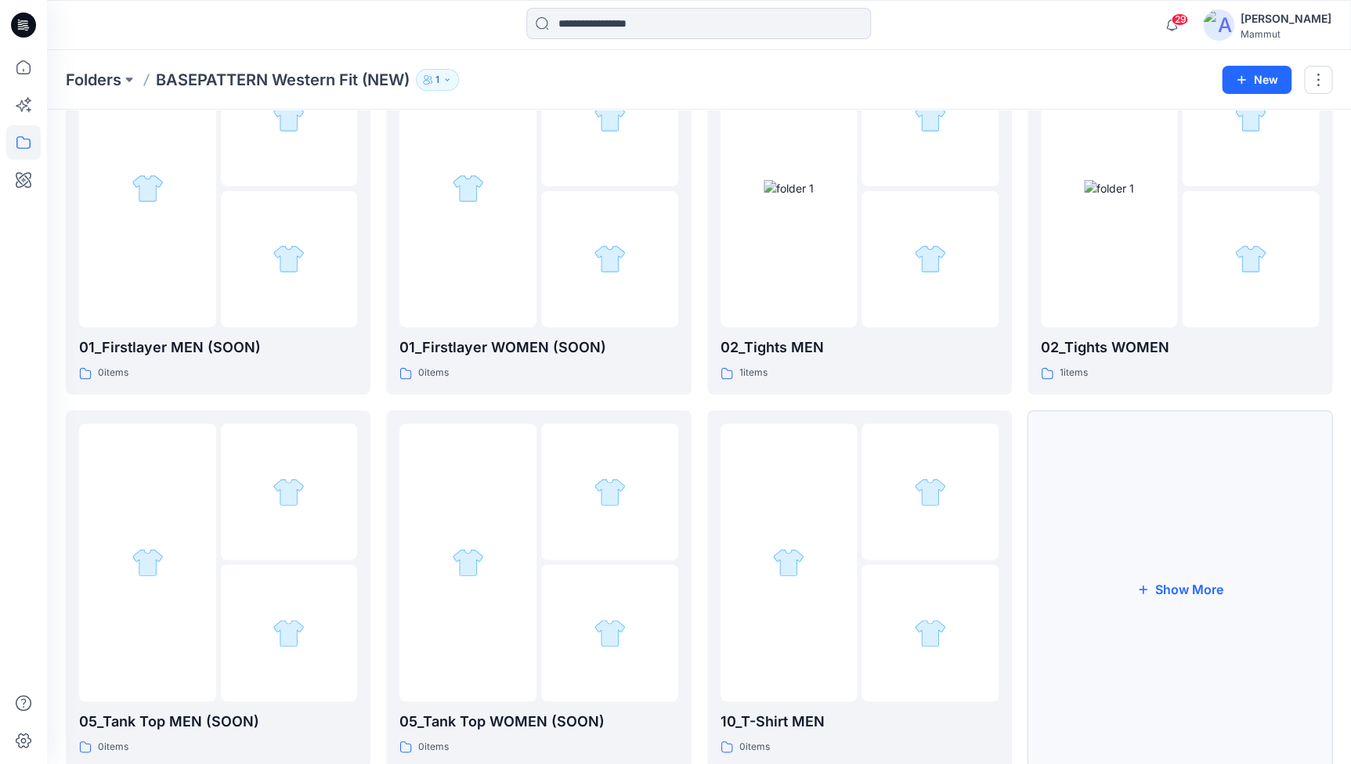
scroll to position [187, 0]
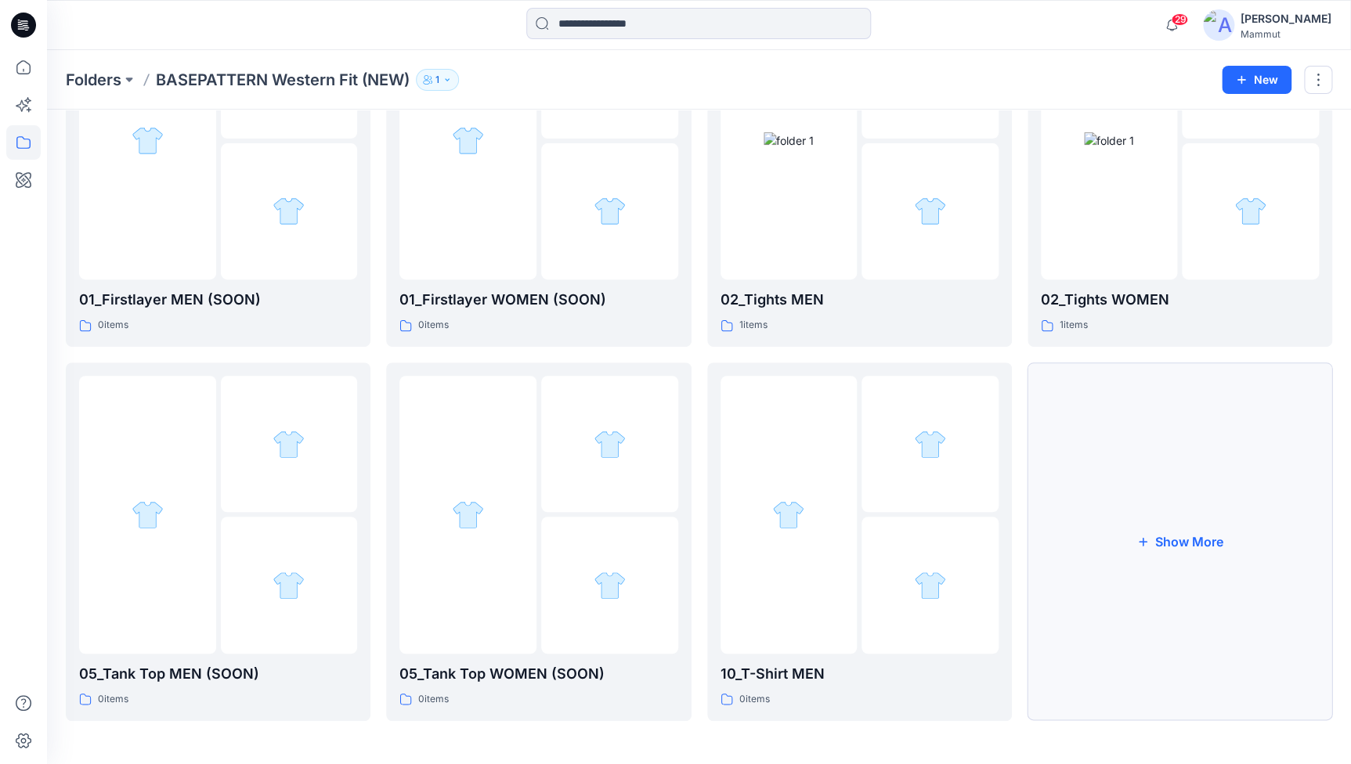
click at [1193, 500] on button "Show More" at bounding box center [1180, 542] width 305 height 359
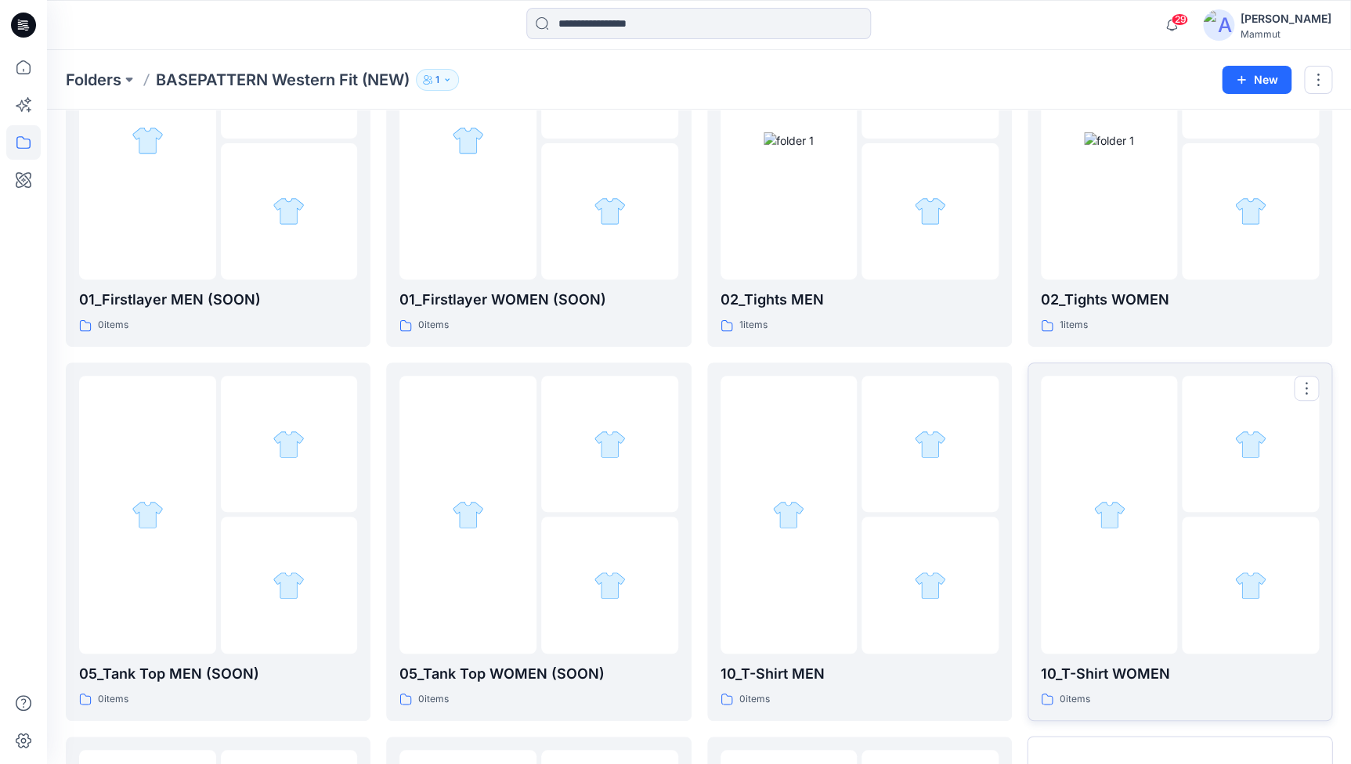
scroll to position [561, 0]
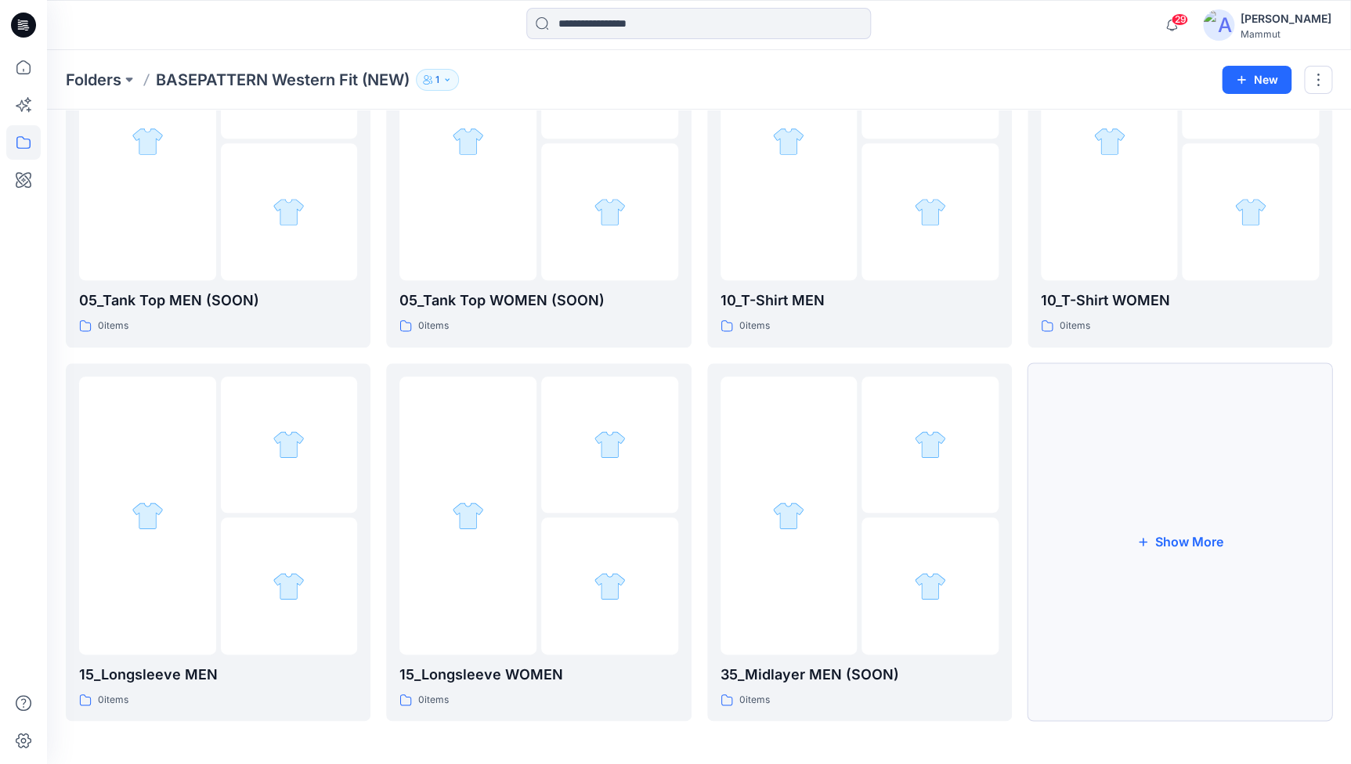
click at [1189, 486] on button "Show More" at bounding box center [1180, 542] width 305 height 359
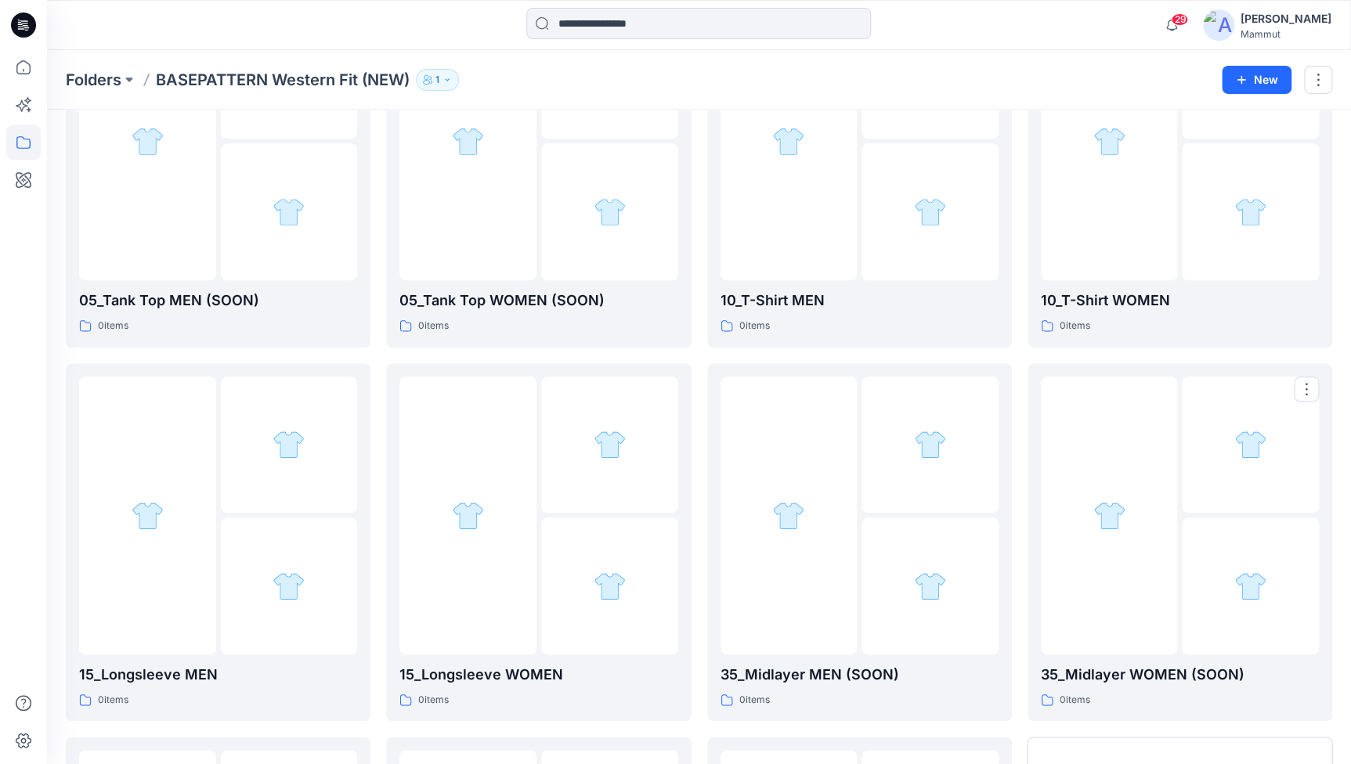
scroll to position [935, 0]
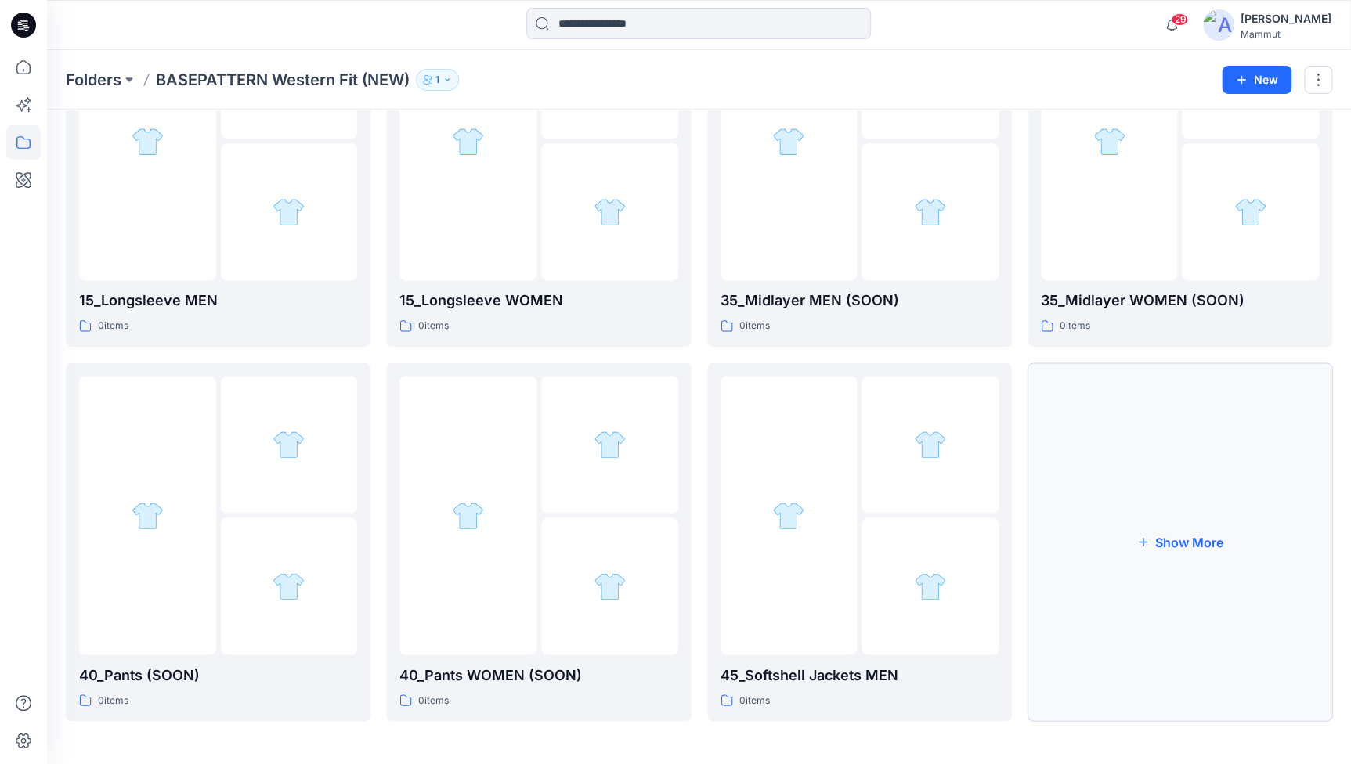
click at [1183, 483] on button "Show More" at bounding box center [1180, 542] width 305 height 359
click at [1179, 479] on button "Show More" at bounding box center [1180, 542] width 305 height 359
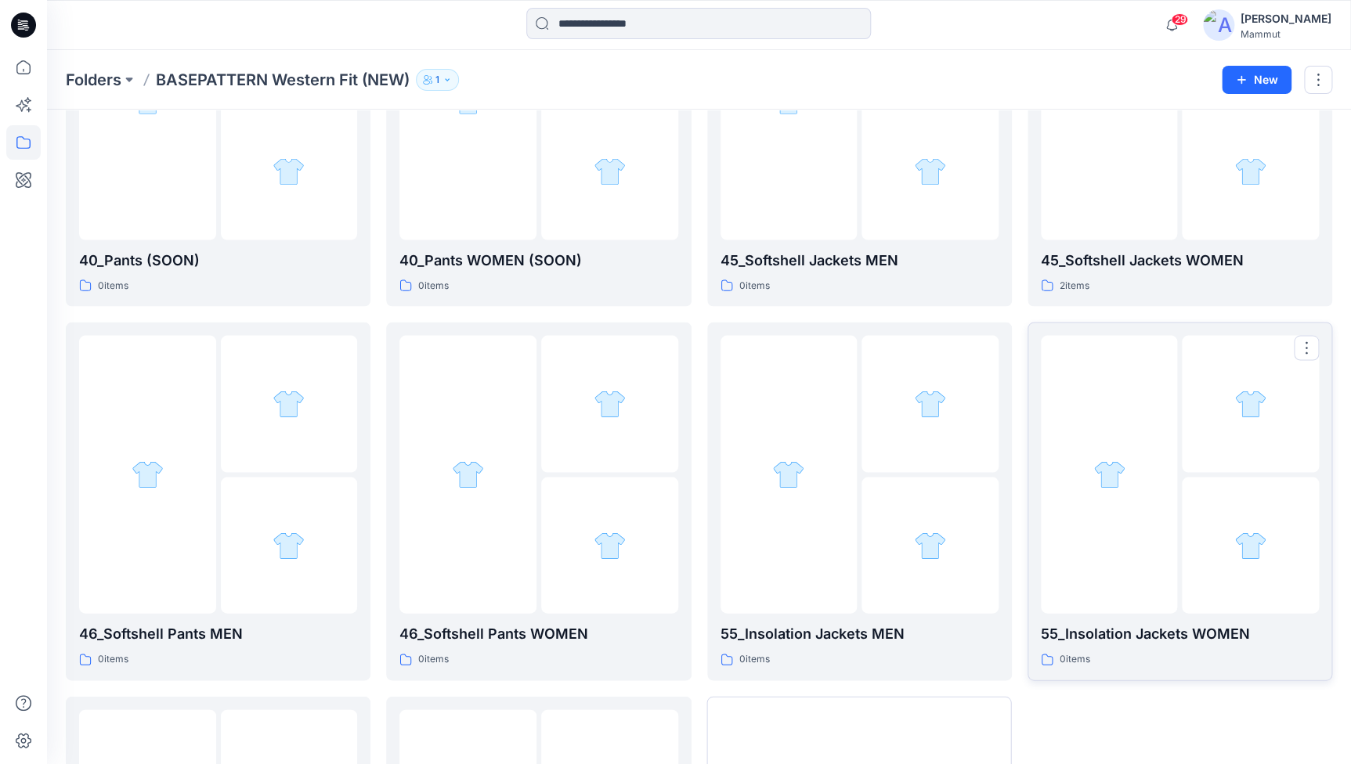
scroll to position [1018, 0]
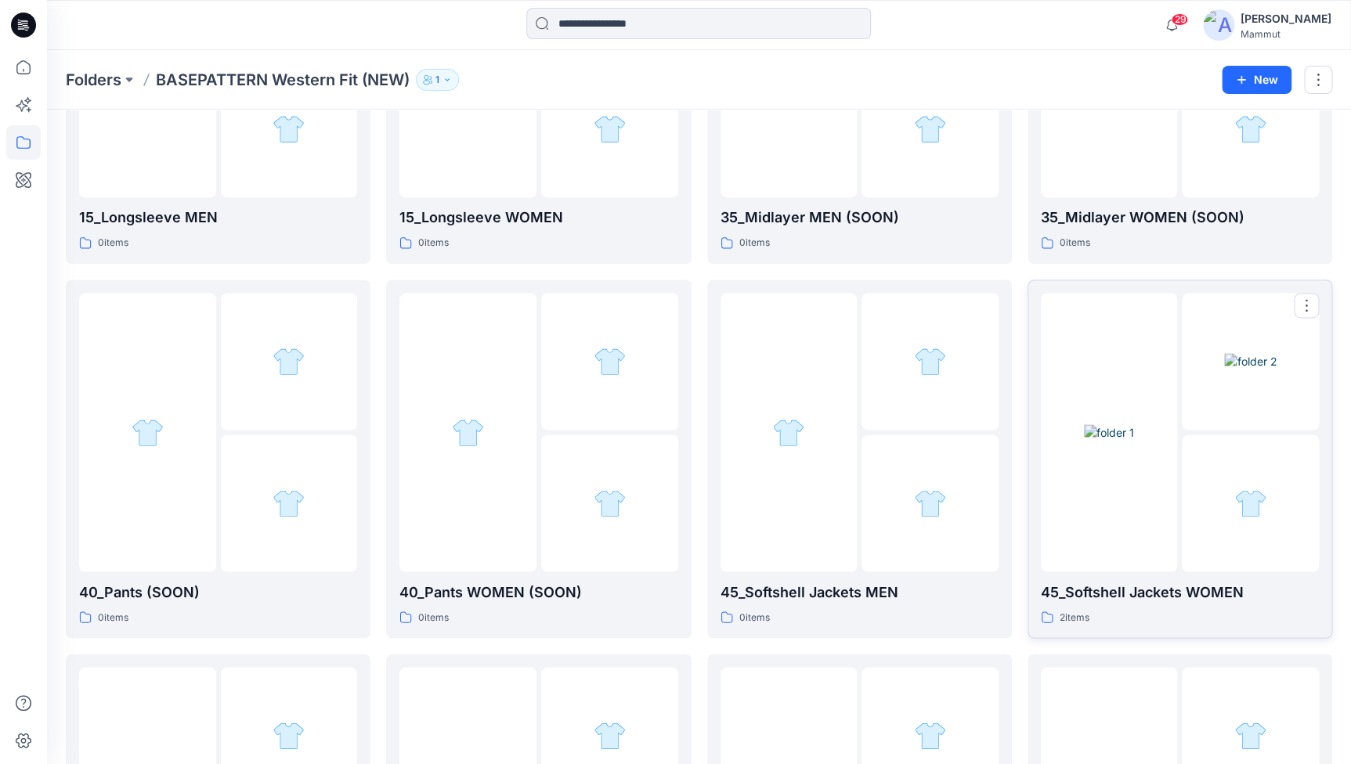
click at [1134, 441] on img at bounding box center [1109, 432] width 50 height 16
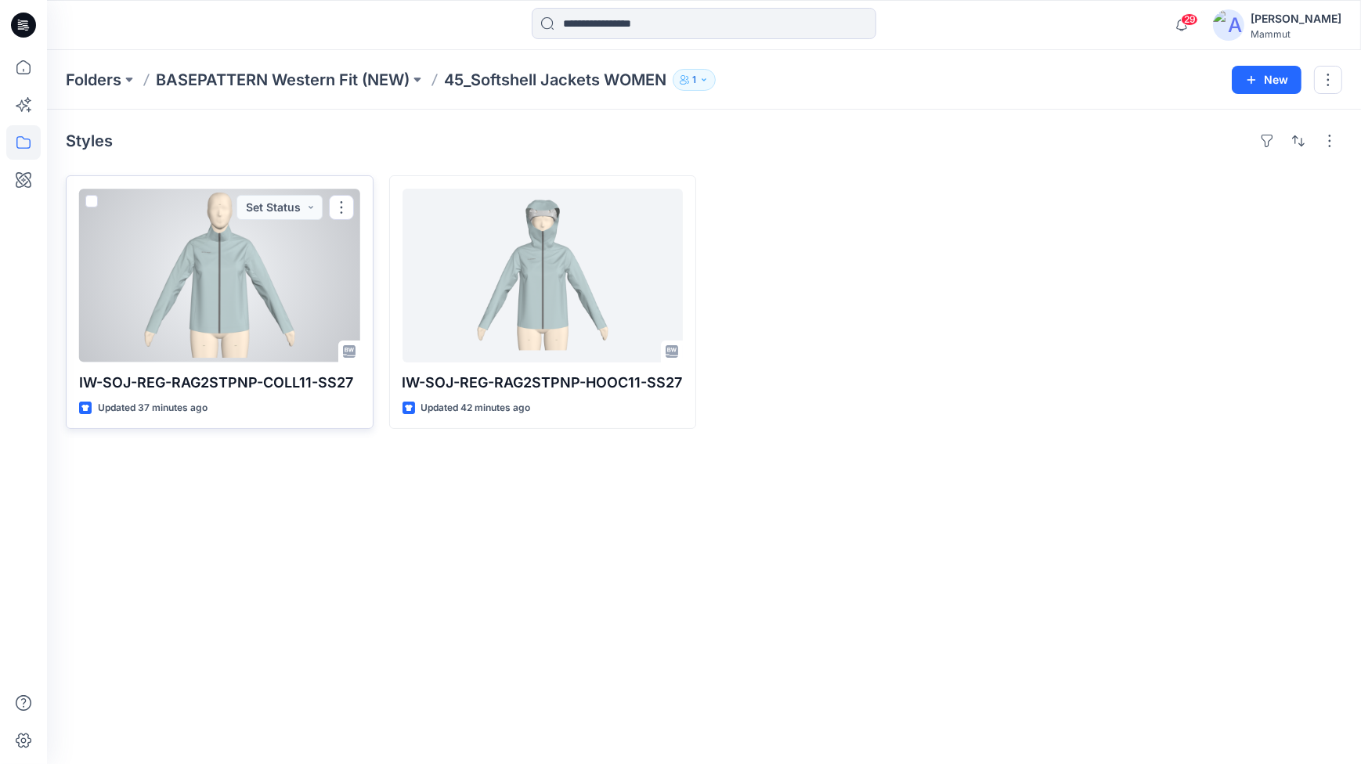
click at [249, 323] on div at bounding box center [219, 276] width 281 height 174
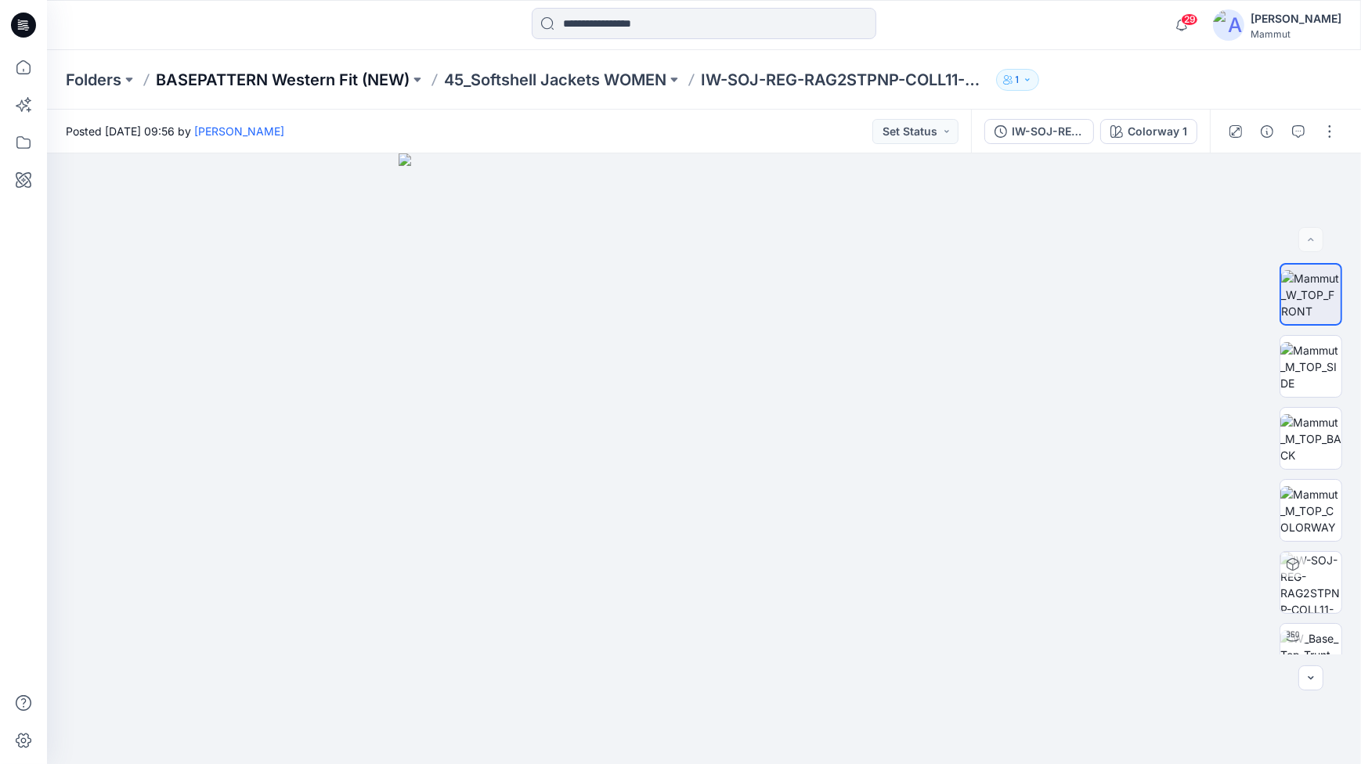
click at [279, 70] on p "BASEPATTERN Western Fit (NEW)" at bounding box center [283, 80] width 254 height 22
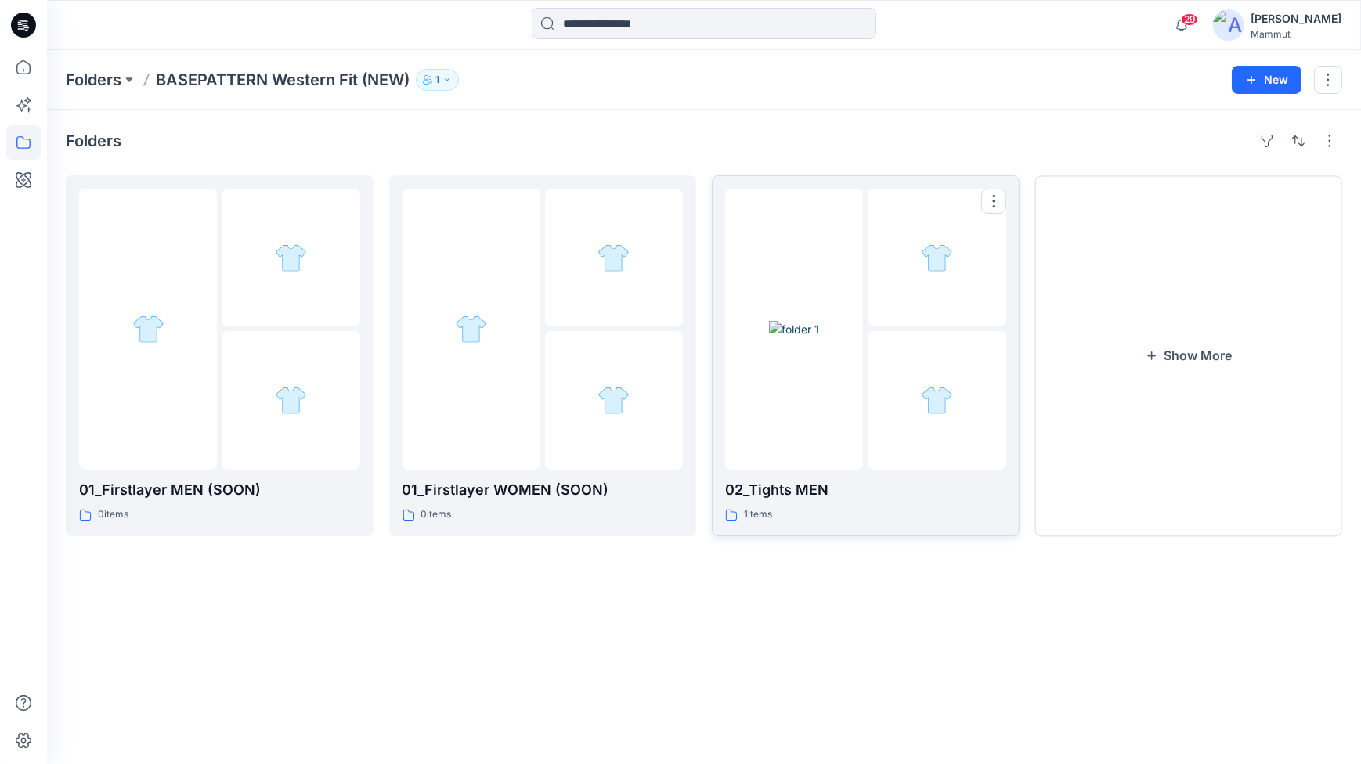
click at [927, 349] on div at bounding box center [937, 400] width 138 height 138
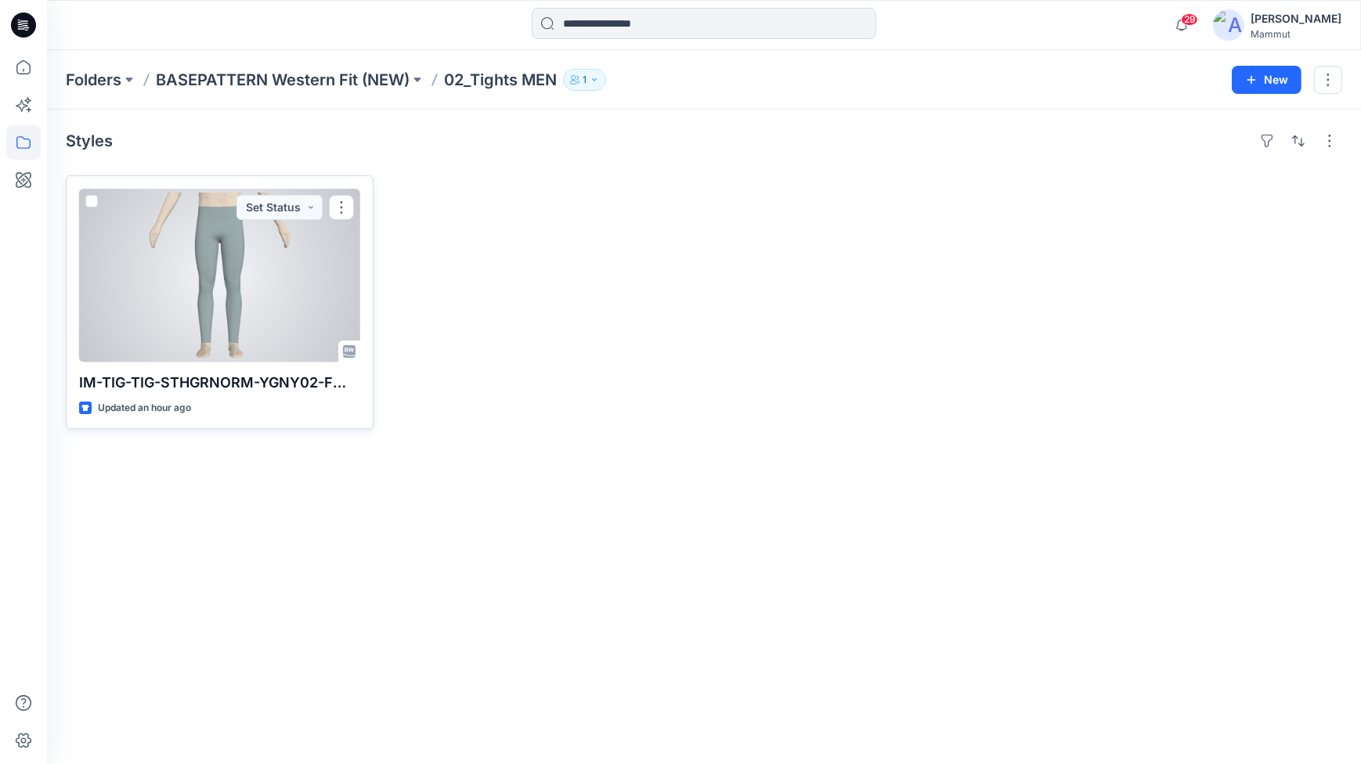
click at [188, 293] on div at bounding box center [219, 276] width 281 height 174
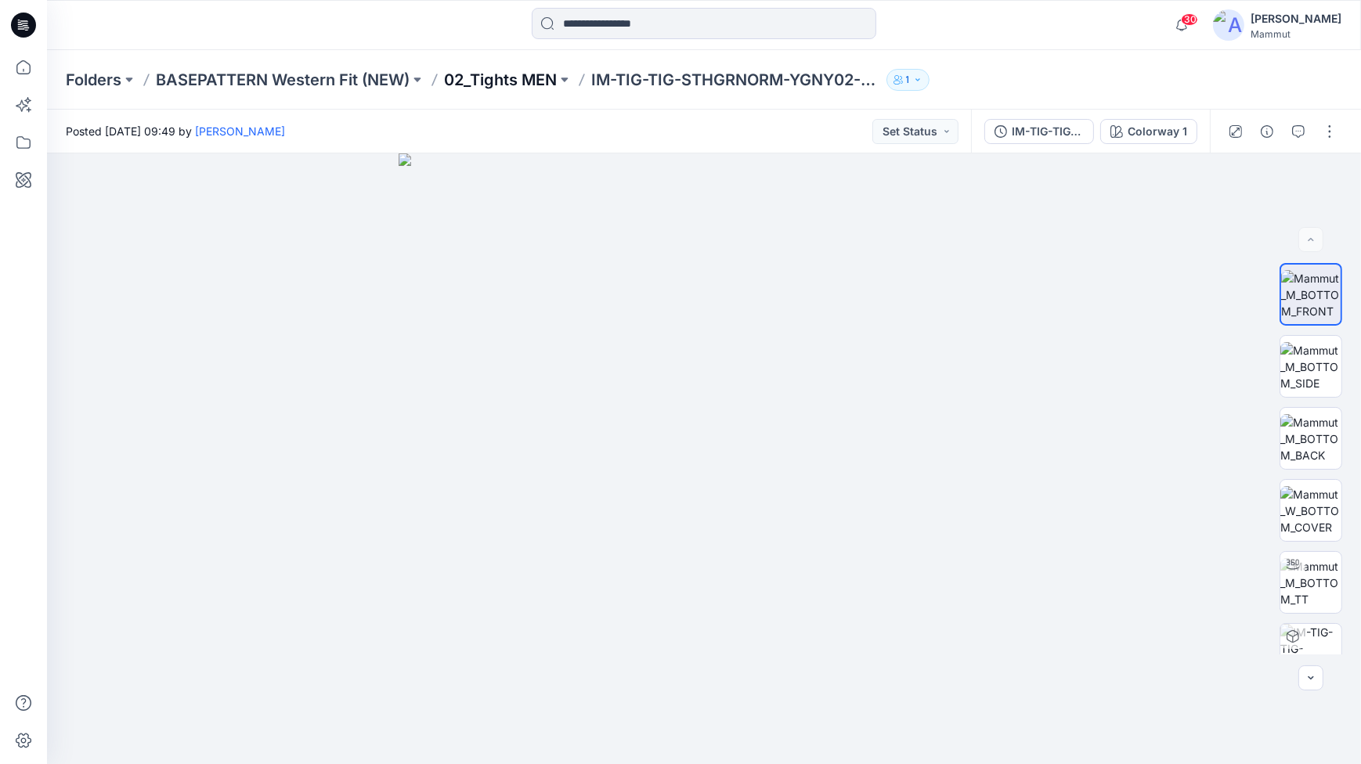
click at [464, 78] on p "02_Tights MEN" at bounding box center [500, 80] width 113 height 22
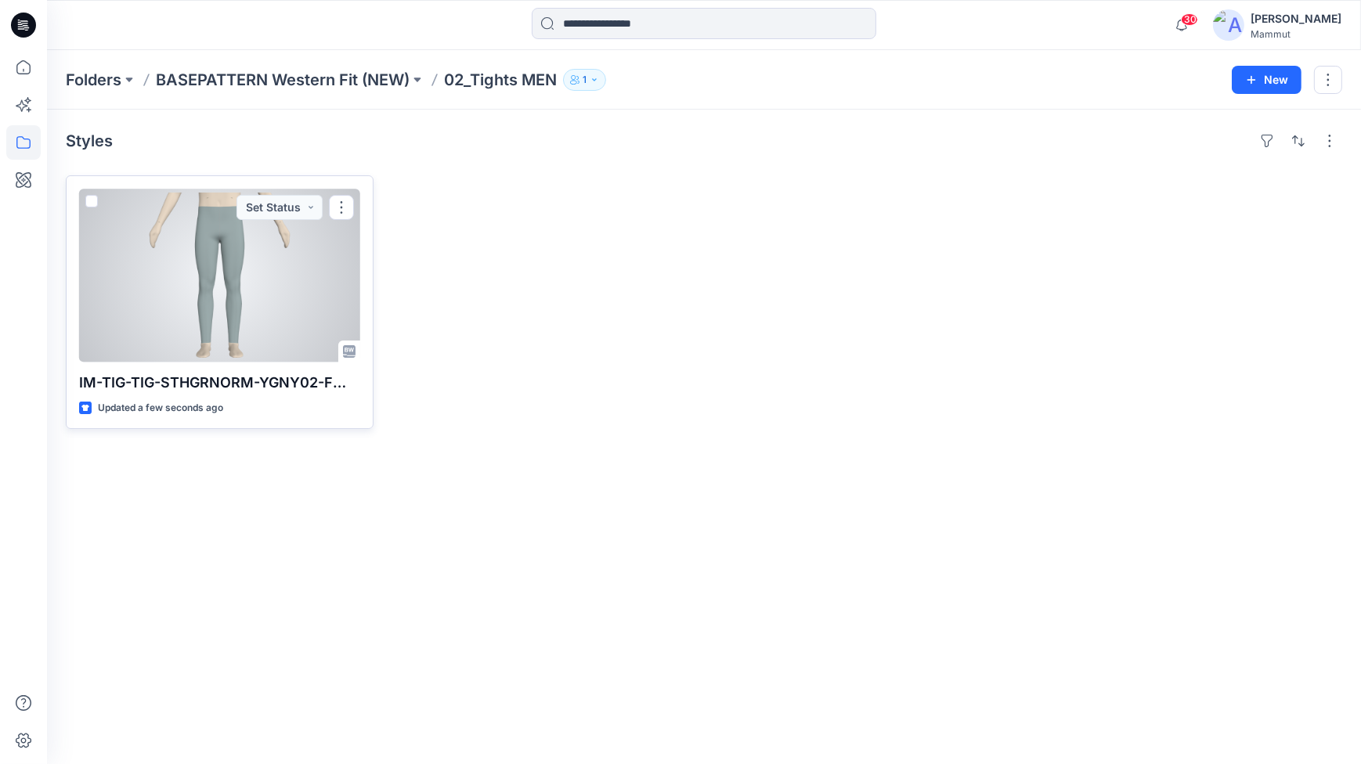
click at [234, 273] on div at bounding box center [219, 276] width 281 height 174
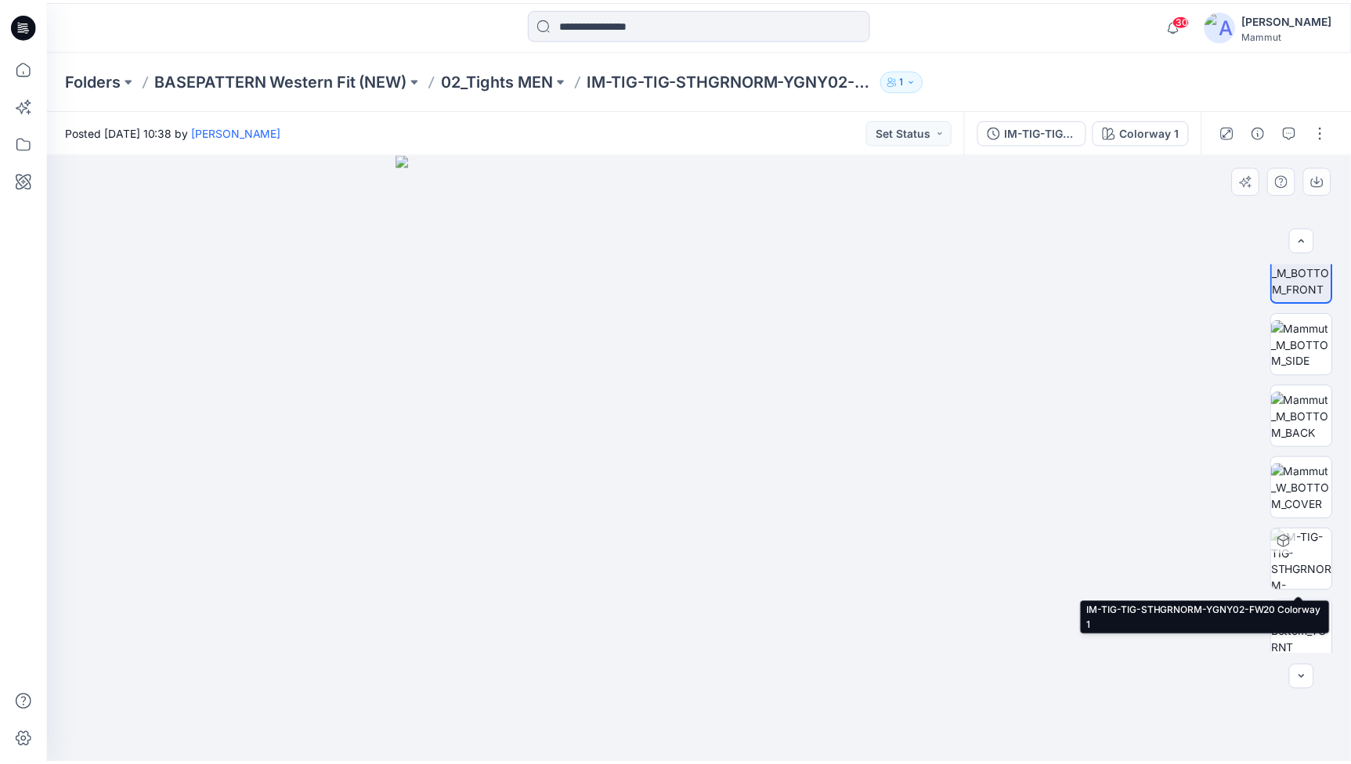
scroll to position [31, 0]
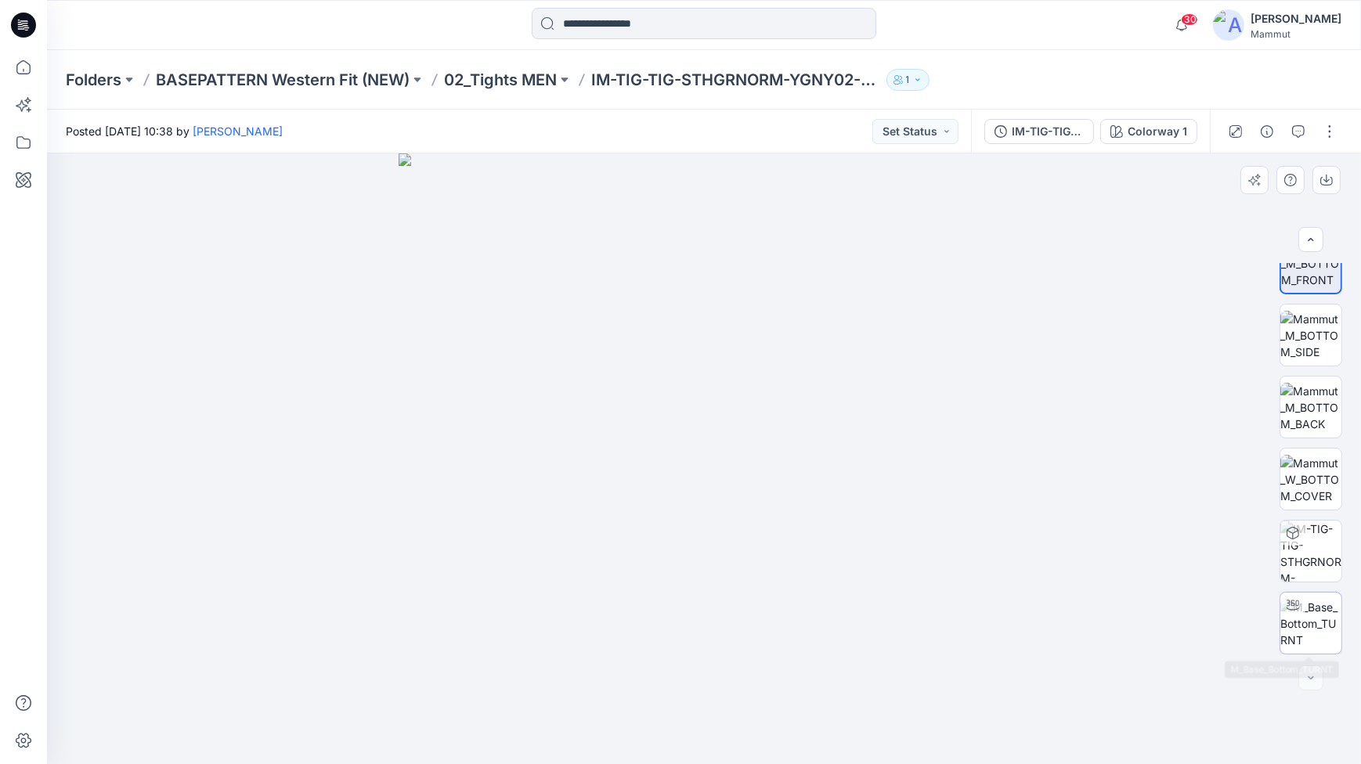
click at [1311, 629] on img at bounding box center [1310, 623] width 61 height 49
drag, startPoint x: 854, startPoint y: 733, endPoint x: 890, endPoint y: 731, distance: 36.1
click at [890, 731] on icon at bounding box center [706, 717] width 474 height 59
click at [683, 743] on icon at bounding box center [706, 717] width 474 height 59
click at [502, 70] on p "02_Tights MEN" at bounding box center [500, 80] width 113 height 22
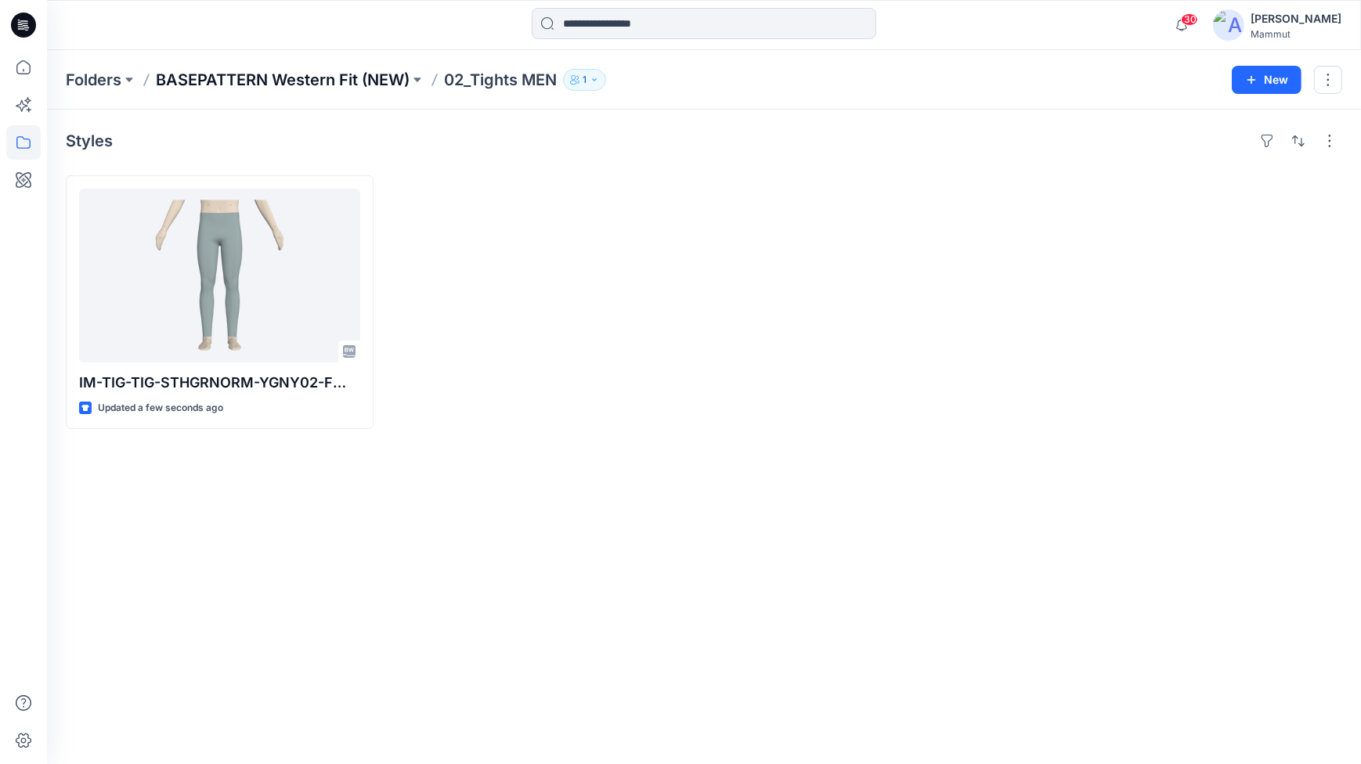
click at [303, 70] on p "BASEPATTERN Western Fit (NEW)" at bounding box center [283, 80] width 254 height 22
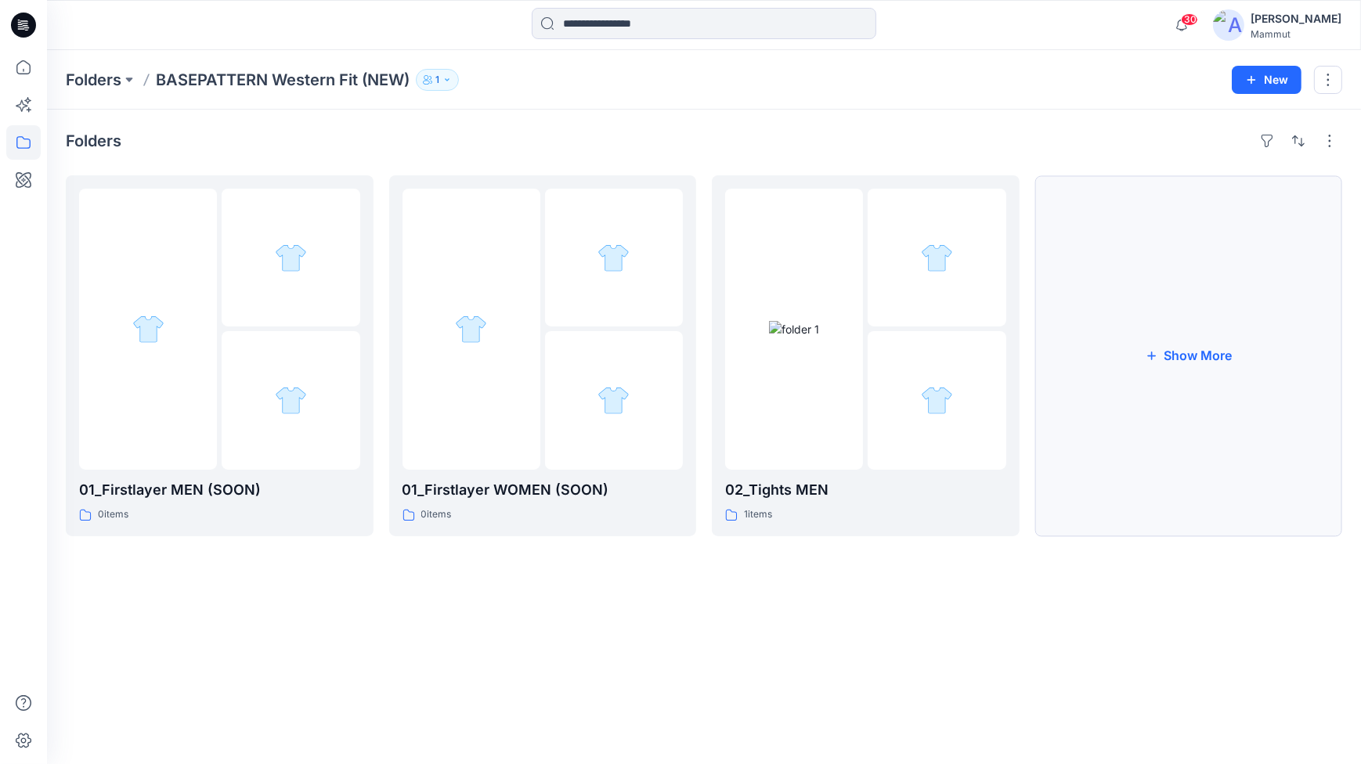
click at [1179, 363] on button "Show More" at bounding box center [1189, 355] width 308 height 361
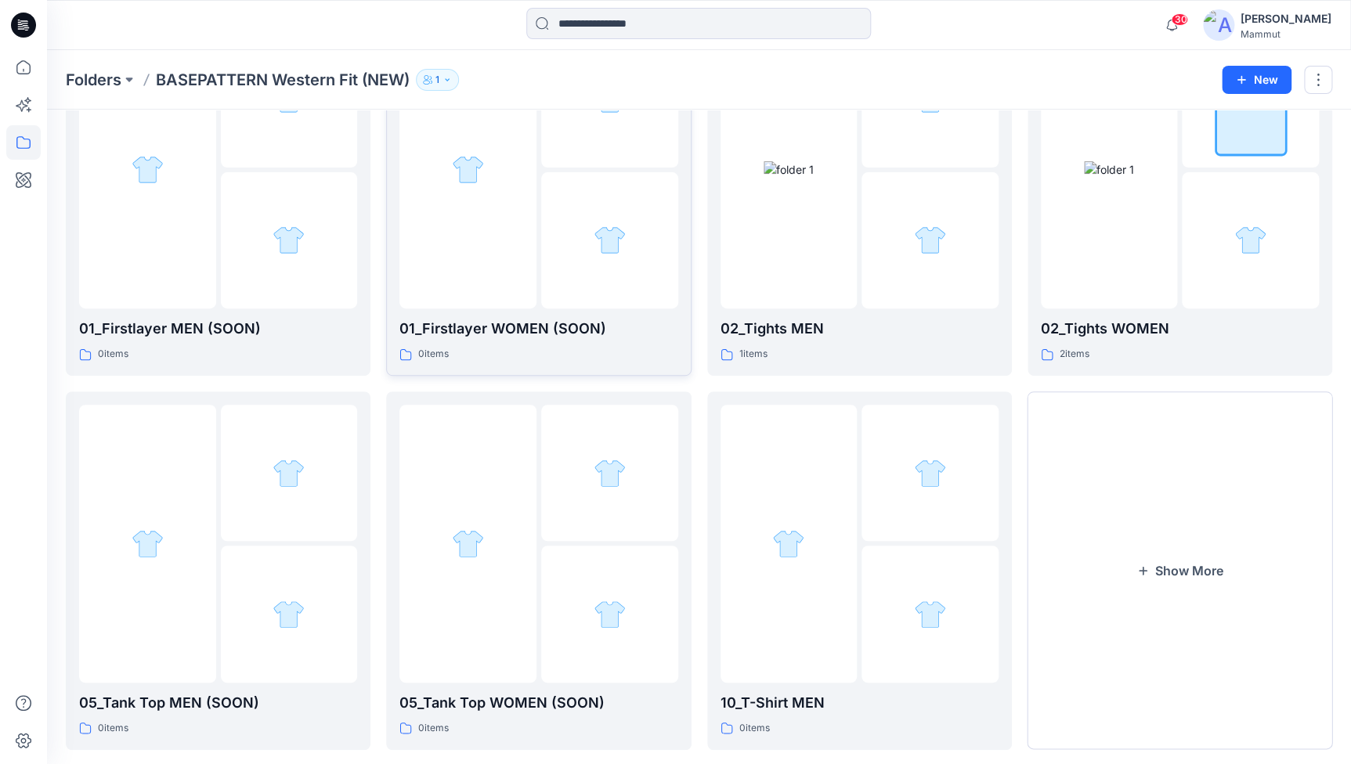
scroll to position [187, 0]
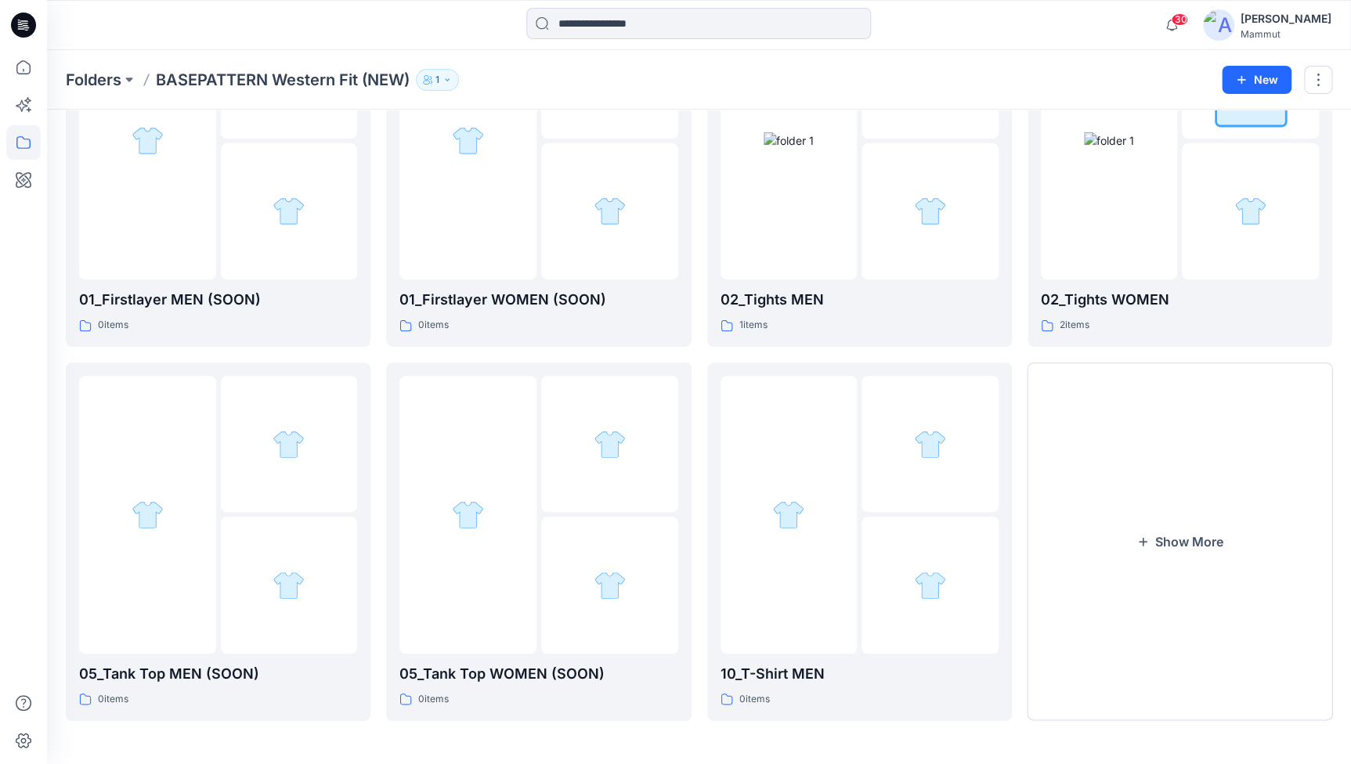
click at [448, 81] on icon "button" at bounding box center [446, 79] width 9 height 9
click at [635, 120] on button "Manage Users" at bounding box center [628, 123] width 25 height 25
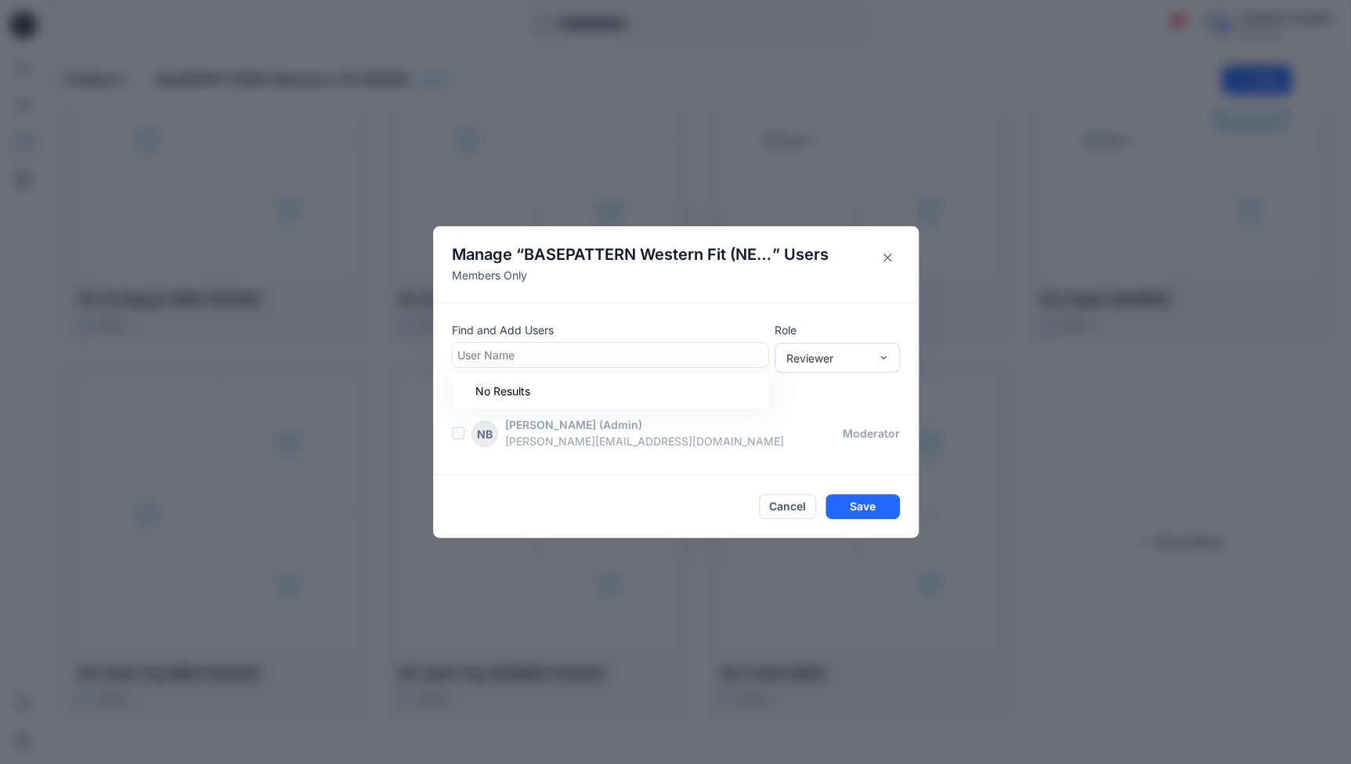
click at [515, 361] on div at bounding box center [609, 355] width 305 height 20
type input "***"
click at [541, 393] on p "[PERSON_NAME]" at bounding box center [533, 395] width 90 height 20
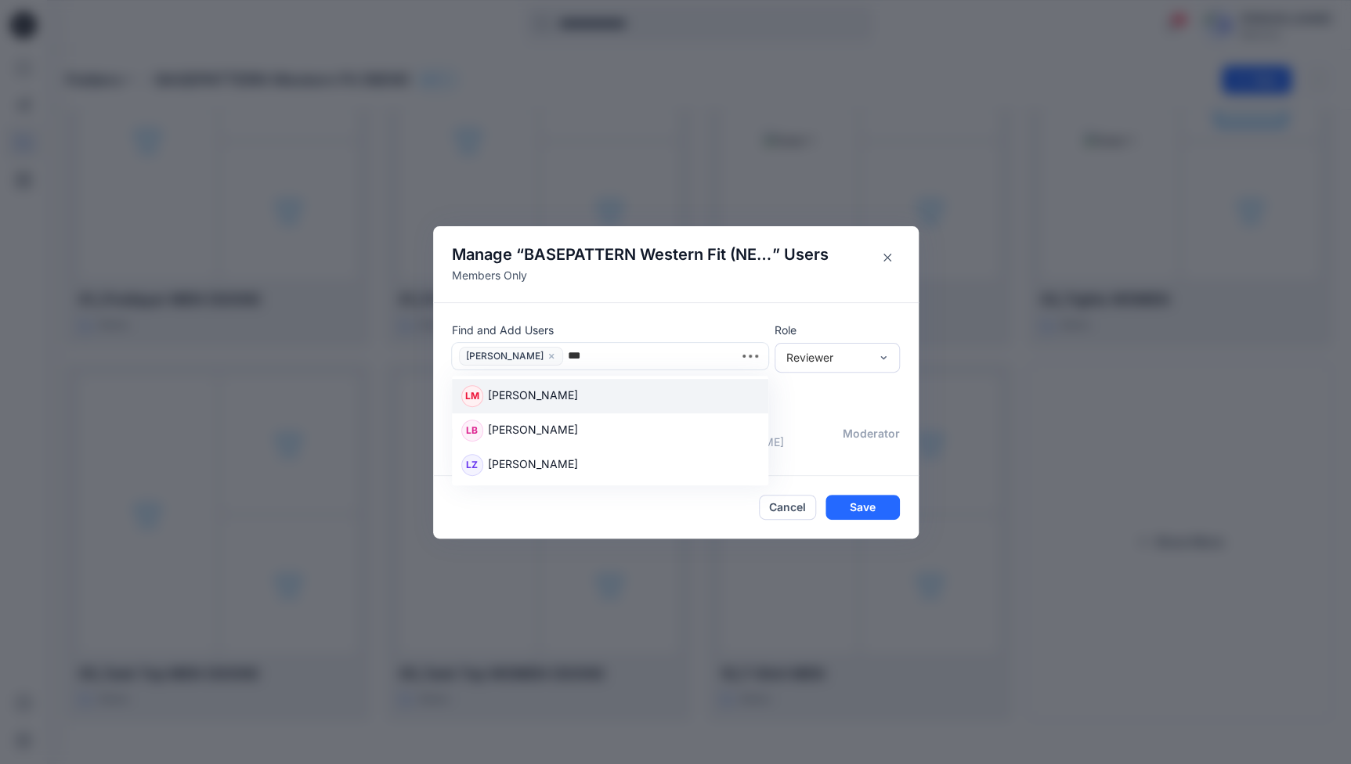
type input "****"
click at [591, 391] on div "LM [PERSON_NAME]" at bounding box center [610, 396] width 298 height 22
type input "*"
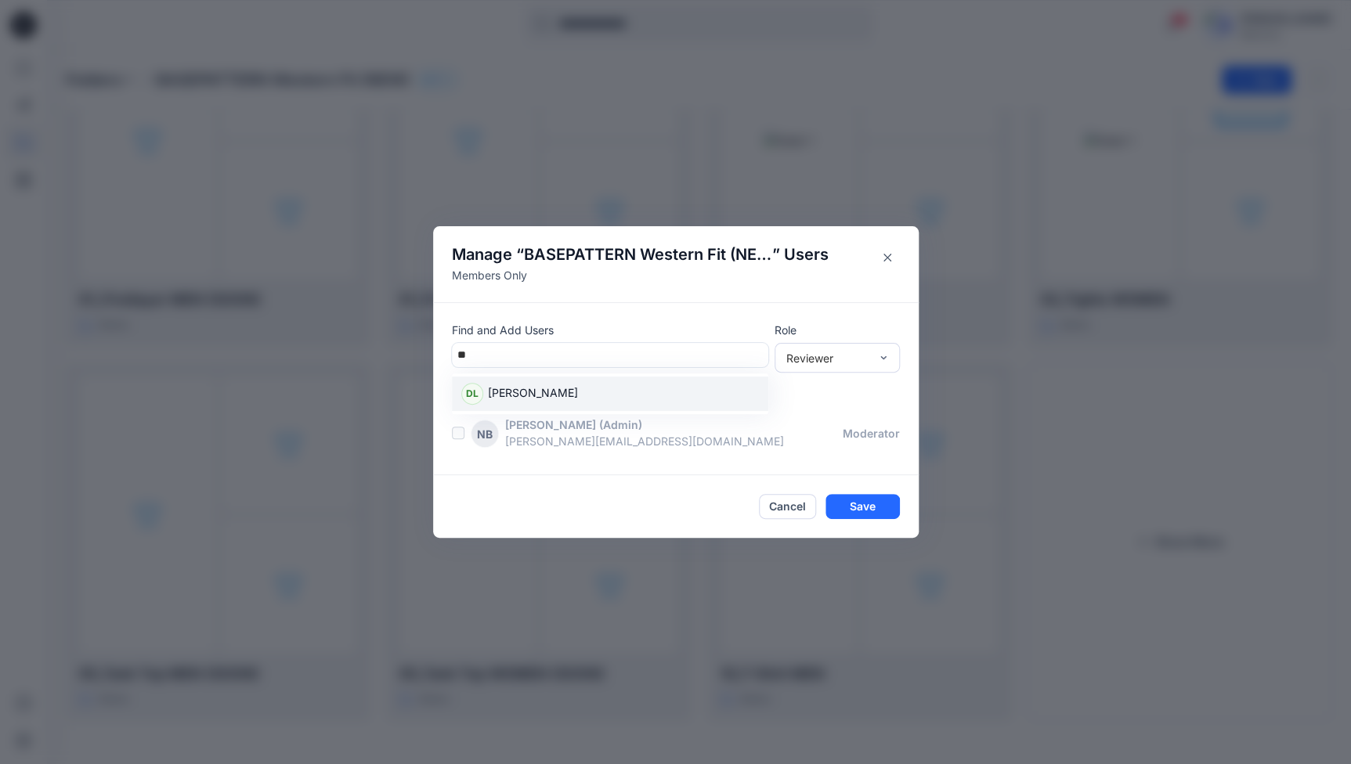
type input "***"
click at [659, 392] on div "[PERSON_NAME]" at bounding box center [610, 394] width 298 height 22
type input "*****"
click at [568, 387] on div "CC [PERSON_NAME]" at bounding box center [610, 396] width 298 height 22
type input "****"
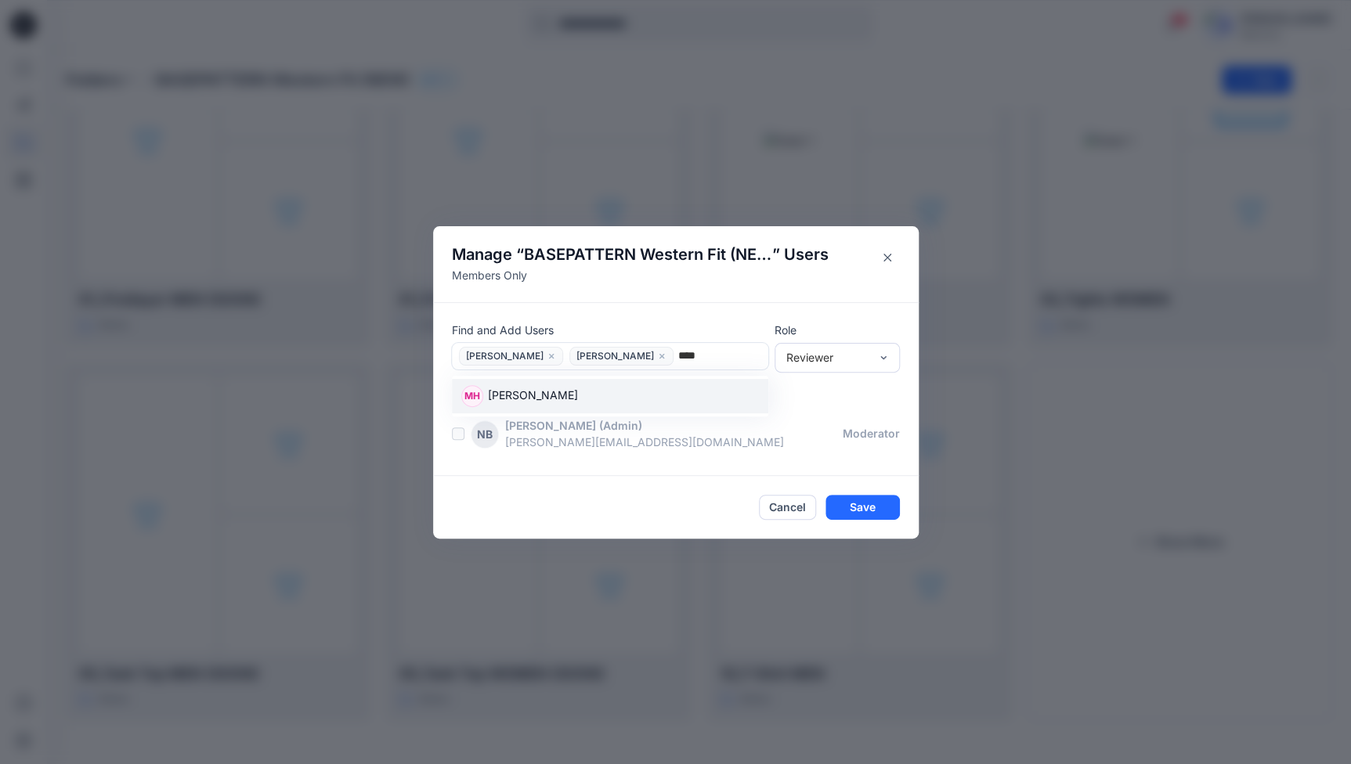
click at [631, 399] on div "MH [PERSON_NAME]" at bounding box center [610, 396] width 298 height 22
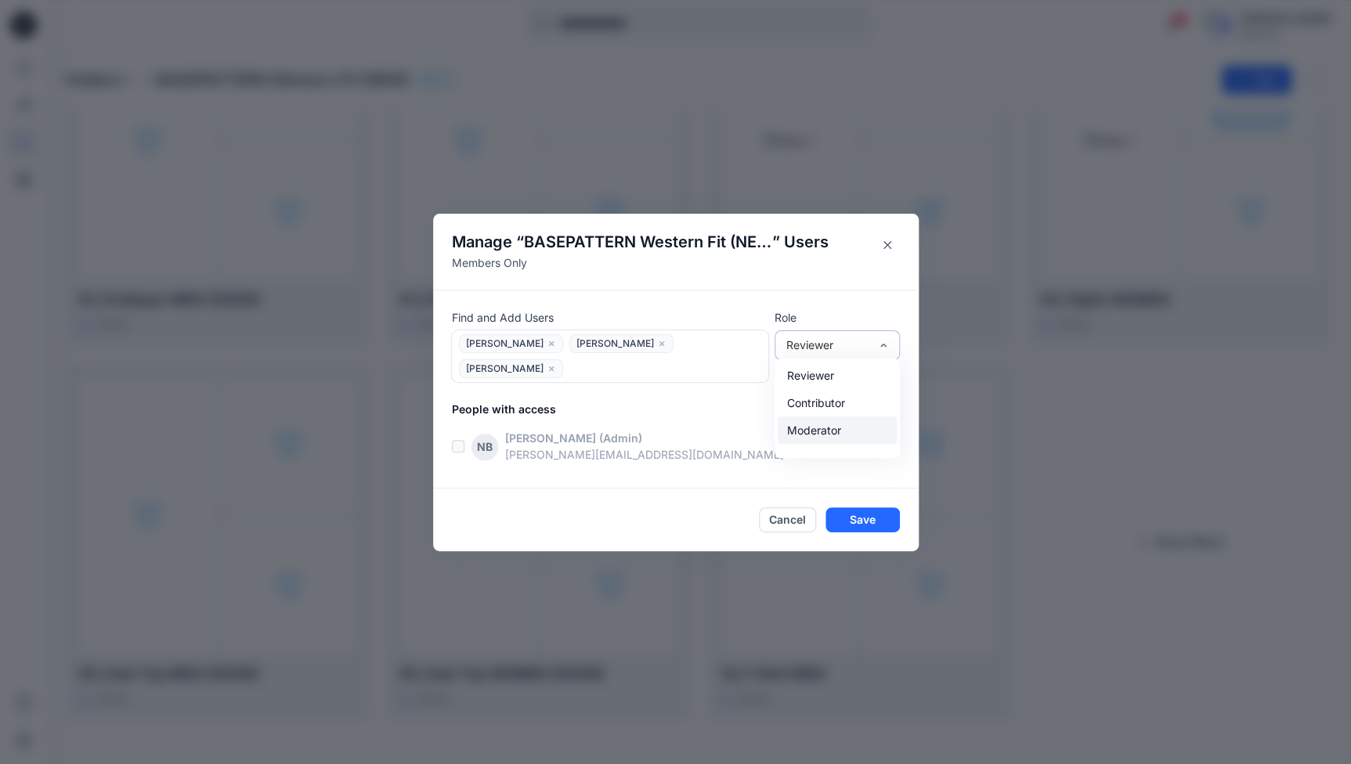
click at [851, 442] on div "Moderator" at bounding box center [837, 430] width 119 height 27
click at [861, 507] on button "Save" at bounding box center [862, 519] width 74 height 25
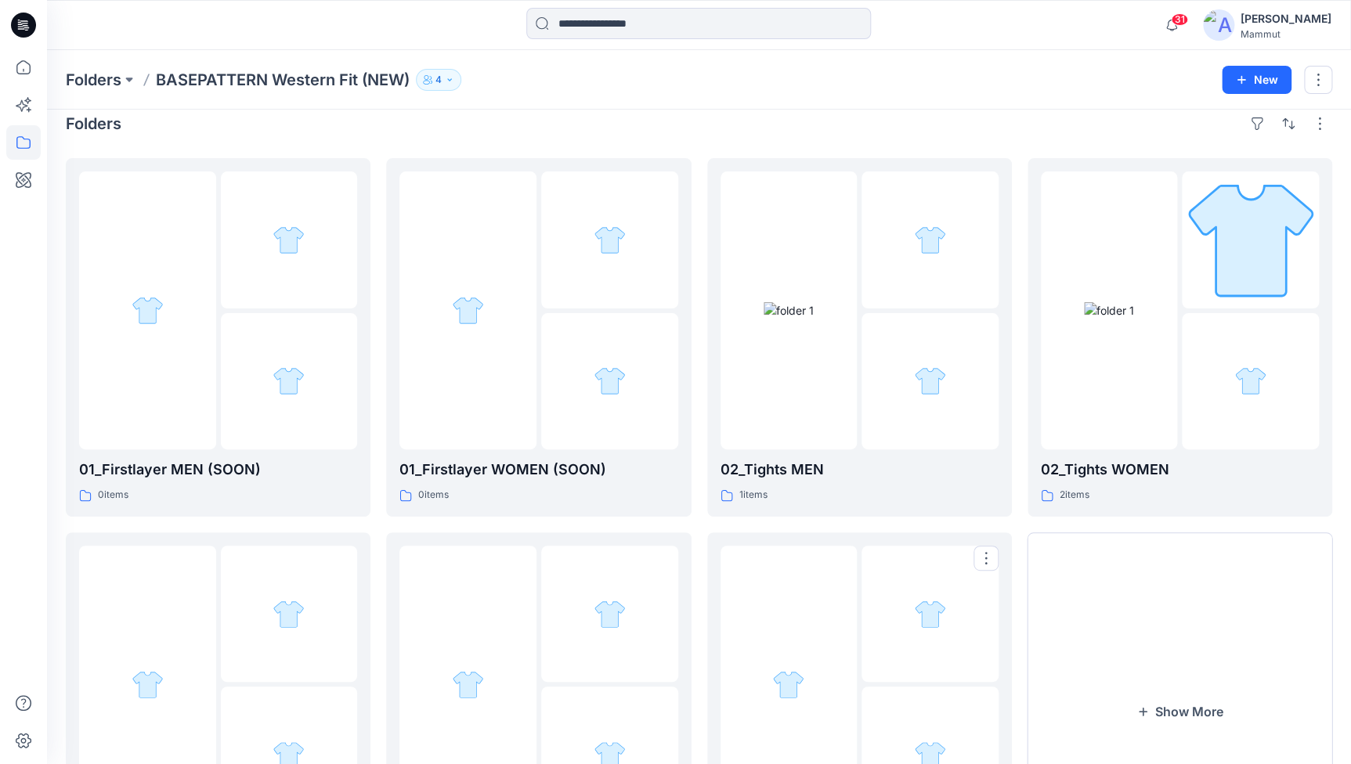
scroll to position [0, 0]
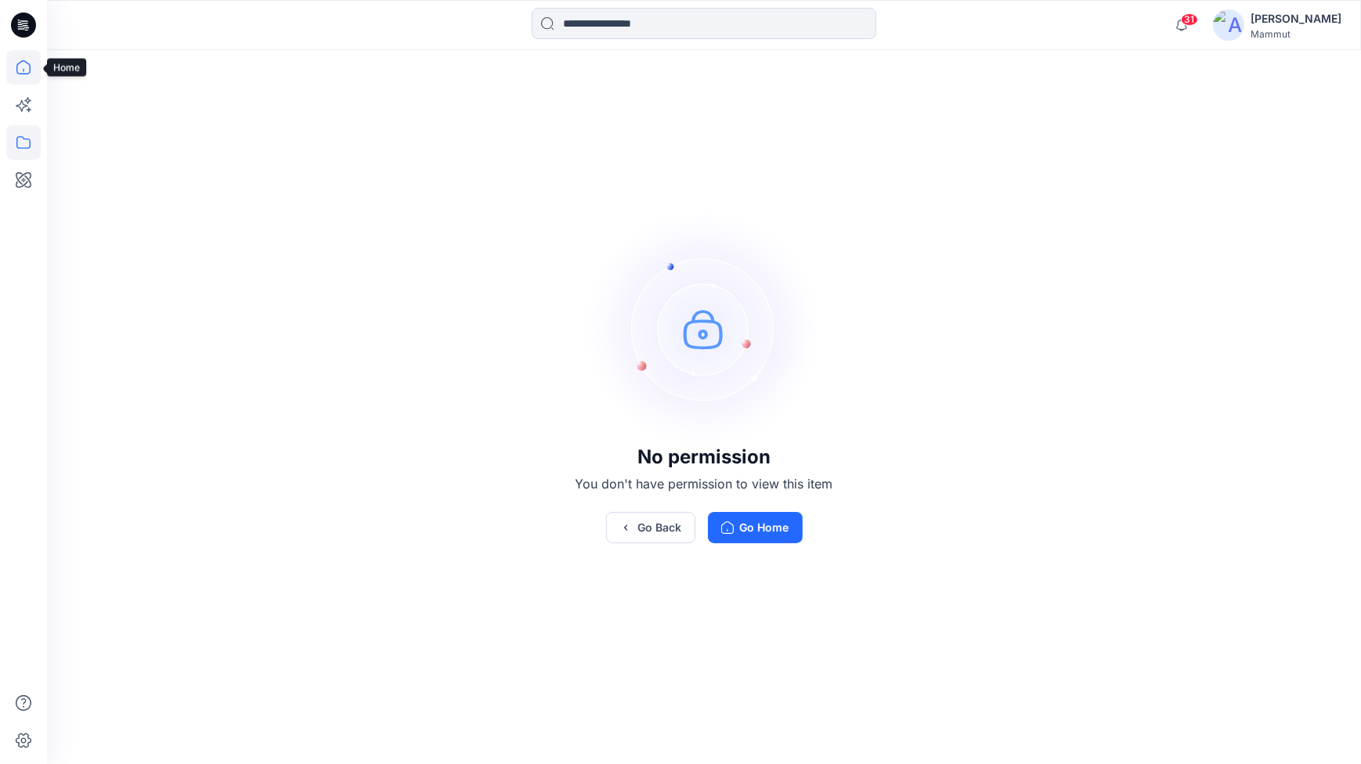
click at [29, 70] on icon at bounding box center [23, 67] width 34 height 34
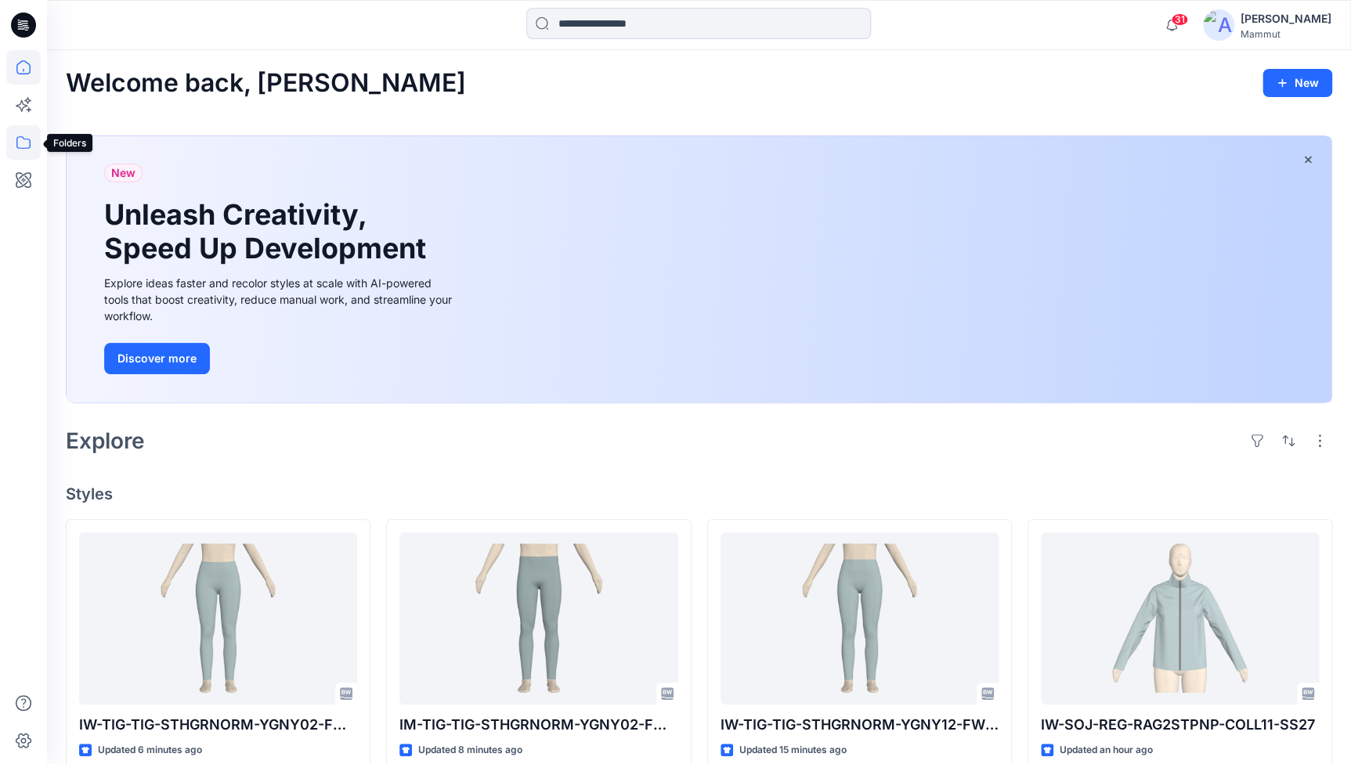
click at [22, 146] on icon at bounding box center [23, 142] width 34 height 34
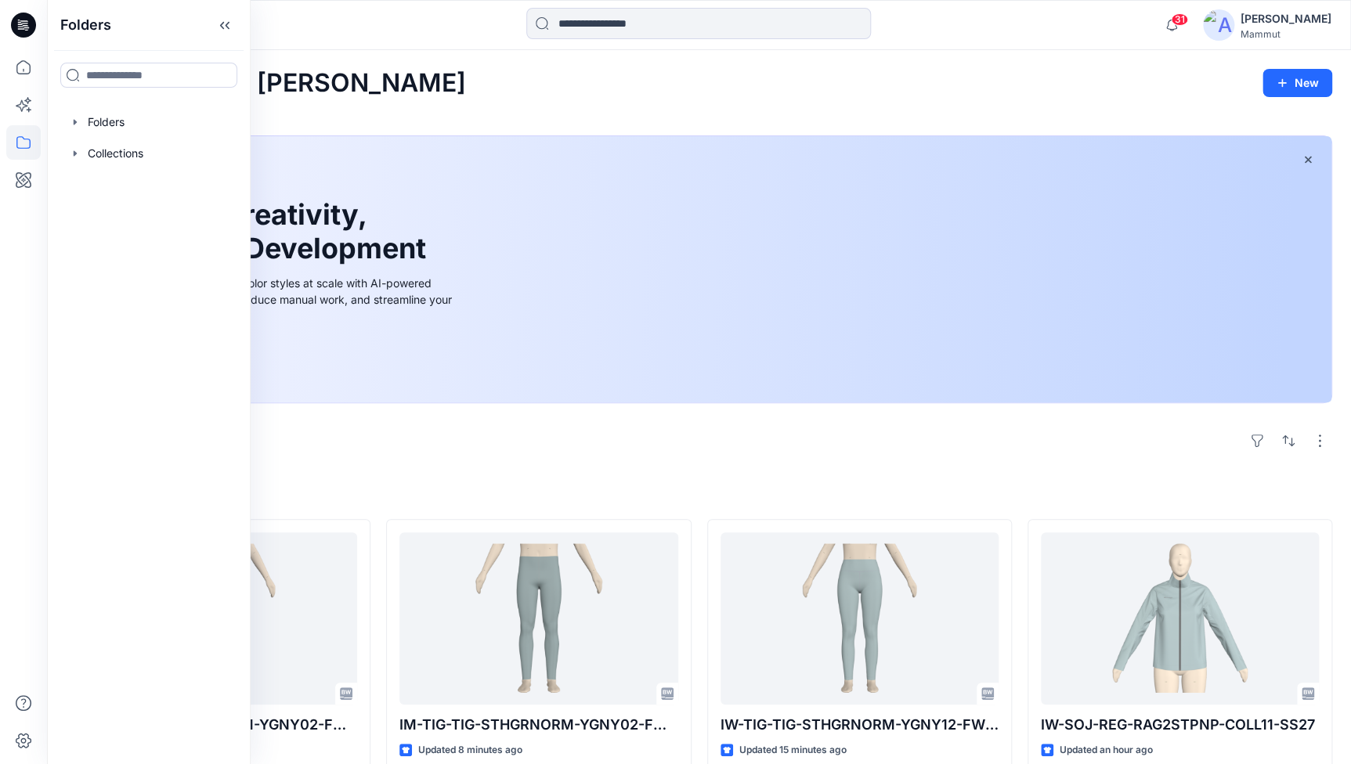
click at [904, 454] on div "Explore" at bounding box center [699, 441] width 1266 height 38
